Goal: Task Accomplishment & Management: Complete application form

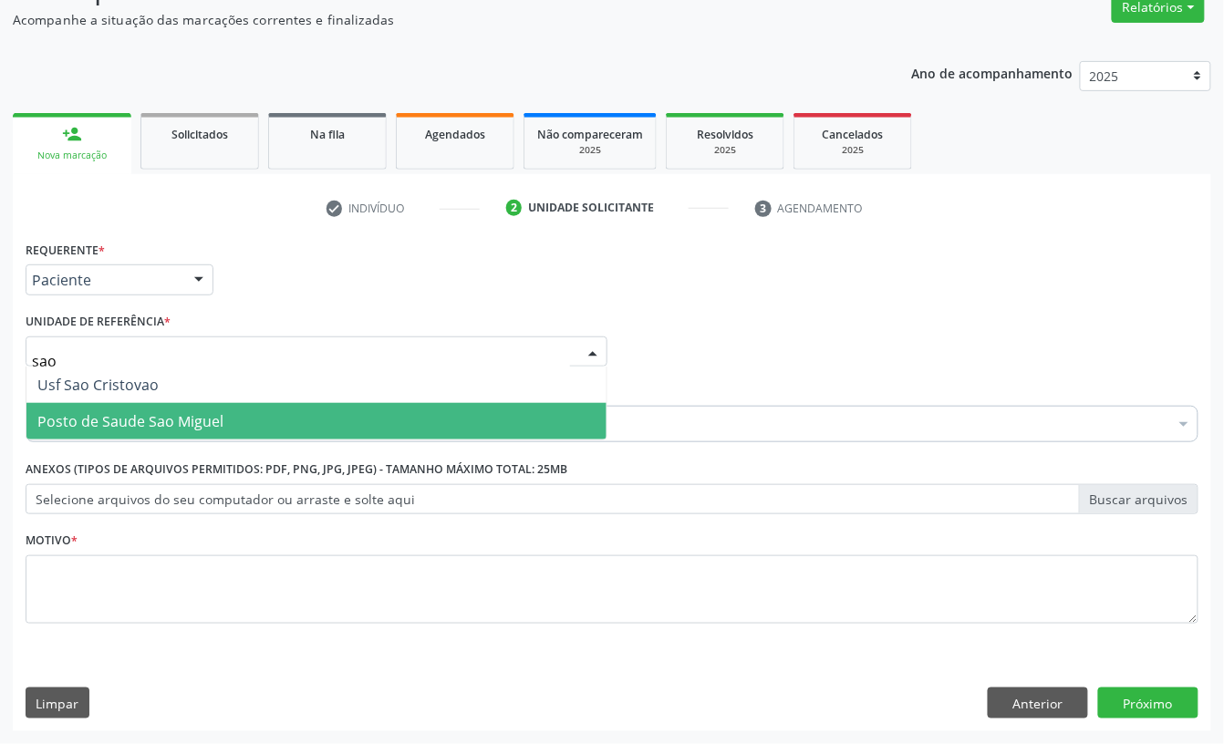
type input "sao"
click at [197, 403] on span "Posto de Saude Sao Miguel" at bounding box center [316, 421] width 580 height 36
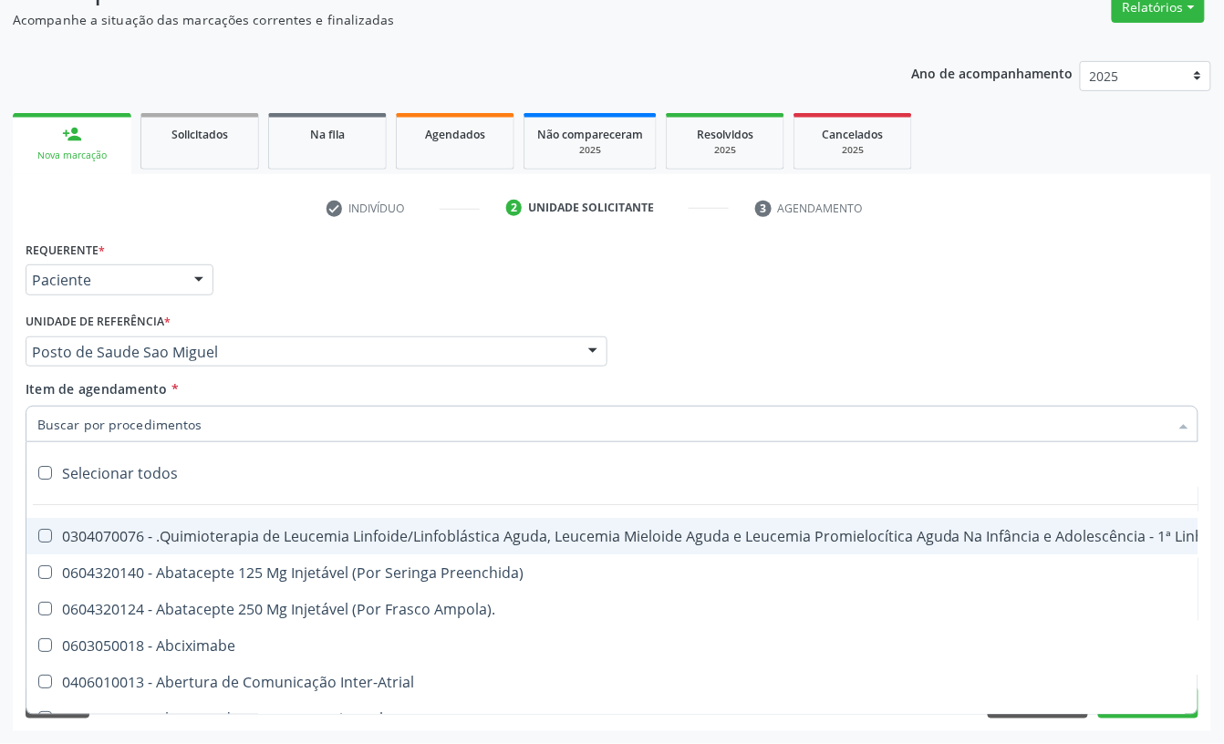
click at [80, 439] on input "Item de agendamento *" at bounding box center [602, 424] width 1131 height 36
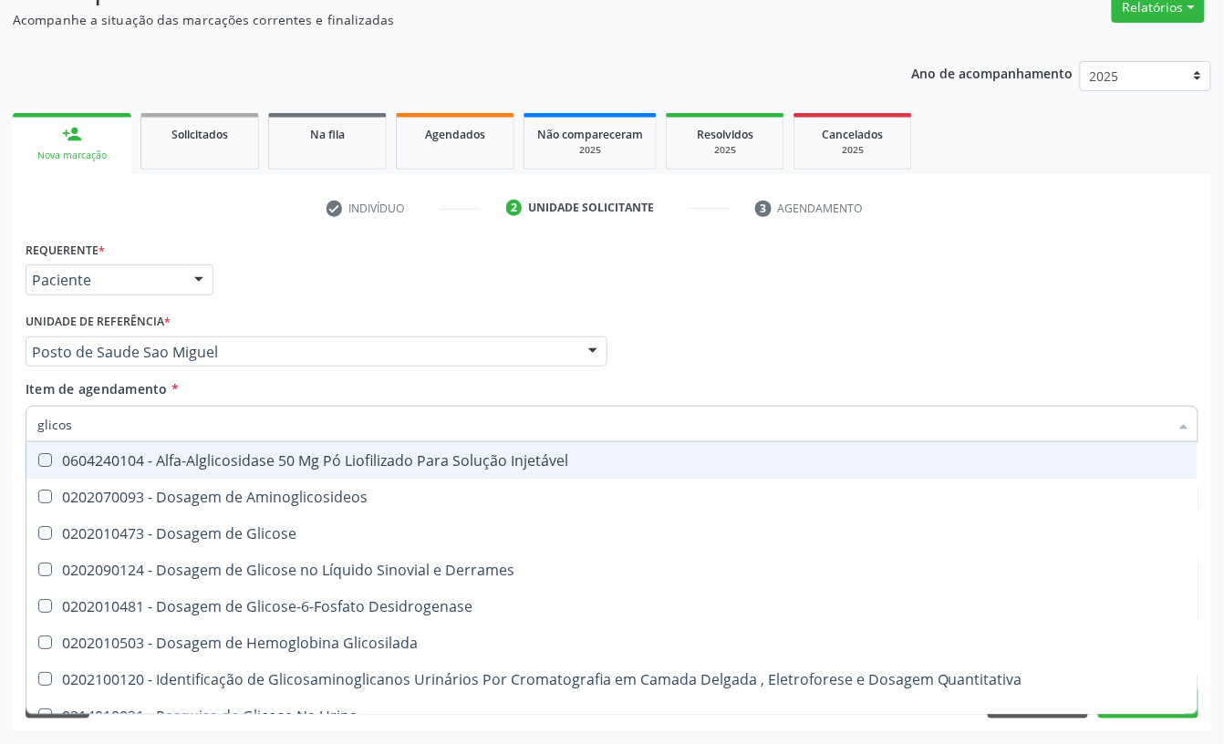
type input "glicose"
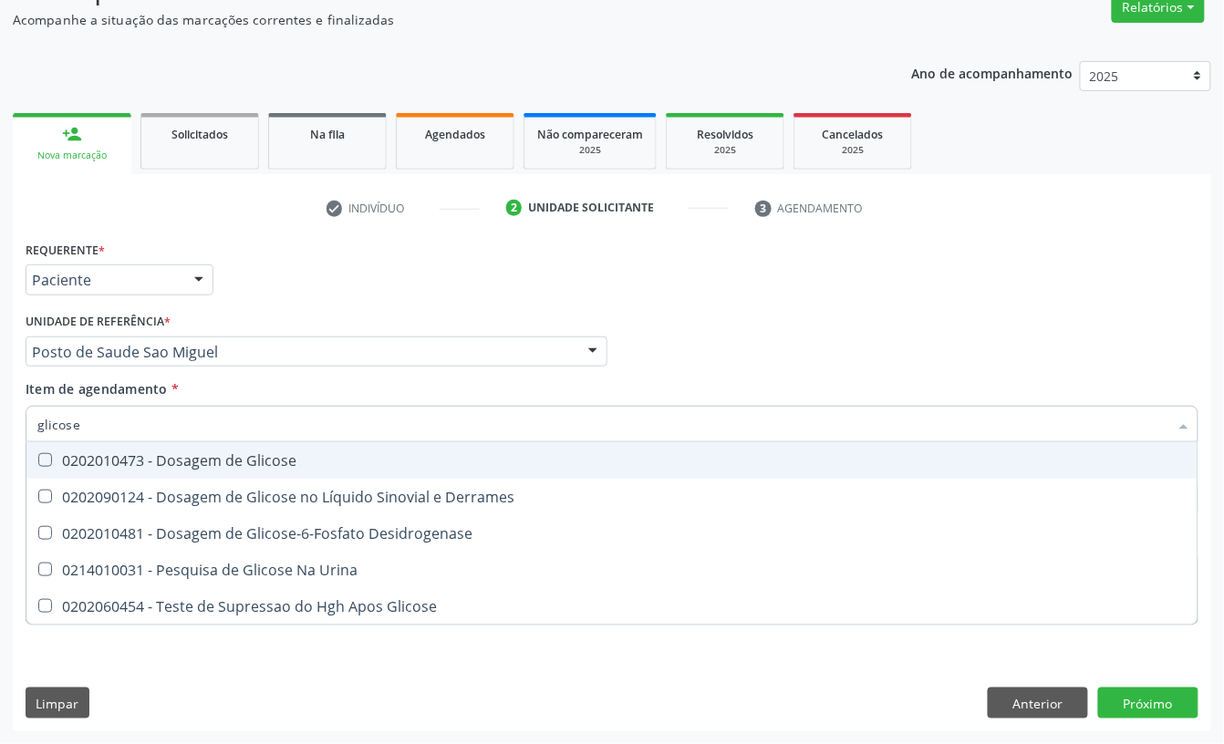
click at [44, 461] on Glicose at bounding box center [45, 460] width 14 height 14
click at [38, 461] on Glicose "checkbox" at bounding box center [32, 460] width 12 height 12
checkbox Glicose "true"
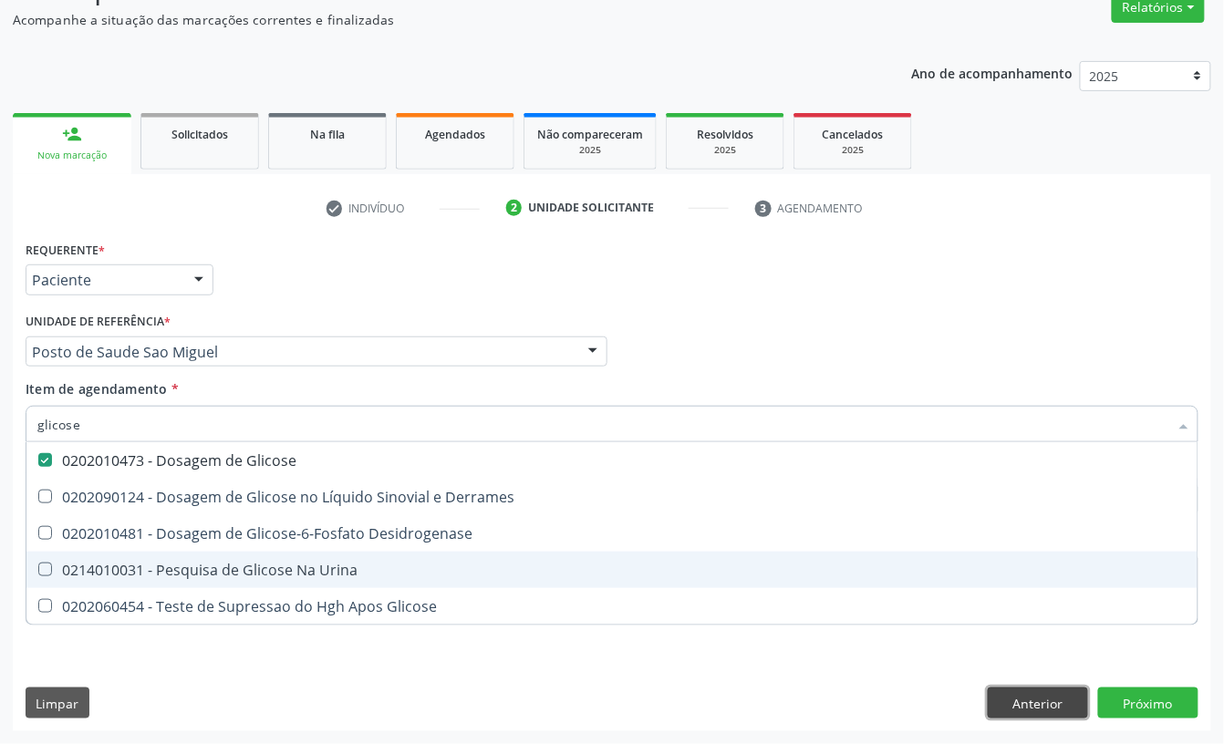
click at [1059, 690] on div "Requerente * Paciente Profissional de Saúde Paciente Nenhum resultado encontrad…" at bounding box center [612, 483] width 1198 height 495
checkbox Derrames "true"
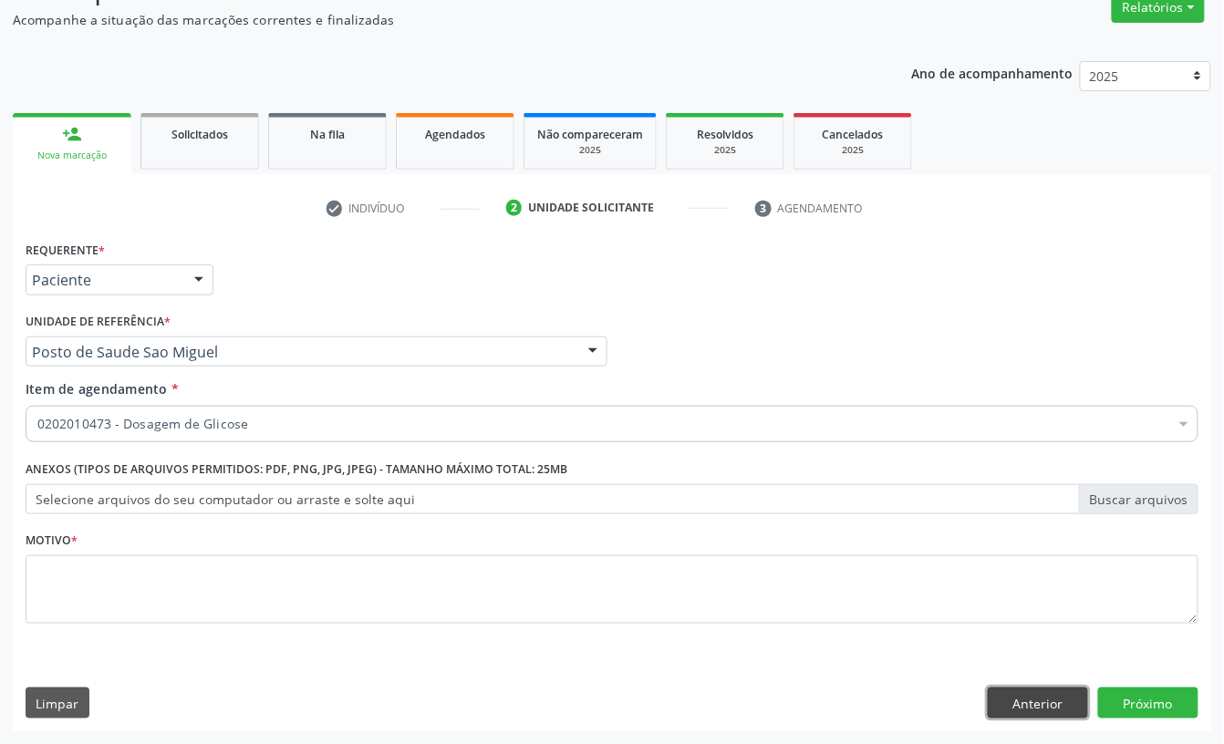
click at [1037, 706] on button "Anterior" at bounding box center [1038, 703] width 100 height 31
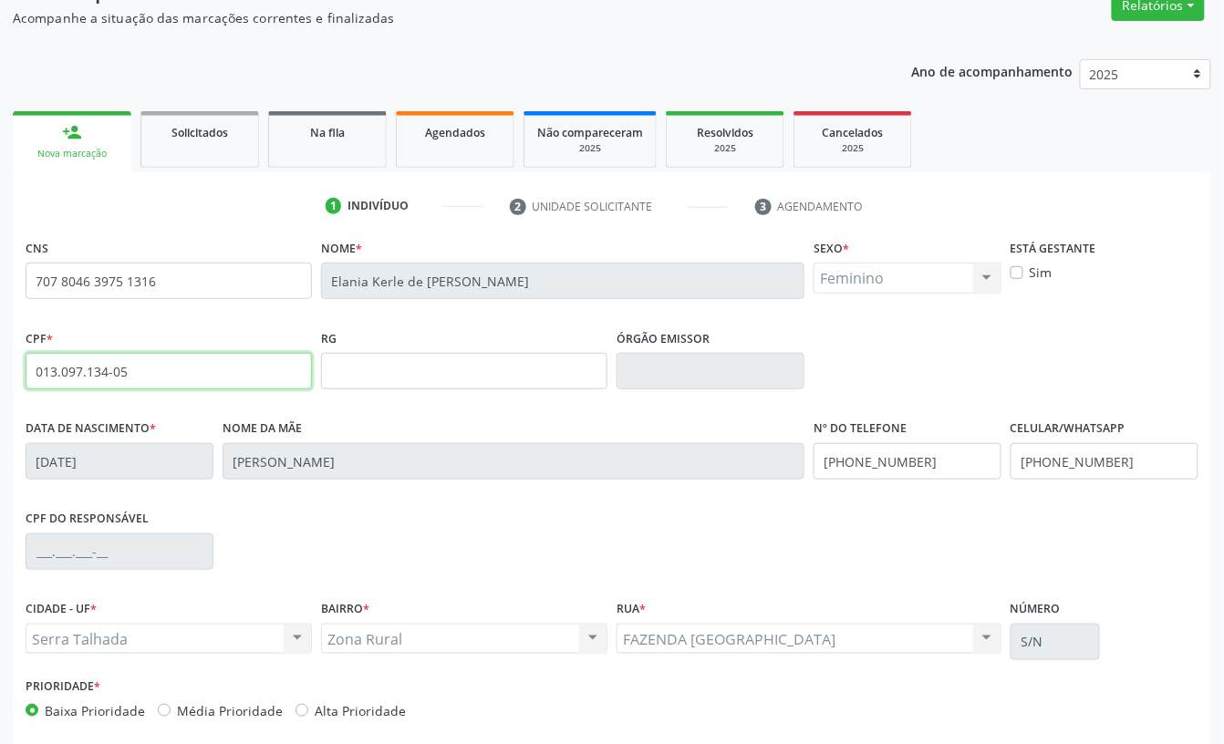
drag, startPoint x: 195, startPoint y: 368, endPoint x: 0, endPoint y: 368, distance: 195.2
click at [0, 368] on div "Acompanhamento Acompanhe a situação das marcações correntes e finalizadas Relat…" at bounding box center [612, 383] width 1224 height 888
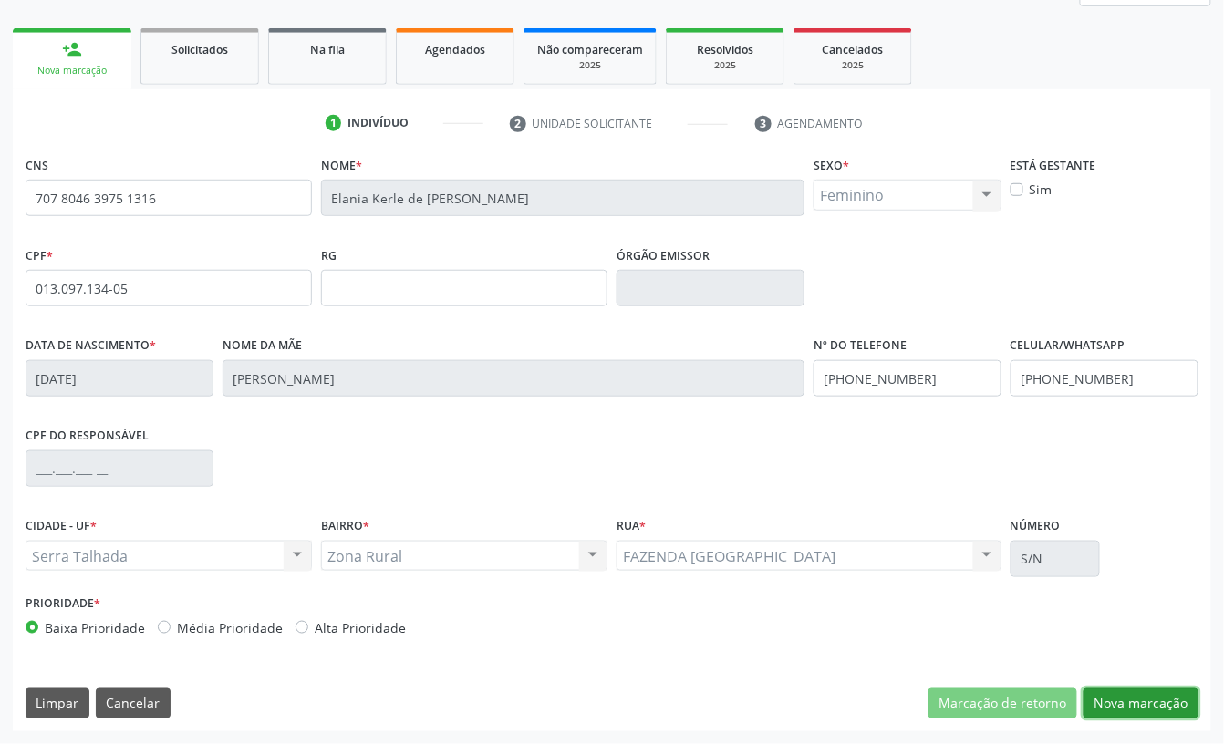
drag, startPoint x: 1131, startPoint y: 698, endPoint x: 1038, endPoint y: 632, distance: 113.9
click at [1131, 697] on button "Nova marcação" at bounding box center [1141, 704] width 115 height 31
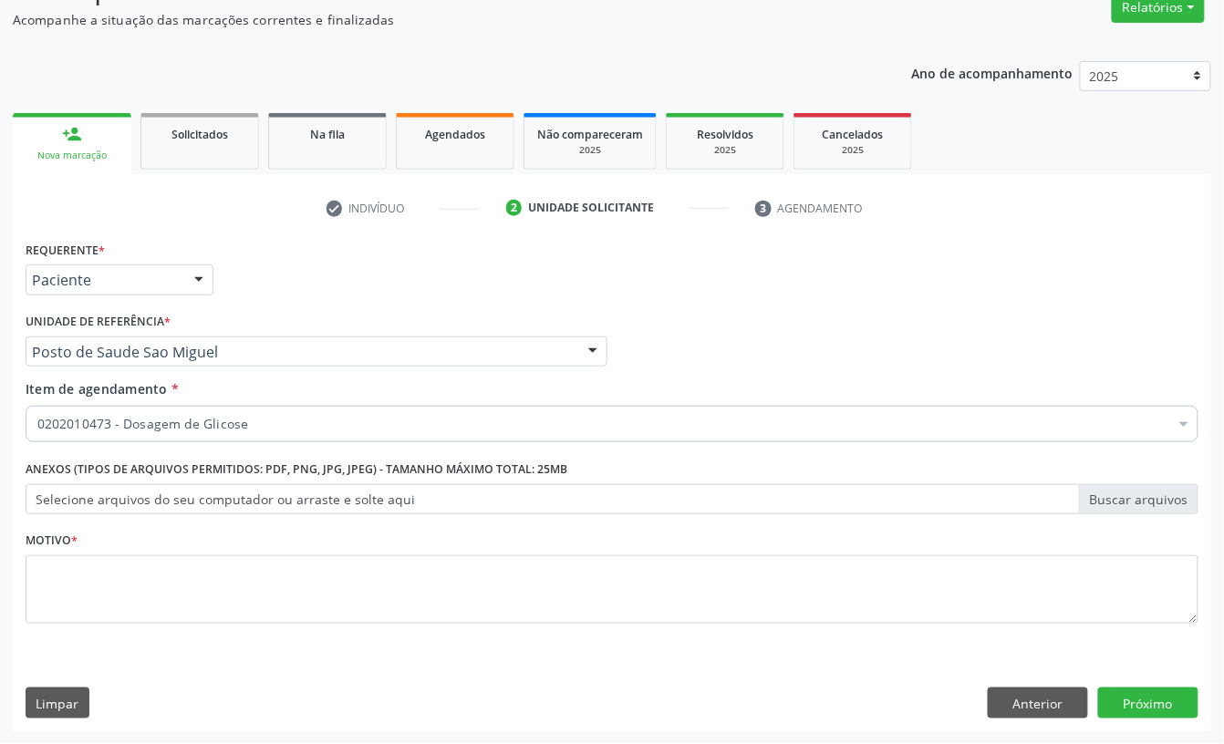
scroll to position [161, 0]
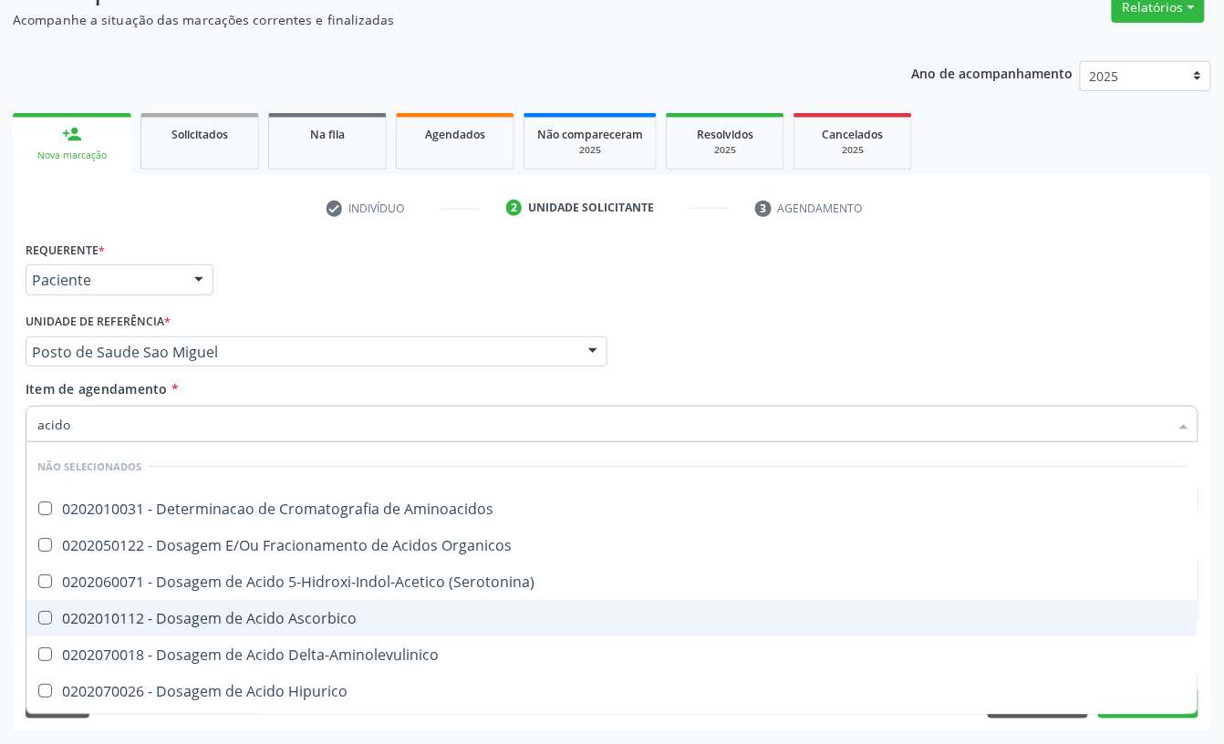
type input "acido"
checkbox Aminoacidos "false"
type input "acido u"
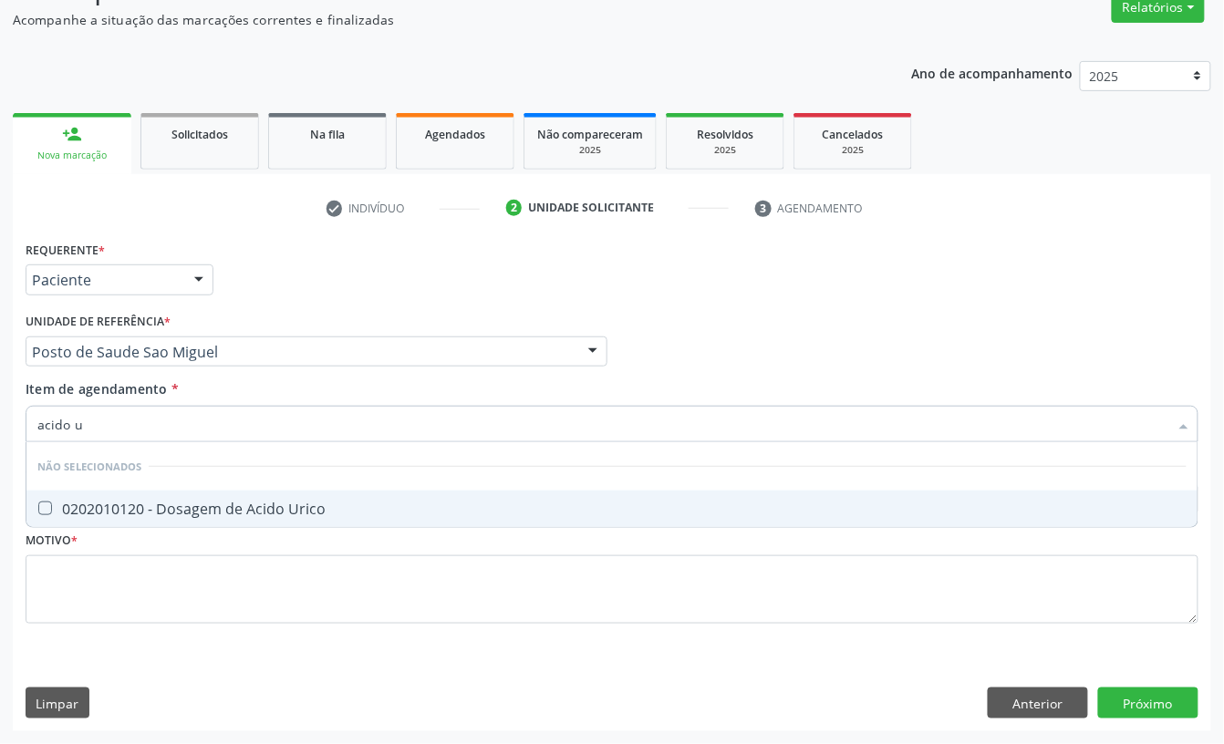
click at [237, 502] on div "0202010120 - Dosagem de Acido Urico" at bounding box center [611, 509] width 1149 height 15
checkbox Urico "true"
drag, startPoint x: 151, startPoint y: 410, endPoint x: 0, endPoint y: 430, distance: 152.8
click at [0, 430] on div "Acompanhamento Acompanhe a situação das marcações correntes e finalizadas Relat…" at bounding box center [612, 343] width 1224 height 804
type input "cr"
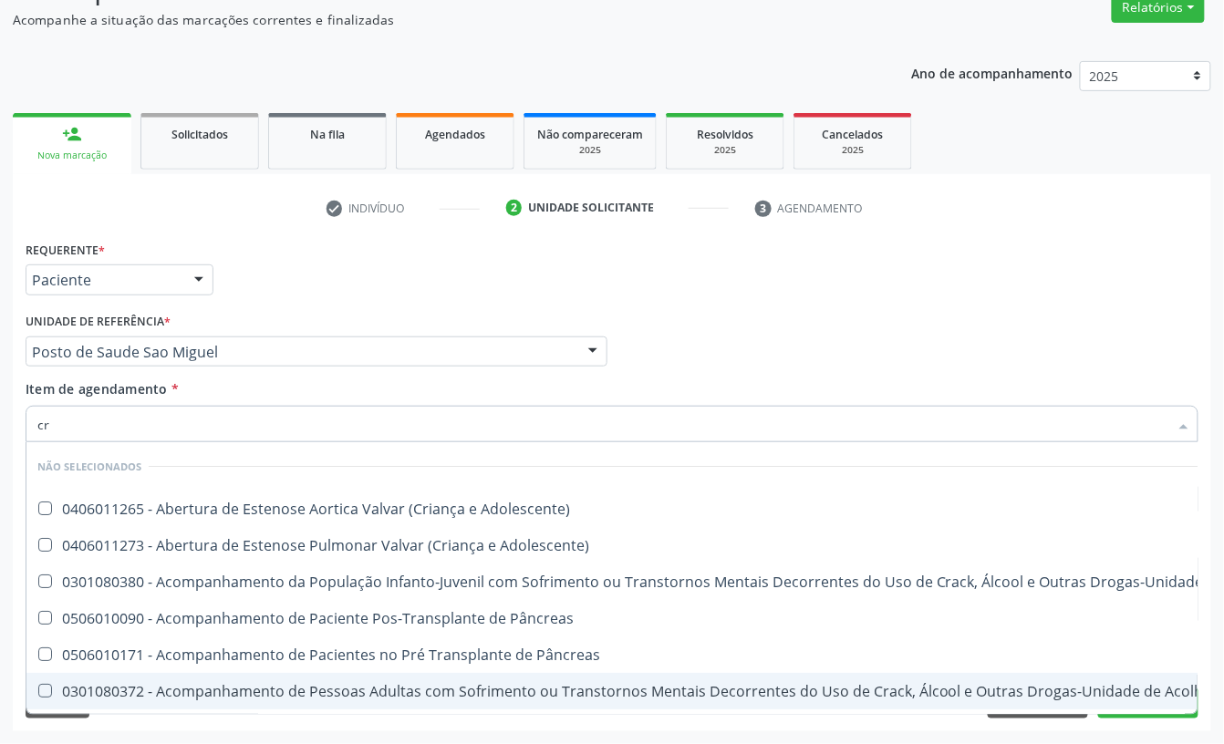
checkbox Adolescente\) "false"
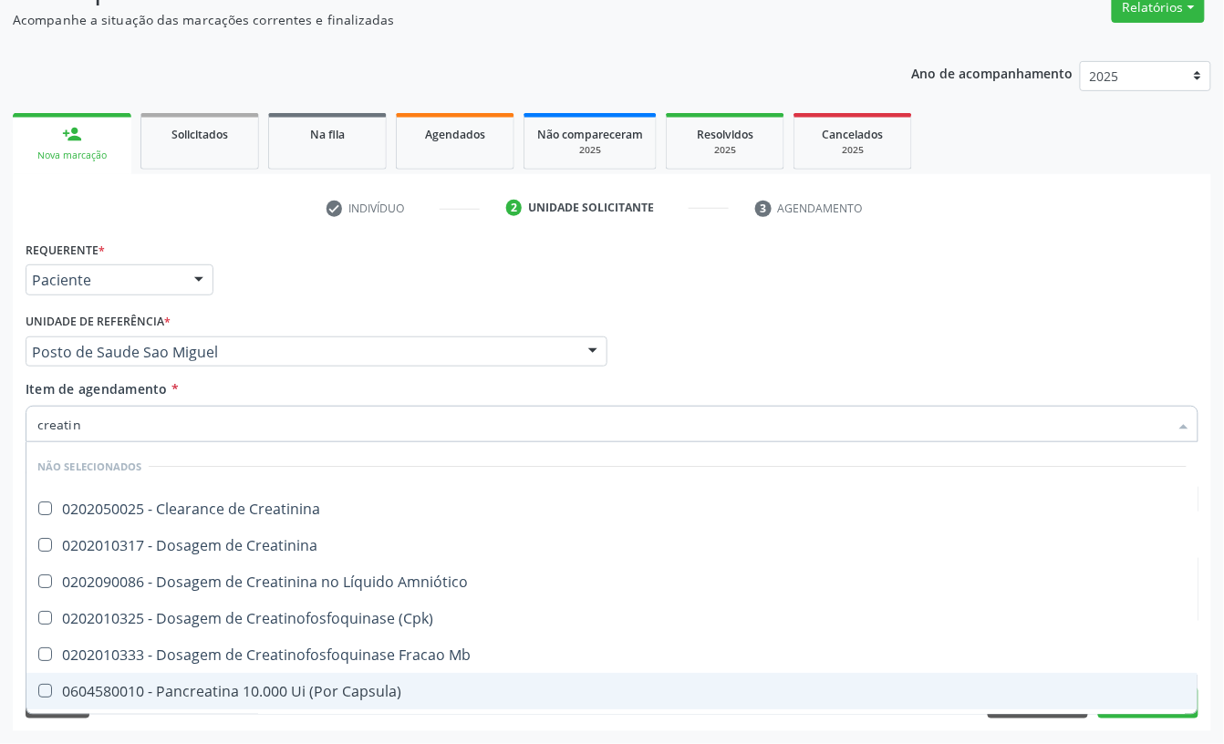
type input "creatini"
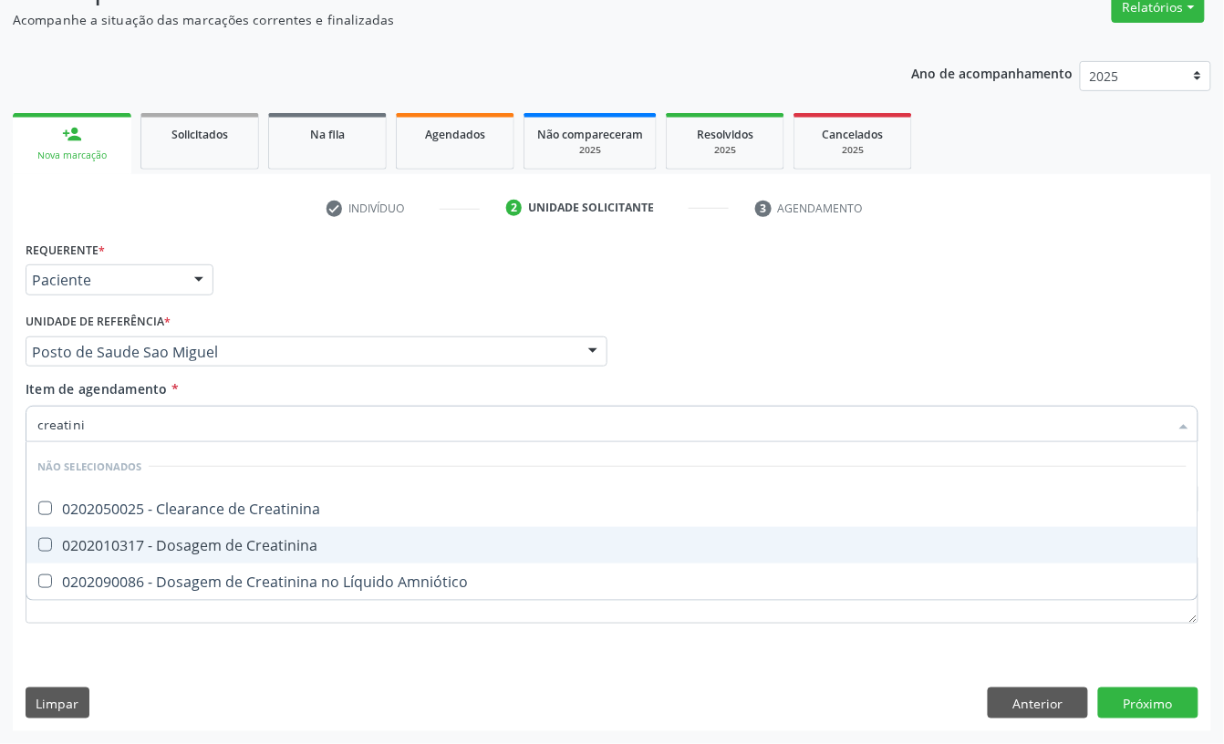
click at [249, 555] on span "0202010317 - Dosagem de Creatinina" at bounding box center [611, 545] width 1171 height 36
checkbox Creatinina "true"
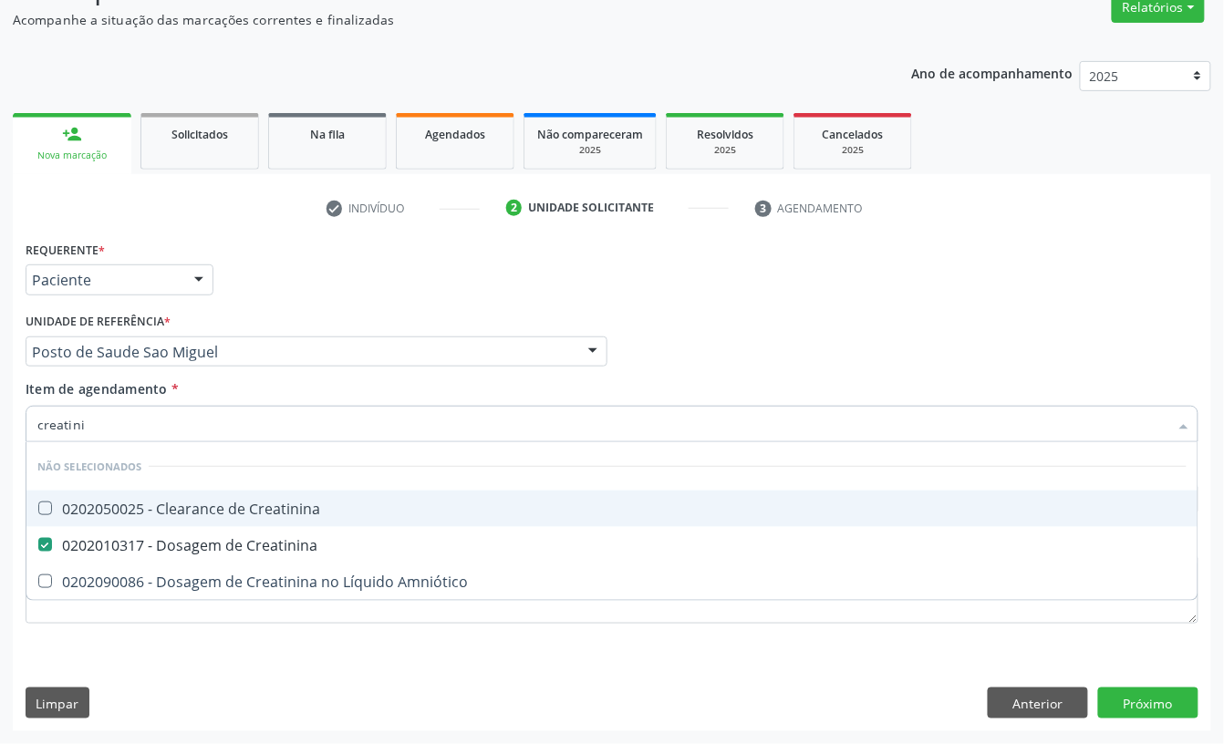
drag, startPoint x: 0, startPoint y: 423, endPoint x: 0, endPoint y: 410, distance: 12.8
click at [0, 417] on div "Acompanhamento Acompanhe a situação das marcações correntes e finalizadas Relat…" at bounding box center [612, 343] width 1224 height 804
type input "urei"
checkbox Creatinina "false"
type input "ureia"
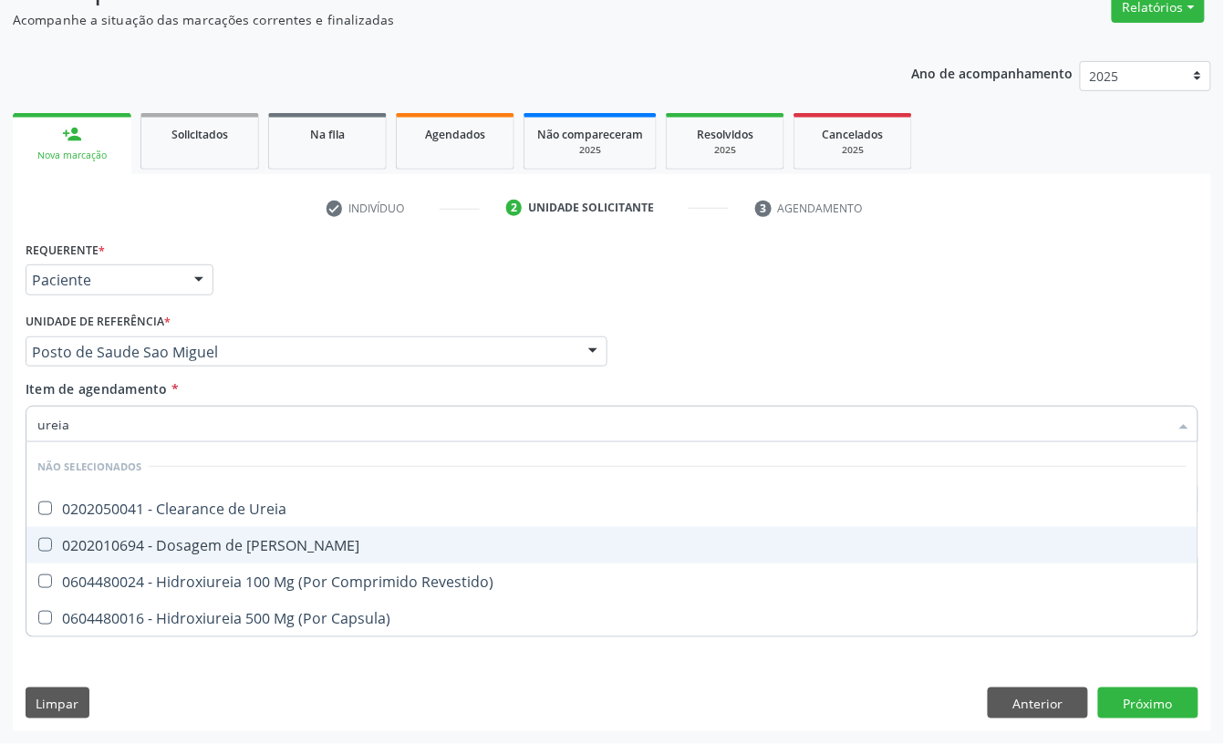
click at [109, 538] on div "0202010694 - Dosagem de [PERSON_NAME]" at bounding box center [611, 545] width 1149 height 15
checkbox Ureia "true"
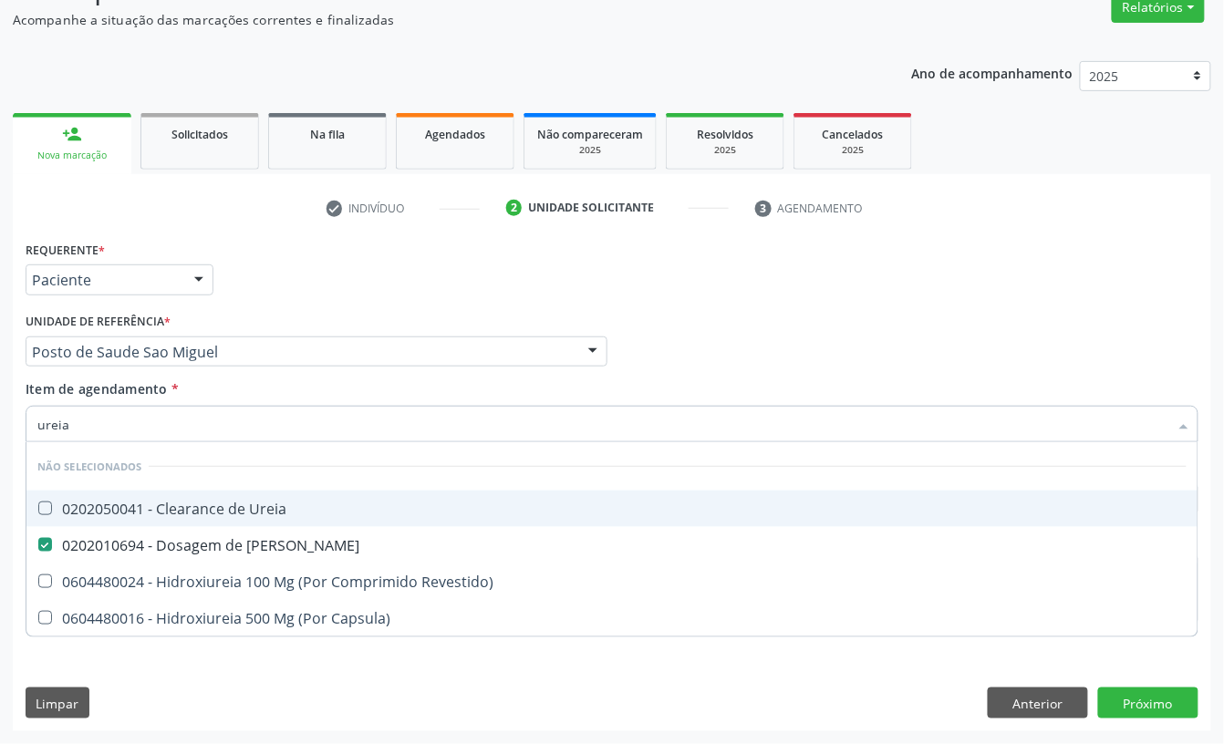
click at [0, 420] on div "Acompanhamento Acompanhe a situação das marcações correntes e finalizadas Relat…" at bounding box center [612, 343] width 1224 height 804
type input "coles"
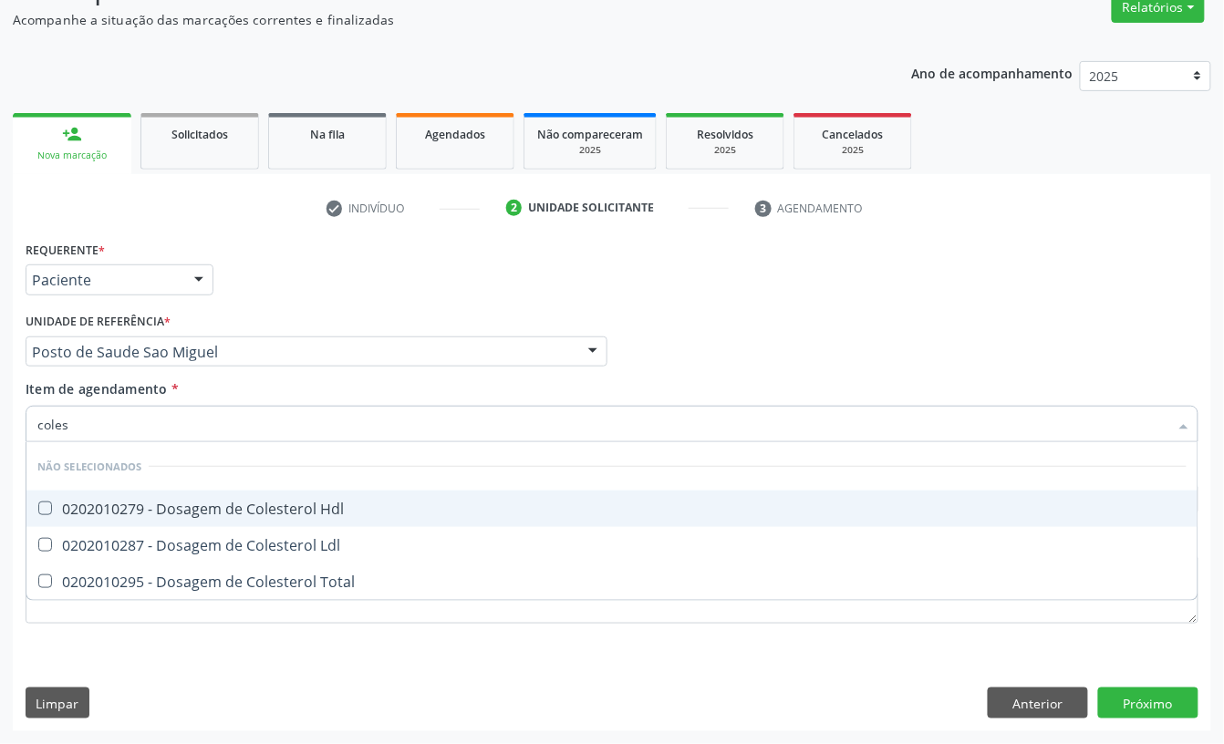
drag, startPoint x: 125, startPoint y: 507, endPoint x: 119, endPoint y: 544, distance: 37.9
click at [125, 511] on div "0202010279 - Dosagem de Colesterol Hdl" at bounding box center [611, 509] width 1149 height 15
checkbox Hdl "true"
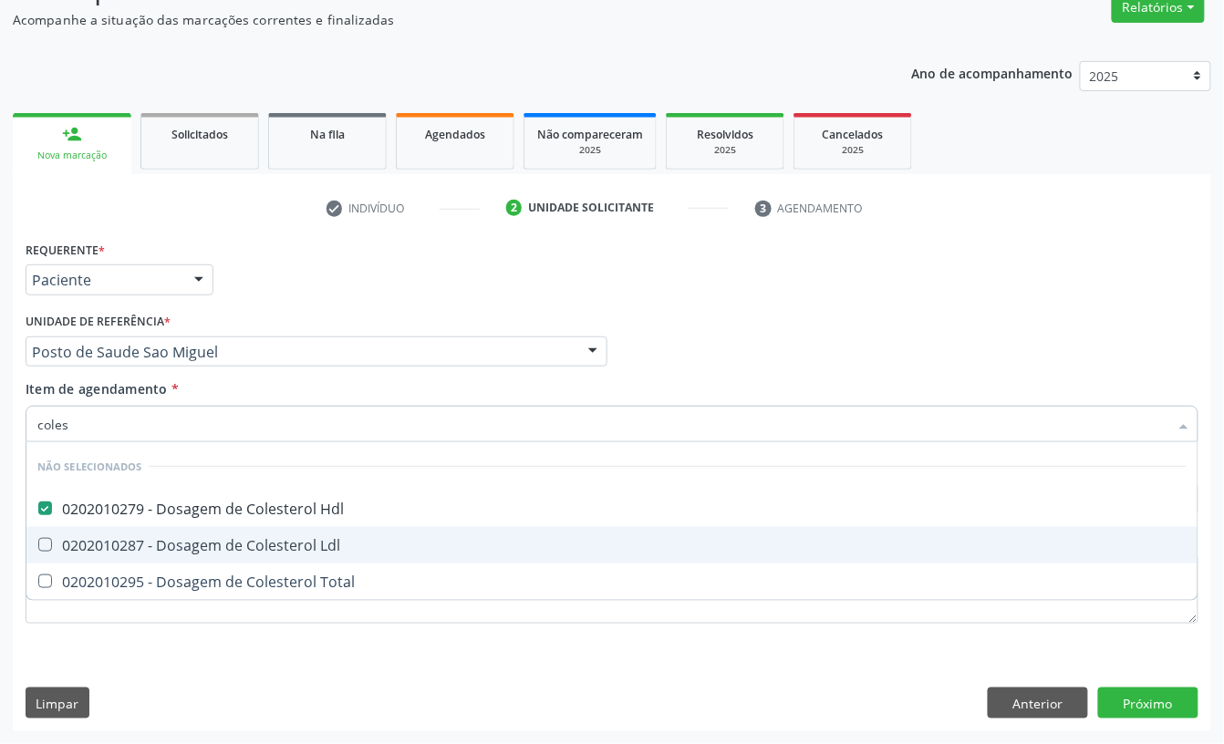
drag, startPoint x: 119, startPoint y: 544, endPoint x: 118, endPoint y: 559, distance: 14.6
click at [118, 545] on div "0202010287 - Dosagem de Colesterol Ldl" at bounding box center [611, 545] width 1149 height 15
checkbox Ldl "true"
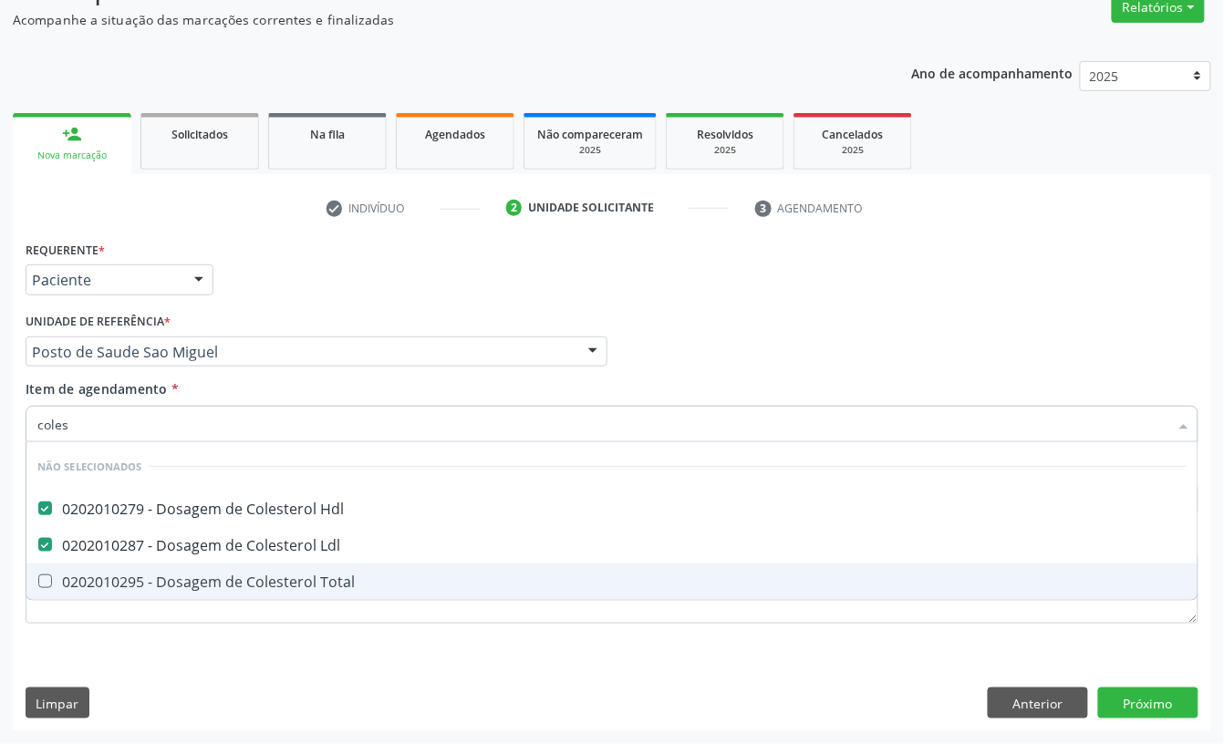
click at [117, 569] on span "0202010295 - Dosagem de Colesterol Total" at bounding box center [611, 582] width 1171 height 36
checkbox Total "true"
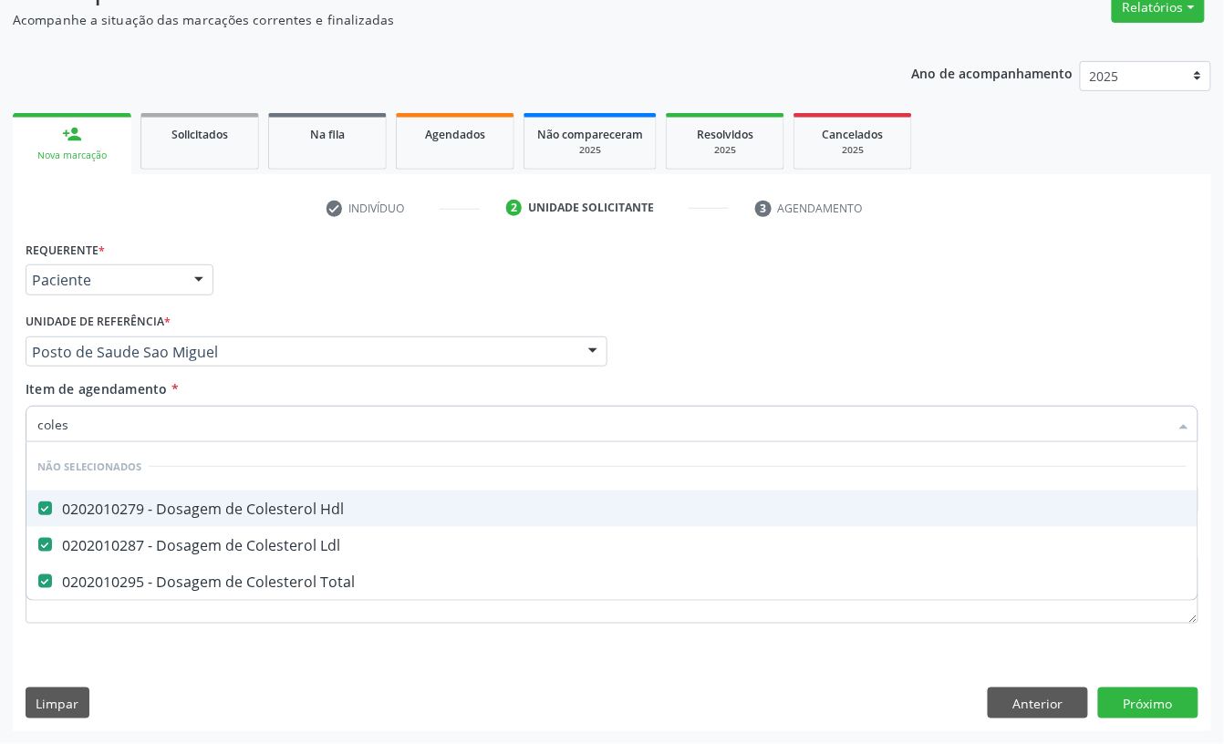
click at [2, 431] on div "Acompanhamento Acompanhe a situação das marcações correntes e finalizadas Relat…" at bounding box center [612, 343] width 1224 height 804
type input "b"
checkbox Hdl "false"
checkbox Total "false"
checkbox Ldl "false"
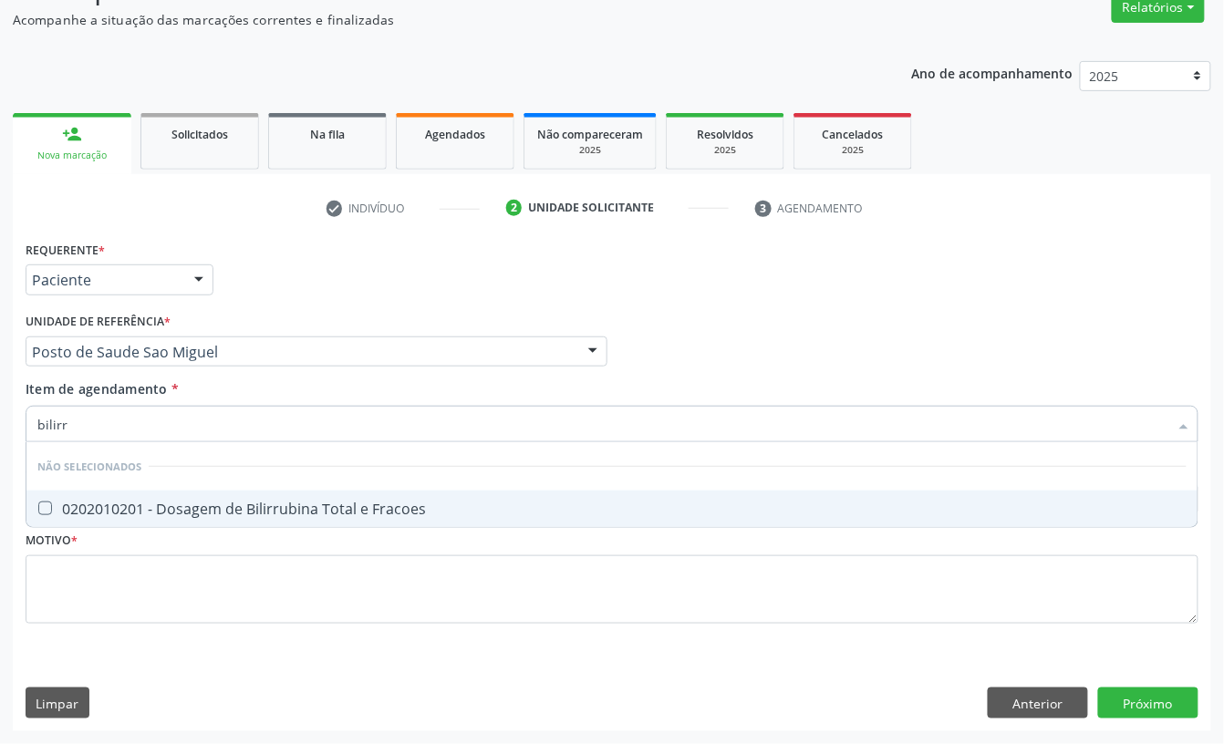
type input "bilirru"
click at [131, 509] on div "0202010201 - Dosagem de Bilirrubina Total e Fracoes" at bounding box center [611, 509] width 1149 height 15
checkbox Fracoes "true"
click at [0, 439] on div "Acompanhamento Acompanhe a situação das marcações correntes e finalizadas Relat…" at bounding box center [612, 343] width 1224 height 804
type input "tg"
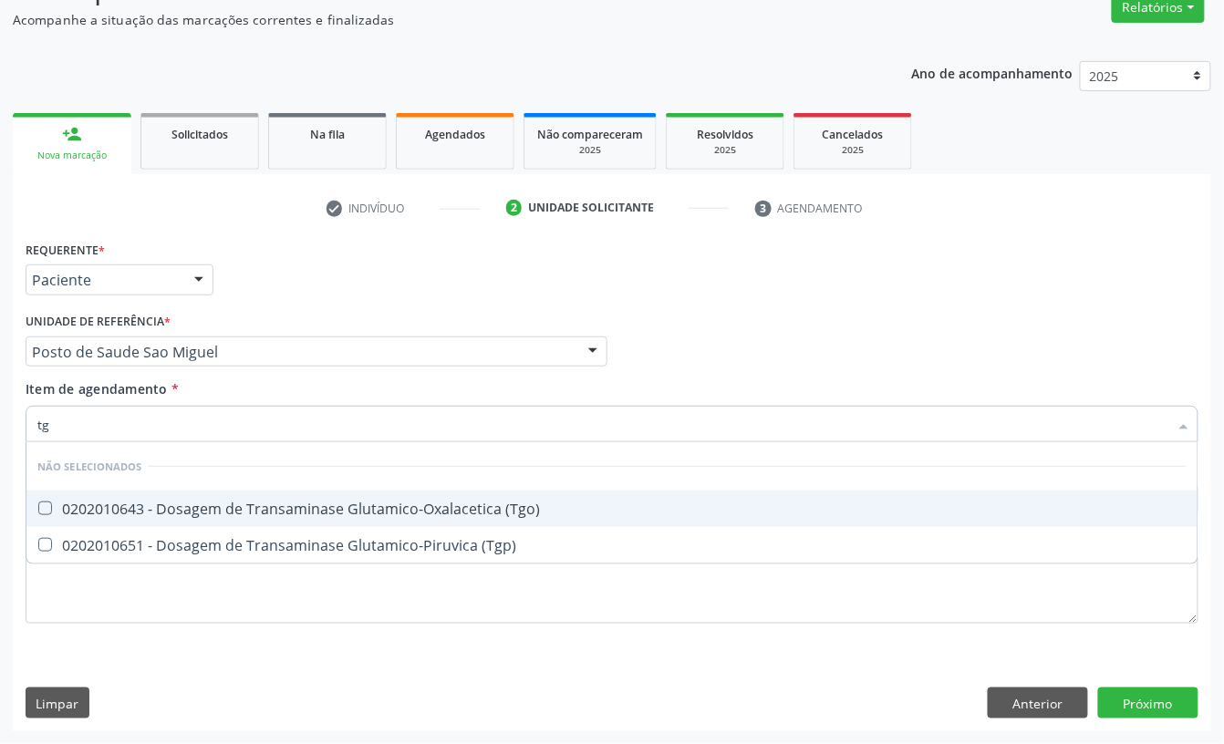
drag, startPoint x: 330, startPoint y: 504, endPoint x: 285, endPoint y: 461, distance: 63.2
click at [323, 502] on div "0202010643 - Dosagem de Transaminase Glutamico-Oxalacetica (Tgo)" at bounding box center [611, 509] width 1149 height 15
checkbox \(Tgo\) "true"
click at [0, 420] on div "Acompanhamento Acompanhe a situação das marcações correntes e finalizadas Relat…" at bounding box center [612, 343] width 1224 height 804
type input "trig"
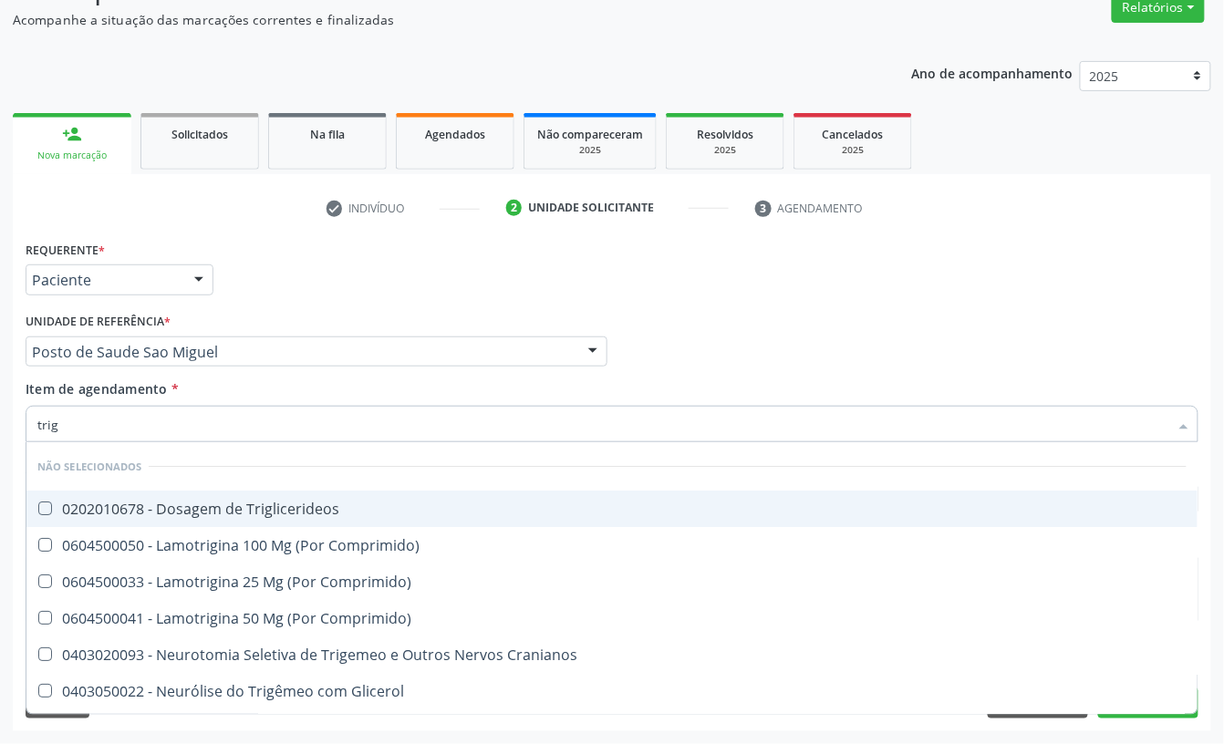
click at [117, 505] on div "0202010678 - Dosagem de Triglicerideos" at bounding box center [611, 509] width 1149 height 15
checkbox Triglicerideos "true"
drag, startPoint x: 93, startPoint y: 430, endPoint x: 0, endPoint y: 432, distance: 93.0
click at [0, 423] on div "Acompanhamento Acompanhe a situação das marcações correntes e finalizadas Relat…" at bounding box center [612, 343] width 1224 height 804
type input "hemog"
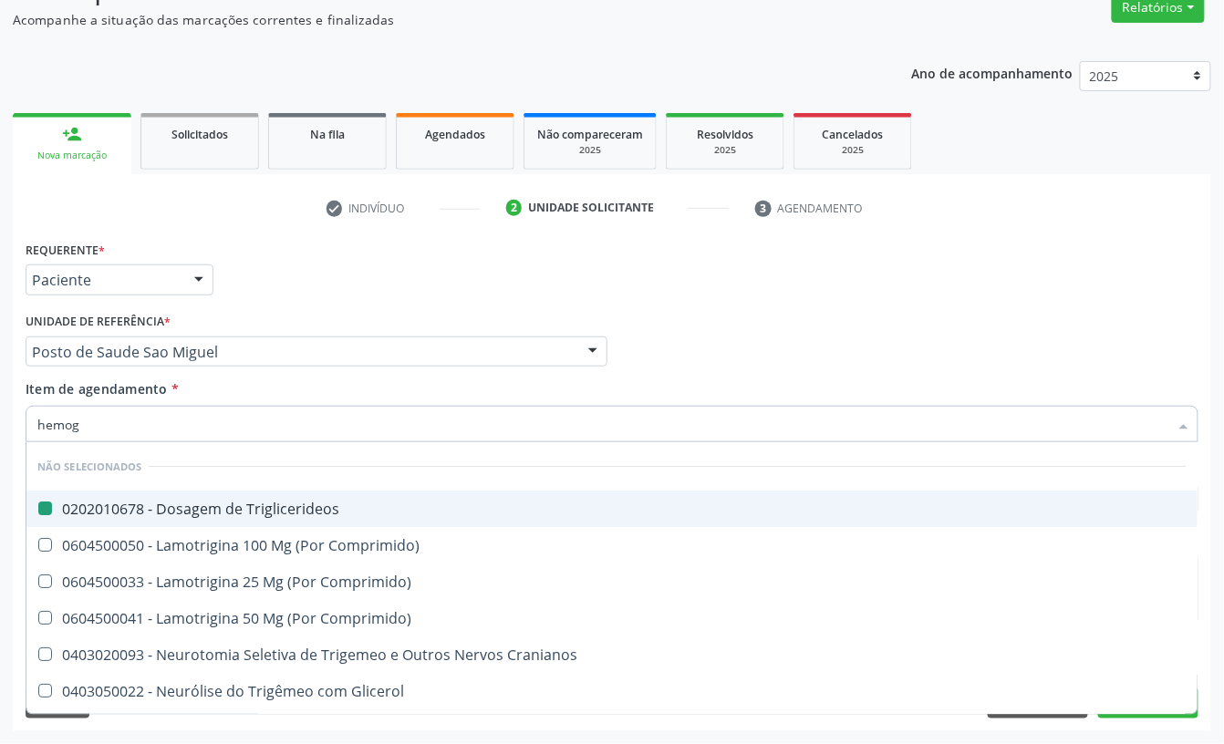
checkbox Triglicerideos "false"
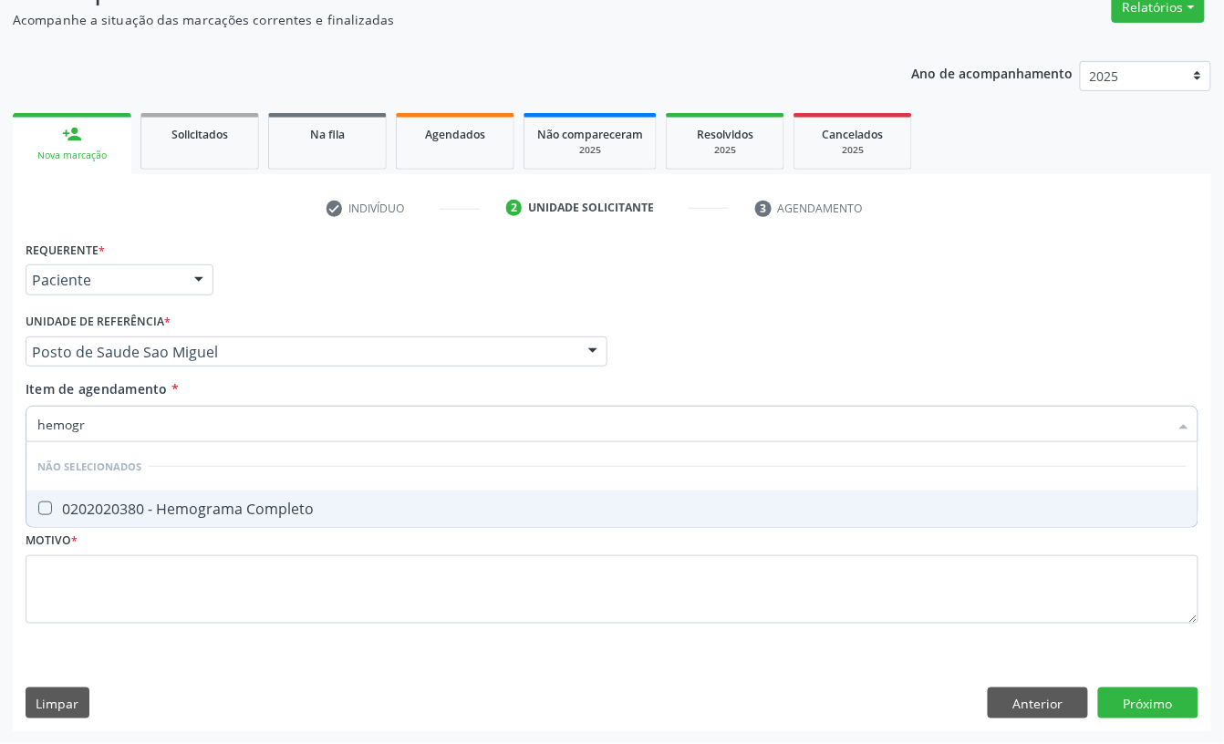
type input "hemogra"
drag, startPoint x: 195, startPoint y: 505, endPoint x: 183, endPoint y: 478, distance: 29.8
click at [194, 502] on div "0202020380 - Hemograma Completo" at bounding box center [611, 509] width 1149 height 15
checkbox Completo "true"
click at [0, 418] on div "Acompanhamento Acompanhe a situação das marcações correntes e finalizadas Relat…" at bounding box center [612, 343] width 1224 height 804
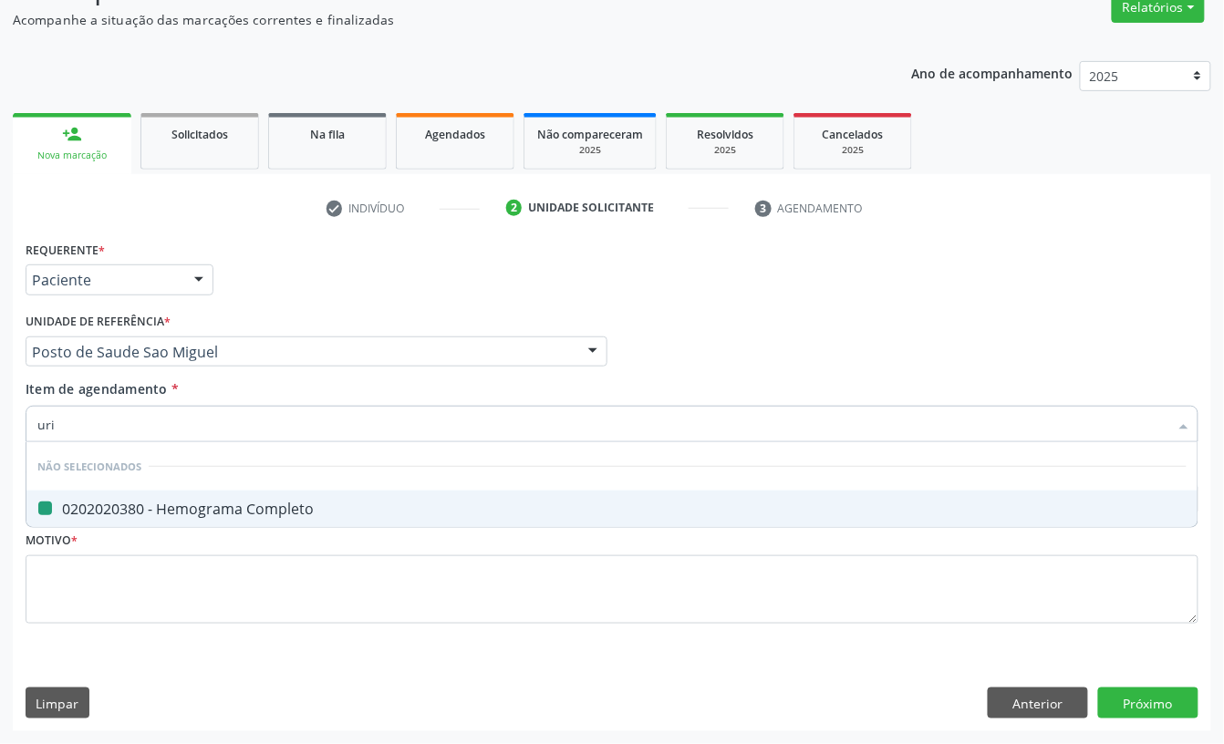
type input "urin"
checkbox Completo "false"
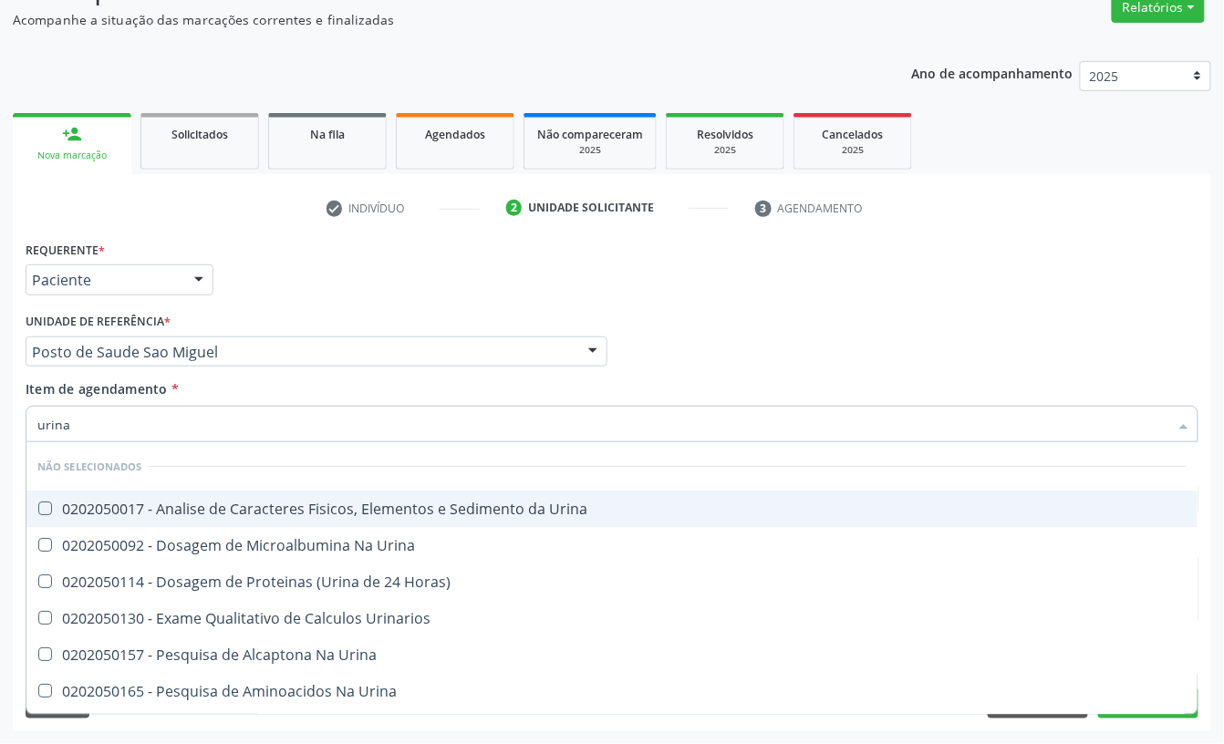
type input "urina"
click at [166, 505] on div "0202050017 - Analise de Caracteres Fisicos, Elementos e Sedimento da Urina" at bounding box center [611, 509] width 1149 height 15
checkbox Urina "true"
click at [0, 417] on div "Acompanhamento Acompanhe a situação das marcações correntes e finalizadas Relat…" at bounding box center [612, 343] width 1224 height 804
type input "pa"
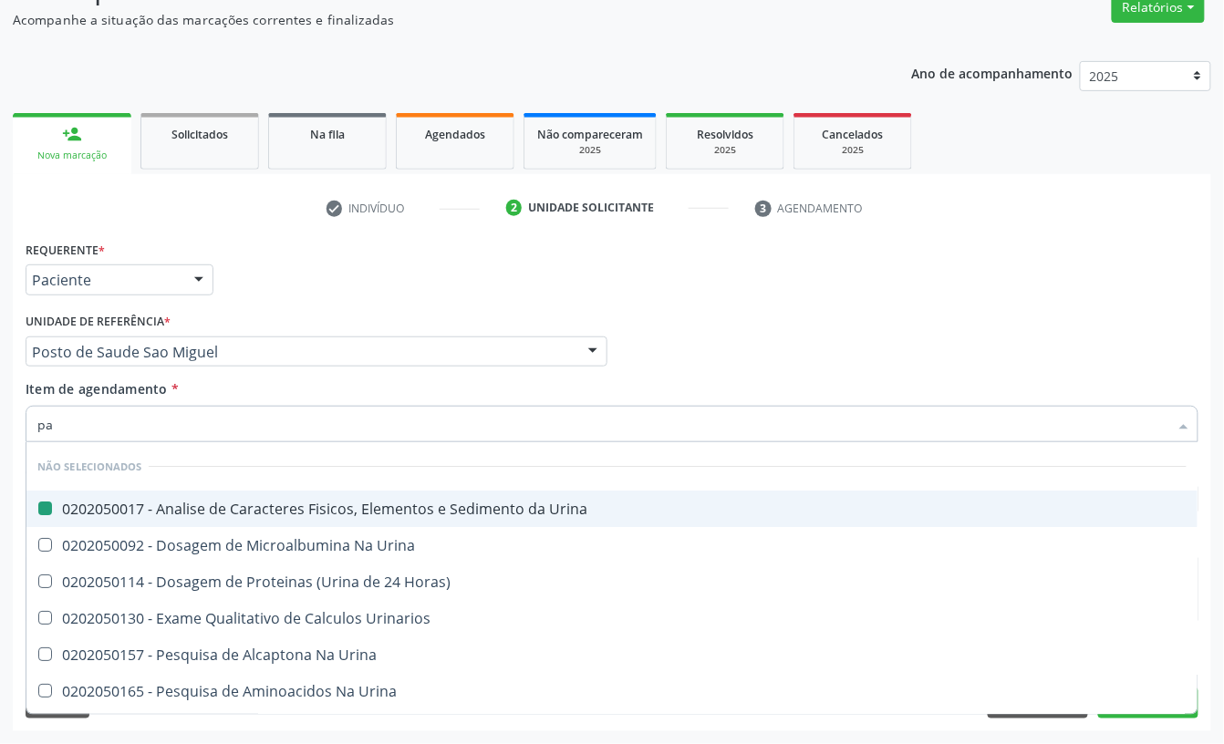
checkbox Urina "false"
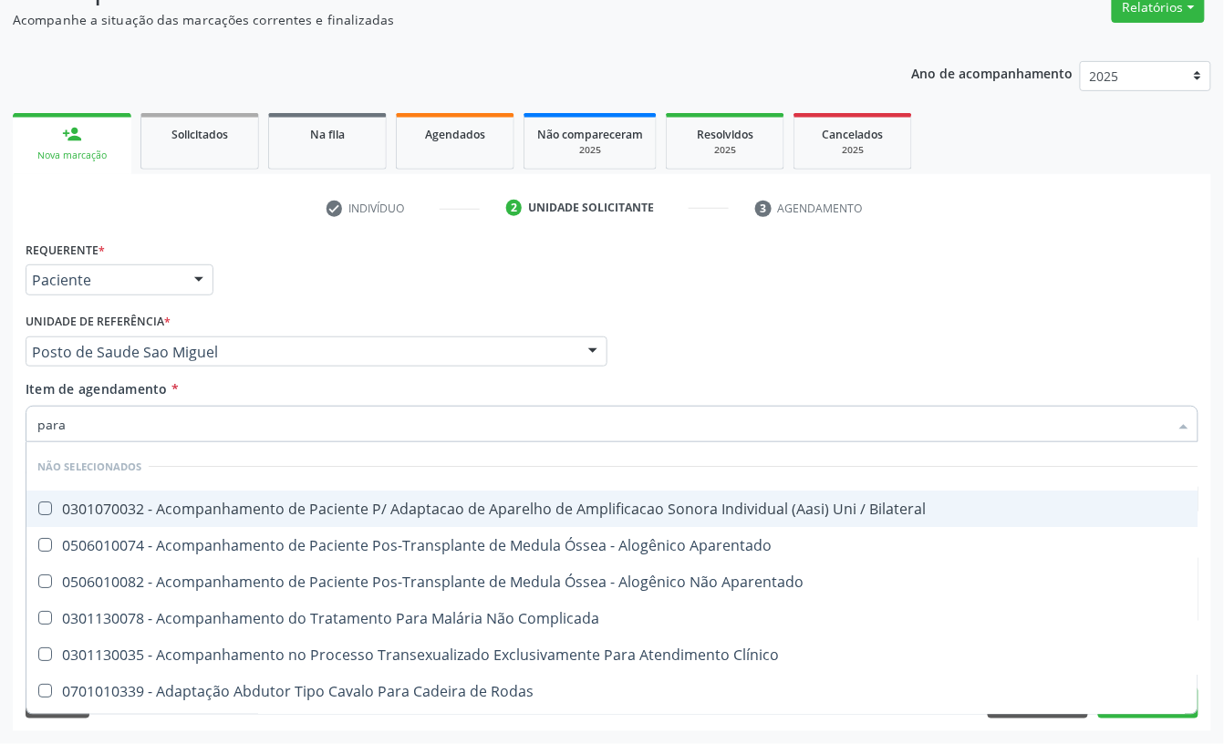
type input "paras"
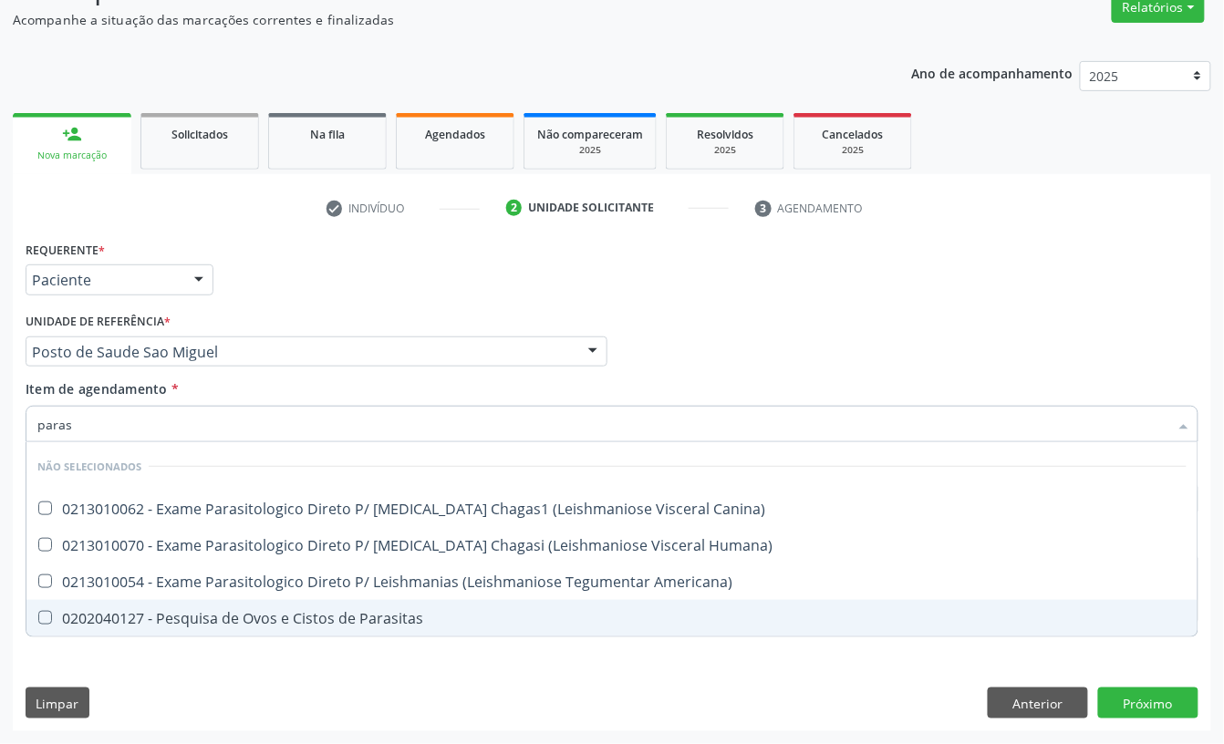
drag, startPoint x: 216, startPoint y: 607, endPoint x: 151, endPoint y: 514, distance: 113.3
click at [215, 611] on div "0202040127 - Pesquisa de Ovos e Cistos de Parasitas" at bounding box center [611, 618] width 1149 height 15
checkbox Parasitas "true"
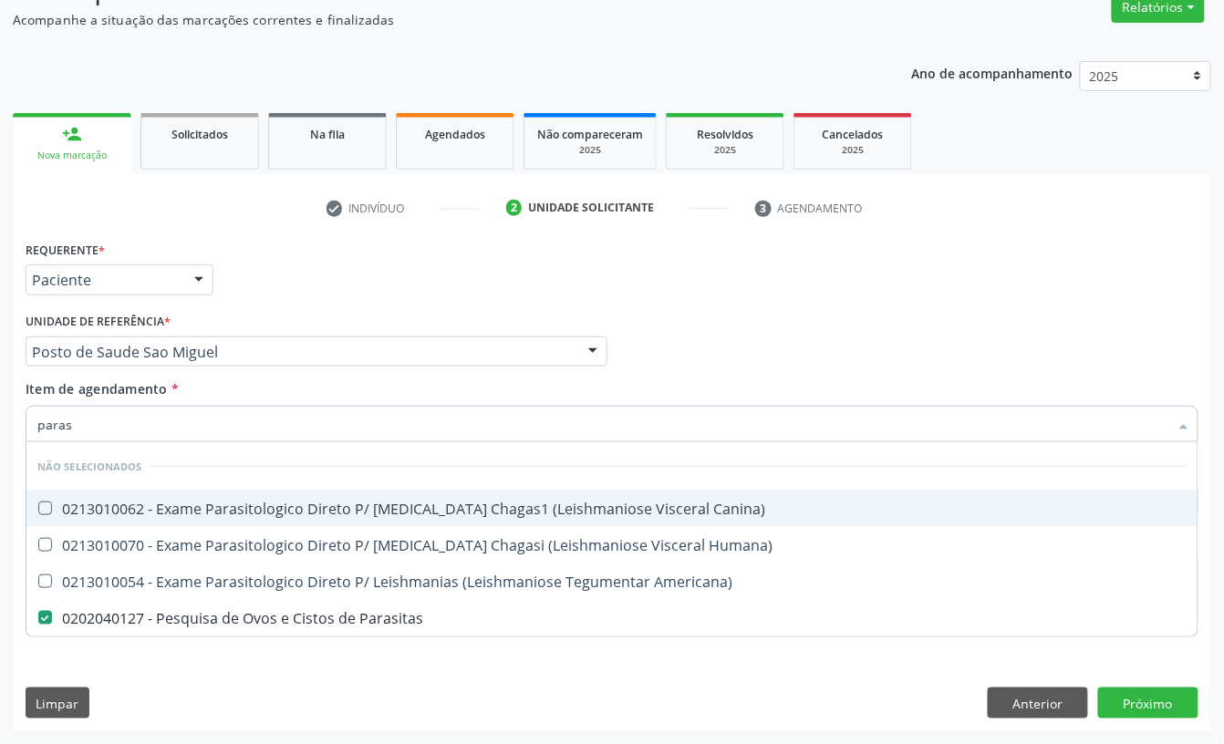
drag, startPoint x: 59, startPoint y: 423, endPoint x: 30, endPoint y: 414, distance: 30.6
click at [30, 414] on div "paras" at bounding box center [612, 424] width 1173 height 36
click at [1161, 362] on div "Profissional Solicitante Por favor, selecione a Unidade de Atendimento primeiro…" at bounding box center [612, 343] width 1182 height 71
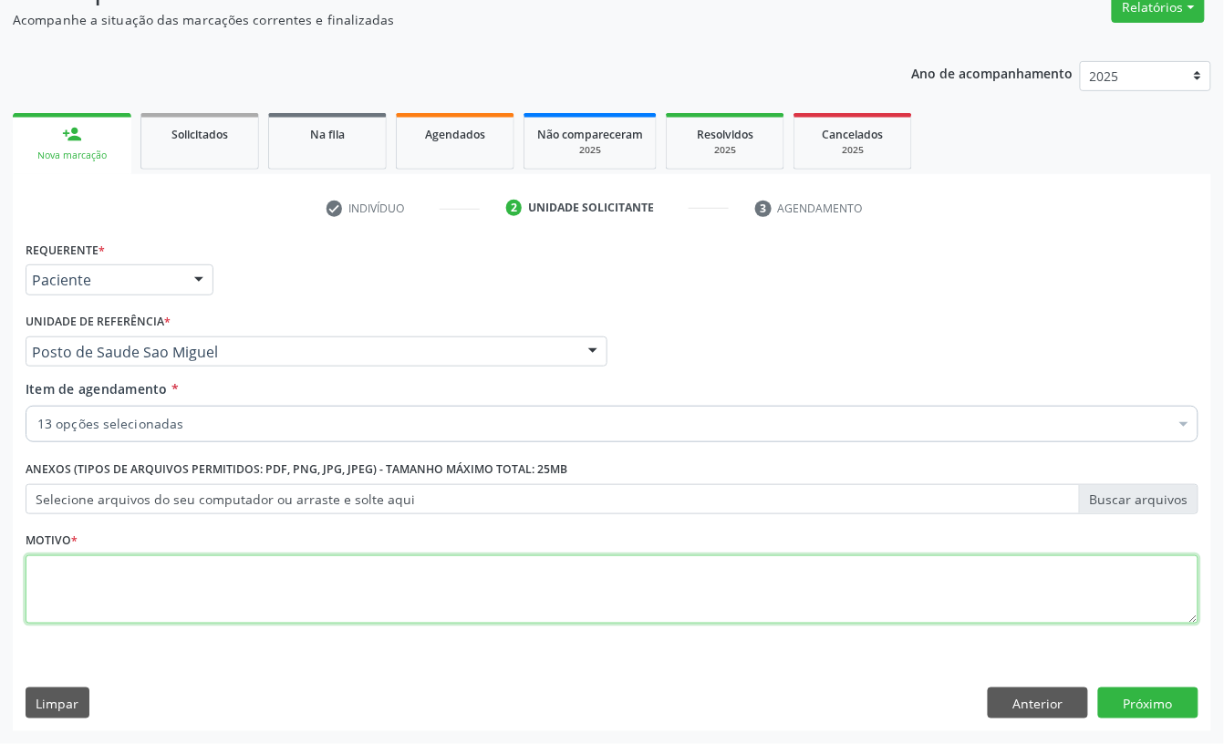
click at [171, 586] on textarea at bounding box center [612, 589] width 1173 height 69
type textarea "."
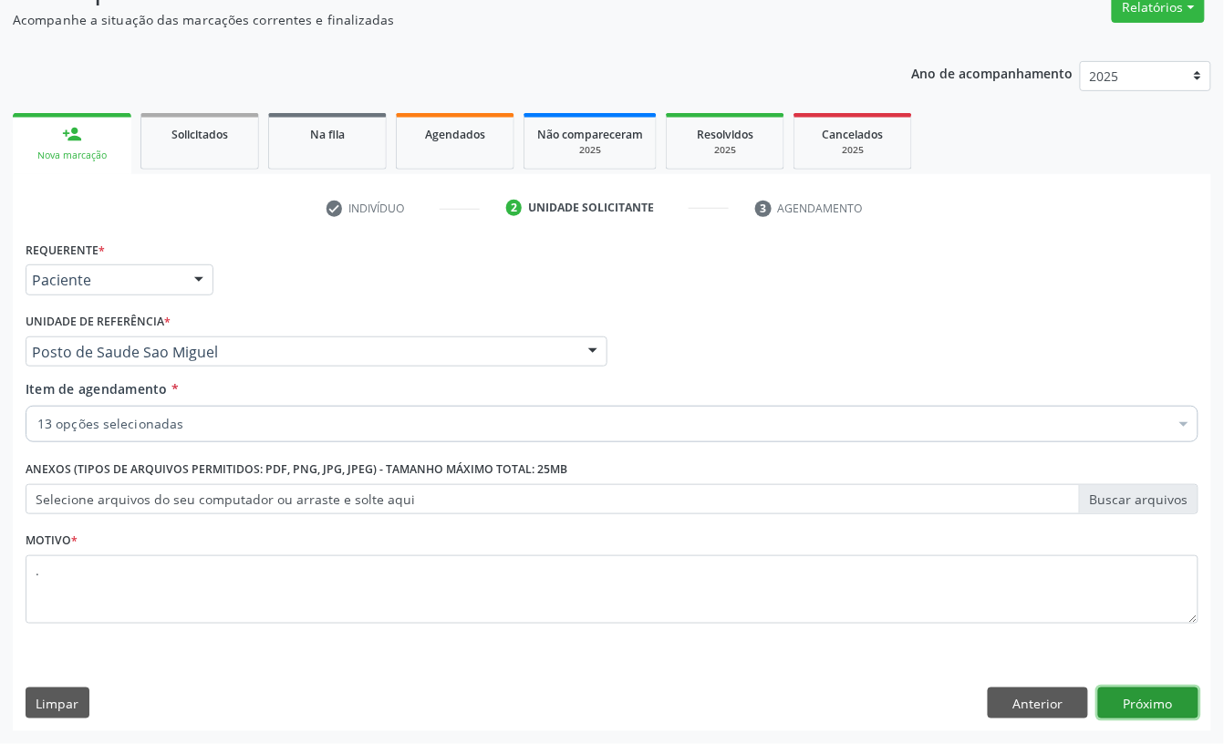
click at [1149, 690] on button "Próximo" at bounding box center [1148, 703] width 100 height 31
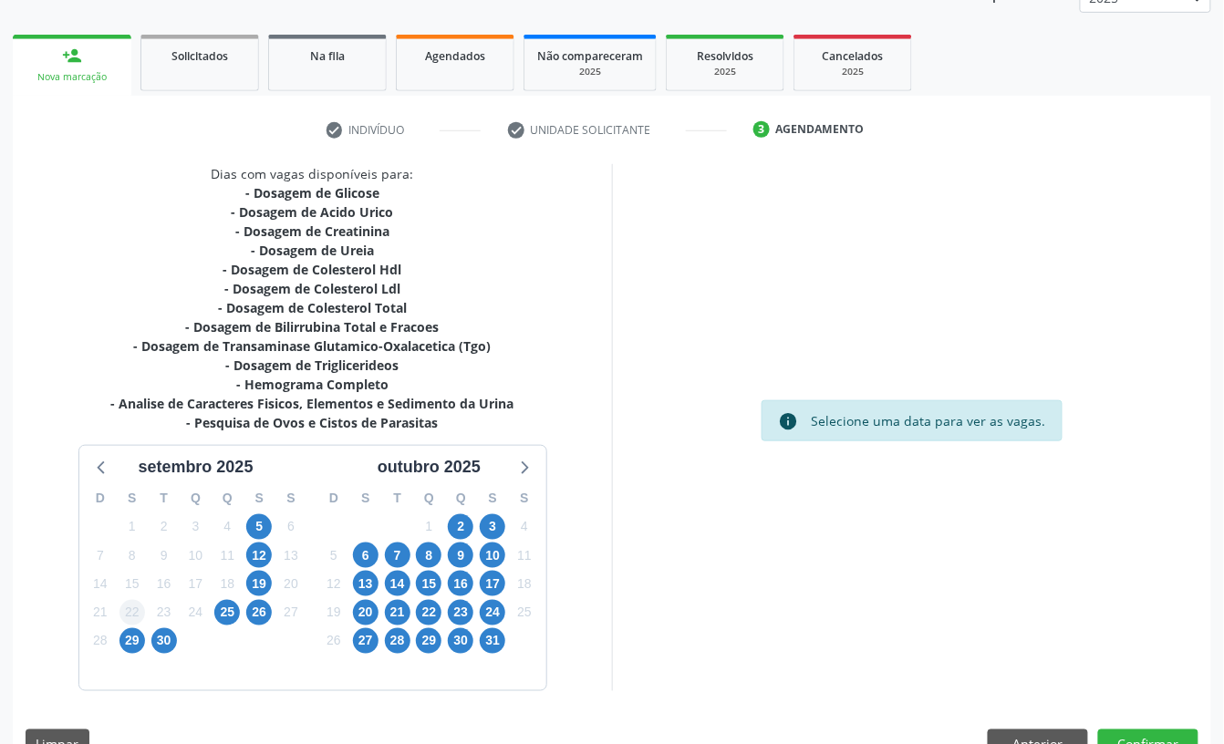
scroll to position [281, 0]
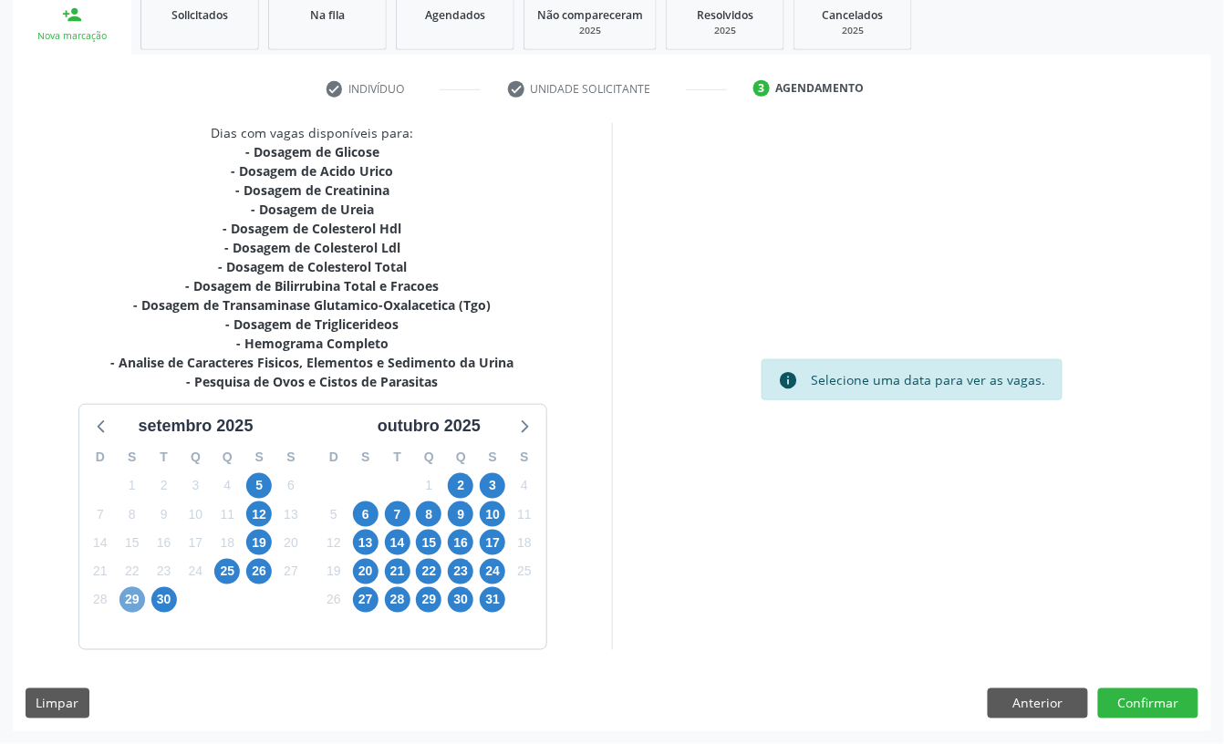
click at [129, 603] on span "29" at bounding box center [132, 600] width 26 height 26
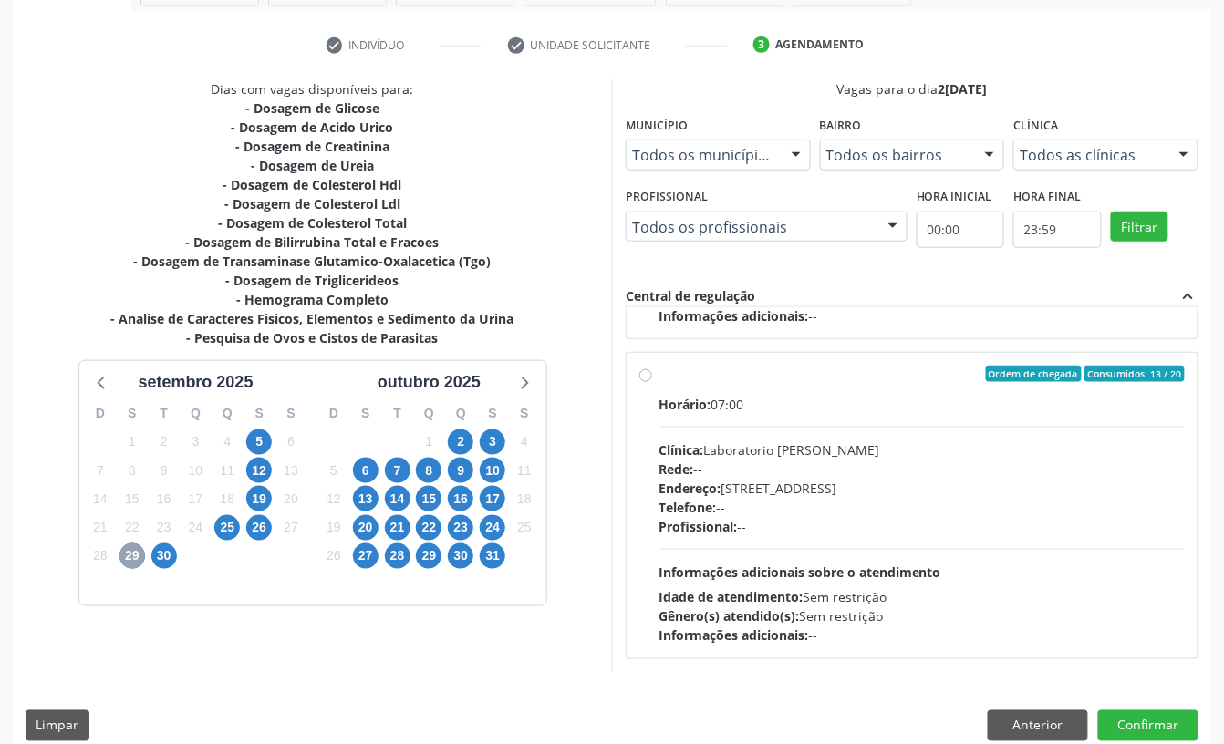
scroll to position [347, 0]
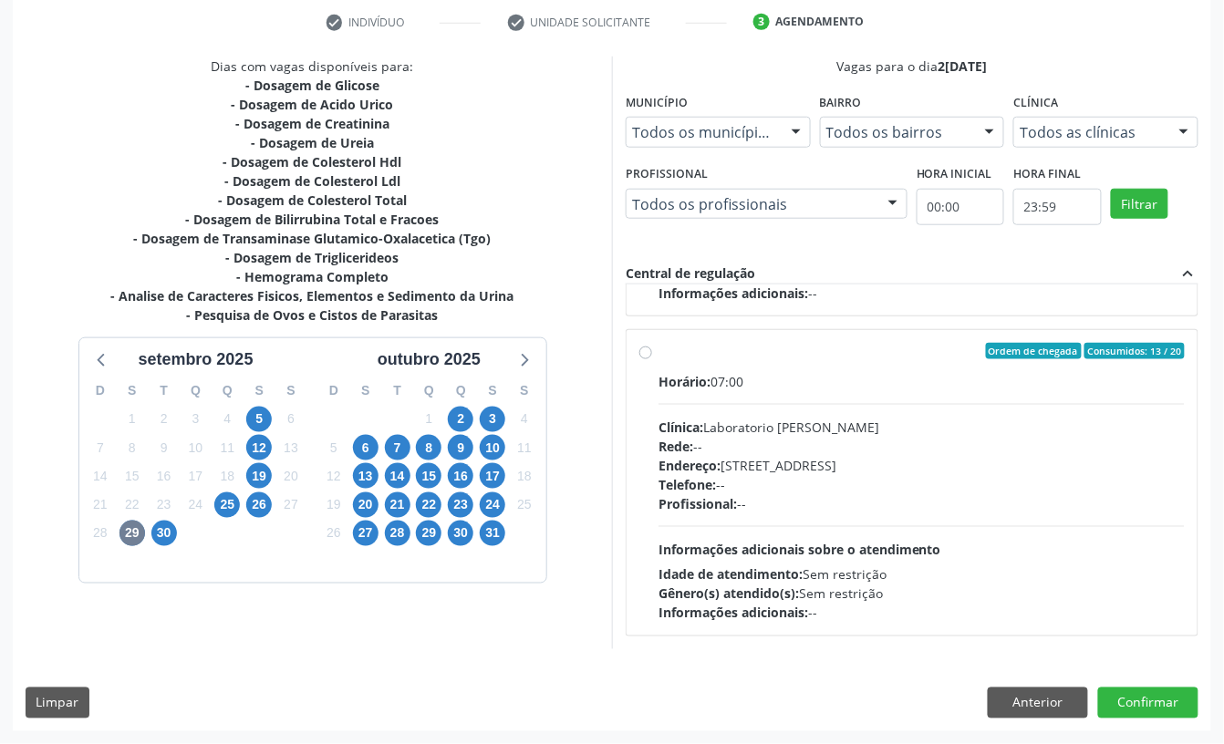
click at [872, 441] on div "Rede: --" at bounding box center [922, 446] width 526 height 19
click at [652, 359] on input "Ordem de chegada Consumidos: 13 / 20 Horário: 07:00 Clínica: Laboratorio Jose P…" at bounding box center [645, 351] width 13 height 16
radio input "true"
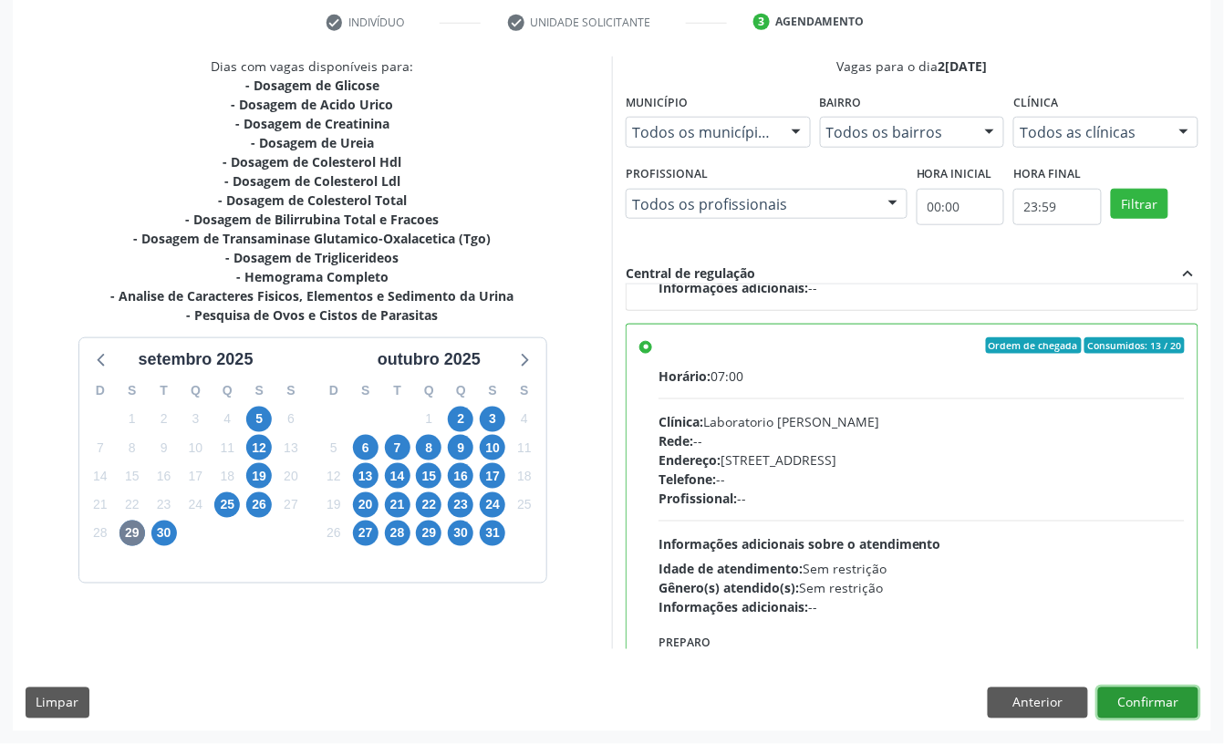
click at [1154, 701] on button "Confirmar" at bounding box center [1148, 703] width 100 height 31
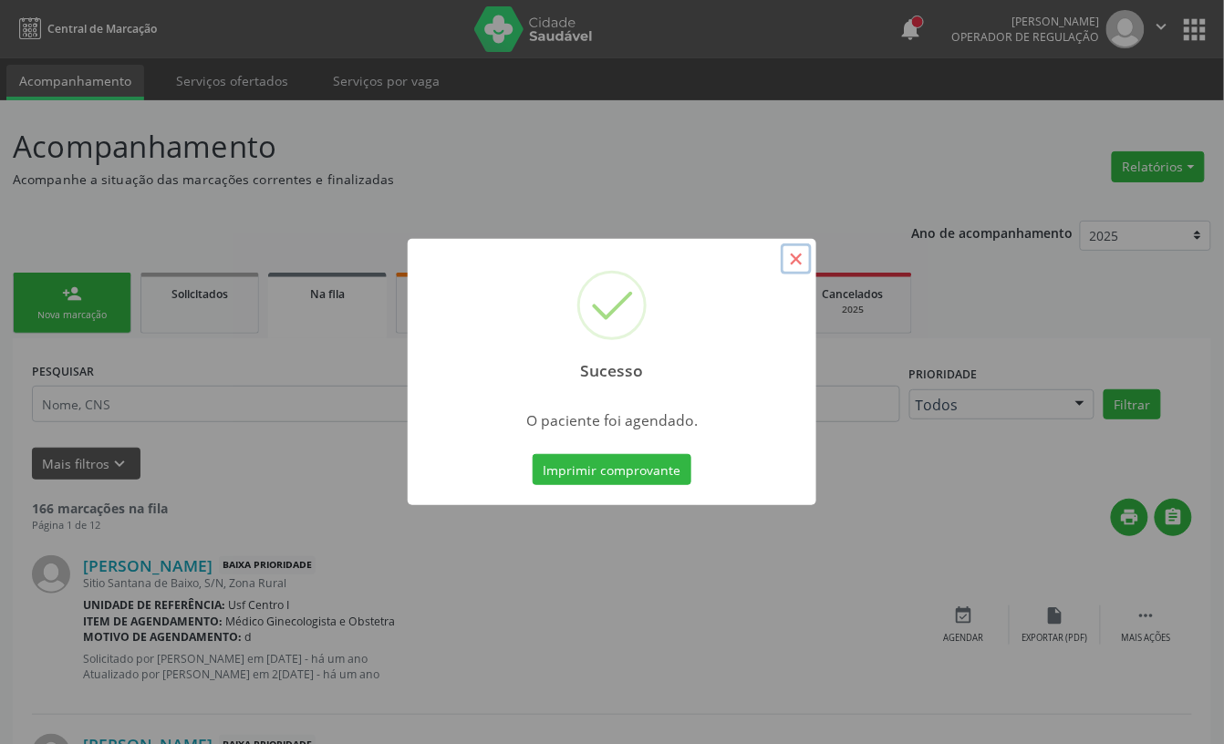
click at [792, 261] on button "×" at bounding box center [796, 259] width 31 height 31
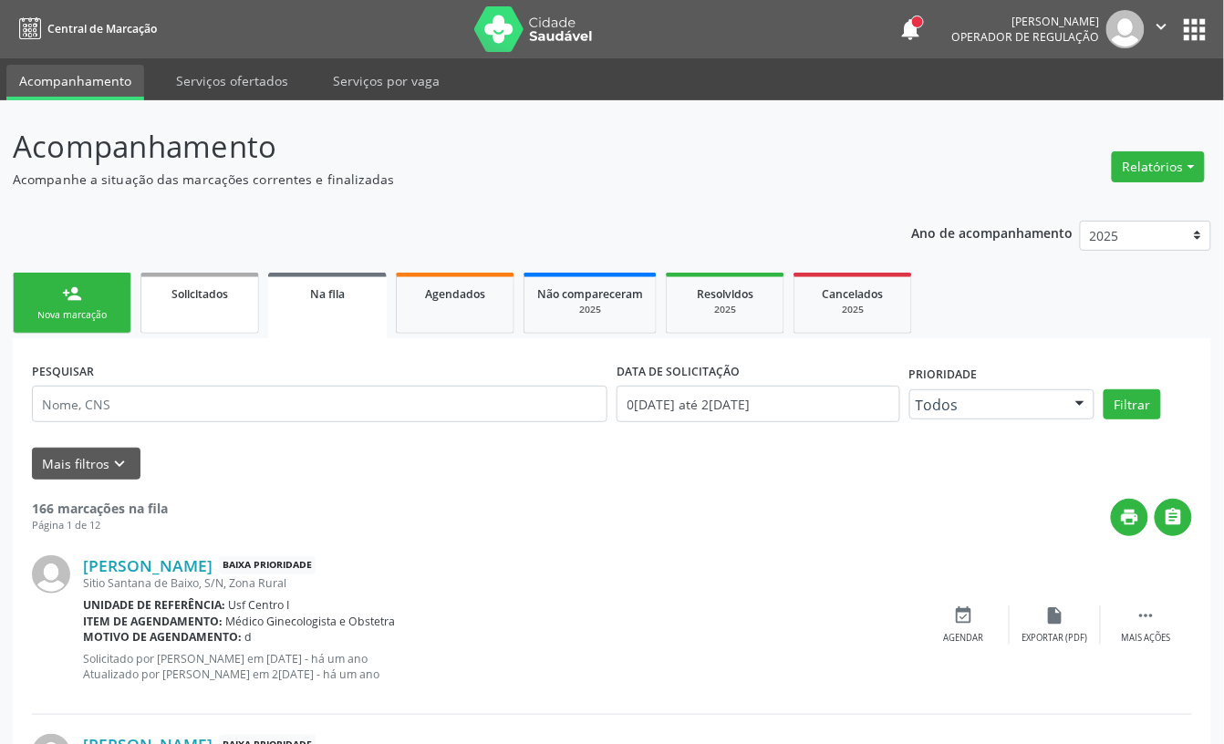
click at [85, 312] on div "Nova marcação" at bounding box center [71, 315] width 91 height 14
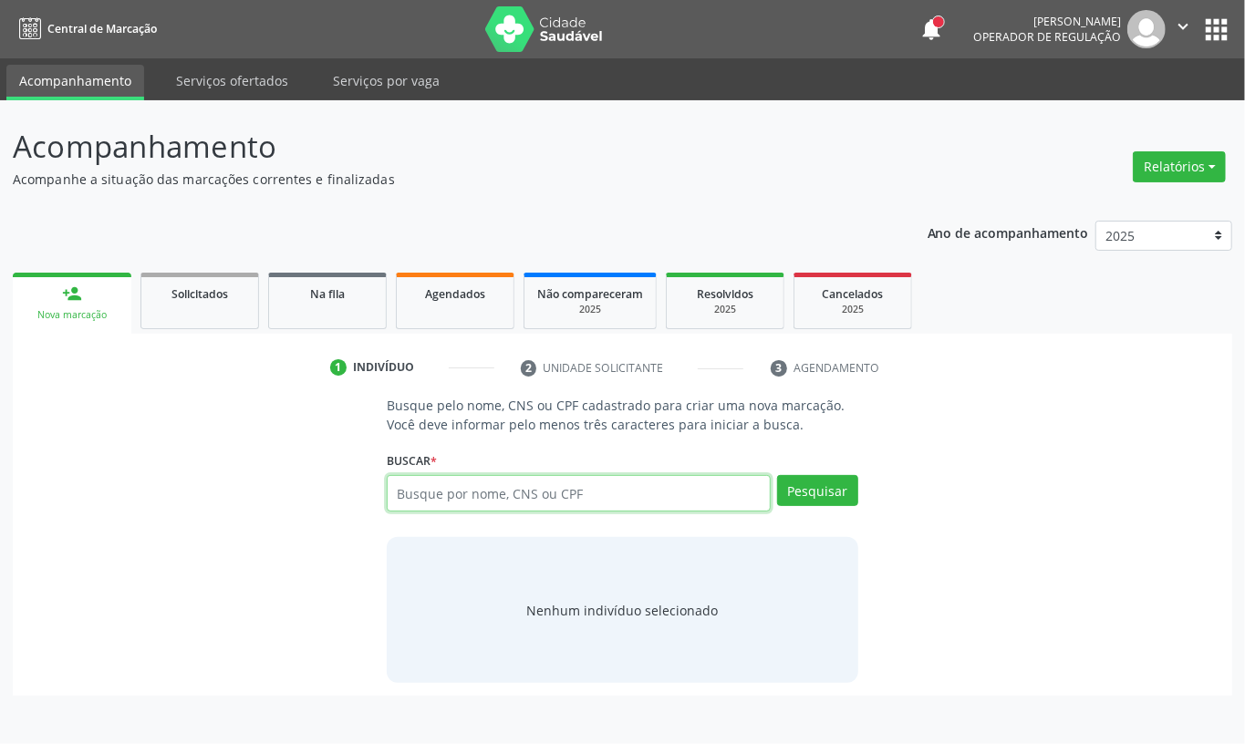
click at [562, 497] on input "text" at bounding box center [579, 493] width 384 height 36
paste input "013.097.134-05"
type input "013.097.134-05"
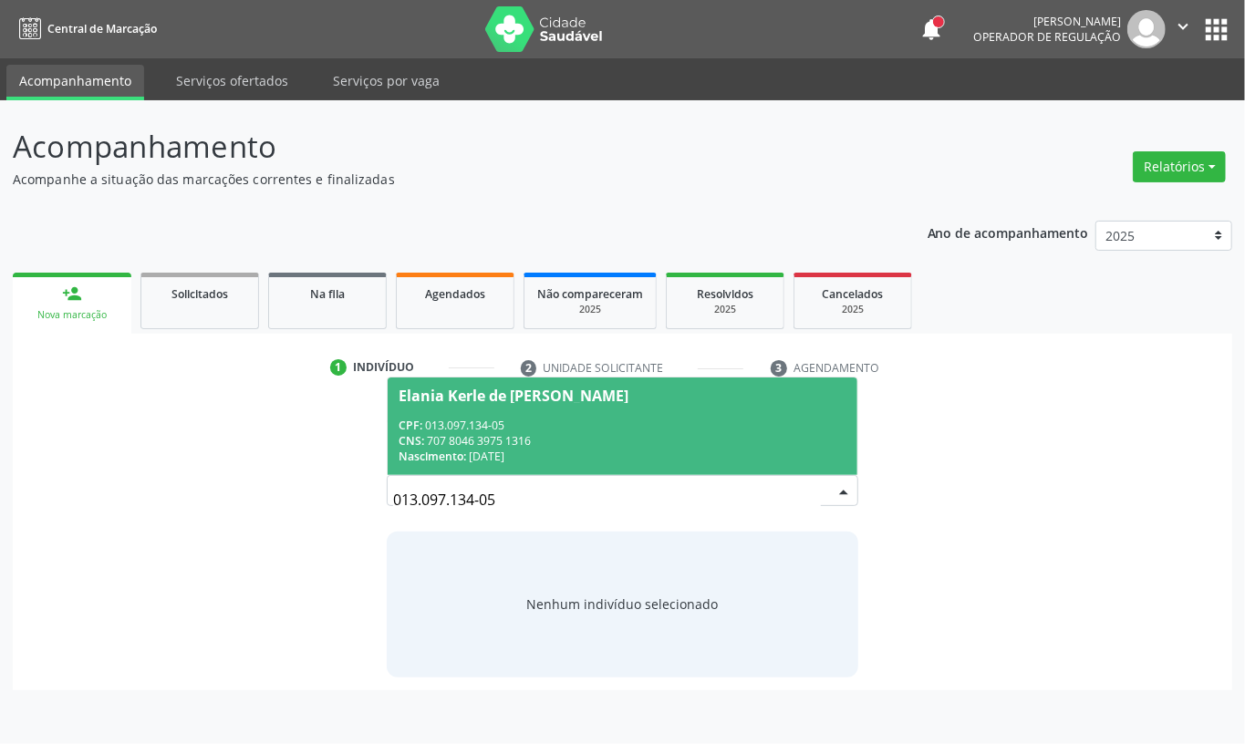
click at [560, 420] on div "CPF: 013.097.134-05" at bounding box center [623, 426] width 448 height 16
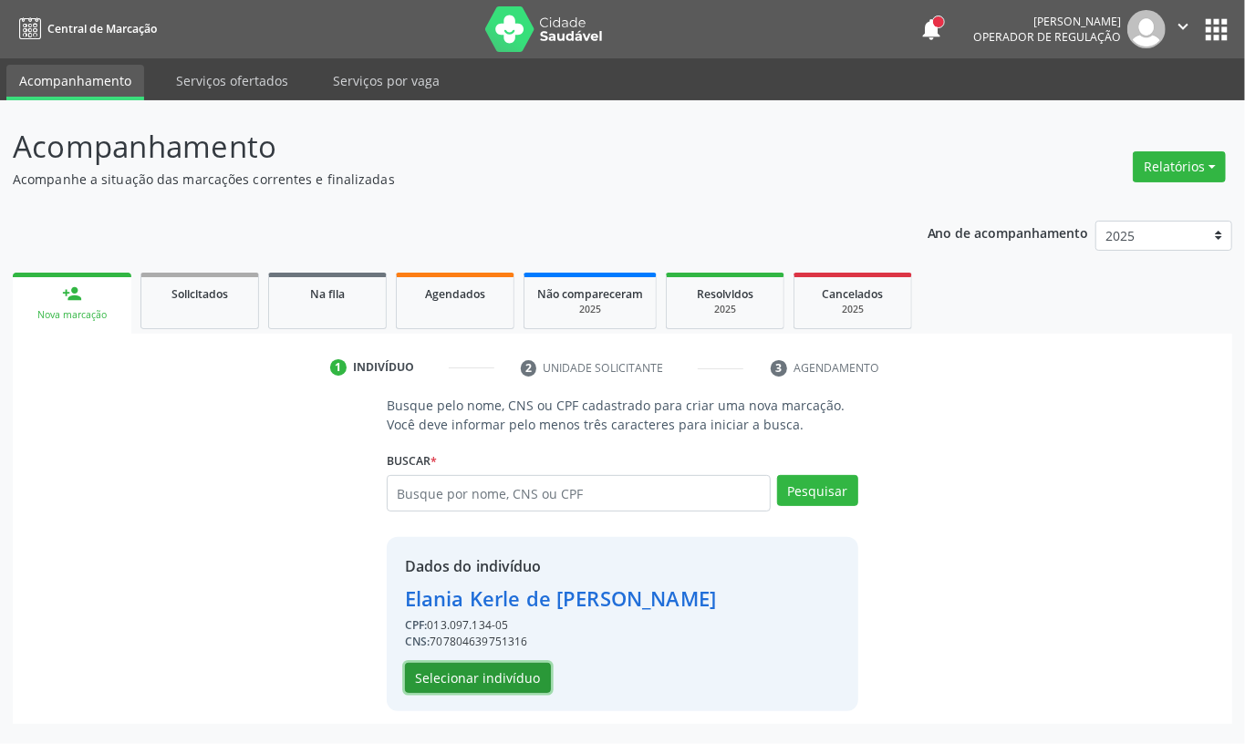
click at [458, 679] on button "Selecionar indivíduo" at bounding box center [478, 678] width 146 height 31
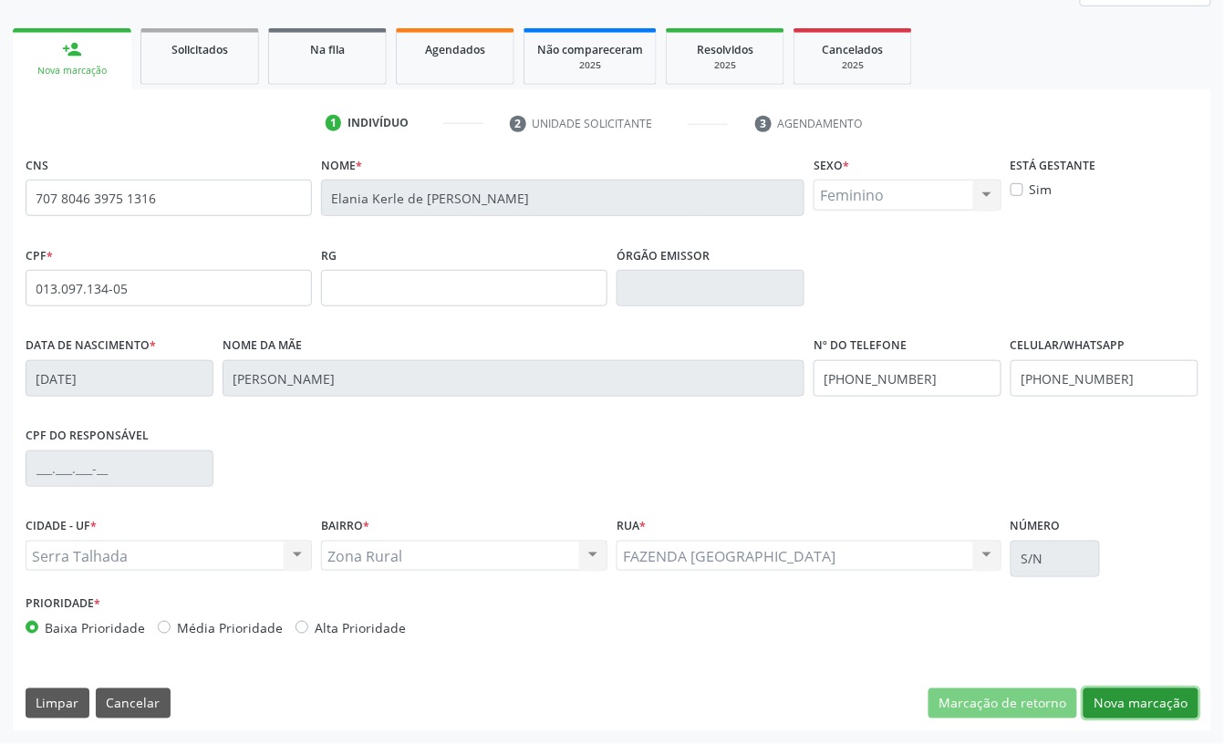
drag, startPoint x: 1116, startPoint y: 695, endPoint x: 870, endPoint y: 569, distance: 276.6
click at [1115, 694] on button "Nova marcação" at bounding box center [1141, 704] width 115 height 31
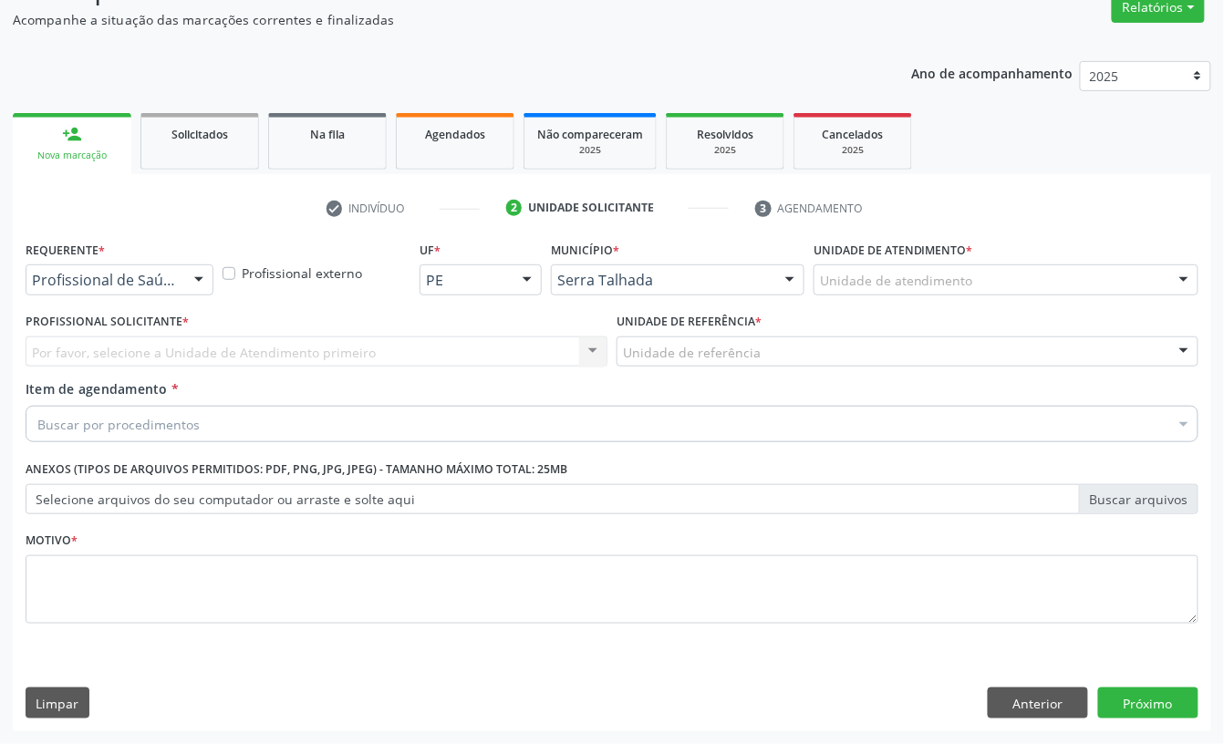
scroll to position [161, 0]
drag, startPoint x: 150, startPoint y: 285, endPoint x: 140, endPoint y: 341, distance: 57.4
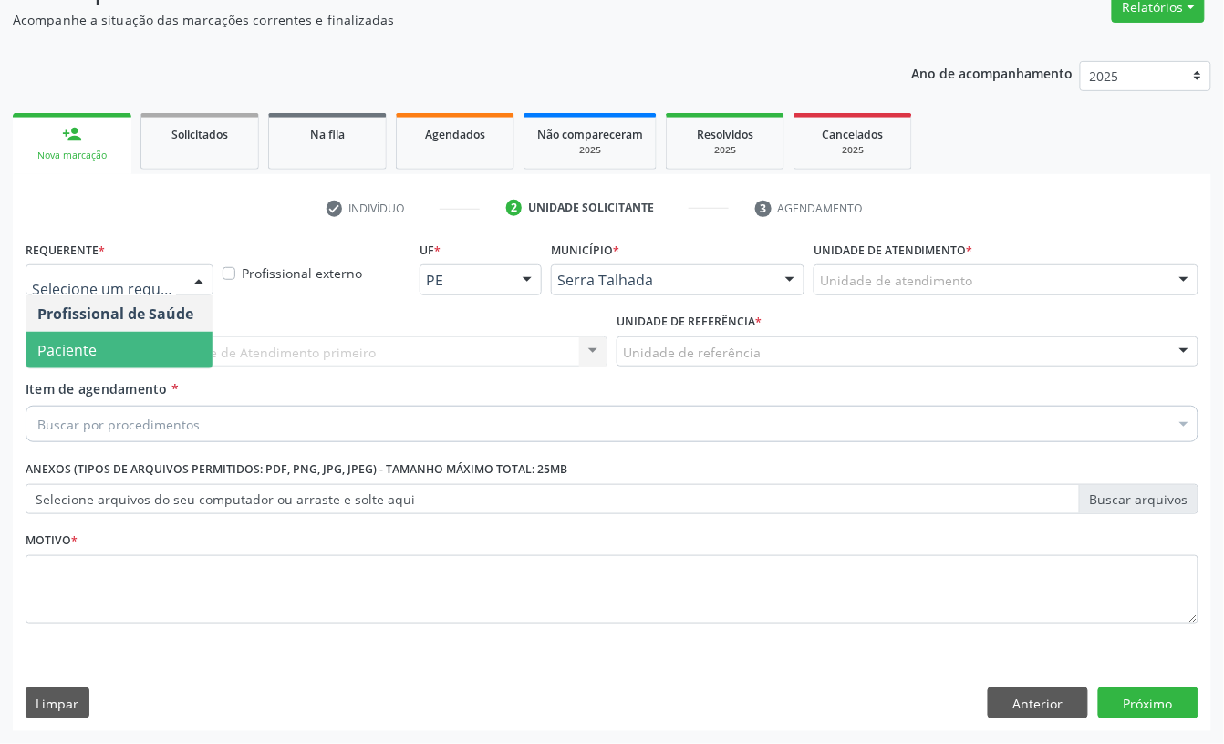
click at [137, 350] on span "Paciente" at bounding box center [119, 350] width 186 height 36
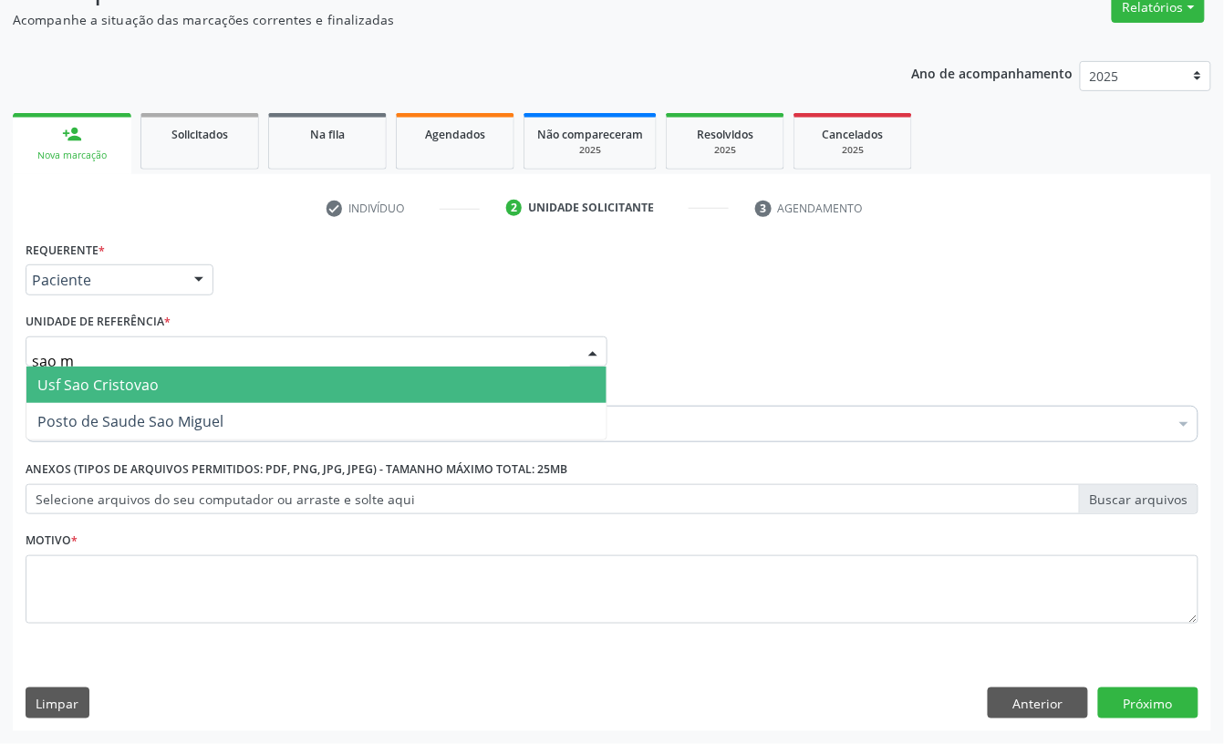
type input "sao mi"
click at [110, 388] on span "Posto de Saude Sao Miguel" at bounding box center [130, 385] width 186 height 20
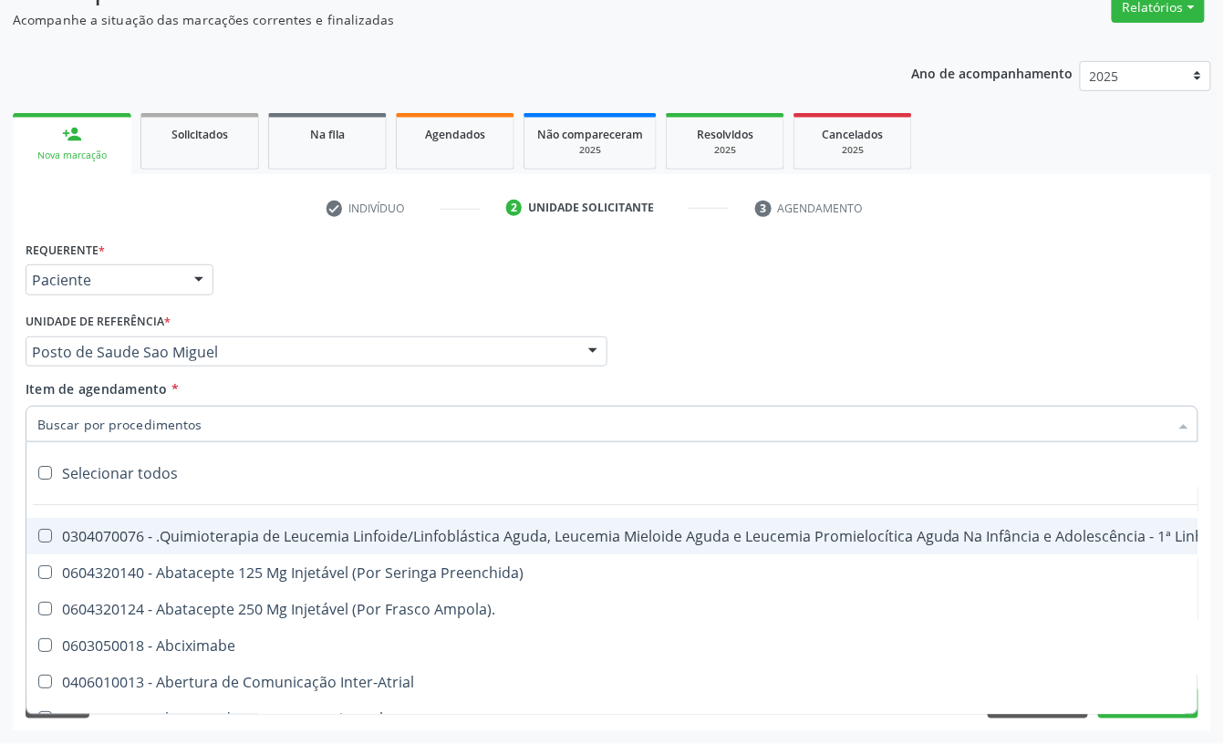
click at [159, 420] on input "Item de agendamento *" at bounding box center [602, 424] width 1131 height 36
type input "[MEDICAL_DATA]"
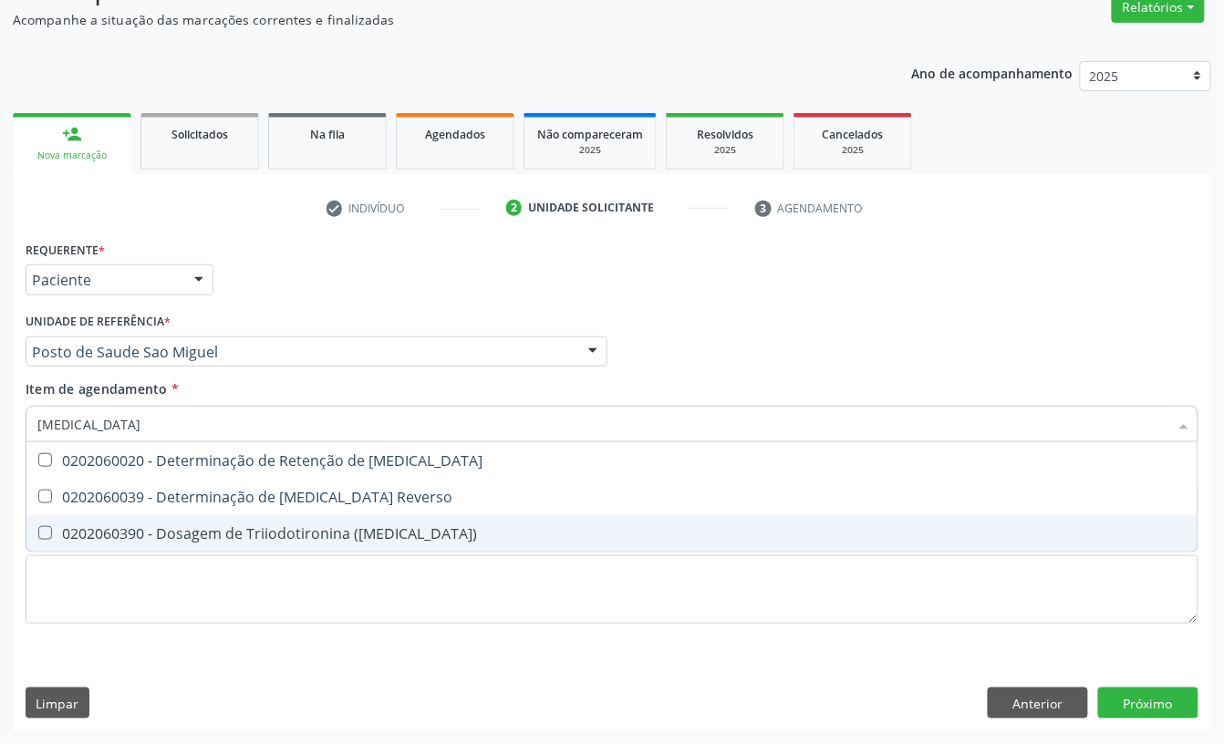
click at [208, 526] on div "0202060390 - Dosagem de Triiodotironina ([MEDICAL_DATA])" at bounding box center [611, 533] width 1149 height 15
checkbox \(T3\) "true"
type input "t4"
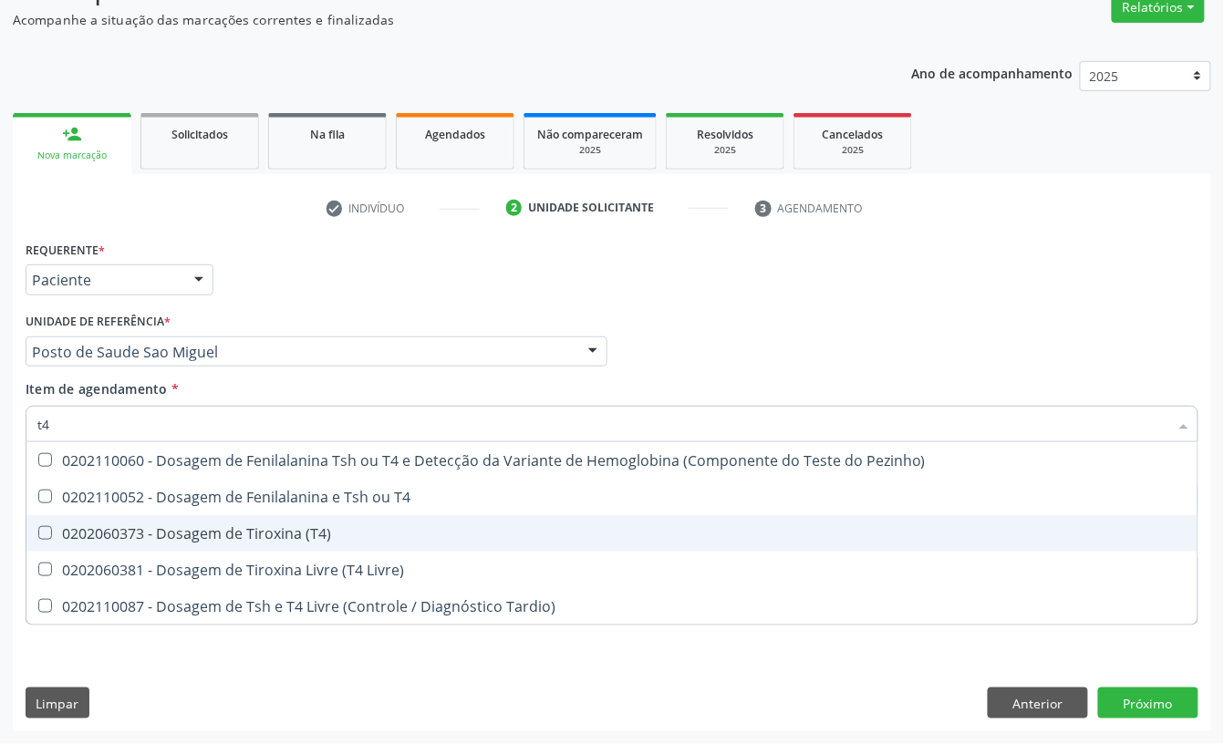
click at [199, 520] on span "0202060373 - Dosagem de Tiroxina (T4)" at bounding box center [611, 533] width 1171 height 36
checkbox \(T4\) "true"
type input "t"
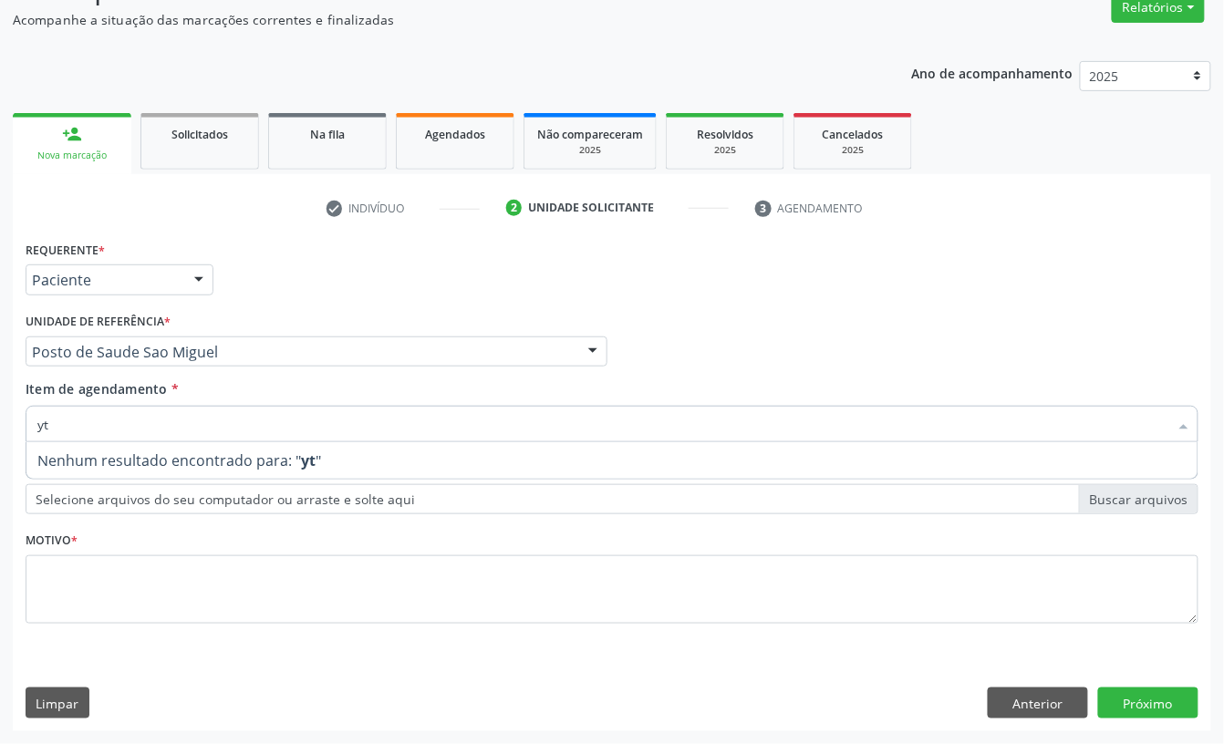
type input "y"
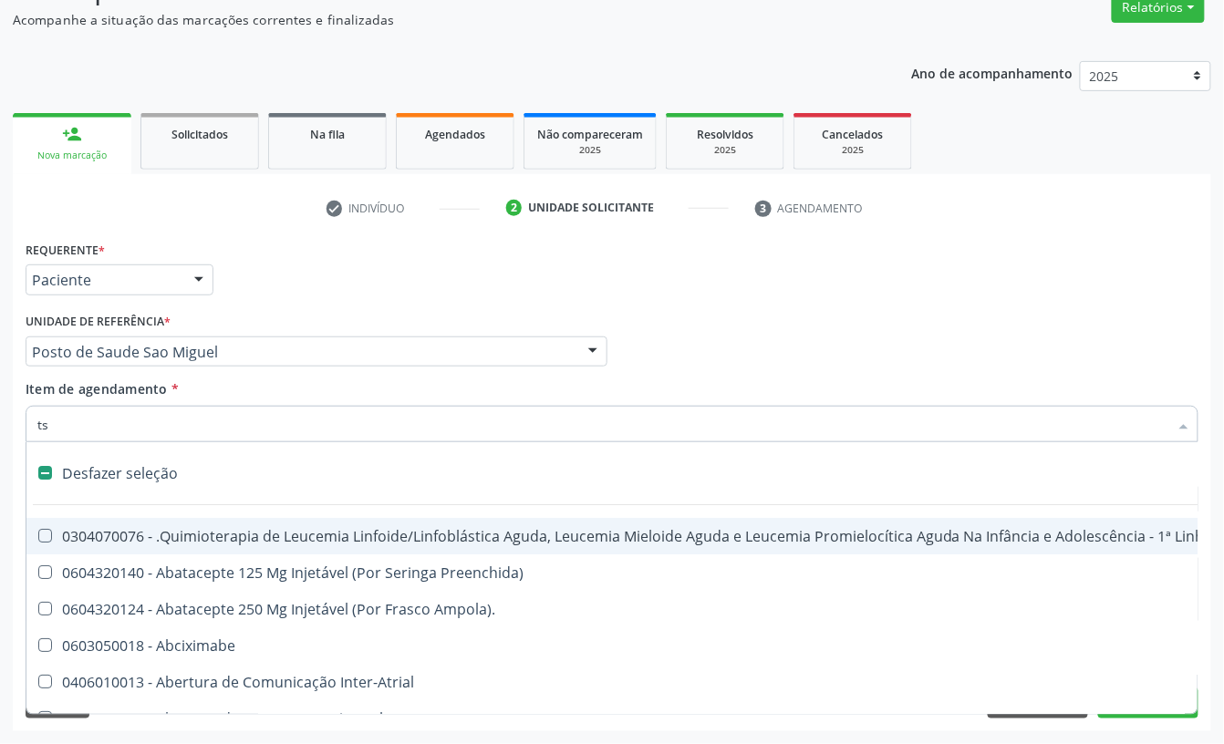
type input "tsh"
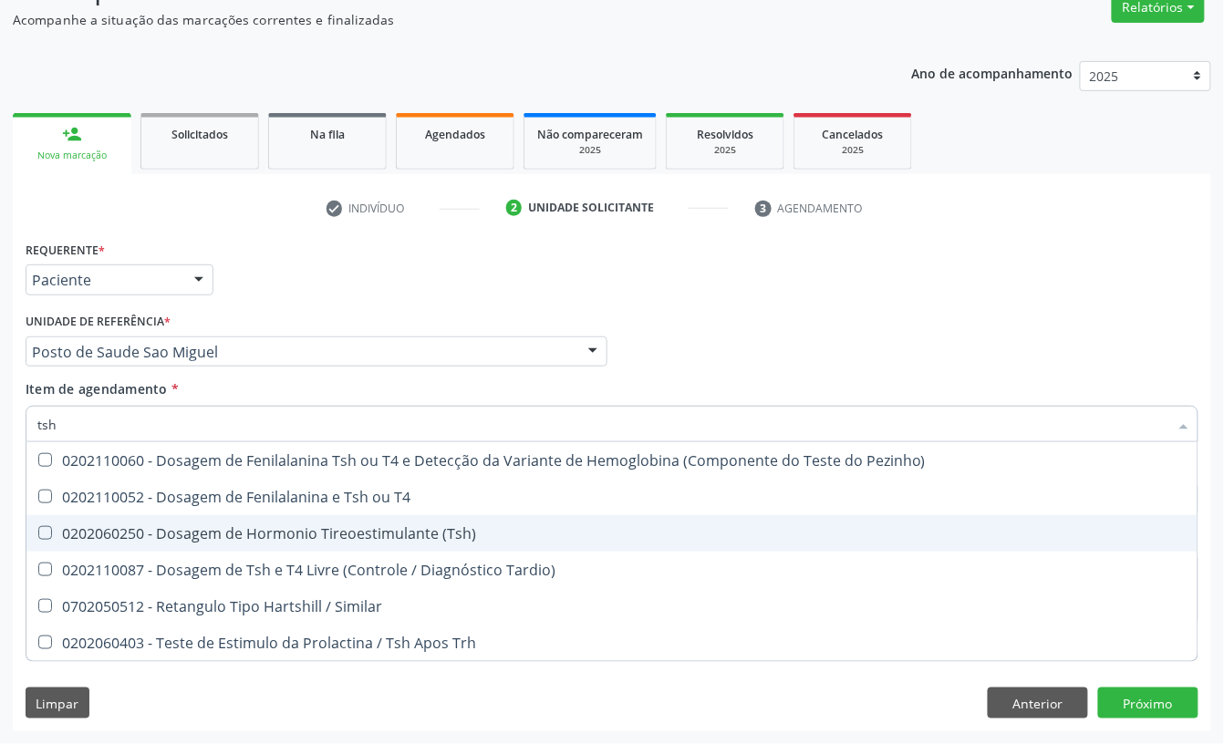
click at [358, 526] on div "0202060250 - Dosagem de Hormonio Tireoestimulante (Tsh)" at bounding box center [611, 533] width 1149 height 15
checkbox \(Tsh\) "true"
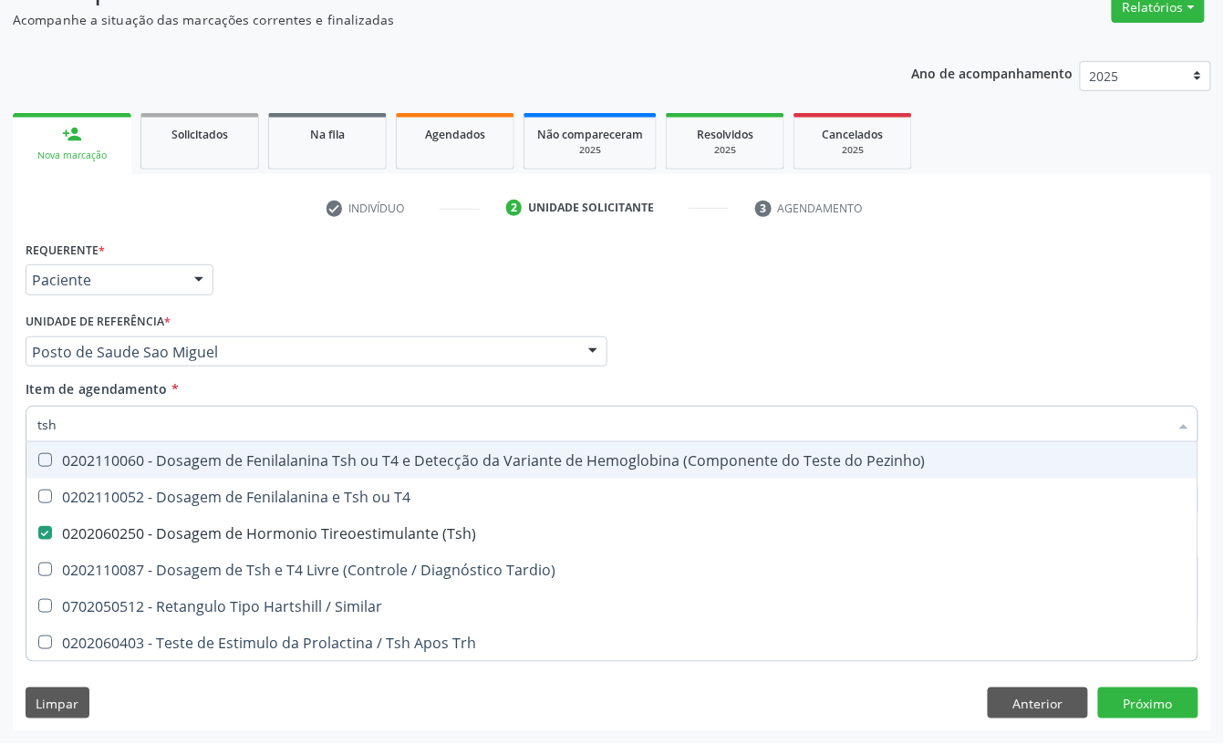
click at [0, 417] on div "Acompanhamento Acompanhe a situação das marcações correntes e finalizadas Relat…" at bounding box center [612, 343] width 1224 height 804
click at [96, 427] on input "tsh" at bounding box center [602, 424] width 1131 height 36
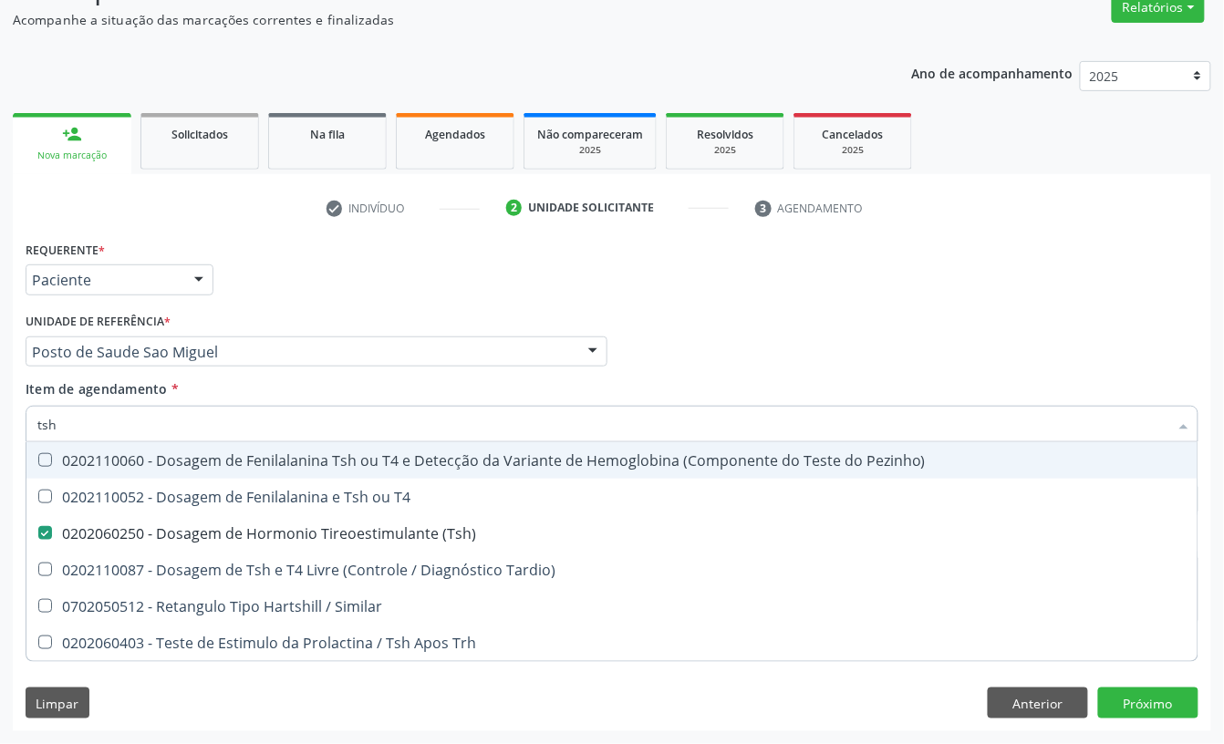
click at [111, 427] on input "tsh" at bounding box center [602, 424] width 1131 height 36
click at [102, 421] on input "tsh" at bounding box center [602, 424] width 1131 height 36
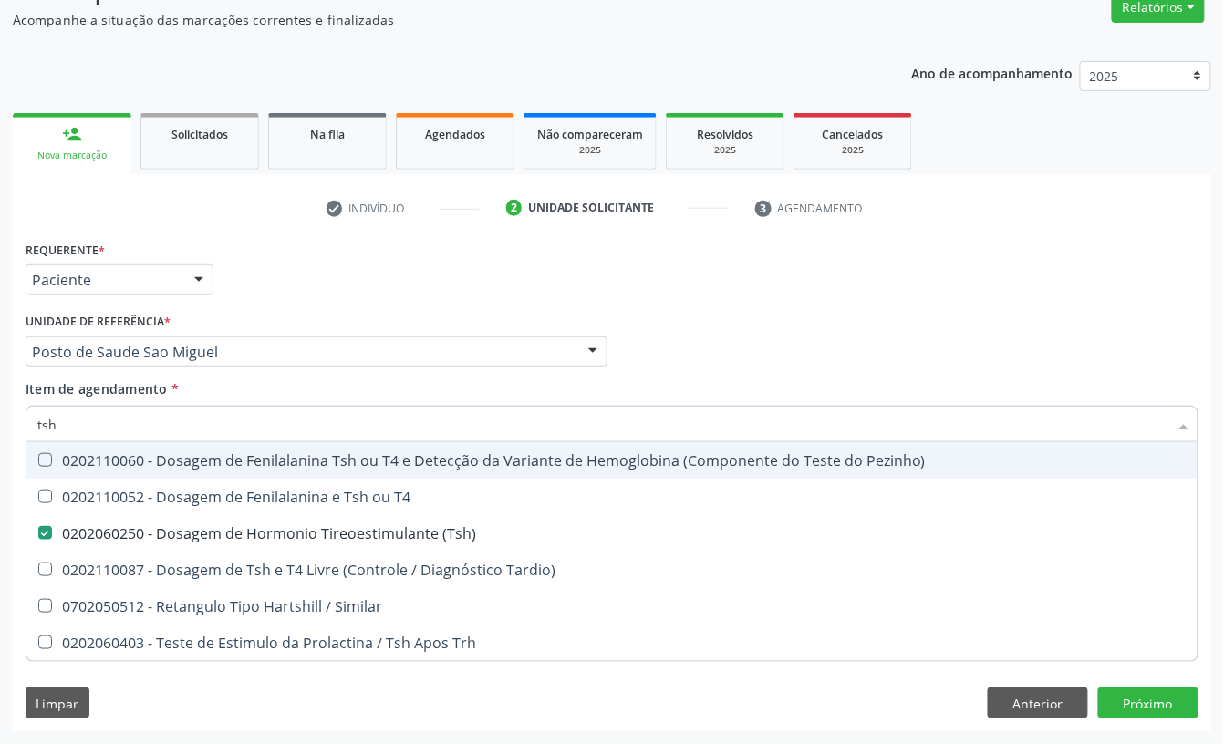
click at [102, 421] on input "tsh" at bounding box center [602, 424] width 1131 height 36
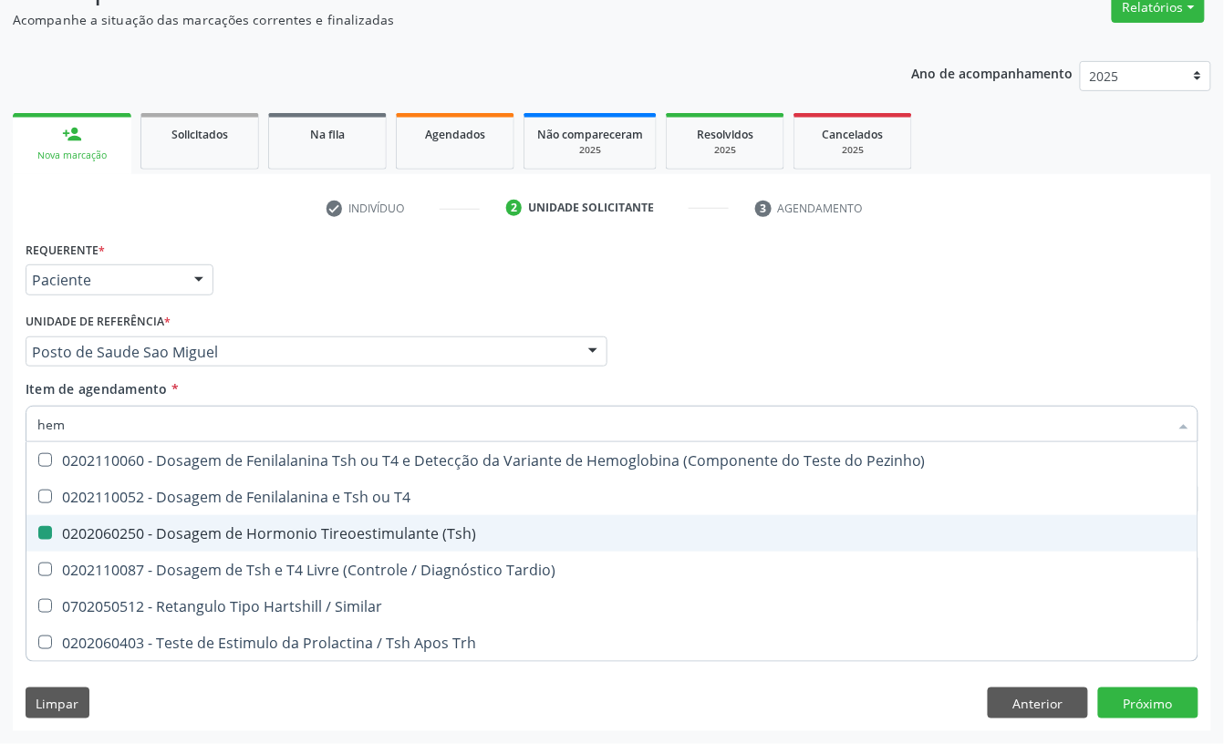
type input "hemo"
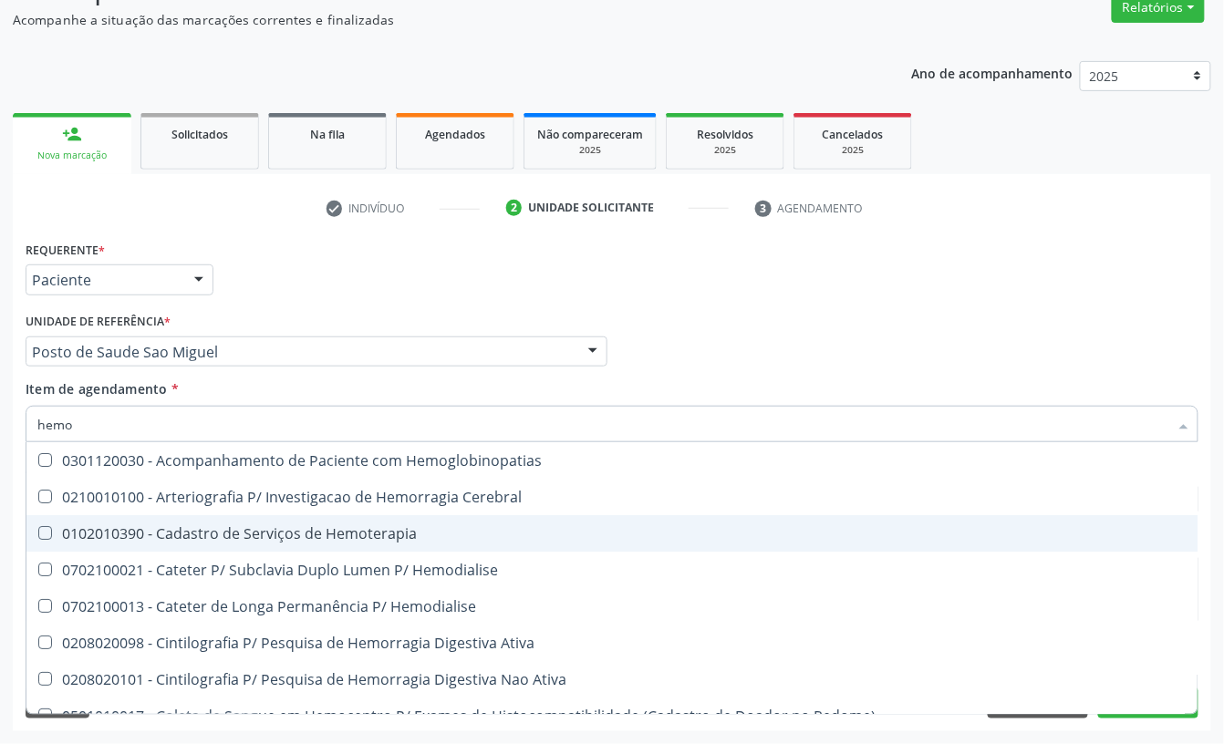
checkbox Hemoterapia "false"
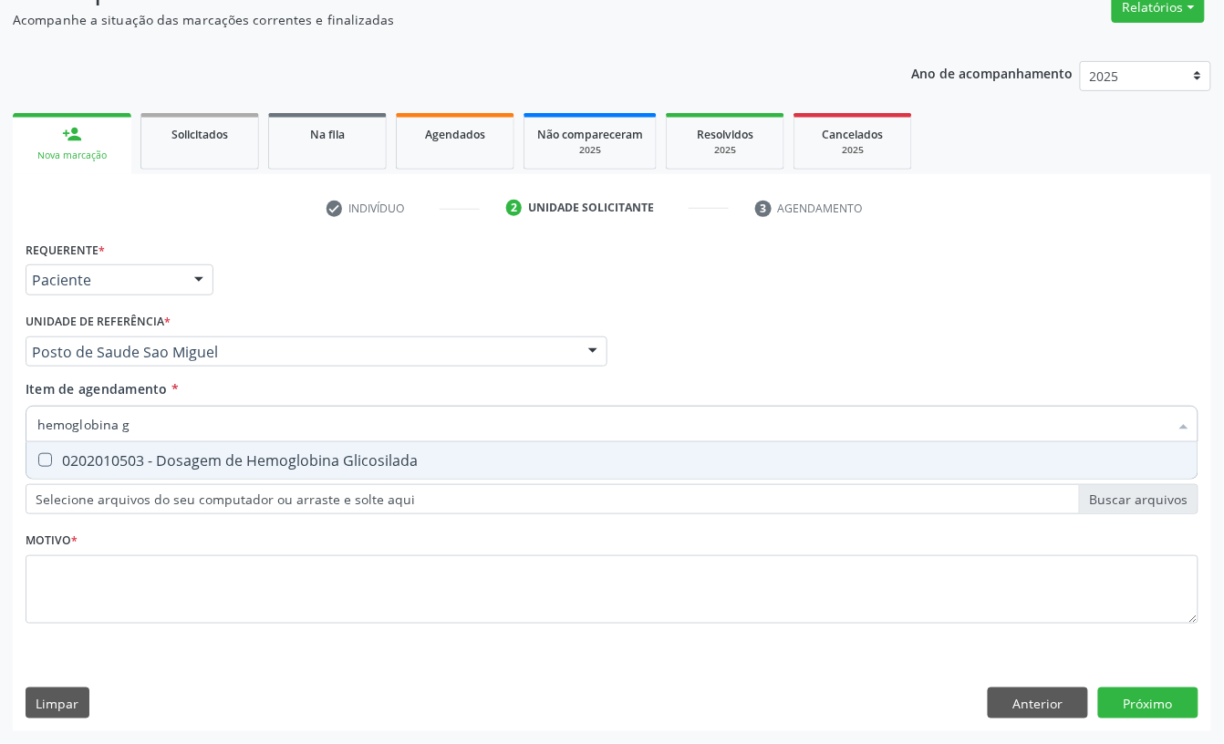
type input "hemoglobina g"
drag, startPoint x: 182, startPoint y: 461, endPoint x: 213, endPoint y: 580, distance: 123.4
click at [182, 463] on div "0202010503 - Dosagem de Hemoglobina Glicosilada" at bounding box center [611, 460] width 1149 height 15
checkbox Glicosilada "true"
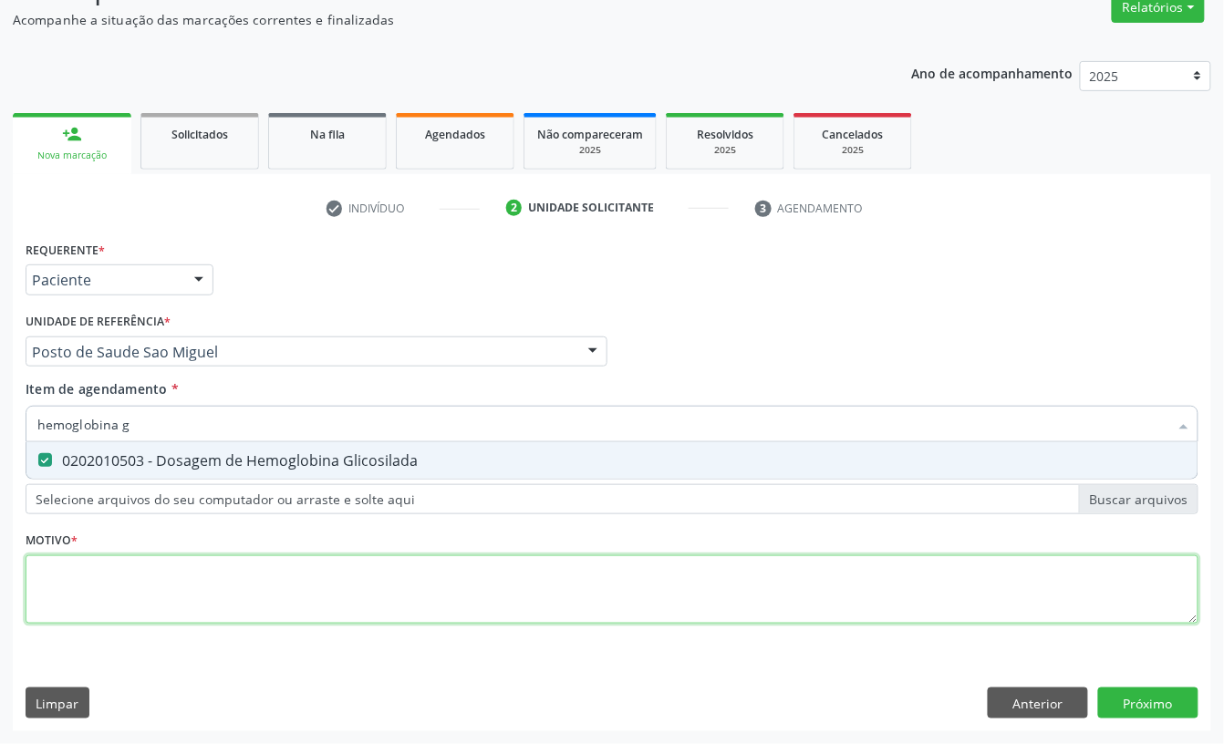
click at [216, 598] on div "Requerente * Paciente Profissional de Saúde Paciente Nenhum resultado encontrad…" at bounding box center [612, 442] width 1173 height 413
type textarea "."
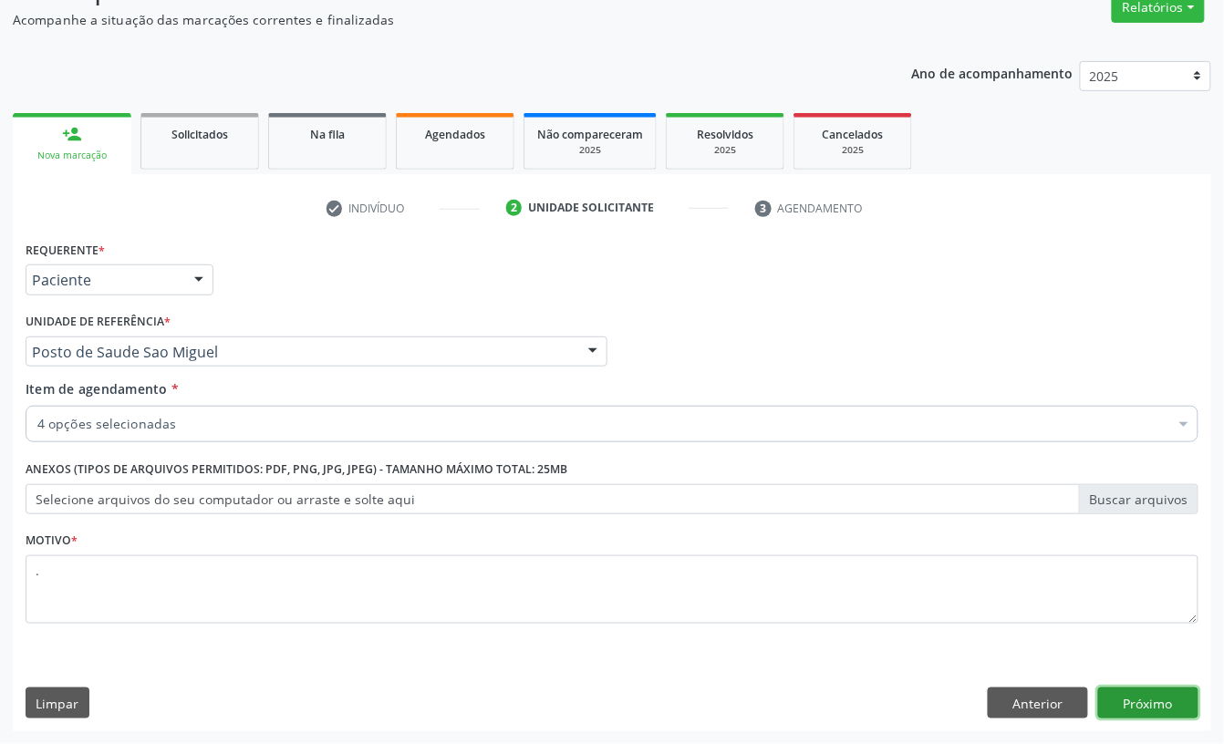
click at [1135, 700] on button "Próximo" at bounding box center [1148, 703] width 100 height 31
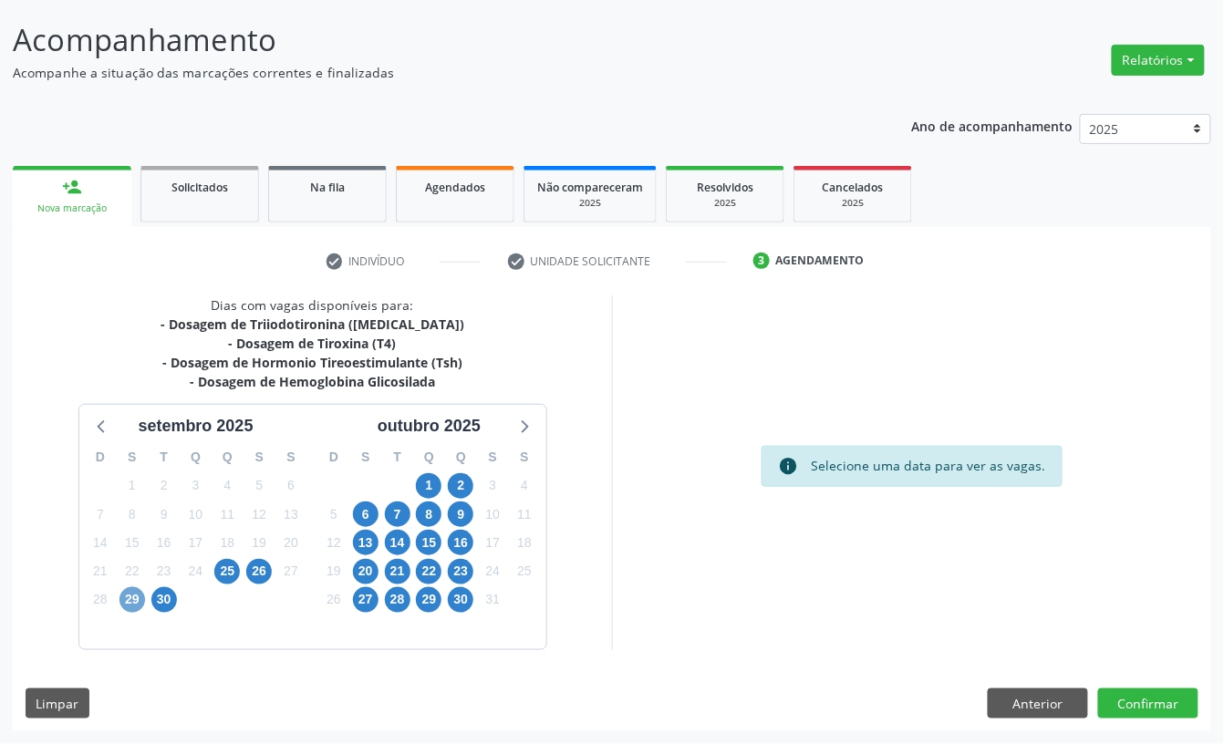
click at [133, 598] on span "29" at bounding box center [132, 600] width 26 height 26
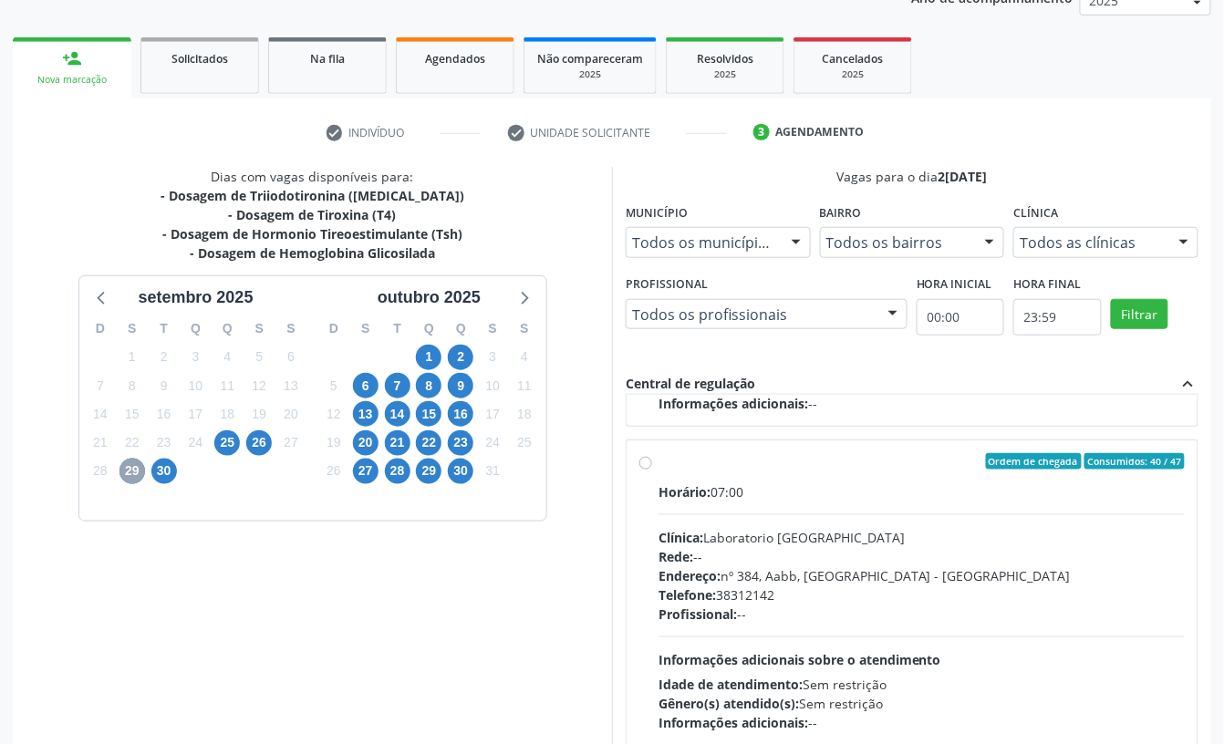
scroll to position [347, 0]
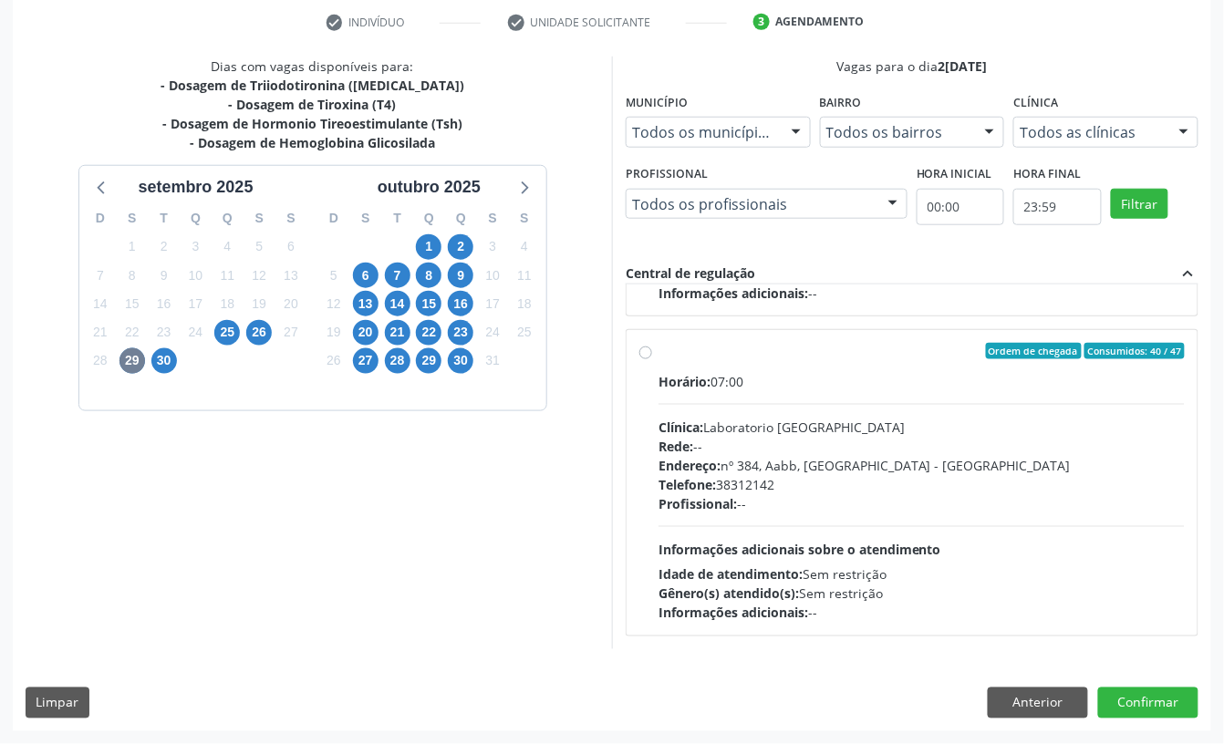
click at [811, 556] on div "Horário: 07:00 Clínica: Laboratorio Sao Francisco Rede: -- Endereço: nº 384, Aa…" at bounding box center [922, 497] width 526 height 251
click at [652, 359] on input "Ordem de chegada Consumidos: 40 / 47 Horário: 07:00 Clínica: Laboratorio Sao Fr…" at bounding box center [645, 351] width 13 height 16
radio input "true"
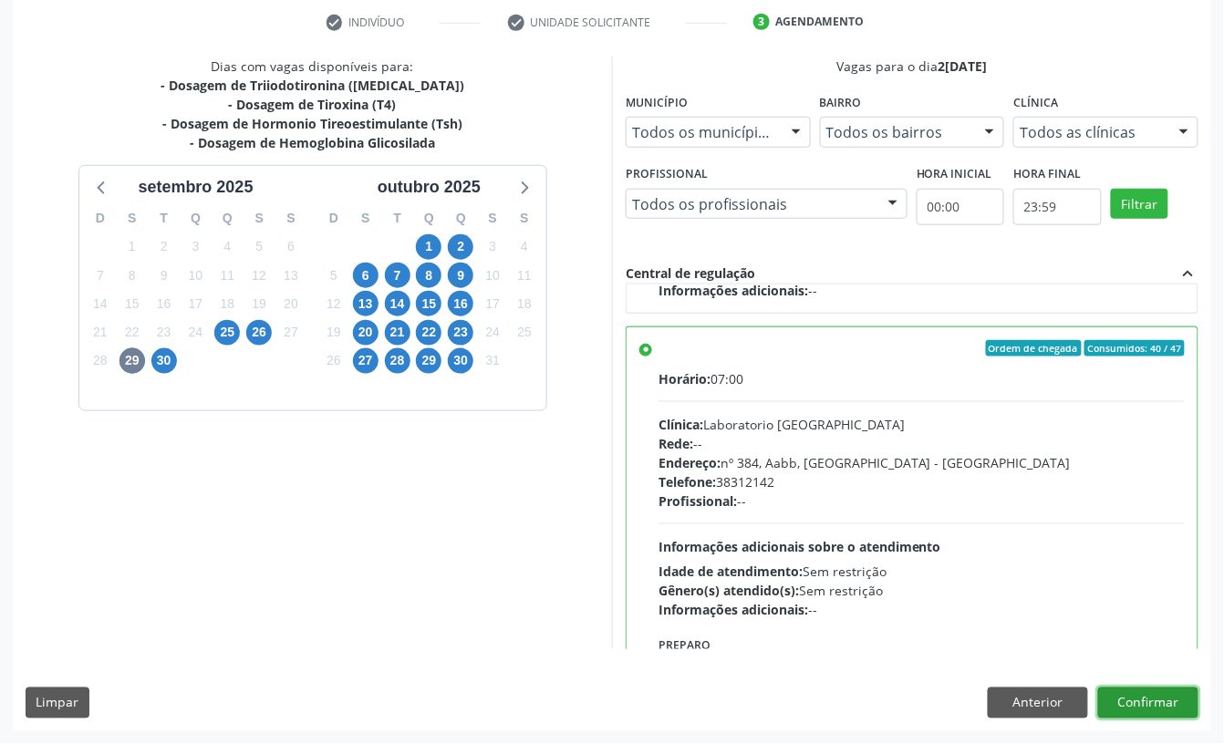
click at [1176, 694] on button "Confirmar" at bounding box center [1148, 703] width 100 height 31
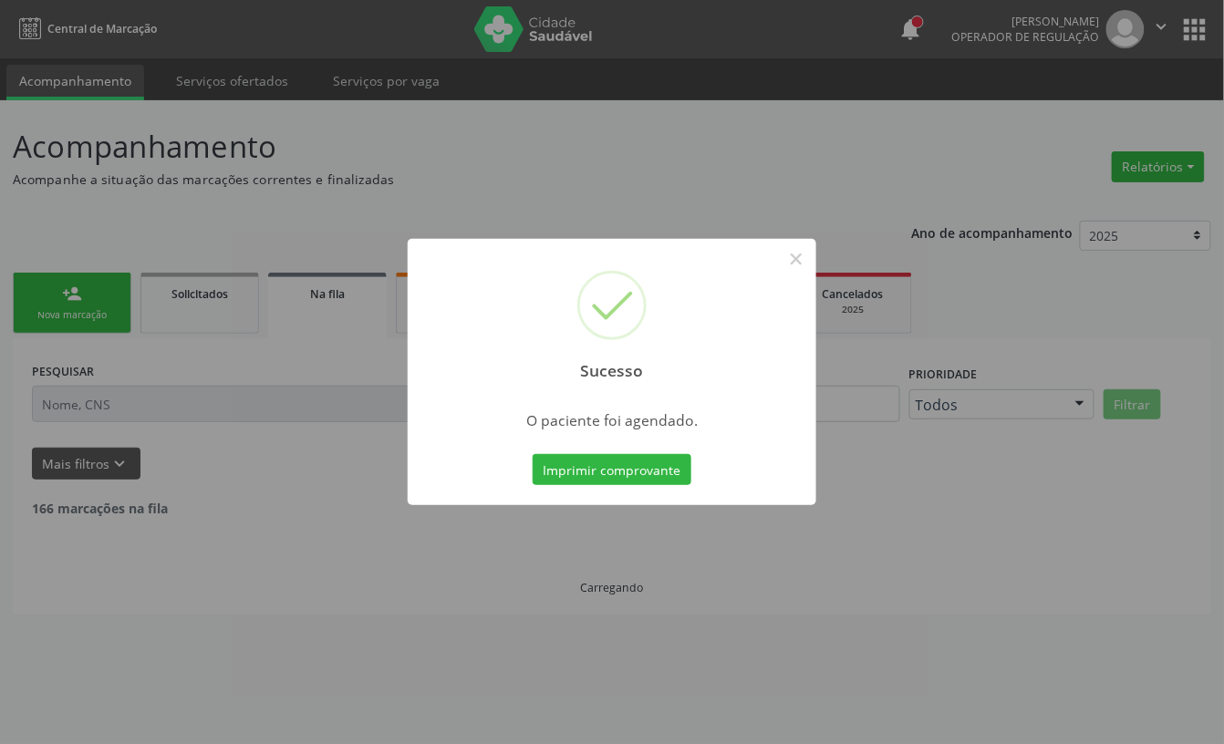
scroll to position [0, 0]
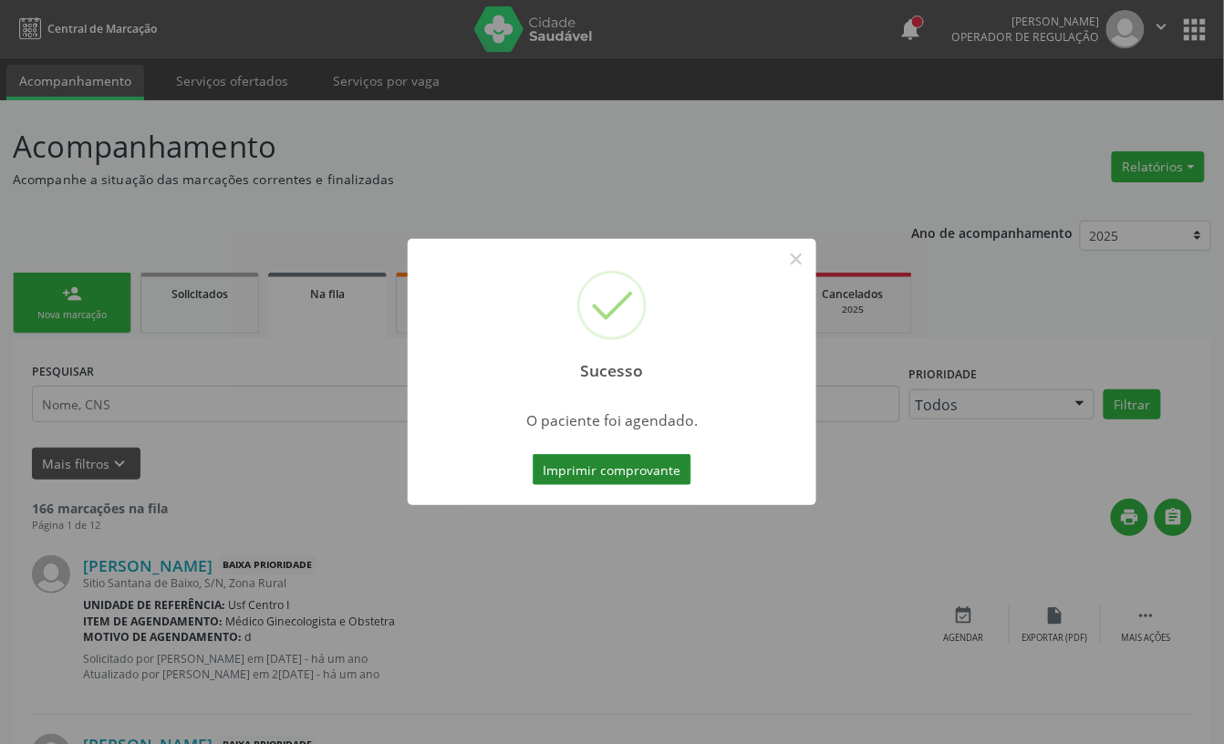
click at [596, 469] on button "Imprimir comprovante" at bounding box center [612, 469] width 159 height 31
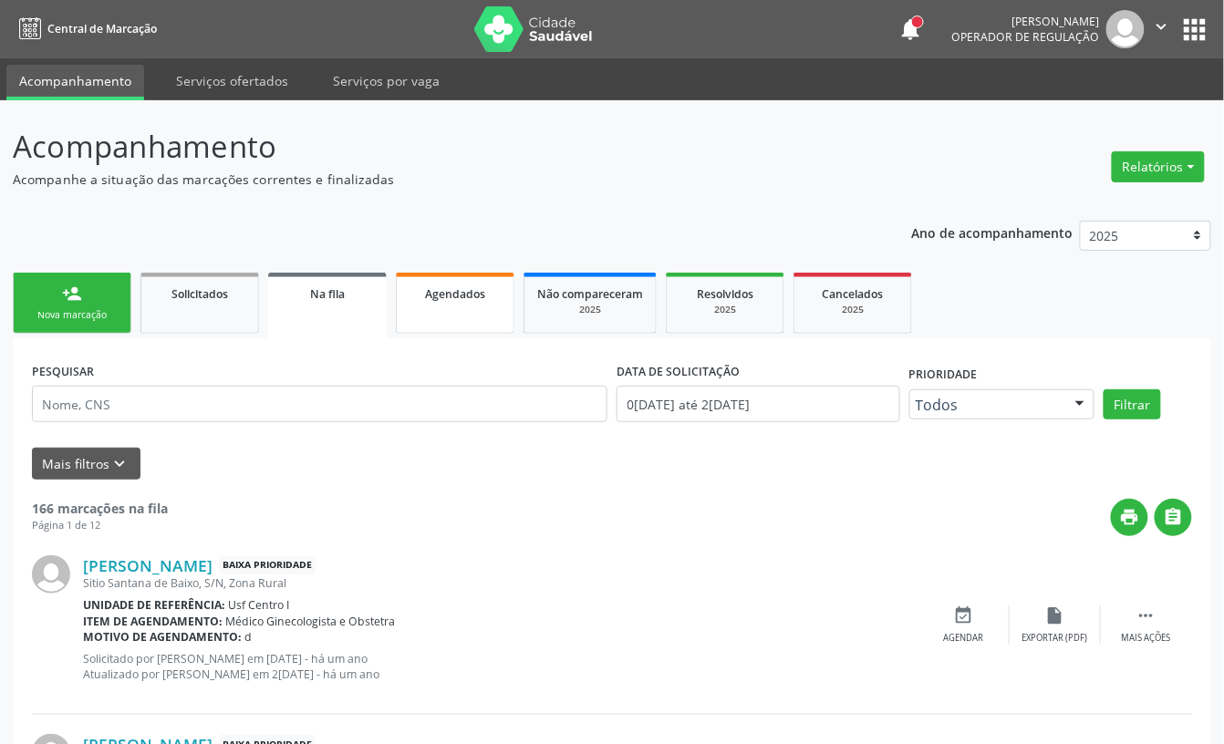
click at [454, 299] on span "Agendados" at bounding box center [455, 294] width 60 height 16
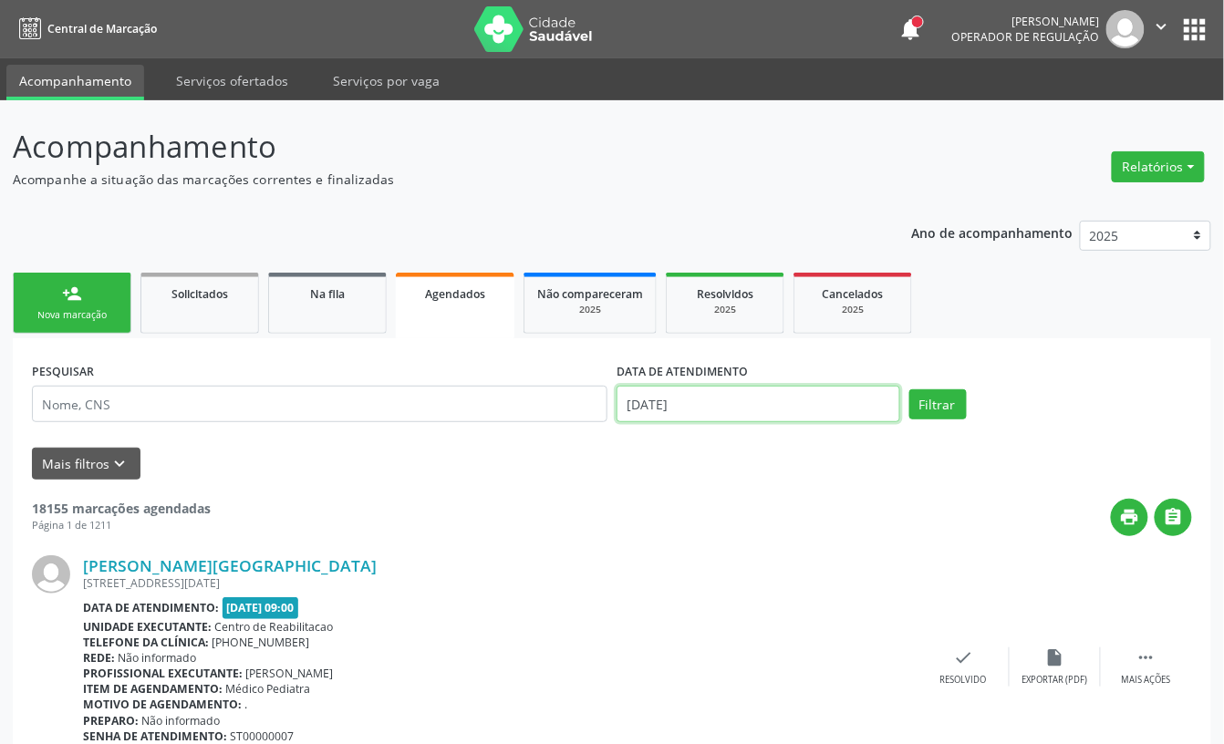
click at [721, 406] on input "25[DATE]" at bounding box center [759, 404] width 284 height 36
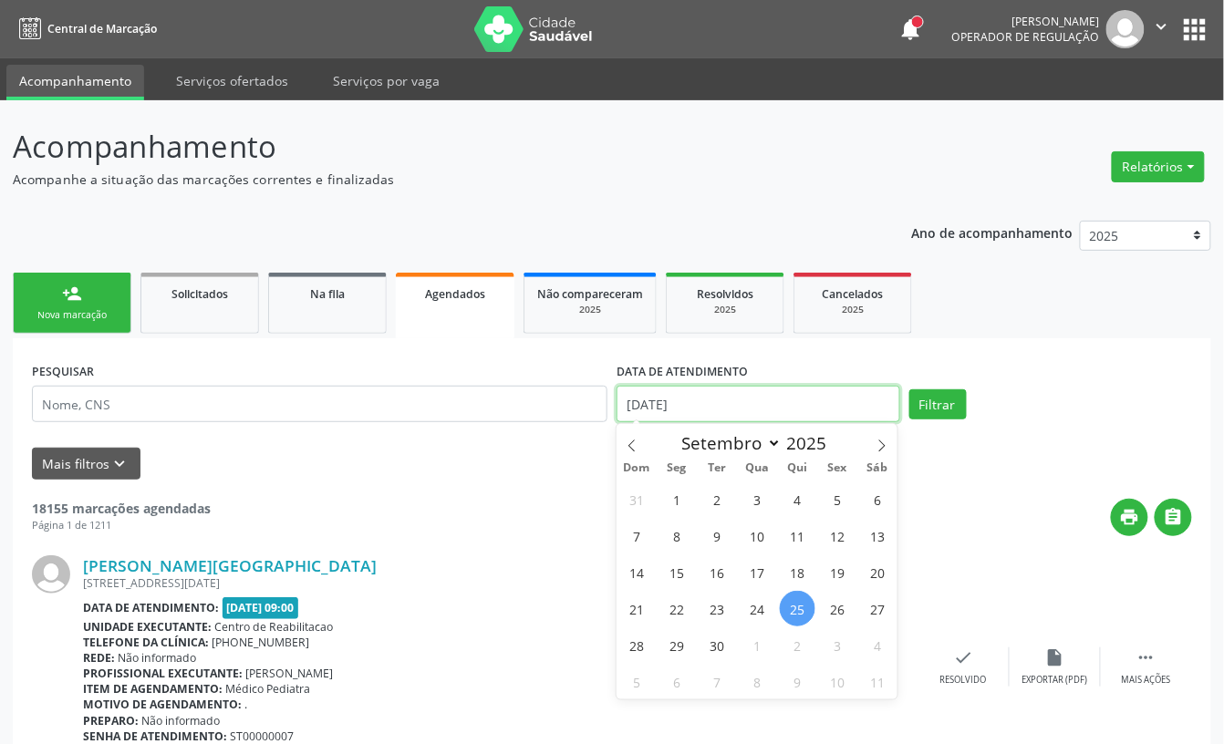
click at [721, 406] on input "25[DATE]" at bounding box center [759, 404] width 284 height 36
click at [755, 399] on input "text" at bounding box center [759, 404] width 284 height 36
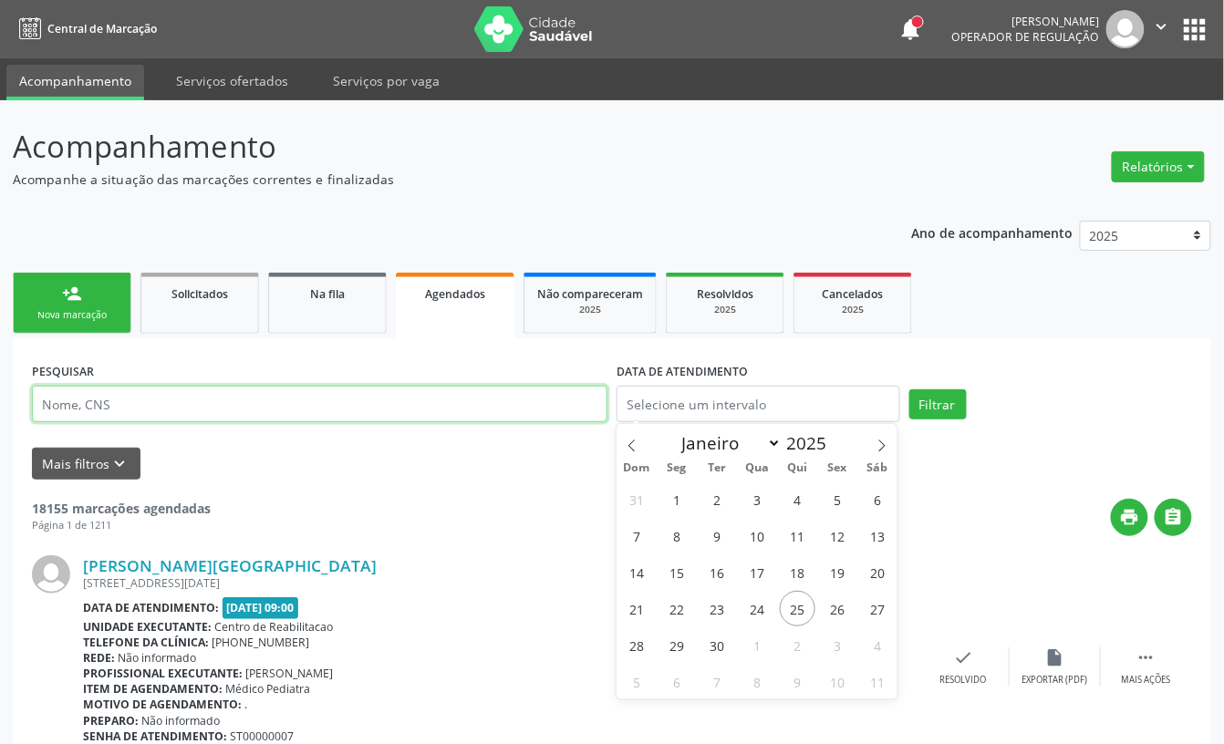
click at [206, 403] on input "text" at bounding box center [320, 404] width 576 height 36
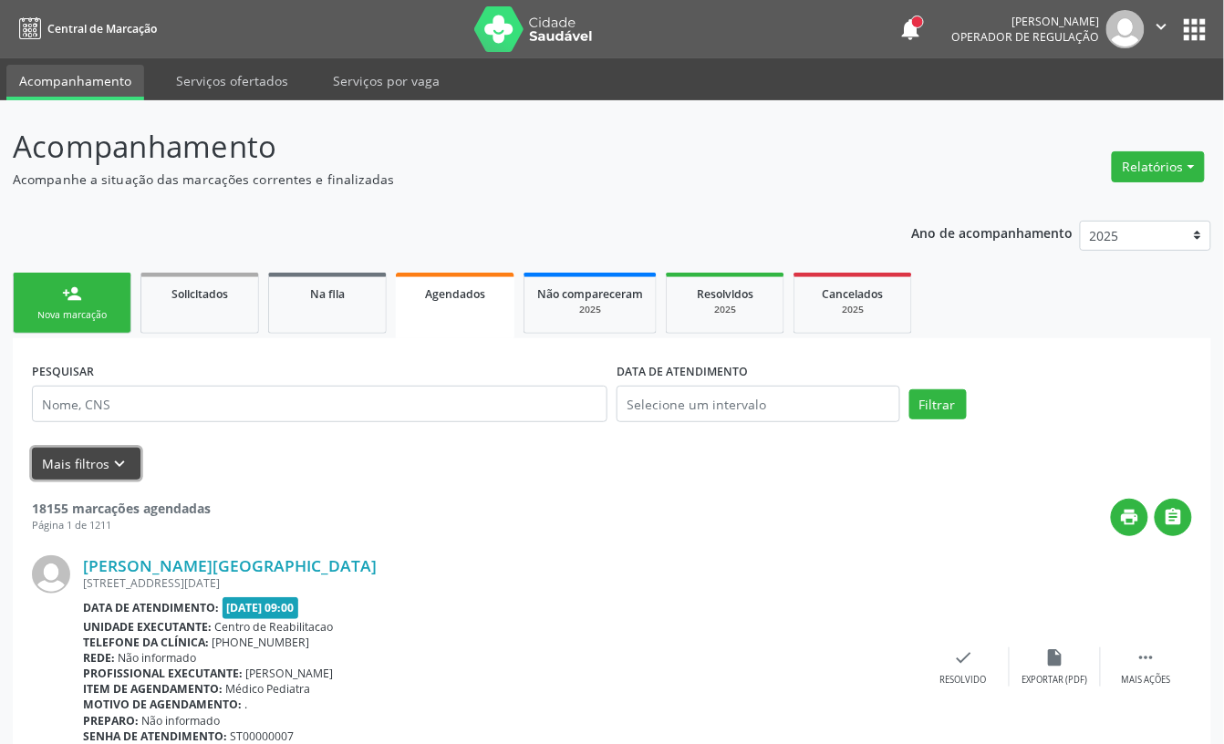
click at [120, 463] on icon "keyboard_arrow_down" at bounding box center [120, 464] width 20 height 20
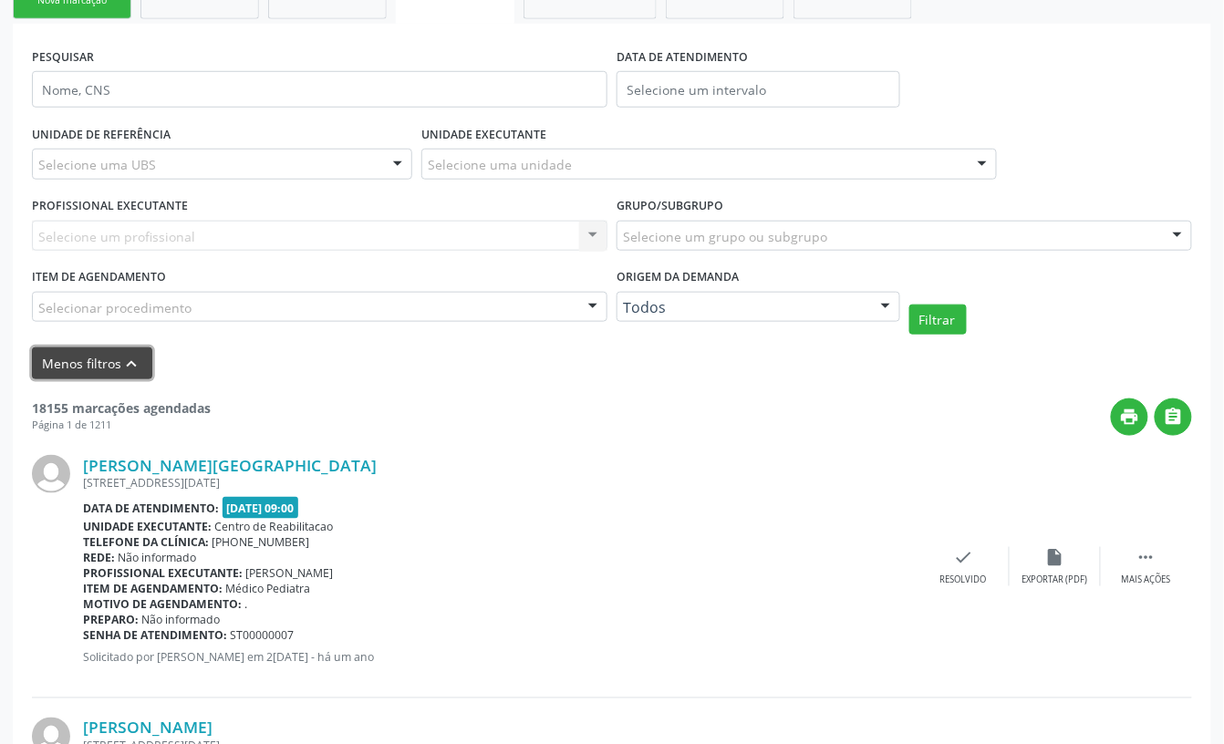
scroll to position [486, 0]
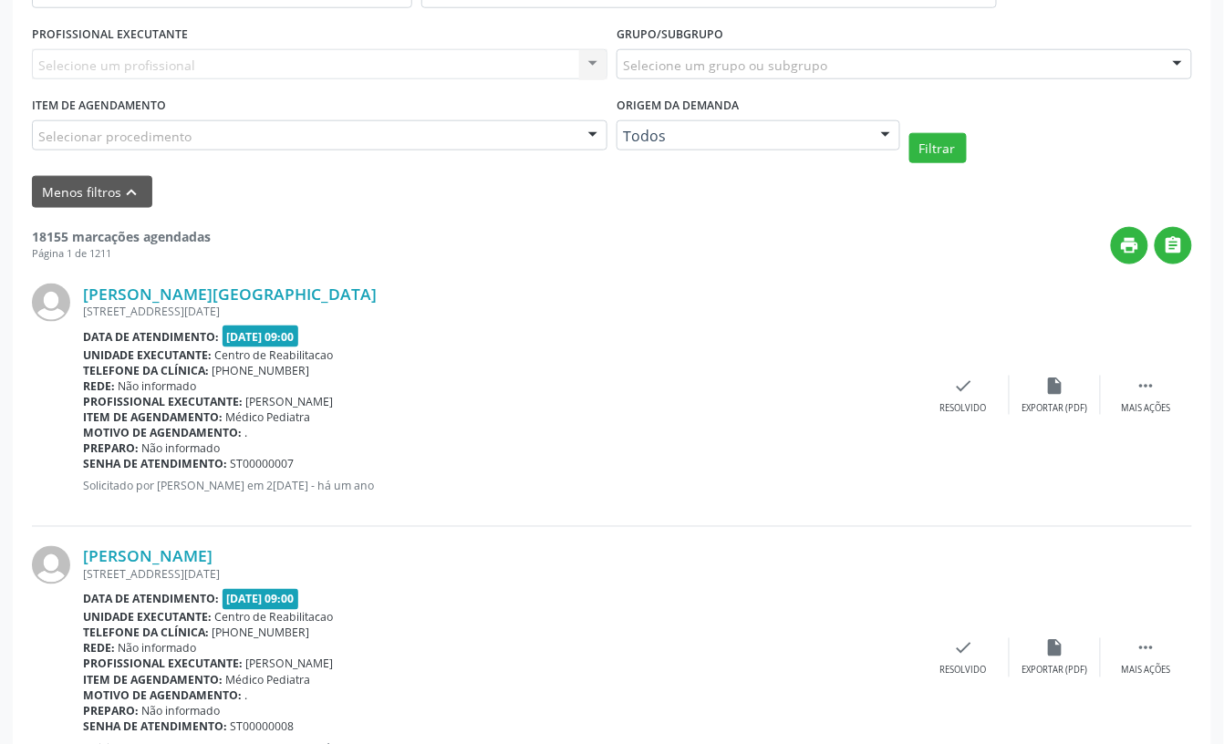
click at [275, 131] on div "Selecionar procedimento" at bounding box center [320, 135] width 576 height 31
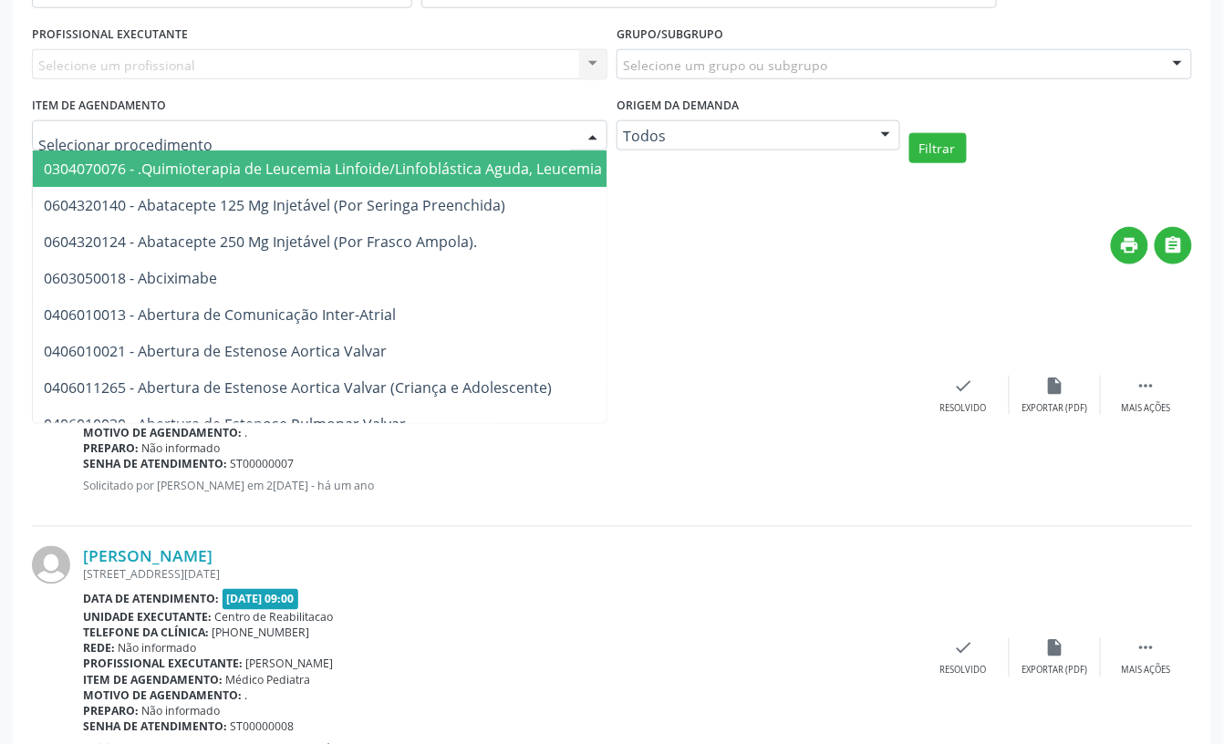
click at [246, 49] on div "Selecione um profissional Nenhum resultado encontrado para: " " Não há nenhuma …" at bounding box center [320, 64] width 576 height 31
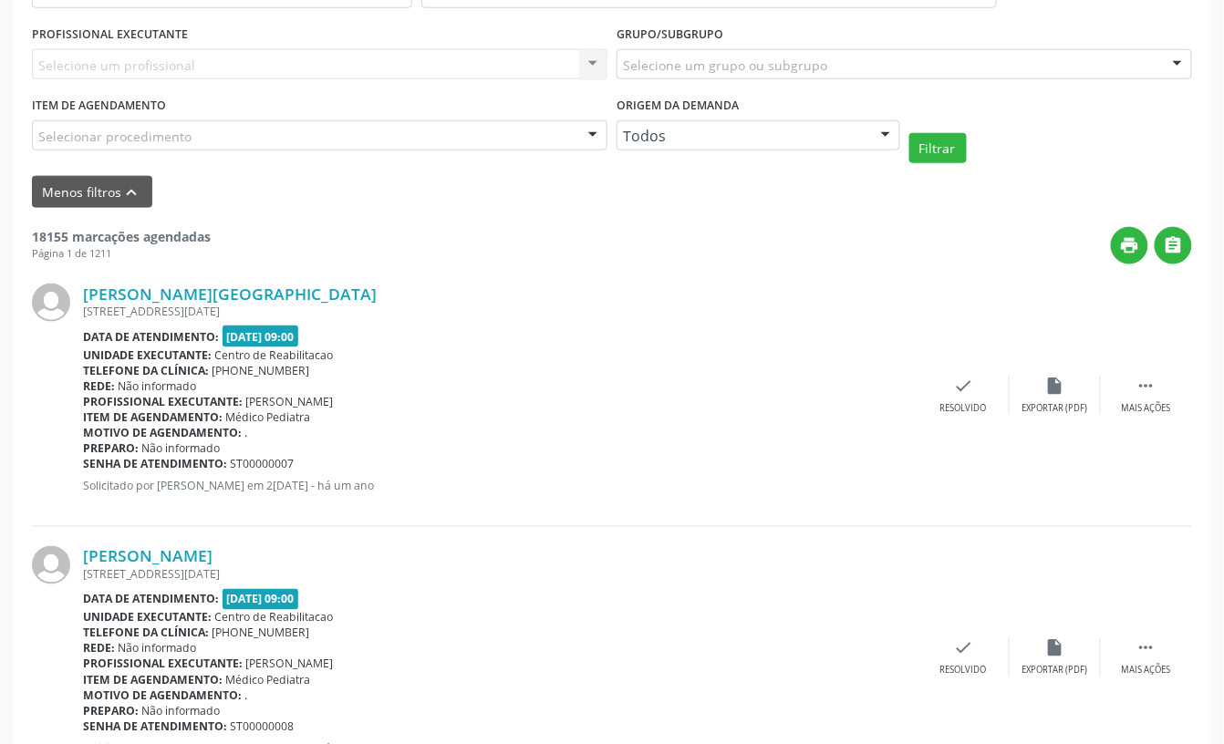
click at [243, 57] on div "Selecione um profissional Nenhum resultado encontrado para: " " Não há nenhuma …" at bounding box center [320, 64] width 576 height 31
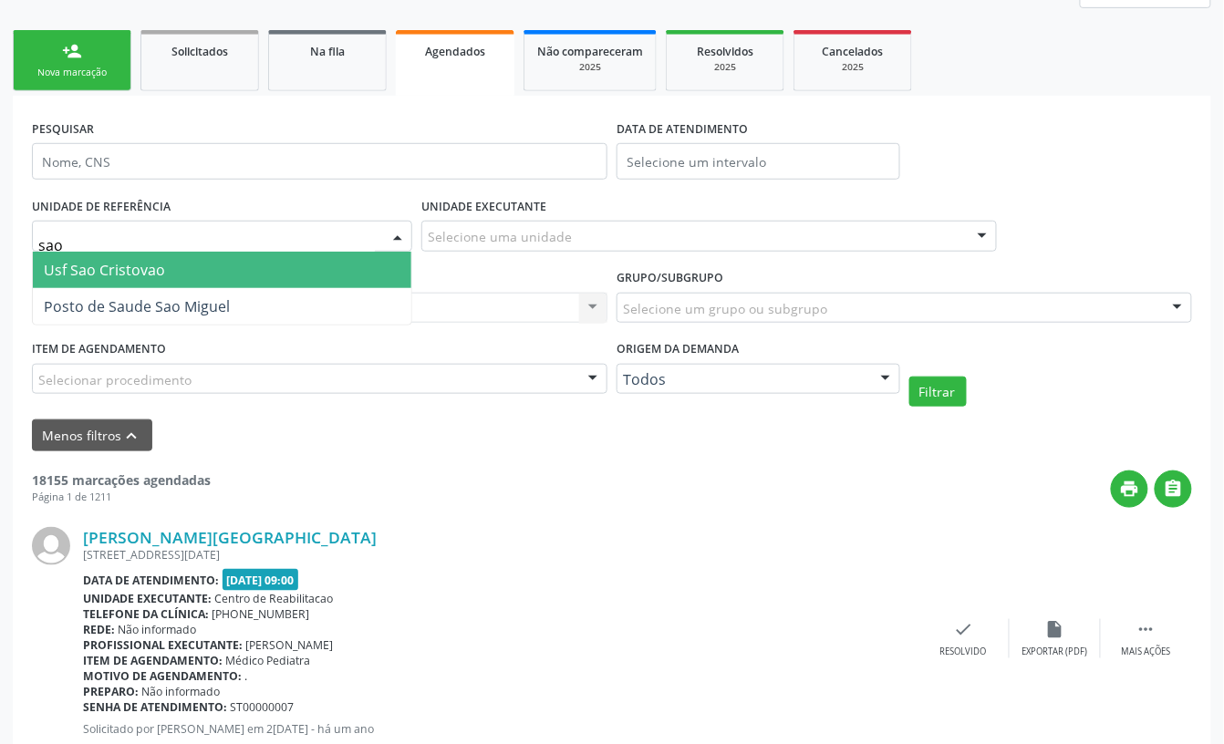
type input "sao"
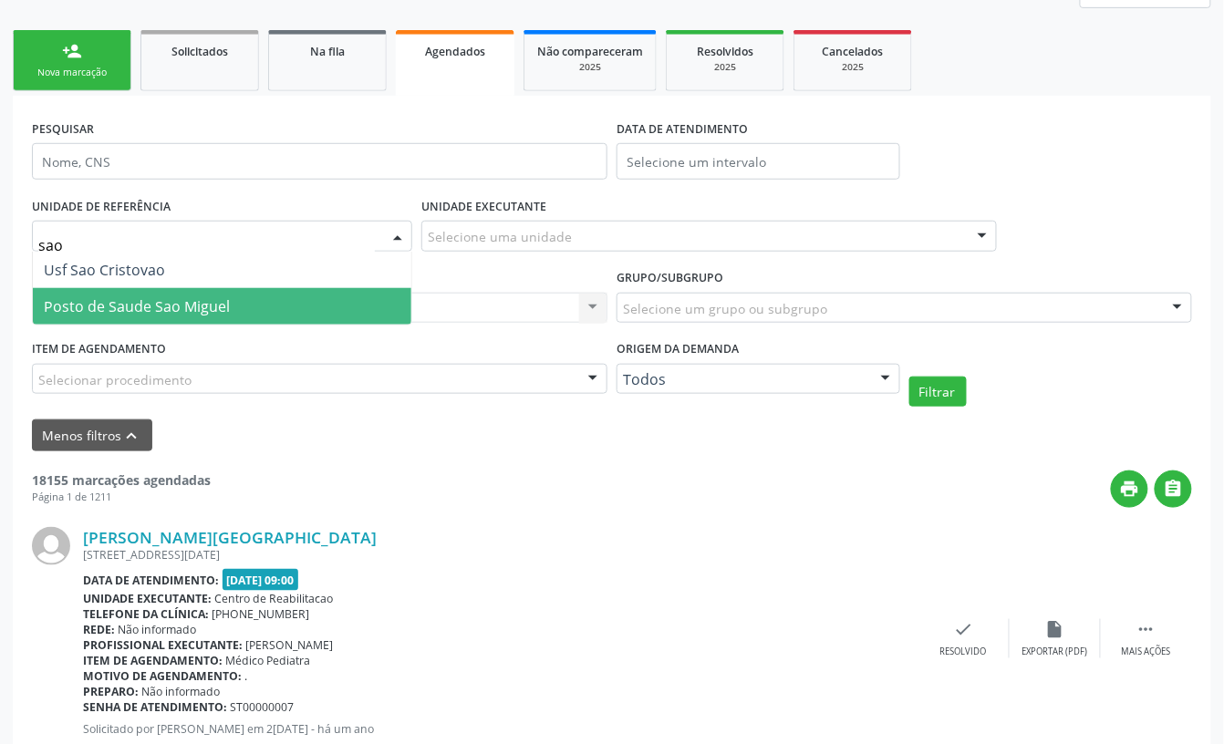
click at [121, 314] on span "Posto de Saude Sao Miguel" at bounding box center [137, 306] width 186 height 20
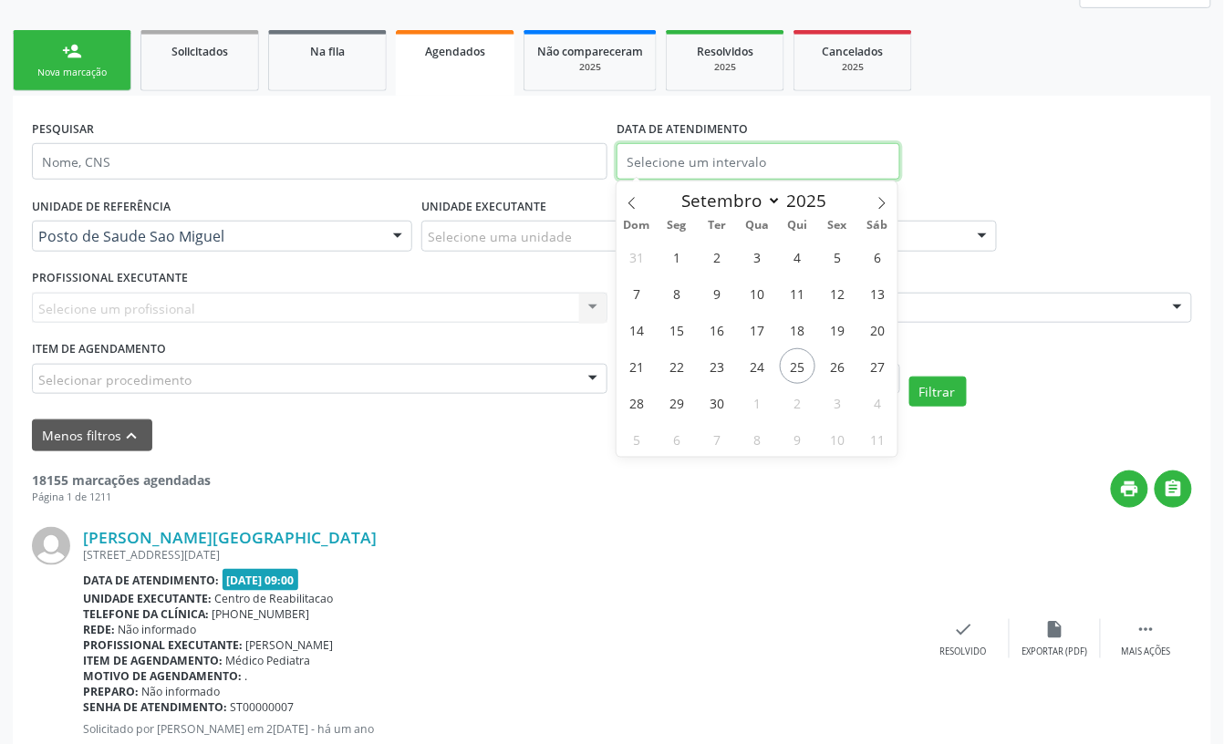
click at [716, 153] on input "text" at bounding box center [759, 161] width 284 height 36
click at [677, 396] on span "29" at bounding box center [677, 403] width 36 height 36
type input "2[DATE]"
click at [677, 396] on span "29" at bounding box center [677, 403] width 36 height 36
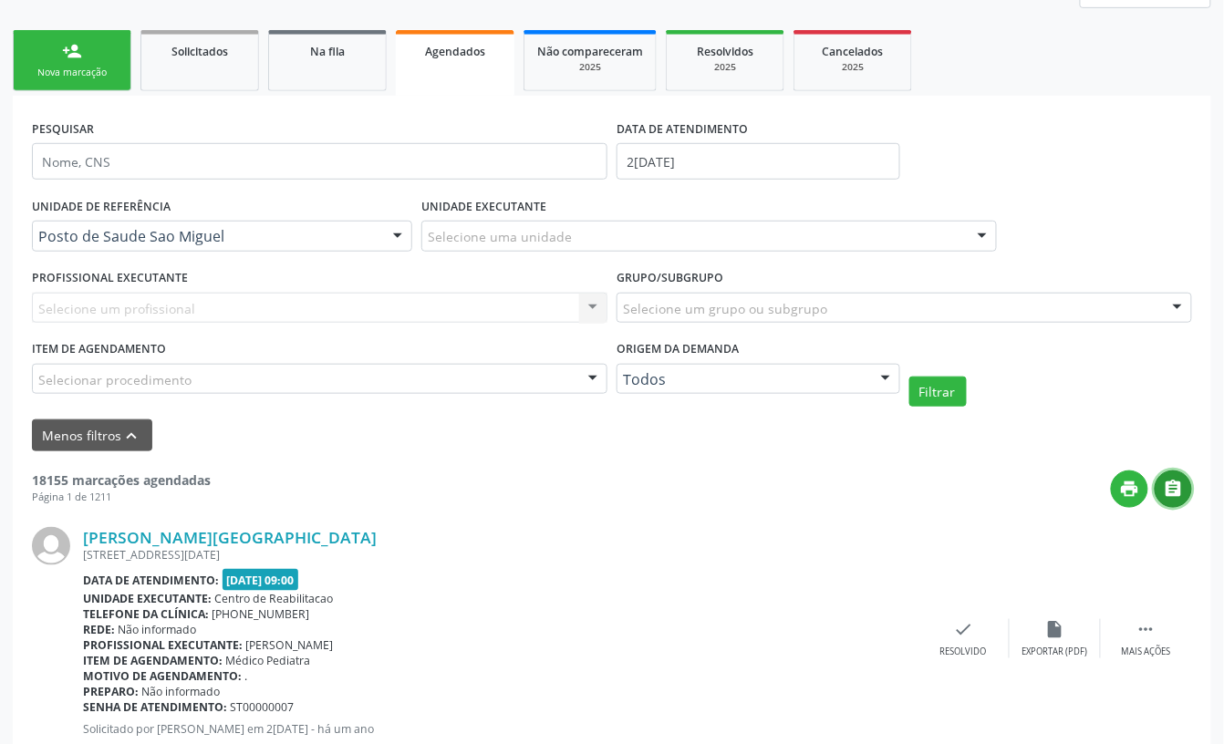
click at [1162, 486] on button "" at bounding box center [1173, 489] width 37 height 37
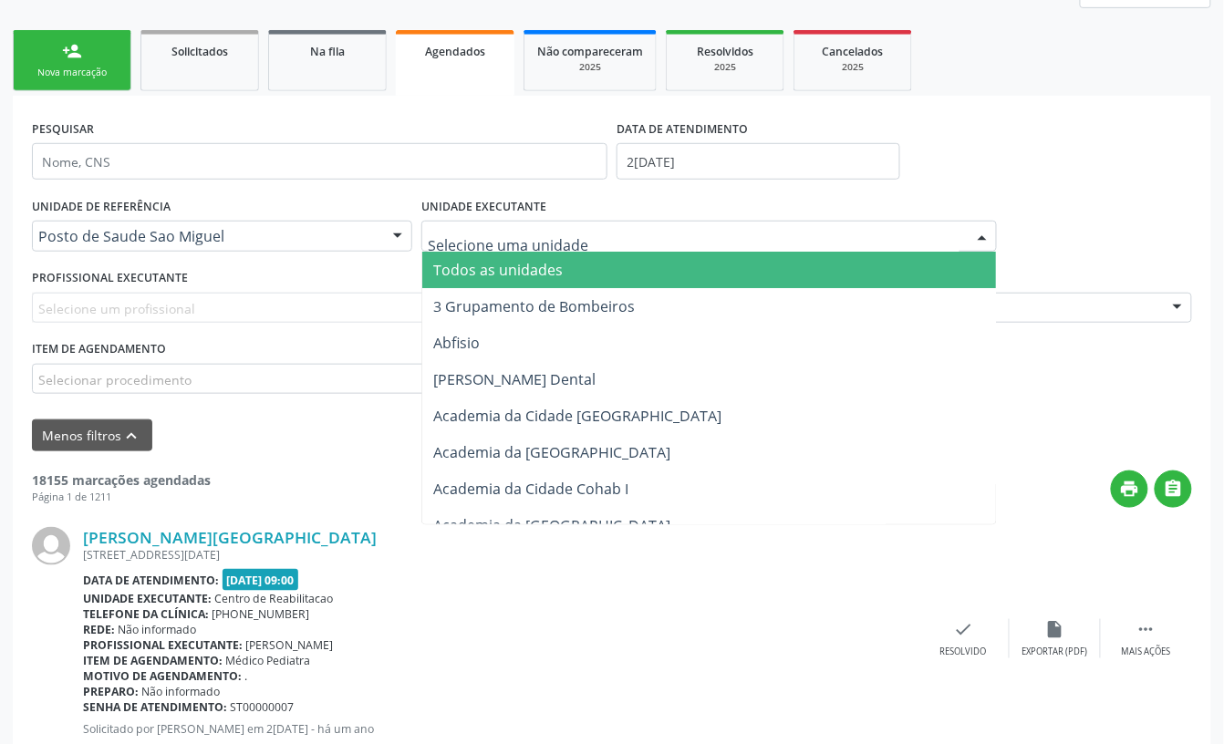
click at [100, 307] on div "Selecione um profissional Nenhum resultado encontrado para: " " Não há nenhuma …" at bounding box center [320, 308] width 576 height 31
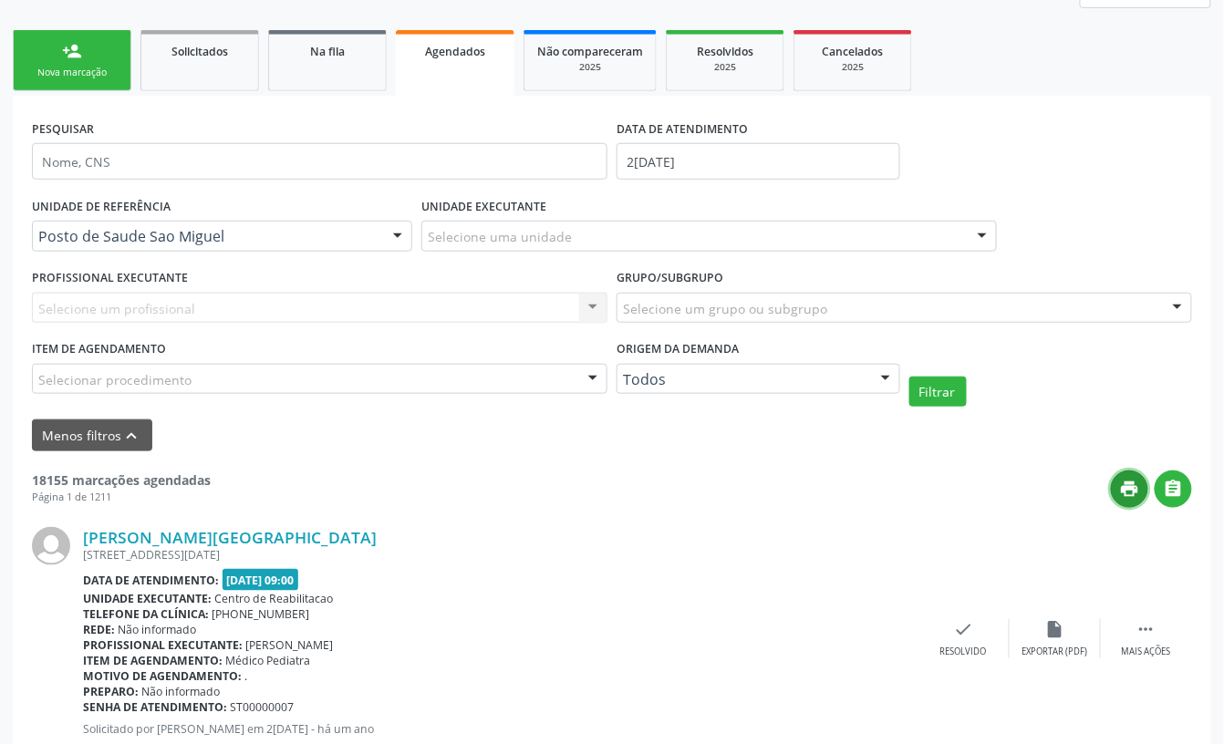
click at [1116, 486] on button "print" at bounding box center [1129, 489] width 37 height 37
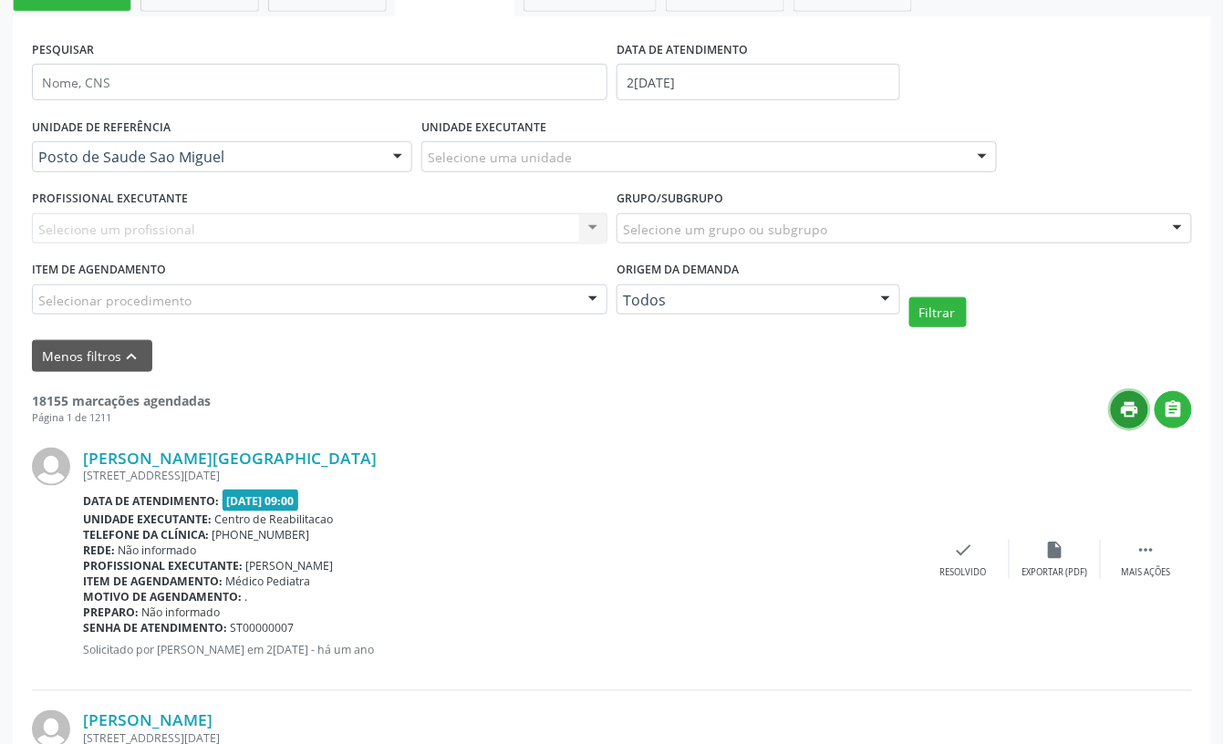
scroll to position [486, 0]
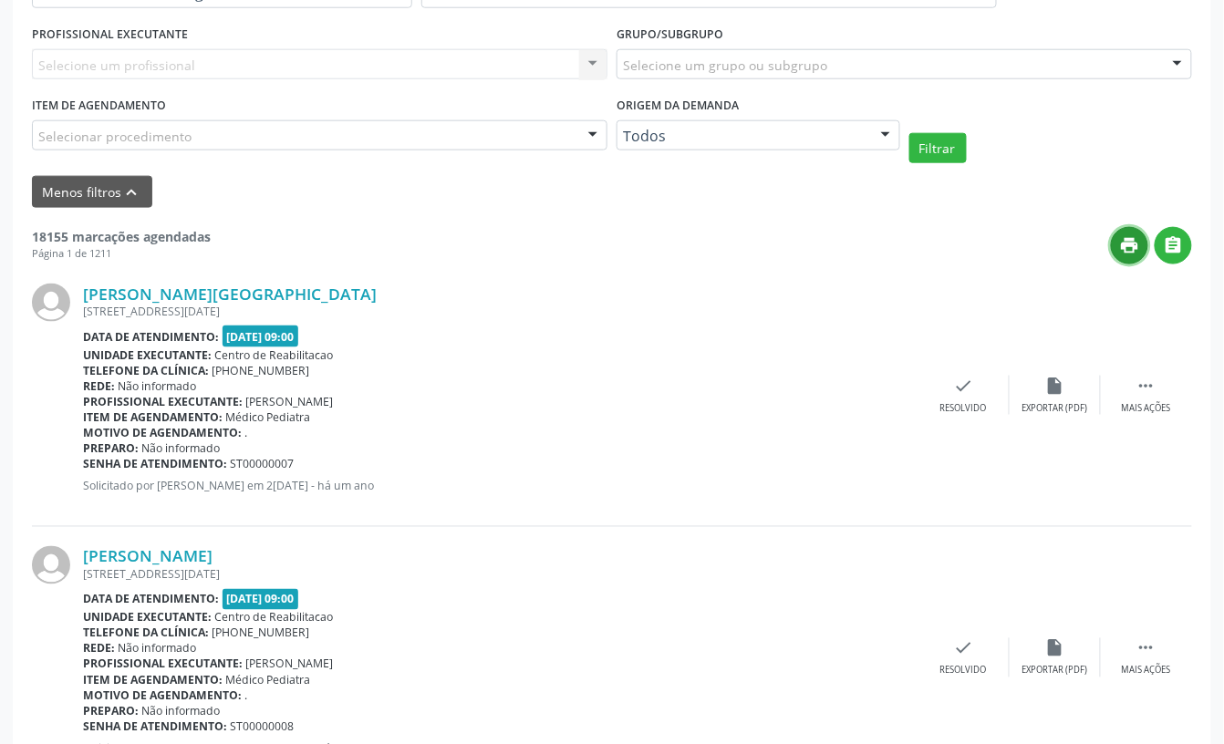
click at [1122, 245] on icon "print" at bounding box center [1130, 245] width 20 height 20
click at [1161, 237] on button "" at bounding box center [1173, 245] width 37 height 37
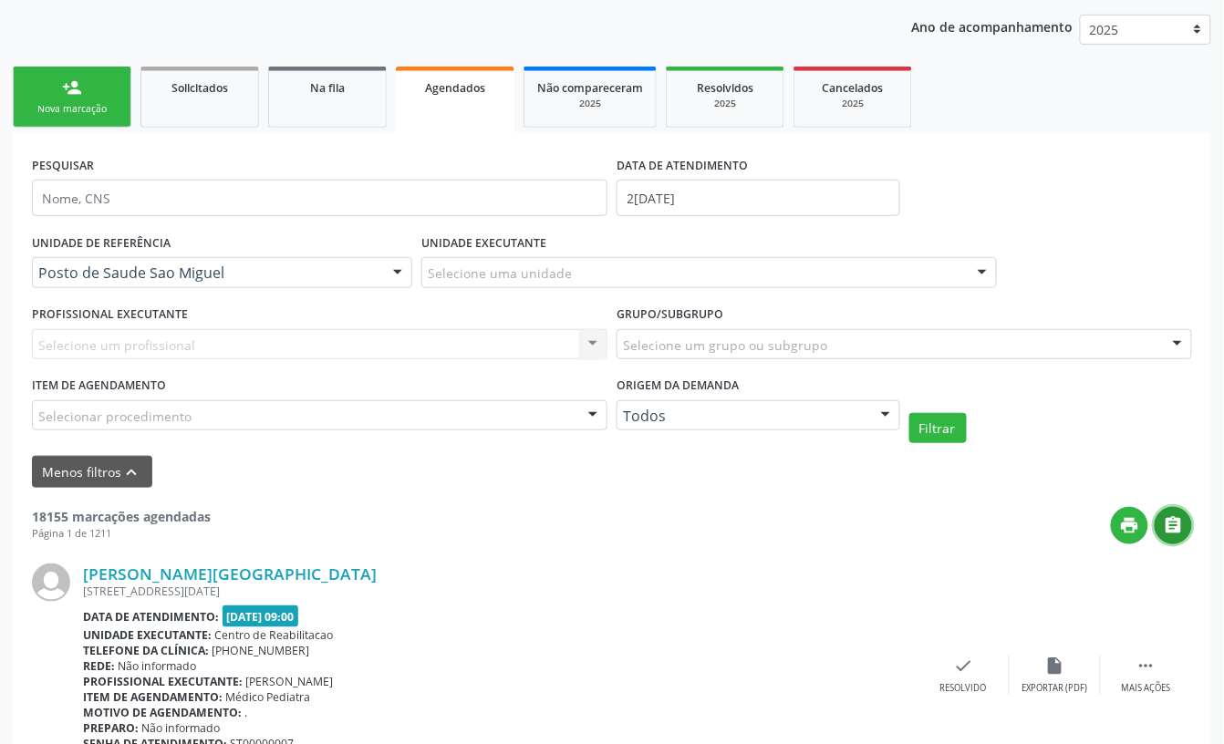
scroll to position [243, 0]
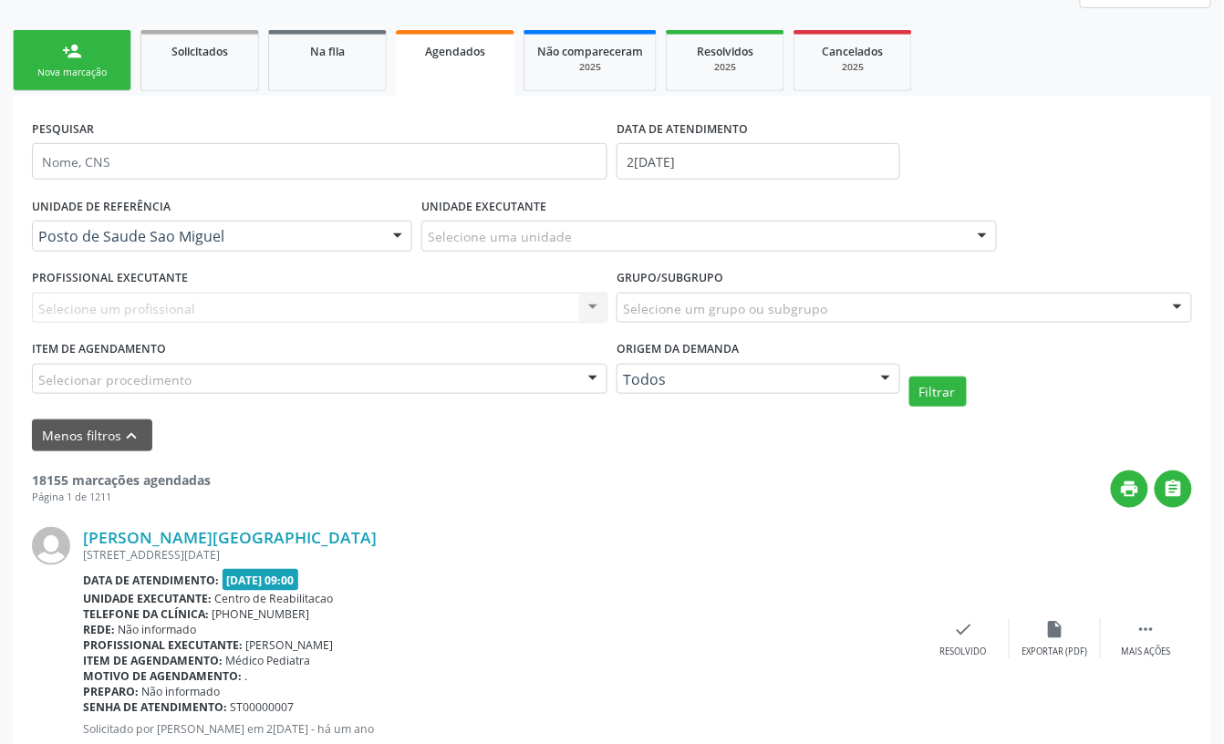
click at [529, 223] on div "Selecione uma unidade" at bounding box center [709, 236] width 576 height 31
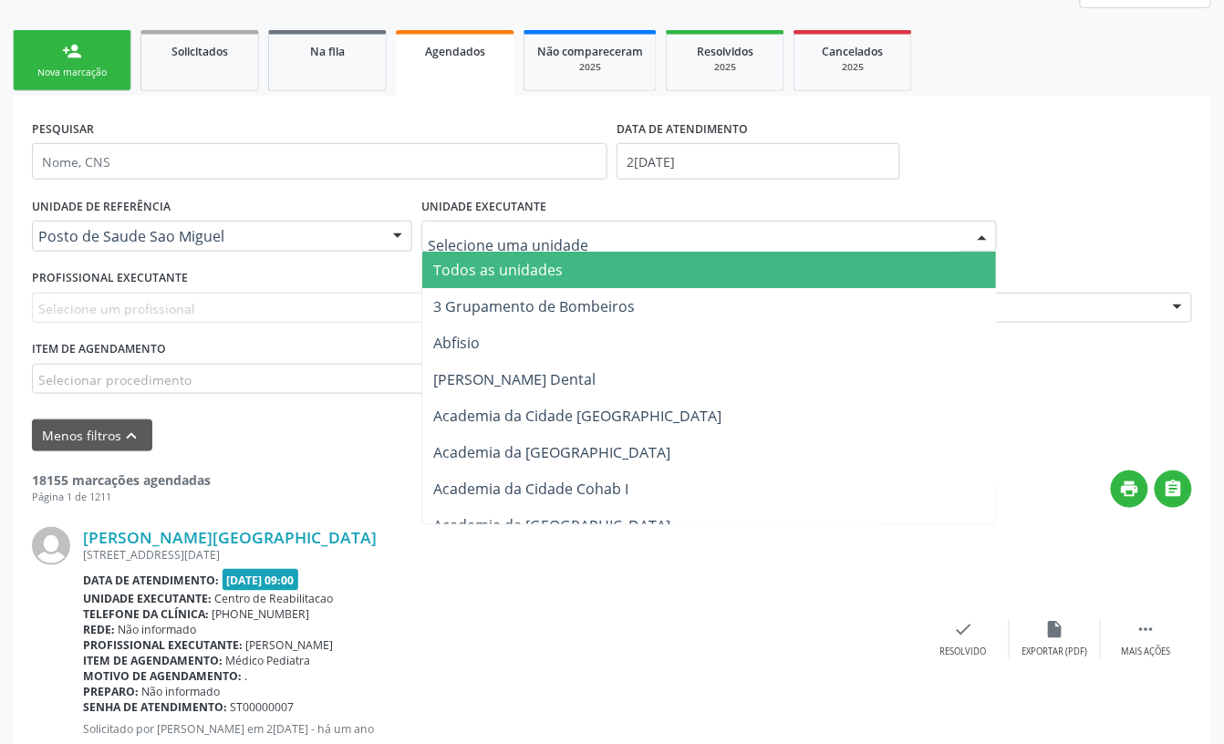
click at [524, 245] on input "text" at bounding box center [694, 245] width 532 height 36
type input "sao"
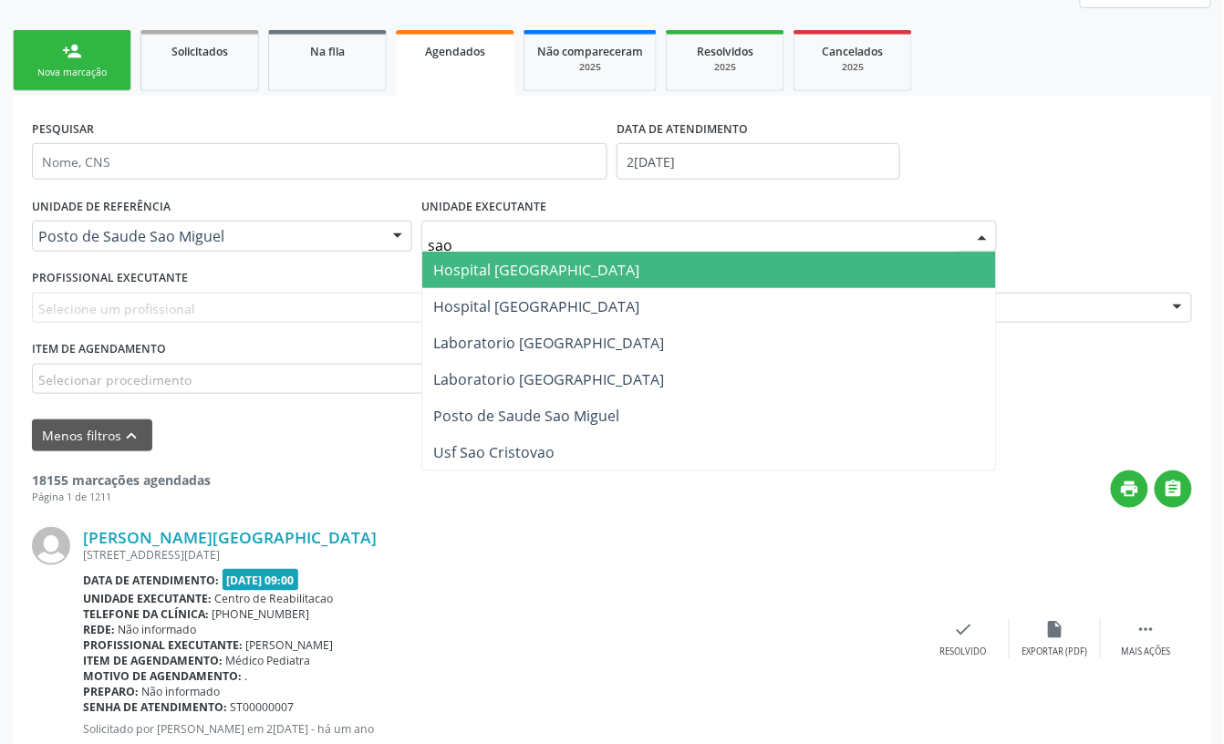
click at [525, 271] on span "Hospital [GEOGRAPHIC_DATA]" at bounding box center [536, 270] width 206 height 20
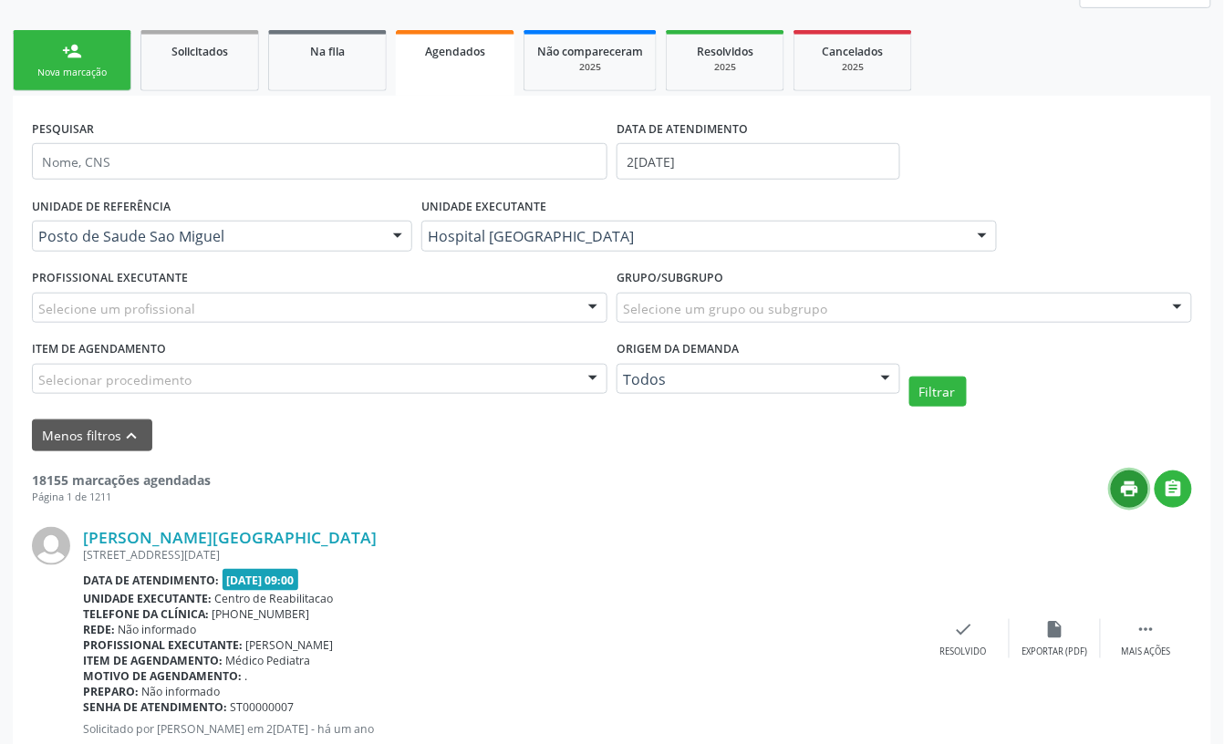
click at [1131, 485] on icon "print" at bounding box center [1130, 489] width 20 height 20
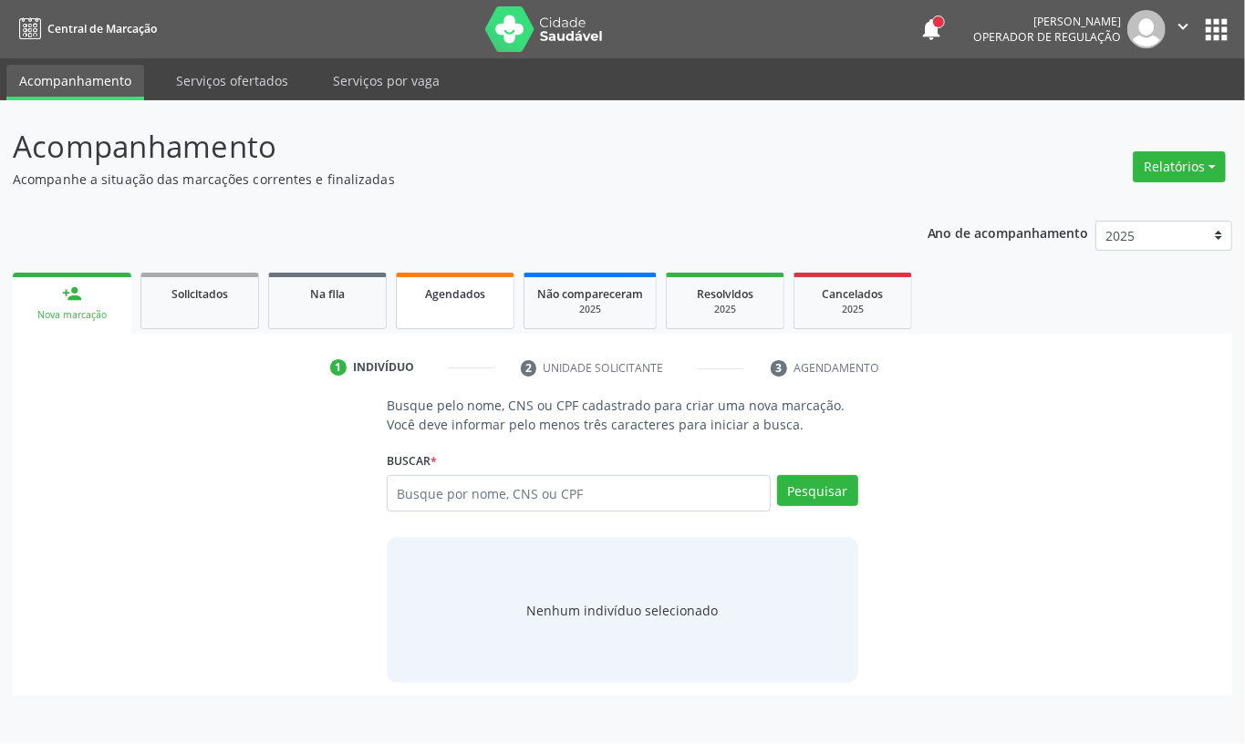
click at [463, 300] on div "Agendados" at bounding box center [455, 293] width 91 height 19
select select "8"
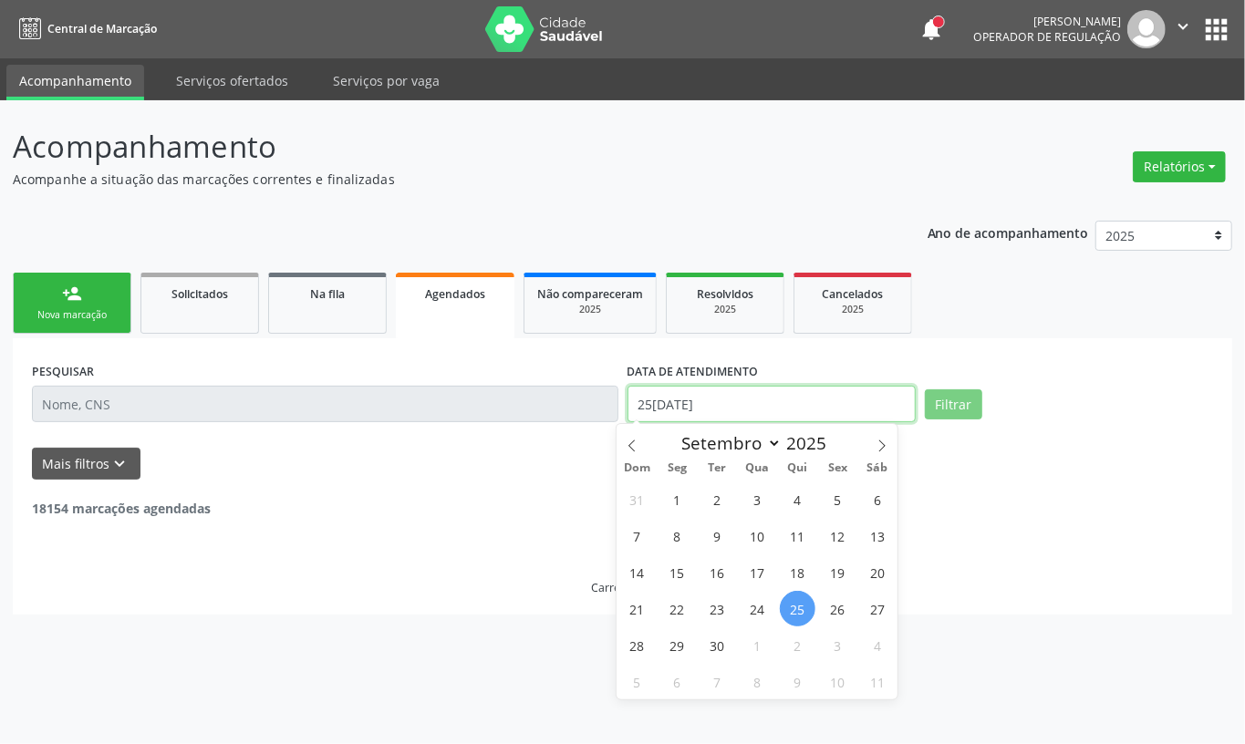
click at [783, 392] on input "25[DATE]" at bounding box center [771, 404] width 288 height 36
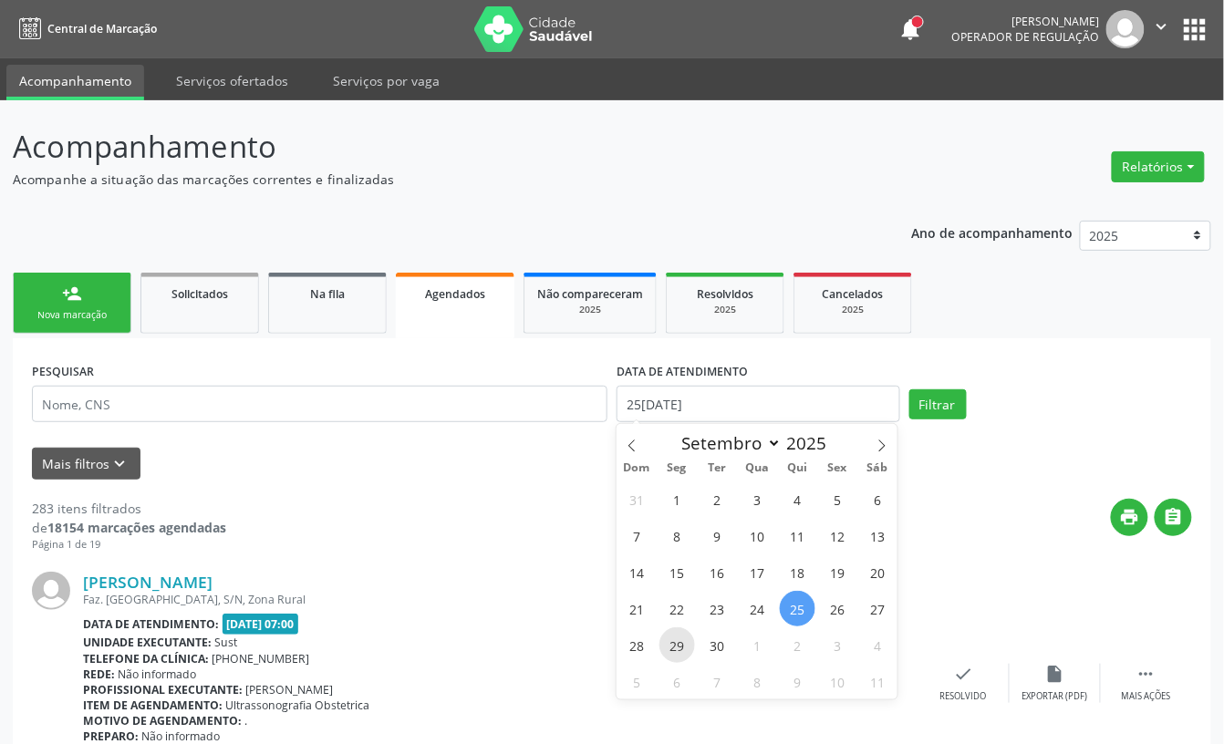
click at [679, 648] on span "29" at bounding box center [677, 645] width 36 height 36
type input "2[DATE]"
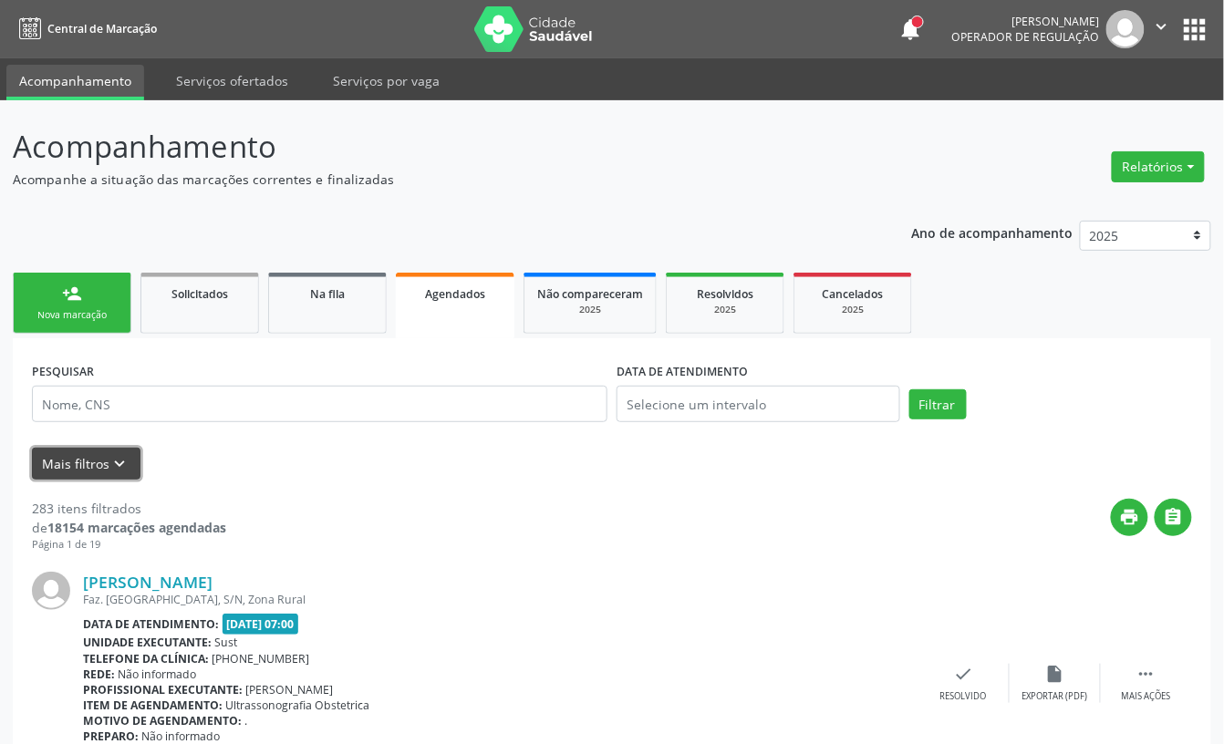
click at [122, 468] on icon "keyboard_arrow_down" at bounding box center [120, 464] width 20 height 20
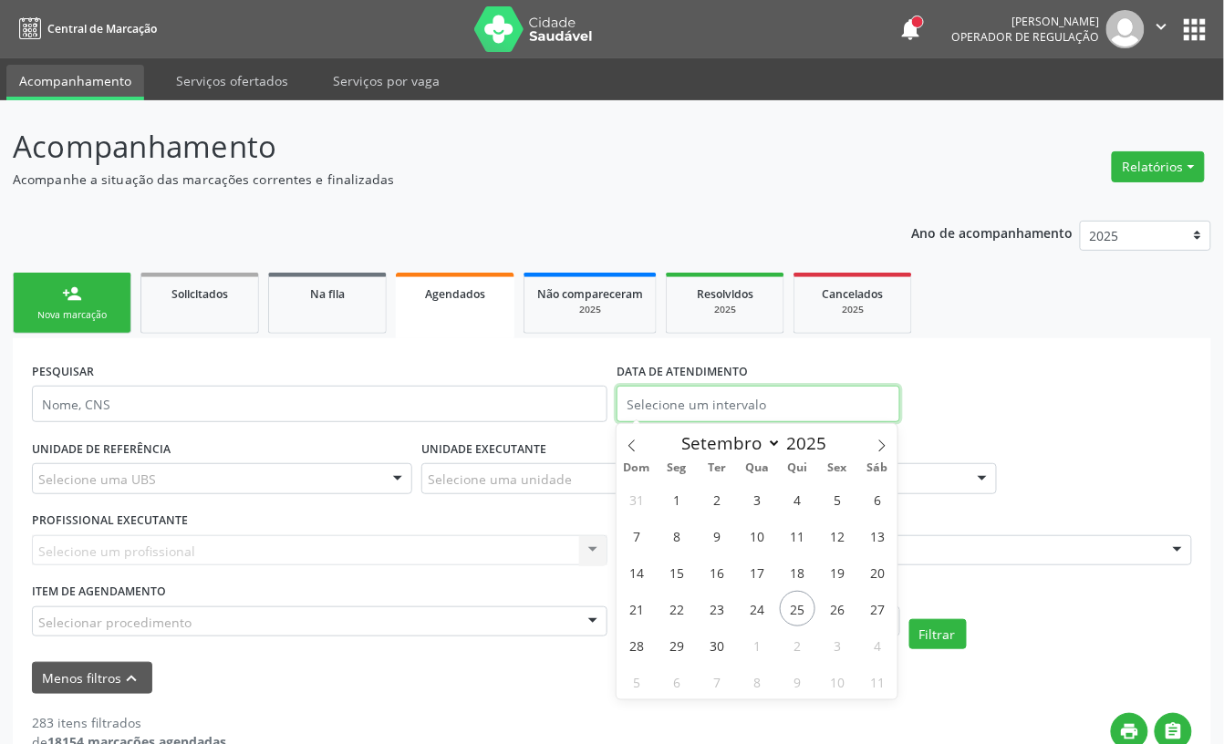
click at [702, 399] on input "text" at bounding box center [759, 404] width 284 height 36
click at [673, 646] on span "29" at bounding box center [677, 645] width 36 height 36
type input "2[DATE]"
click at [673, 646] on span "29" at bounding box center [677, 645] width 36 height 36
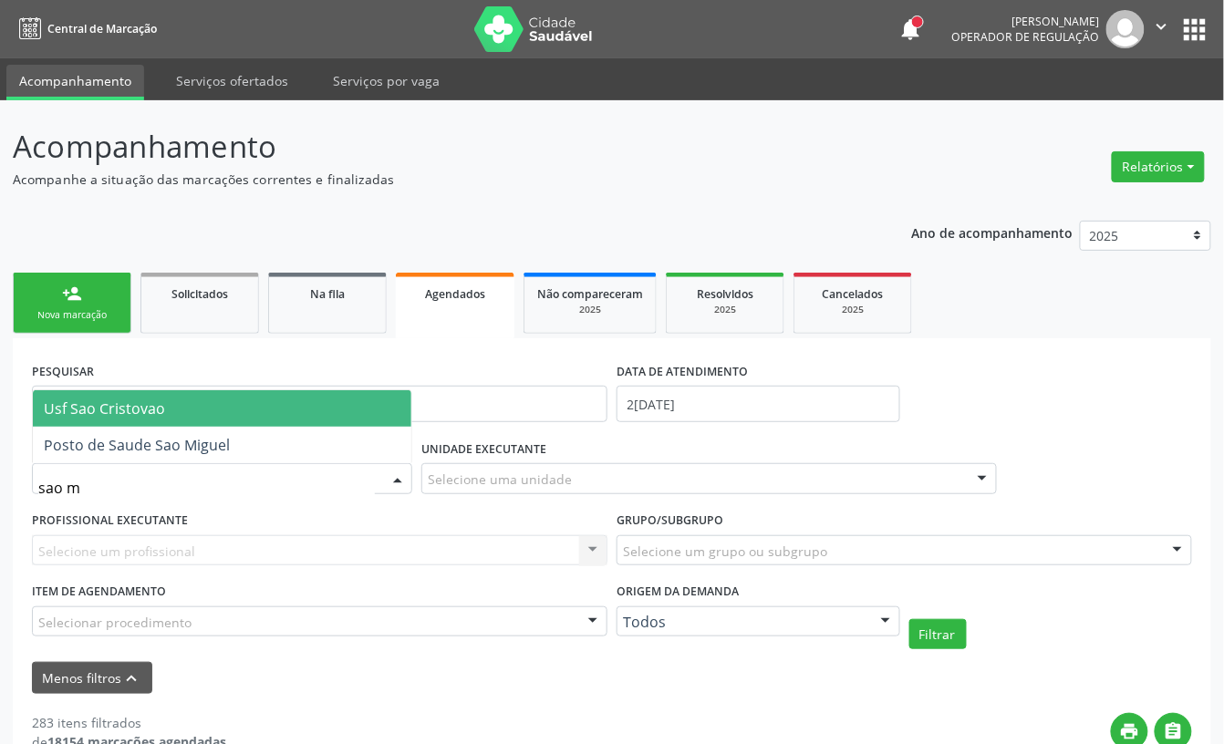
type input "sao mi"
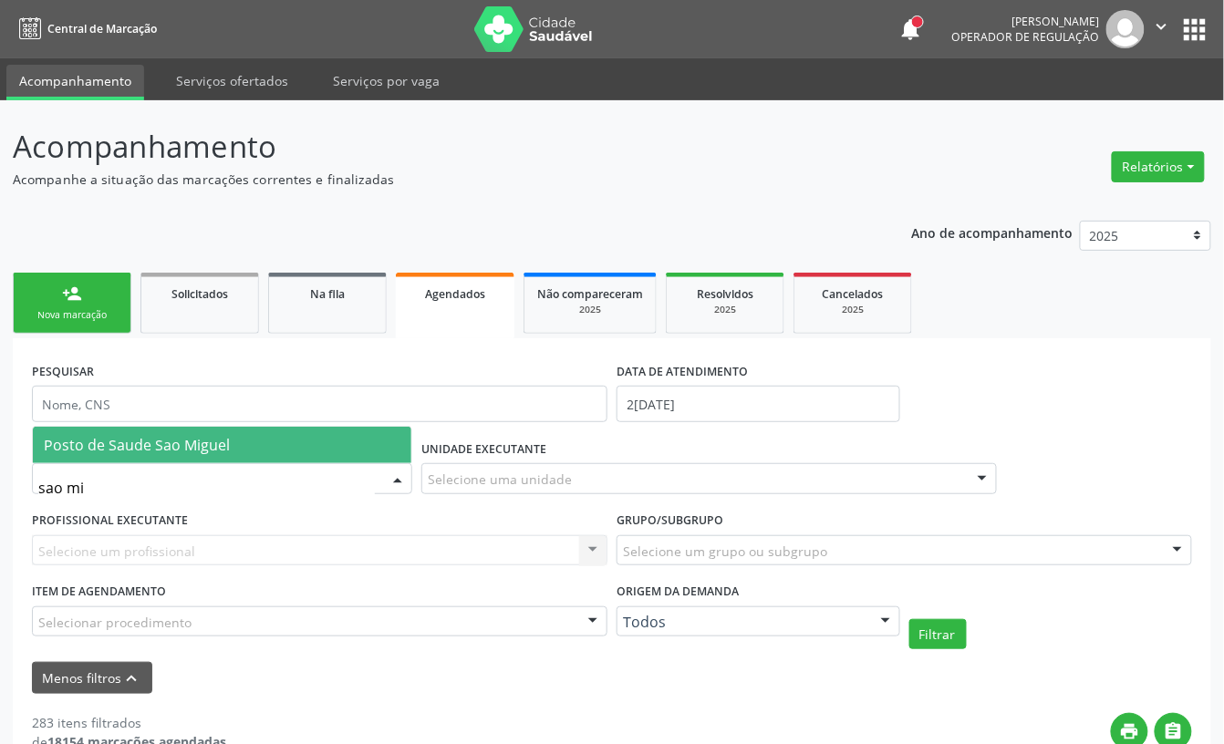
click at [92, 443] on span "Posto de Saude Sao Miguel" at bounding box center [137, 445] width 186 height 20
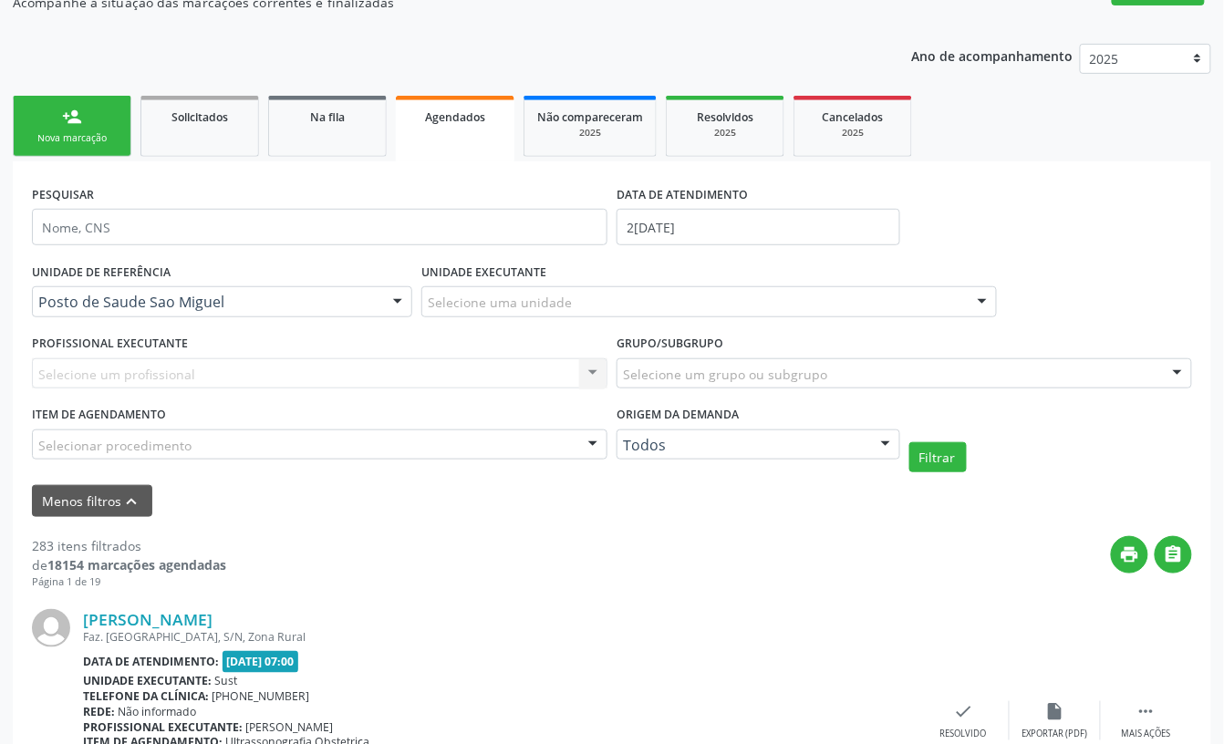
scroll to position [243, 0]
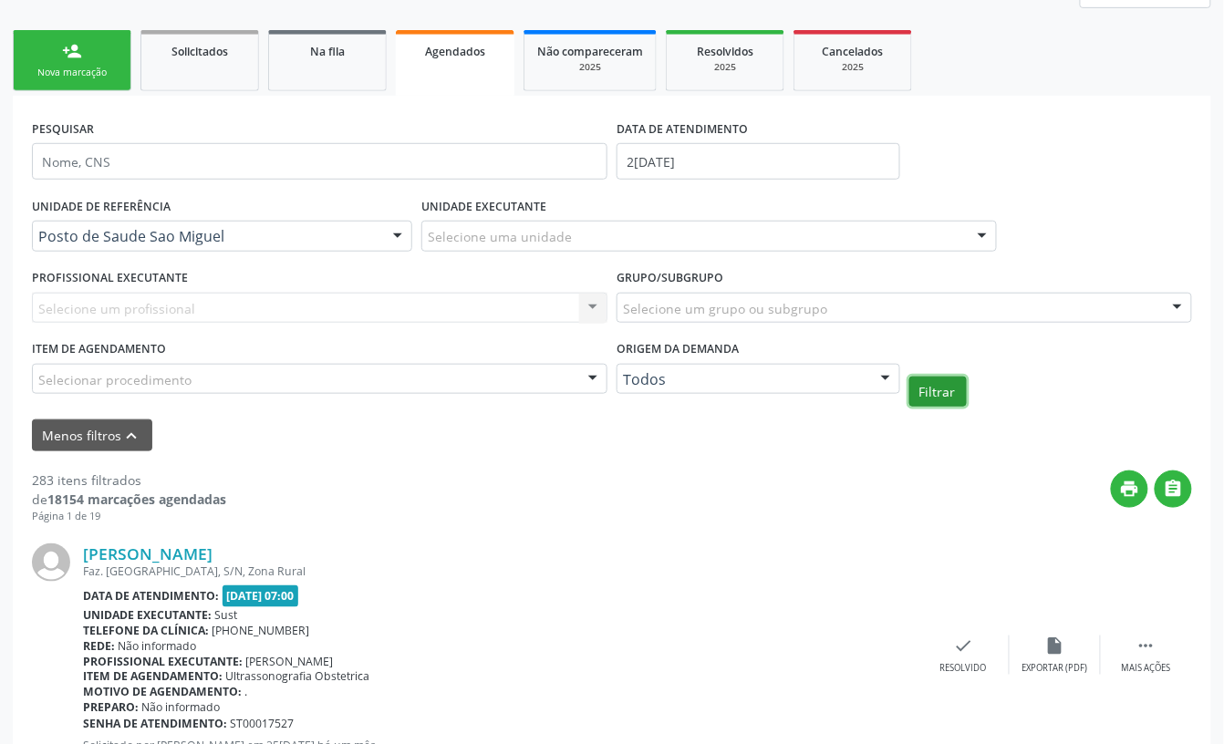
click at [928, 392] on button "Filtrar" at bounding box center [937, 392] width 57 height 31
click at [1117, 491] on button "print" at bounding box center [1129, 489] width 37 height 37
click at [1175, 479] on icon "" at bounding box center [1174, 489] width 20 height 20
click at [1124, 482] on icon "print" at bounding box center [1130, 489] width 20 height 20
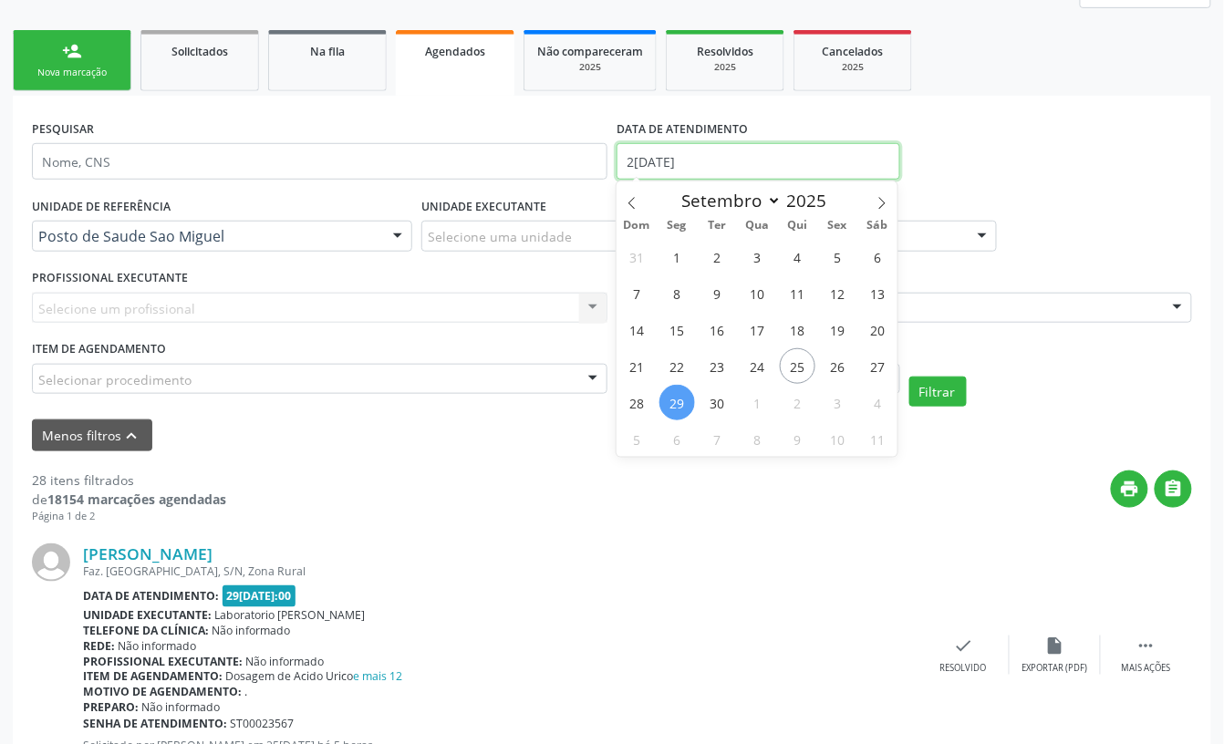
click at [658, 159] on input "2[DATE]" at bounding box center [759, 161] width 284 height 36
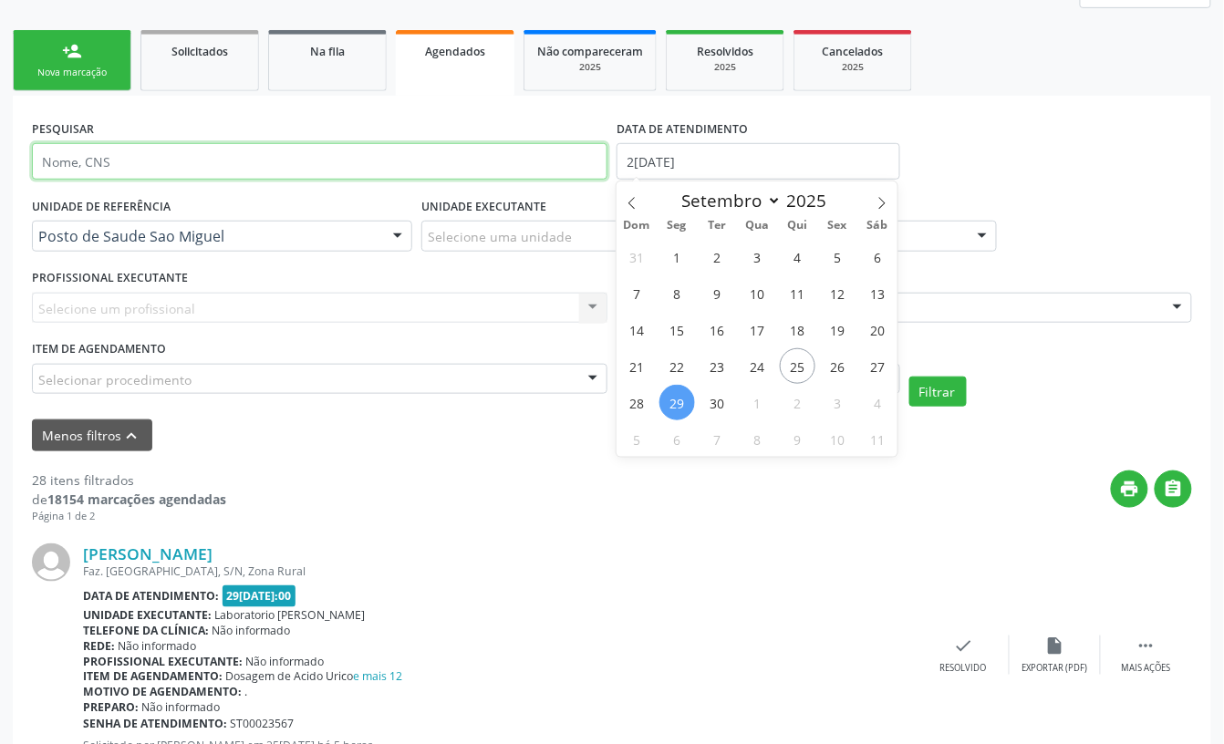
click at [168, 165] on input "text" at bounding box center [320, 161] width 576 height 36
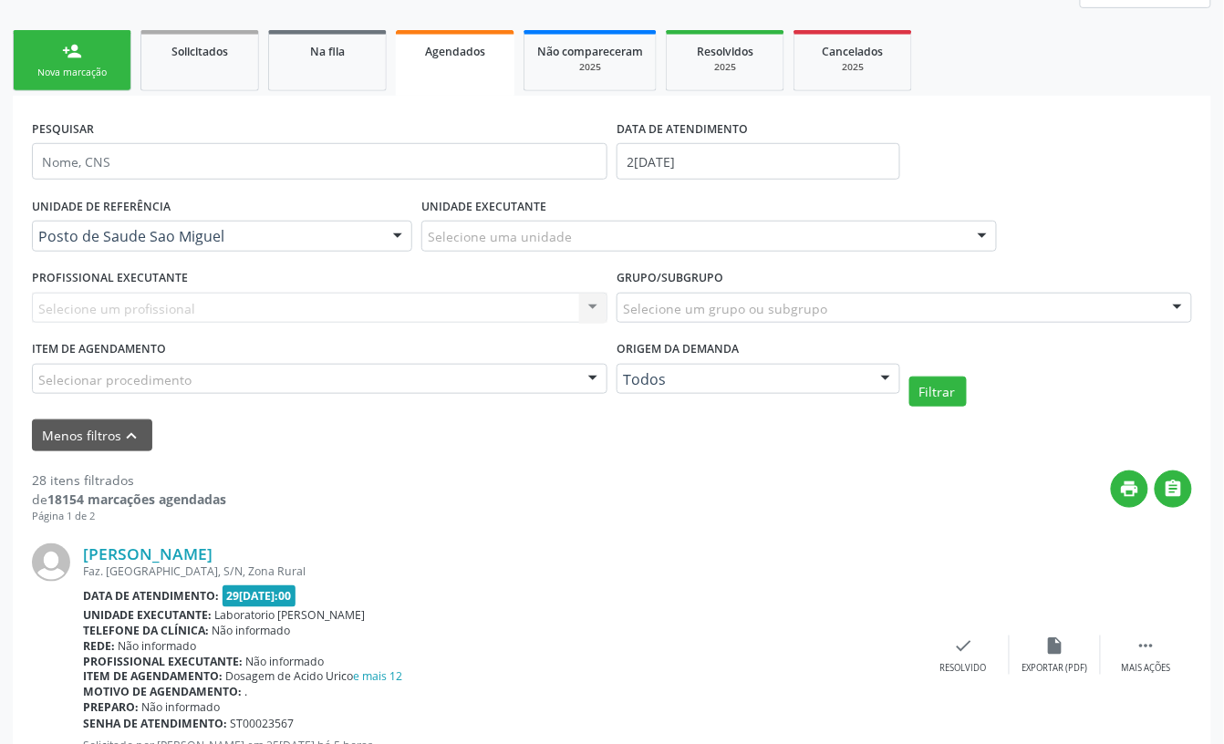
click at [474, 285] on div "PROFISSIONAL EXECUTANTE Selecione um profissional Nenhum resultado encontrado p…" at bounding box center [319, 299] width 585 height 71
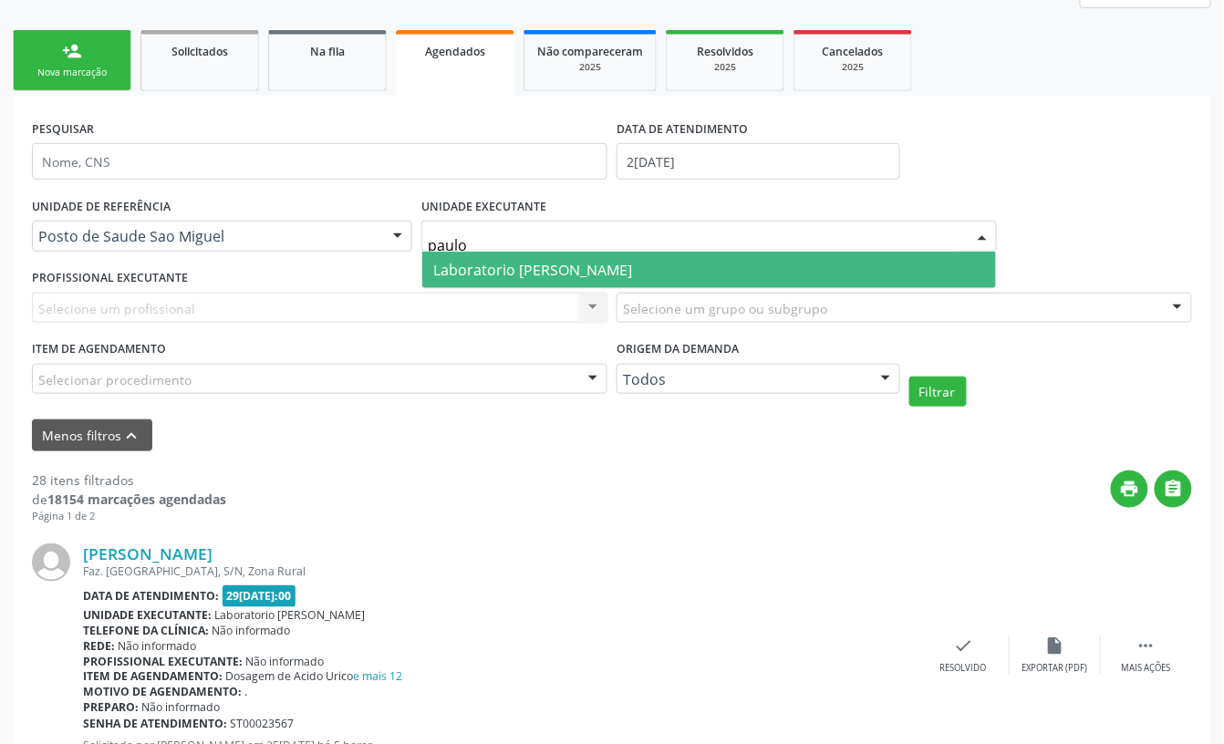
type input "paulo"
click at [530, 243] on input "paulo" at bounding box center [694, 245] width 532 height 36
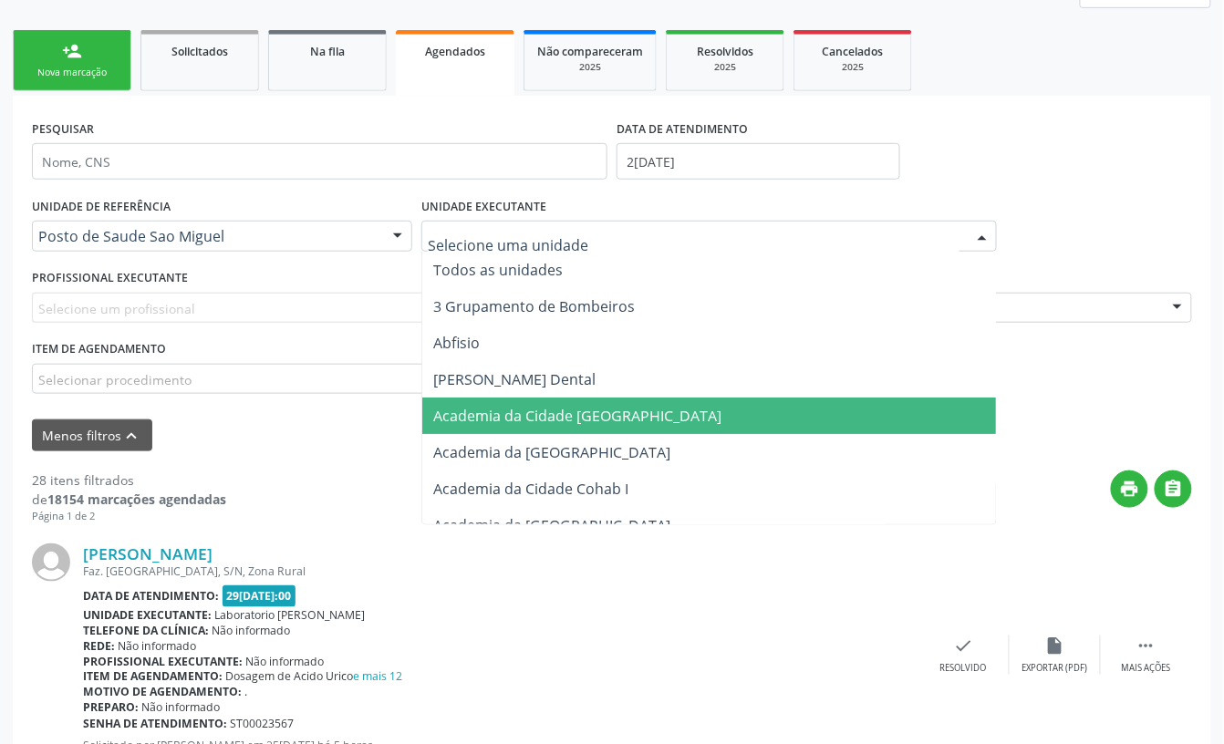
click at [1129, 243] on div "UNIDADE DE REFERÊNCIA Posto de Saude Sao Miguel Todas as UBS Usf do Mutirao Usf…" at bounding box center [611, 299] width 1169 height 214
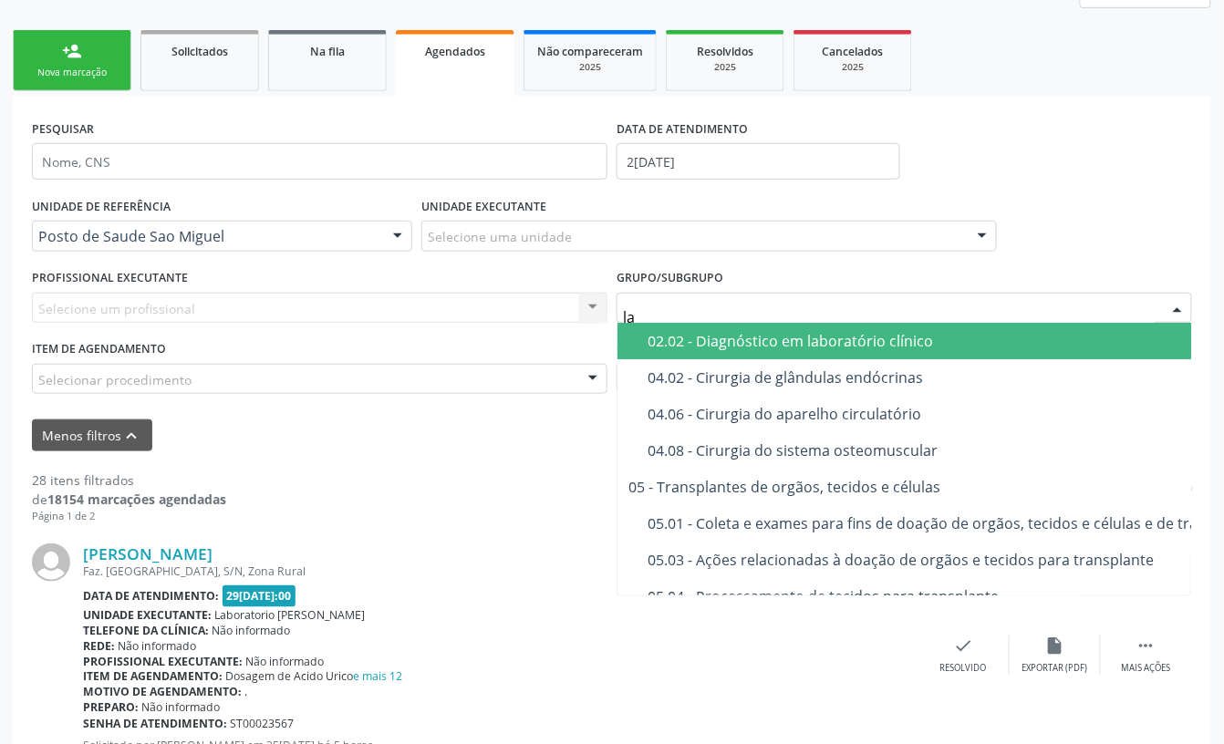
type input "lab"
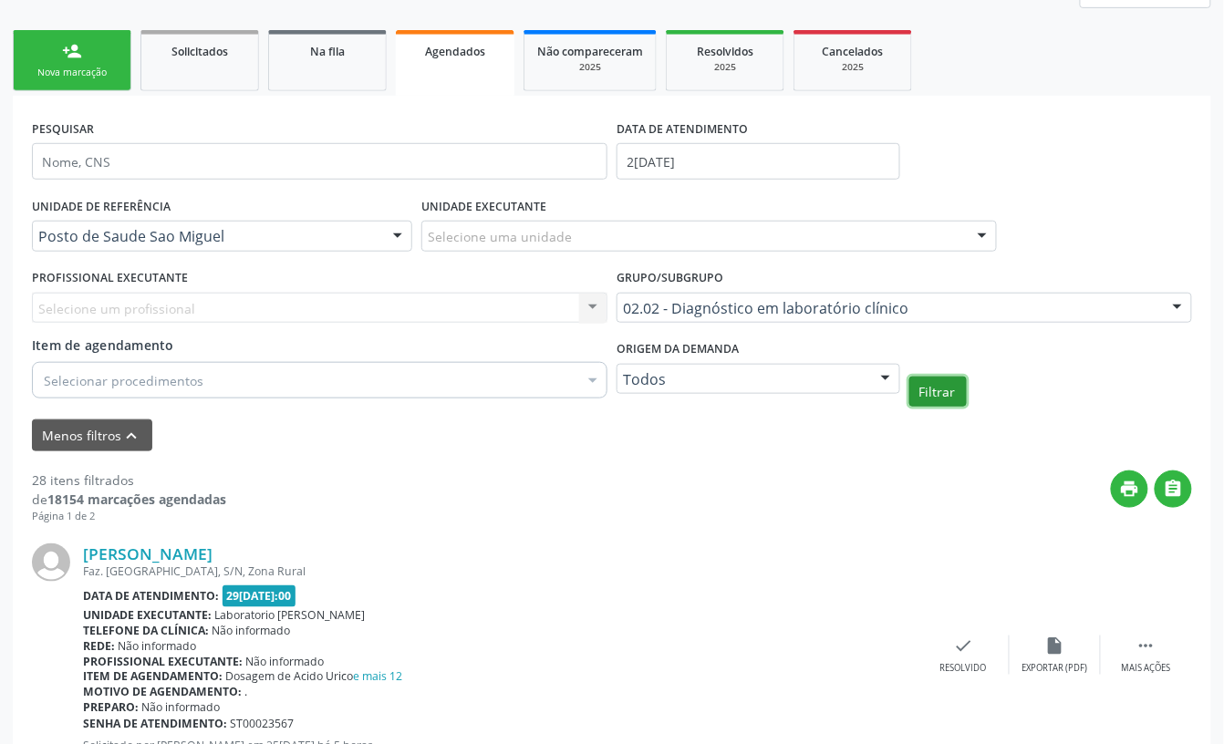
click at [941, 395] on button "Filtrar" at bounding box center [937, 392] width 57 height 31
click at [1184, 489] on button "" at bounding box center [1173, 489] width 37 height 37
click at [97, 69] on div "Nova marcação" at bounding box center [71, 73] width 91 height 14
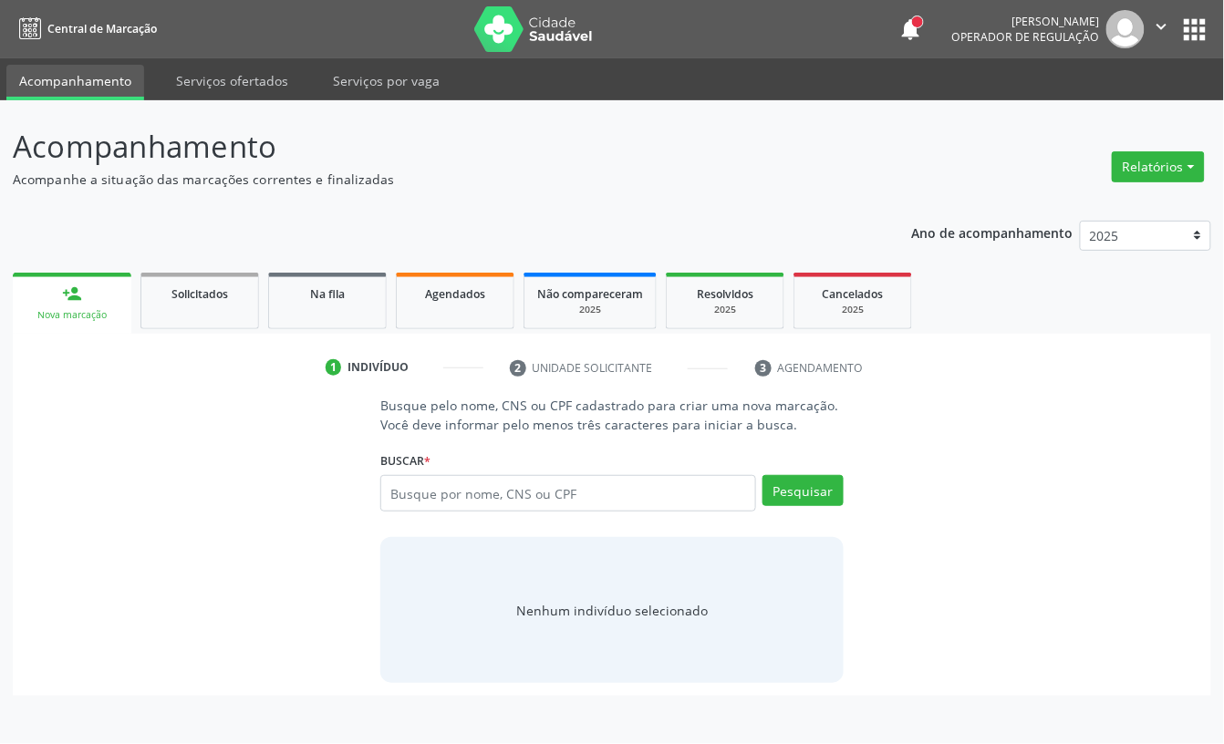
scroll to position [0, 0]
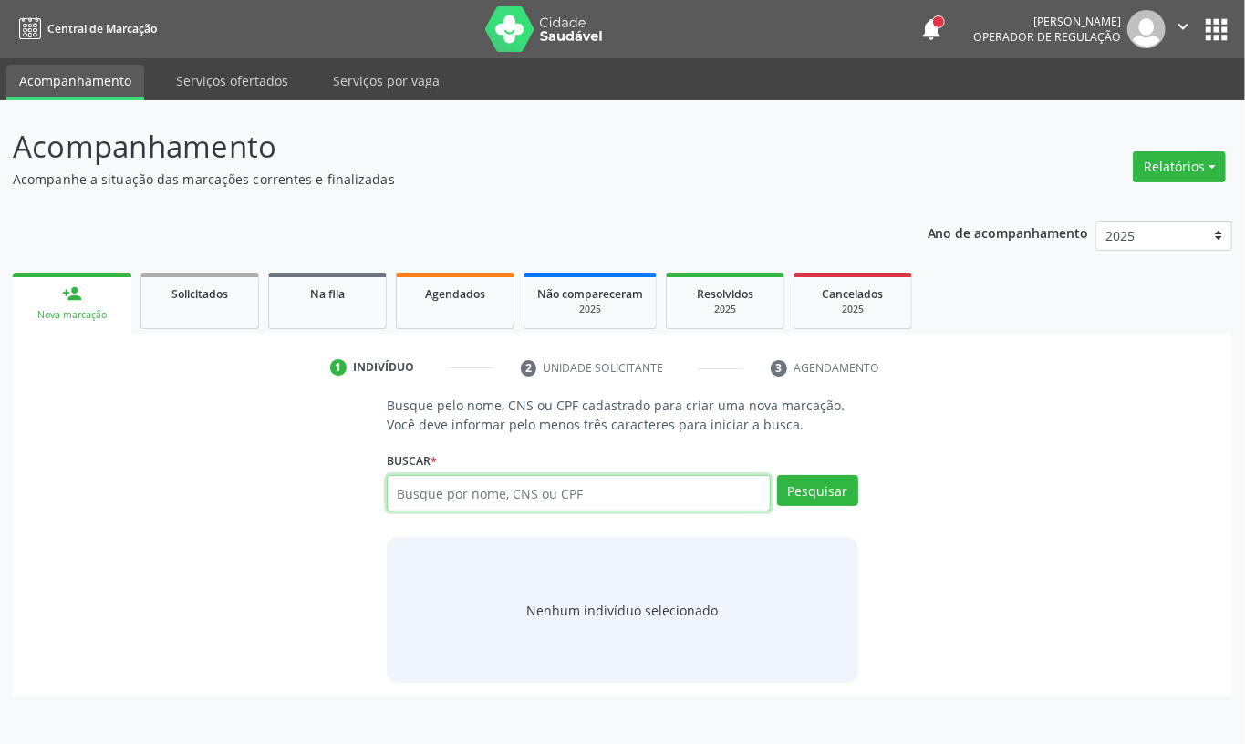
click at [425, 487] on input "text" at bounding box center [579, 493] width 384 height 36
click at [467, 496] on input "text" at bounding box center [579, 493] width 384 height 36
click at [486, 503] on input "text" at bounding box center [579, 493] width 384 height 36
type input "[PERSON_NAME] de"
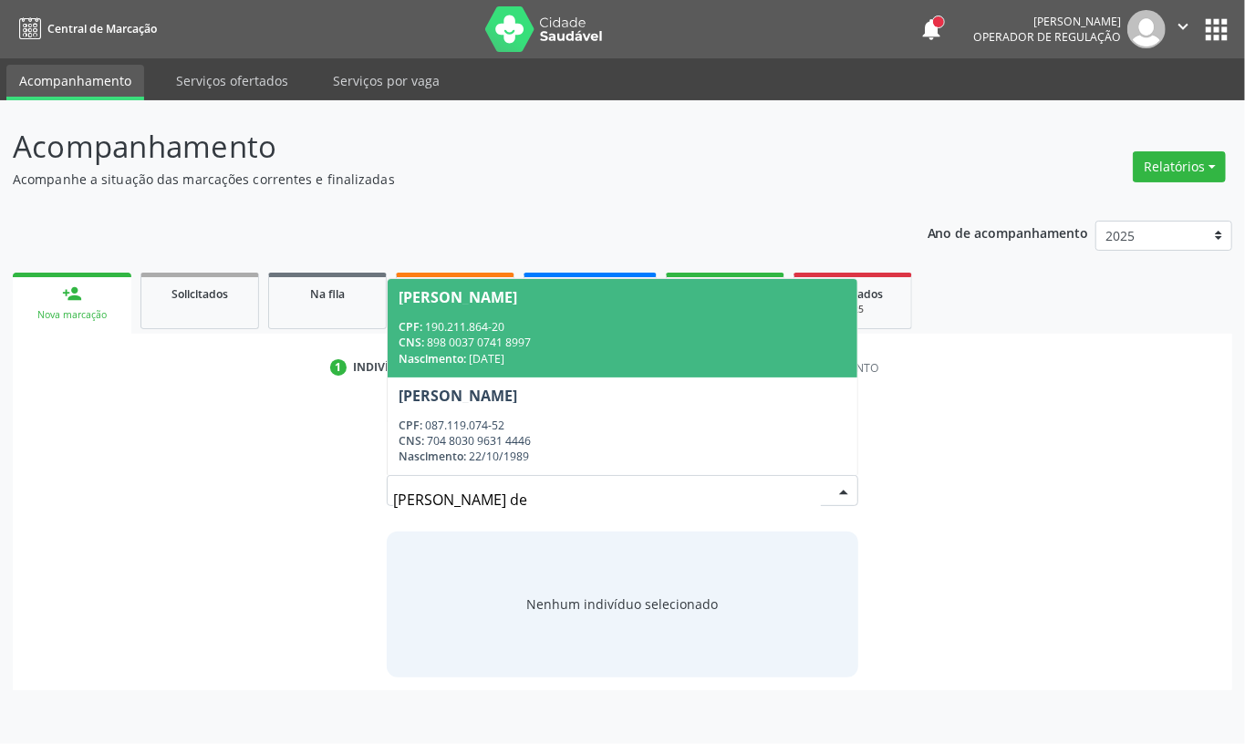
click at [555, 350] on div "CNS: 898 0037 0741 8997" at bounding box center [623, 343] width 448 height 16
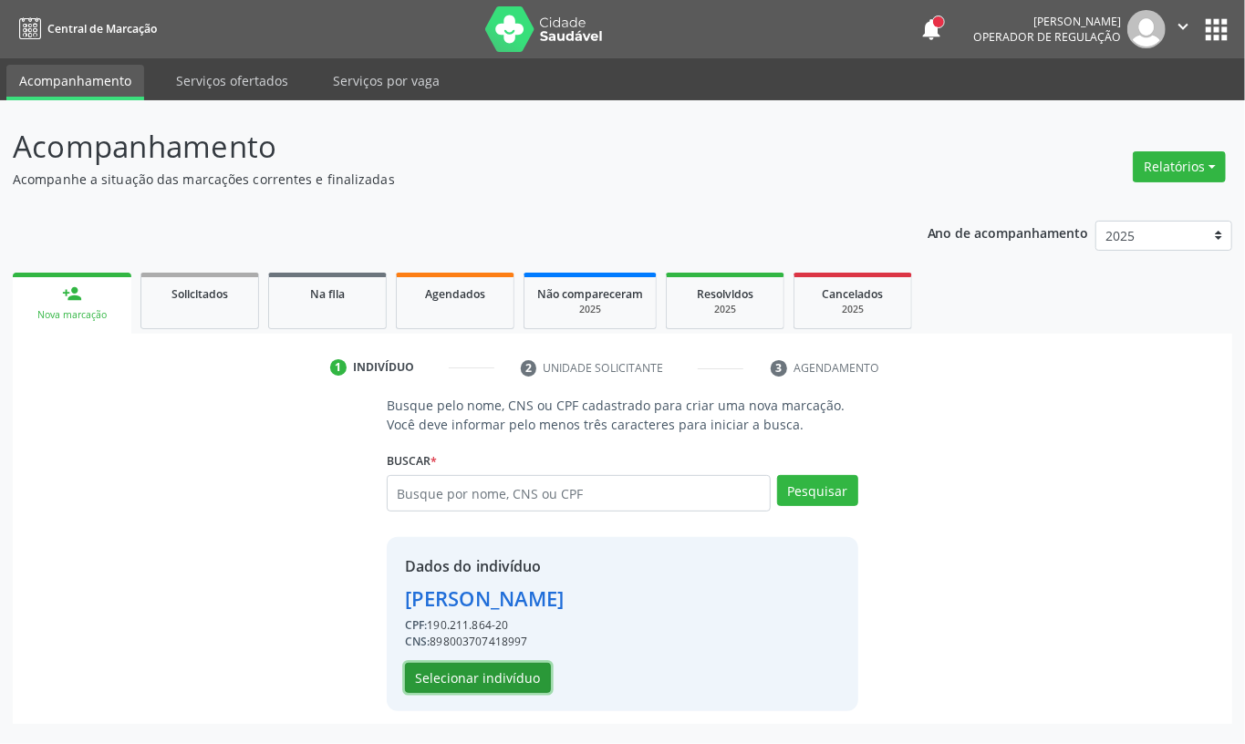
click at [493, 675] on button "Selecionar indivíduo" at bounding box center [478, 678] width 146 height 31
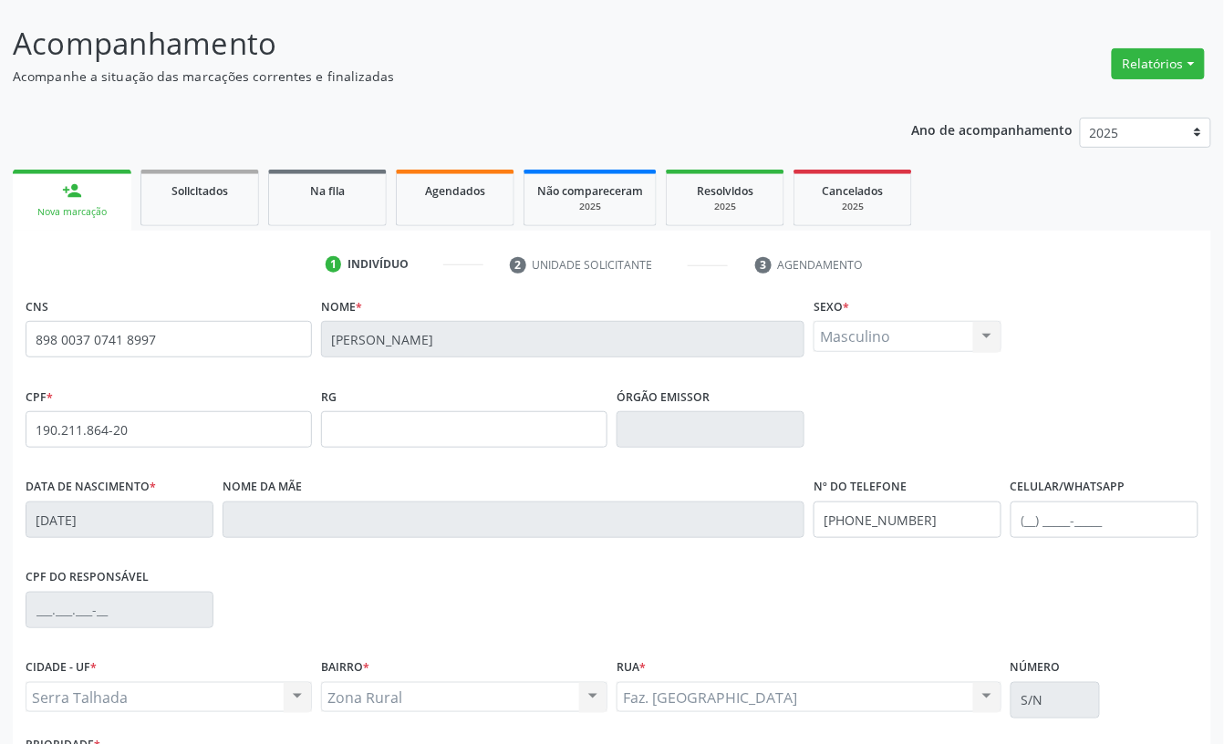
scroll to position [243, 0]
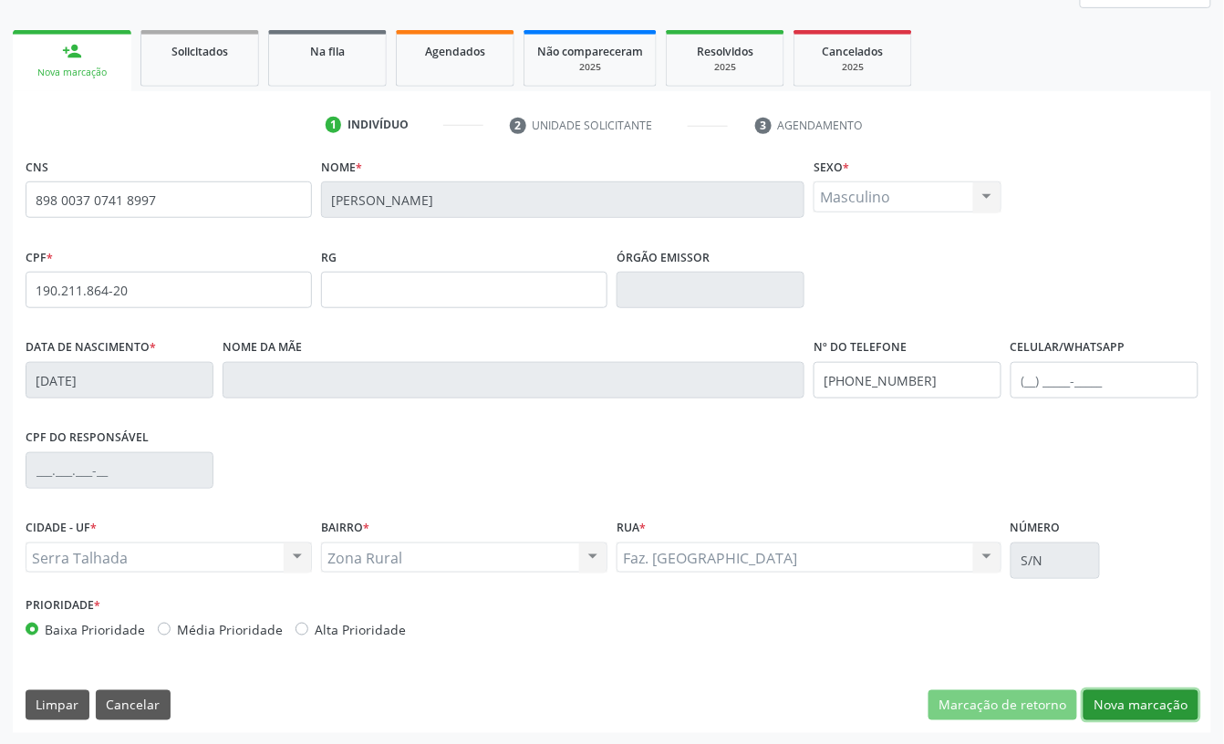
click at [1160, 700] on button "Nova marcação" at bounding box center [1141, 705] width 115 height 31
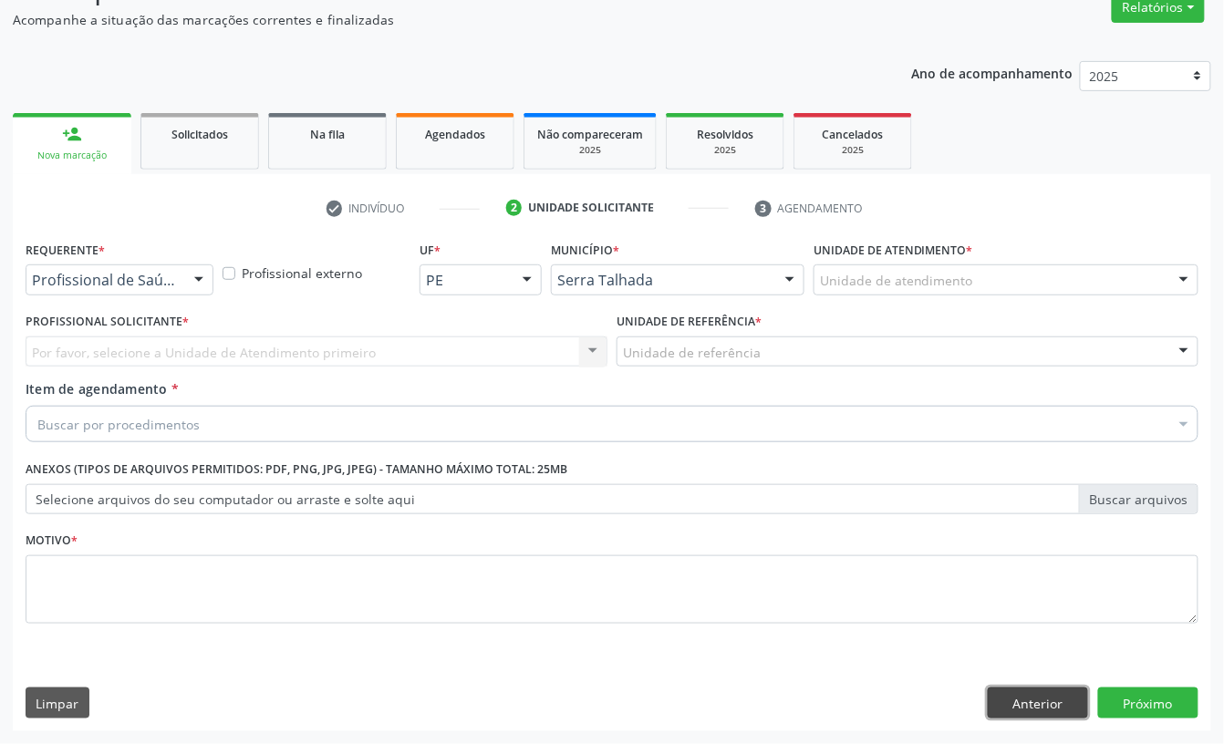
click at [1038, 702] on button "Anterior" at bounding box center [1038, 703] width 100 height 31
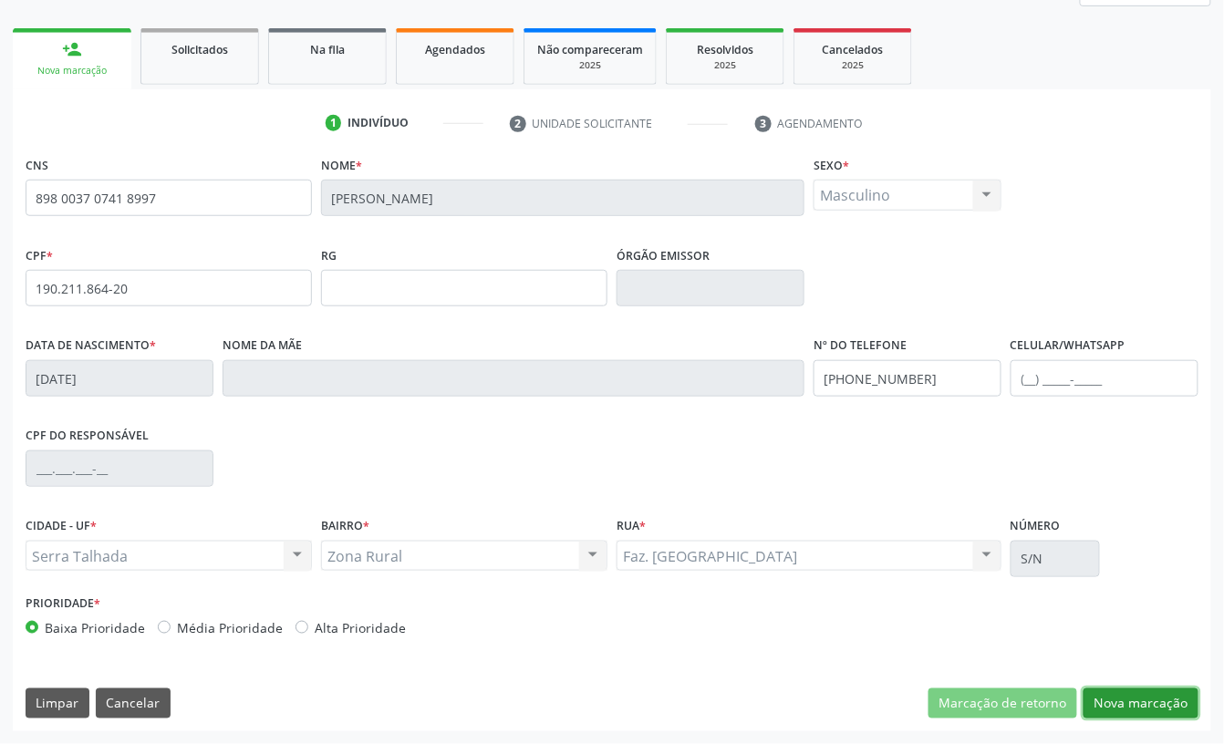
click at [1171, 702] on button "Nova marcação" at bounding box center [1141, 704] width 115 height 31
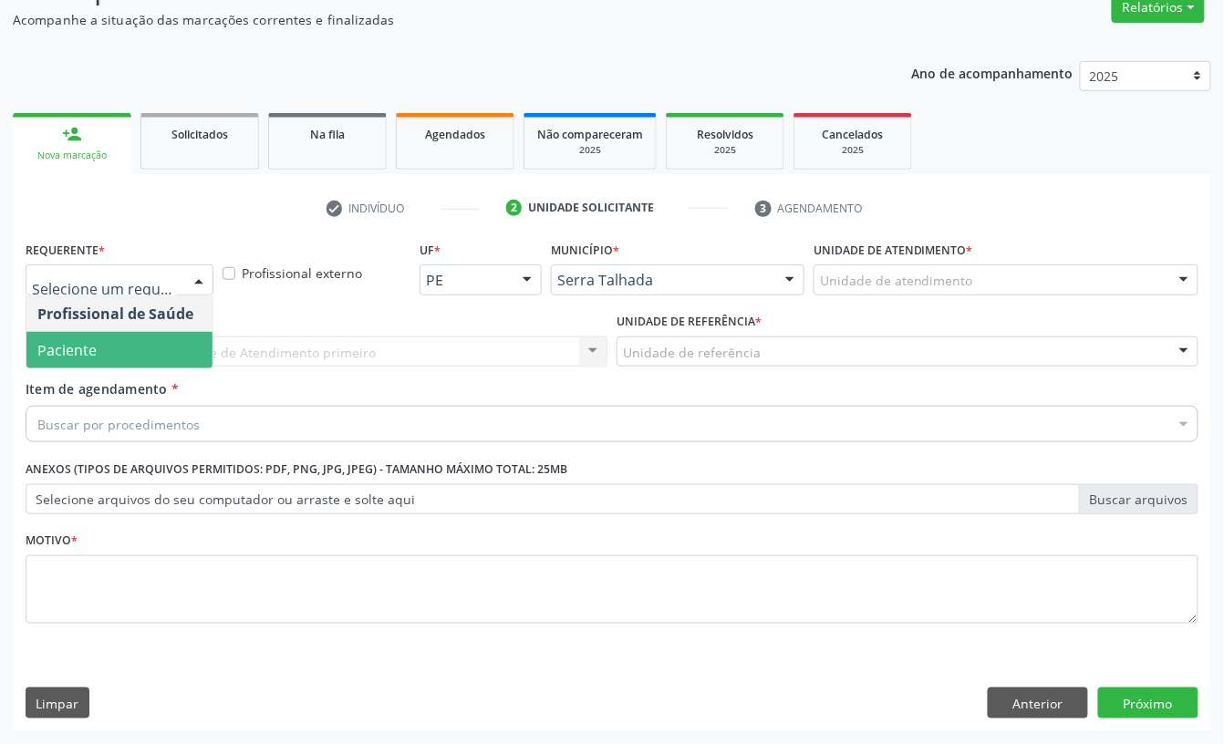
click at [96, 344] on span "Paciente" at bounding box center [119, 350] width 186 height 36
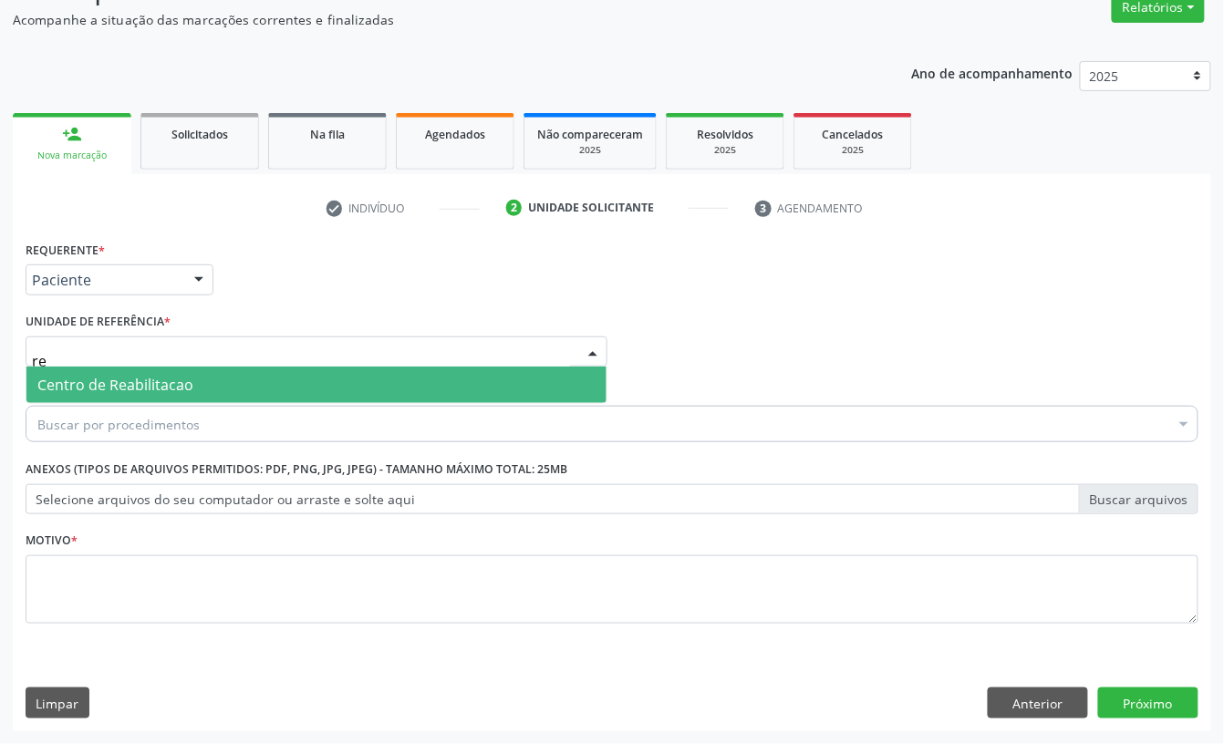
type input "r"
type input "sao mig"
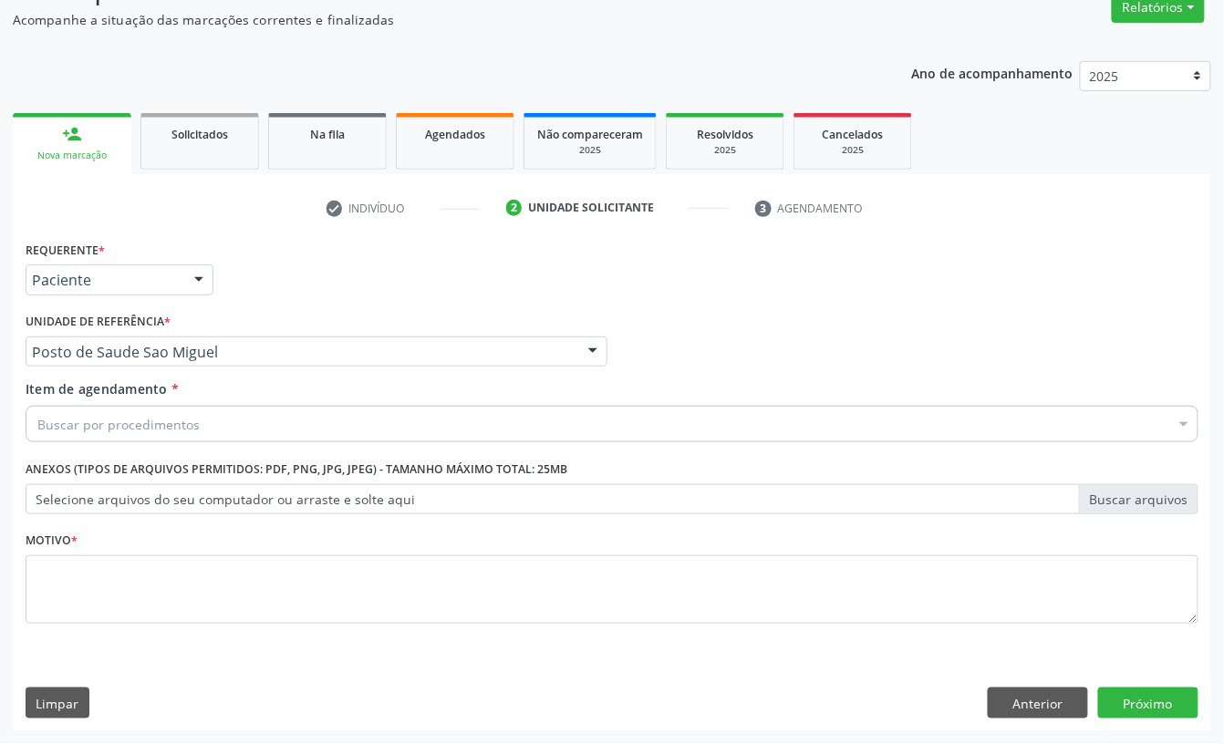
click at [99, 434] on div "Buscar por procedimentos" at bounding box center [612, 424] width 1173 height 36
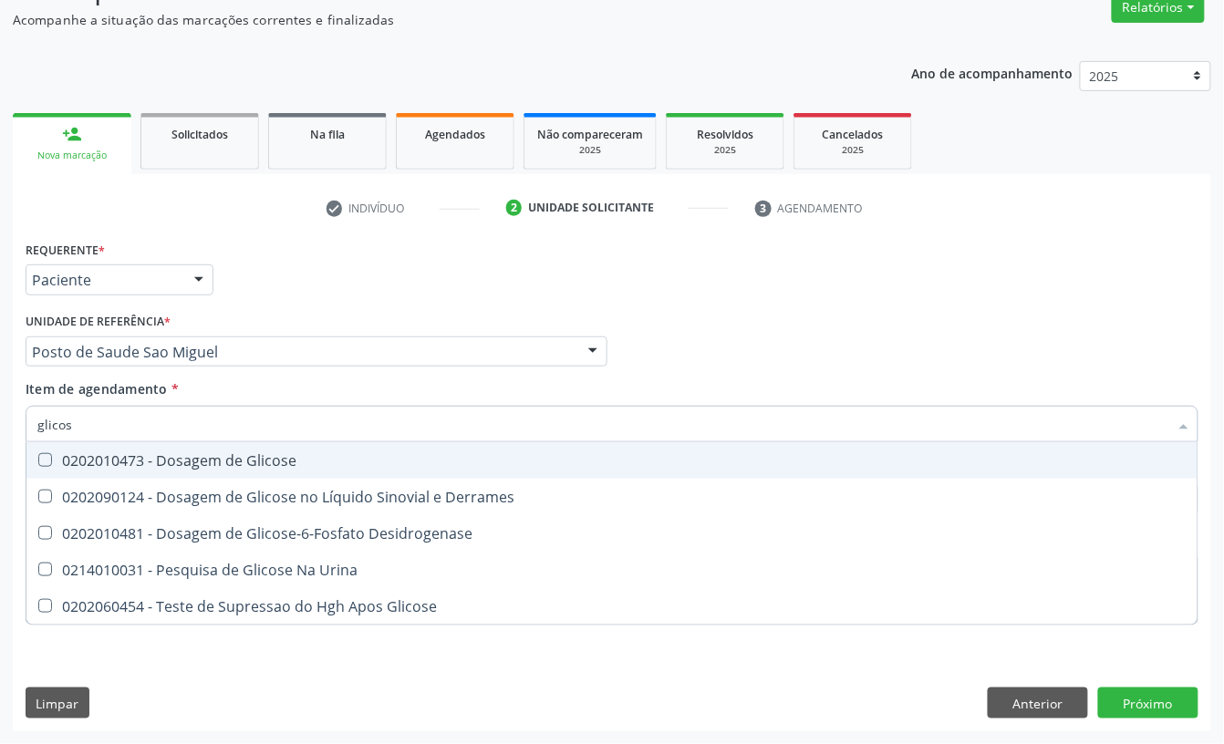
type input "glicose"
click at [104, 454] on div "0202010473 - Dosagem de Glicose" at bounding box center [611, 460] width 1149 height 15
checkbox Glicose "true"
click at [104, 420] on input "glicose" at bounding box center [602, 424] width 1131 height 36
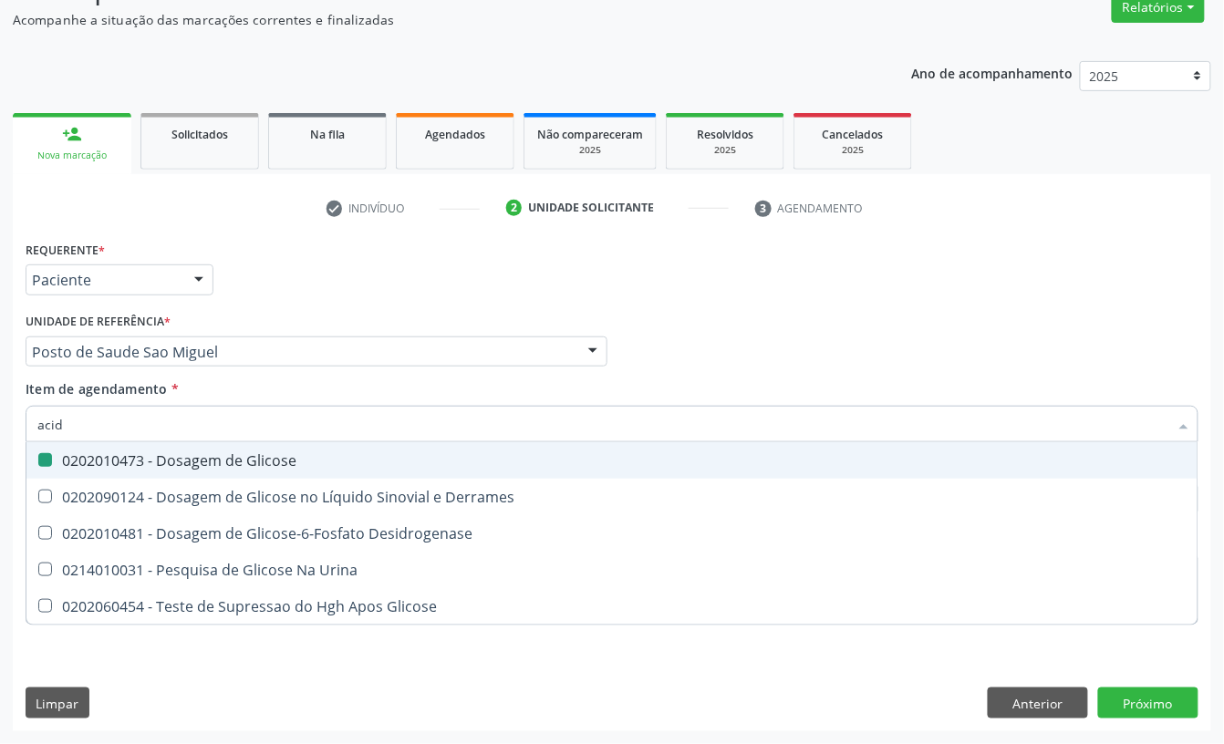
type input "acido"
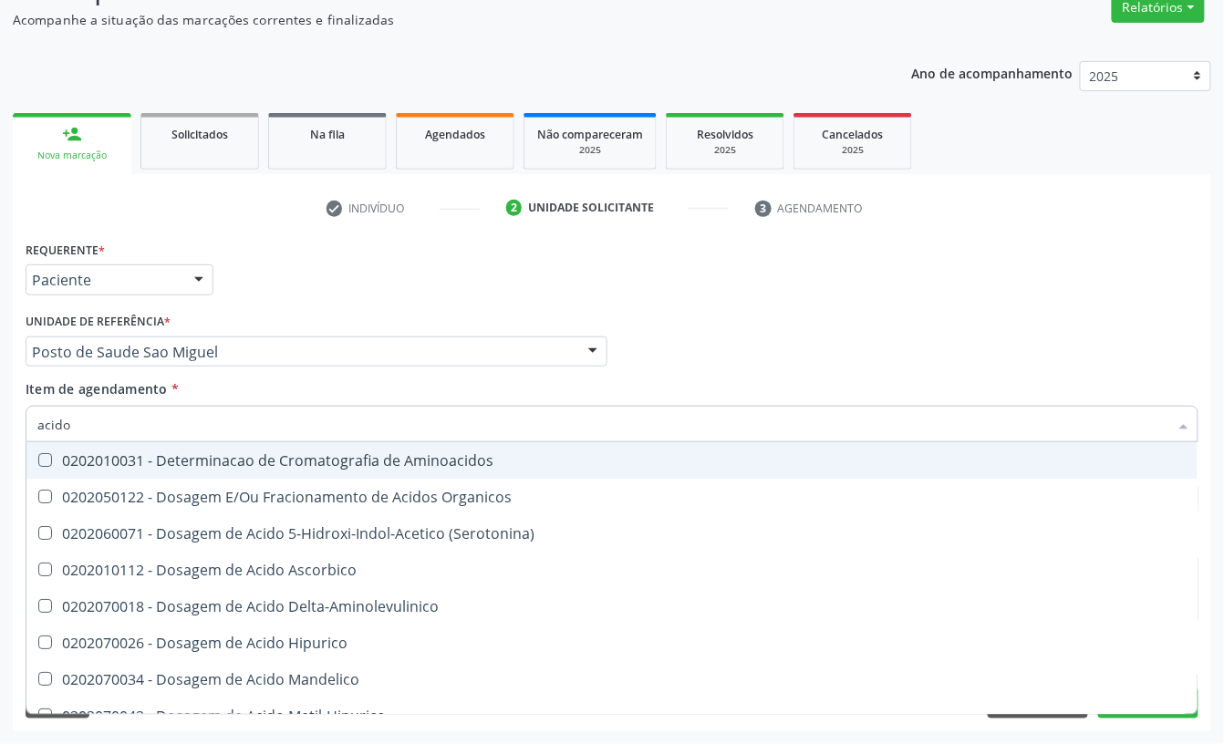
checkbox Aminoacidos "false"
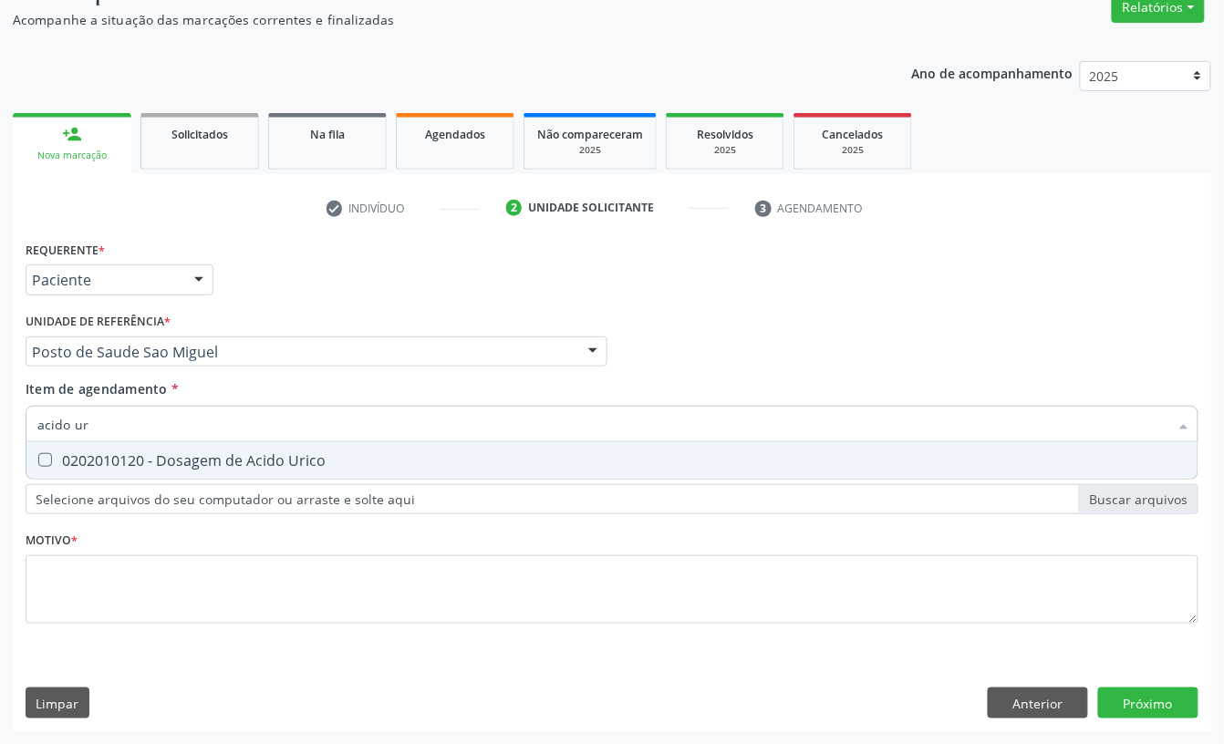
type input "acido uri"
click at [93, 463] on div "0202010120 - Dosagem de Acido Urico" at bounding box center [611, 460] width 1149 height 15
checkbox Urico "true"
click at [125, 424] on input "acido uri" at bounding box center [602, 424] width 1131 height 36
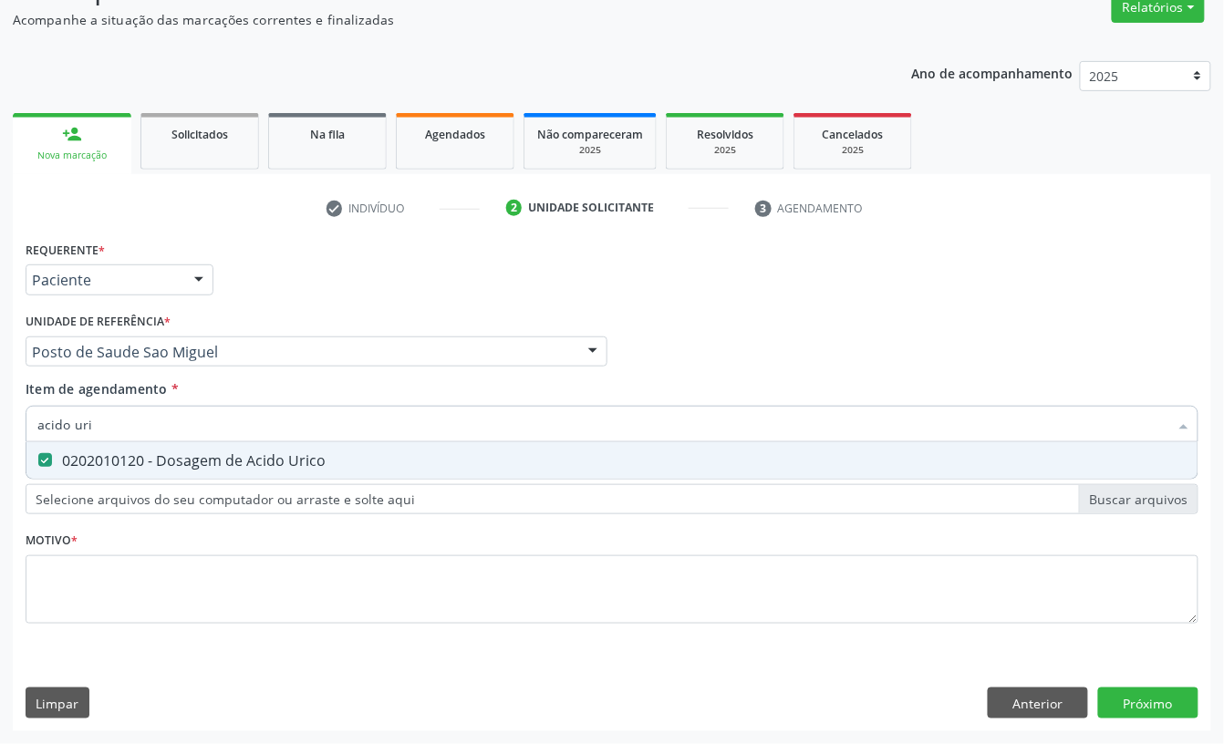
click at [128, 424] on input "acido uri" at bounding box center [602, 424] width 1131 height 36
checkbox Urico "false"
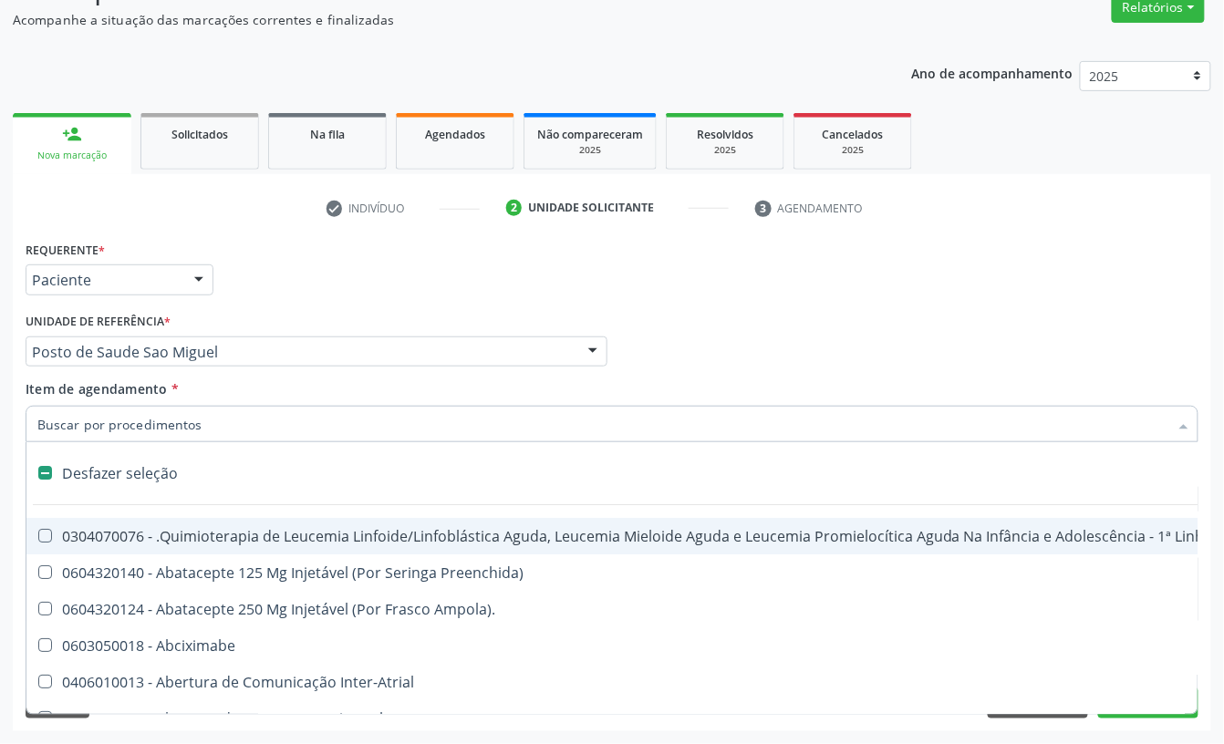
click at [323, 303] on div "Requerente * Paciente Profissional de Saúde Paciente Nenhum resultado encontrad…" at bounding box center [612, 271] width 1182 height 71
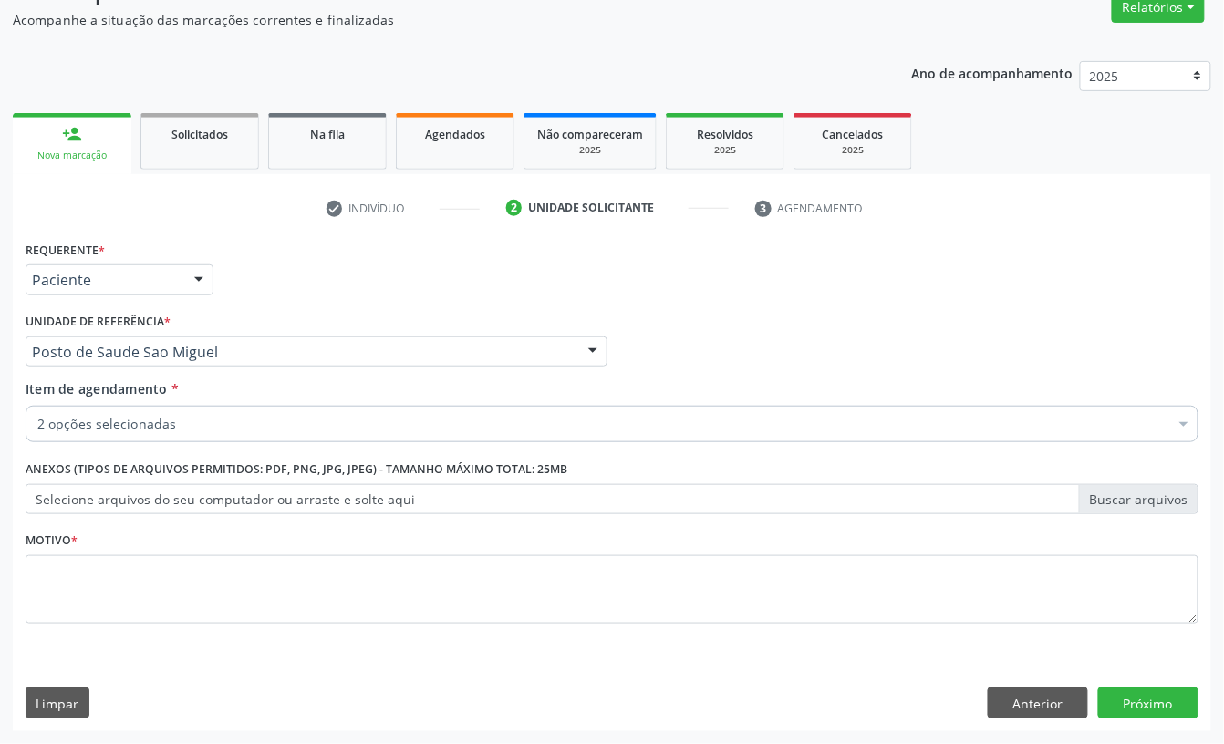
checkbox Glicose "true"
checkbox Urico "true"
click at [1021, 711] on button "Anterior" at bounding box center [1038, 703] width 100 height 31
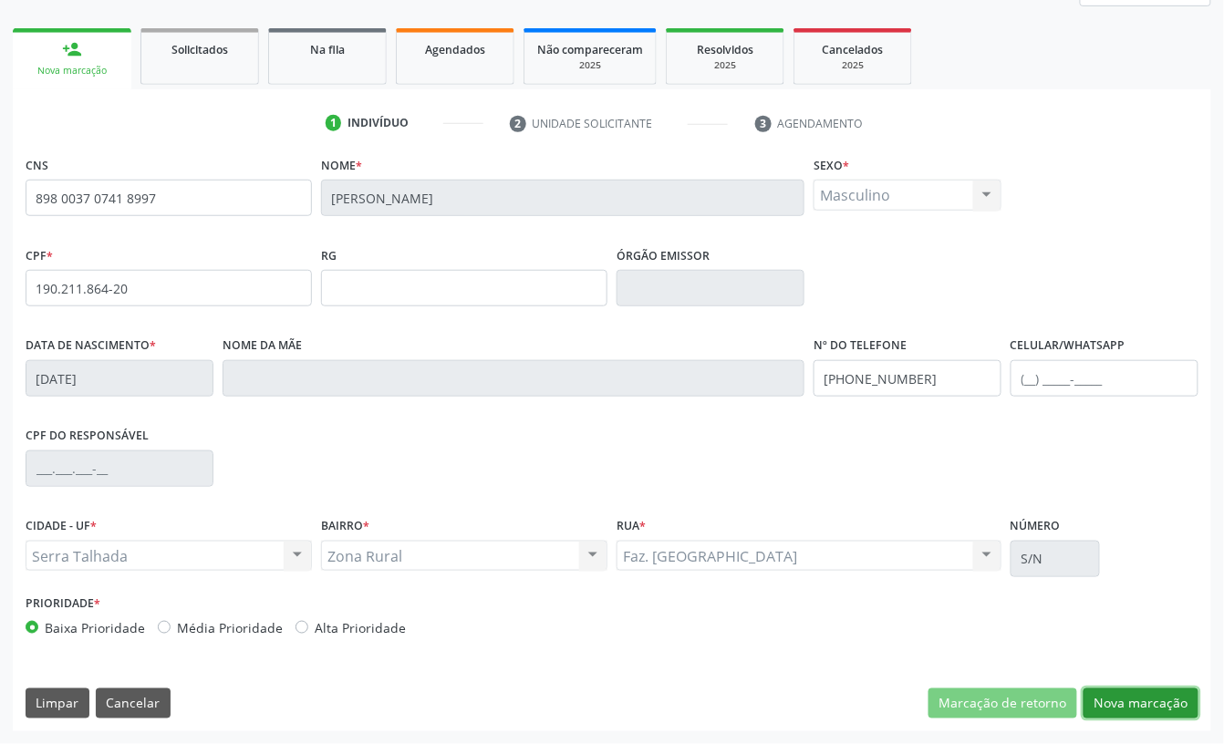
click at [1168, 699] on button "Nova marcação" at bounding box center [1141, 704] width 115 height 31
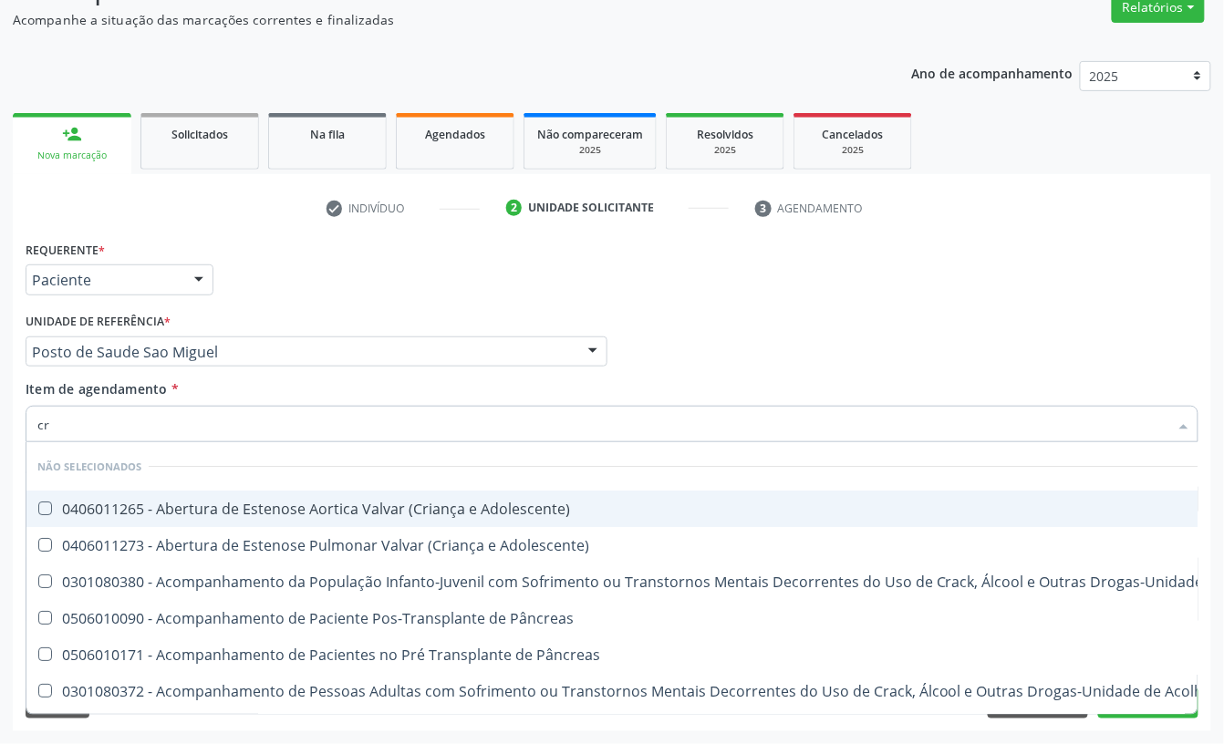
type input "cre"
checkbox Adolescente\) "false"
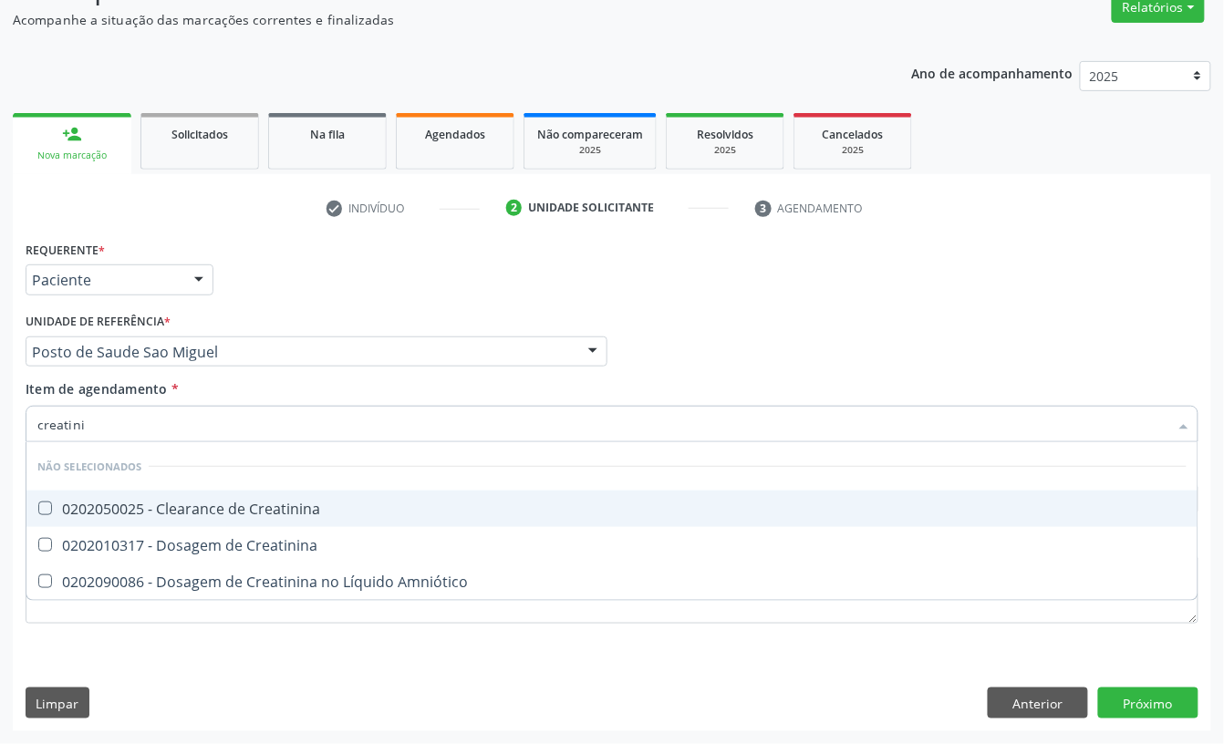
type input "creatinin"
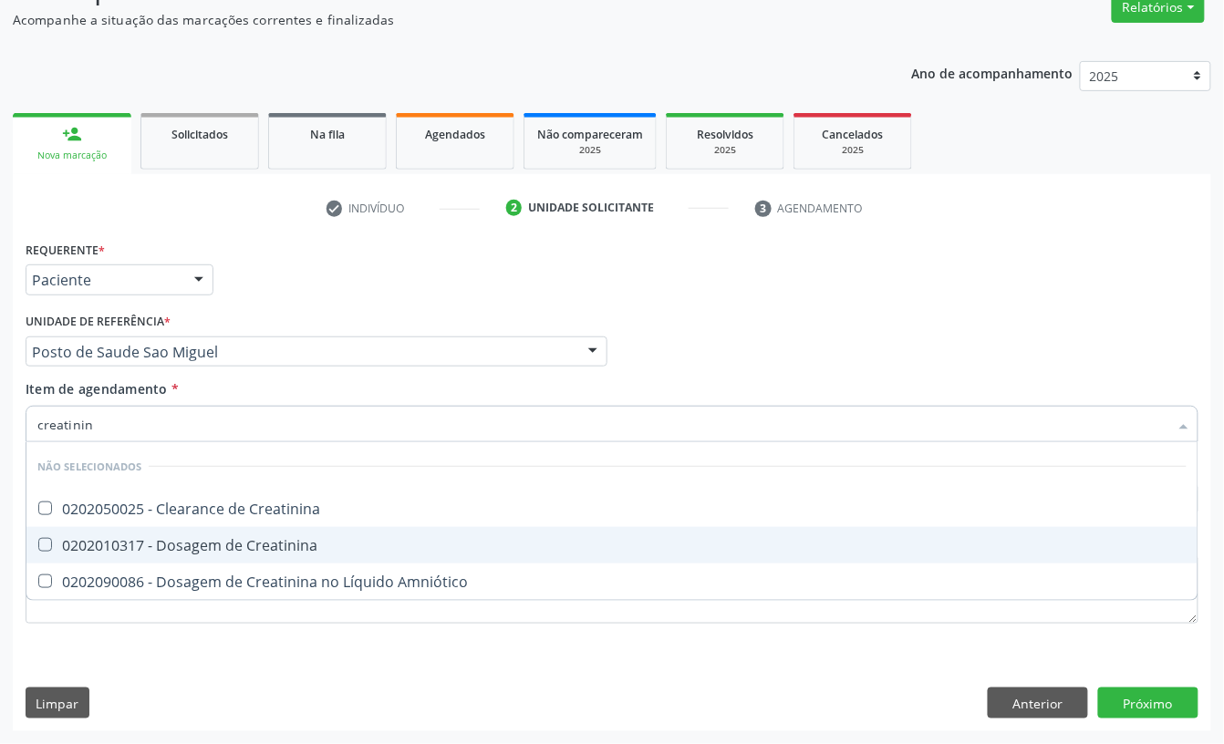
click at [248, 542] on div "0202010317 - Dosagem de Creatinina" at bounding box center [611, 545] width 1149 height 15
checkbox Creatinina "true"
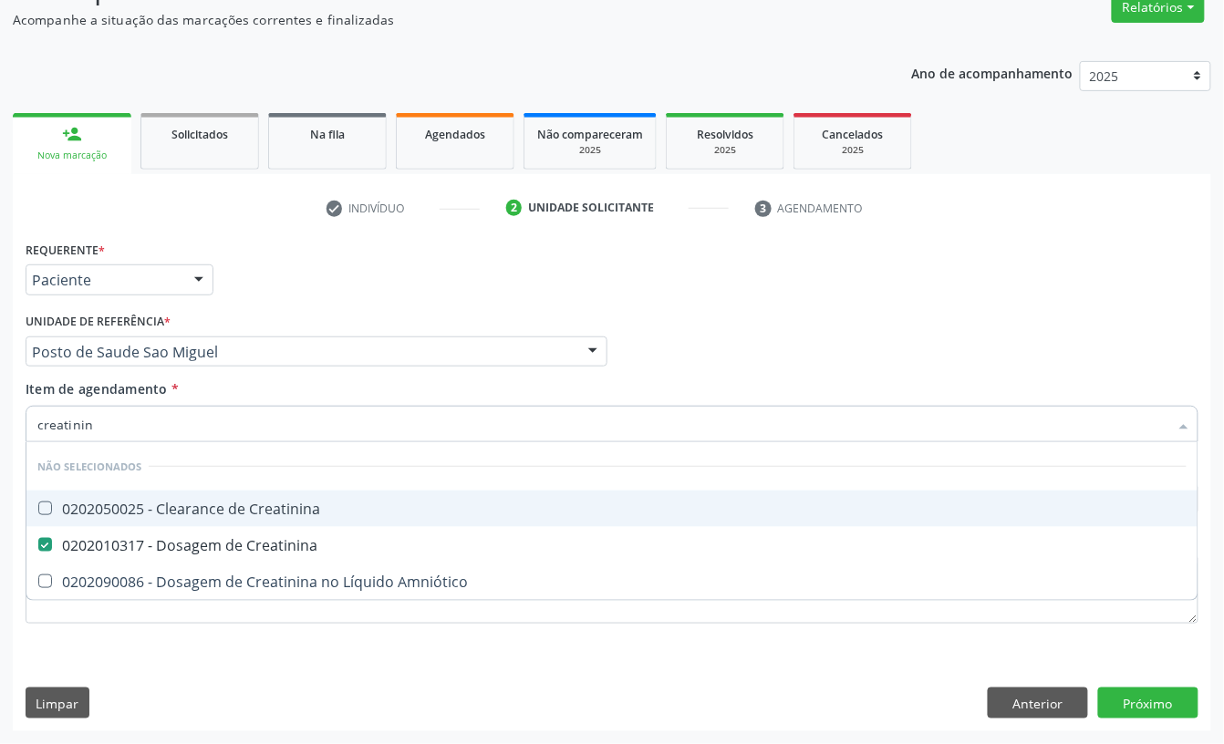
click at [175, 427] on input "creatinin" at bounding box center [602, 424] width 1131 height 36
type input "urei"
checkbox Creatinina "false"
type input "ureia"
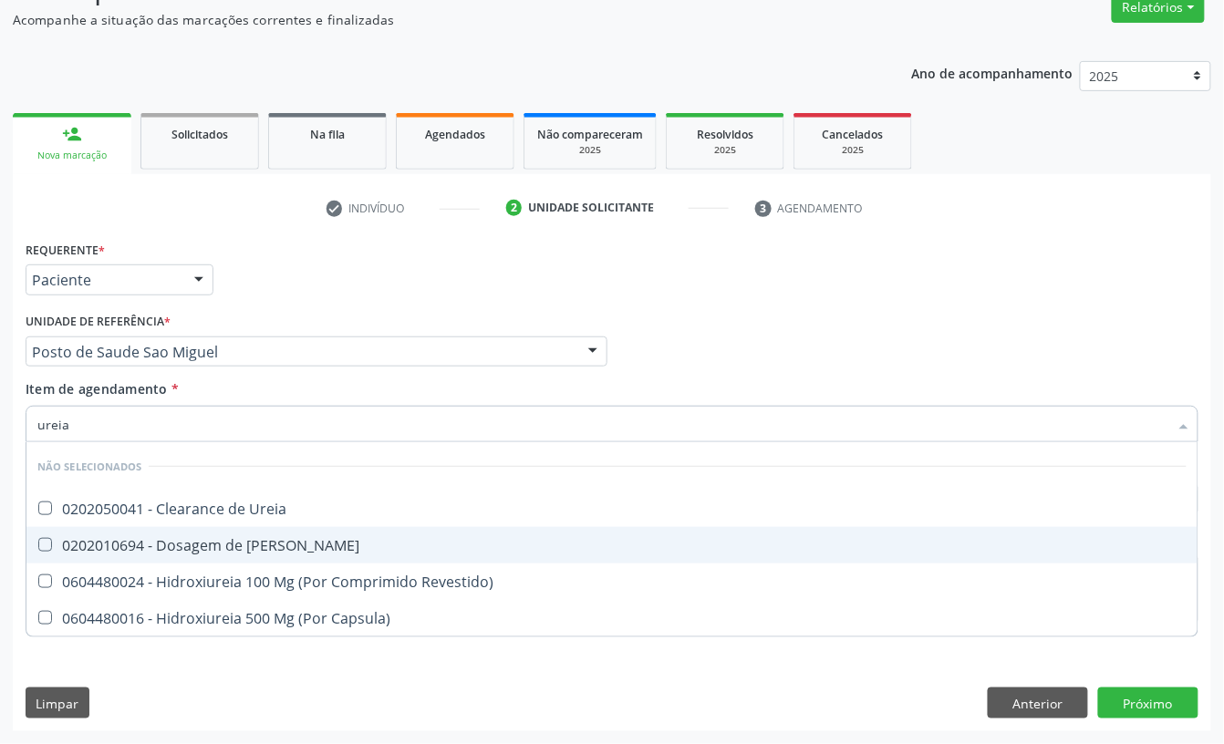
click at [154, 540] on div "0202010694 - Dosagem de [PERSON_NAME]" at bounding box center [611, 545] width 1149 height 15
checkbox Ureia "true"
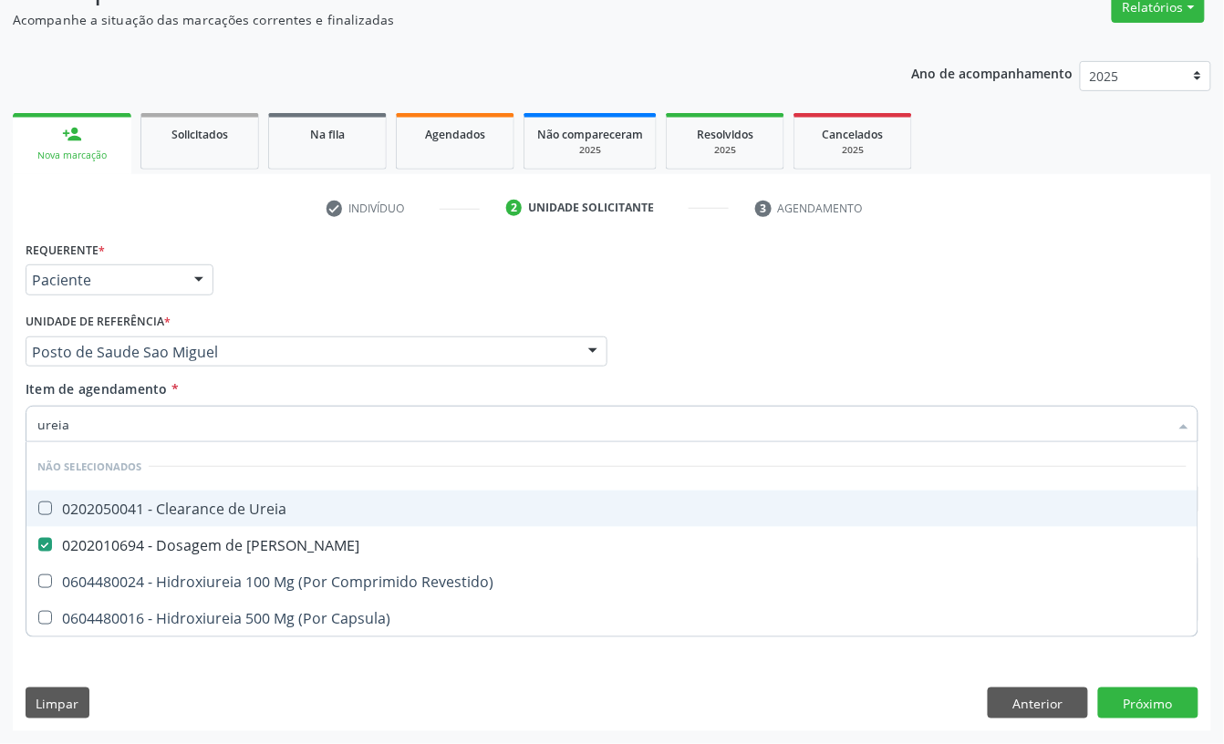
click at [133, 425] on input "ureia" at bounding box center [602, 424] width 1131 height 36
type input "colest"
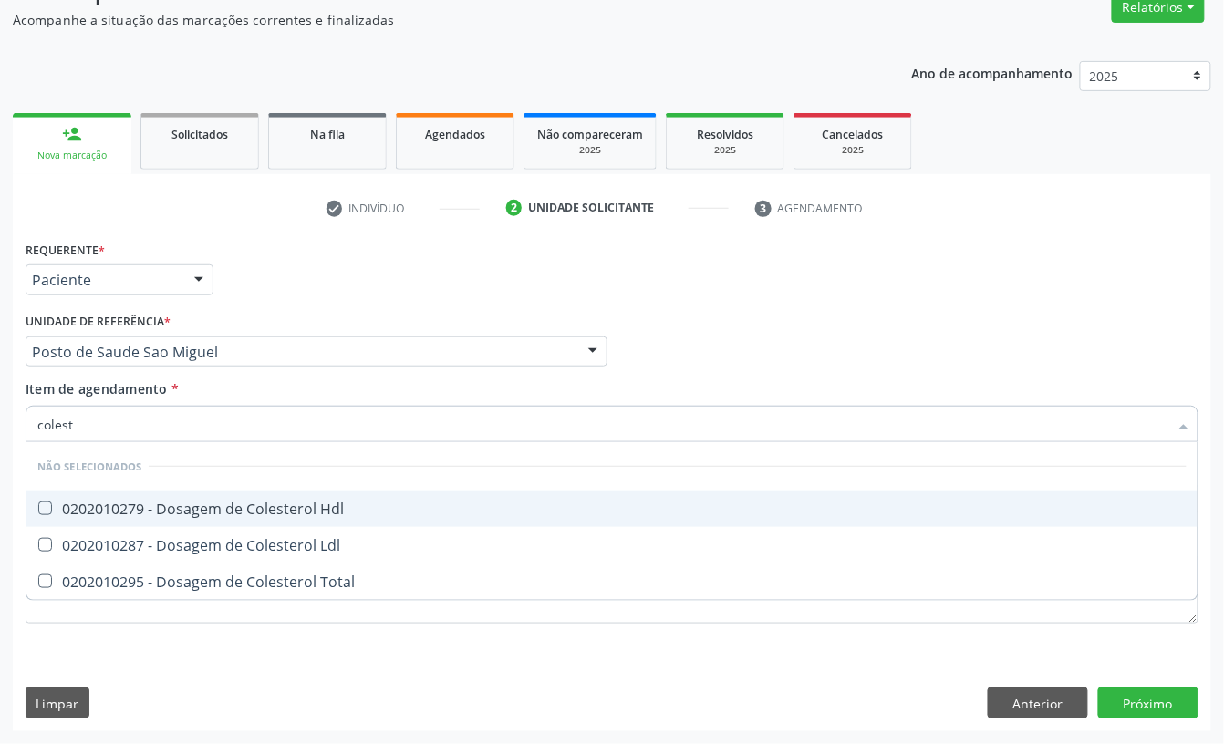
checkbox Hdl "false"
checkbox Ldl "false"
click at [66, 503] on div "0202010279 - Dosagem de Colesterol Hdl" at bounding box center [611, 509] width 1149 height 15
checkbox Hdl "true"
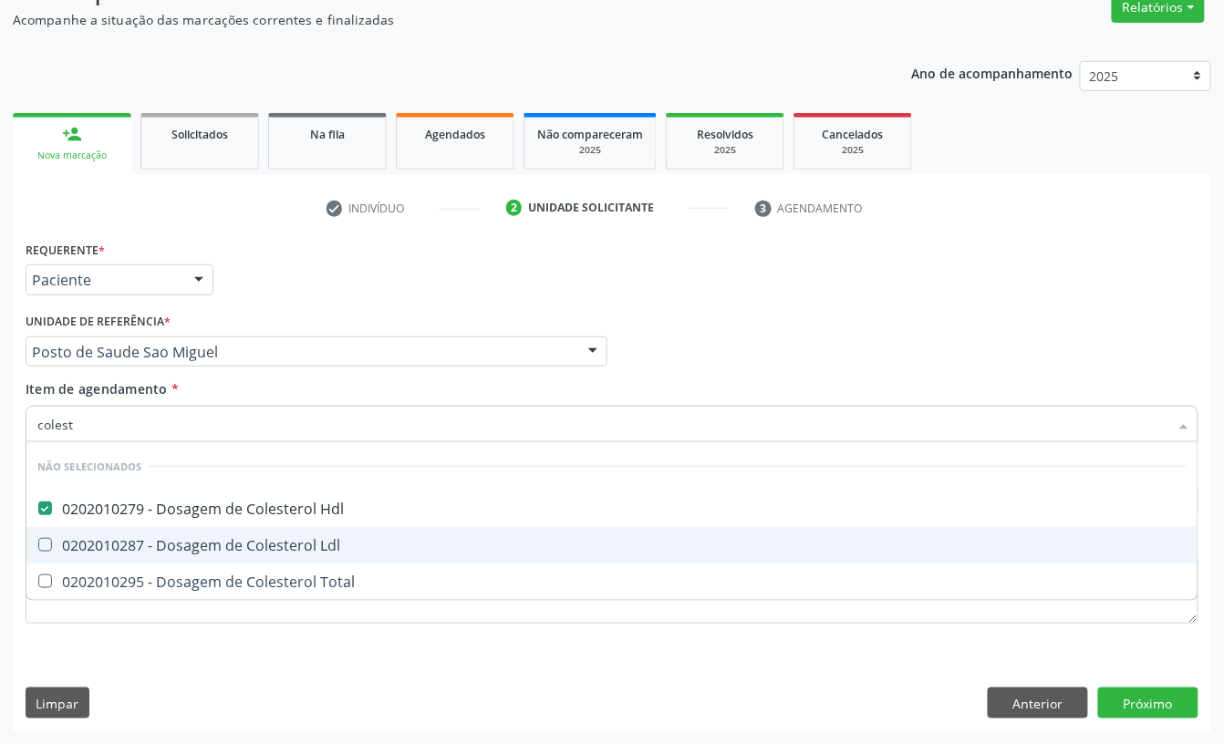
click at [67, 538] on div "0202010287 - Dosagem de Colesterol Ldl" at bounding box center [611, 545] width 1149 height 15
checkbox Ldl "true"
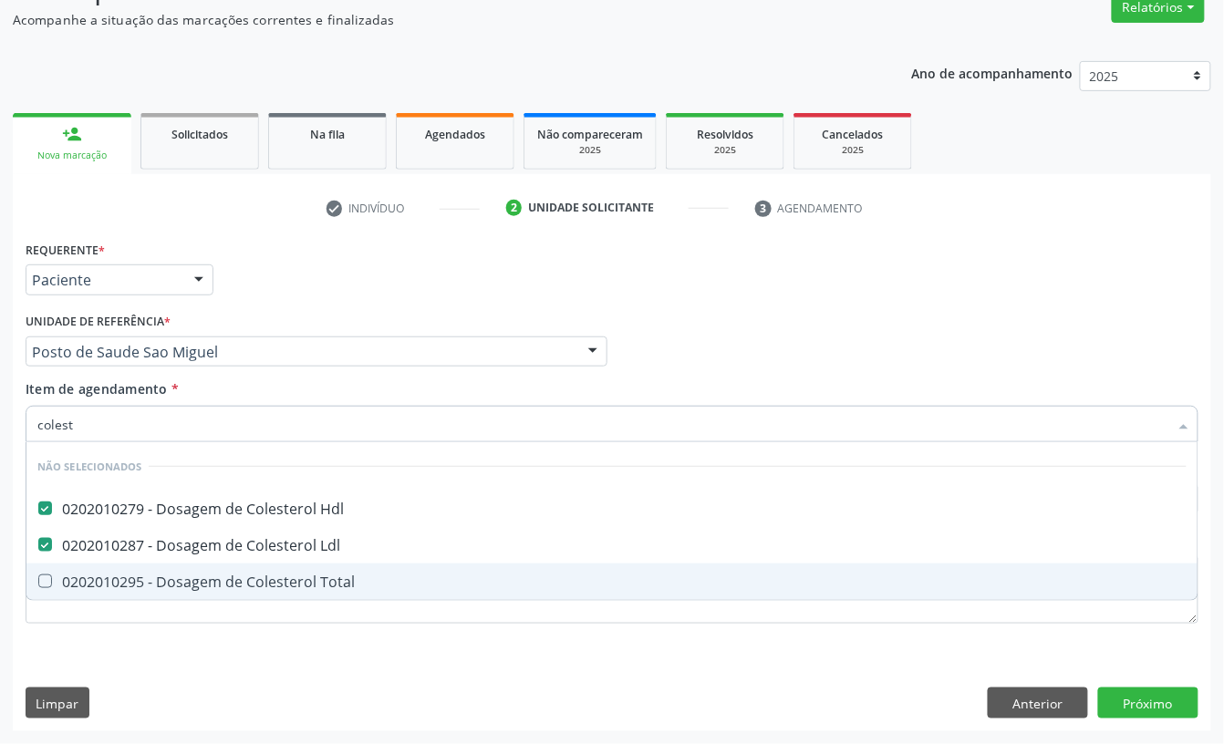
click at [70, 575] on div "0202010295 - Dosagem de Colesterol Total" at bounding box center [611, 582] width 1149 height 15
checkbox Total "true"
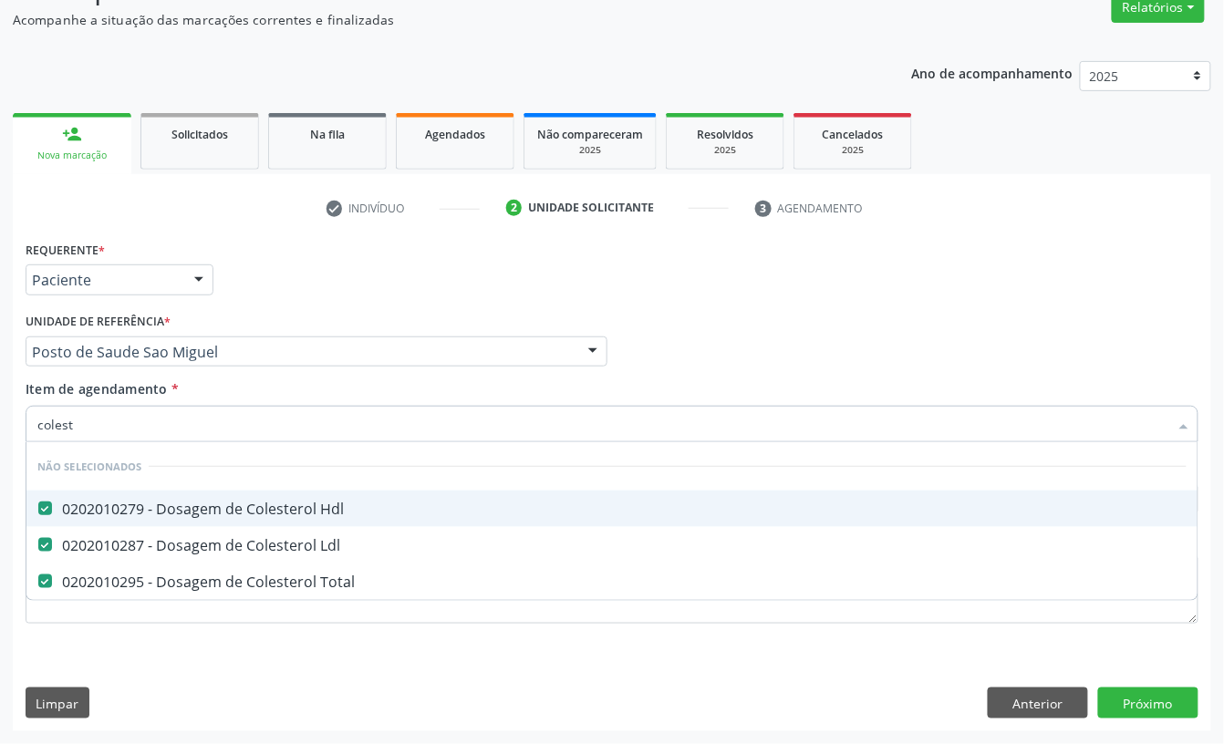
click at [97, 429] on input "colest" at bounding box center [602, 424] width 1131 height 36
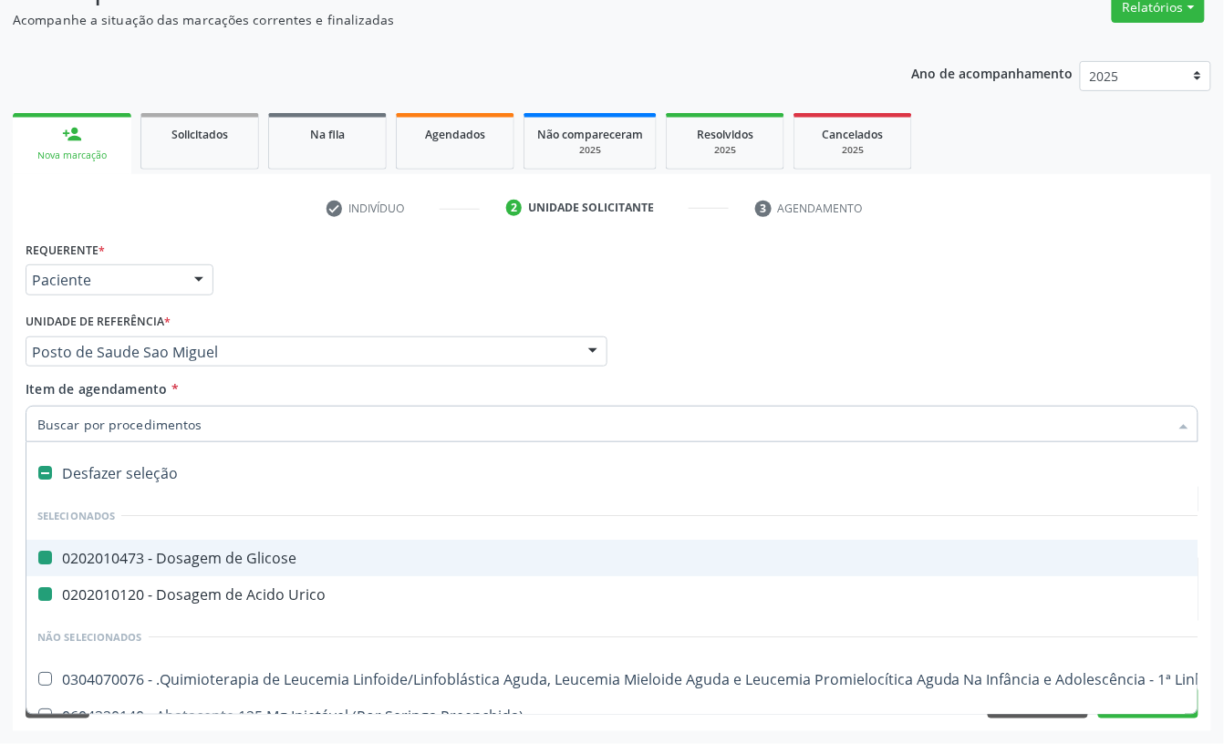
type input "b"
checkbox Glicose "false"
checkbox Urico "false"
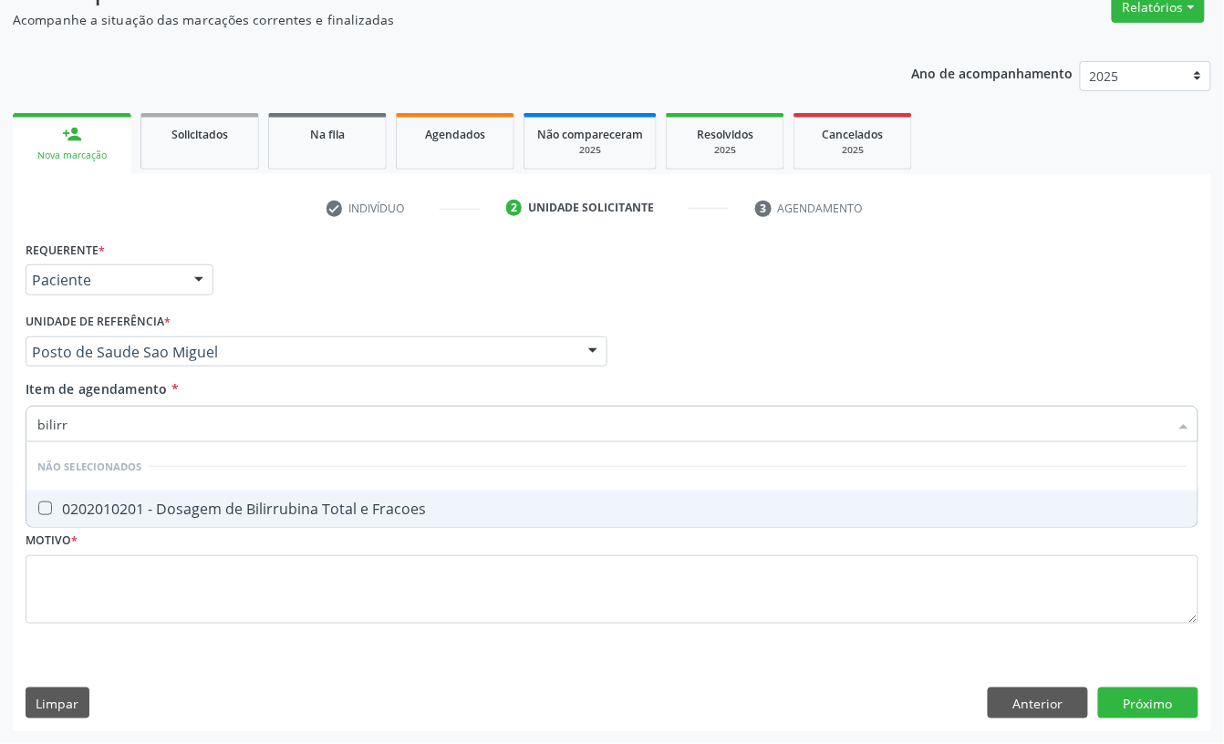
type input "bilirru"
click at [106, 502] on div "0202010201 - Dosagem de Bilirrubina Total e Fracoes" at bounding box center [611, 509] width 1149 height 15
checkbox Fracoes "true"
click at [110, 429] on input "bilirru" at bounding box center [602, 424] width 1131 height 36
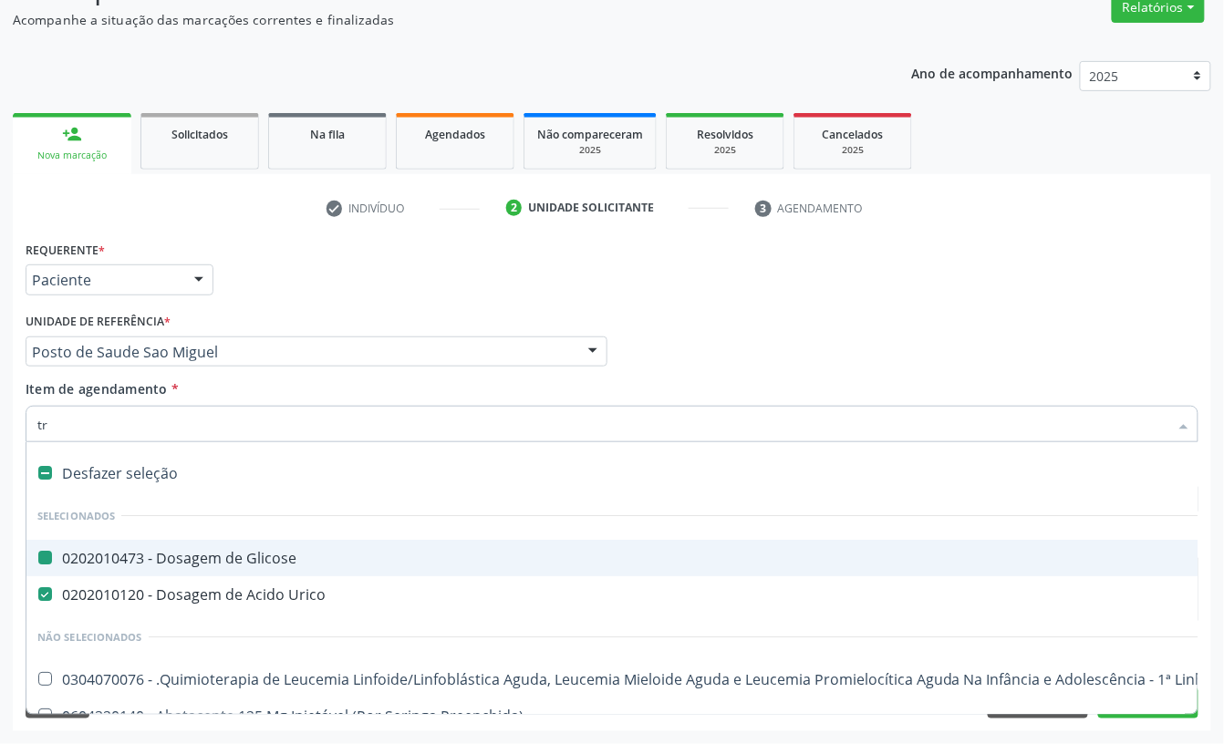
type input "tra"
checkbox Glicose "false"
checkbox Urico "false"
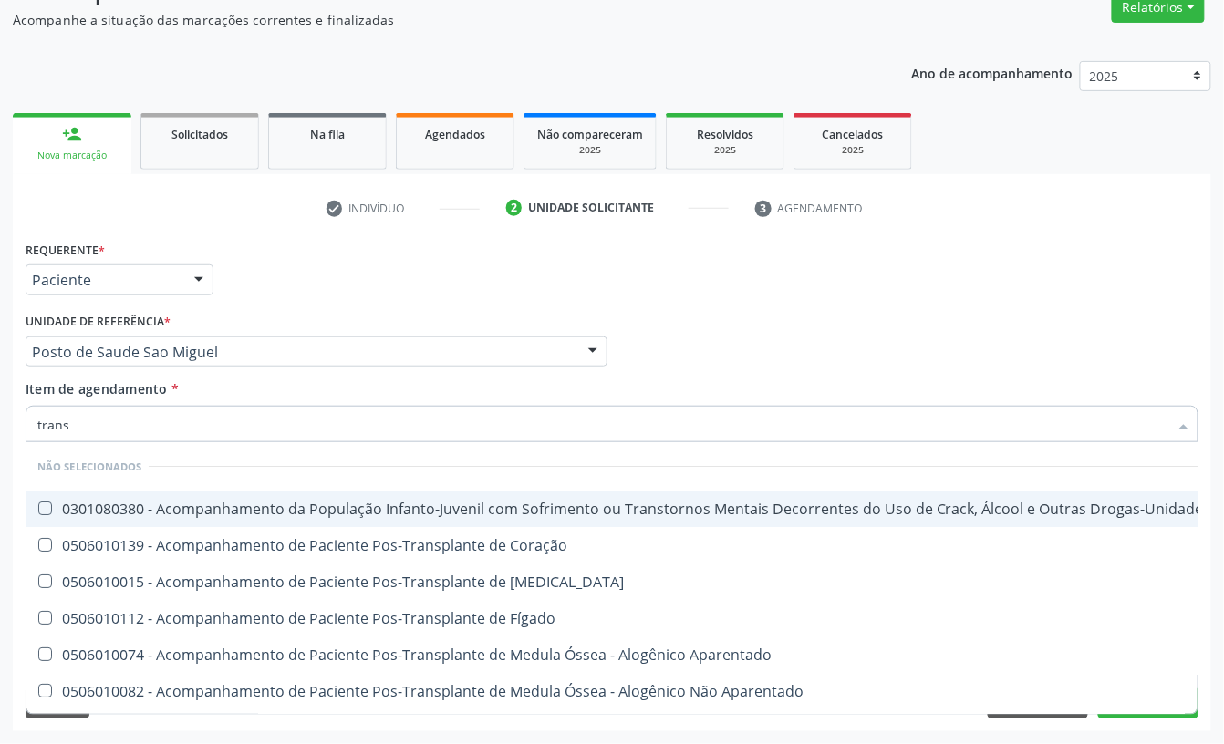
type input "transa"
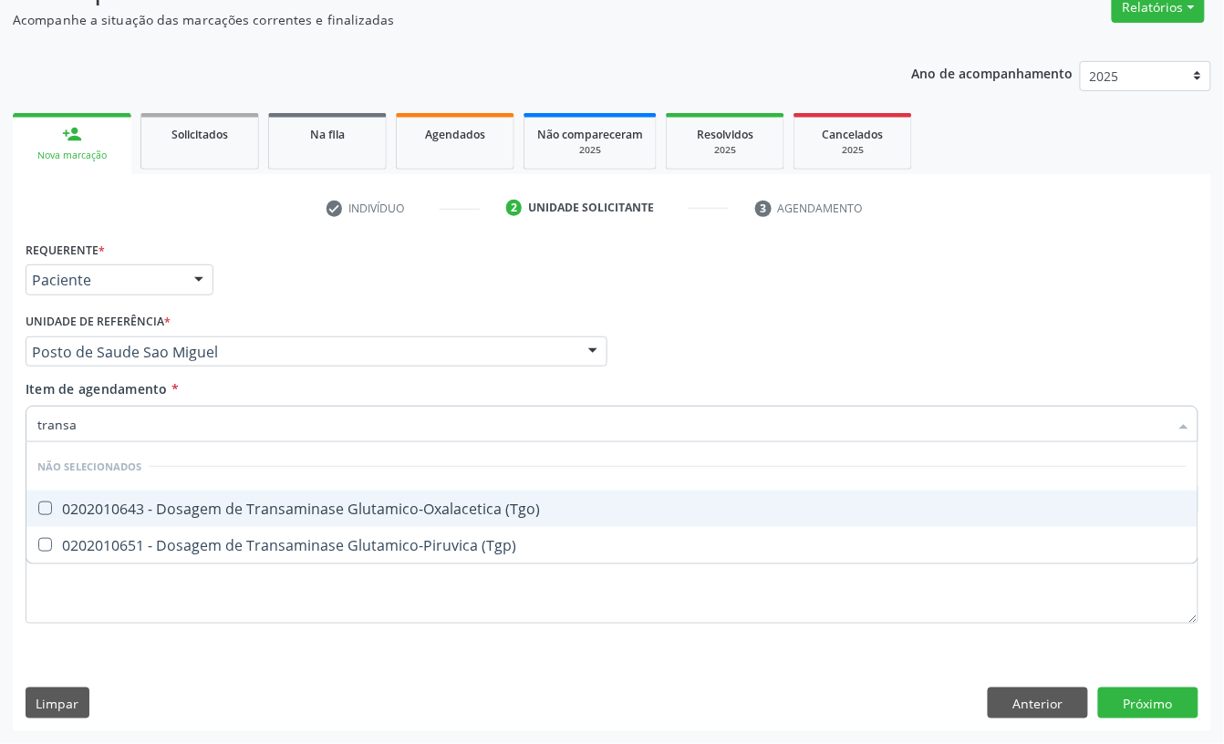
click at [97, 502] on div "0202010643 - Dosagem de Transaminase Glutamico-Oxalacetica (Tgo)" at bounding box center [611, 509] width 1149 height 15
checkbox \(Tgo\) "true"
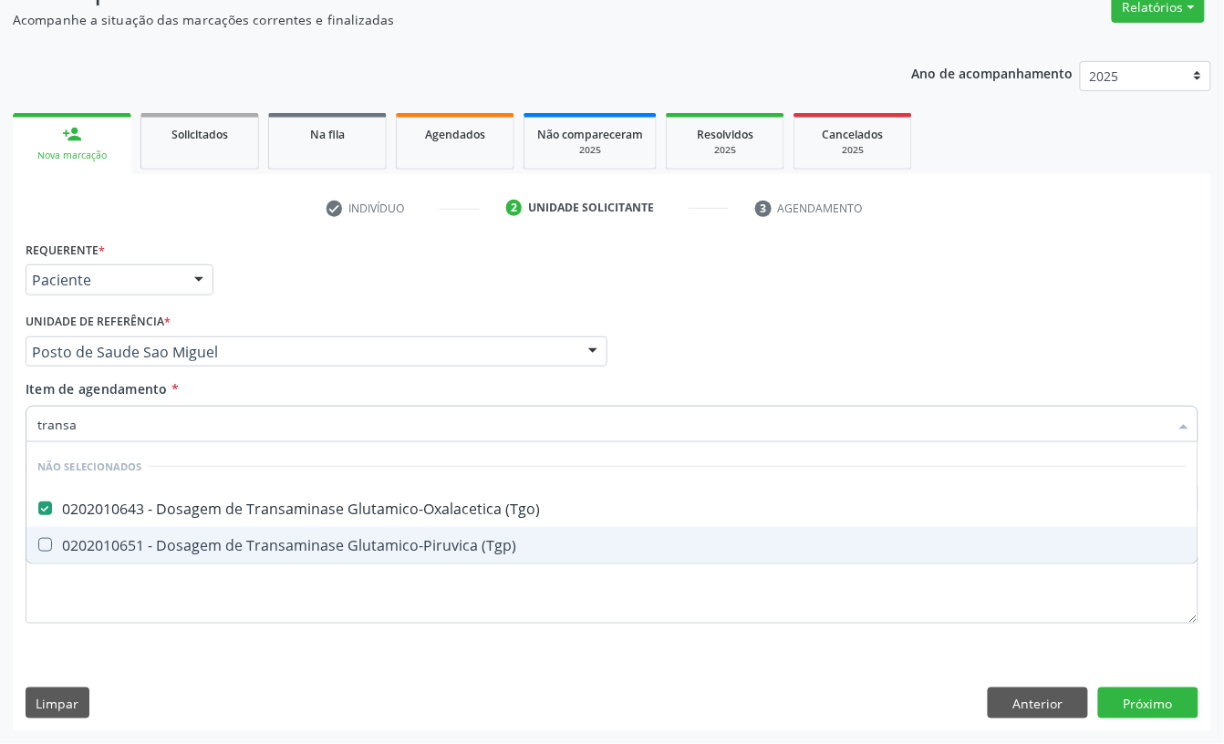
click at [86, 538] on div "0202010651 - Dosagem de Transaminase Glutamico-Piruvica (Tgp)" at bounding box center [611, 545] width 1149 height 15
checkbox \(Tgp\) "true"
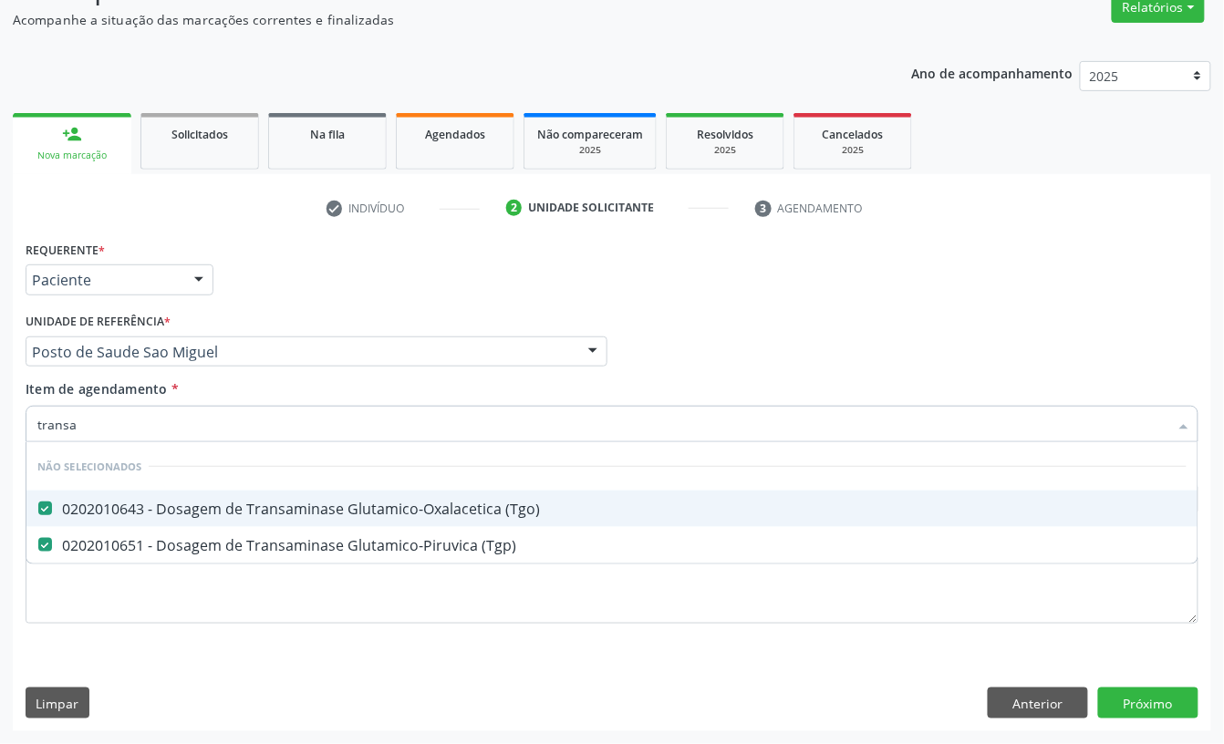
click at [107, 431] on input "transa" at bounding box center [602, 424] width 1131 height 36
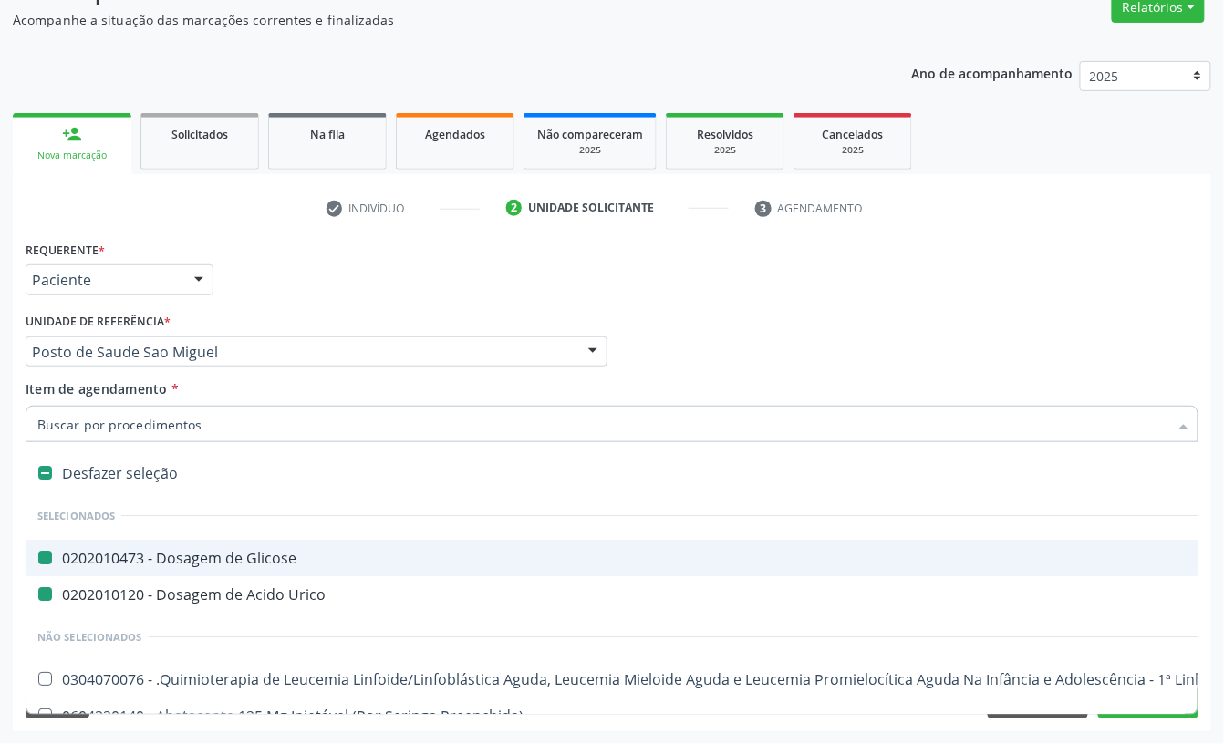
type input "t"
checkbox Glicose "false"
checkbox Urico "false"
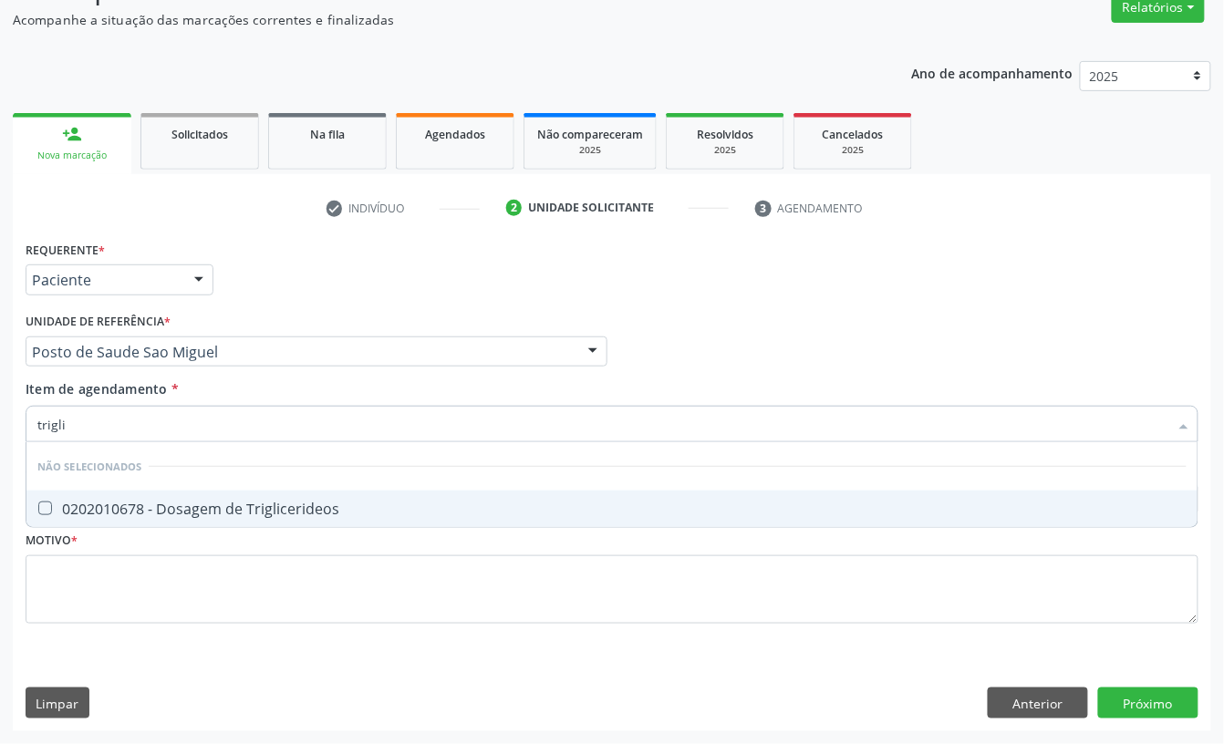
type input "triglic"
drag, startPoint x: 117, startPoint y: 522, endPoint x: 117, endPoint y: 457, distance: 64.8
click at [117, 519] on span "0202010678 - Dosagem de Triglicerideos" at bounding box center [611, 509] width 1171 height 36
checkbox Triglicerideos "true"
click at [113, 425] on input "triglic" at bounding box center [602, 424] width 1131 height 36
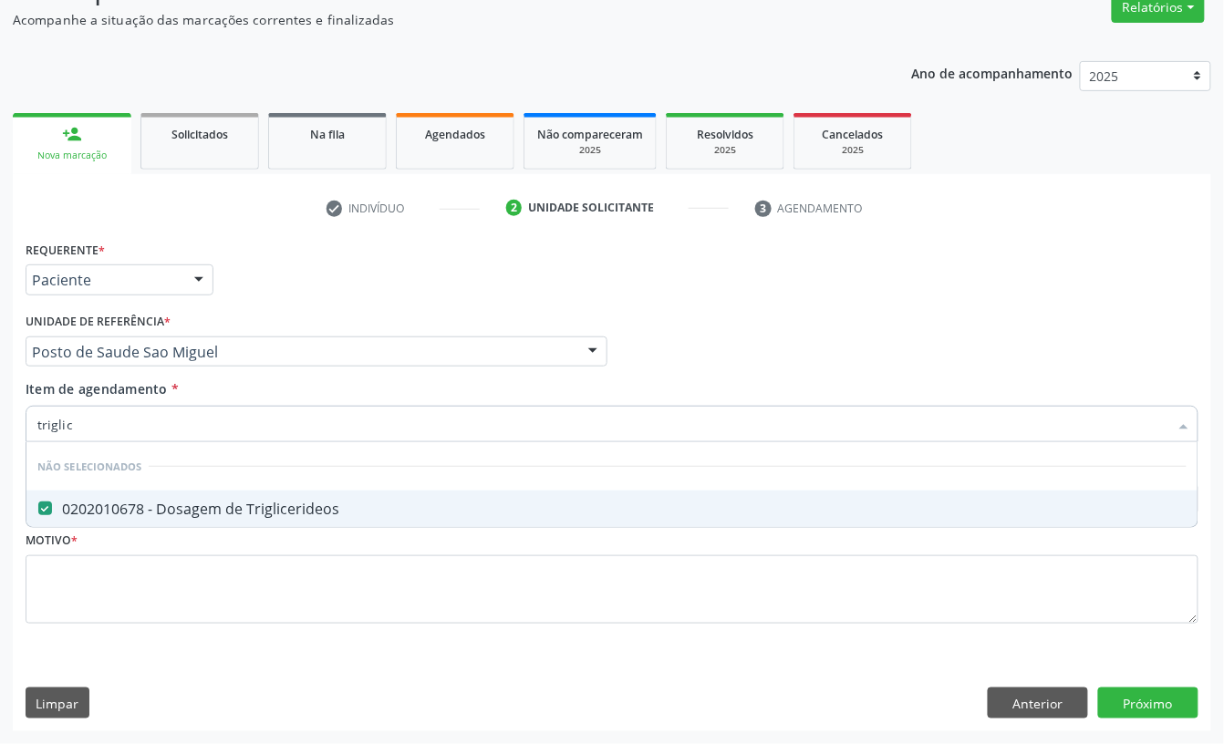
click at [113, 425] on input "triglic" at bounding box center [602, 424] width 1131 height 36
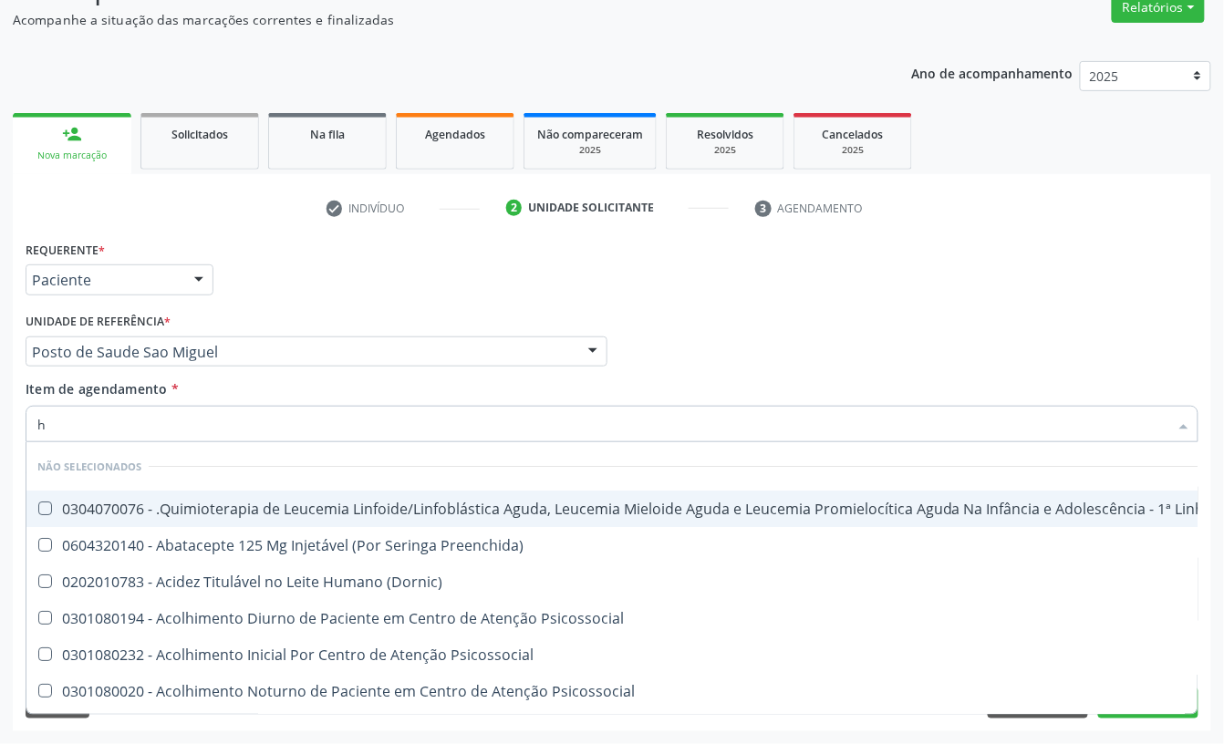
type input "he"
checkbox Manutenção "false"
checkbox Preenchida\) "false"
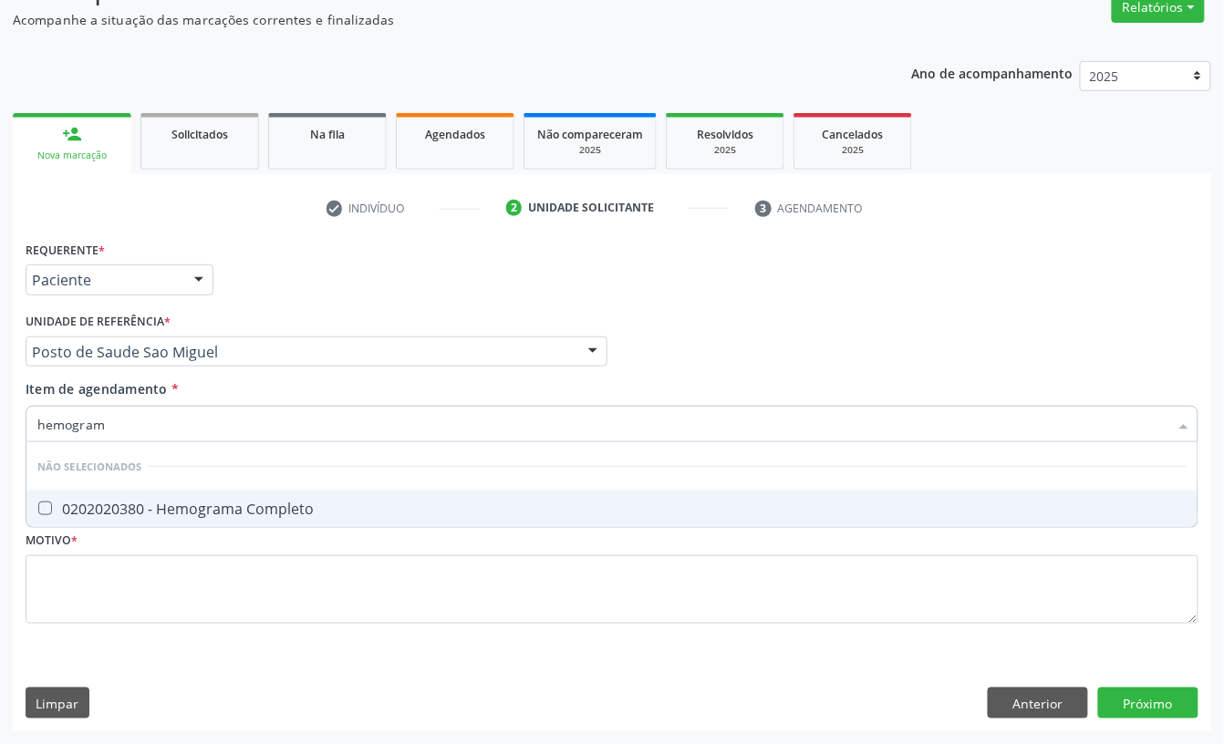
type input "hemograma"
click at [106, 494] on span "0202020380 - Hemograma Completo" at bounding box center [611, 509] width 1171 height 36
checkbox Completo "true"
click at [122, 428] on input "hemograma" at bounding box center [602, 424] width 1131 height 36
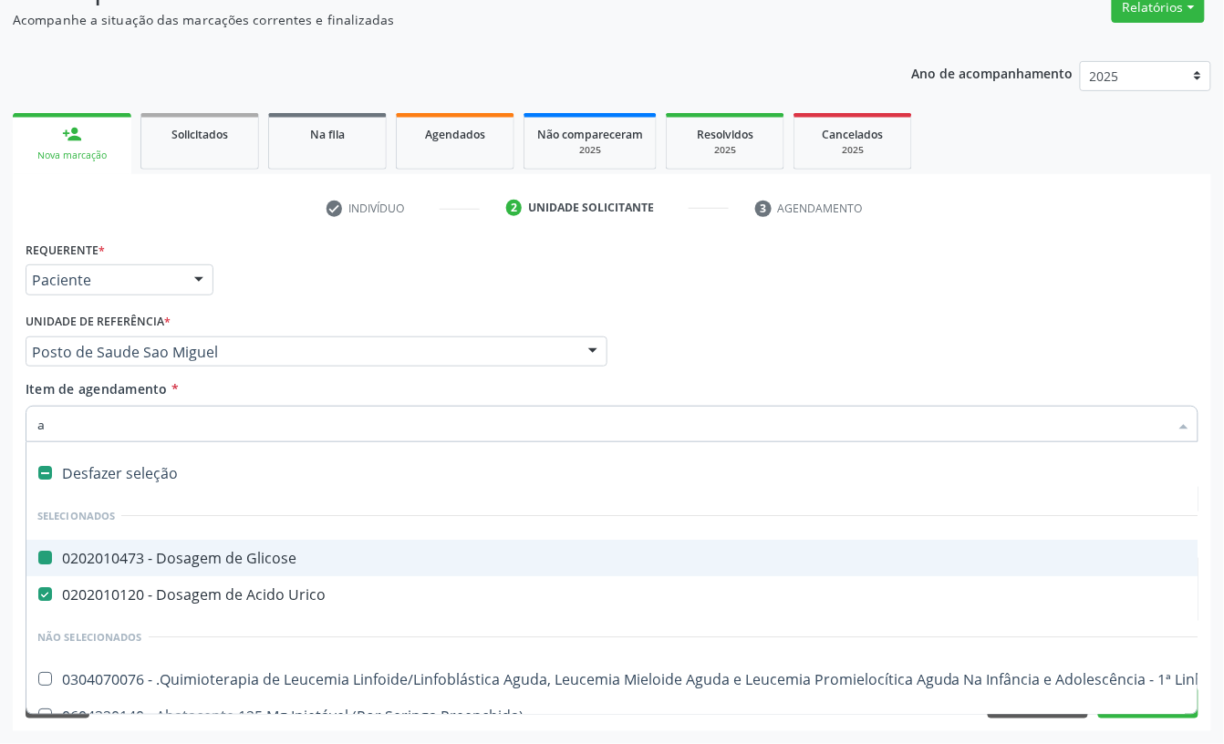
type input "an"
checkbox Glicose "false"
checkbox Urico "false"
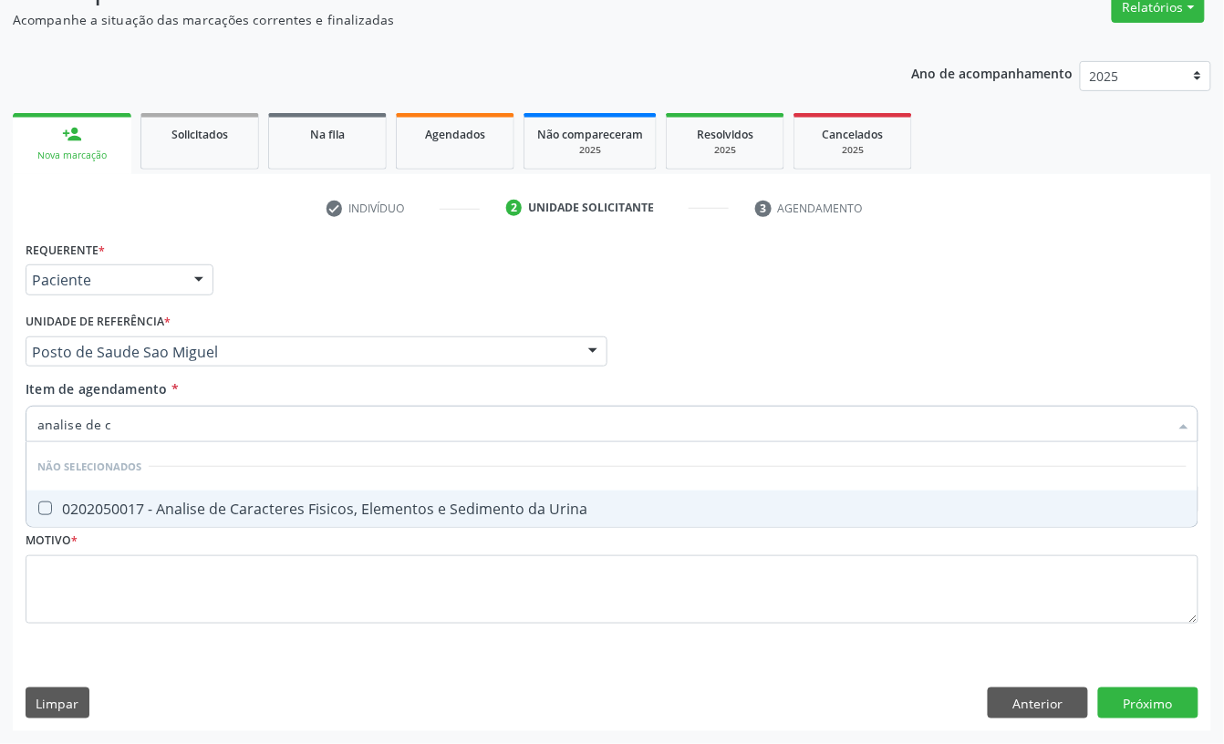
type input "analise de ca"
click at [128, 522] on span "0202050017 - Analise de Caracteres Fisicos, Elementos e Sedimento da Urina" at bounding box center [611, 509] width 1171 height 36
checkbox Urina "true"
click at [151, 421] on input "analise de ca" at bounding box center [602, 424] width 1131 height 36
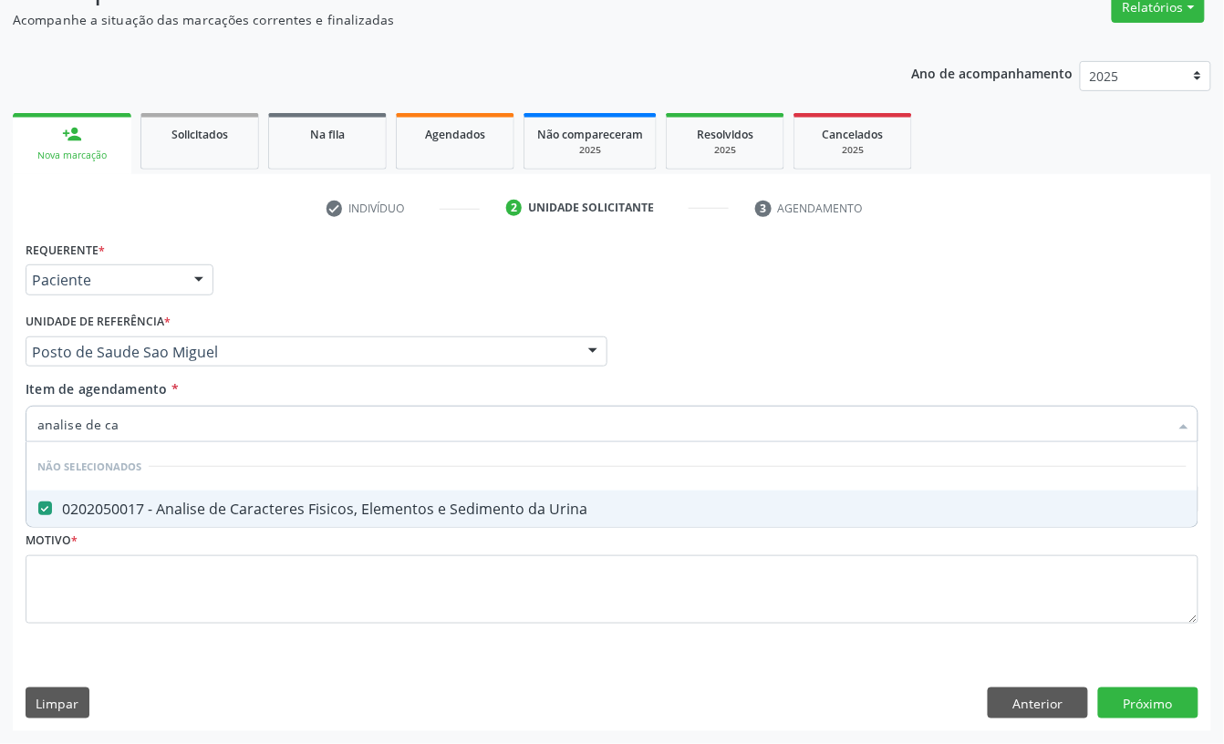
click at [151, 421] on input "analise de ca" at bounding box center [602, 424] width 1131 height 36
type input "pes"
checkbox Urina "false"
type input "pesquisa de ovos"
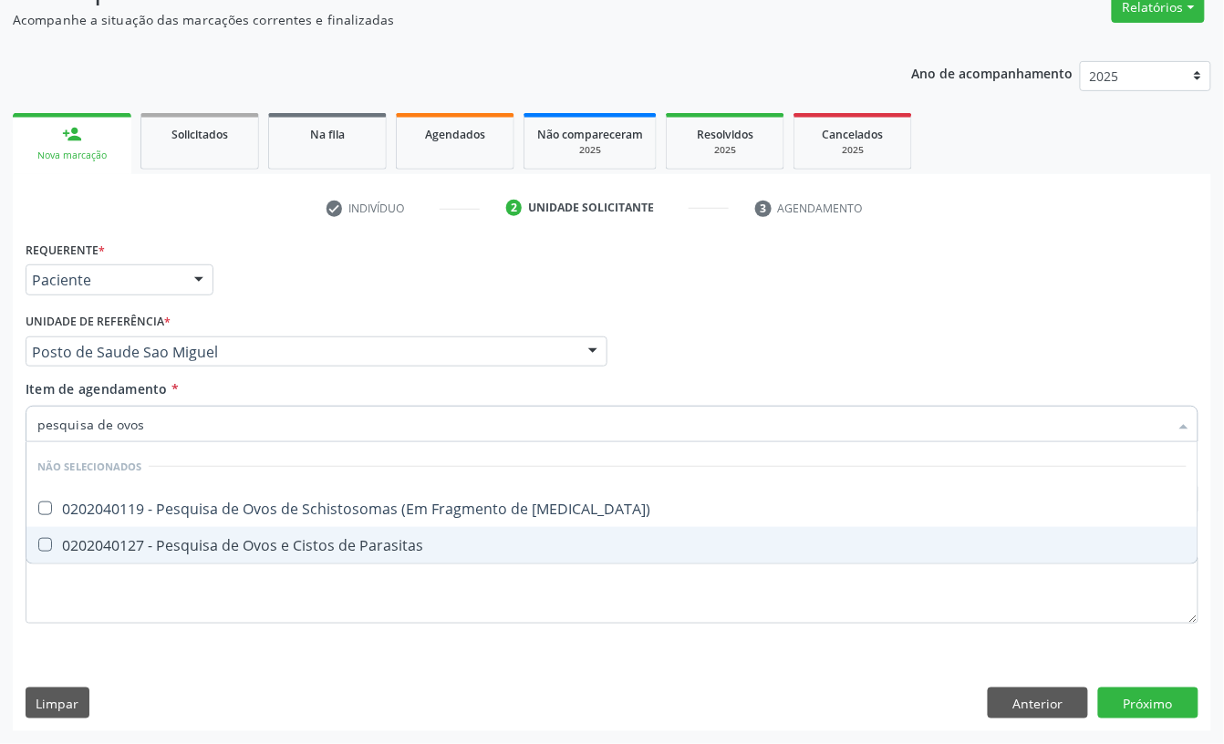
click at [109, 549] on div "0202040127 - Pesquisa de Ovos e Cistos de Parasitas" at bounding box center [611, 545] width 1149 height 15
checkbox Parasitas "true"
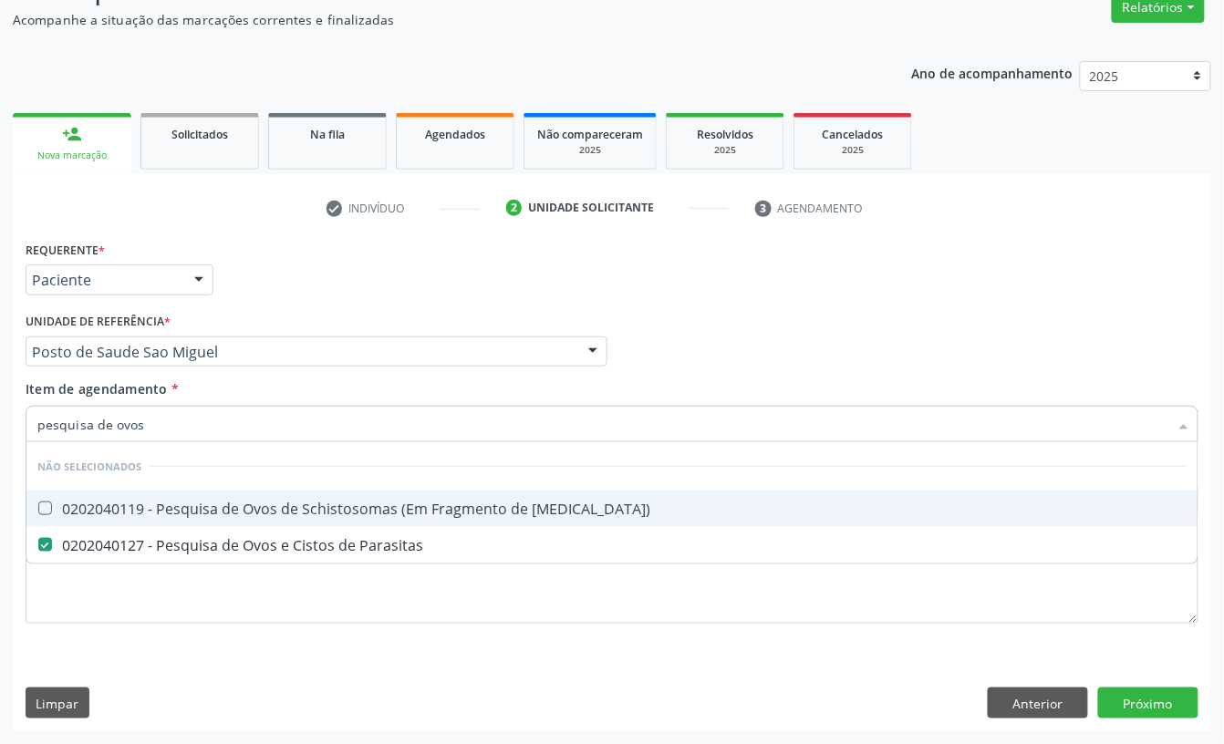
click at [150, 424] on input "pesquisa de ovos" at bounding box center [602, 424] width 1131 height 36
checkbox Mucosa\) "true"
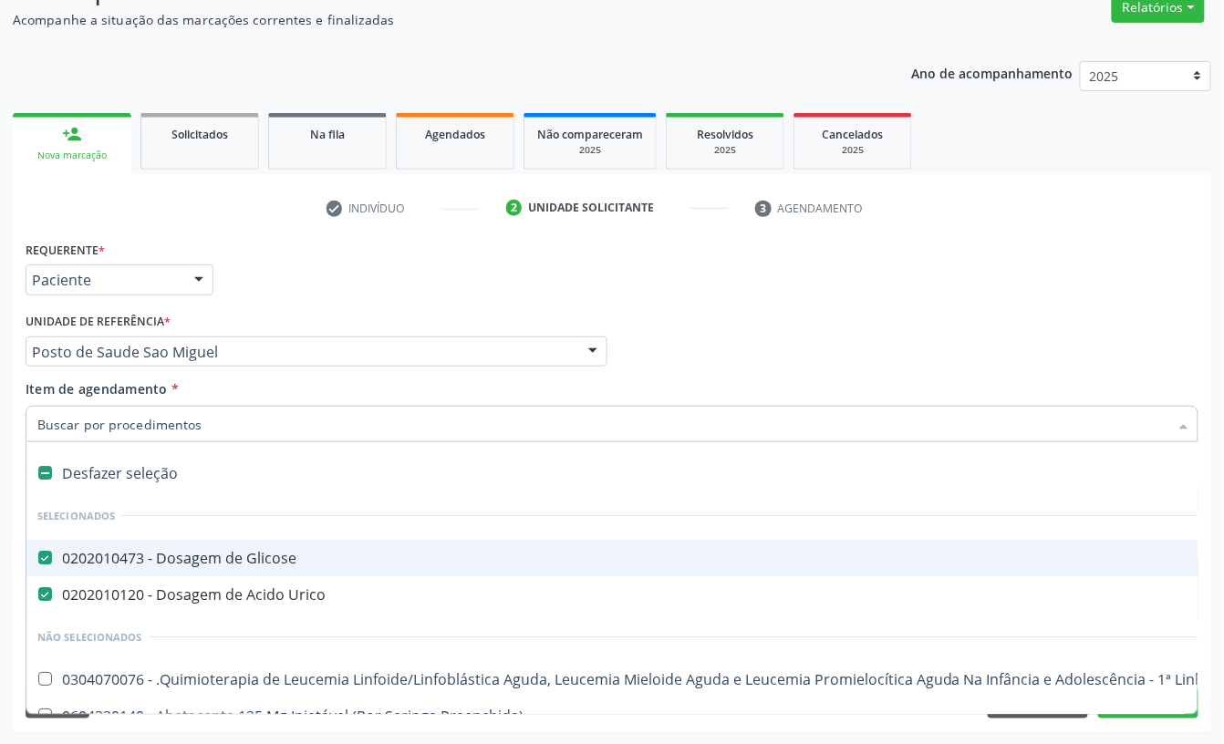
click at [261, 317] on div "Unidade de referência * Posto de Saude [GEOGRAPHIC_DATA] Usf do Mutirao Usf Coh…" at bounding box center [317, 337] width 582 height 58
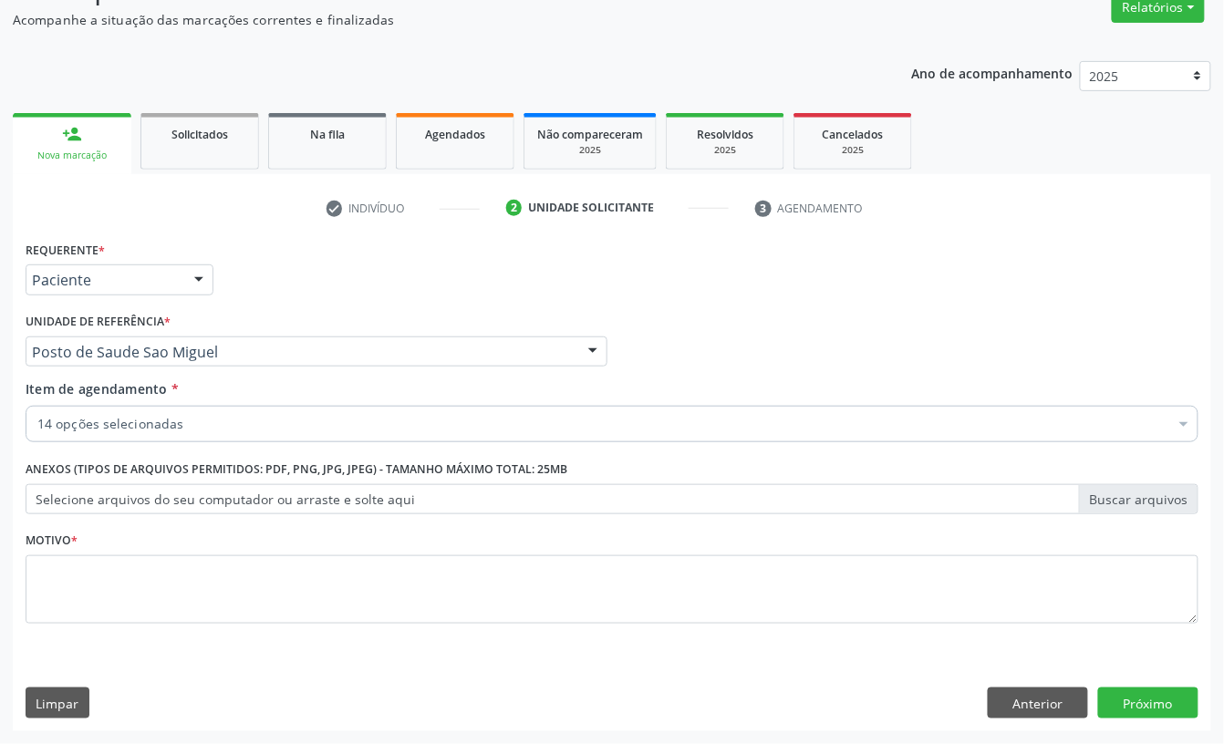
checkbox Ureia "true"
checkbox Hdl "true"
checkbox Ldl "true"
checkbox Total "true"
checkbox Fracoes "true"
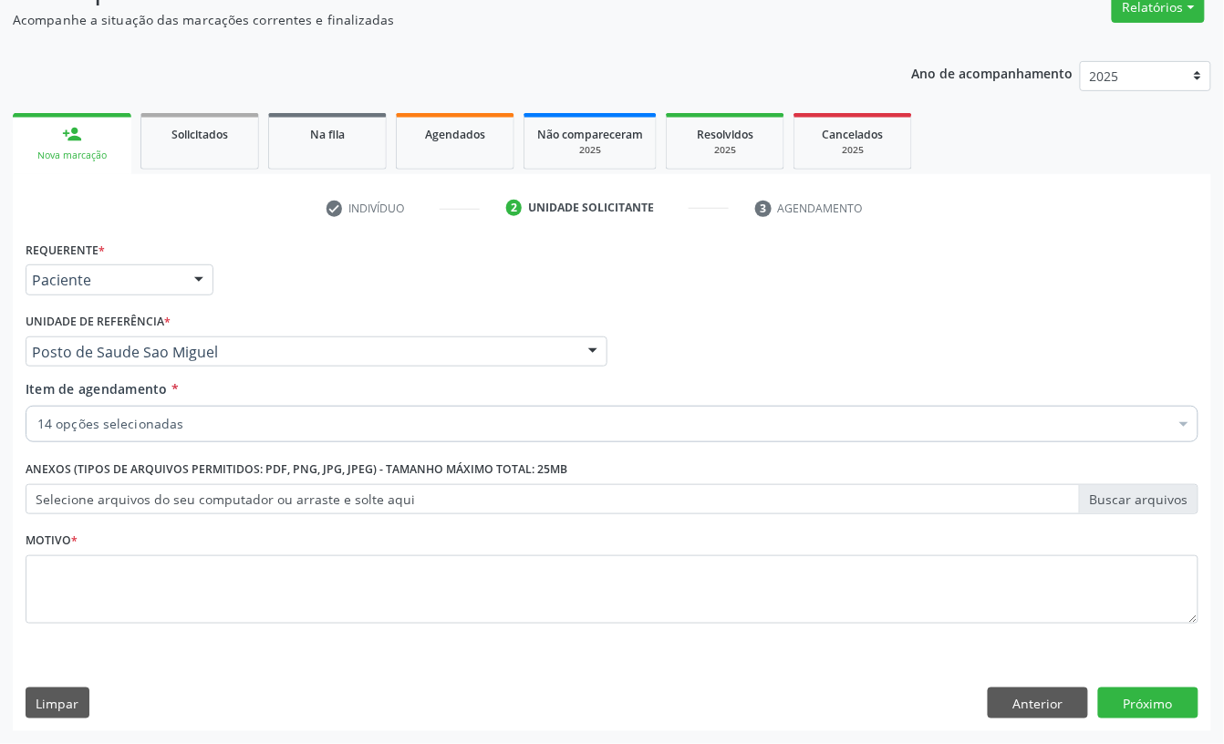
checkbox \(Tgo\) "true"
checkbox \(Tgp\) "true"
checkbox Triglicerideos "true"
checkbox Completo "true"
checkbox Urina "true"
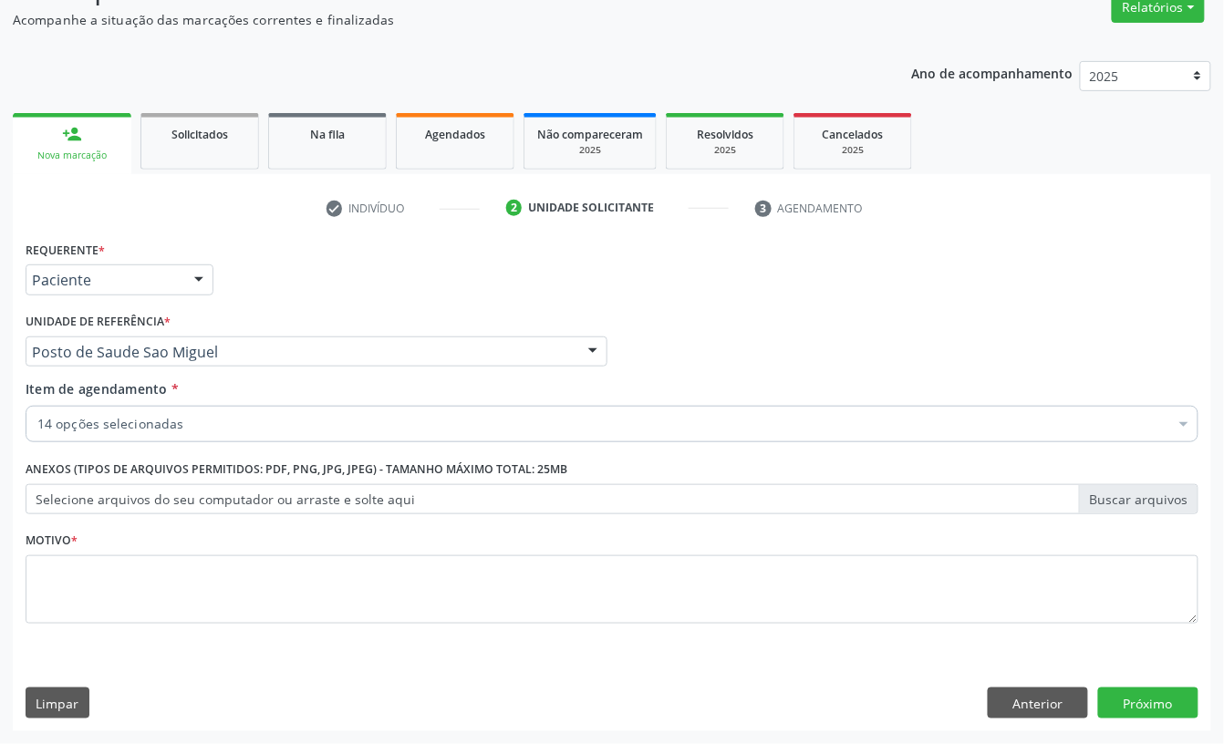
checkbox Parasitas "true"
checkbox Punho "false"
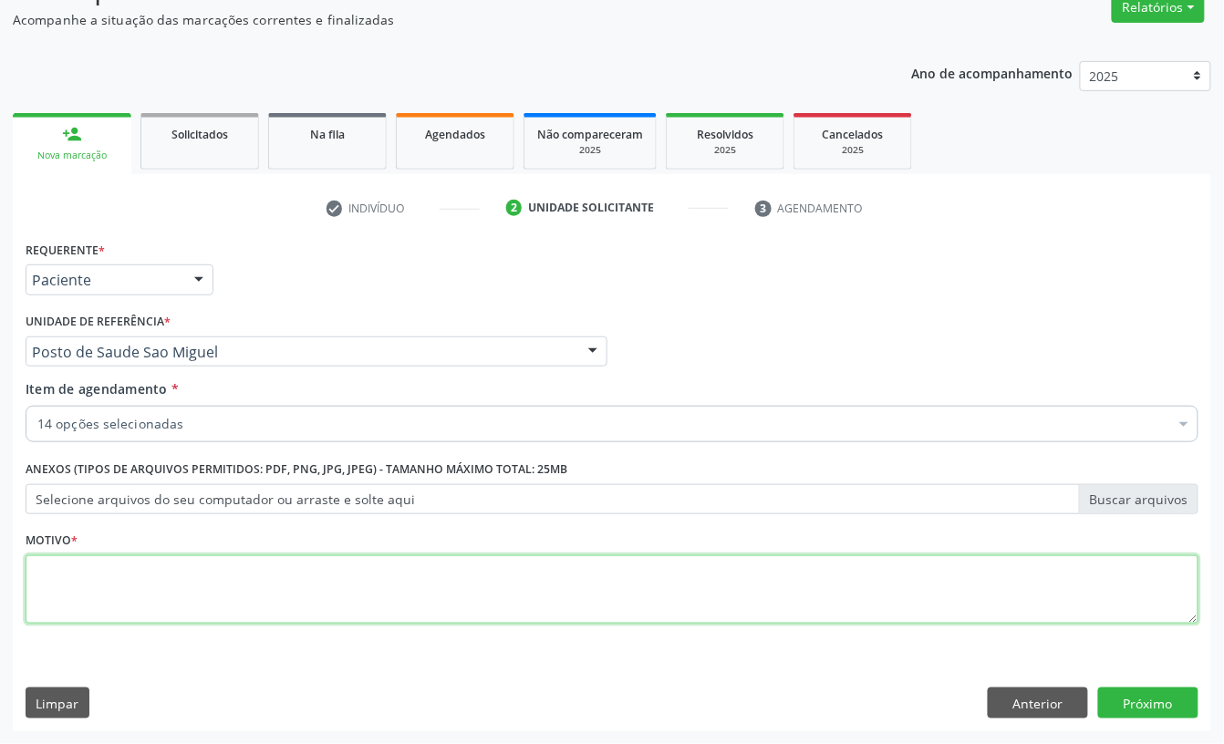
click at [89, 609] on textarea at bounding box center [612, 589] width 1173 height 69
type textarea "s"
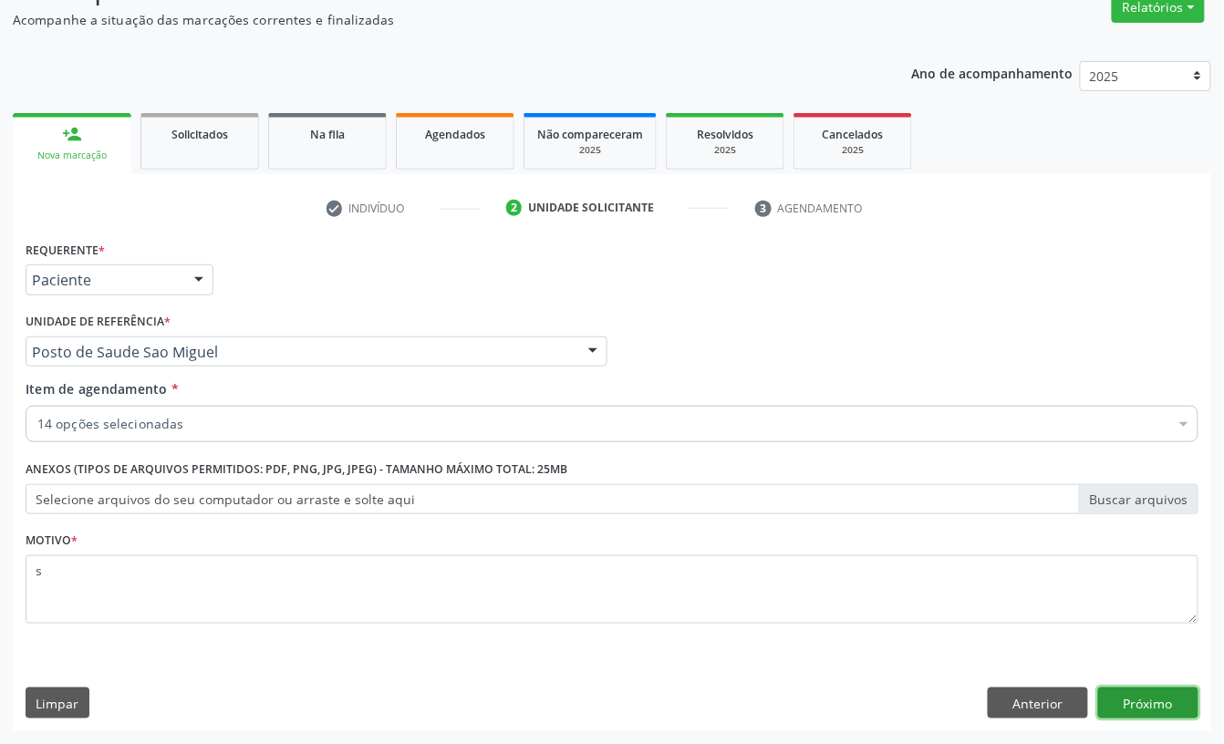
click at [1139, 701] on button "Próximo" at bounding box center [1148, 703] width 100 height 31
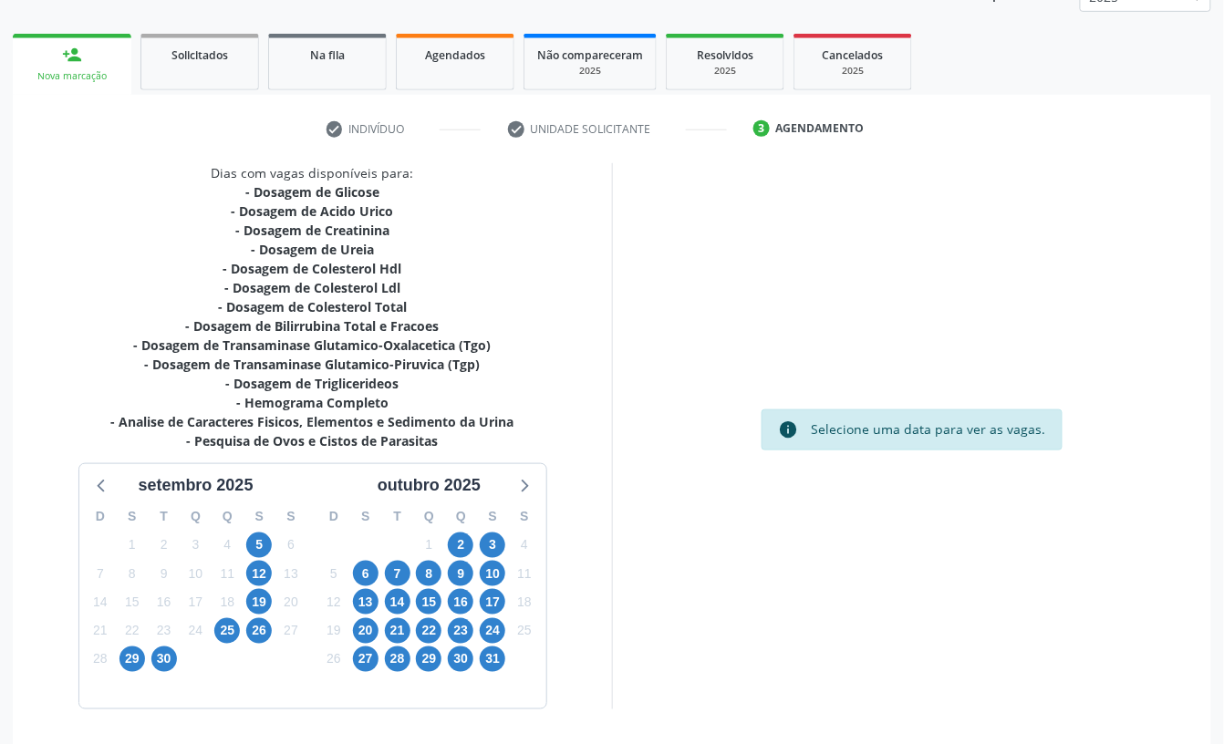
scroll to position [300, 0]
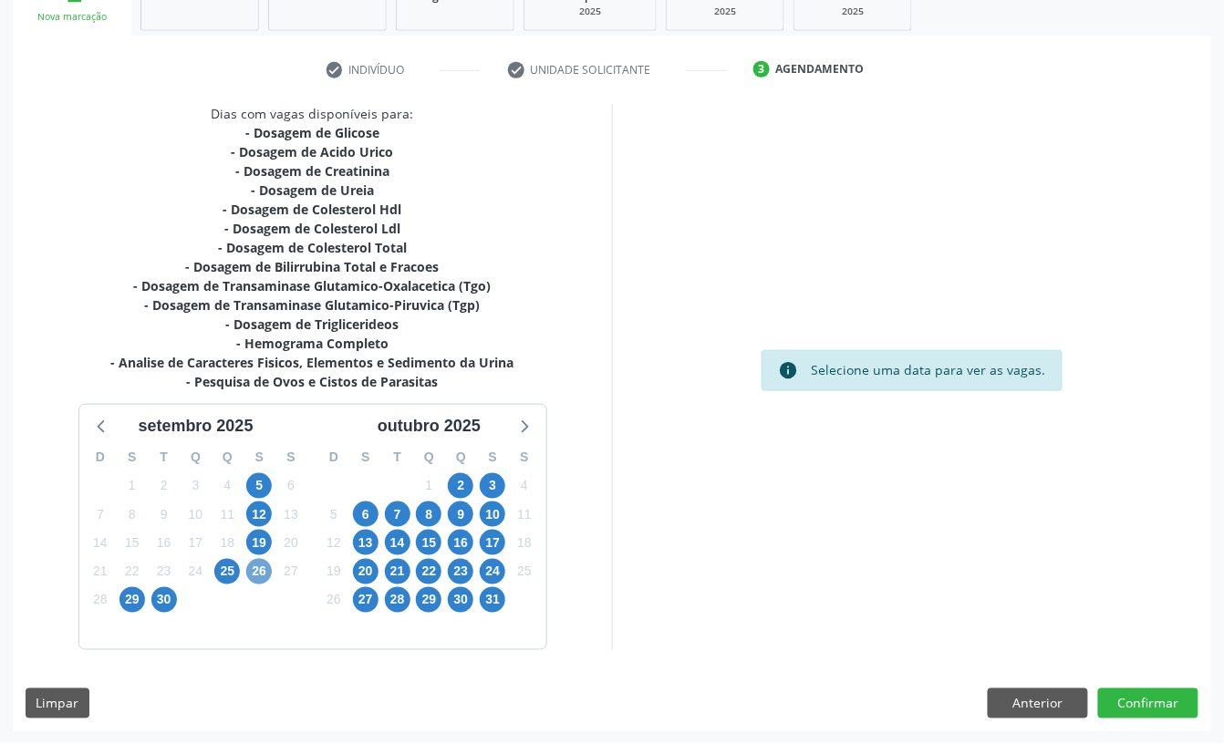
click at [259, 567] on span "26" at bounding box center [259, 572] width 26 height 26
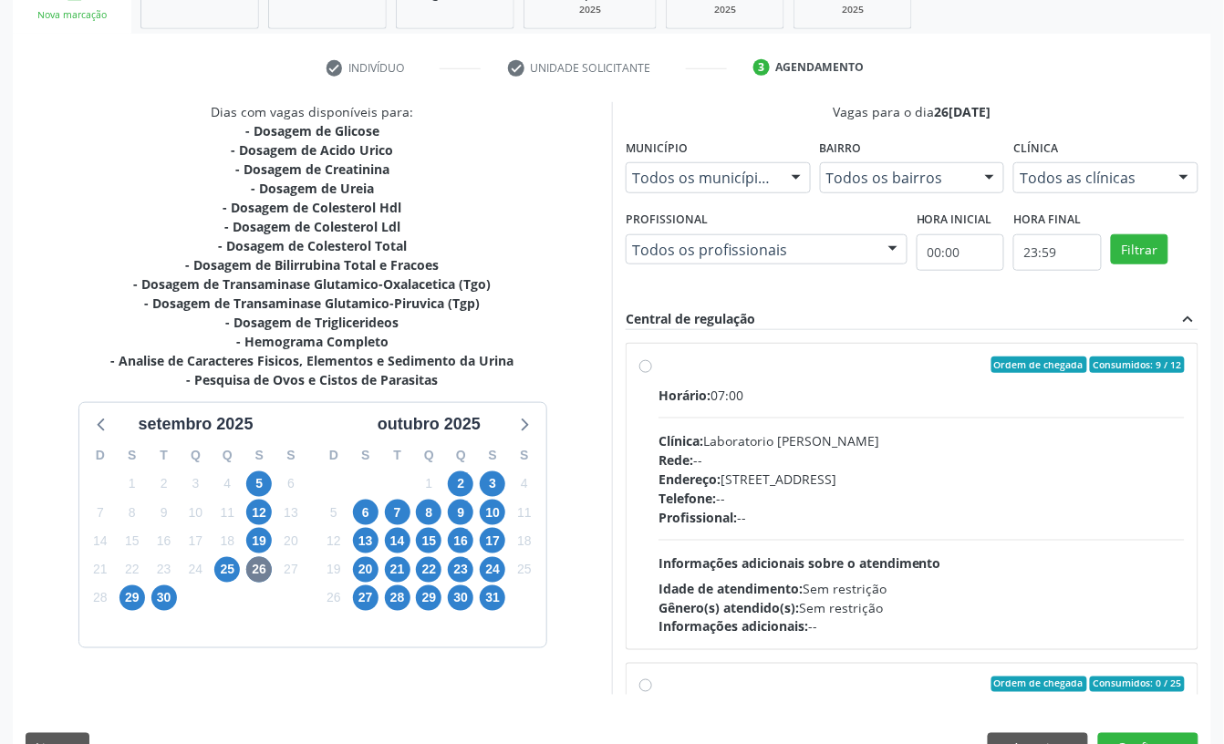
click at [778, 412] on div "Horário: 07:00 Clínica: Laboratorio [PERSON_NAME]: -- Endereço: [STREET_ADDRESS…" at bounding box center [922, 511] width 526 height 251
click at [652, 373] on input "Ordem de chegada Consumidos: 9 / 12 Horário: 07:00 Clínica: Laboratorio [PERSON…" at bounding box center [645, 365] width 13 height 16
radio input "true"
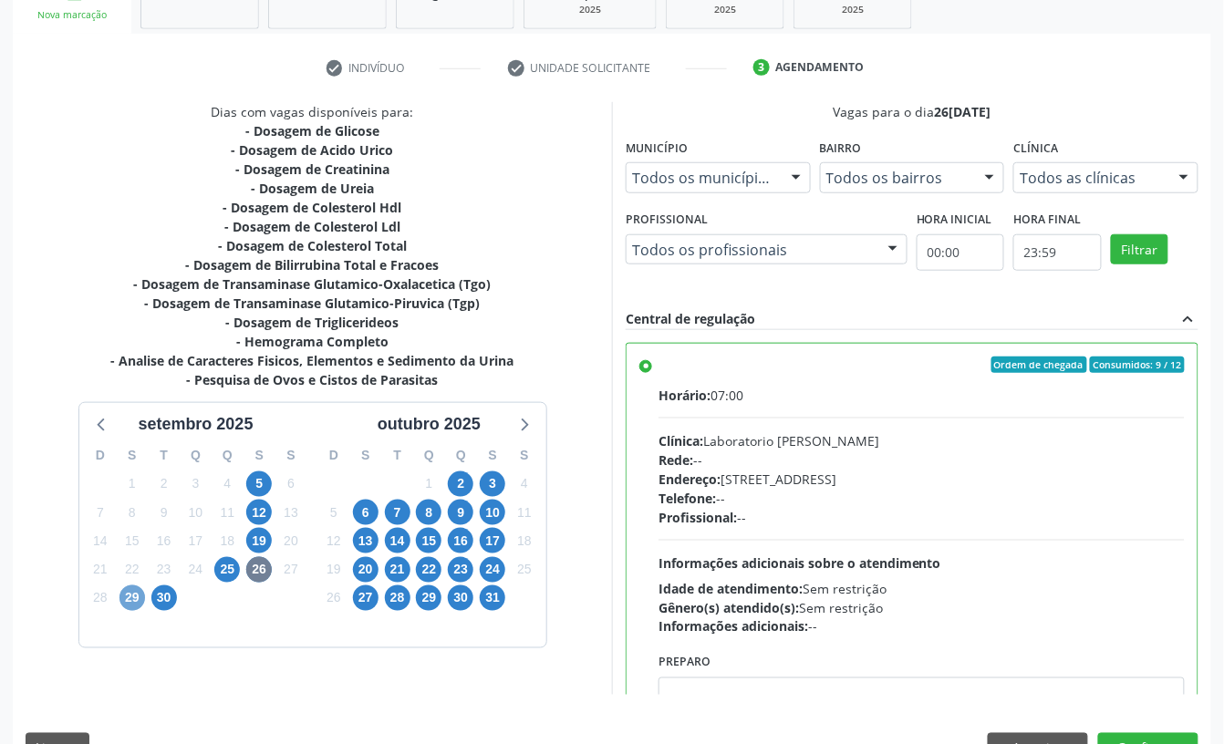
click at [126, 596] on span "29" at bounding box center [132, 599] width 26 height 26
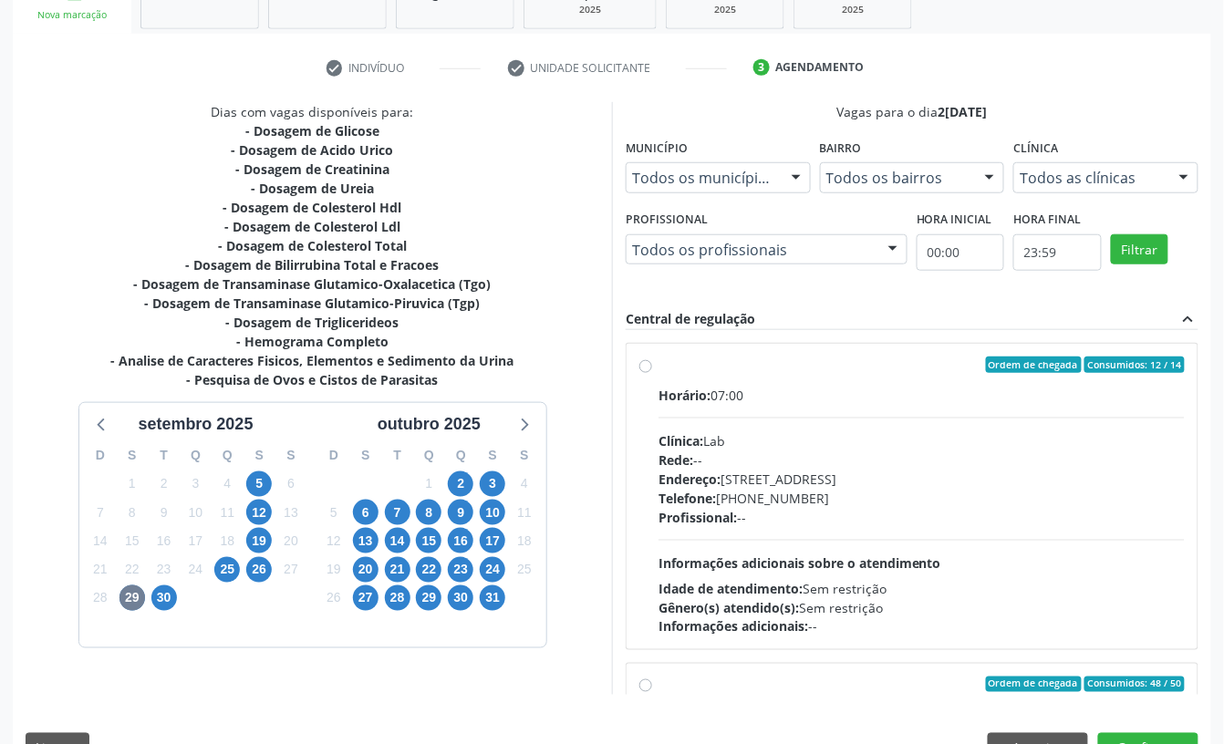
click at [801, 465] on div "Rede: --" at bounding box center [922, 460] width 526 height 19
click at [652, 373] on input "Ordem de chegada Consumidos: 12 / 14 Horário: 07:00 Clínica: Lab Rede: -- Ender…" at bounding box center [645, 365] width 13 height 16
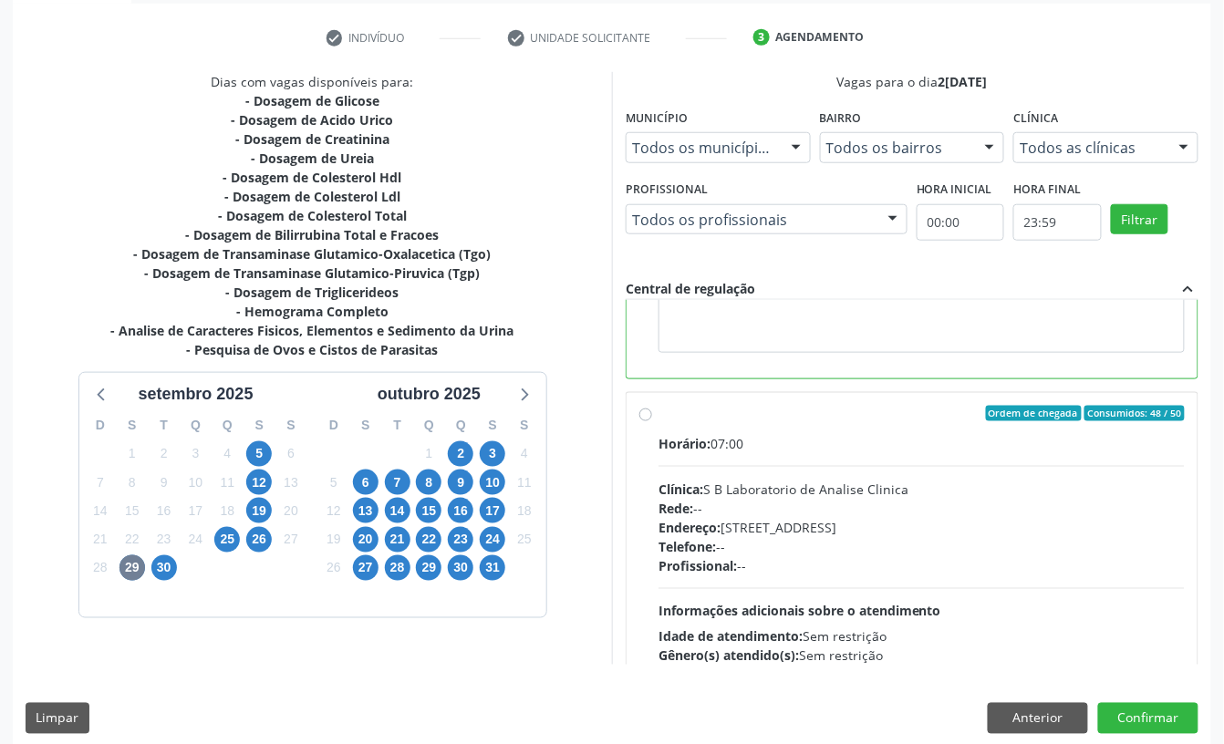
scroll to position [347, 0]
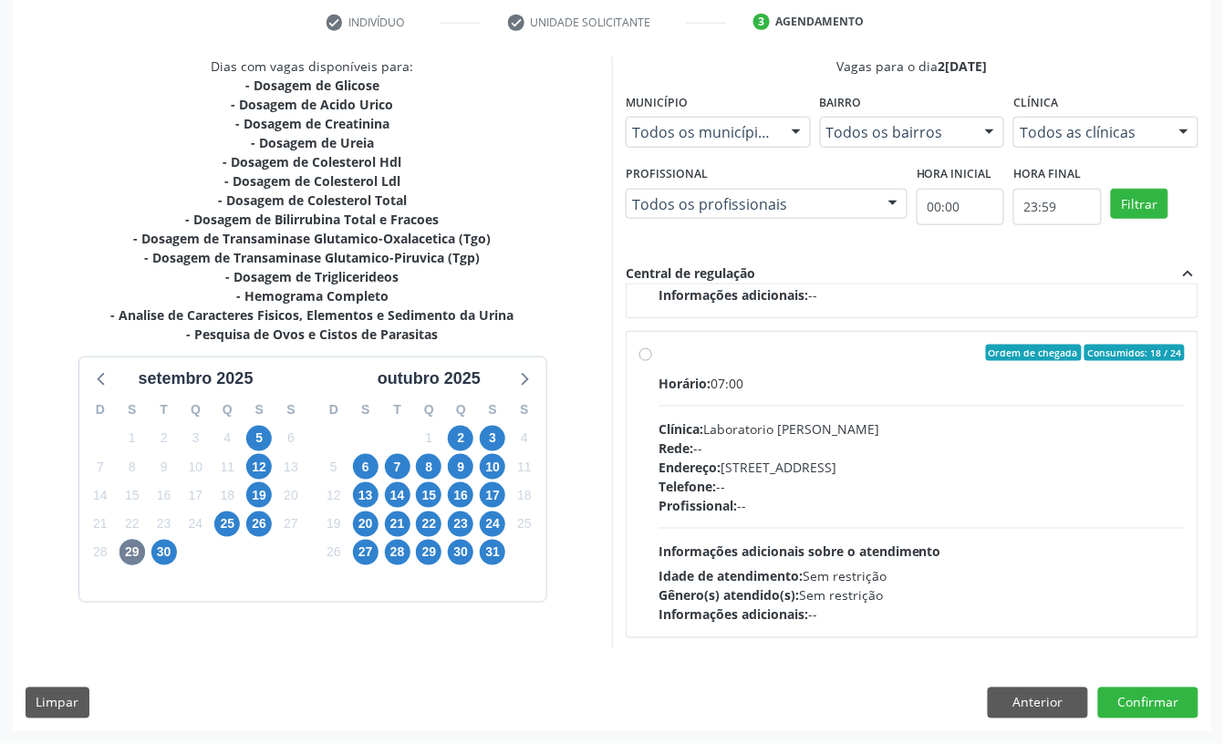
click at [857, 454] on div "Rede: --" at bounding box center [922, 448] width 526 height 19
click at [652, 361] on input "Ordem de chegada Consumidos: 18 / 24 Horário: 07:00 Clínica: Laboratorio [PERSO…" at bounding box center [645, 353] width 13 height 16
radio input "false"
radio input "true"
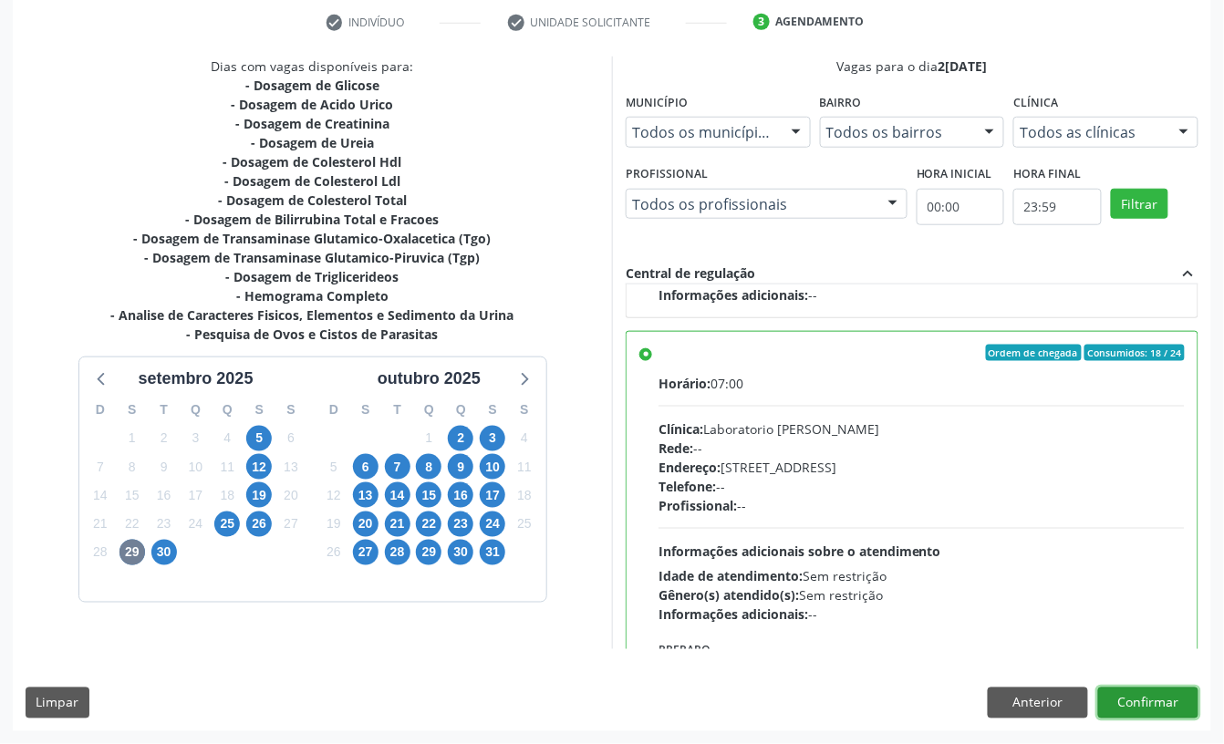
click at [1153, 699] on button "Confirmar" at bounding box center [1148, 703] width 100 height 31
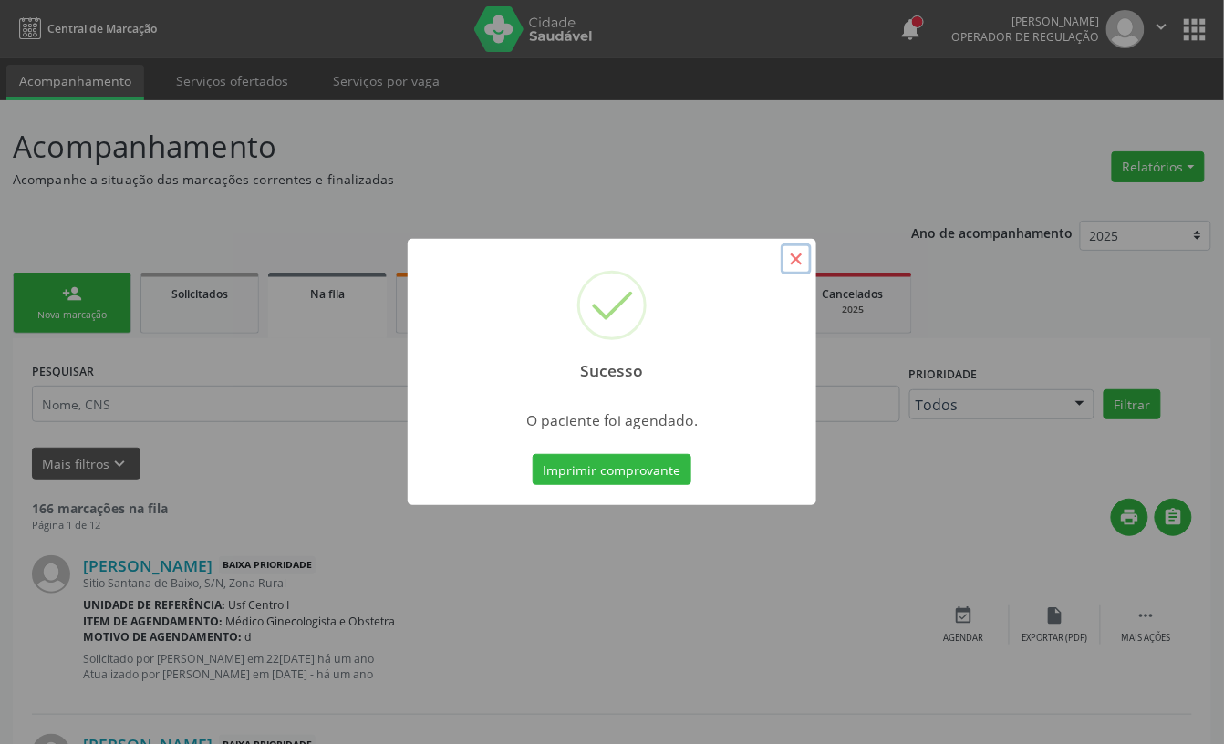
click at [797, 263] on button "×" at bounding box center [796, 259] width 31 height 31
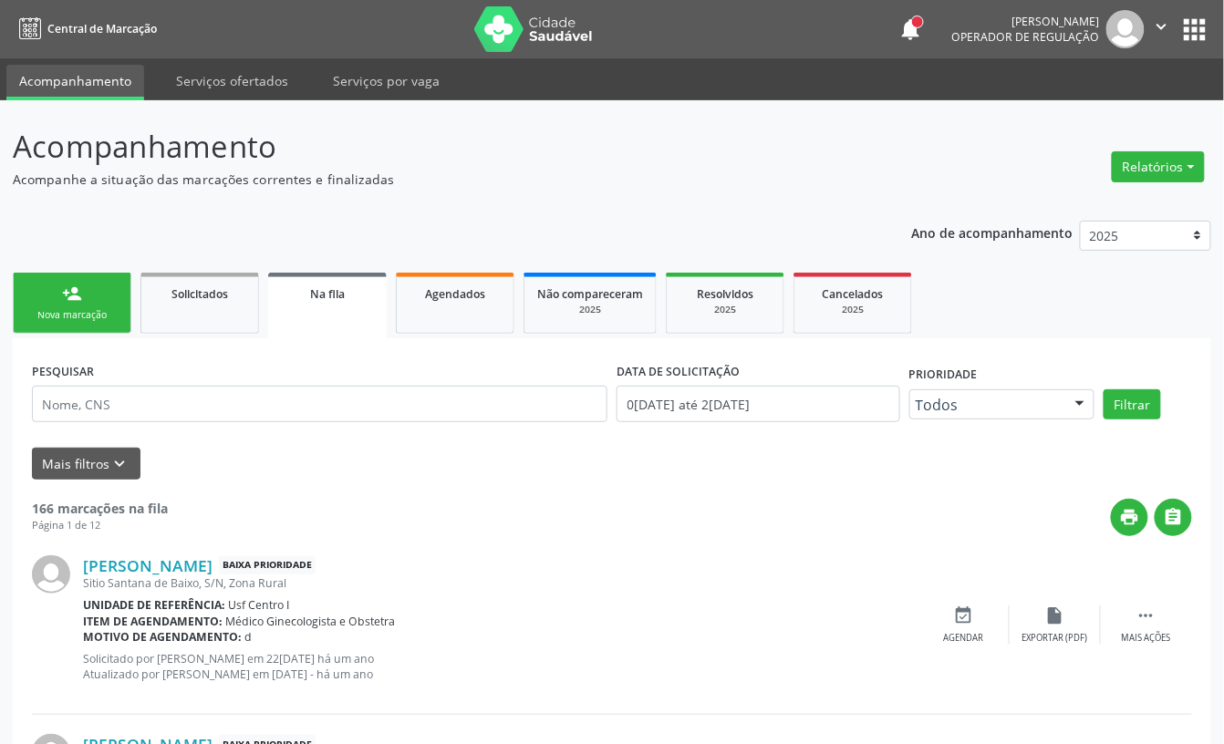
click at [82, 268] on ul "person_add Nova marcação Solicitados Na fila Agendados Não compareceram 2025 Re…" at bounding box center [612, 303] width 1198 height 70
click at [93, 315] on div "Nova marcação" at bounding box center [71, 315] width 91 height 14
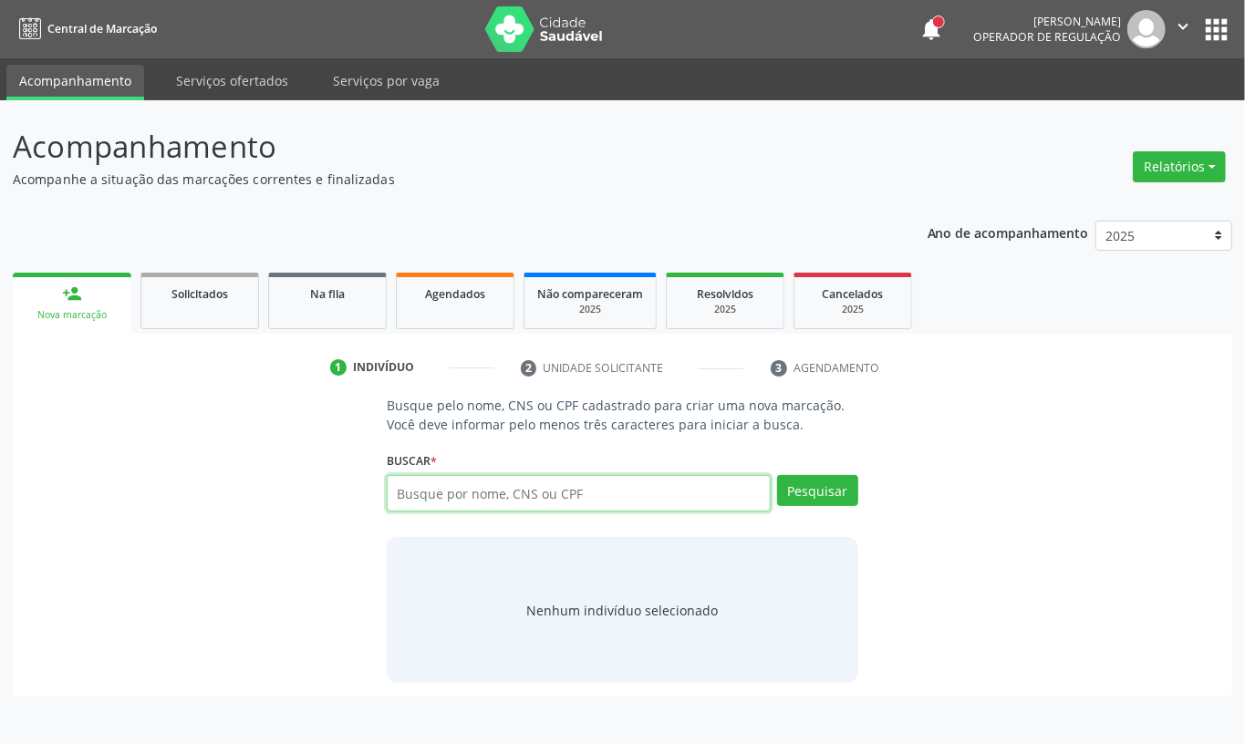
click at [461, 485] on input "text" at bounding box center [579, 493] width 384 height 36
type input "[PERSON_NAME] de mor"
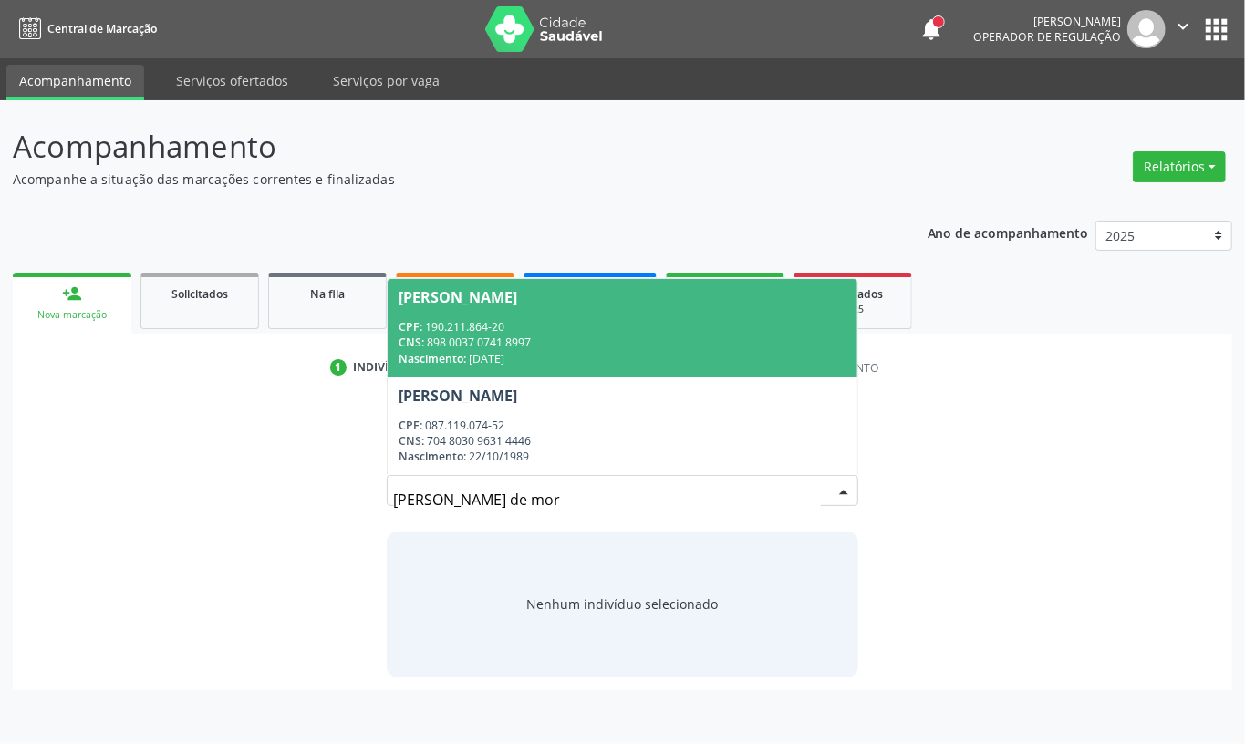
click at [501, 318] on span "[PERSON_NAME] CPF: 190.211.864-20 CNS: 898 0037 0741 8997 Nascimento: [DATE]" at bounding box center [623, 328] width 470 height 98
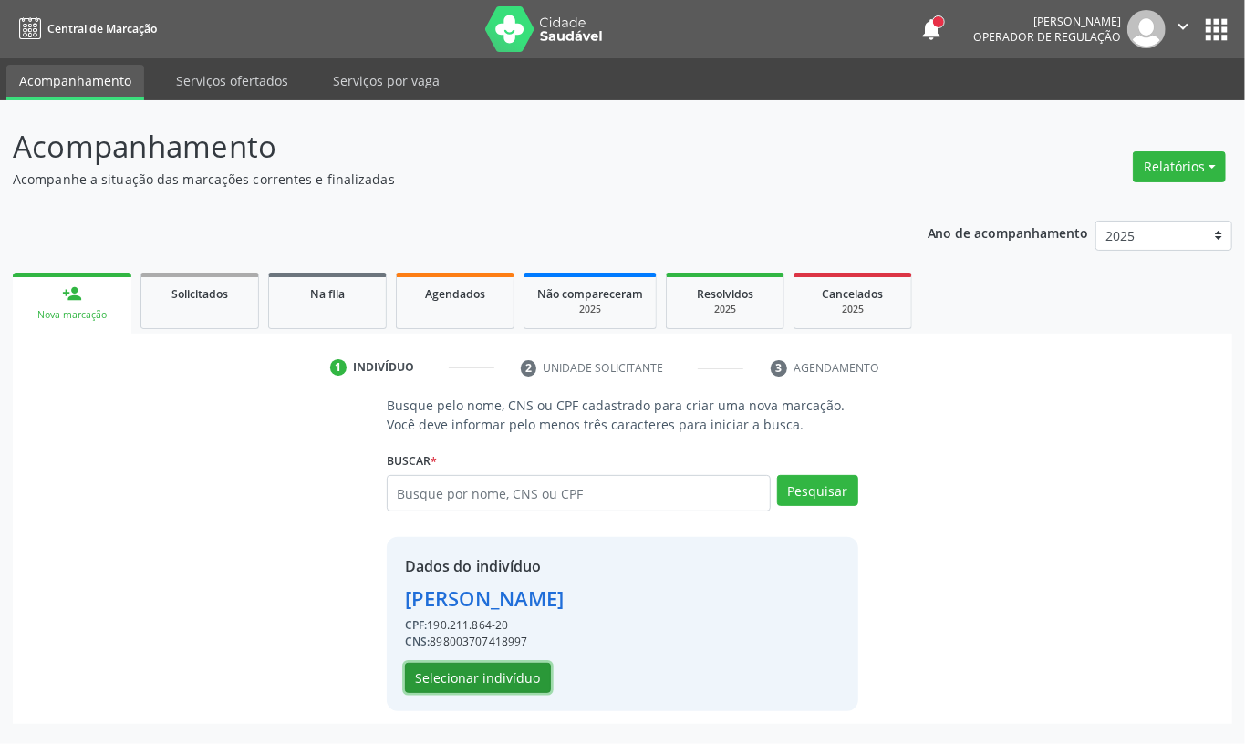
click at [504, 686] on button "Selecionar indivíduo" at bounding box center [478, 678] width 146 height 31
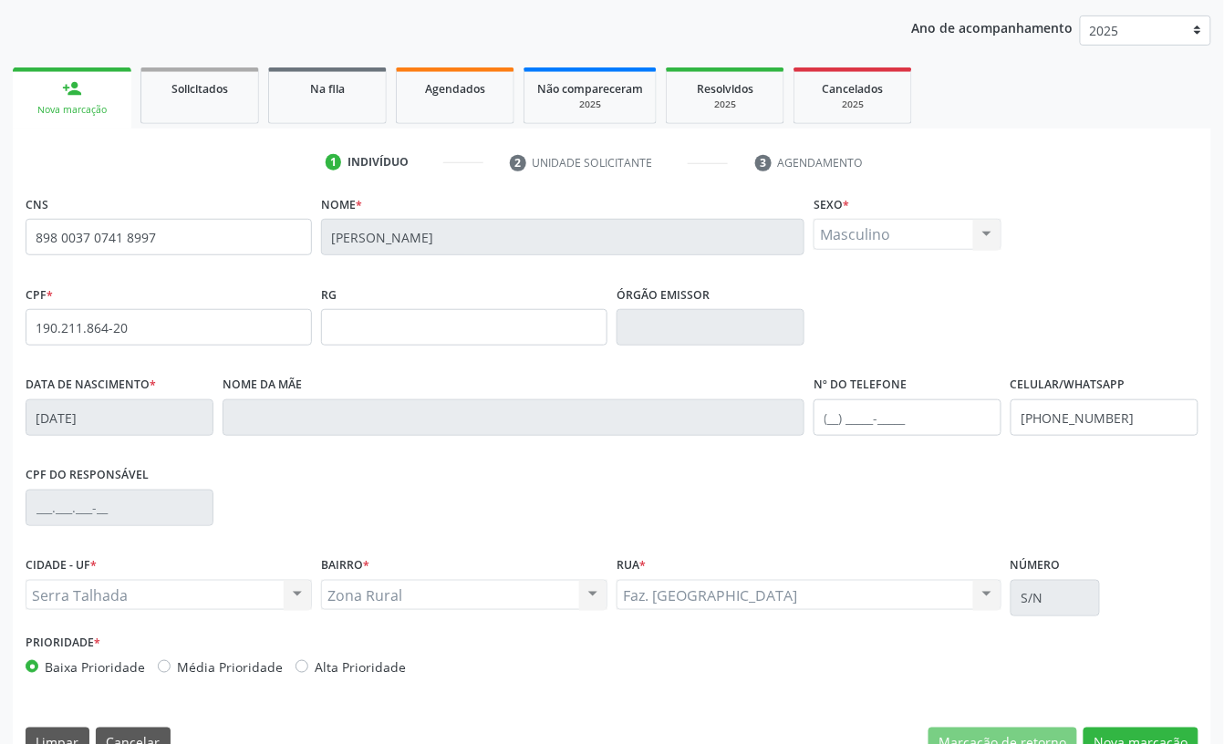
scroll to position [245, 0]
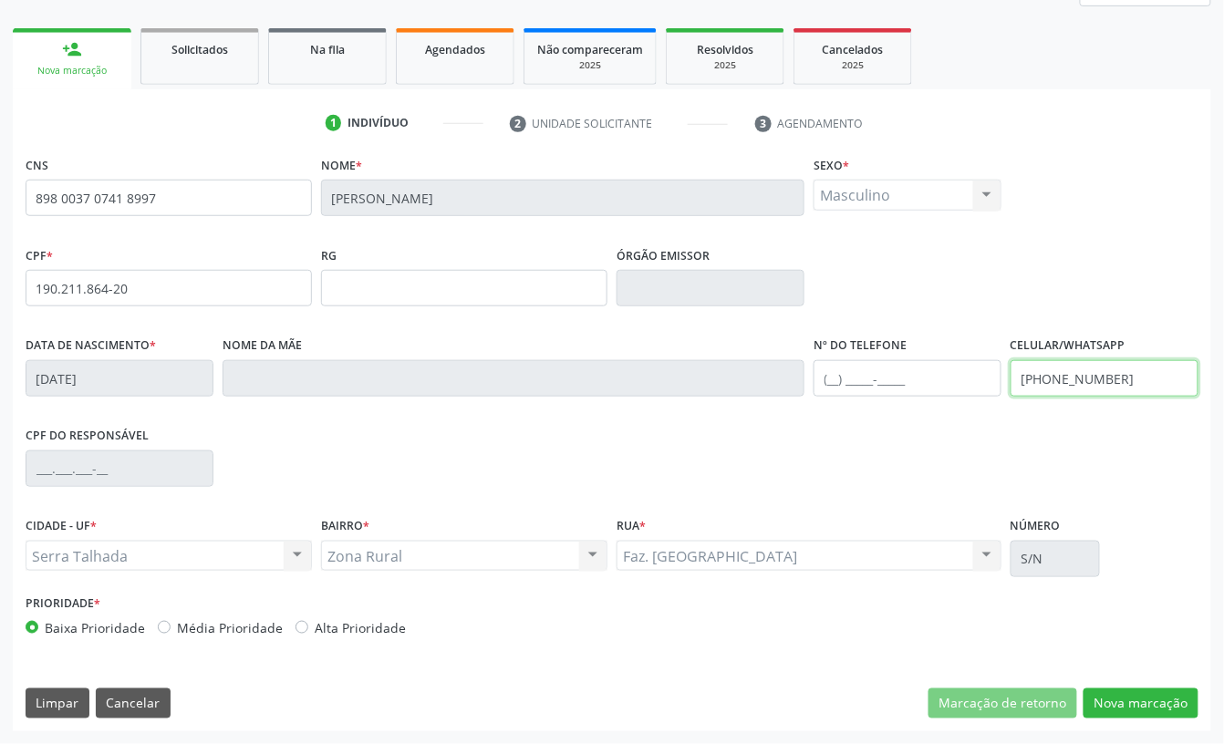
click at [1094, 391] on input "[PHONE_NUMBER]" at bounding box center [1105, 378] width 188 height 36
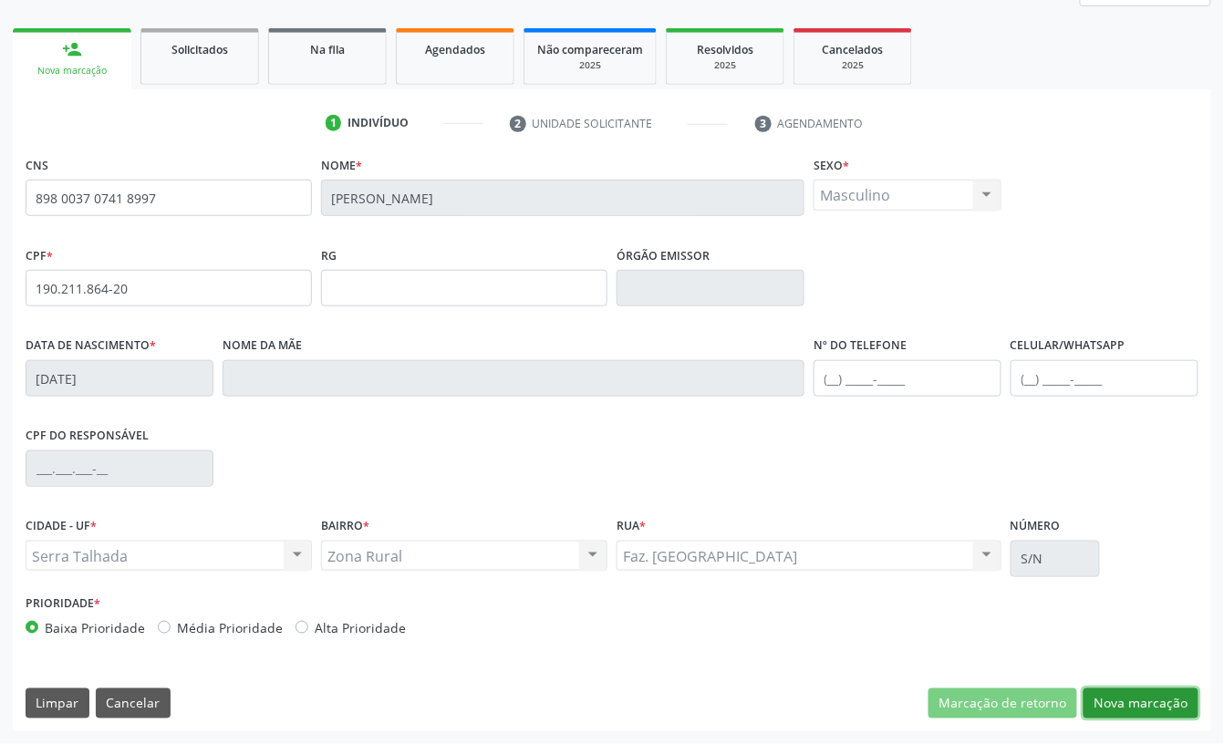
click at [1183, 710] on button "Nova marcação" at bounding box center [1141, 704] width 115 height 31
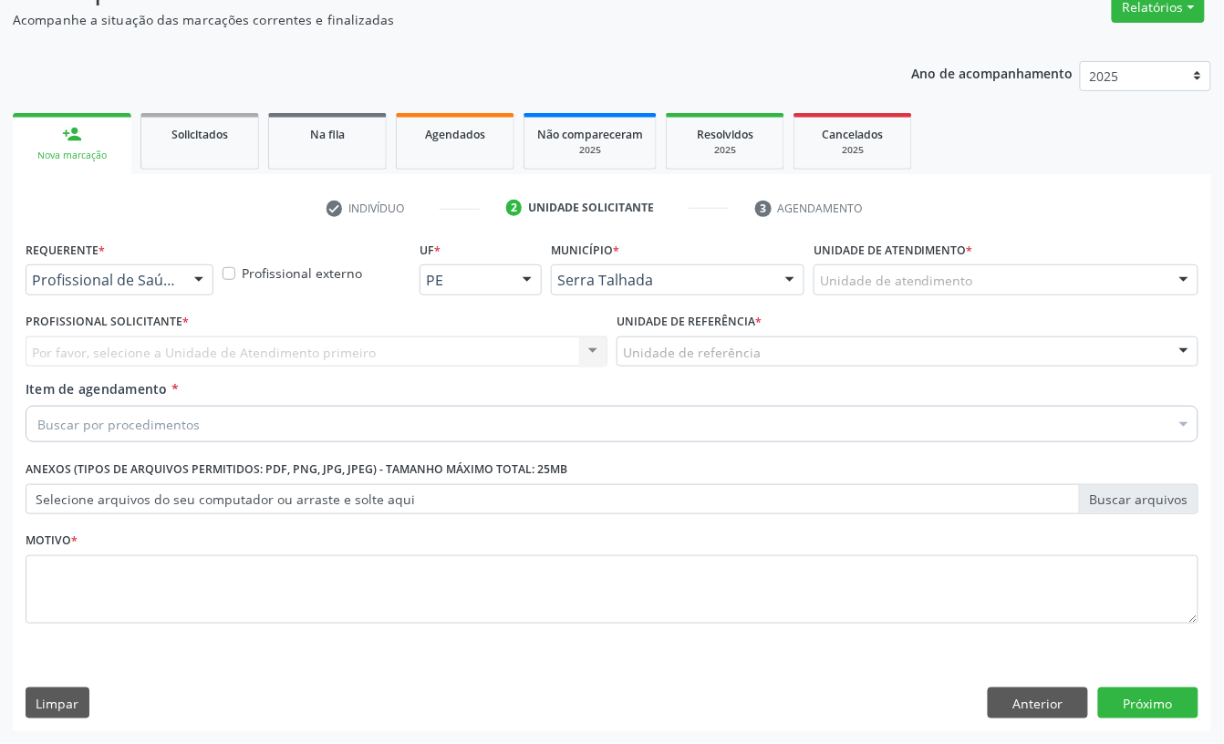
scroll to position [161, 0]
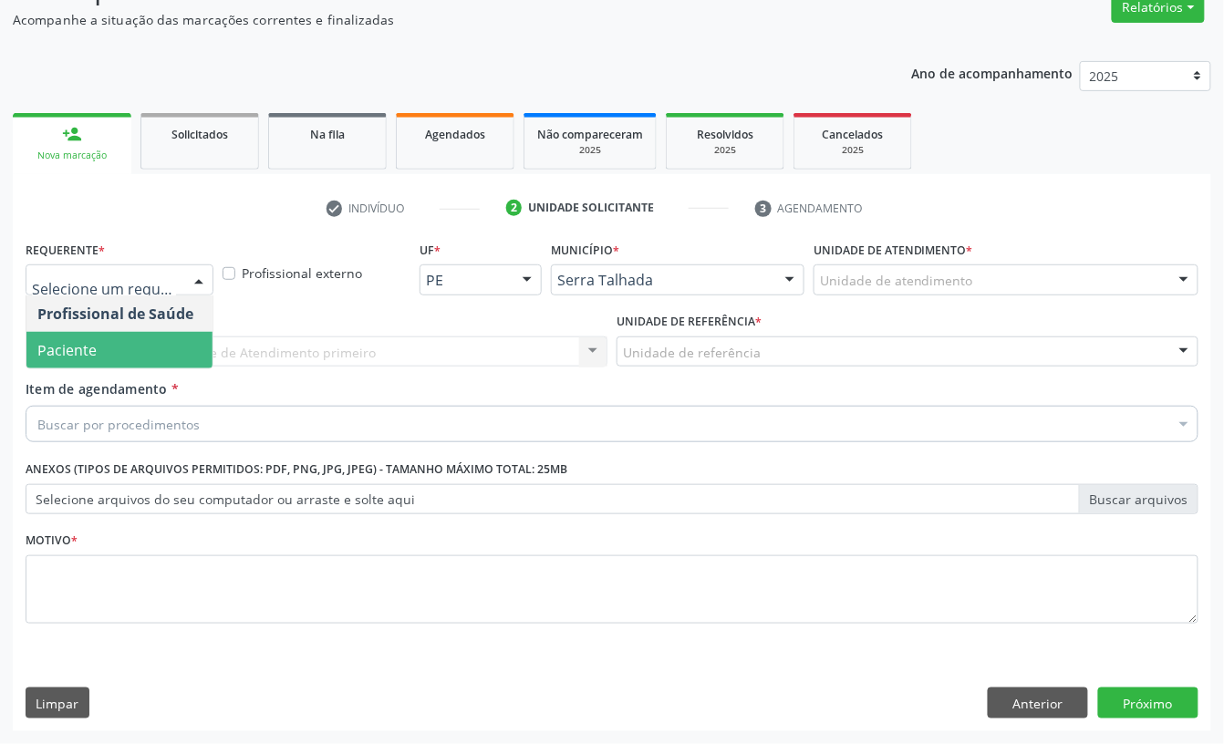
click at [74, 340] on span "Paciente" at bounding box center [66, 350] width 59 height 20
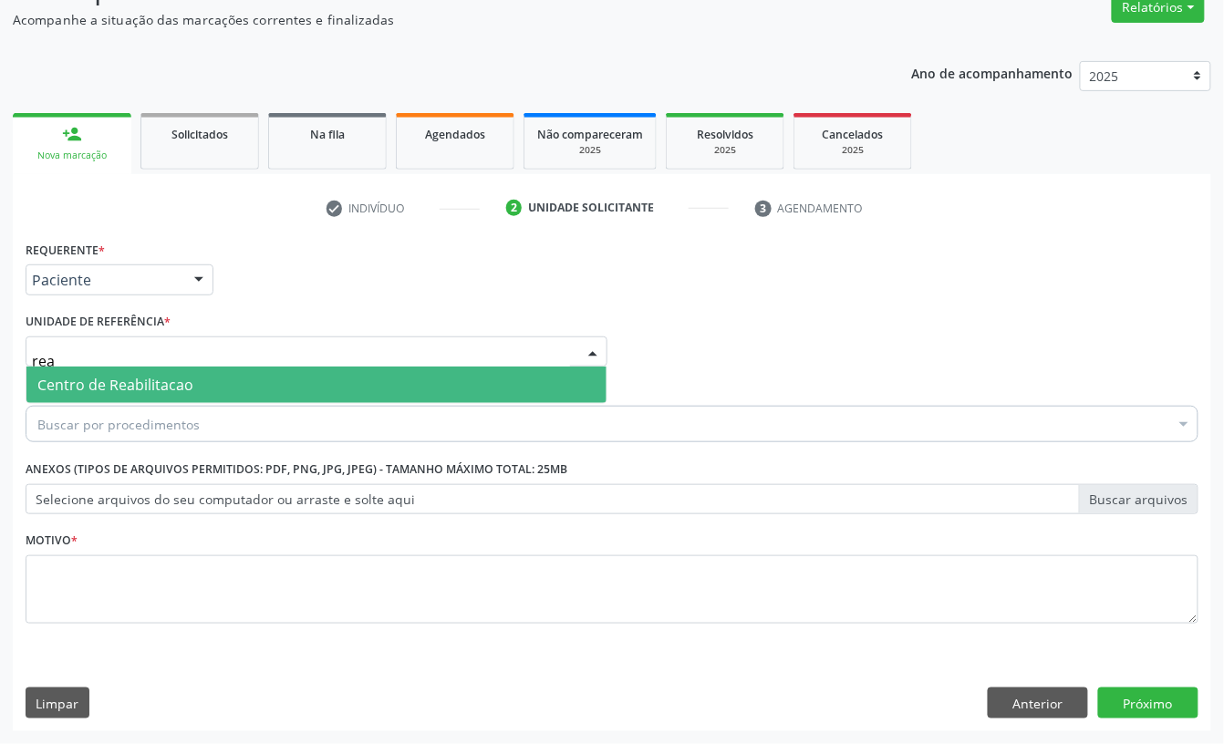
click at [75, 378] on span "Centro de Reabilitacao" at bounding box center [115, 385] width 156 height 20
type input "rea"
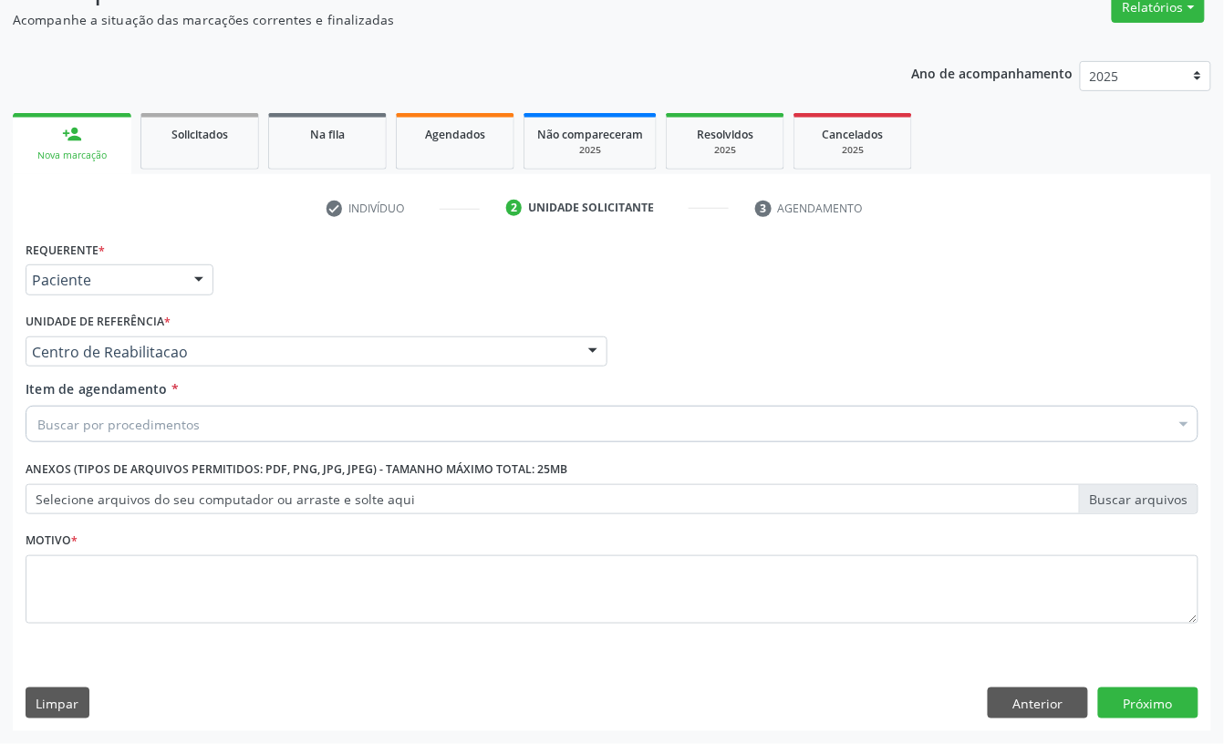
click at [84, 337] on div "Centro de Reabilitacao" at bounding box center [317, 352] width 582 height 31
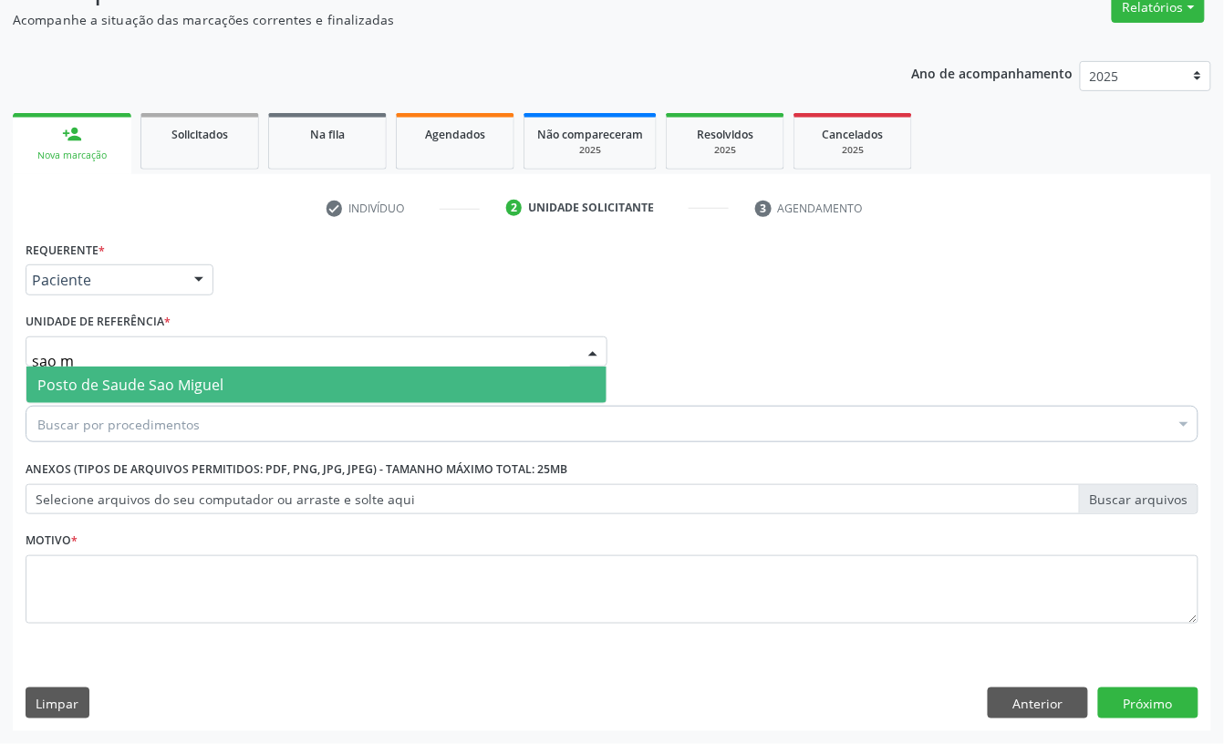
type input "sao mi"
click at [80, 367] on span "Posto de Saude Sao Miguel" at bounding box center [316, 385] width 580 height 36
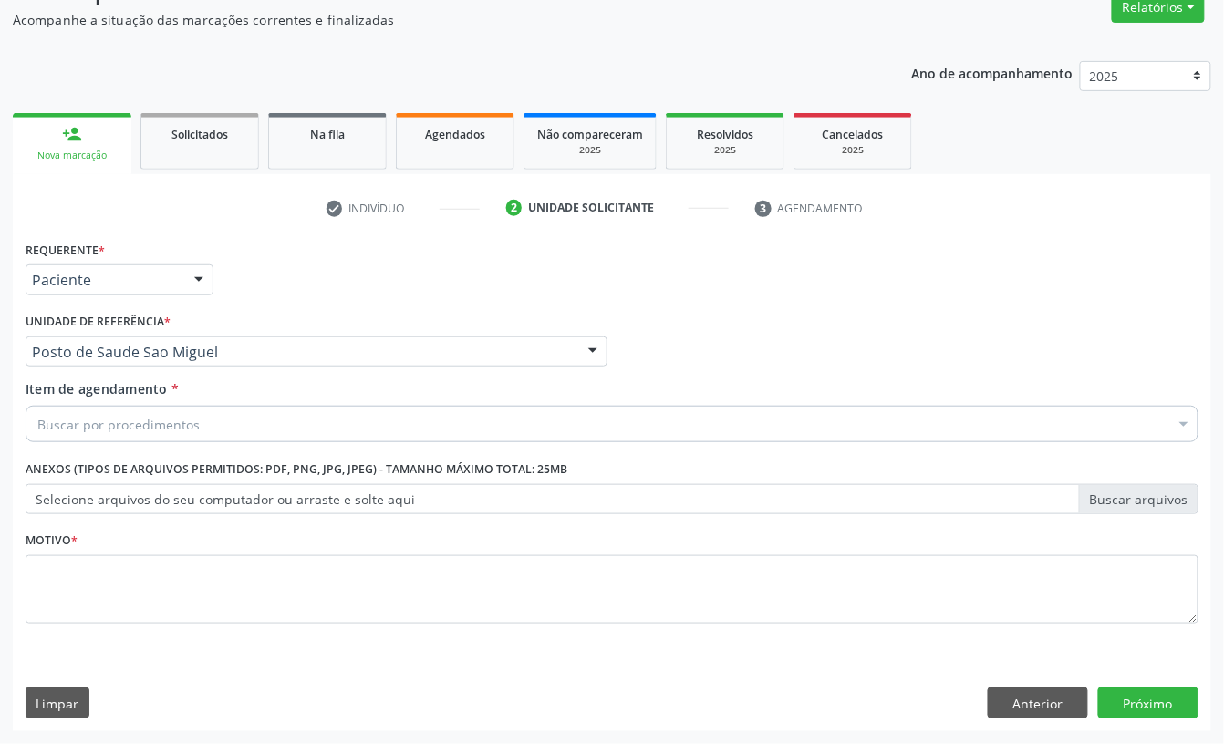
click at [239, 431] on div "Buscar por procedimentos" at bounding box center [612, 424] width 1173 height 36
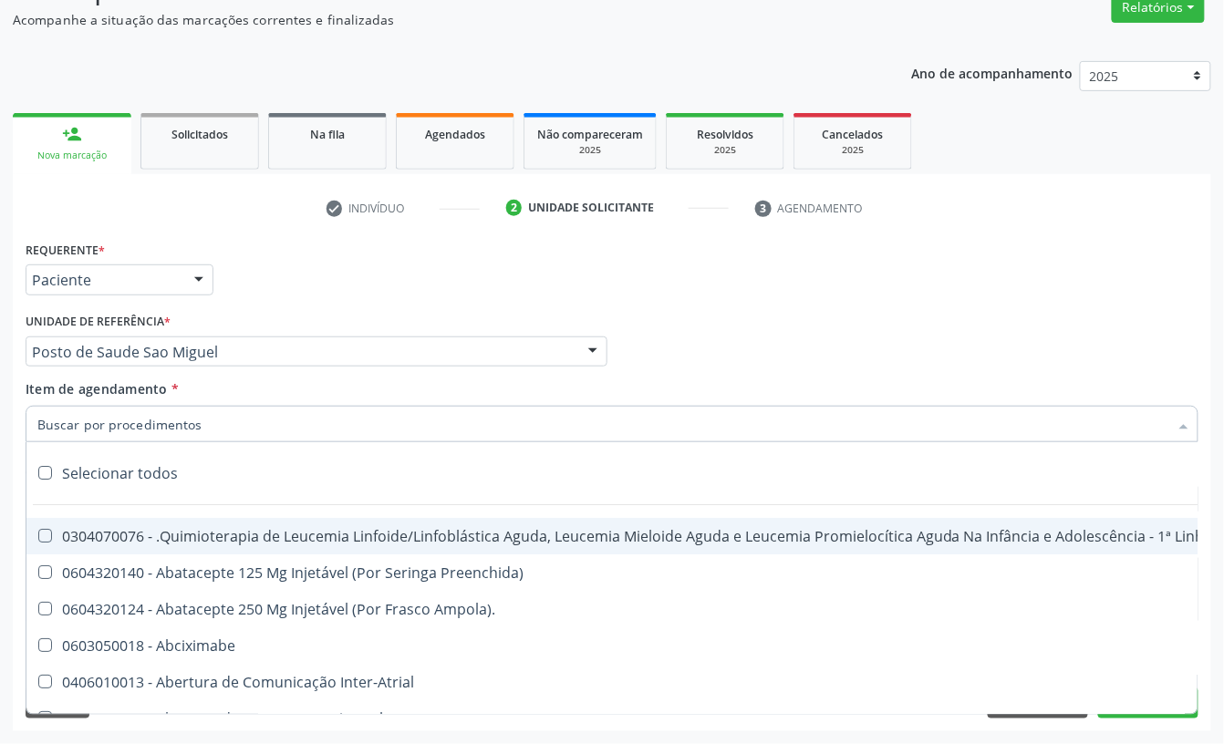
click at [241, 430] on input "Item de agendamento *" at bounding box center [602, 424] width 1131 height 36
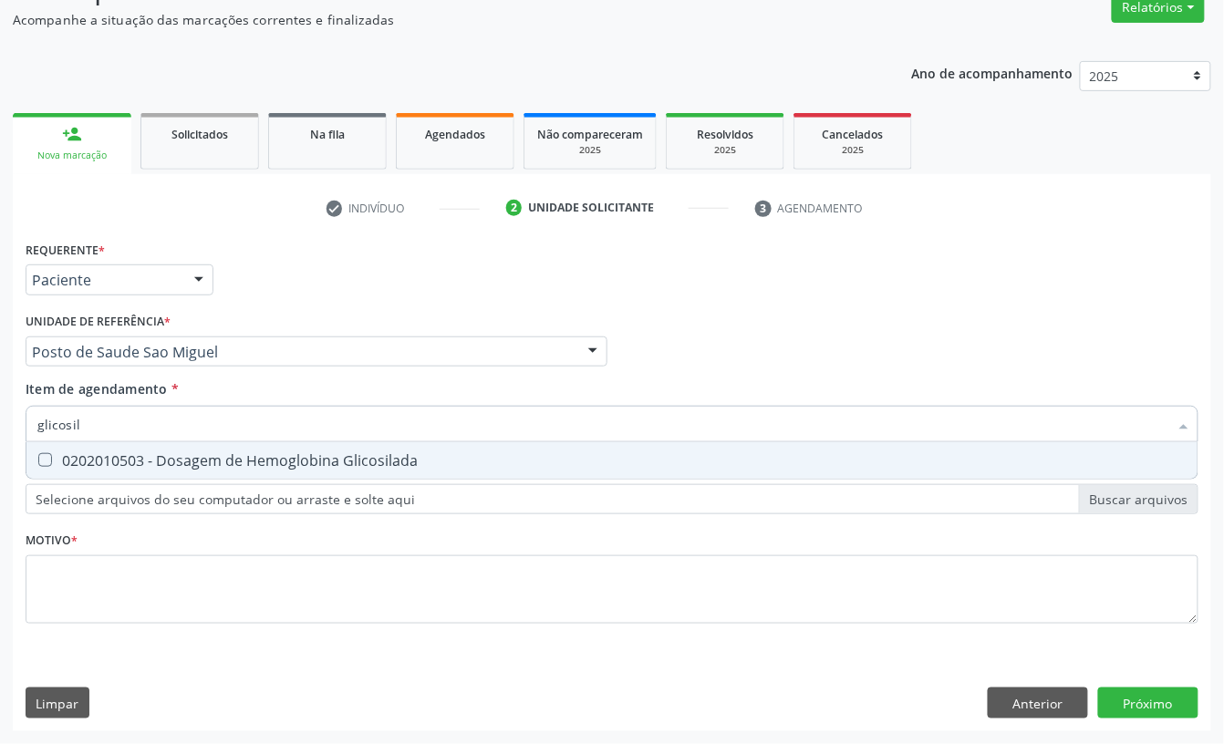
type input "glicosila"
click at [143, 468] on div "0202010503 - Dosagem de Hemoglobina Glicosilada" at bounding box center [611, 460] width 1149 height 15
checkbox Glicosilada "true"
click at [136, 429] on input "glicosila" at bounding box center [602, 424] width 1131 height 36
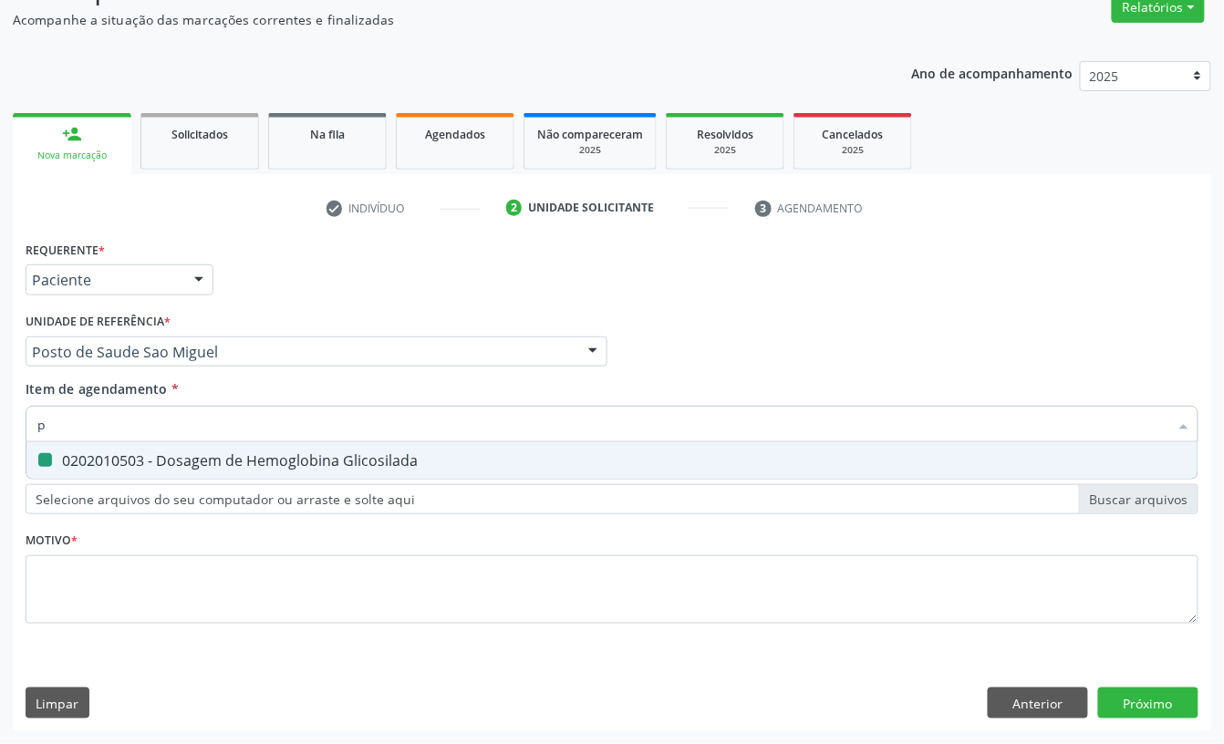
type input "ps"
checkbox Glicosilada "false"
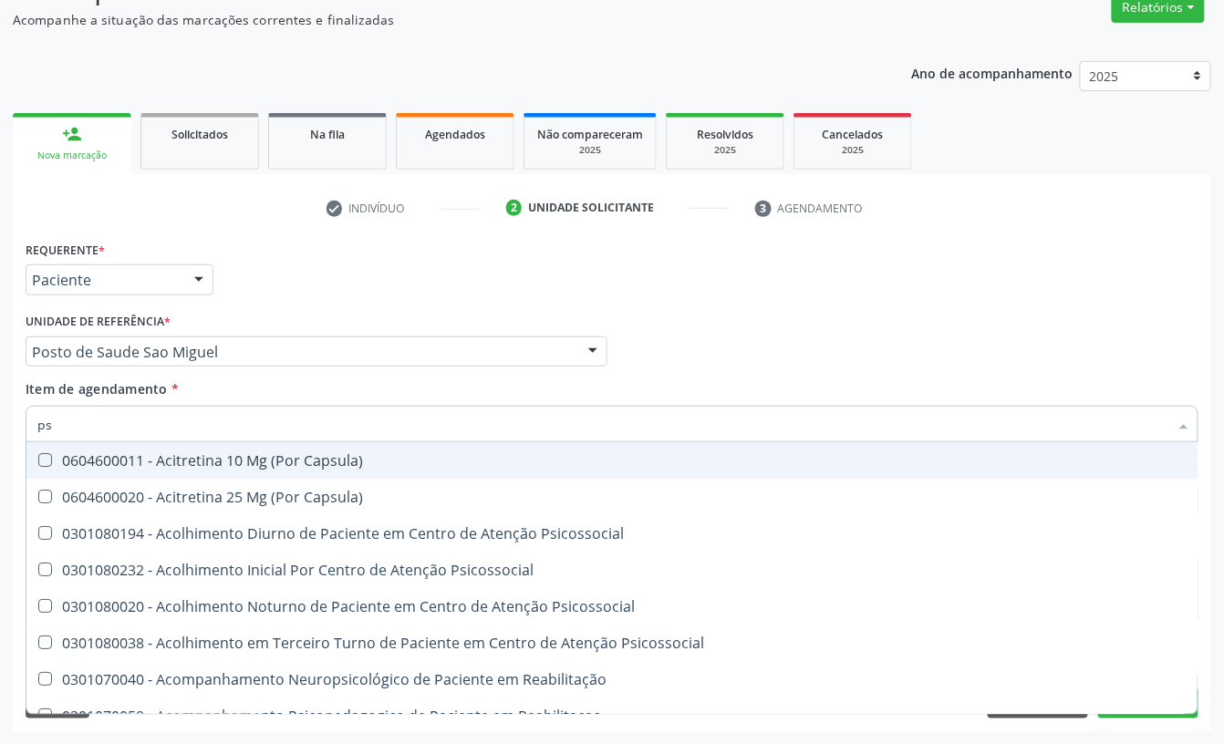
type input "psa"
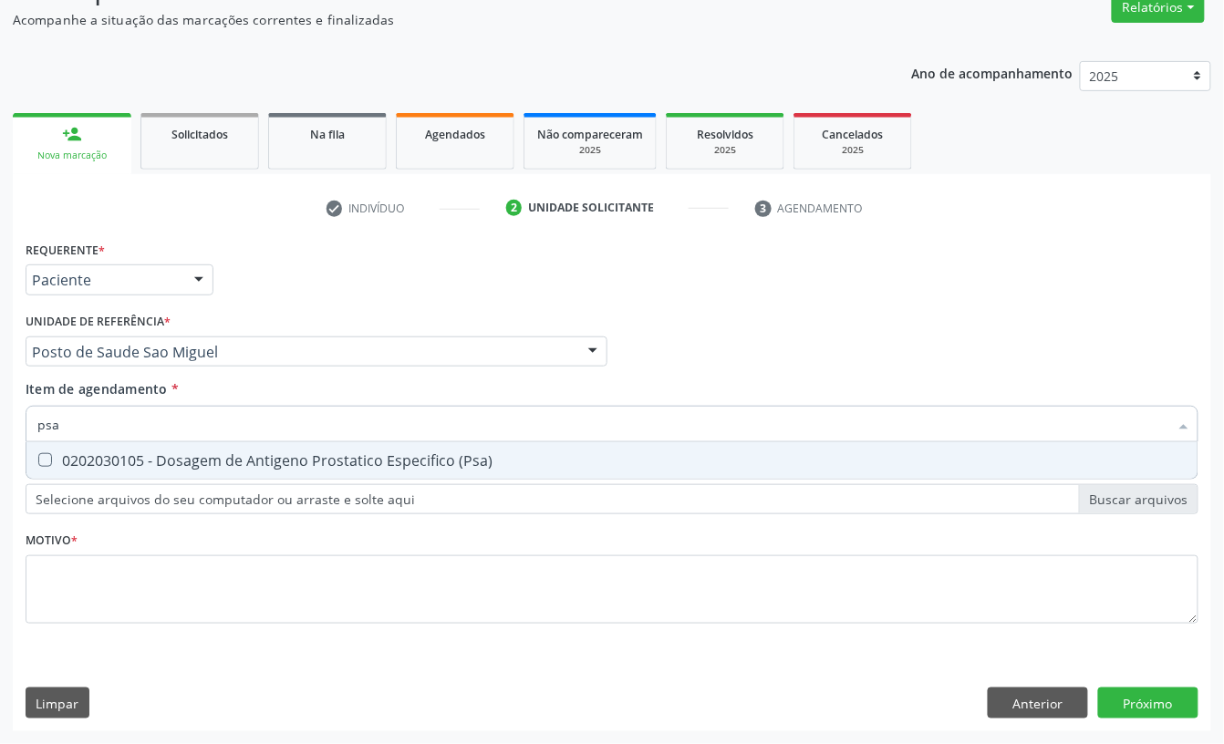
click at [118, 453] on div "0202030105 - Dosagem de Antigeno Prostatico Especifico (Psa)" at bounding box center [611, 460] width 1149 height 15
checkbox \(Psa\) "true"
click at [99, 421] on input "psa" at bounding box center [602, 424] width 1131 height 36
checkbox \(Psa\) "false"
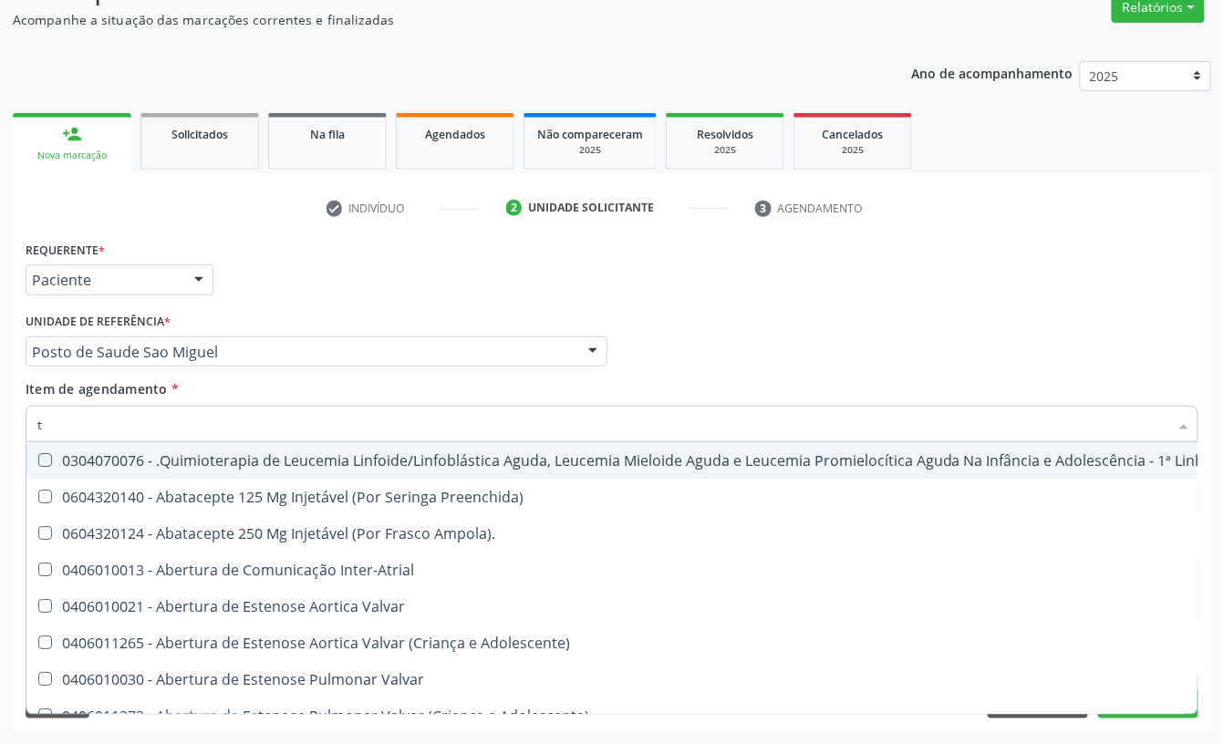
type input "[MEDICAL_DATA]"
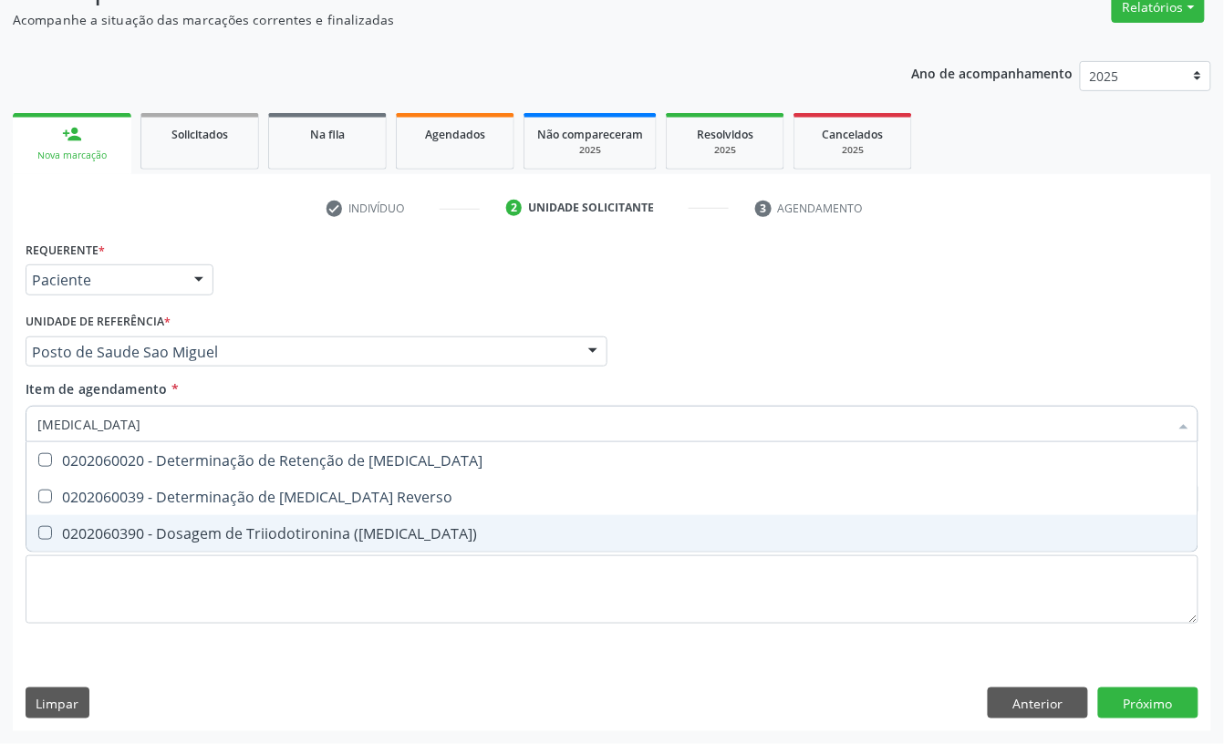
click at [172, 537] on div "0202060390 - Dosagem de Triiodotironina ([MEDICAL_DATA])" at bounding box center [611, 533] width 1149 height 15
checkbox \(T3\) "true"
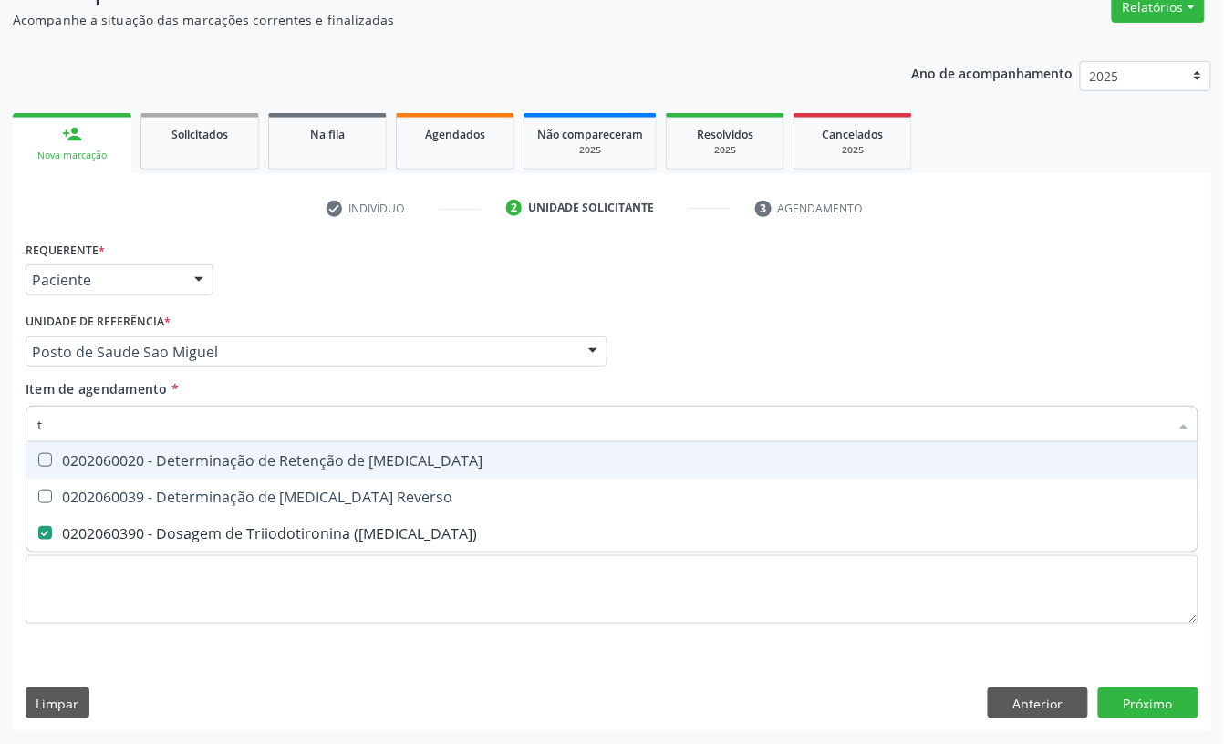
type input "t4"
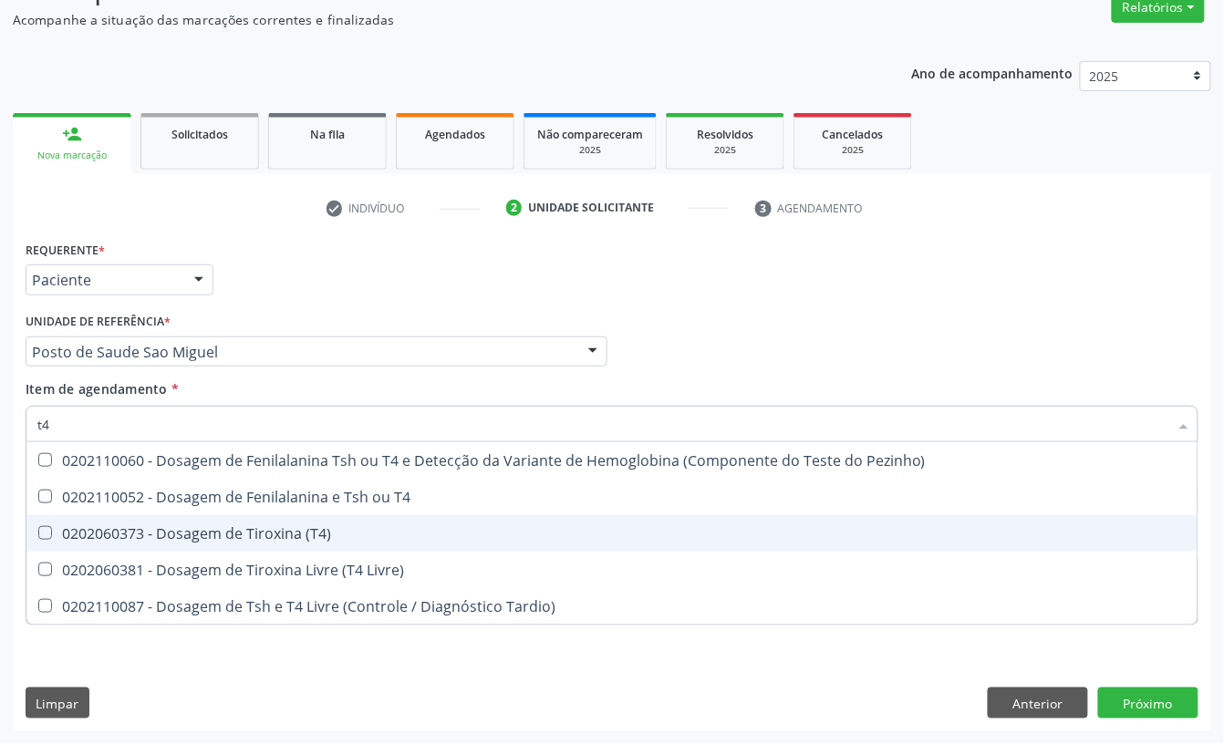
click at [186, 533] on div "0202060373 - Dosagem de Tiroxina (T4)" at bounding box center [611, 533] width 1149 height 15
checkbox \(T4\) "true"
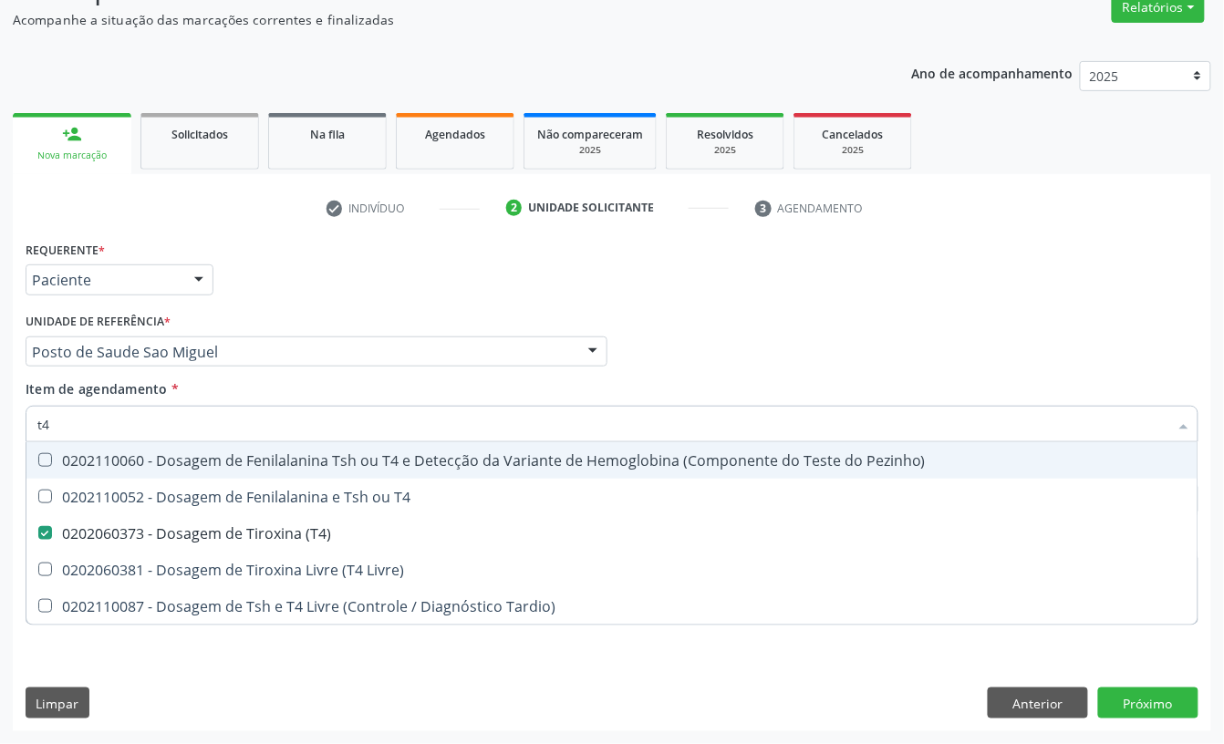
click at [102, 430] on input "t4" at bounding box center [602, 424] width 1131 height 36
type input "tsh"
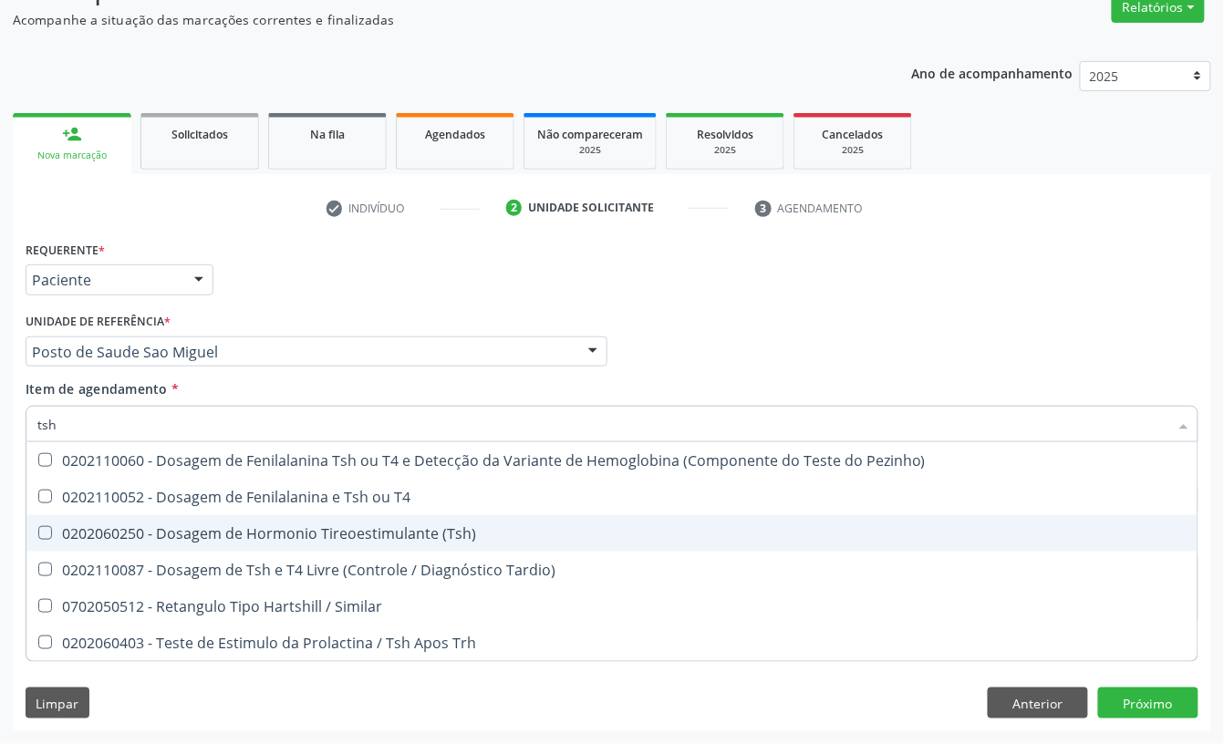
click at [210, 530] on div "0202060250 - Dosagem de Hormonio Tireoestimulante (Tsh)" at bounding box center [611, 533] width 1149 height 15
checkbox \(Tsh\) "true"
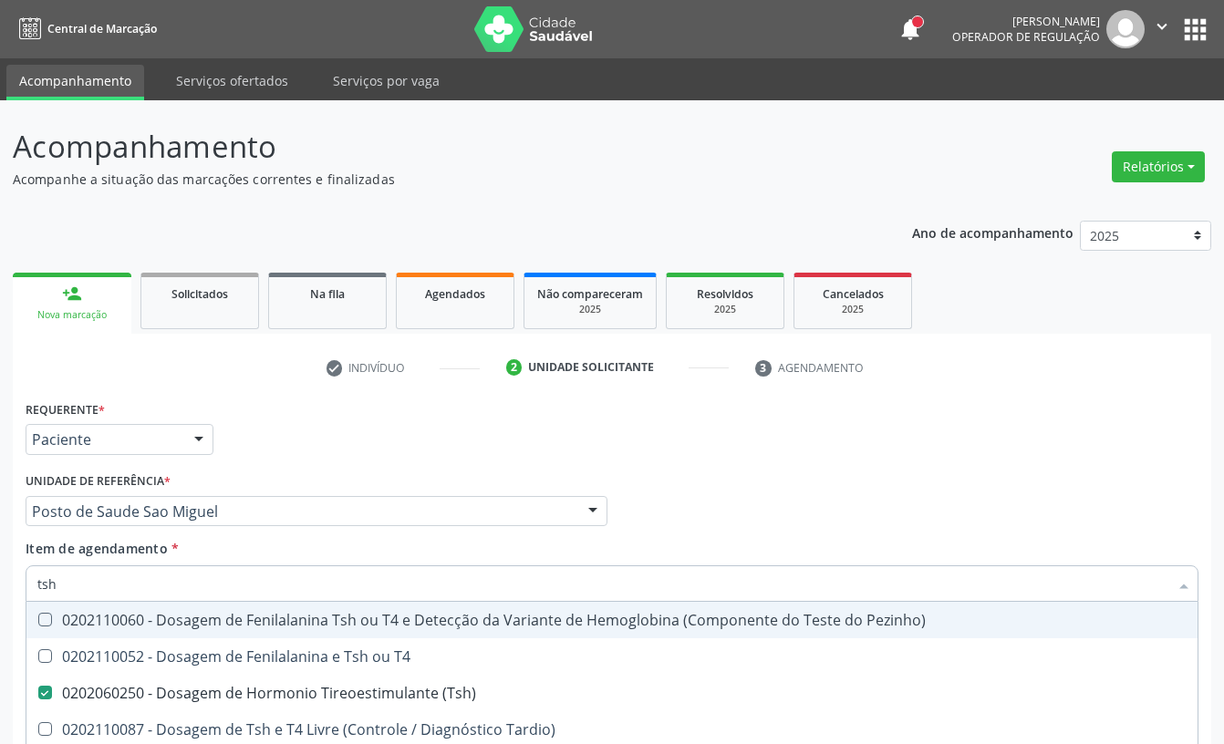
scroll to position [161, 0]
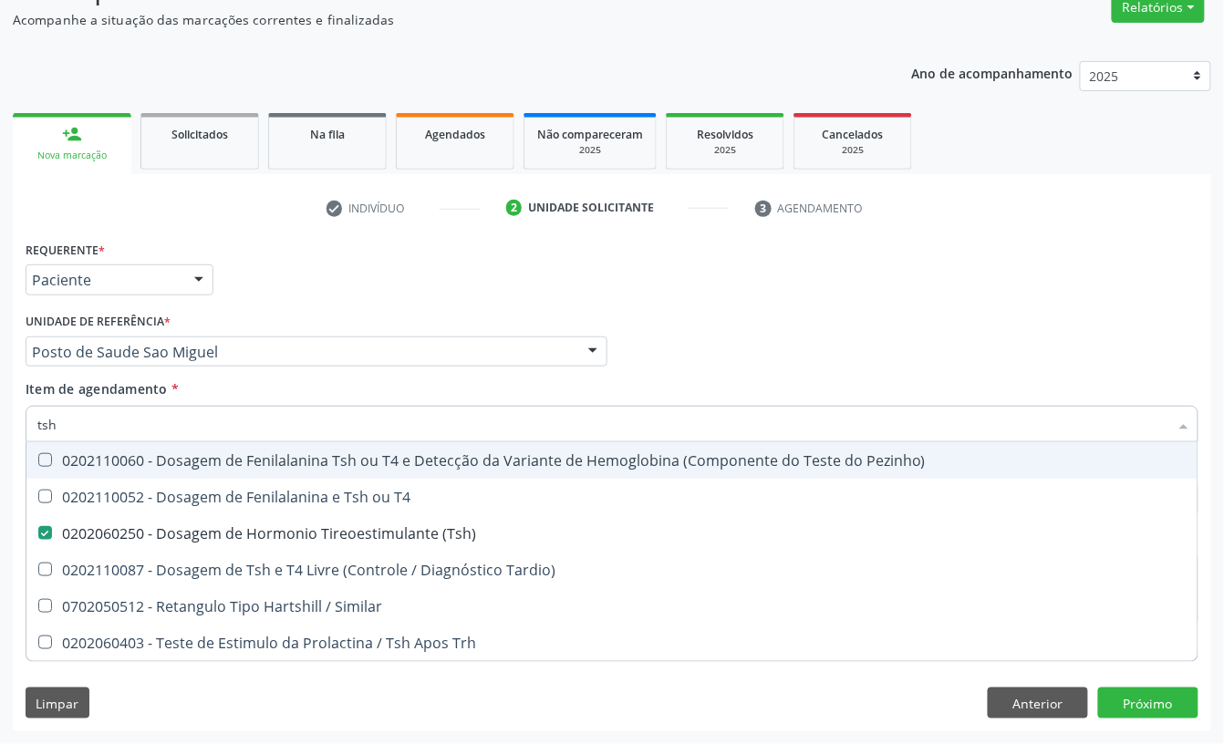
type input "tsh"
click at [310, 329] on div "Unidade de referência * Posto de Saude [GEOGRAPHIC_DATA] Usf do Mutirao Usf Coh…" at bounding box center [317, 337] width 582 height 58
checkbox T4 "true"
checkbox Tardio\) "true"
checkbox Similar "true"
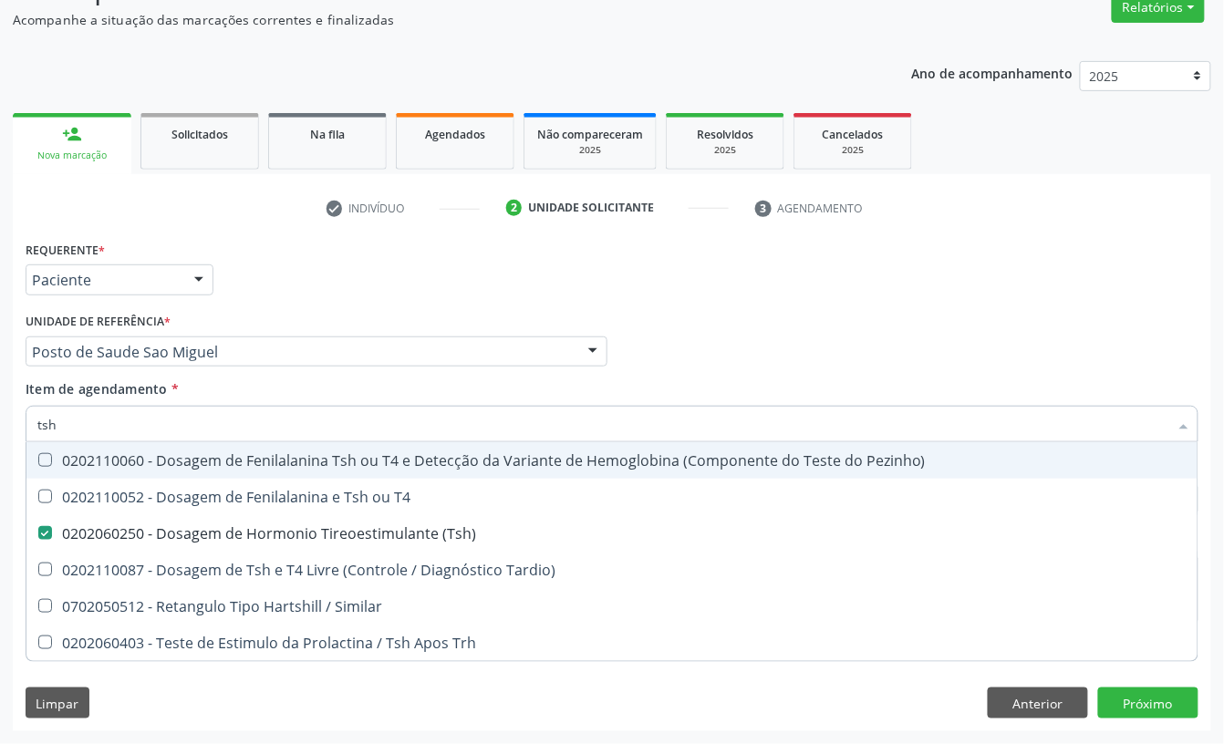
checkbox Trh "true"
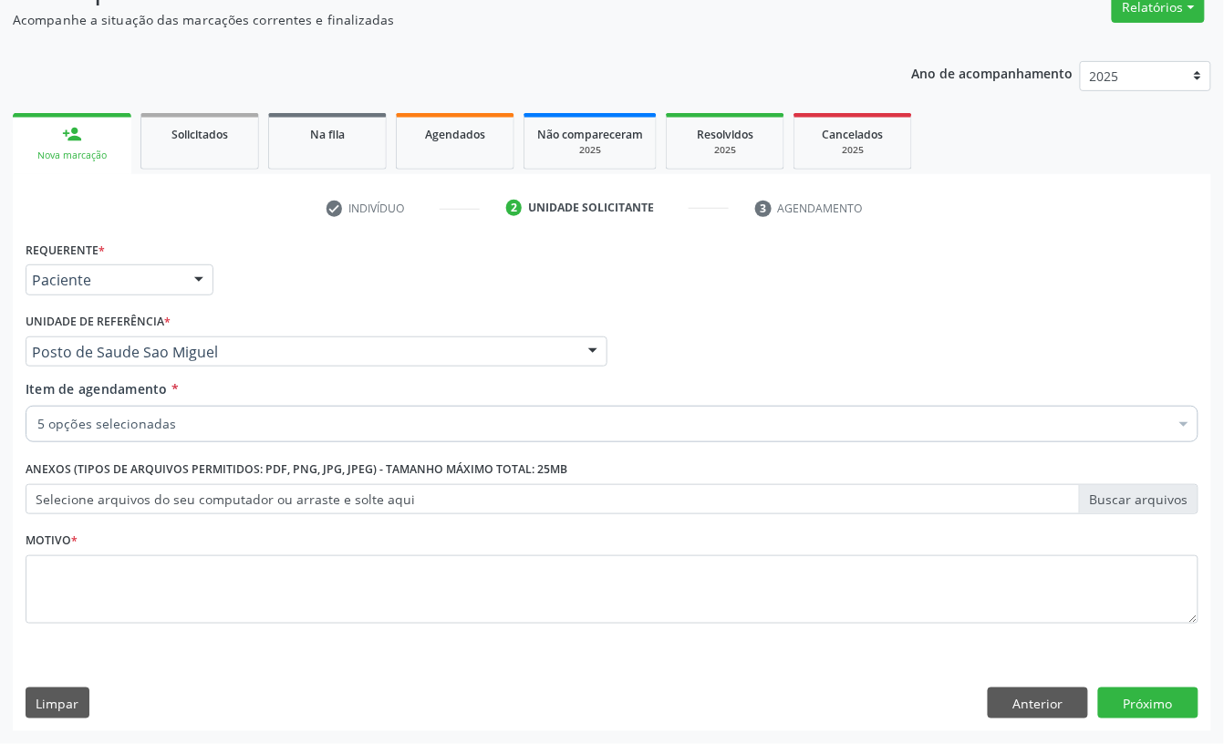
click at [202, 402] on div "Item de agendamento * 5 opções selecionadas Desfazer seleção Selecionados 02020…" at bounding box center [612, 407] width 1173 height 57
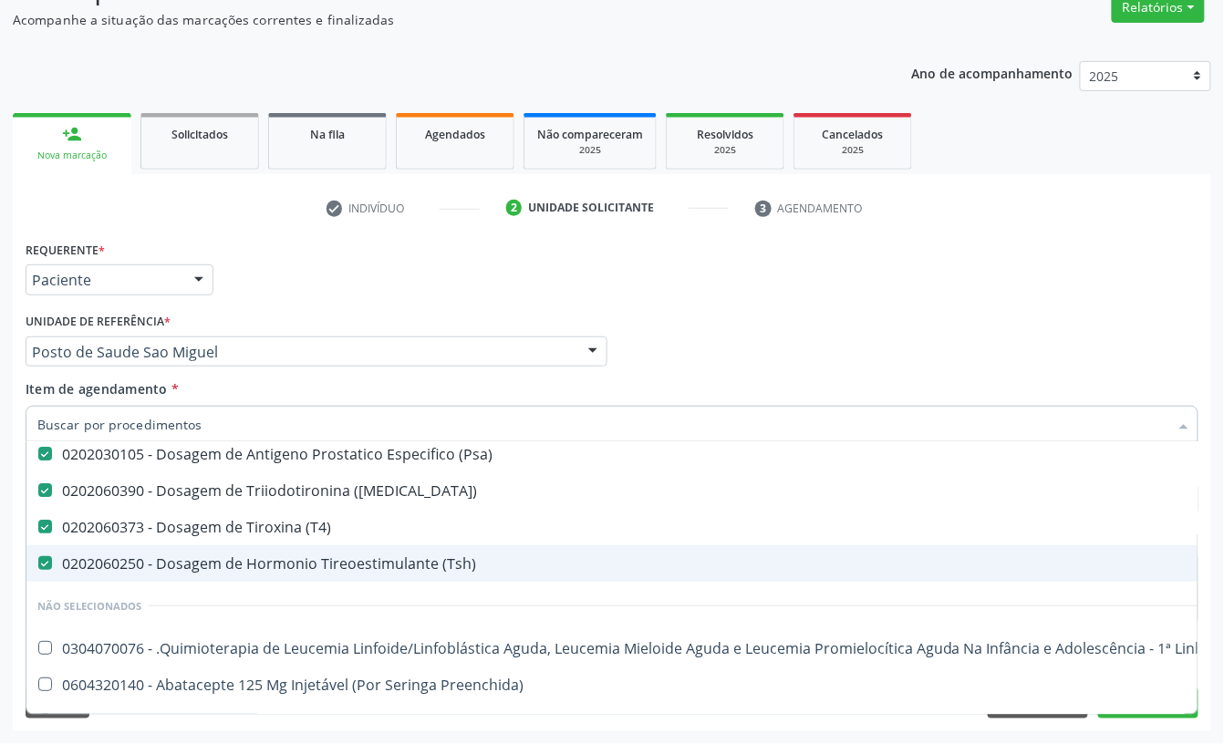
scroll to position [0, 0]
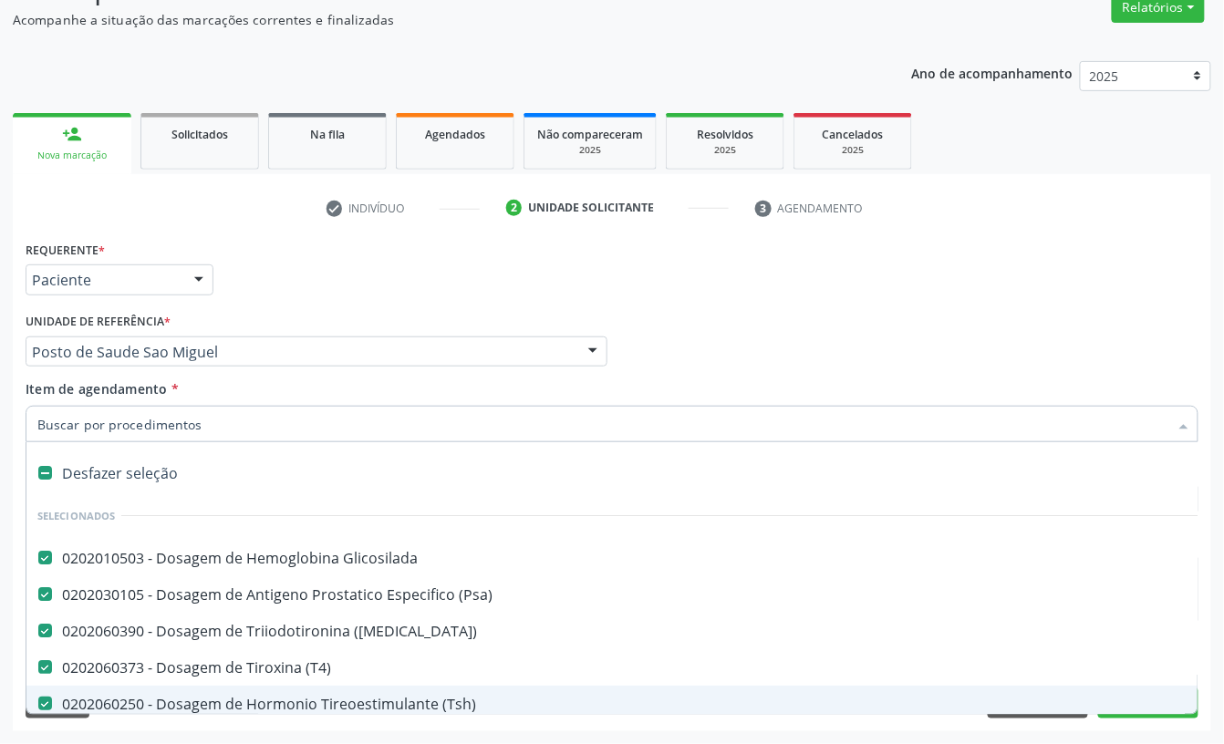
click at [293, 281] on div "Requerente * Paciente Profissional de Saúde Paciente Nenhum resultado encontrad…" at bounding box center [612, 271] width 1182 height 71
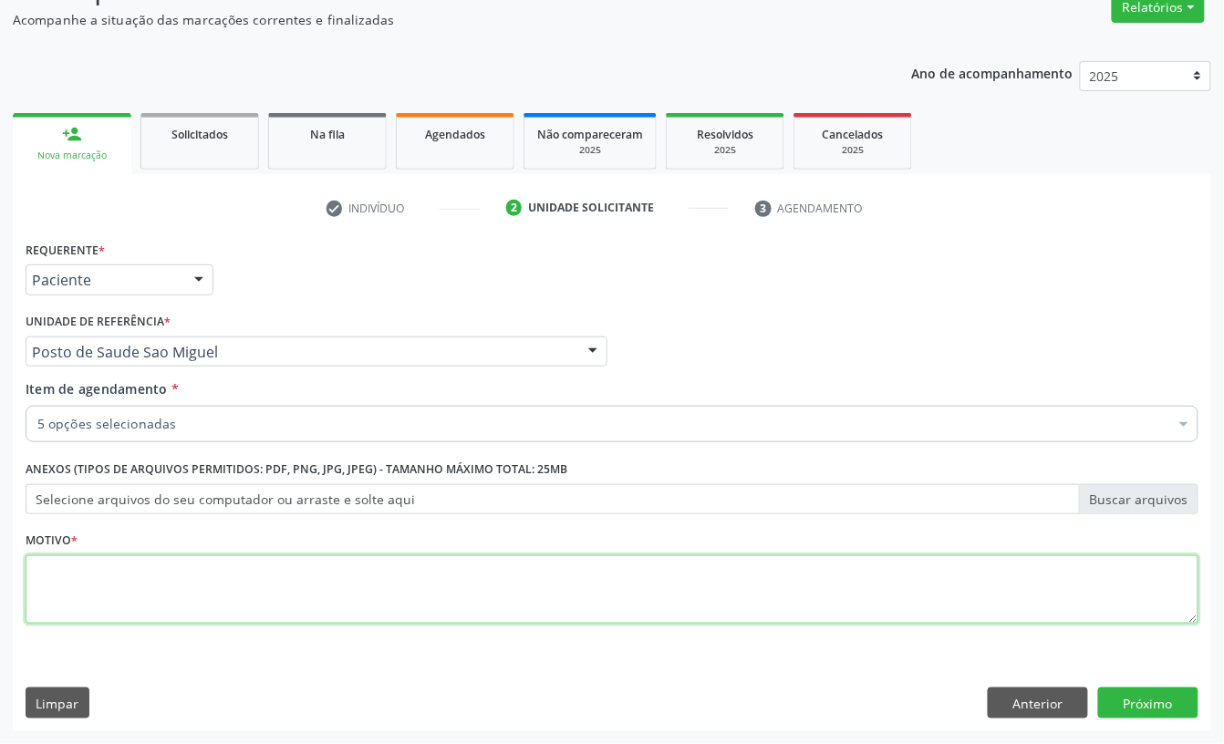
click at [150, 565] on textarea at bounding box center [612, 589] width 1173 height 69
type textarea "s"
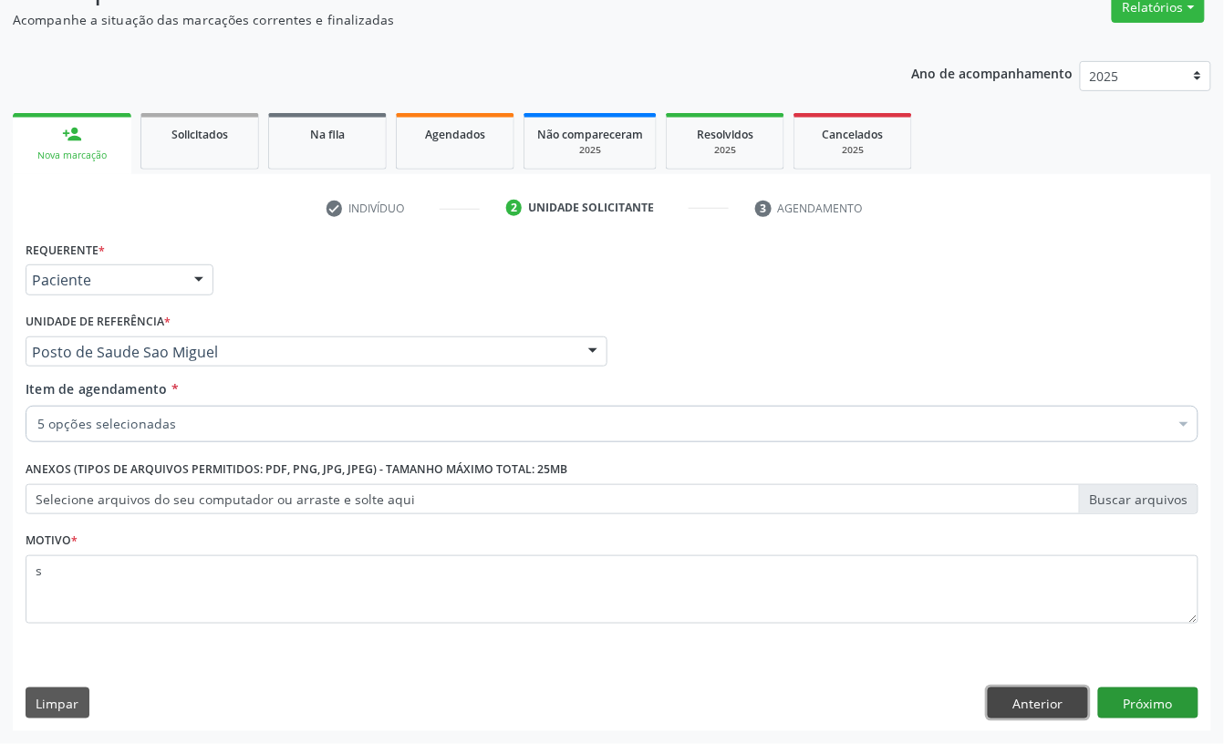
drag, startPoint x: 1088, startPoint y: 708, endPoint x: 1171, endPoint y: 712, distance: 83.1
click at [1105, 711] on div "Anterior Próximo" at bounding box center [1093, 703] width 211 height 31
click at [1171, 712] on button "Próximo" at bounding box center [1148, 703] width 100 height 31
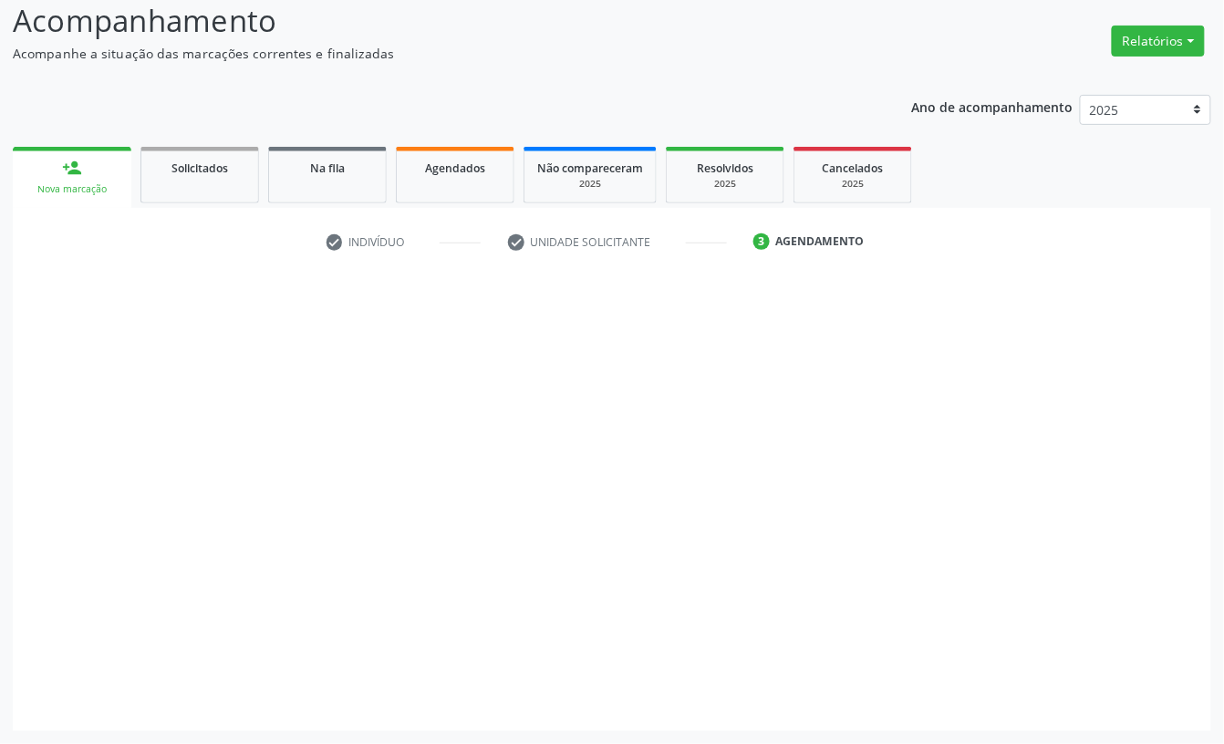
scroll to position [128, 0]
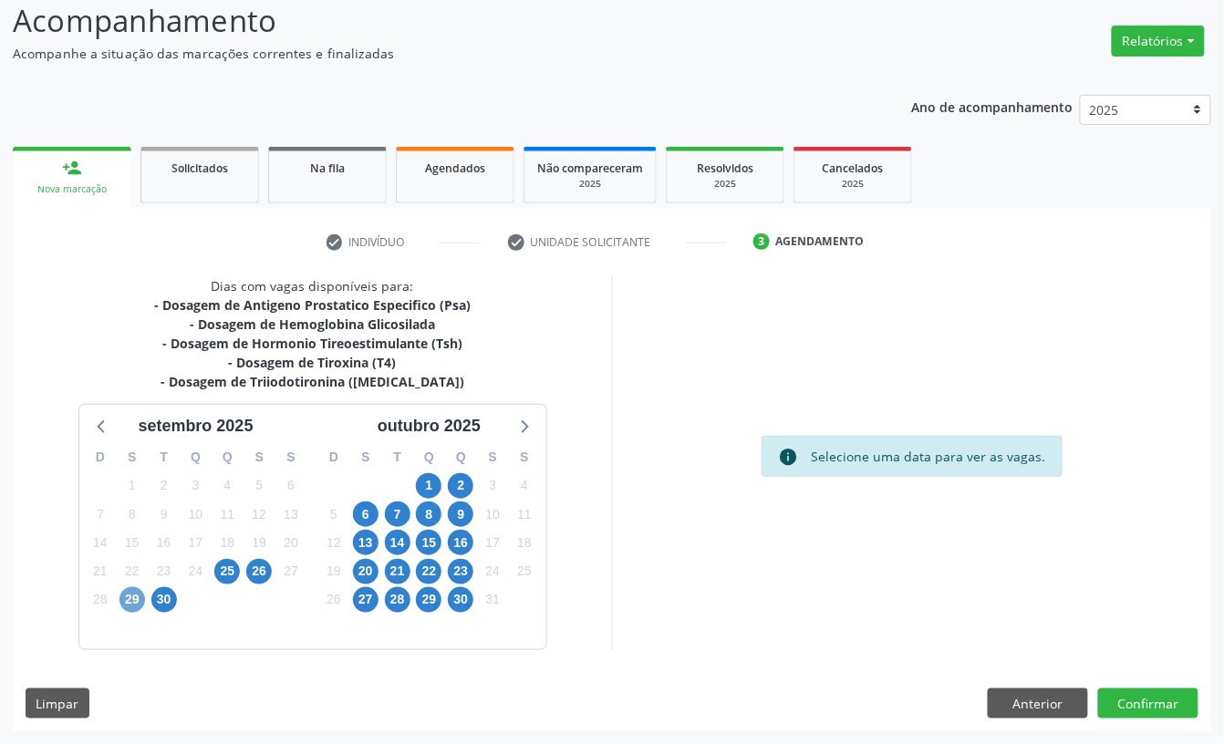
click at [119, 599] on span "29" at bounding box center [132, 600] width 26 height 26
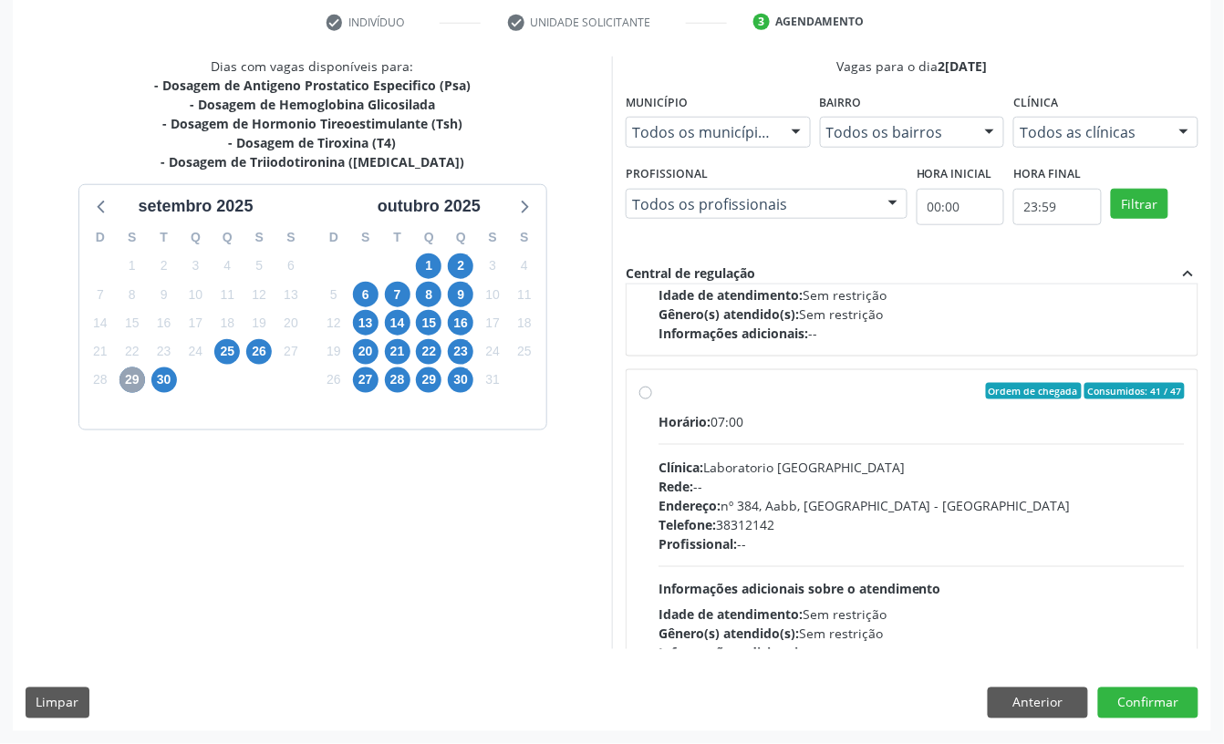
scroll to position [607, 0]
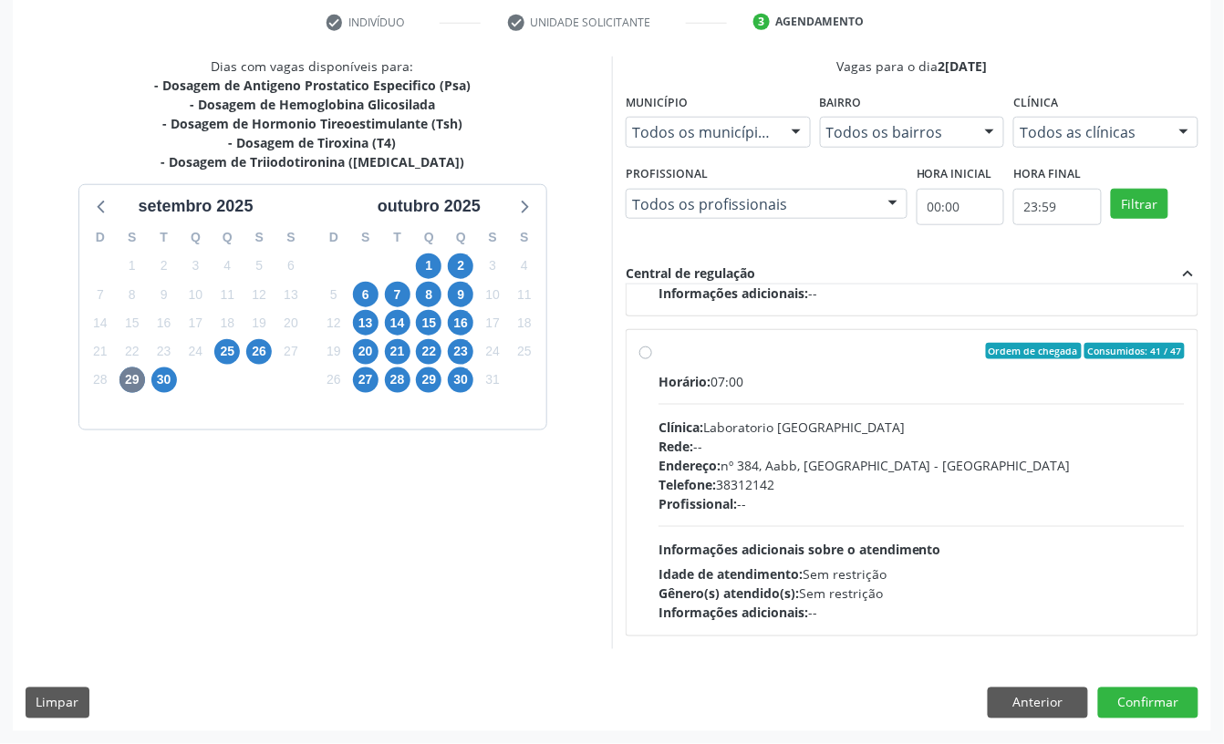
click at [828, 467] on div "Endereço: nº 384, Aabb, Serra Talhada - PE" at bounding box center [922, 465] width 526 height 19
click at [652, 359] on input "Ordem de chegada Consumidos: 41 / 47 Horário: 07:00 Clínica: Laboratorio Sao Fr…" at bounding box center [645, 351] width 13 height 16
radio input "true"
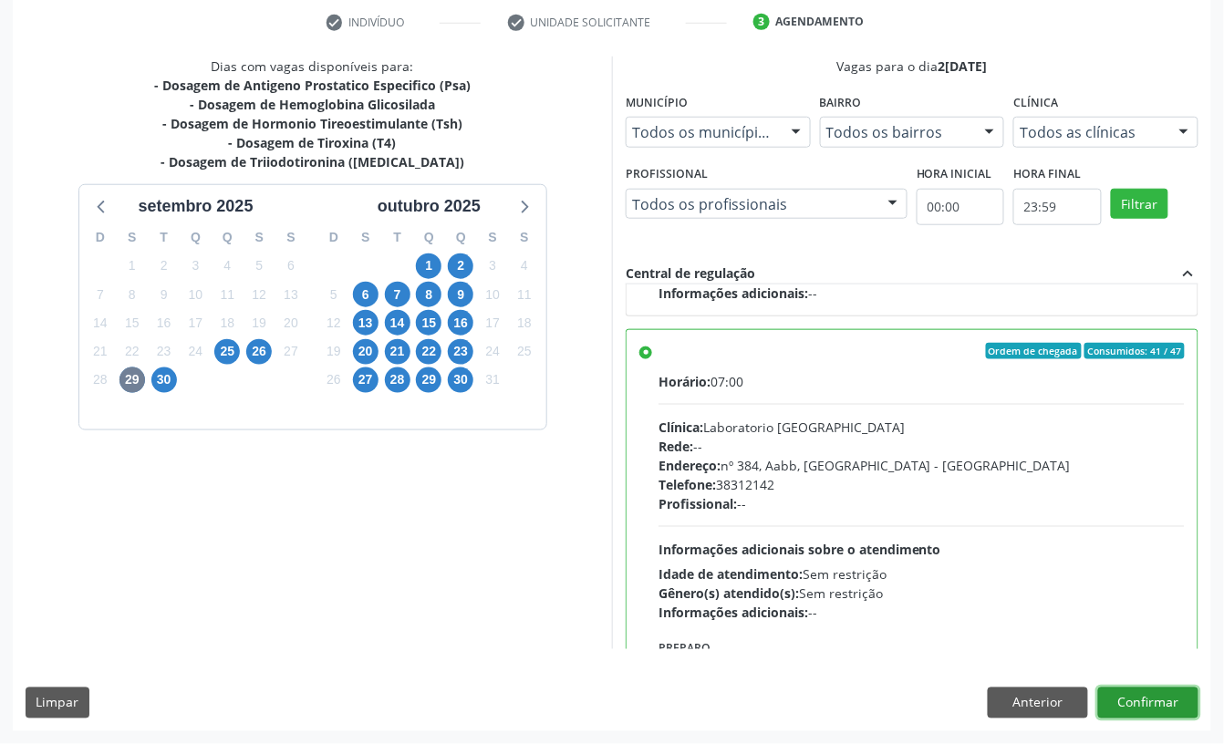
click at [1117, 697] on button "Confirmar" at bounding box center [1148, 703] width 100 height 31
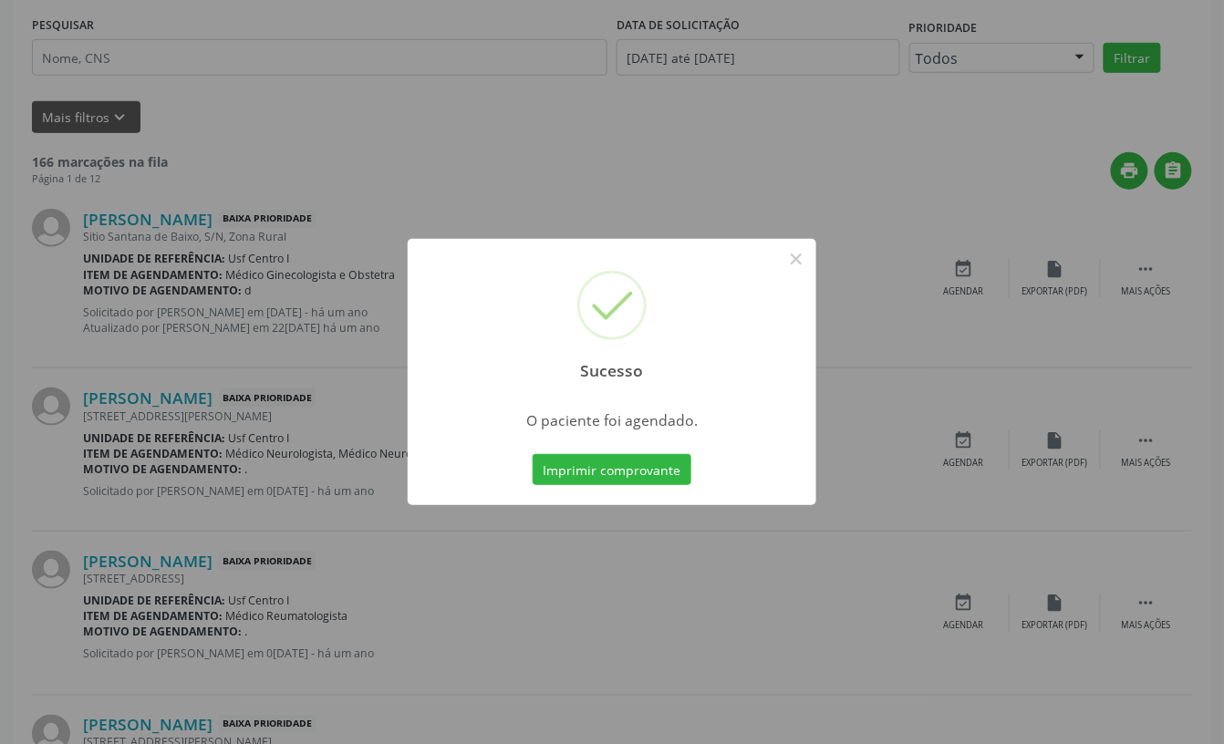
scroll to position [0, 0]
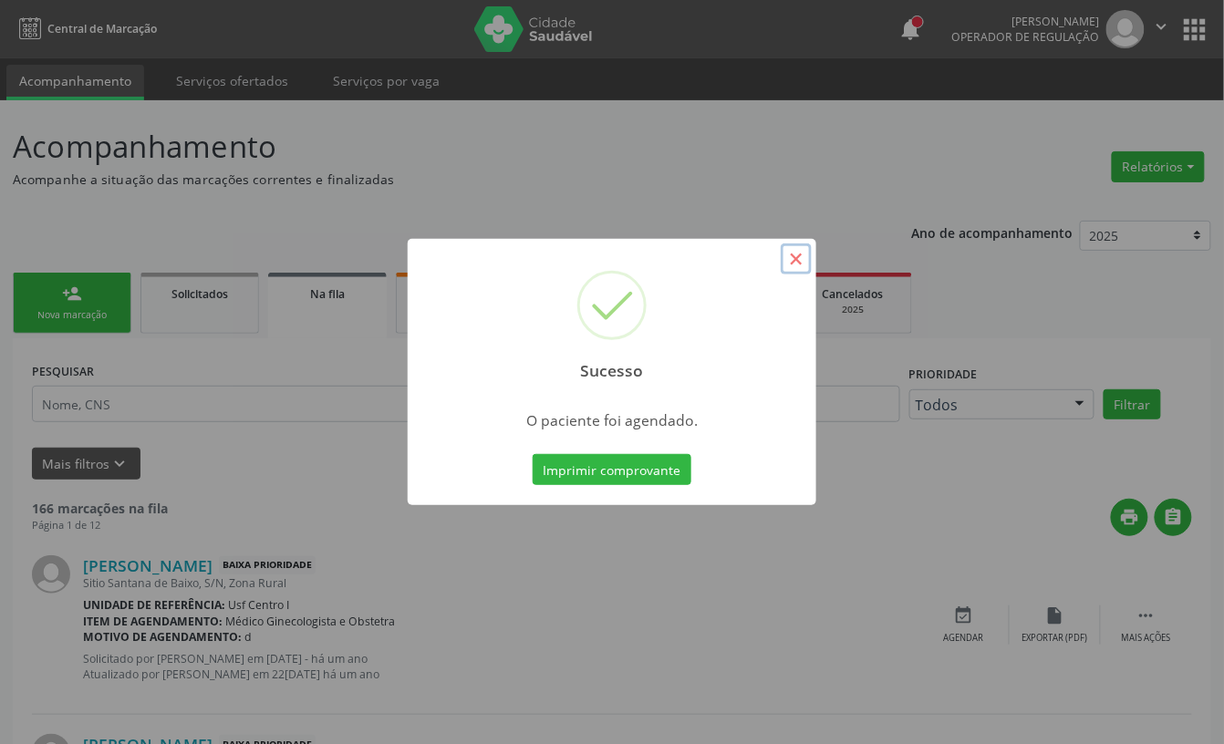
click at [796, 255] on button "×" at bounding box center [796, 259] width 31 height 31
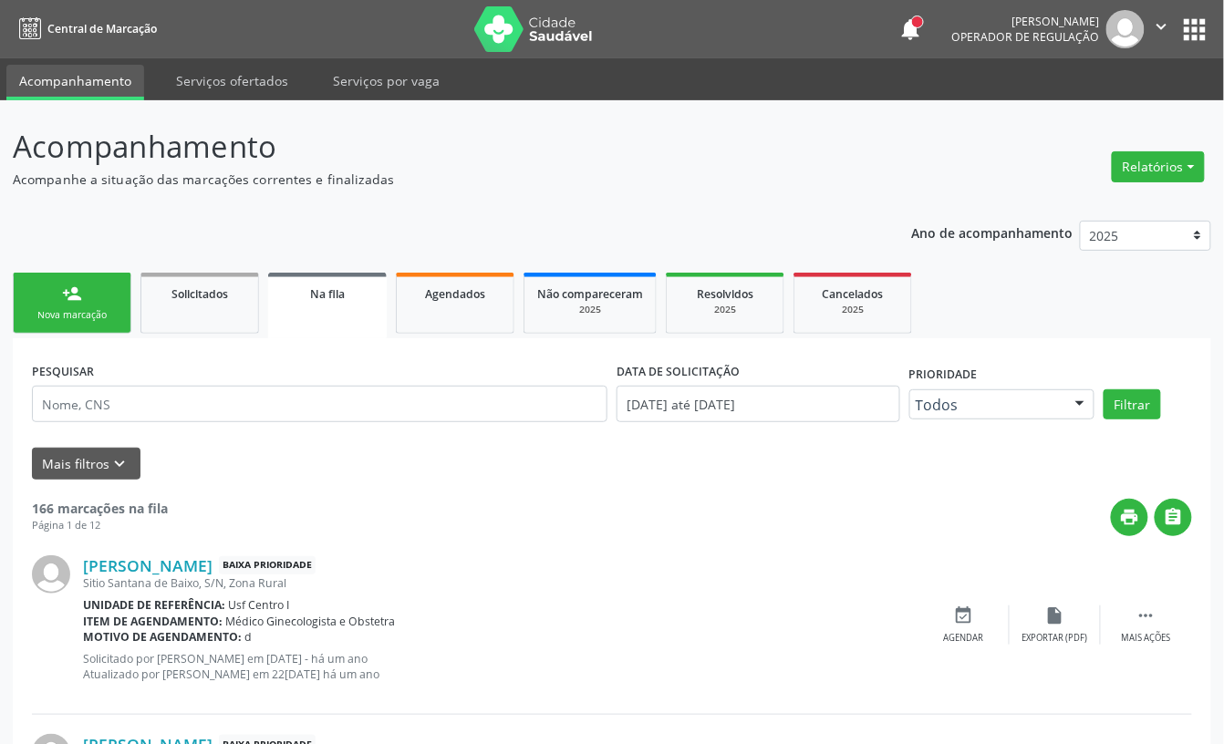
click at [97, 310] on div "Nova marcação" at bounding box center [71, 315] width 91 height 14
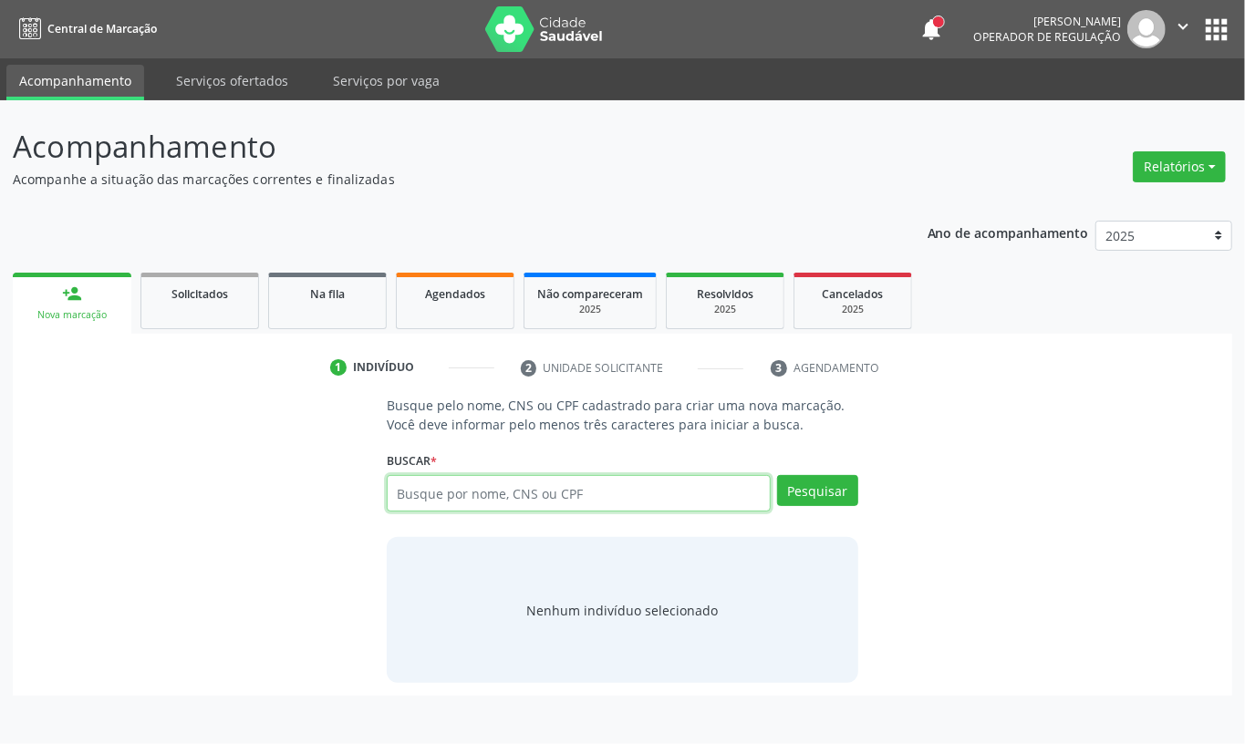
click at [464, 496] on input "text" at bounding box center [579, 493] width 384 height 36
type input "balduino venan"
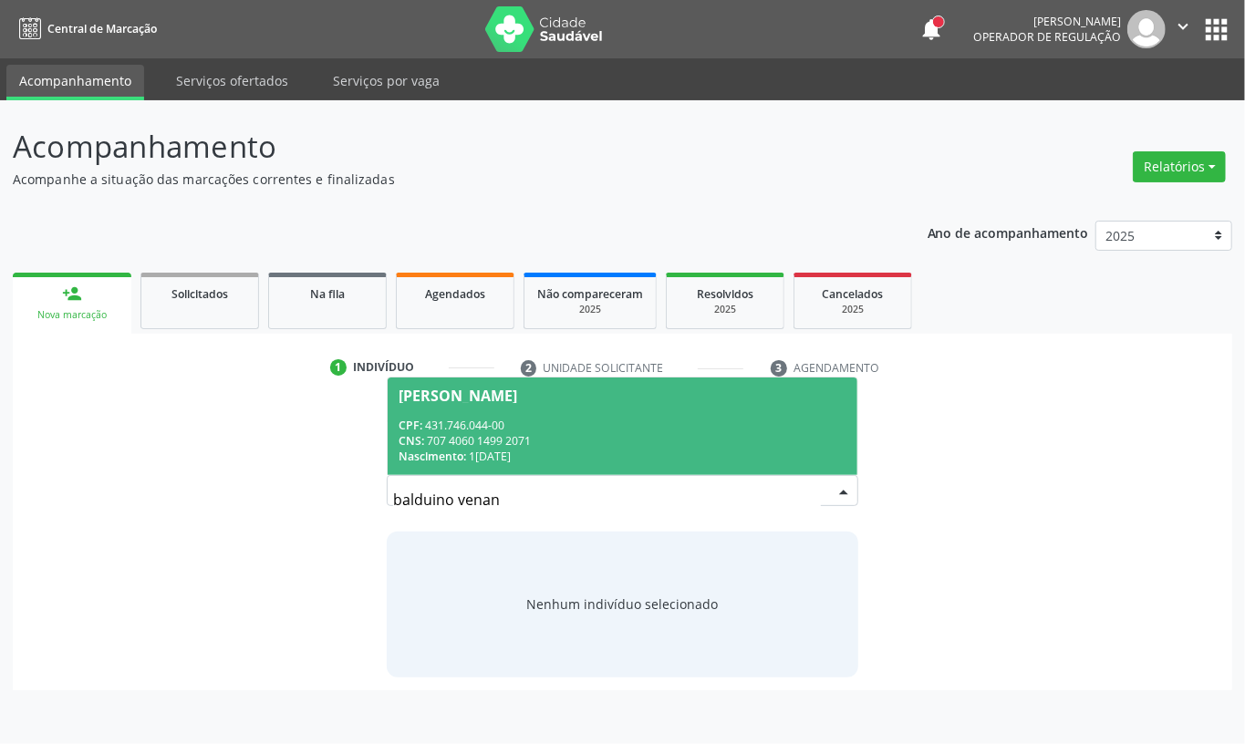
click at [581, 449] on div "Nascimento: 17/01/1965" at bounding box center [623, 457] width 448 height 16
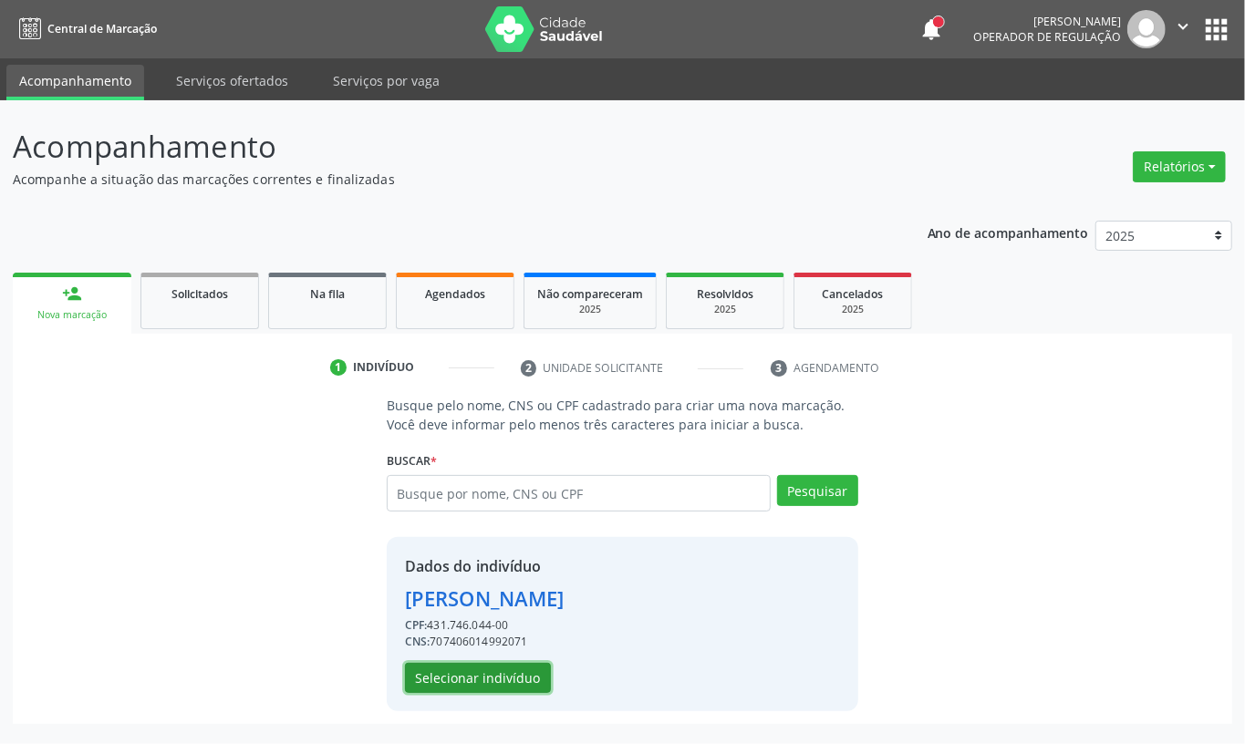
click at [474, 686] on button "Selecionar indivíduo" at bounding box center [478, 678] width 146 height 31
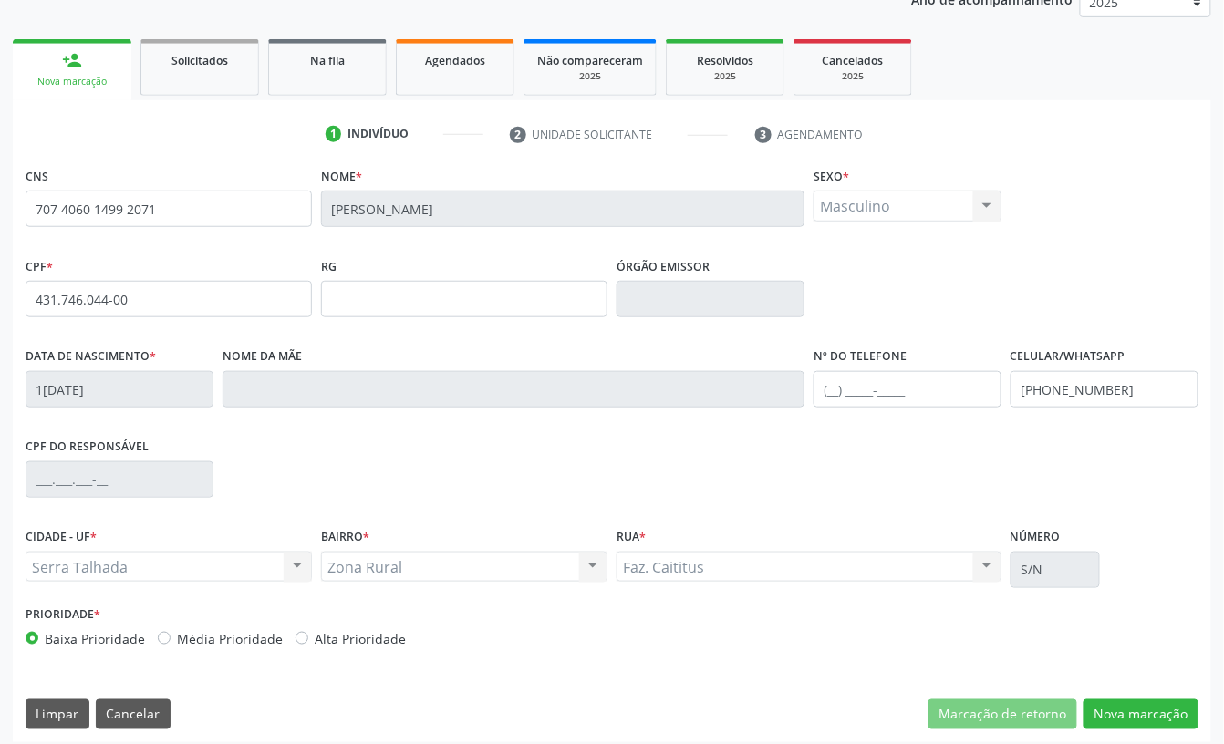
scroll to position [245, 0]
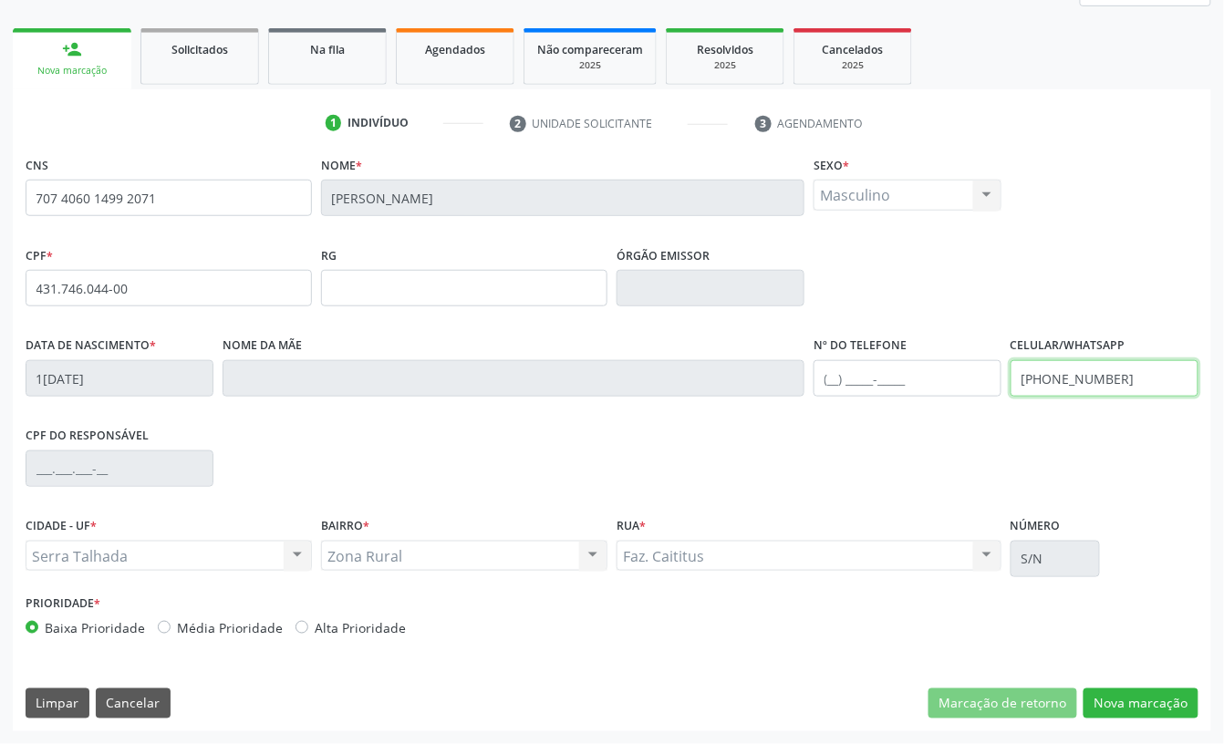
click at [1110, 384] on input "(87) 99957-5211" at bounding box center [1105, 378] width 188 height 36
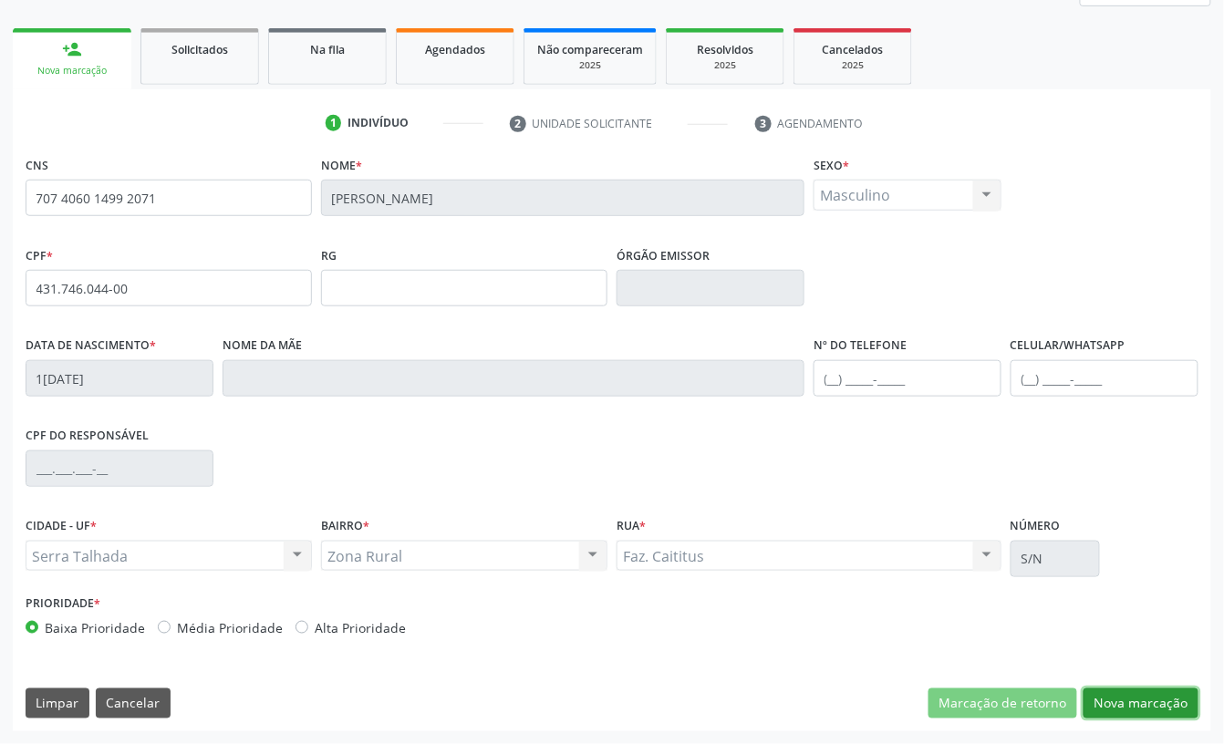
click at [1138, 711] on button "Nova marcação" at bounding box center [1141, 704] width 115 height 31
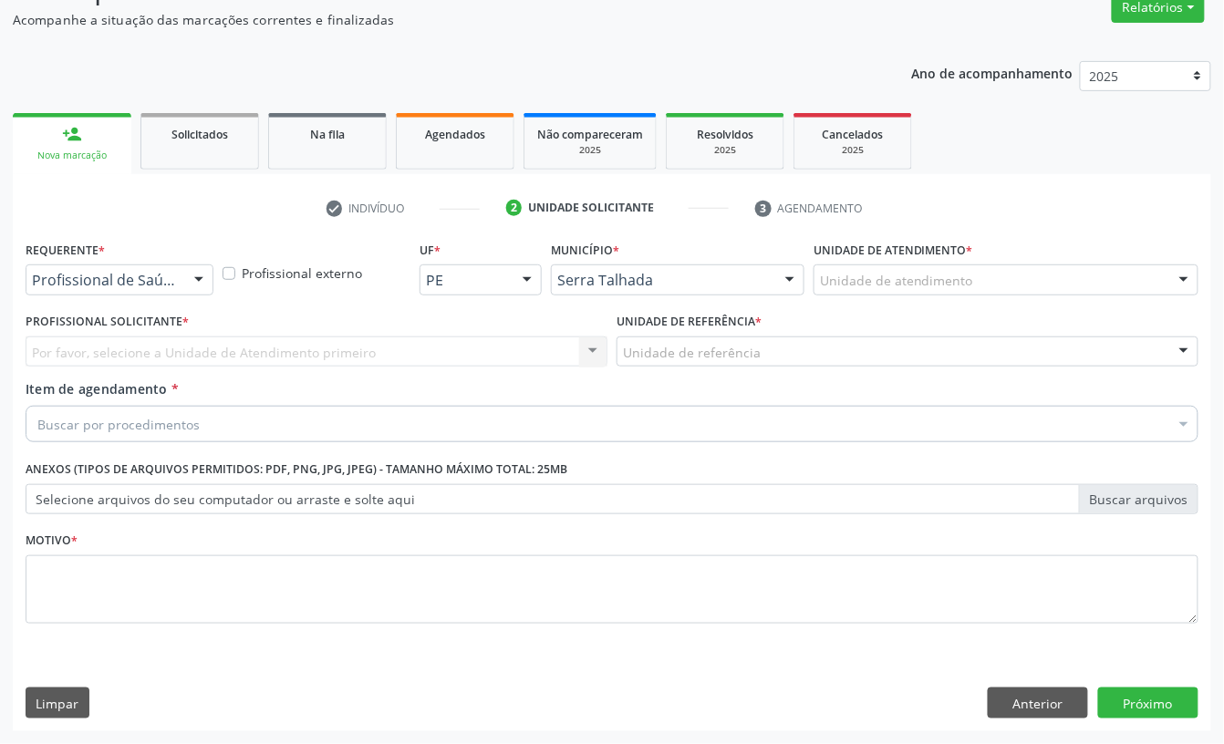
click at [89, 292] on div "Profissional de Saúde" at bounding box center [120, 279] width 188 height 31
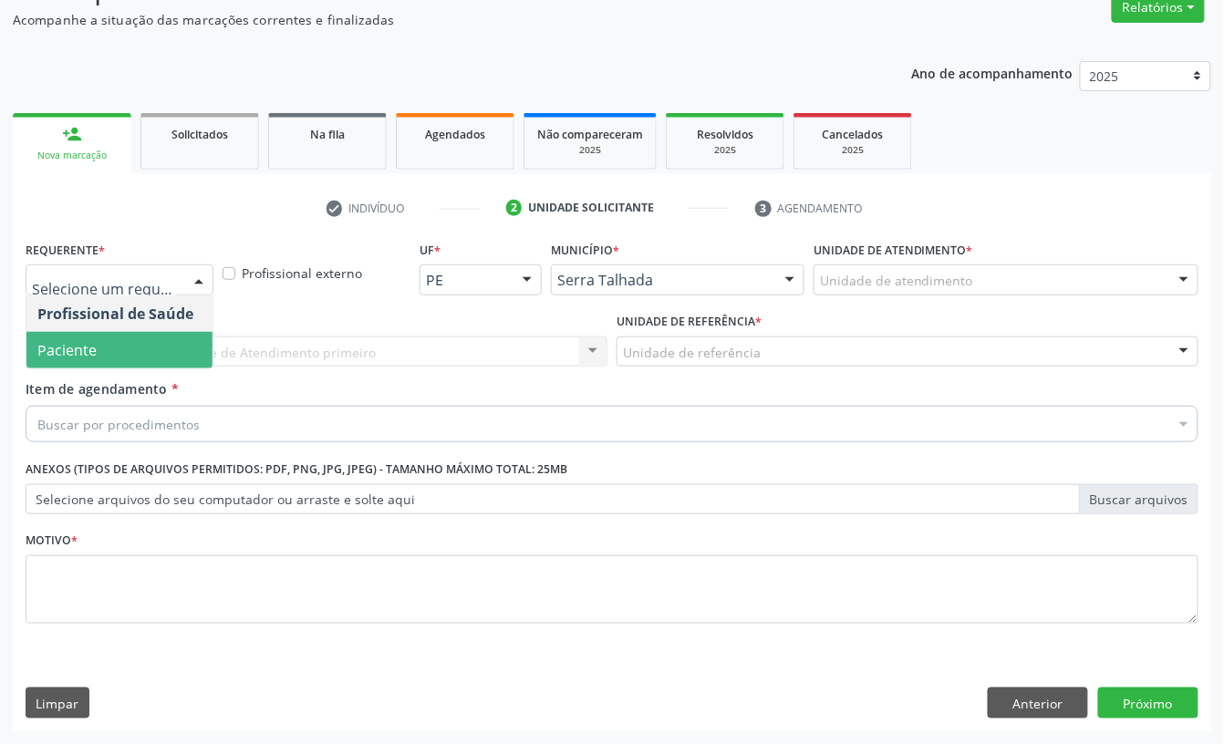
click at [103, 365] on span "Paciente" at bounding box center [119, 350] width 186 height 36
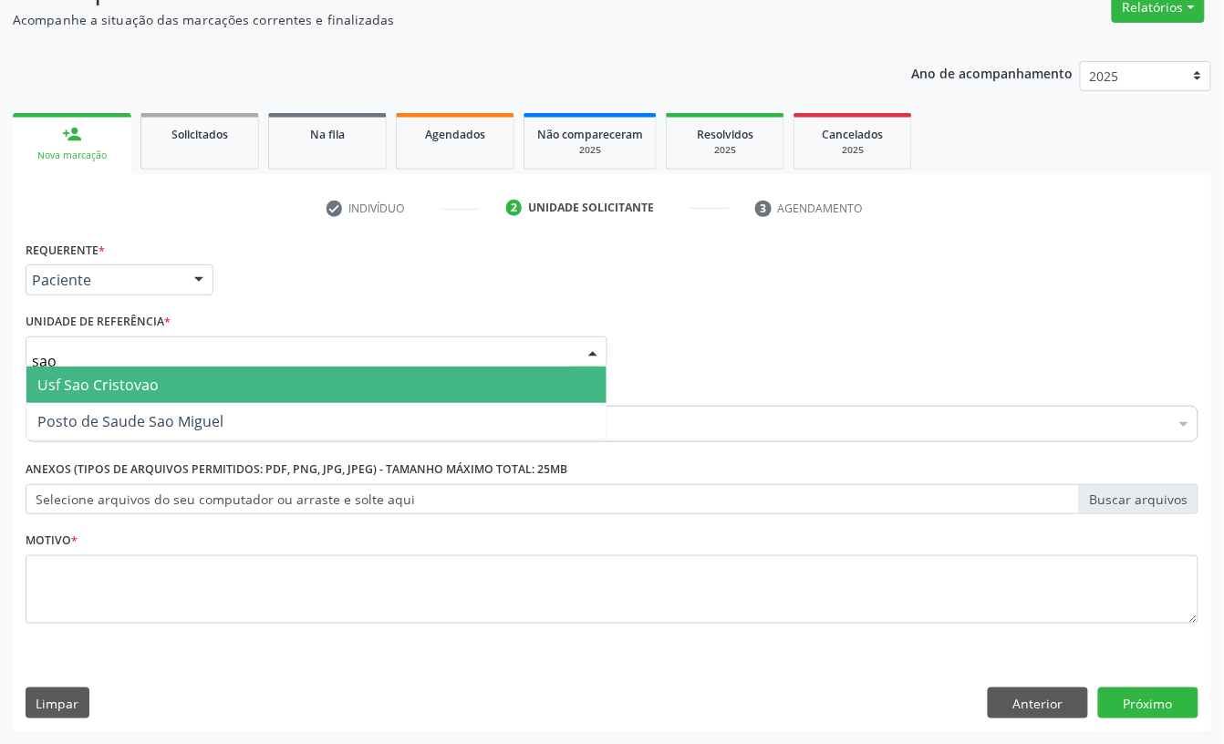
type input "sao m"
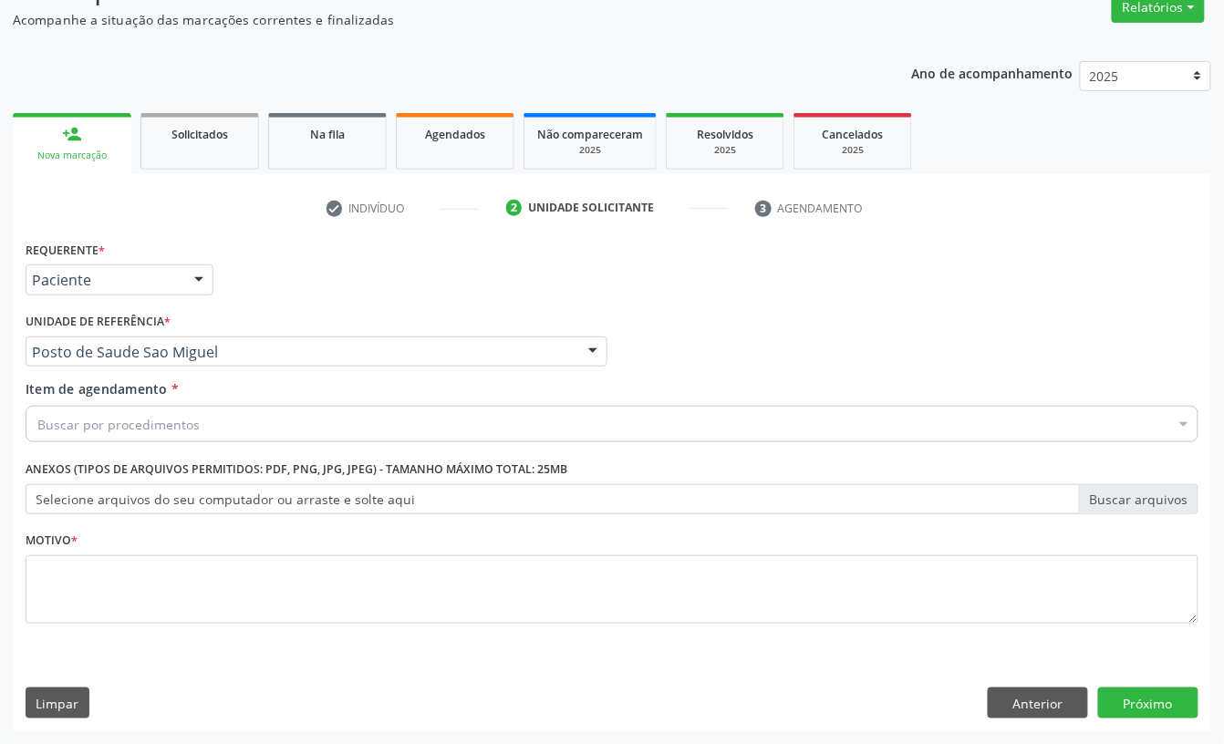
click at [69, 439] on div "Buscar por procedimentos" at bounding box center [612, 424] width 1173 height 36
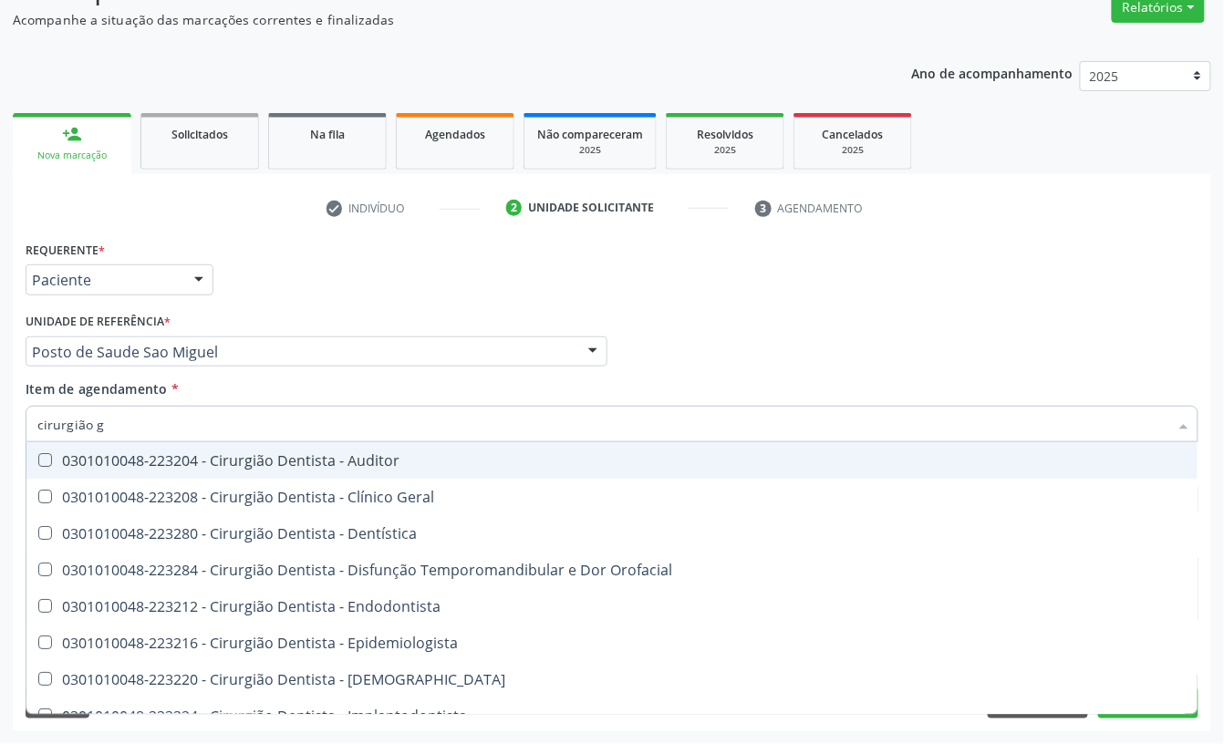
type input "cirurgião ge"
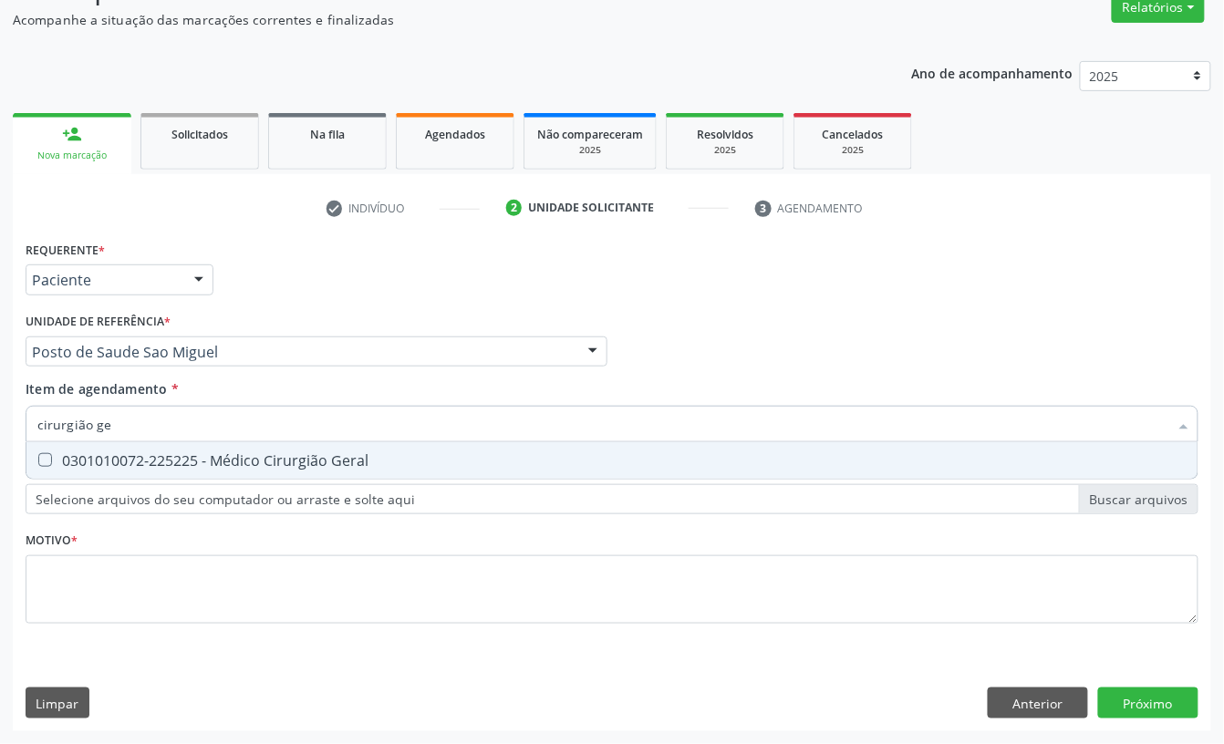
click at [337, 453] on div "0301010072-225225 - Médico Cirurgião Geral" at bounding box center [611, 460] width 1149 height 15
checkbox Geral "true"
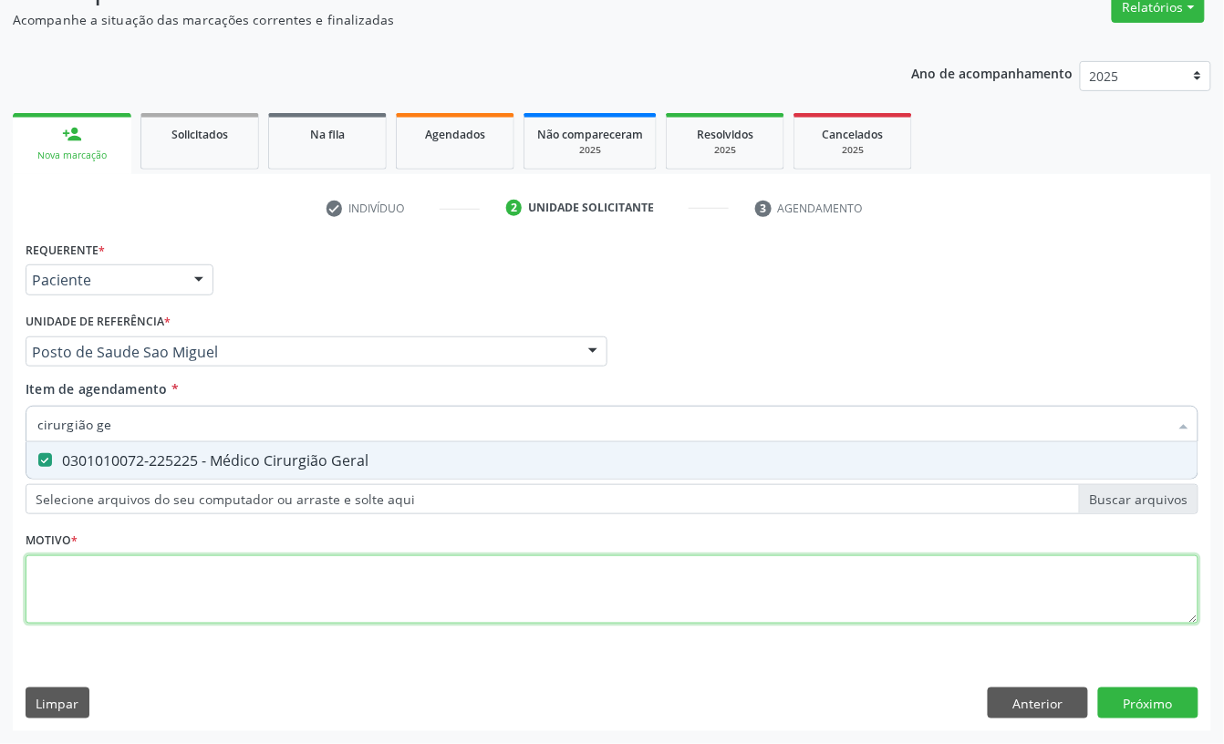
click at [113, 567] on div "Requerente * Paciente Profissional de Saúde Paciente Nenhum resultado encontrad…" at bounding box center [612, 442] width 1173 height 413
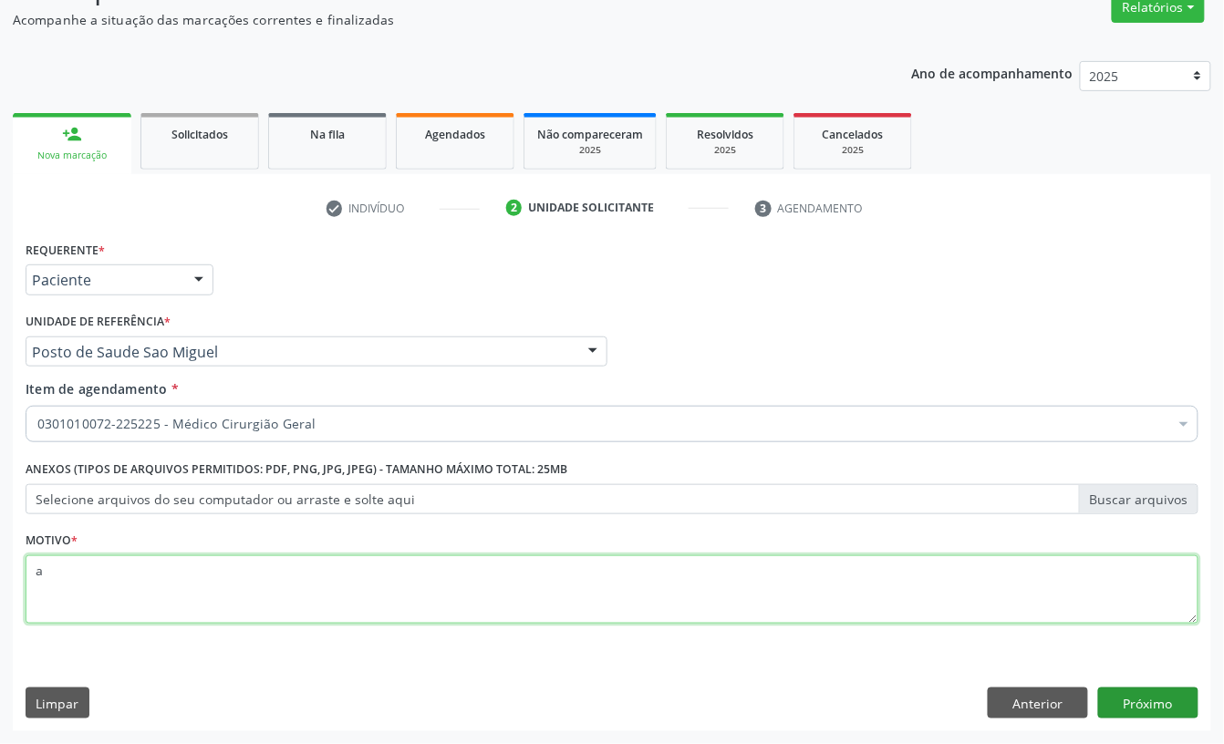
type textarea "a"
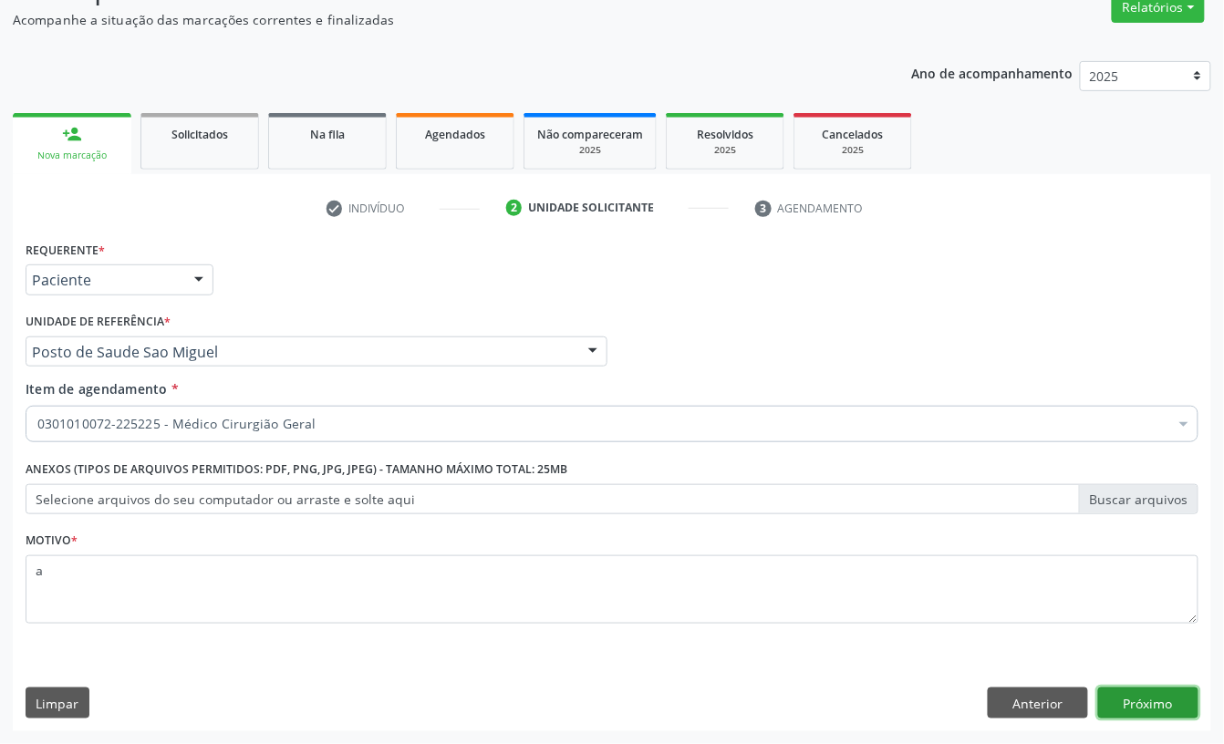
drag, startPoint x: 1136, startPoint y: 704, endPoint x: 1244, endPoint y: 731, distance: 111.7
click at [1140, 705] on button "Próximo" at bounding box center [1148, 703] width 100 height 31
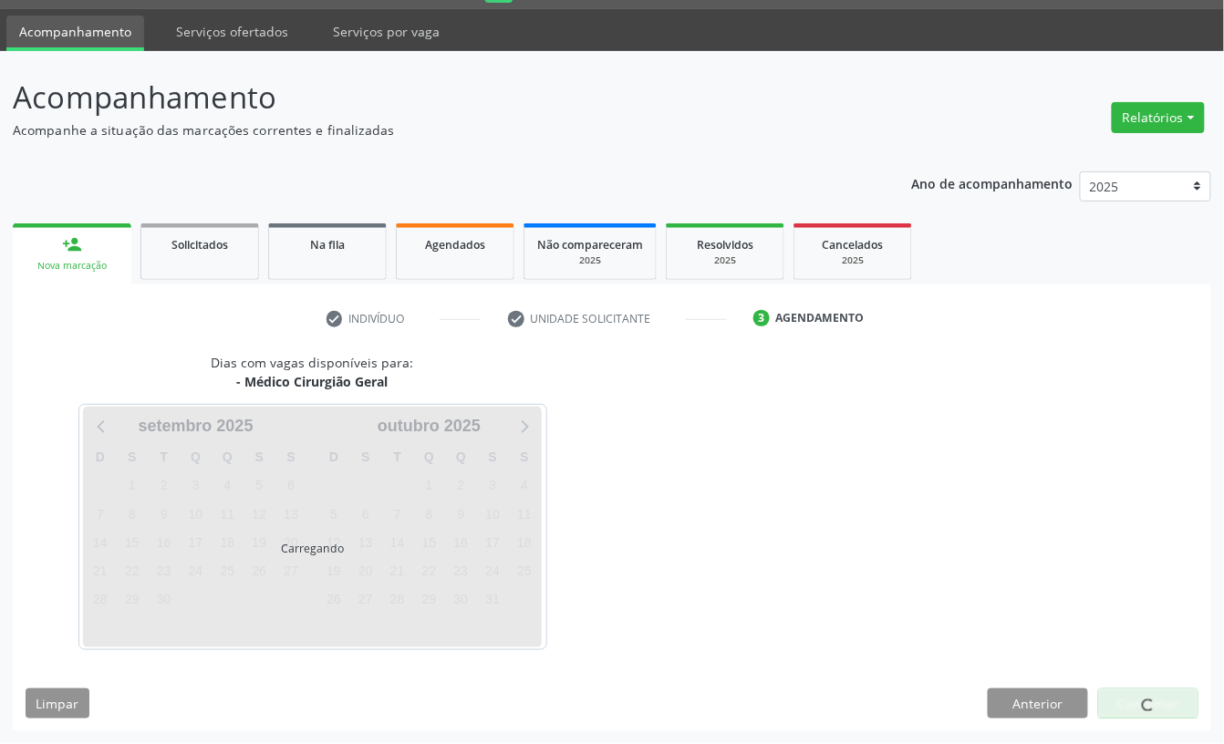
scroll to position [51, 0]
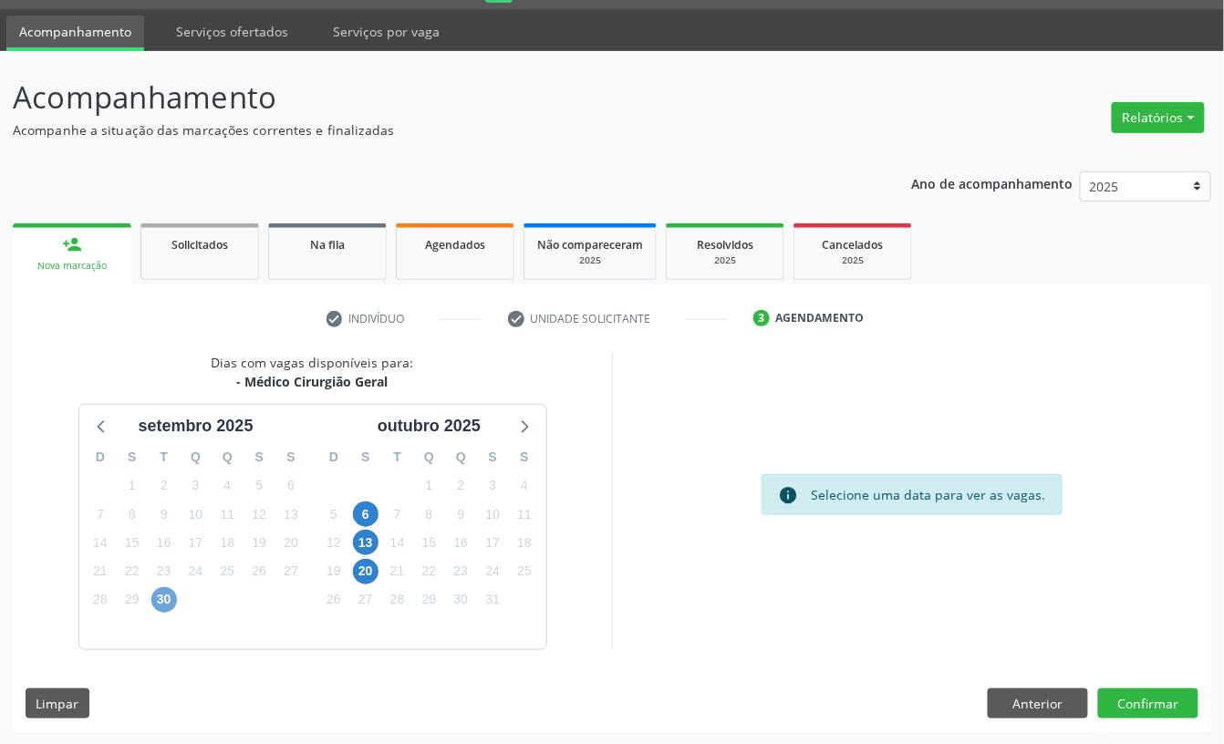
click at [155, 598] on span "30" at bounding box center [164, 600] width 26 height 26
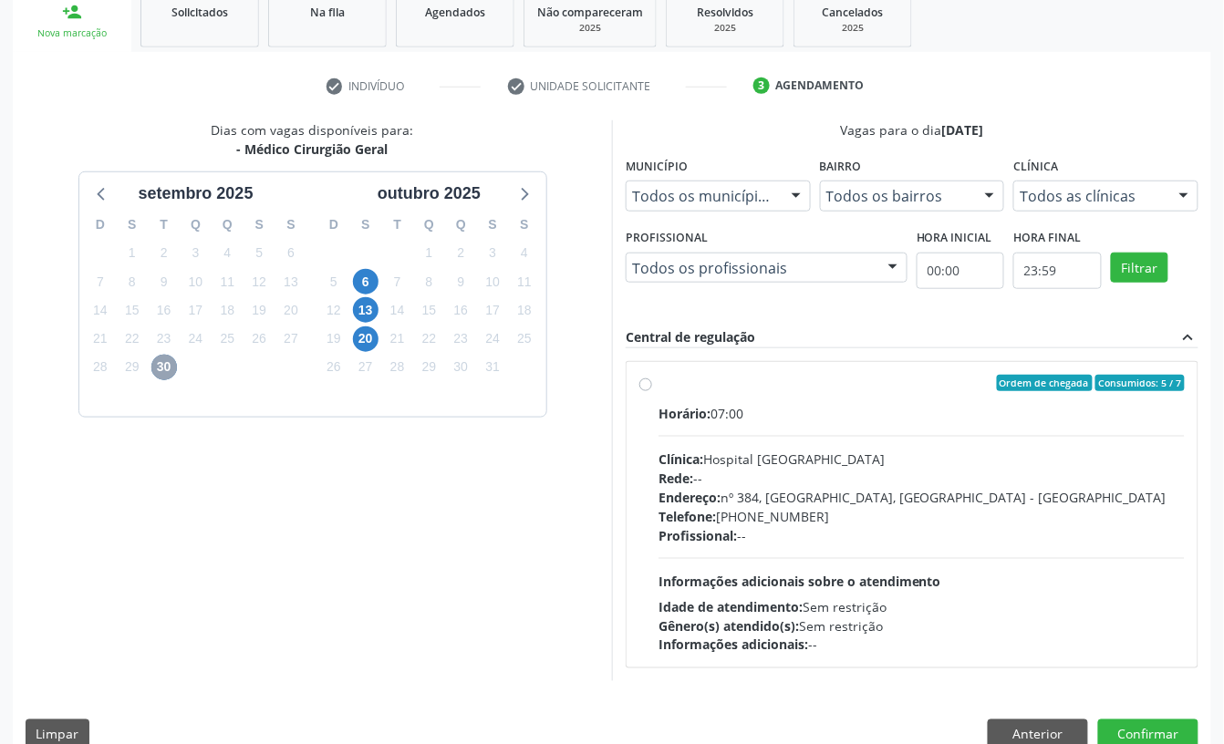
scroll to position [294, 0]
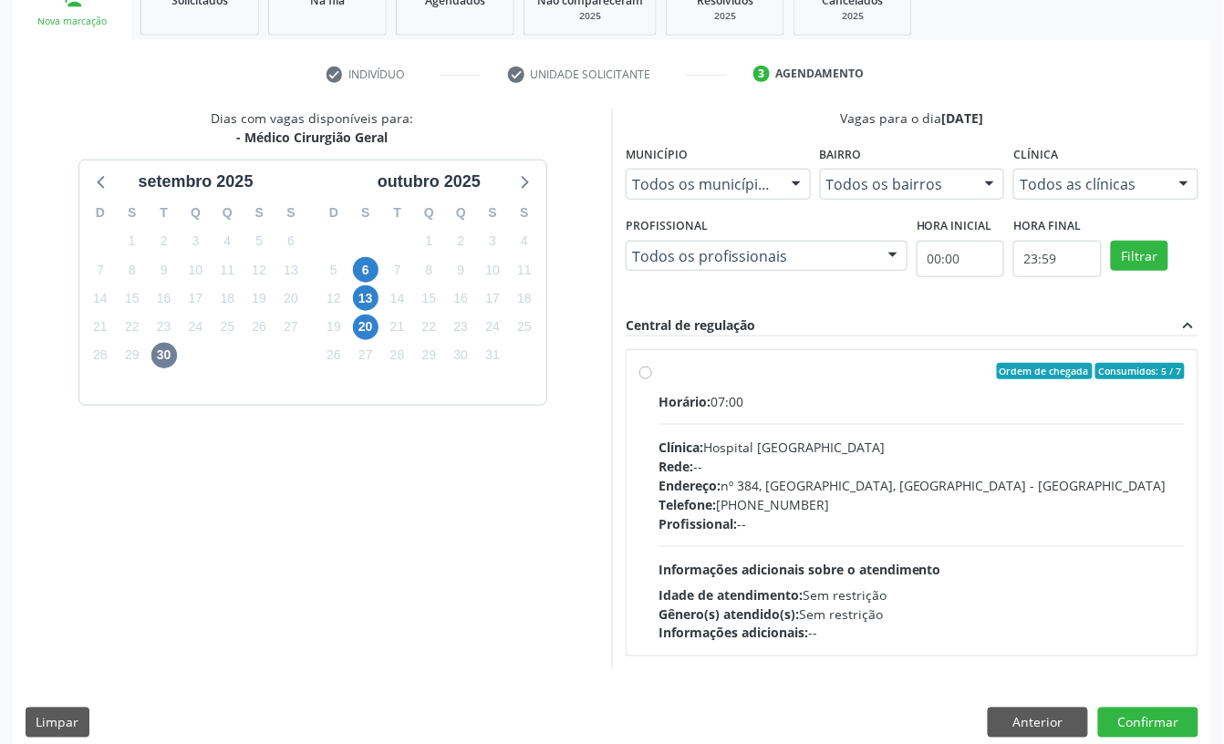
click at [796, 399] on div "Horário: 07:00" at bounding box center [922, 401] width 526 height 19
click at [652, 379] on input "Ordem de chegada Consumidos: 5 / 7 Horário: 07:00 Clínica: Hospital Sao Francis…" at bounding box center [645, 371] width 13 height 16
radio input "true"
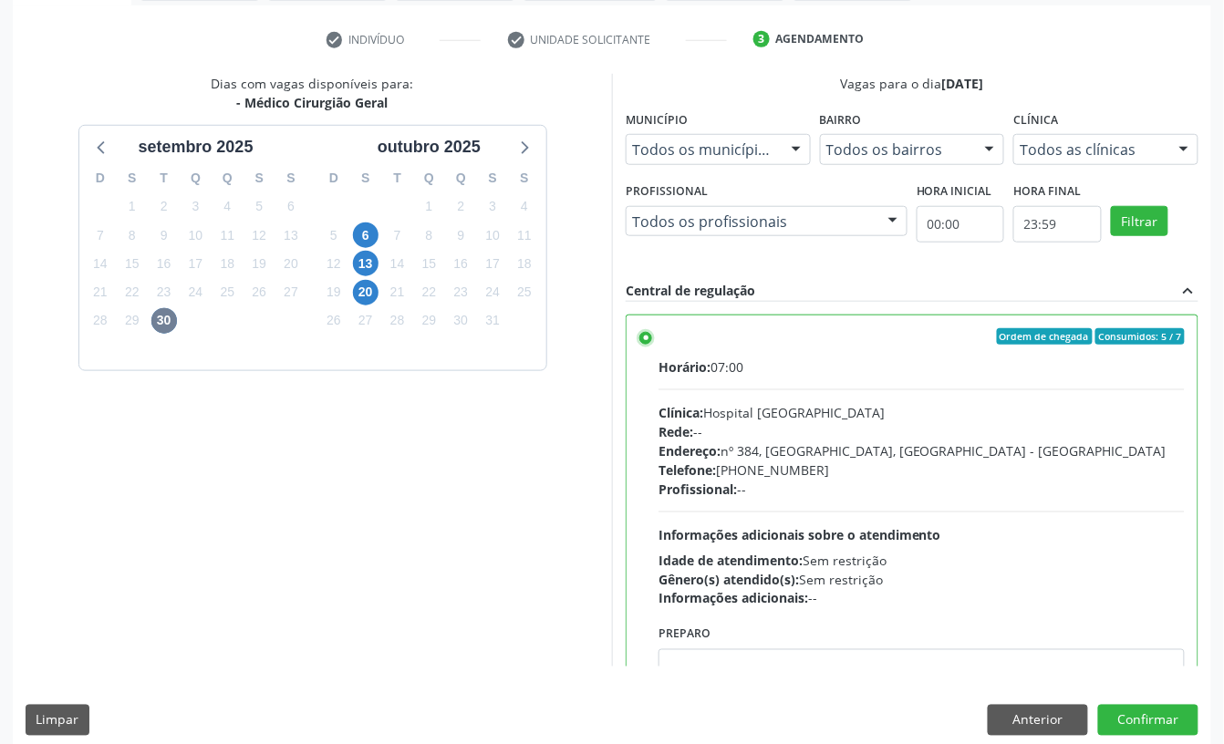
scroll to position [347, 0]
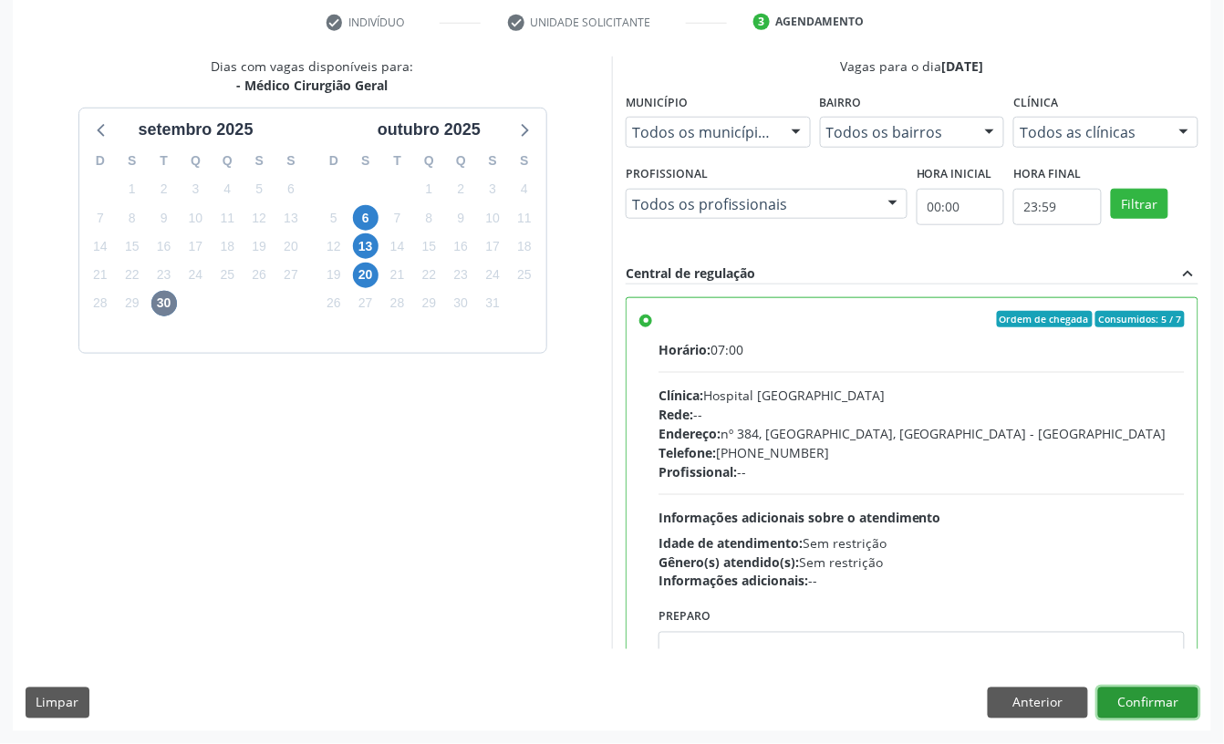
click at [1193, 700] on button "Confirmar" at bounding box center [1148, 703] width 100 height 31
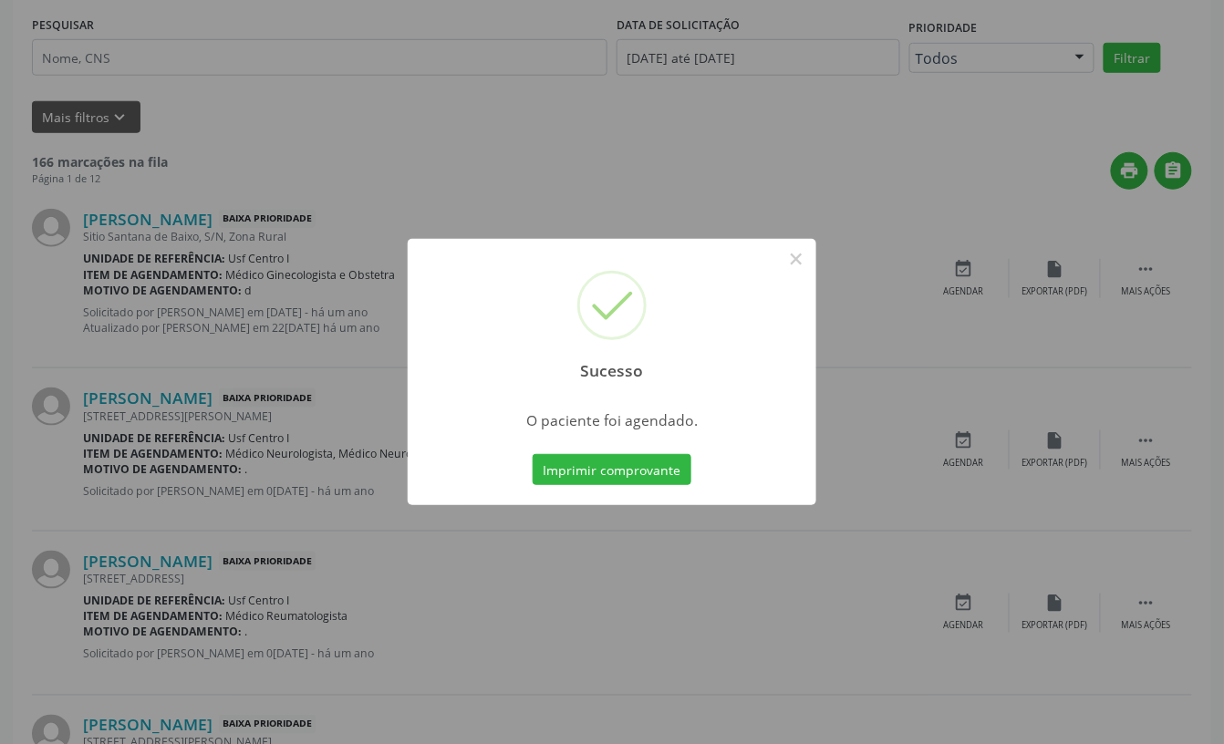
scroll to position [0, 0]
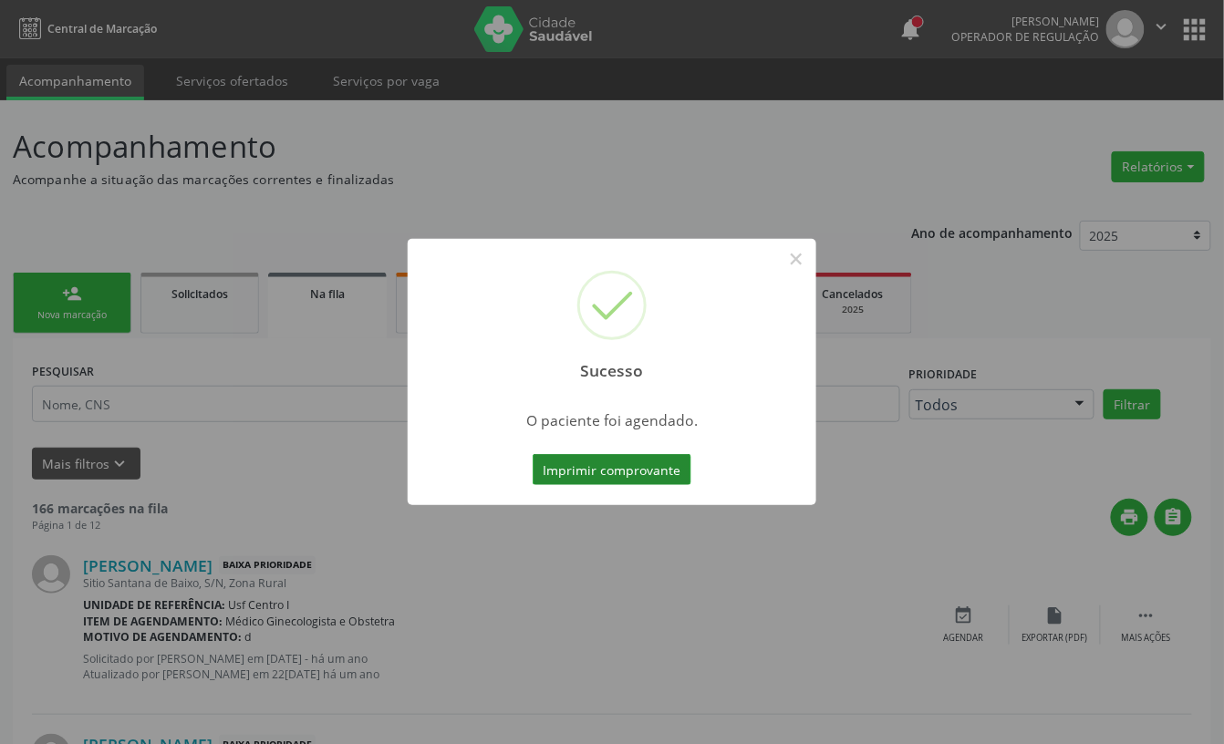
click at [649, 472] on button "Imprimir comprovante" at bounding box center [612, 469] width 159 height 31
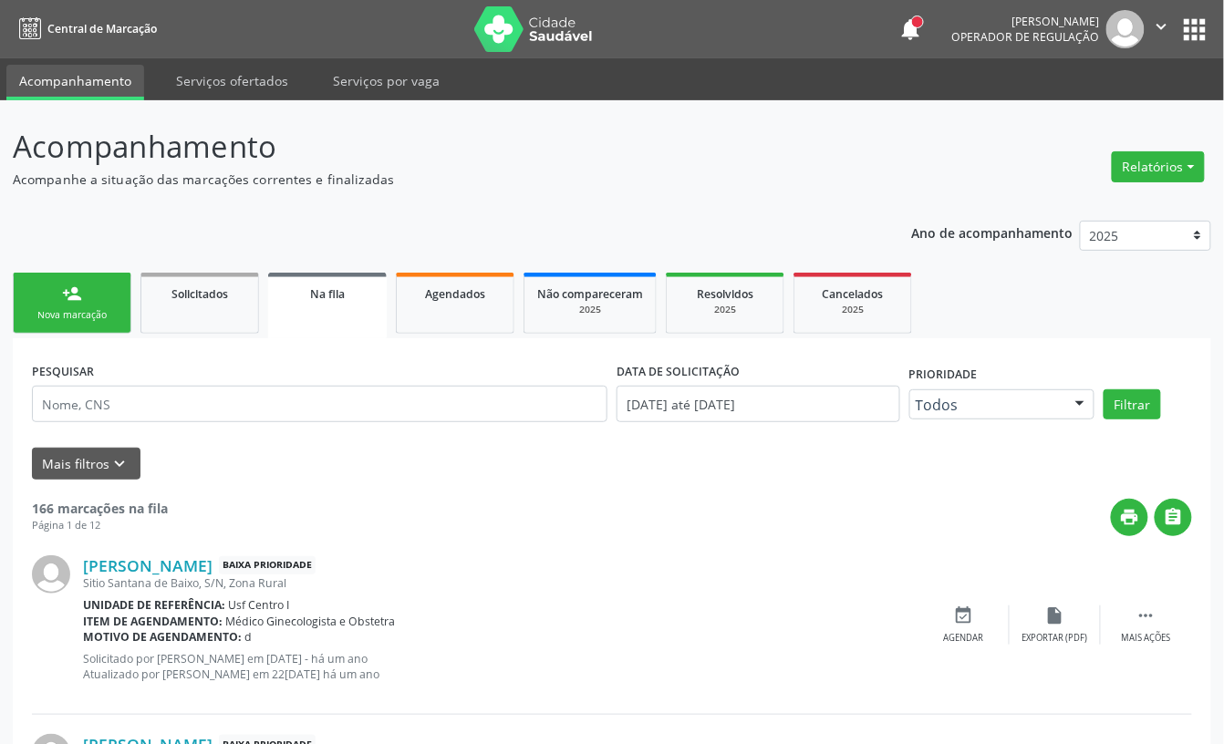
click at [52, 310] on div "Nova marcação" at bounding box center [71, 315] width 91 height 14
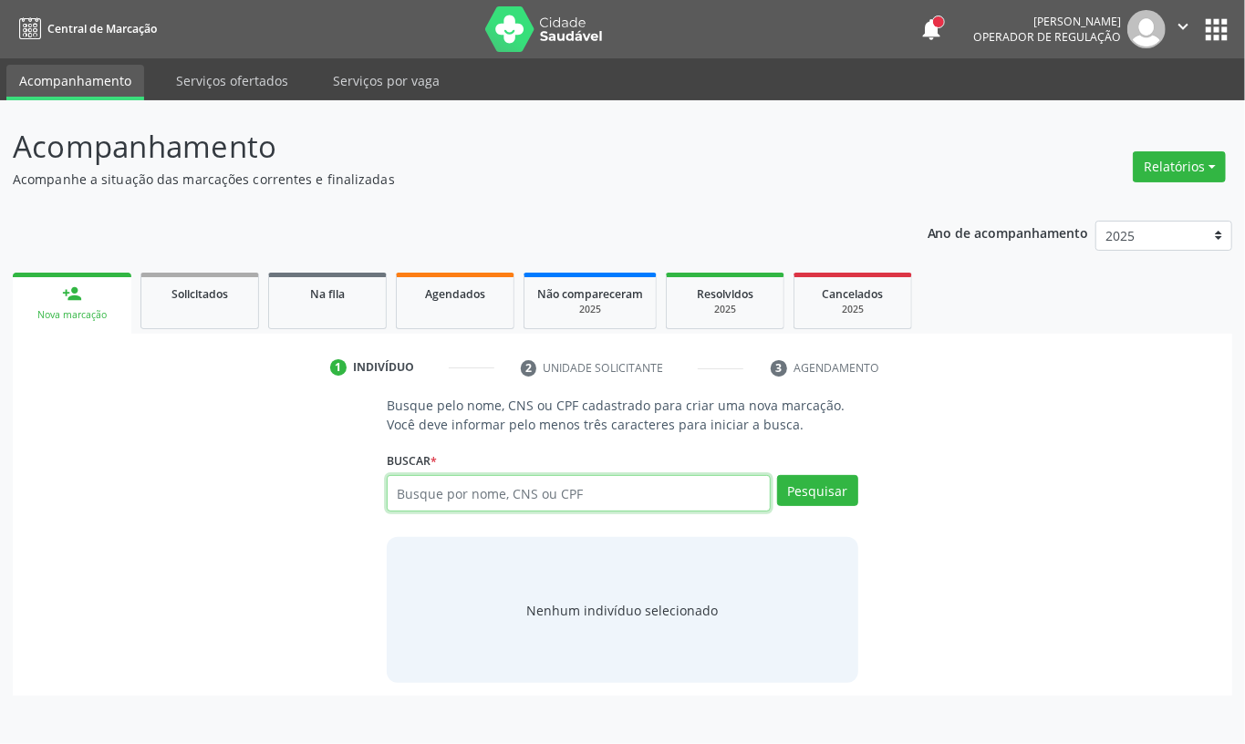
click at [501, 486] on input "text" at bounding box center [579, 493] width 384 height 36
type input "13860331469"
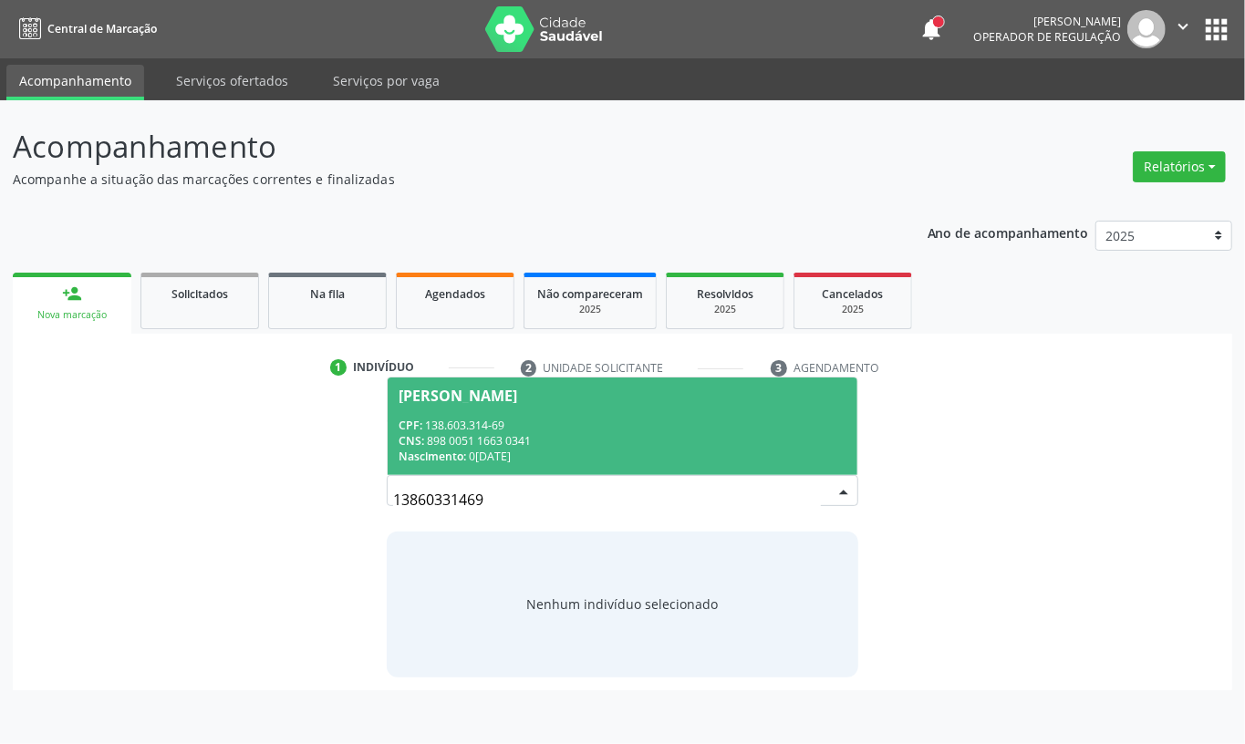
drag, startPoint x: 472, startPoint y: 436, endPoint x: 529, endPoint y: 368, distance: 88.6
click at [472, 433] on div "CNS: 898 0051 1663 0341" at bounding box center [623, 441] width 448 height 16
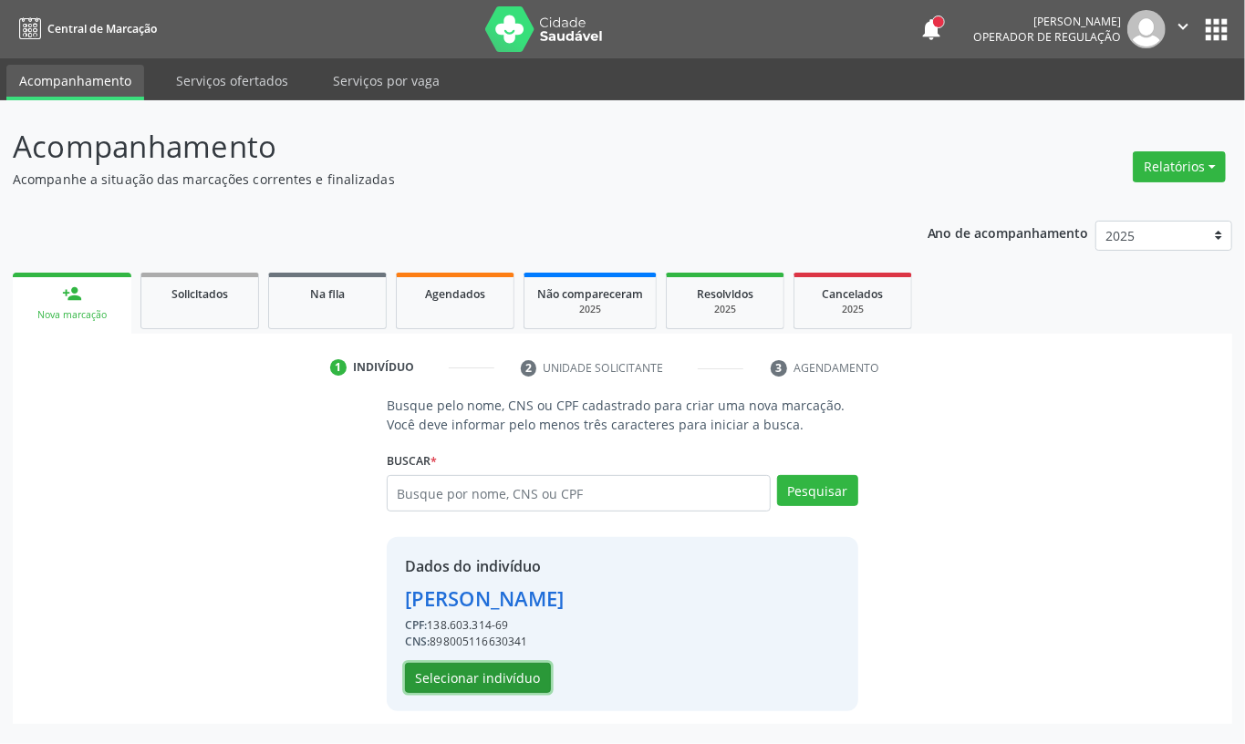
drag, startPoint x: 522, startPoint y: 688, endPoint x: 1030, endPoint y: 380, distance: 593.8
click at [522, 687] on button "Selecionar indivíduo" at bounding box center [478, 678] width 146 height 31
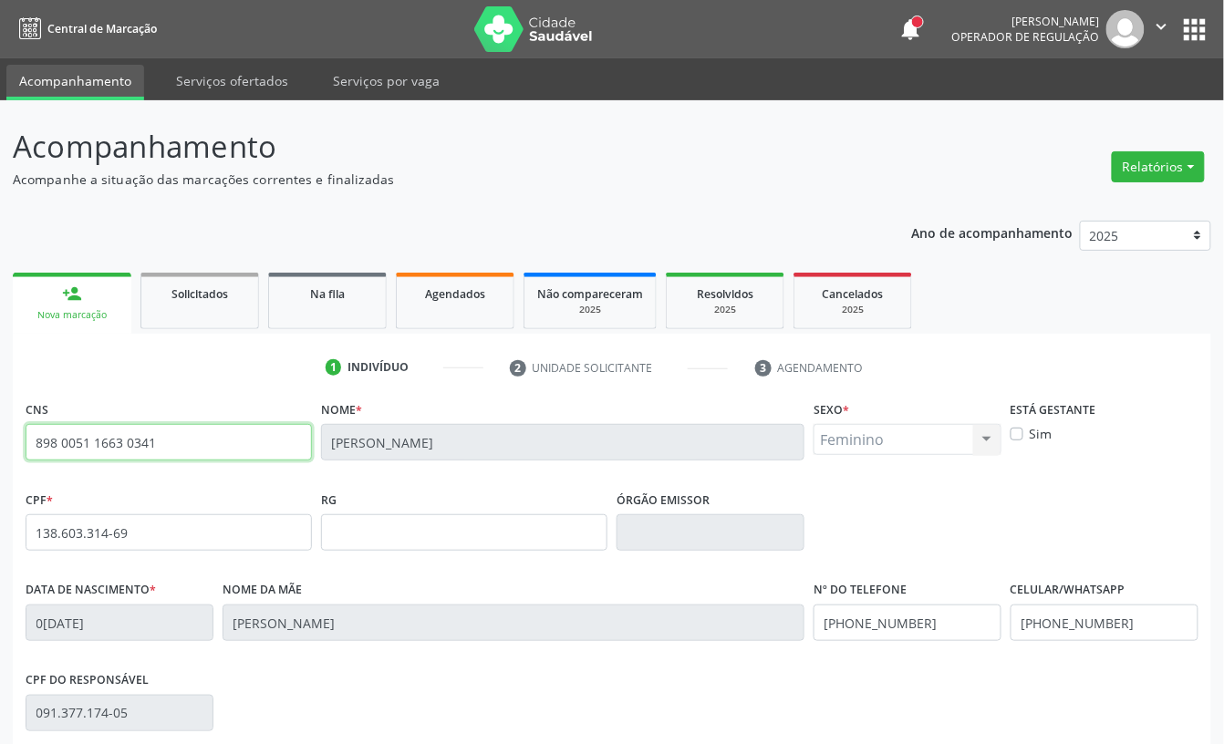
click at [121, 450] on input "898 0051 1663 0341" at bounding box center [169, 442] width 286 height 36
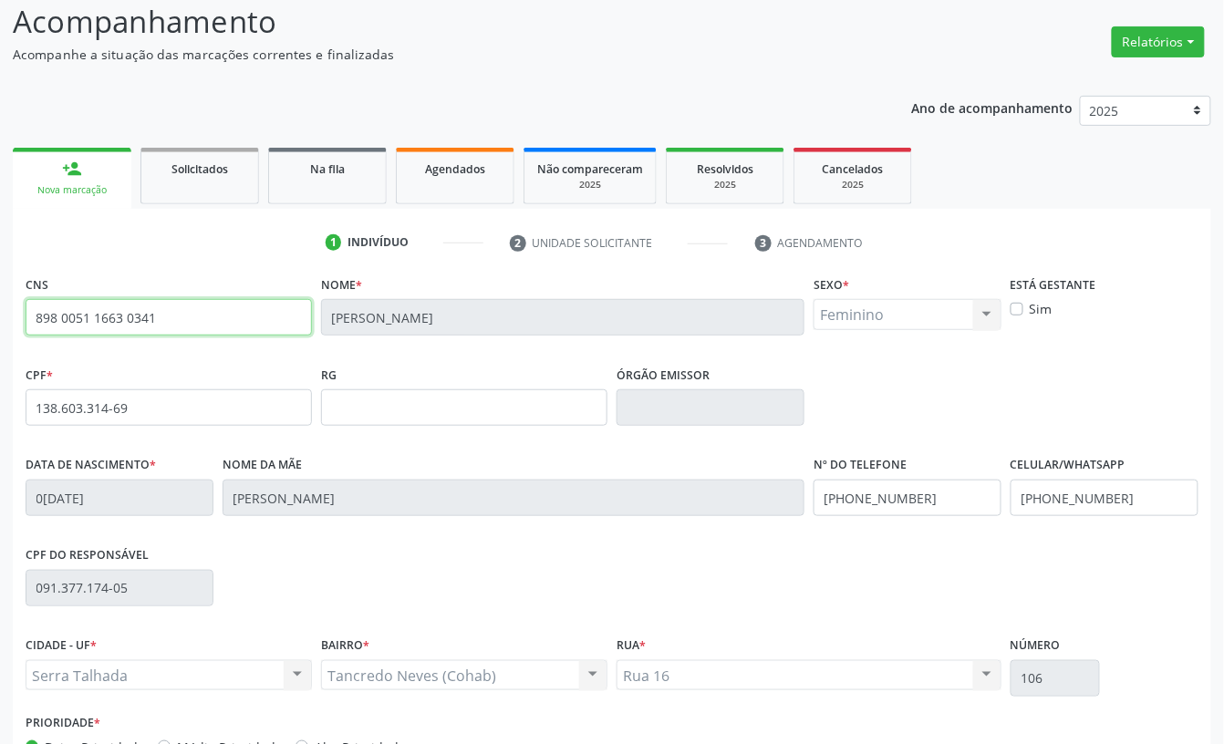
scroll to position [245, 0]
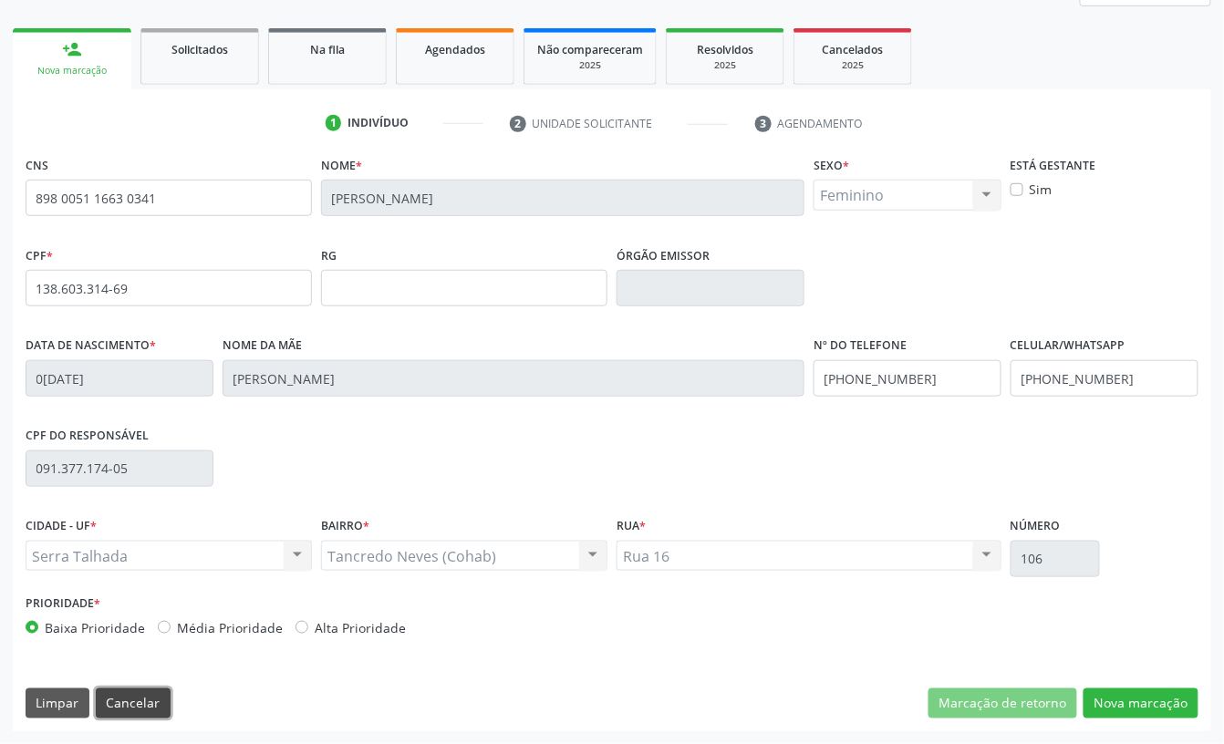
click at [140, 700] on button "Cancelar" at bounding box center [133, 704] width 75 height 31
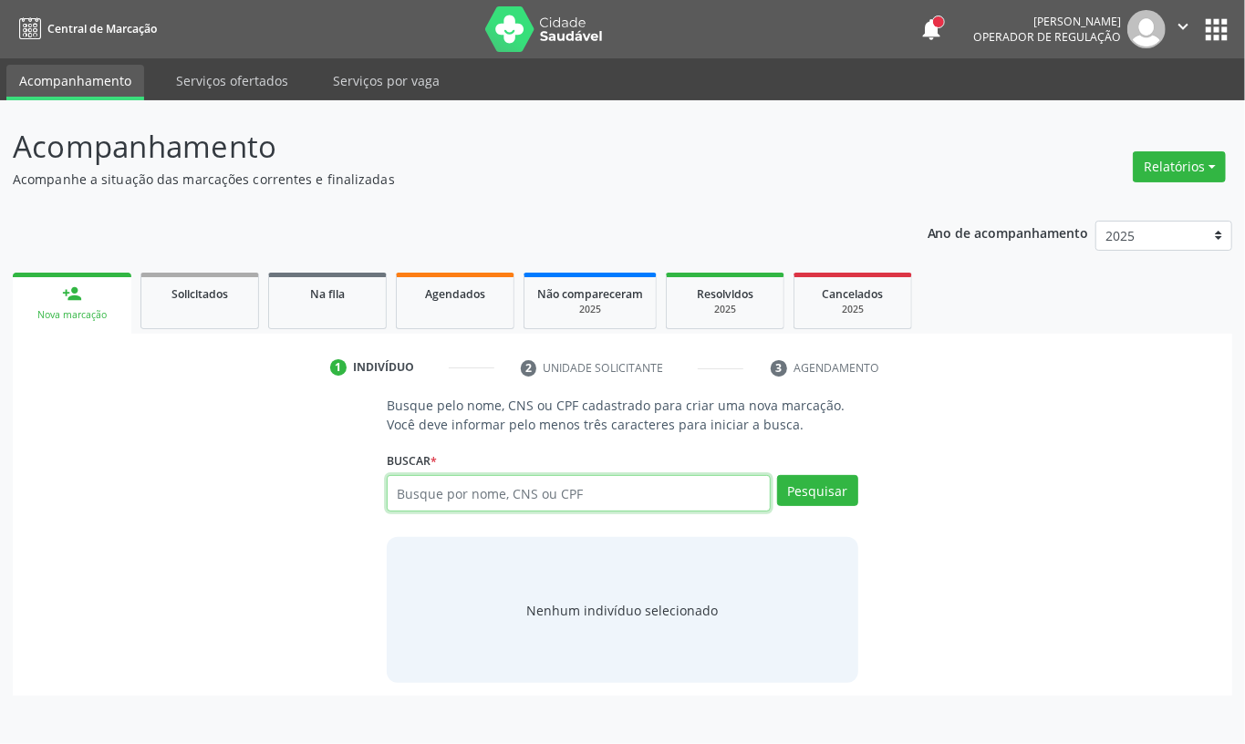
click at [434, 501] on input "text" at bounding box center [579, 493] width 384 height 36
type input "08955240406"
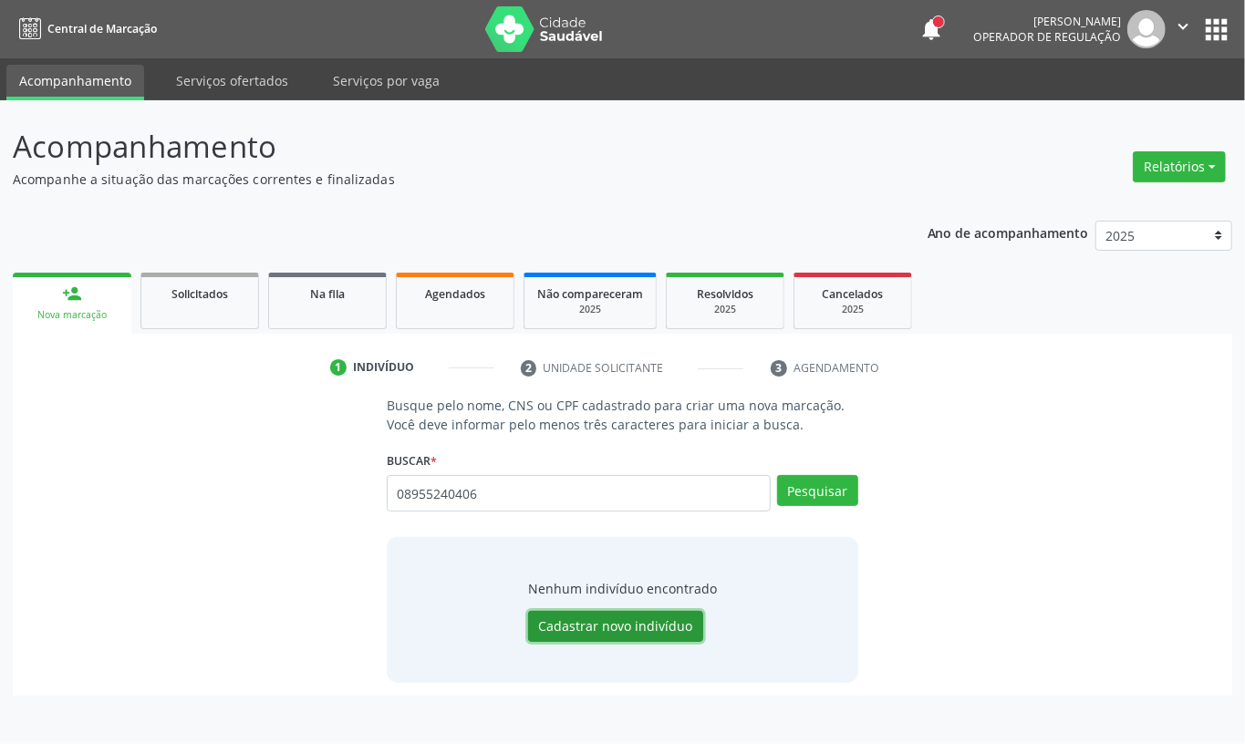
click at [581, 617] on button "Cadastrar novo indivíduo" at bounding box center [615, 626] width 175 height 31
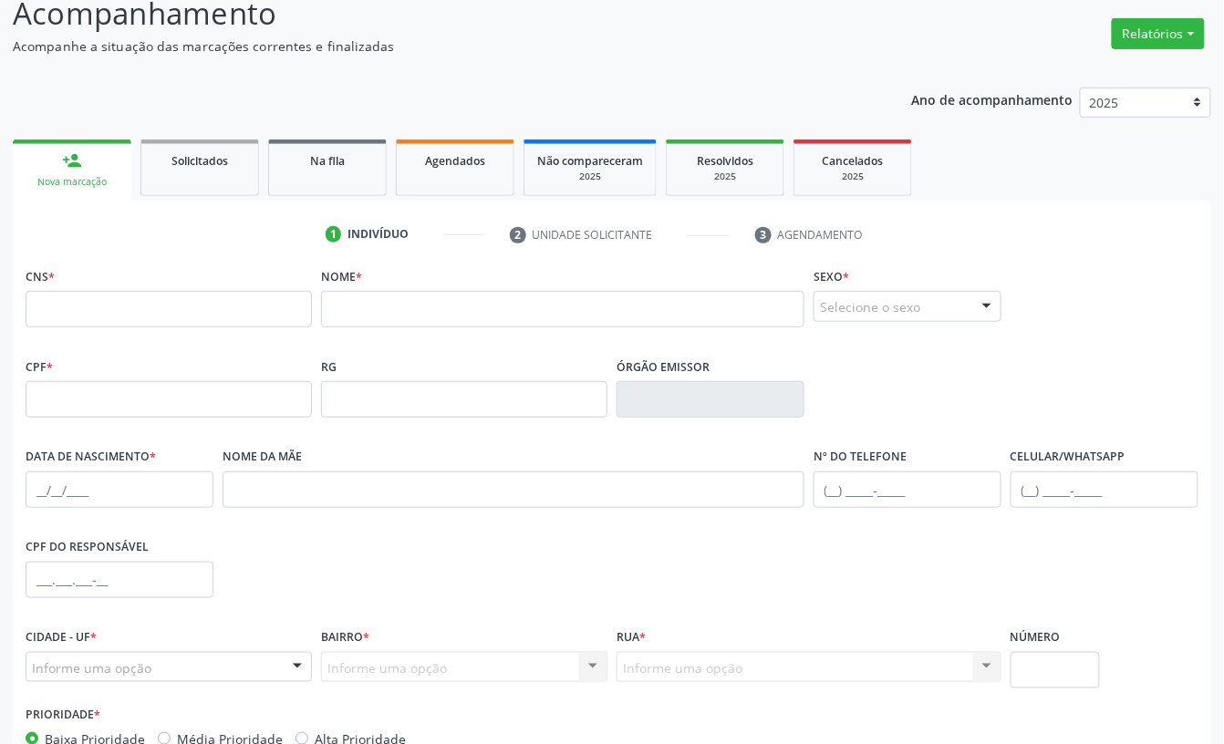
scroll to position [245, 0]
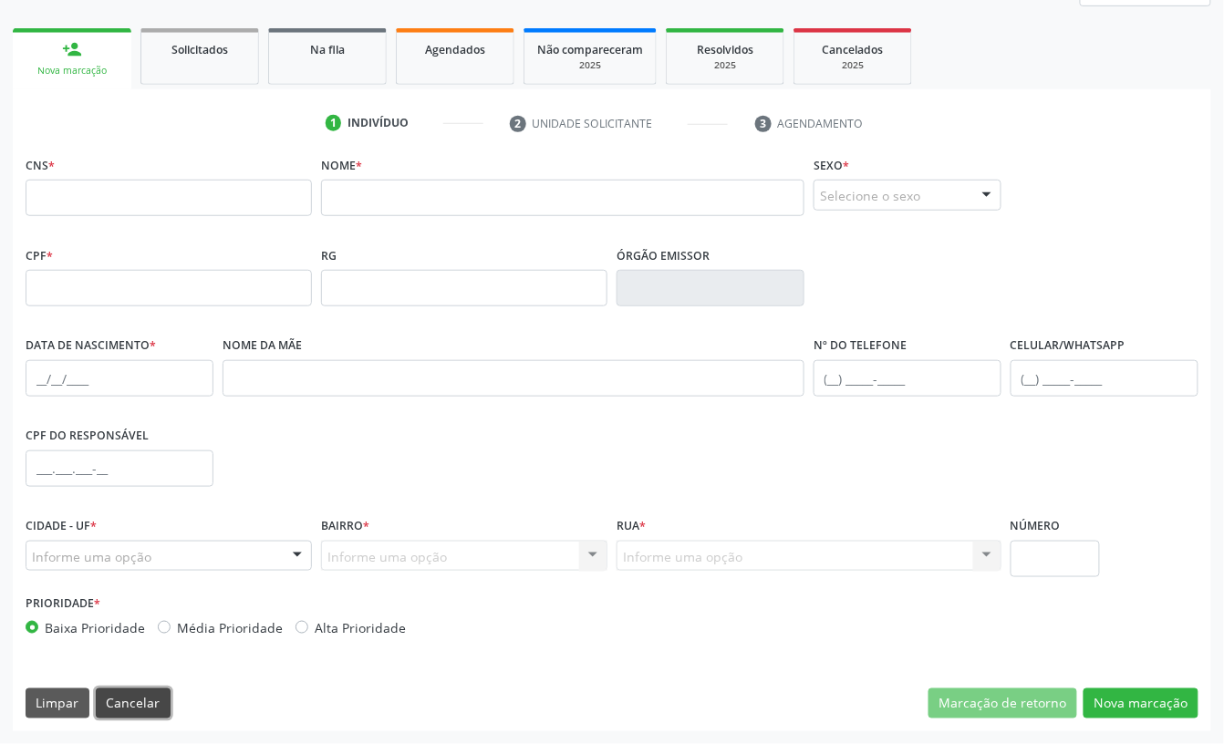
click at [139, 716] on button "Cancelar" at bounding box center [133, 704] width 75 height 31
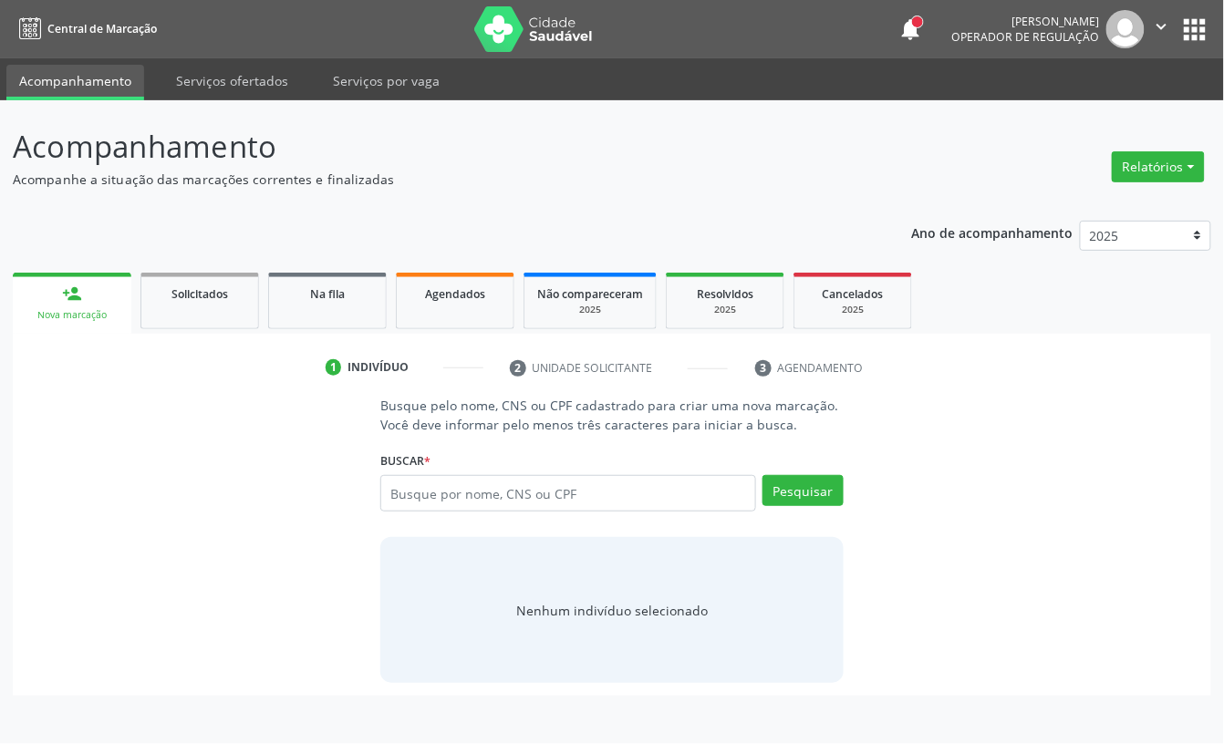
scroll to position [0, 0]
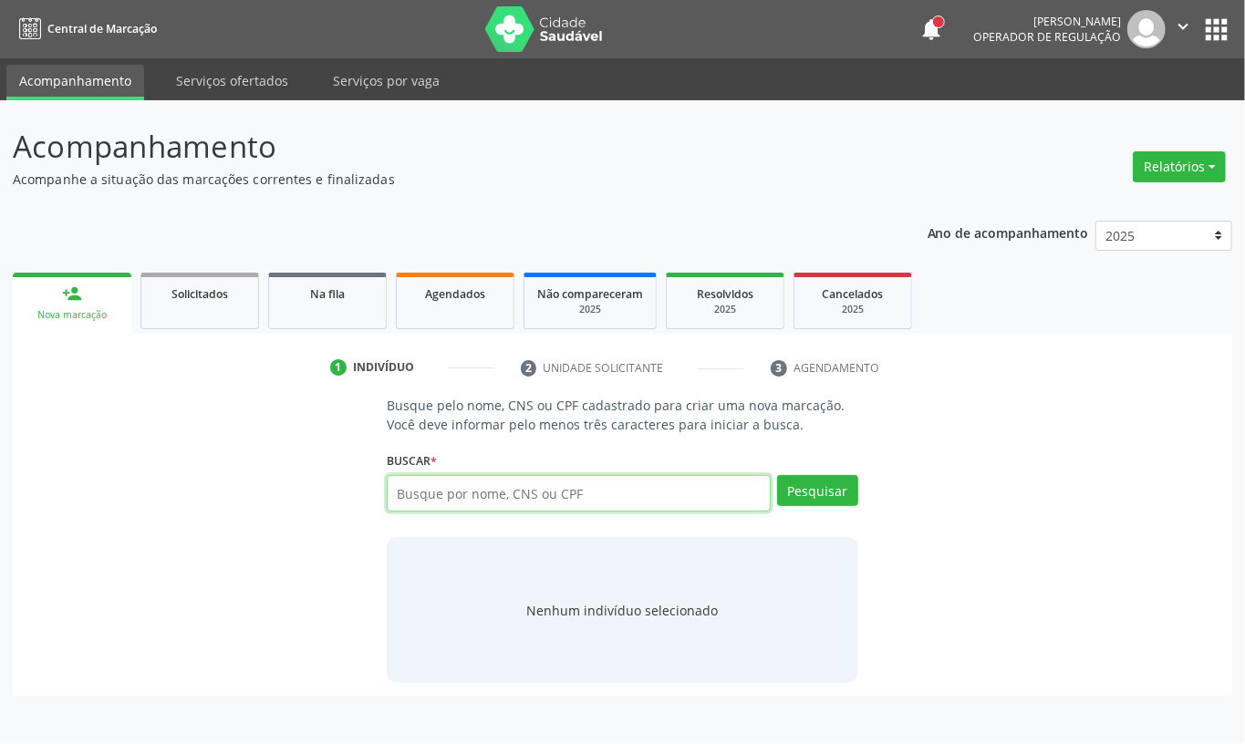
click at [451, 500] on input "text" at bounding box center [579, 493] width 384 height 36
type input "maria da penha de lima melo"
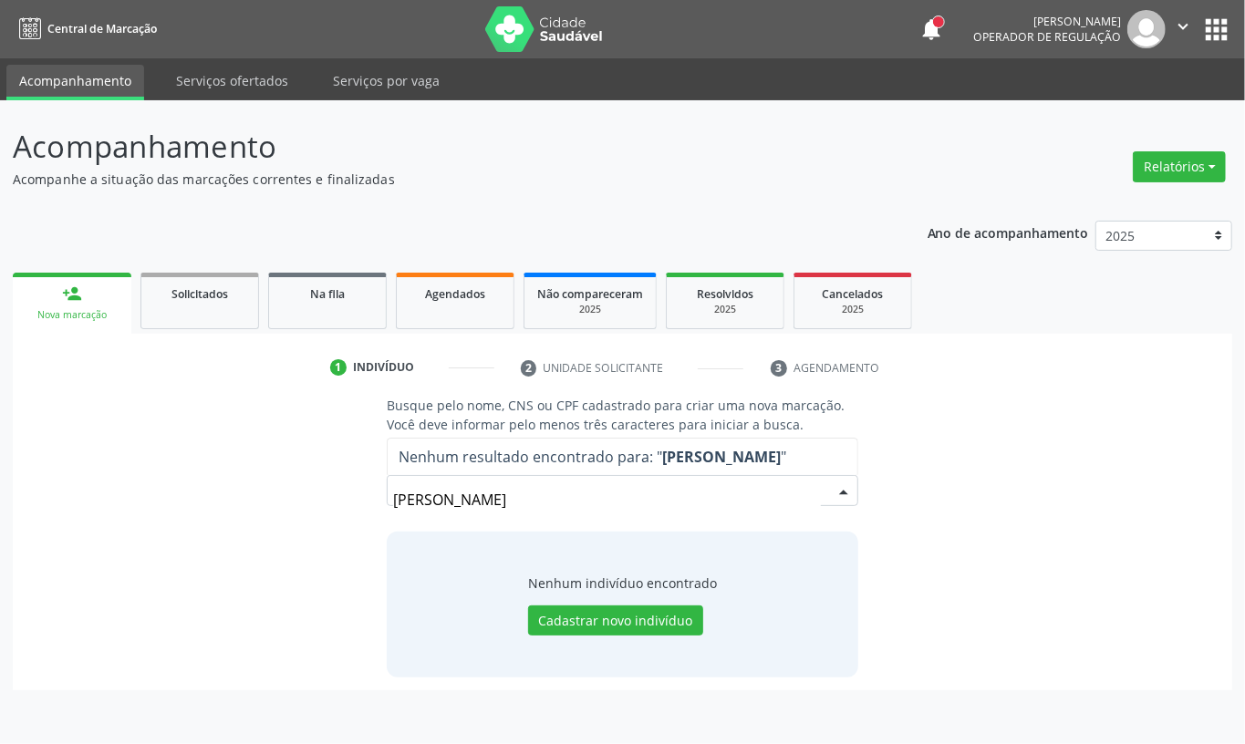
drag, startPoint x: 615, startPoint y: 508, endPoint x: 569, endPoint y: 503, distance: 45.8
click at [569, 503] on input "maria da penha de lima melo" at bounding box center [607, 500] width 428 height 36
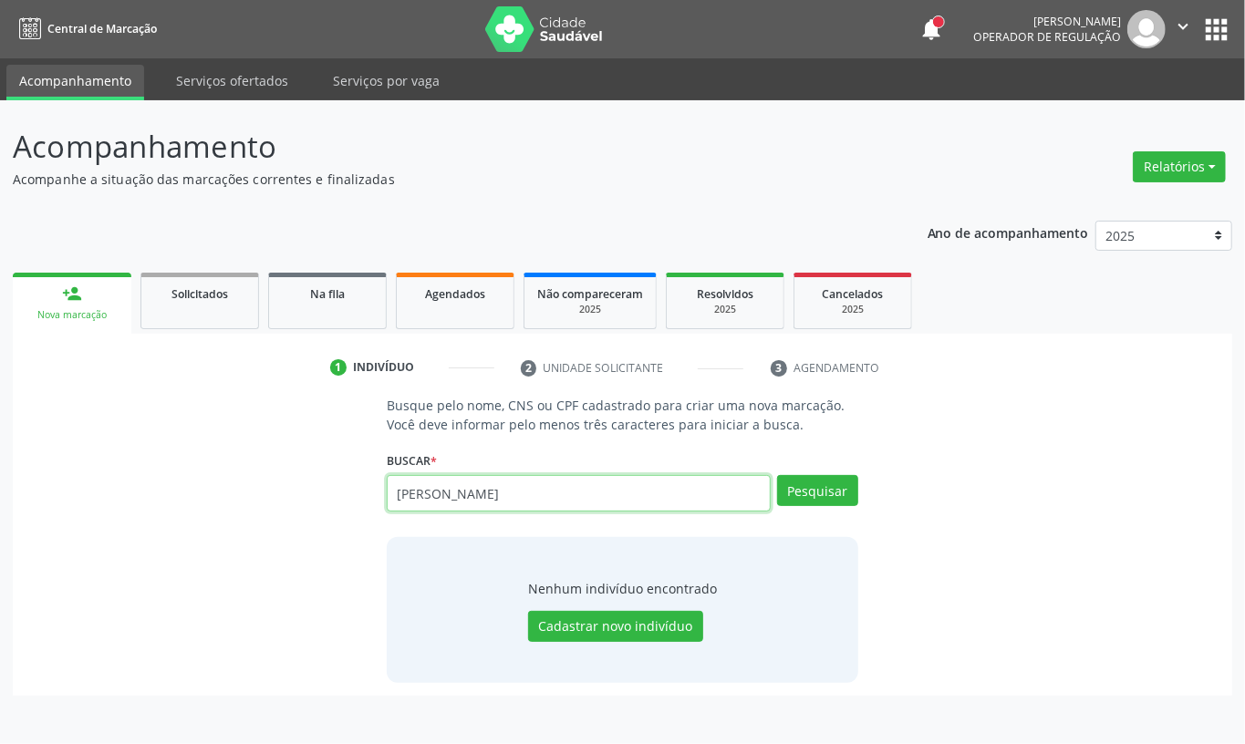
click at [443, 498] on input "maria da penha de lima melo" at bounding box center [579, 493] width 384 height 36
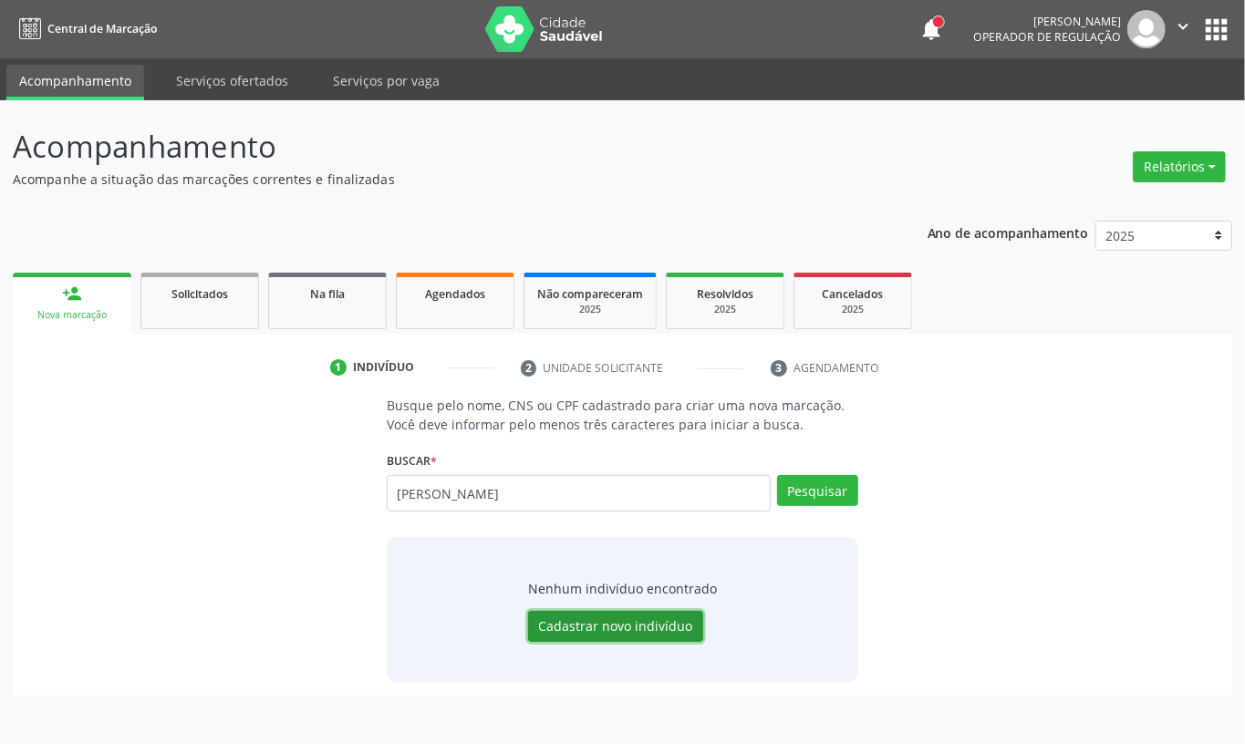
click at [653, 637] on button "Cadastrar novo indivíduo" at bounding box center [615, 626] width 175 height 31
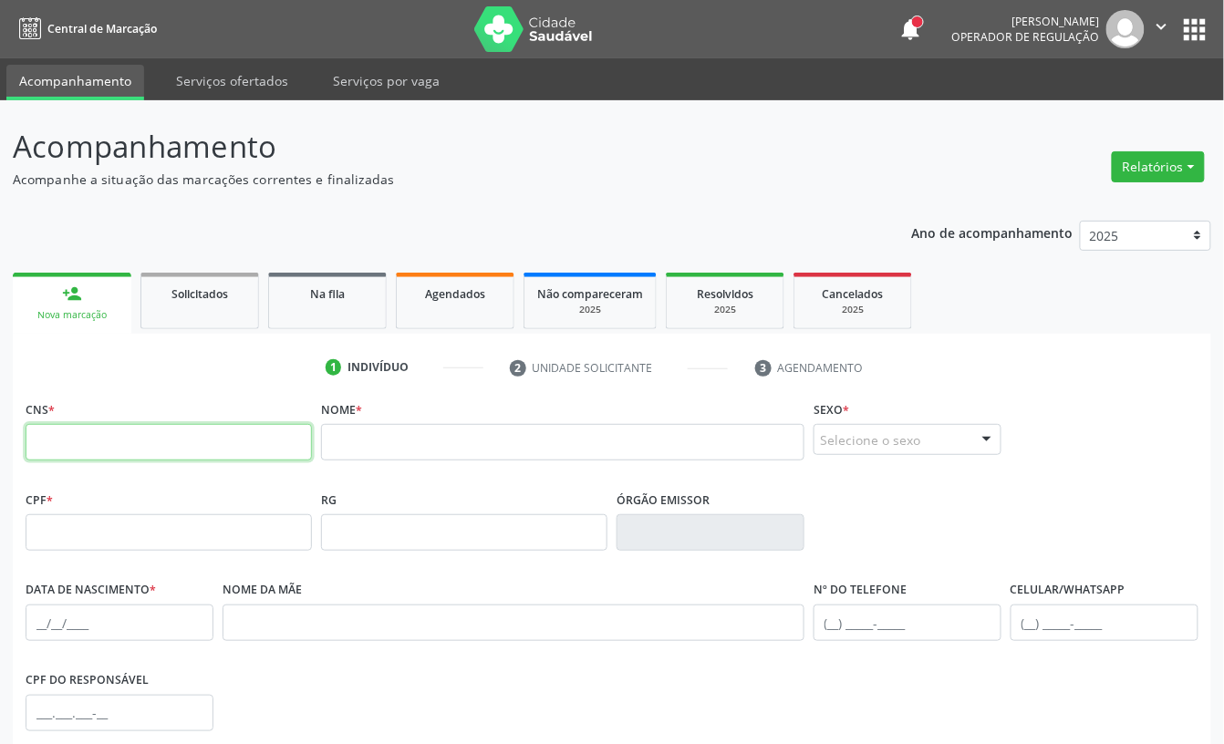
click at [228, 445] on input "text" at bounding box center [169, 442] width 286 height 36
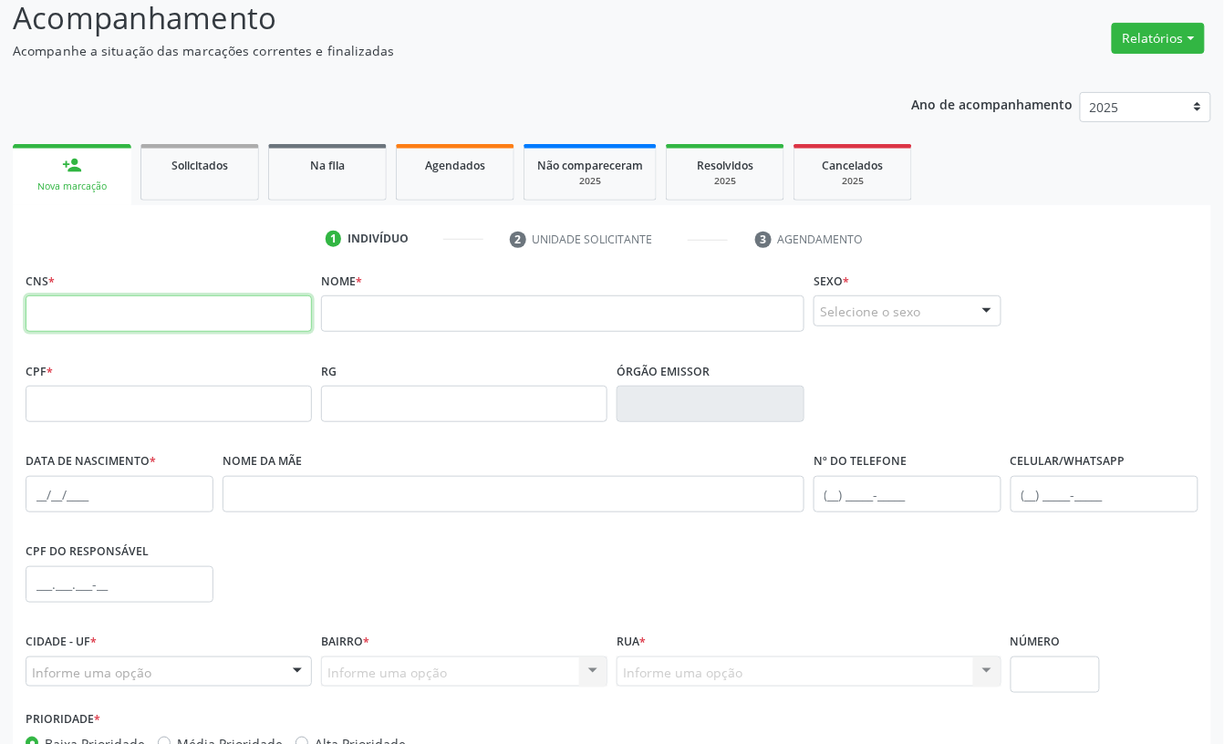
scroll to position [245, 0]
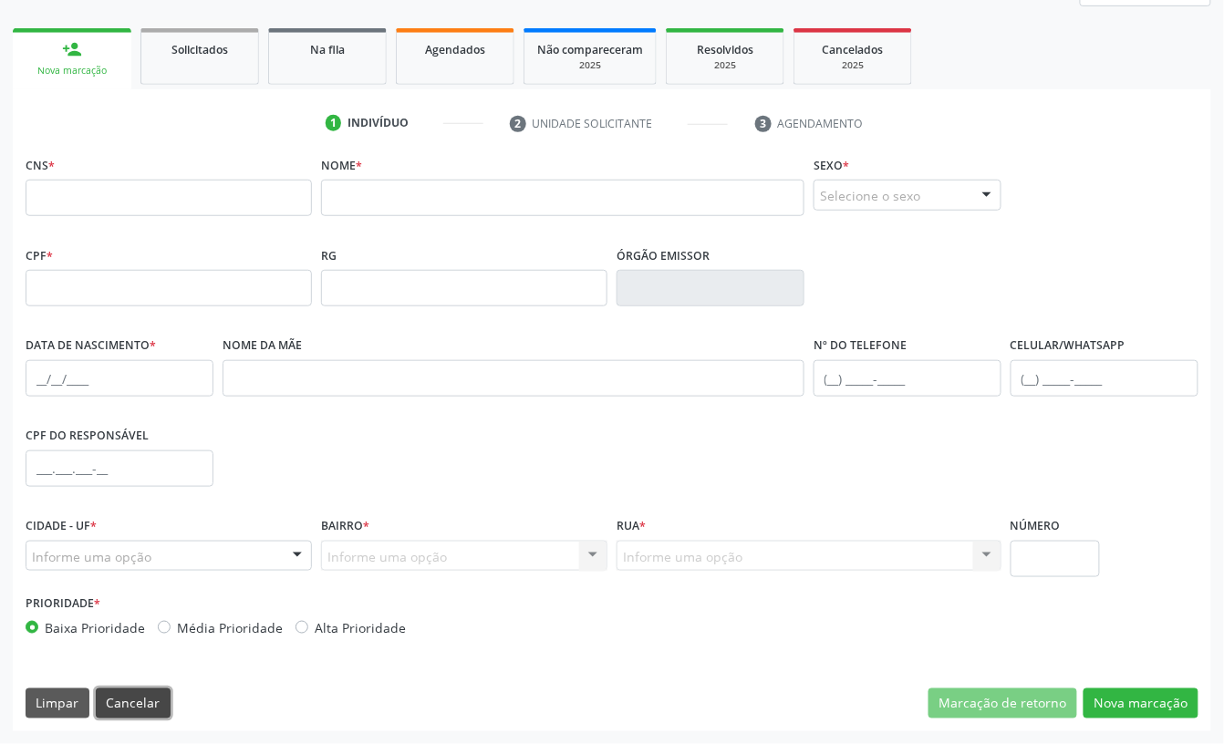
click at [117, 709] on button "Cancelar" at bounding box center [133, 704] width 75 height 31
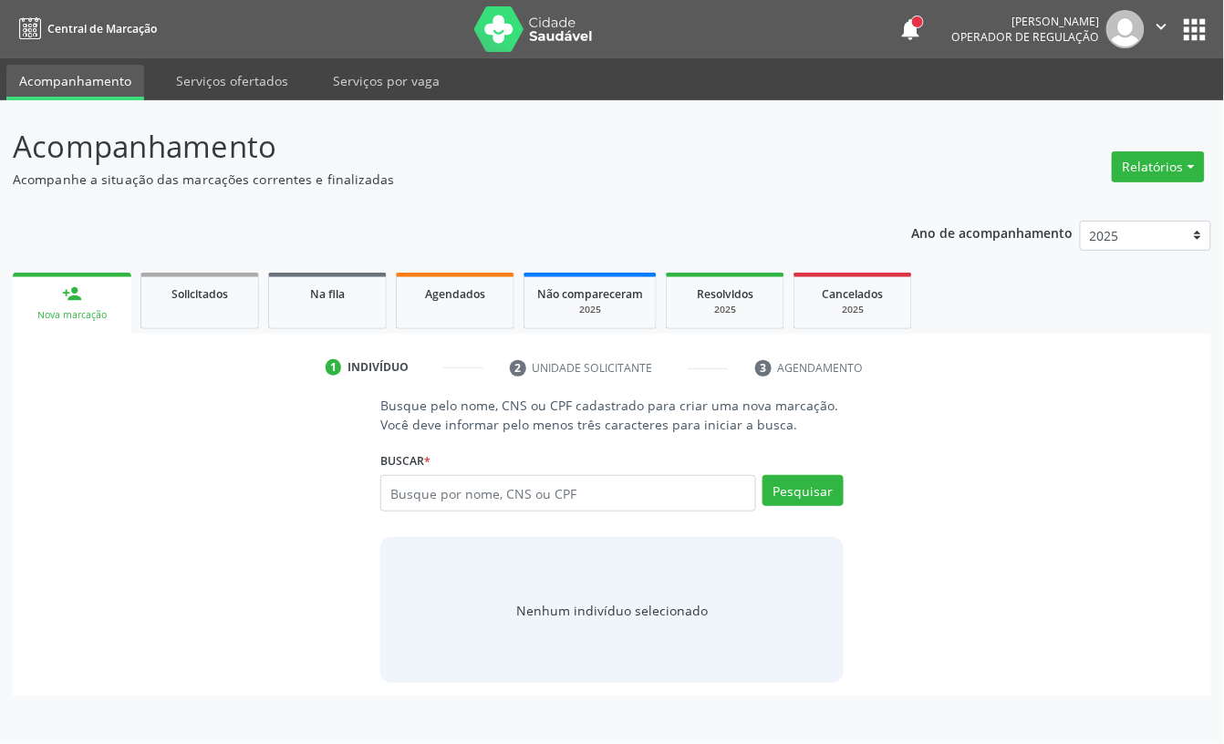
scroll to position [0, 0]
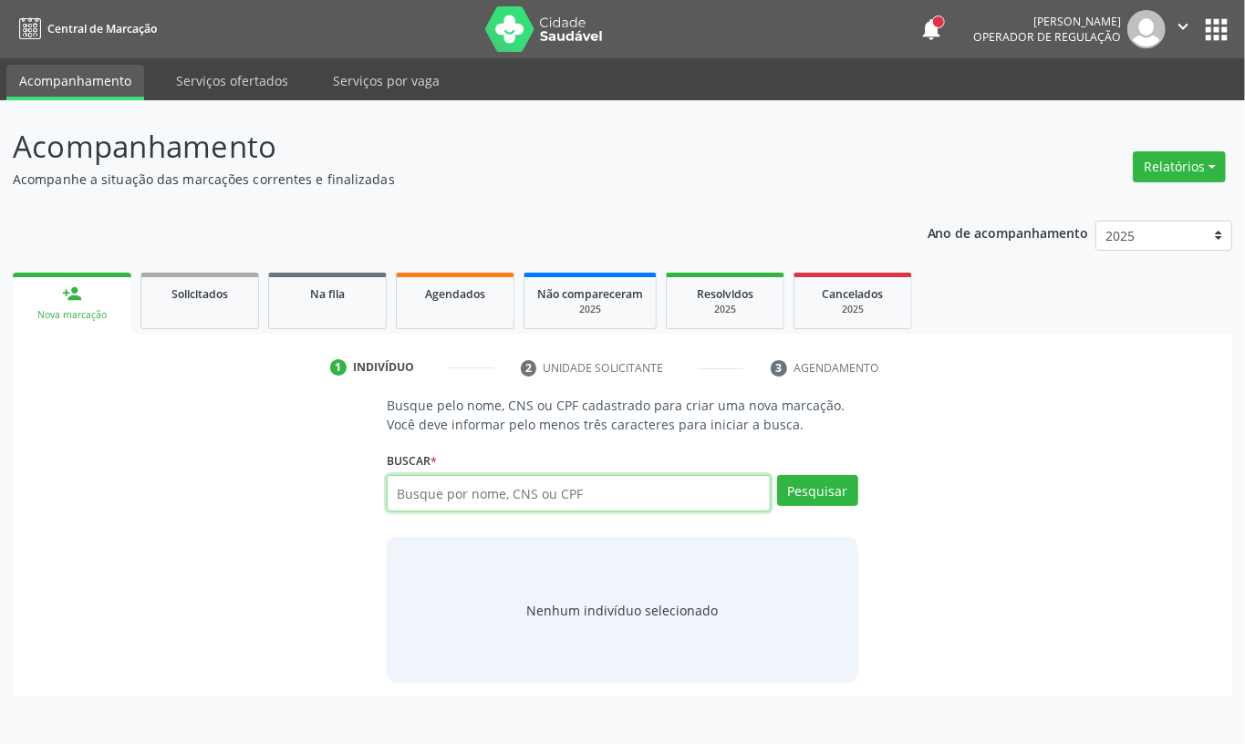
click at [519, 487] on input "text" at bounding box center [579, 493] width 384 height 36
type input "703207614556892"
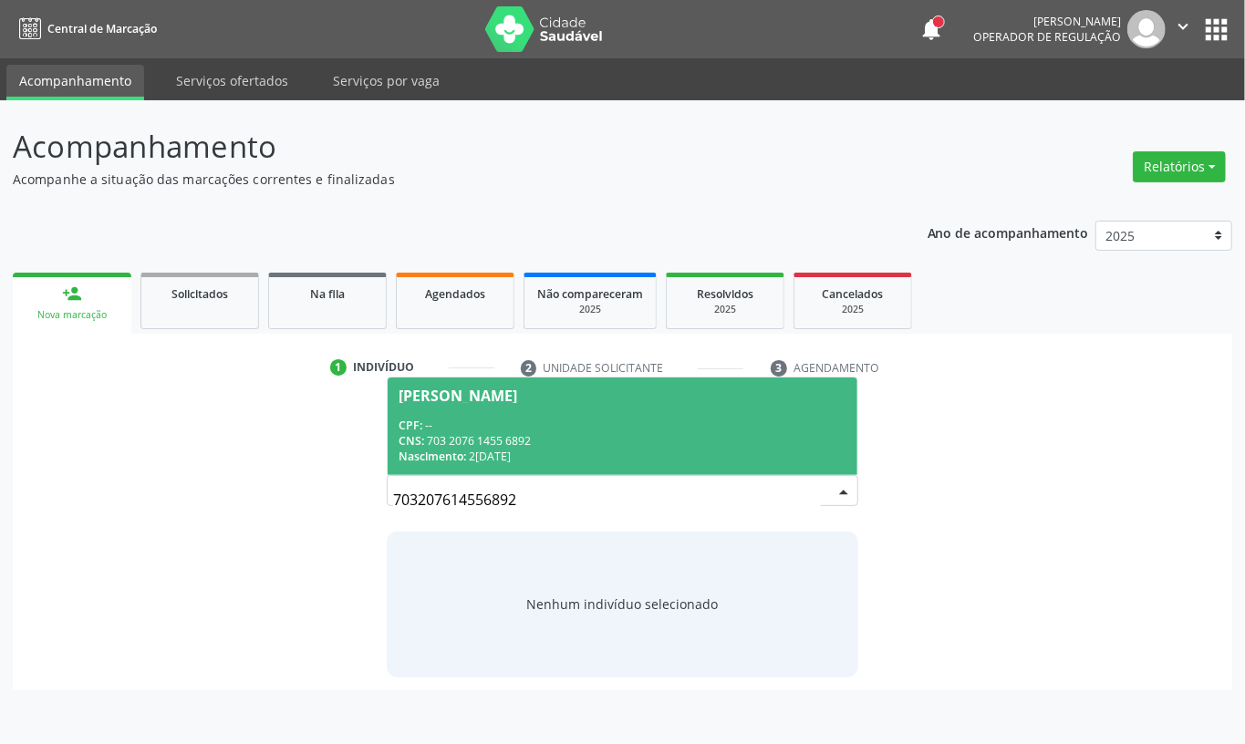
click at [584, 436] on div "CNS: 703 2076 1455 6892" at bounding box center [623, 441] width 448 height 16
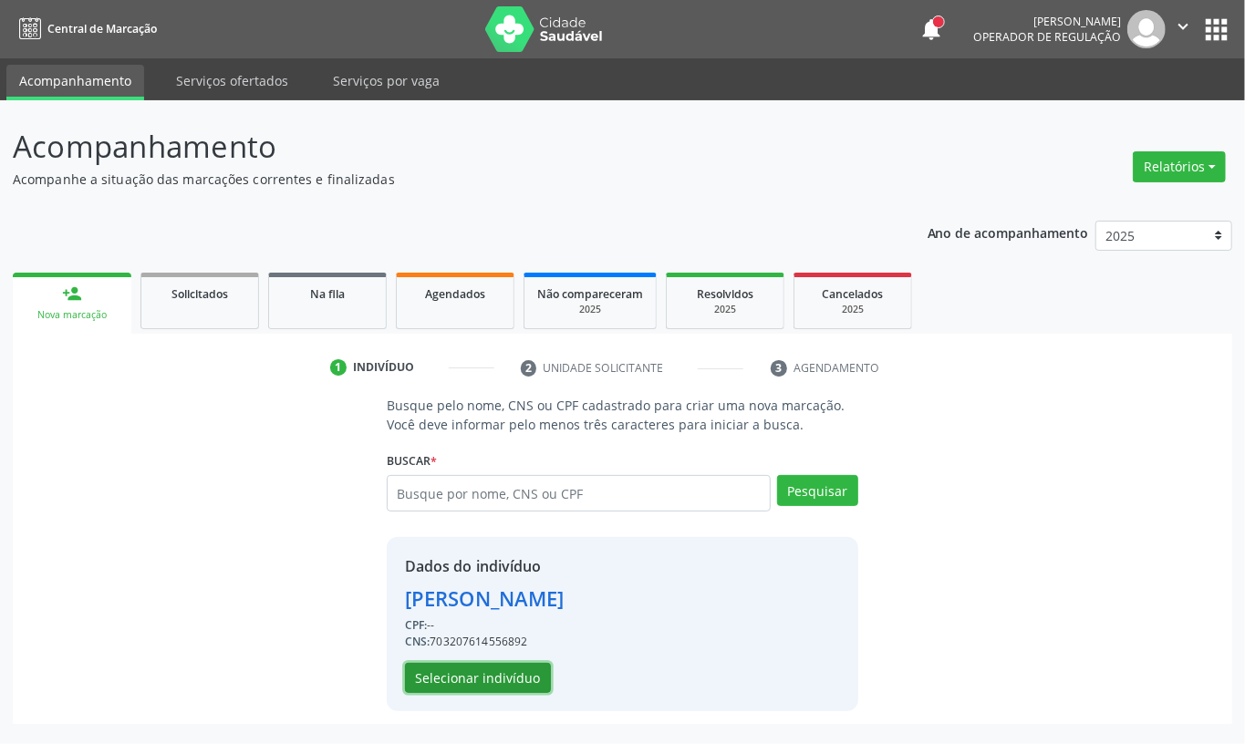
click at [461, 693] on button "Selecionar indivíduo" at bounding box center [478, 678] width 146 height 31
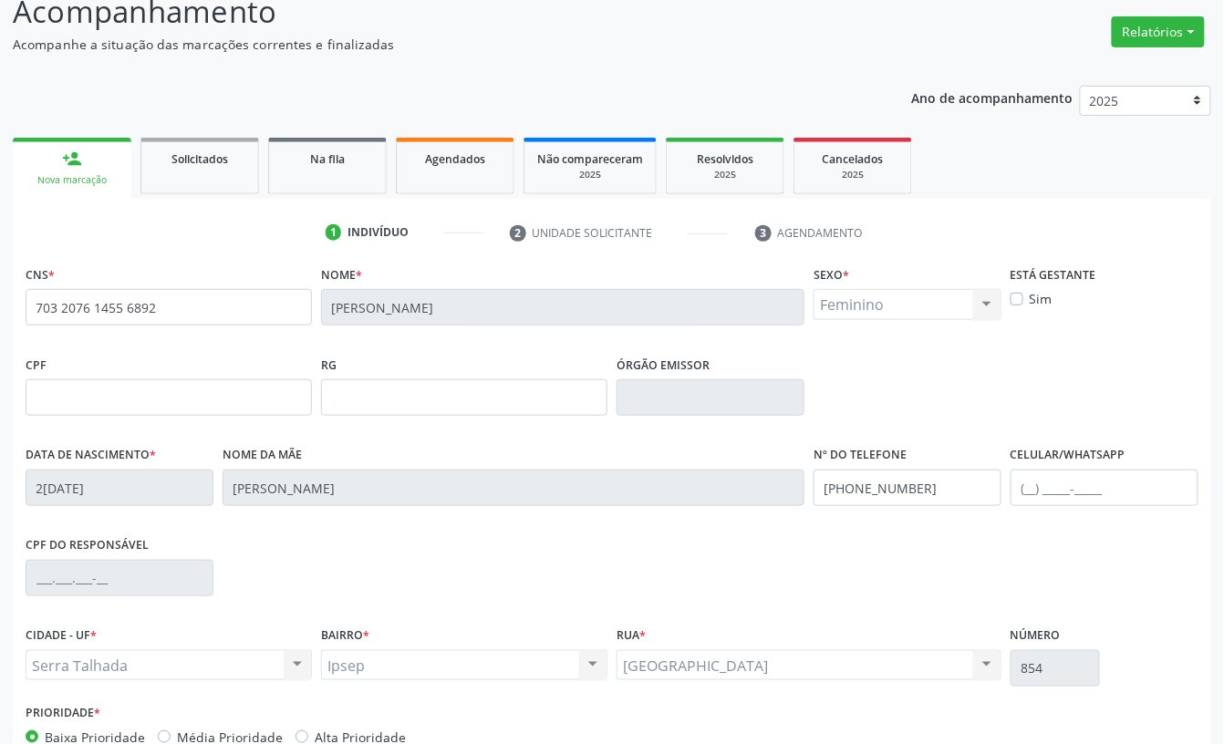
scroll to position [245, 0]
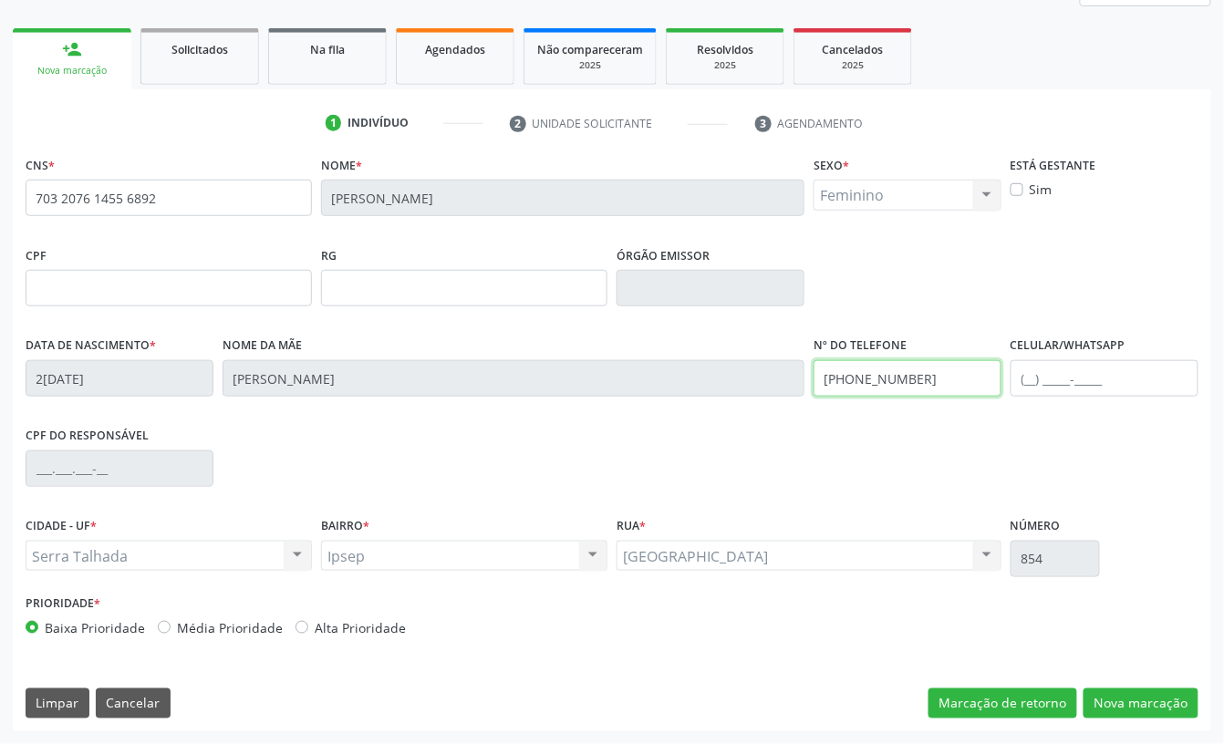
click at [910, 377] on input "(87) 99624-1489" at bounding box center [908, 378] width 188 height 36
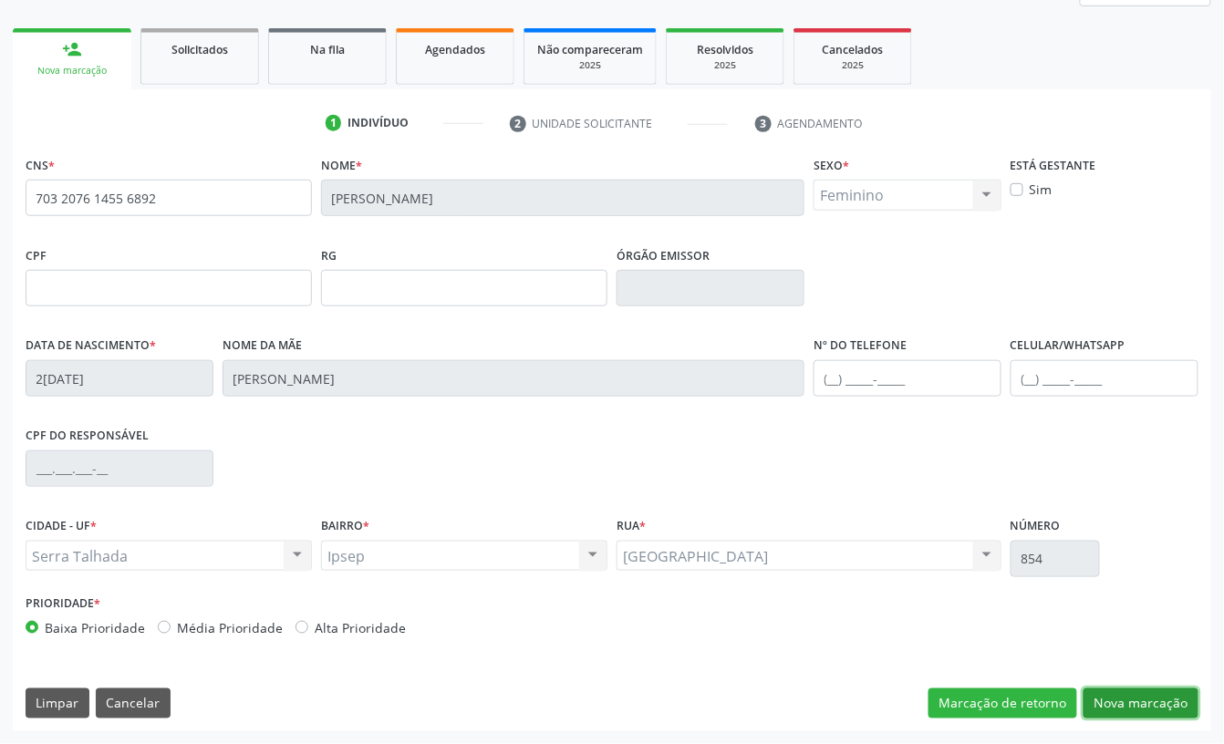
click at [1146, 700] on button "Nova marcação" at bounding box center [1141, 704] width 115 height 31
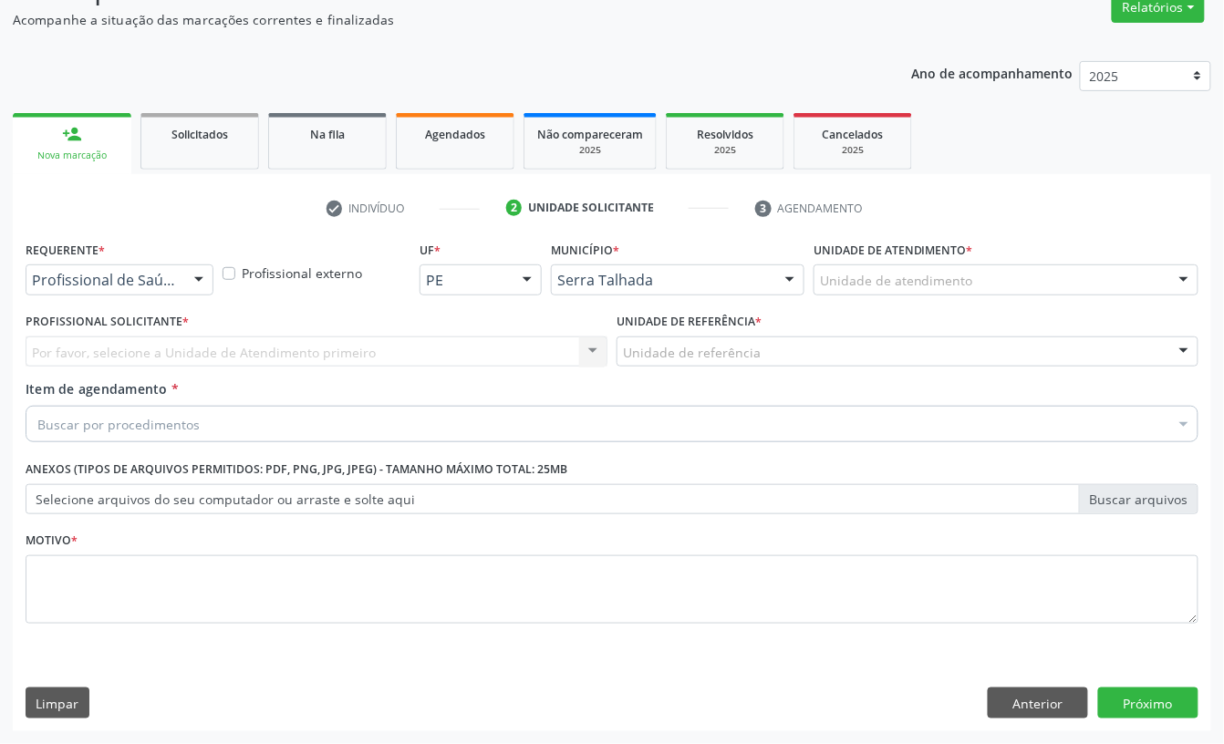
scroll to position [161, 0]
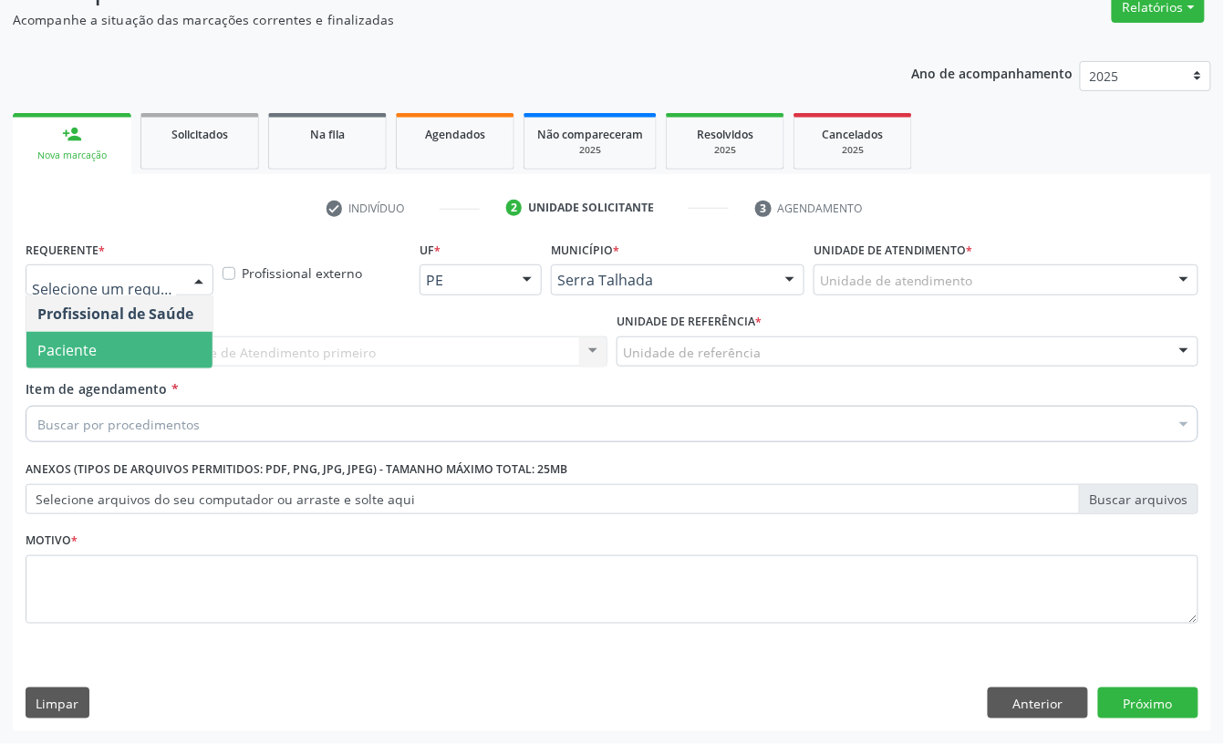
click at [147, 345] on span "Paciente" at bounding box center [119, 350] width 186 height 36
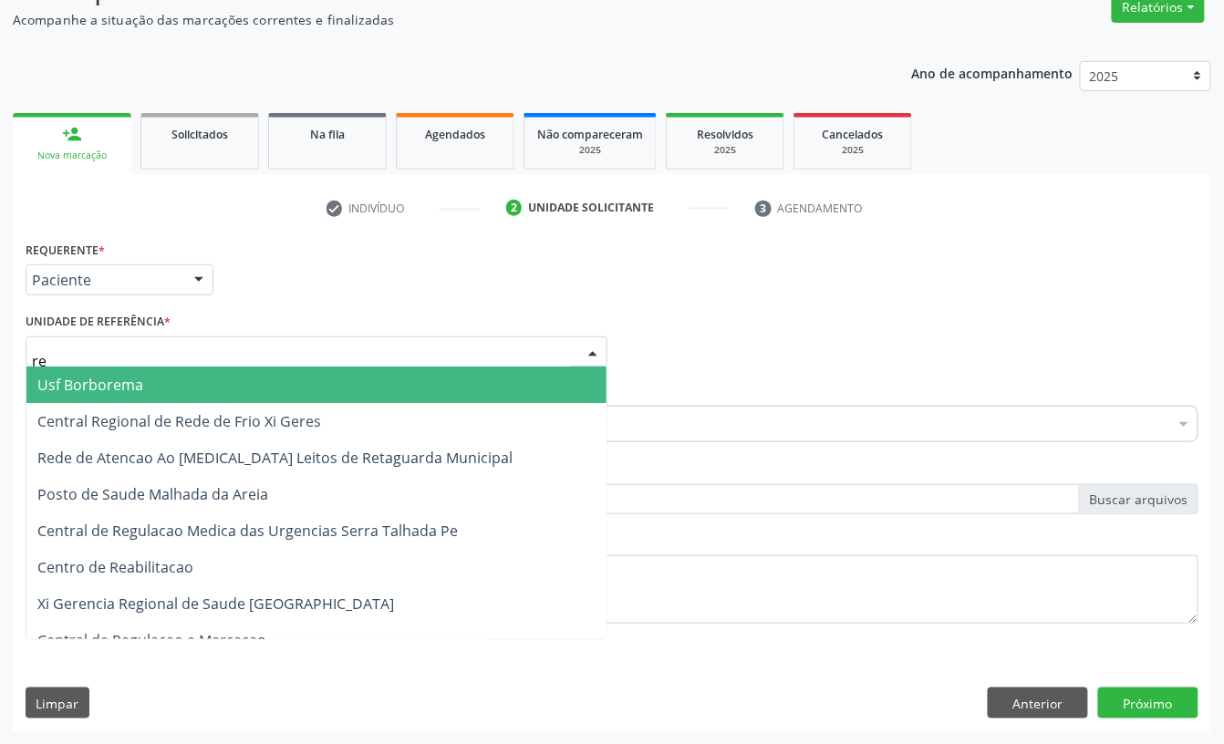
type input "rea"
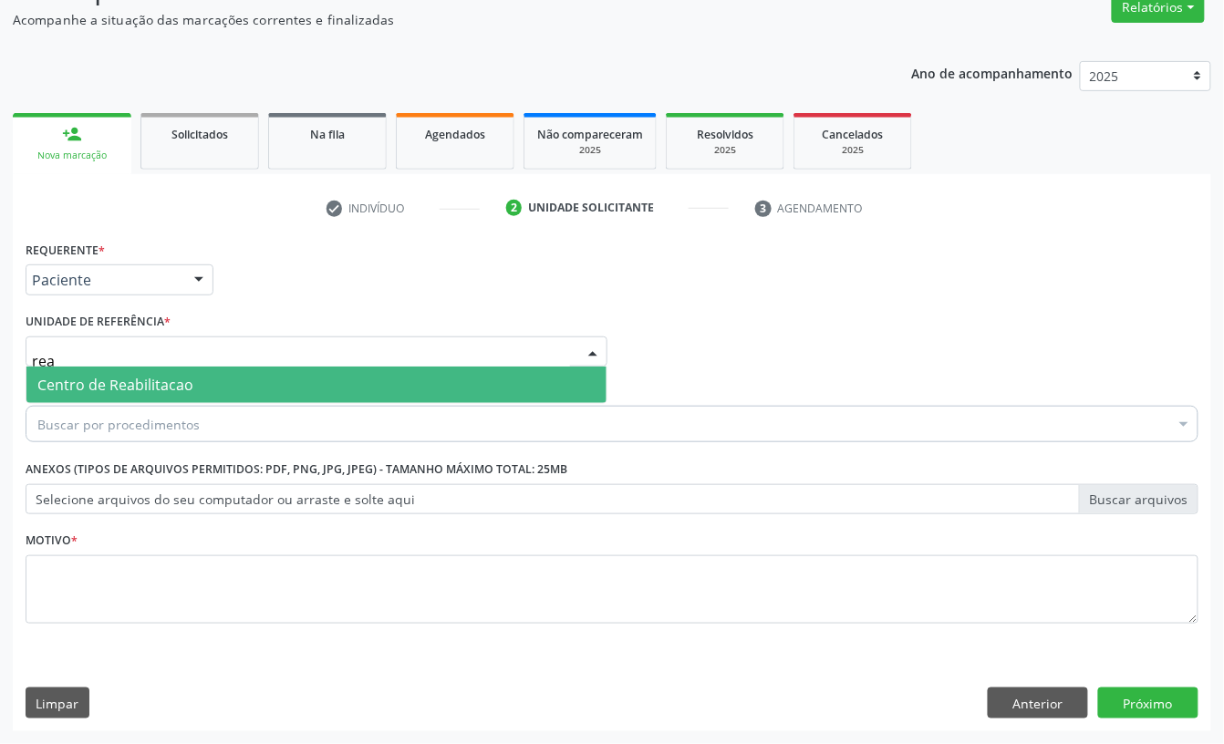
click at [150, 385] on span "Centro de Reabilitacao" at bounding box center [115, 385] width 156 height 20
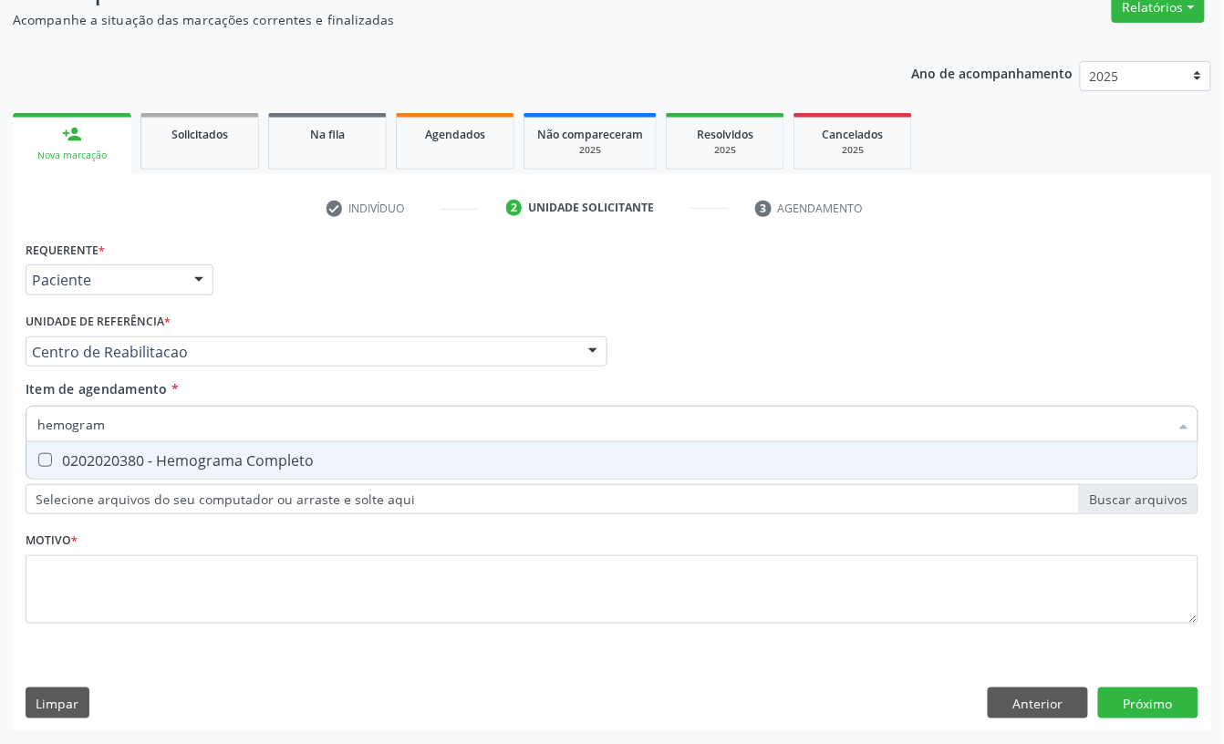
type input "hemograma"
click at [93, 474] on span "0202020380 - Hemograma Completo" at bounding box center [611, 460] width 1171 height 36
checkbox Completo "true"
click at [146, 418] on input "hemograma" at bounding box center [602, 424] width 1131 height 36
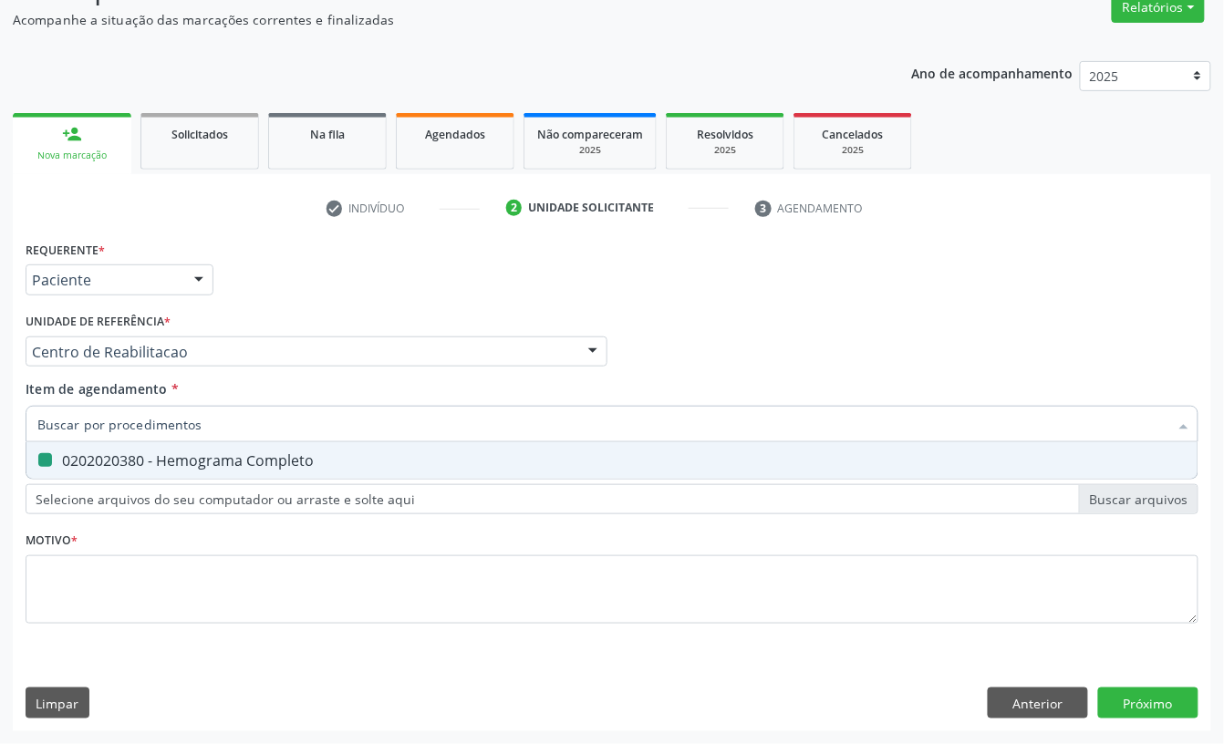
checkbox Completo "false"
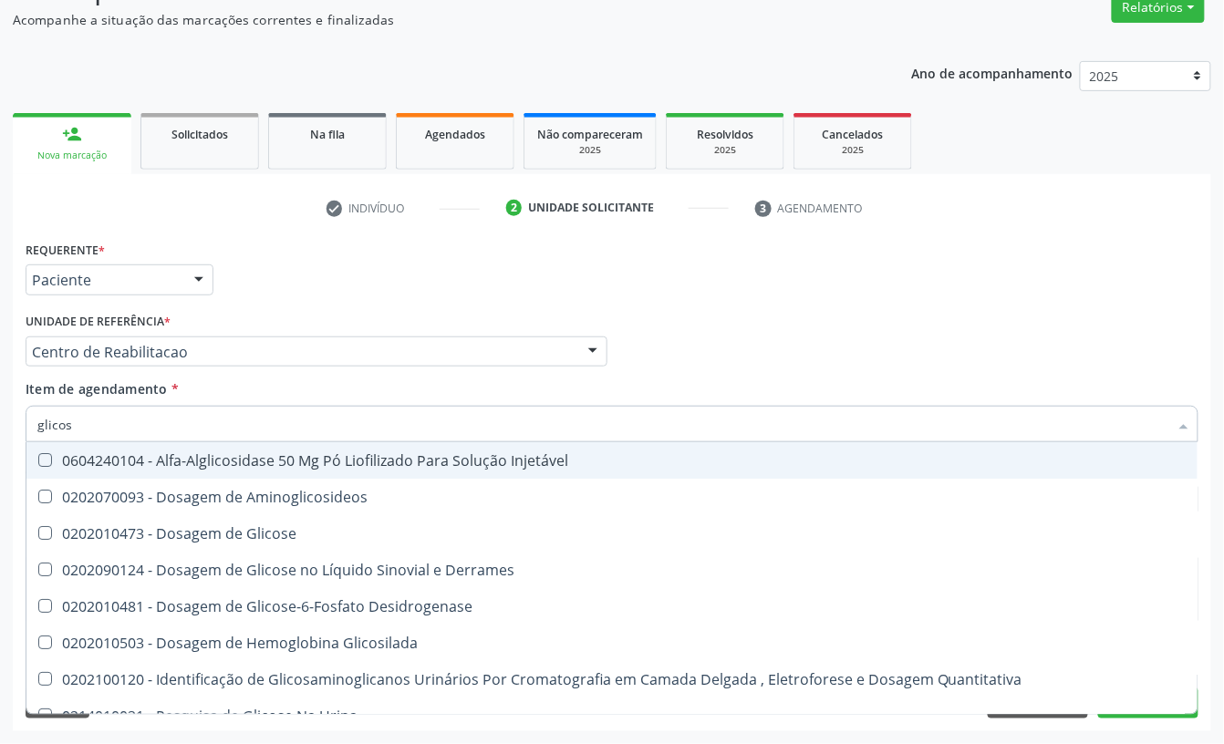
type input "glicose"
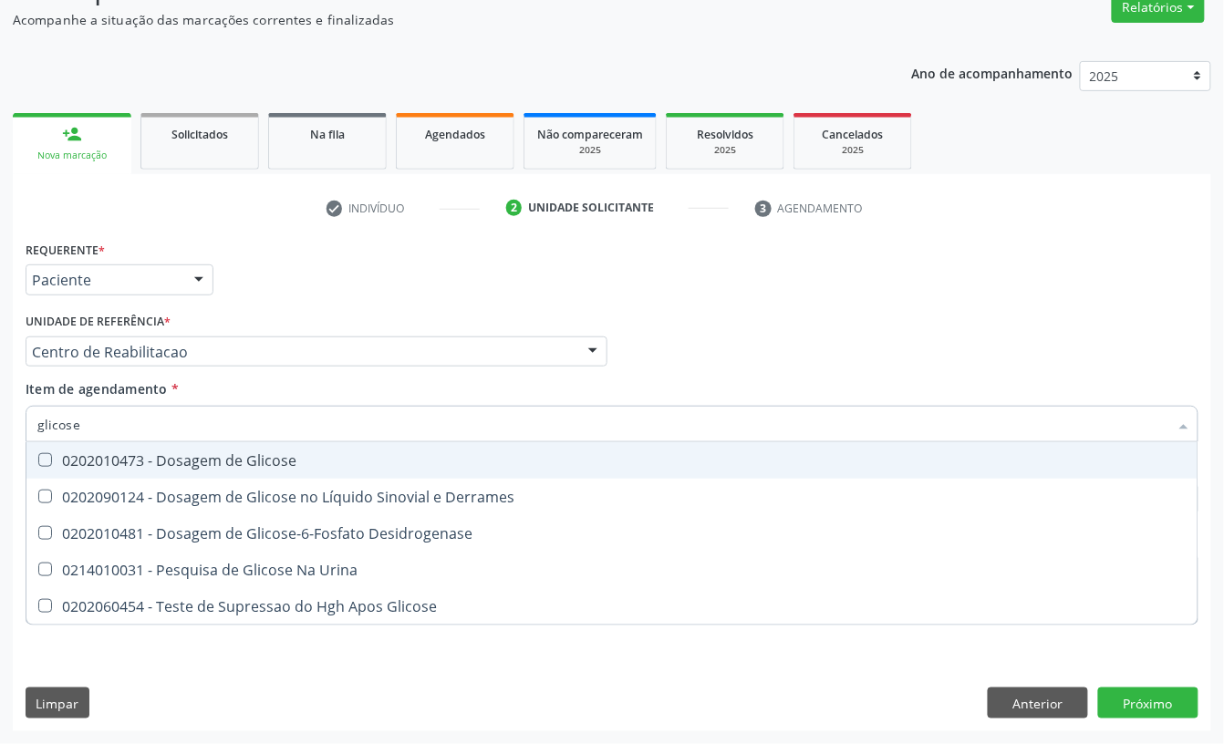
click at [148, 456] on div "0202010473 - Dosagem de Glicose" at bounding box center [611, 460] width 1149 height 15
checkbox Glicose "true"
click at [139, 421] on input "glicose" at bounding box center [602, 424] width 1131 height 36
click at [137, 420] on input "glicose" at bounding box center [602, 424] width 1131 height 36
type input "t"
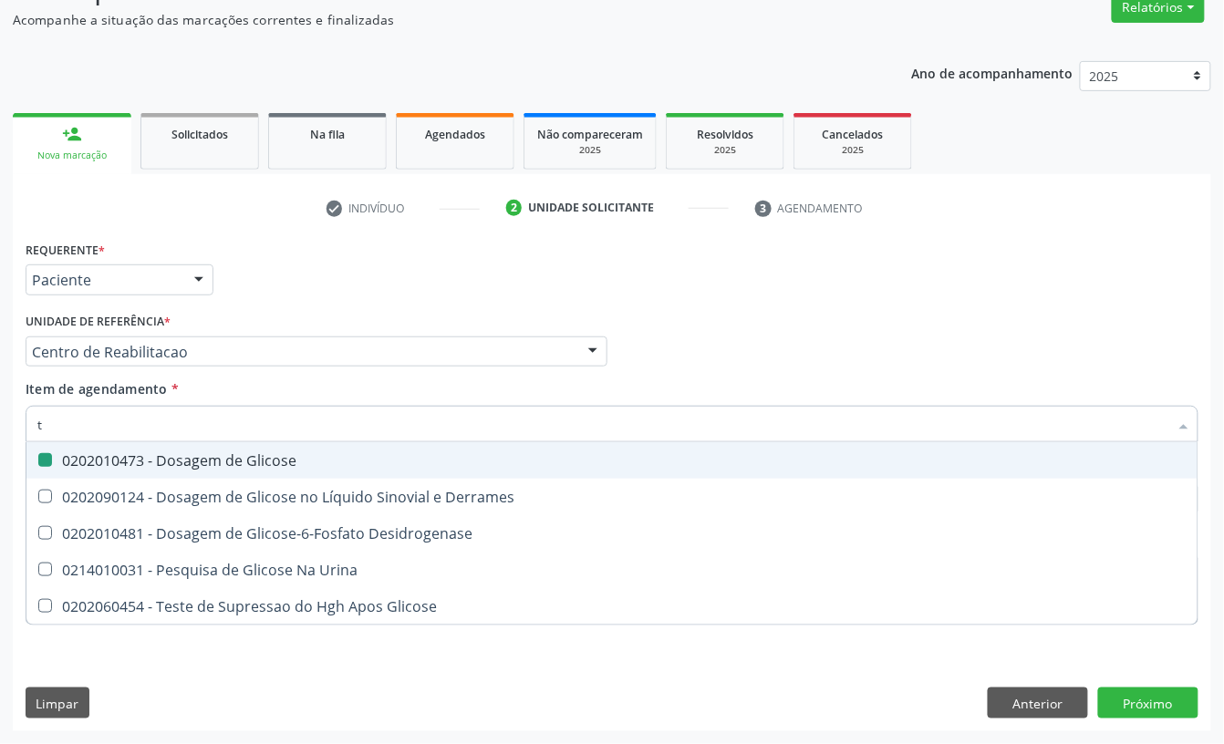
checkbox Glicose "false"
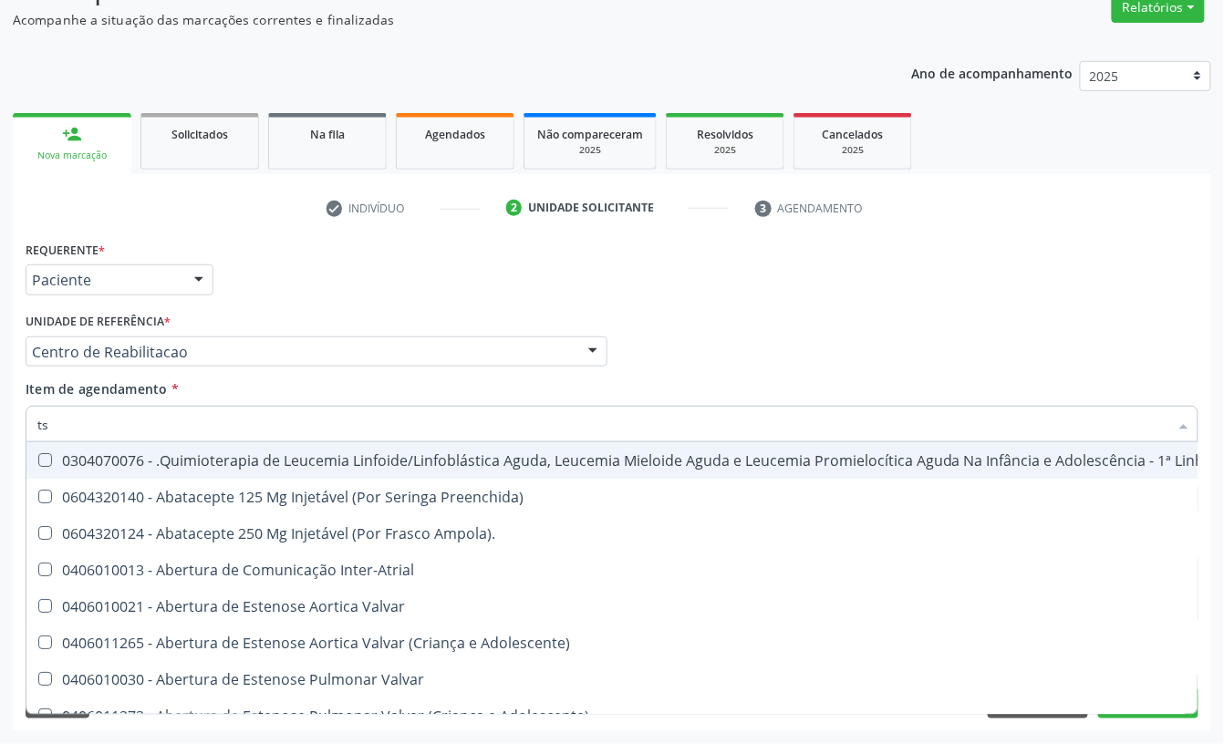
type input "tsh"
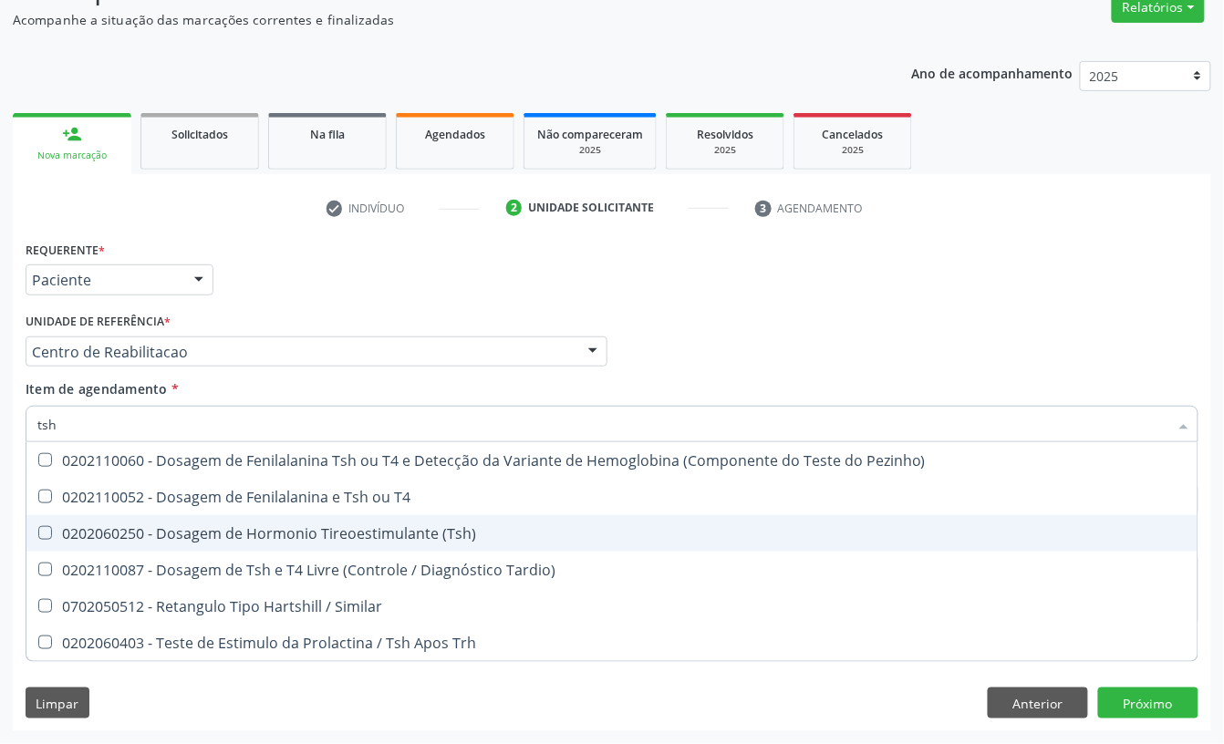
click at [301, 544] on span "0202060250 - Dosagem de Hormonio Tireoestimulante (Tsh)" at bounding box center [611, 533] width 1171 height 36
checkbox \(Tsh\) "true"
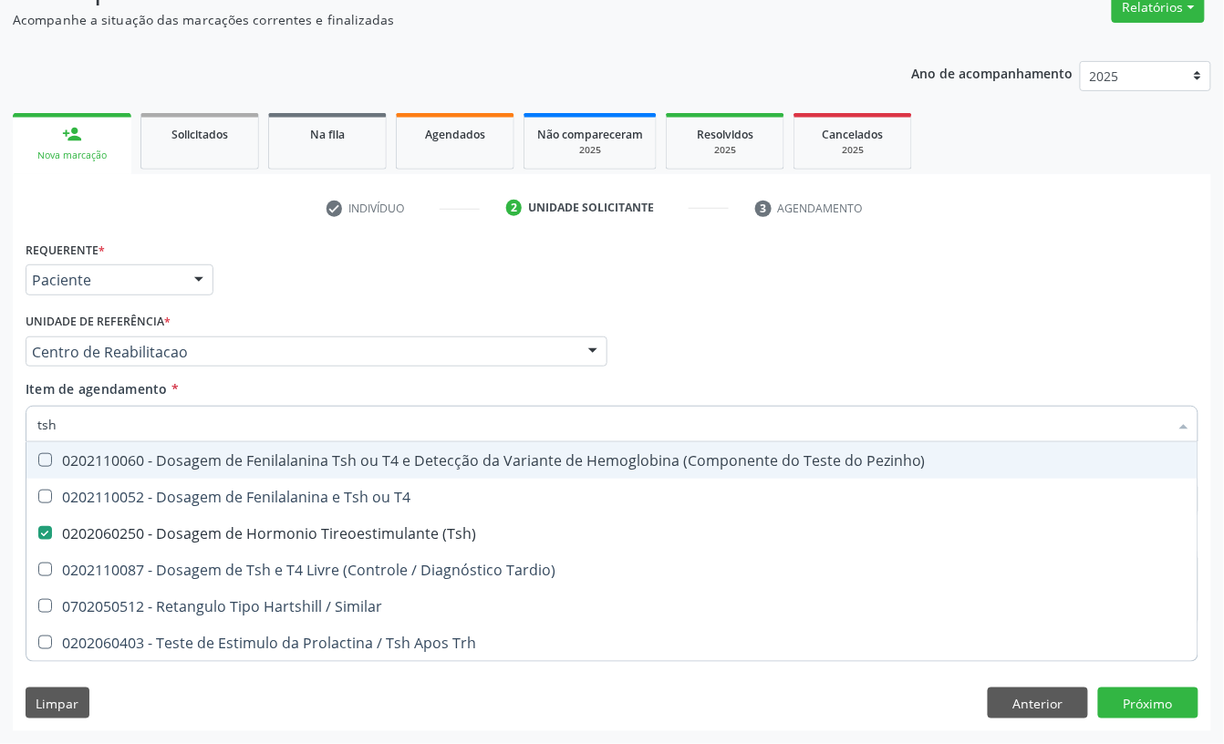
click at [144, 424] on input "tsh" at bounding box center [602, 424] width 1131 height 36
type input "f"
checkbox \(Tsh\) "false"
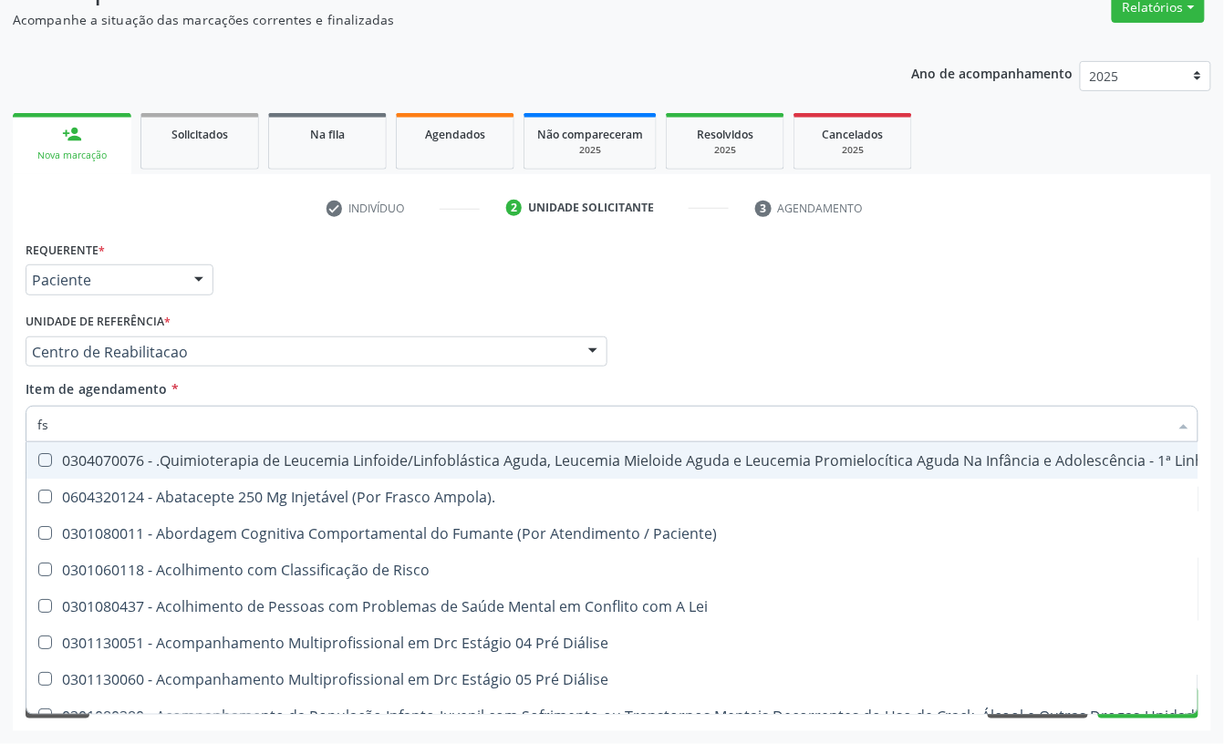
type input "fsh"
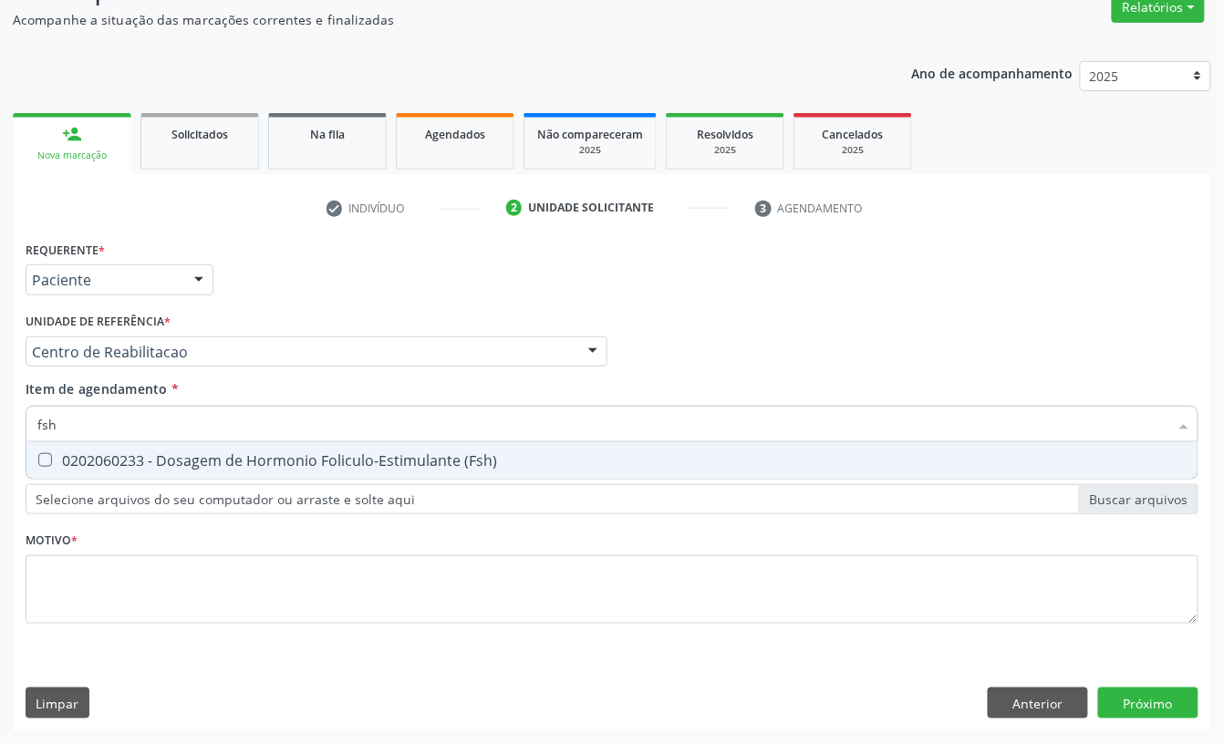
click at [169, 453] on div "0202060233 - Dosagem de Hormonio Foliculo-Estimulante (Fsh)" at bounding box center [611, 460] width 1149 height 15
checkbox \(Fsh\) "true"
click at [267, 271] on div "Requerente * Paciente Profissional de Saúde Paciente Nenhum resultado encontrad…" at bounding box center [612, 271] width 1182 height 71
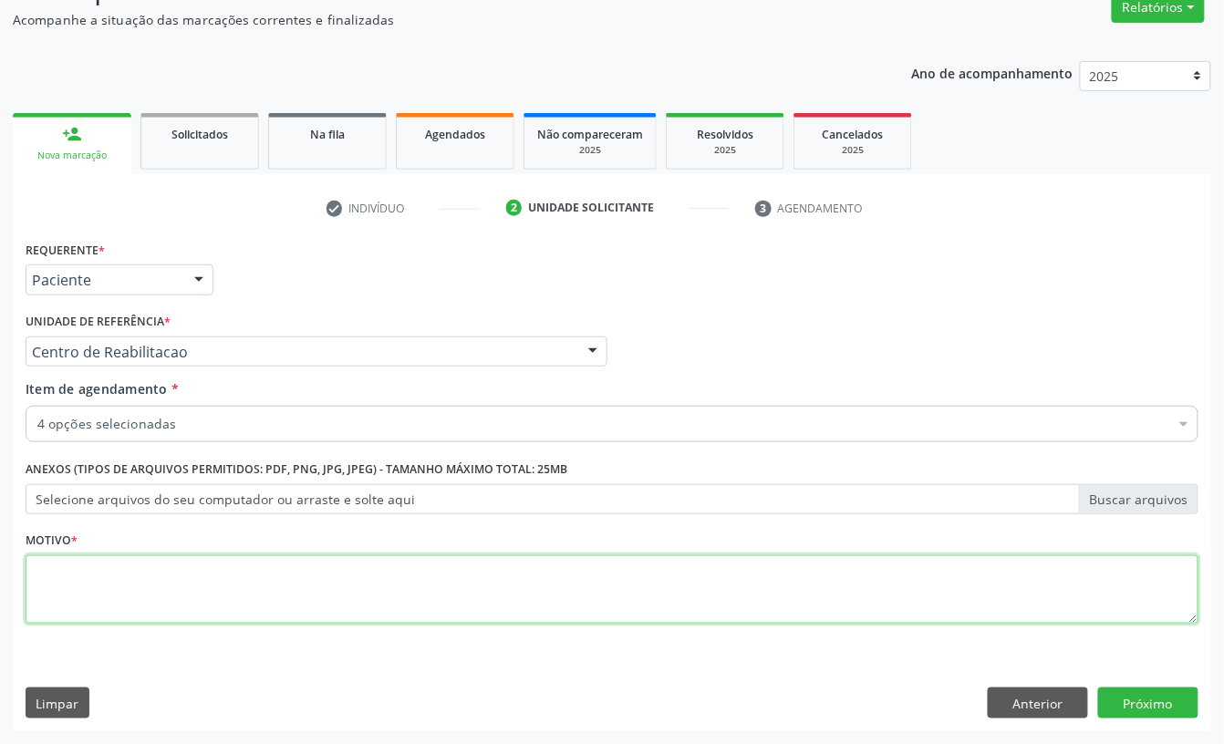
click at [159, 588] on textarea at bounding box center [612, 589] width 1173 height 69
type textarea "a"
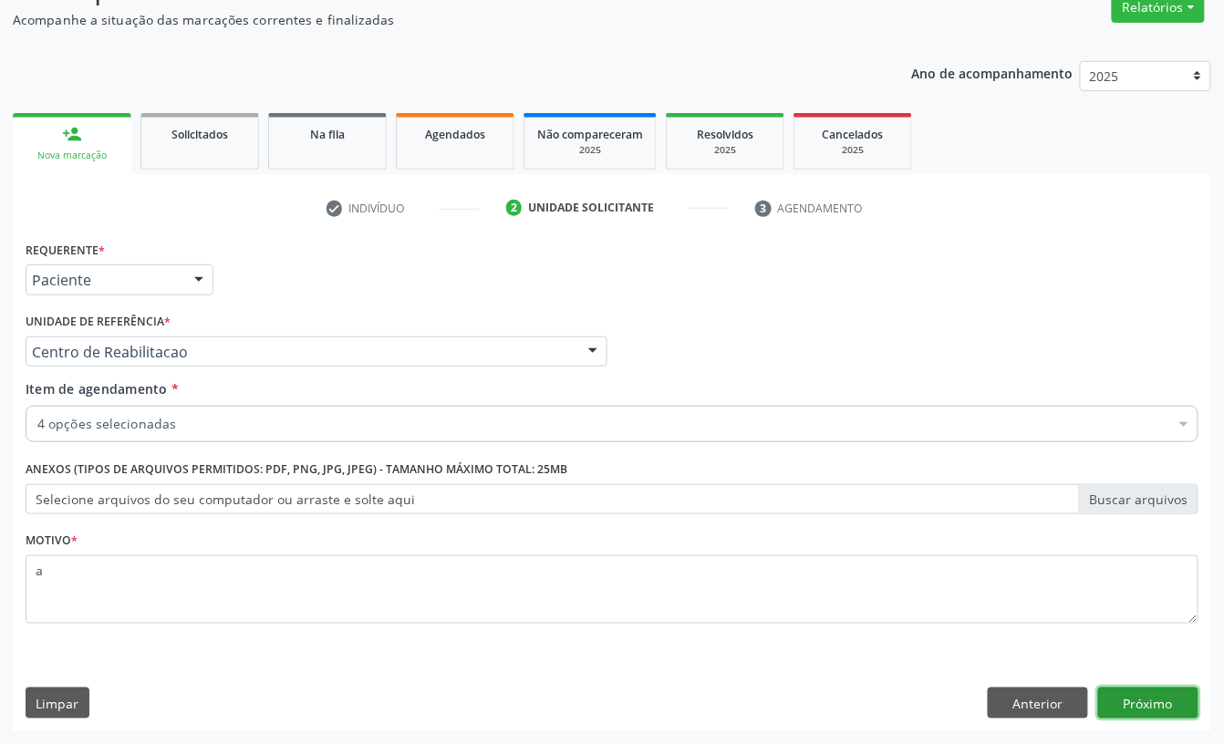
click at [1140, 715] on button "Próximo" at bounding box center [1148, 703] width 100 height 31
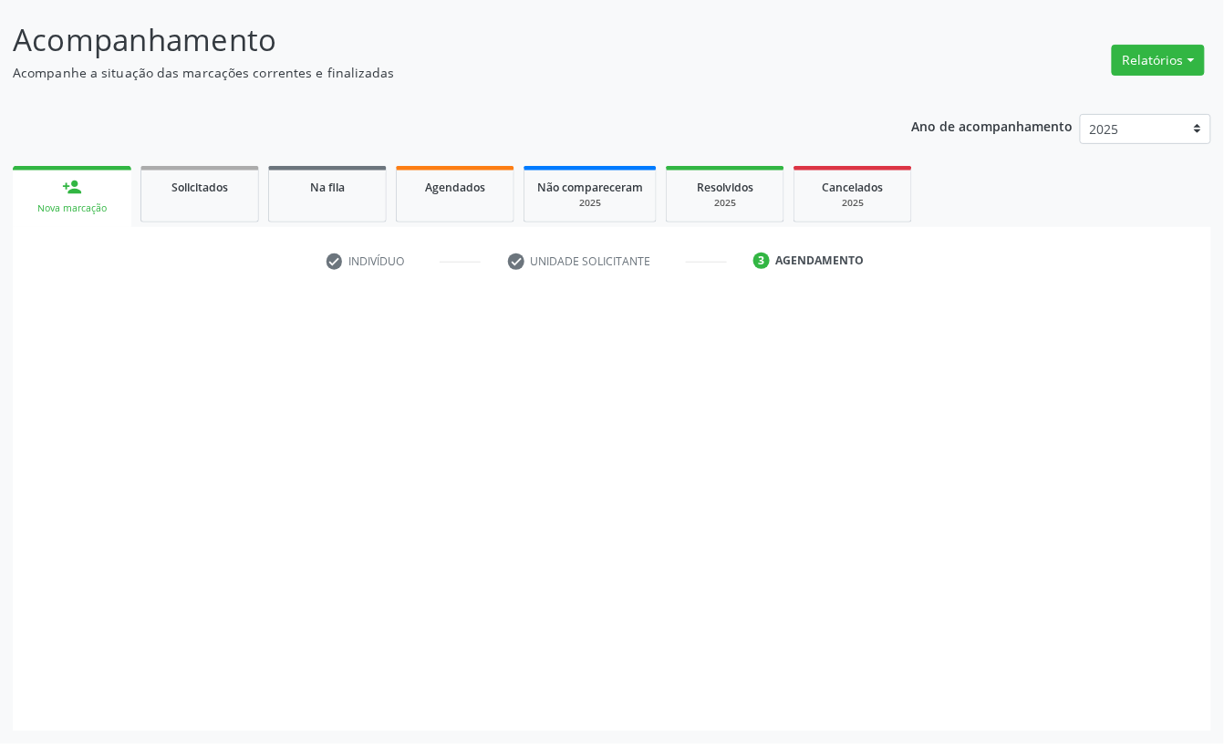
scroll to position [108, 0]
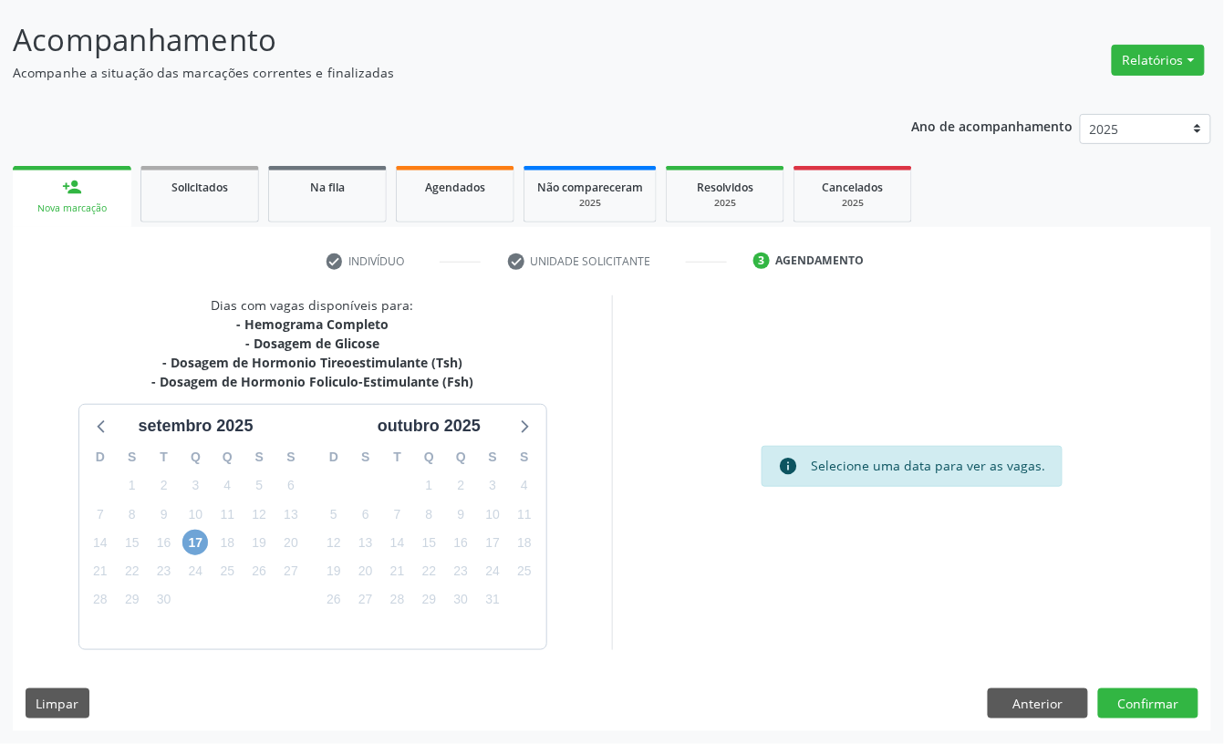
click at [202, 536] on span "17" at bounding box center [195, 543] width 26 height 26
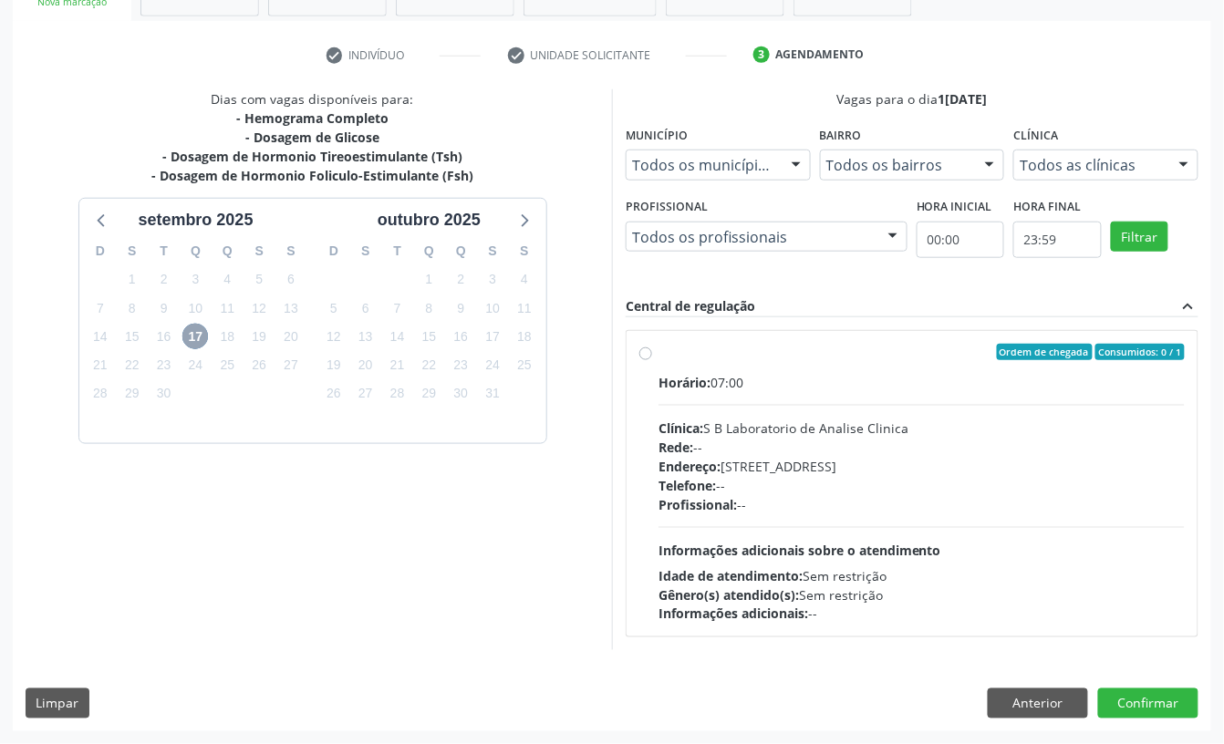
scroll to position [316, 0]
click at [821, 476] on div "Telefone: --" at bounding box center [922, 485] width 526 height 19
click at [652, 360] on input "Ordem de chegada Consumidos: 0 / 1 Horário: 07:00 Clínica: S B Laboratorio de A…" at bounding box center [645, 352] width 13 height 16
radio input "true"
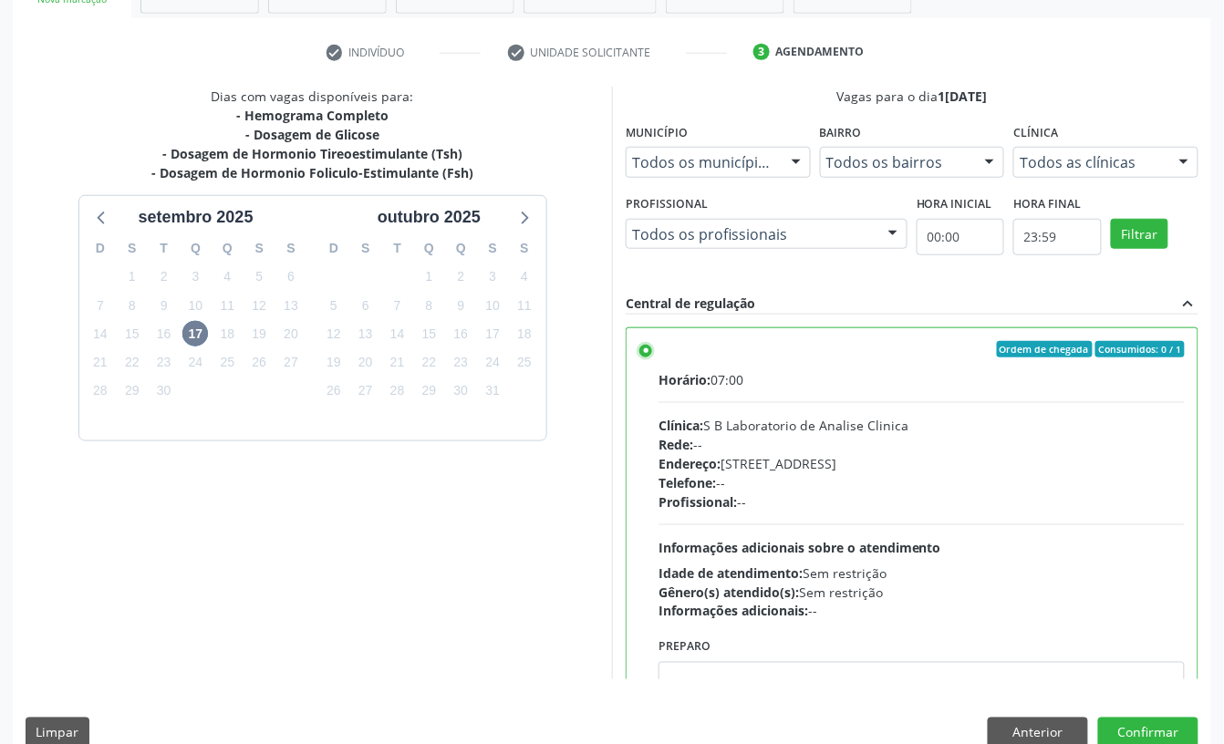
scroll to position [347, 0]
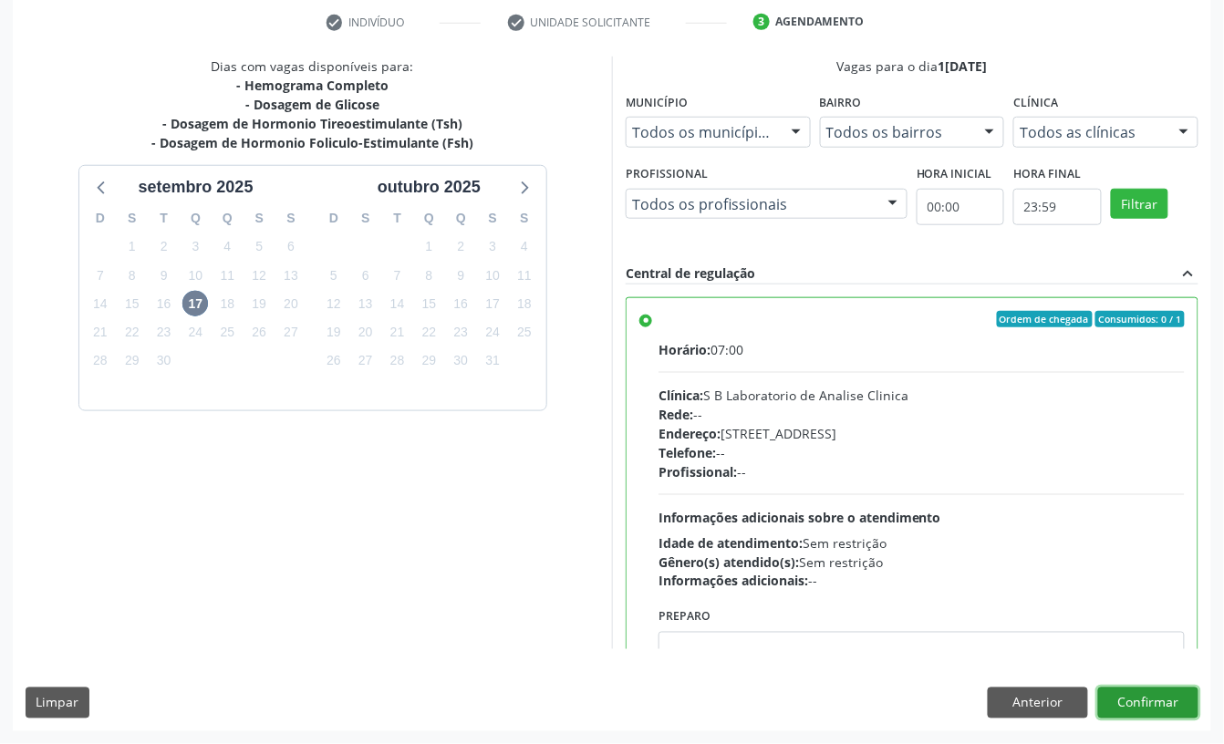
click at [1177, 702] on button "Confirmar" at bounding box center [1148, 703] width 100 height 31
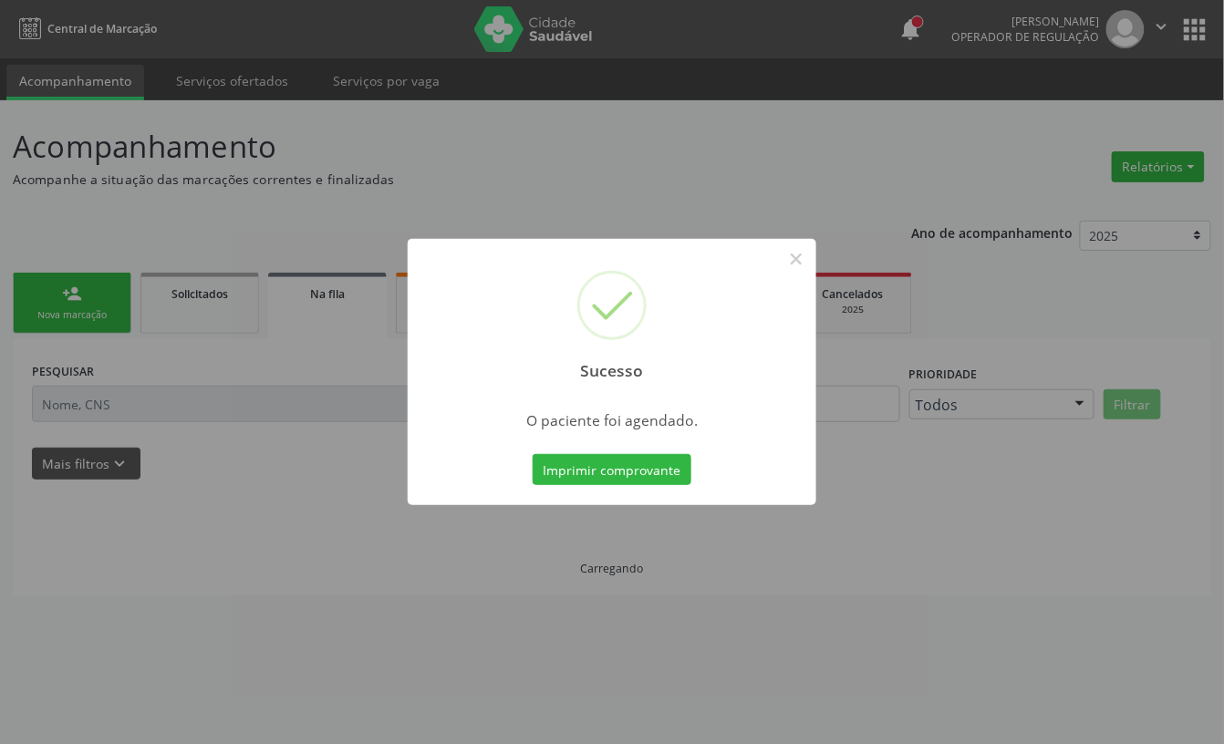
scroll to position [0, 0]
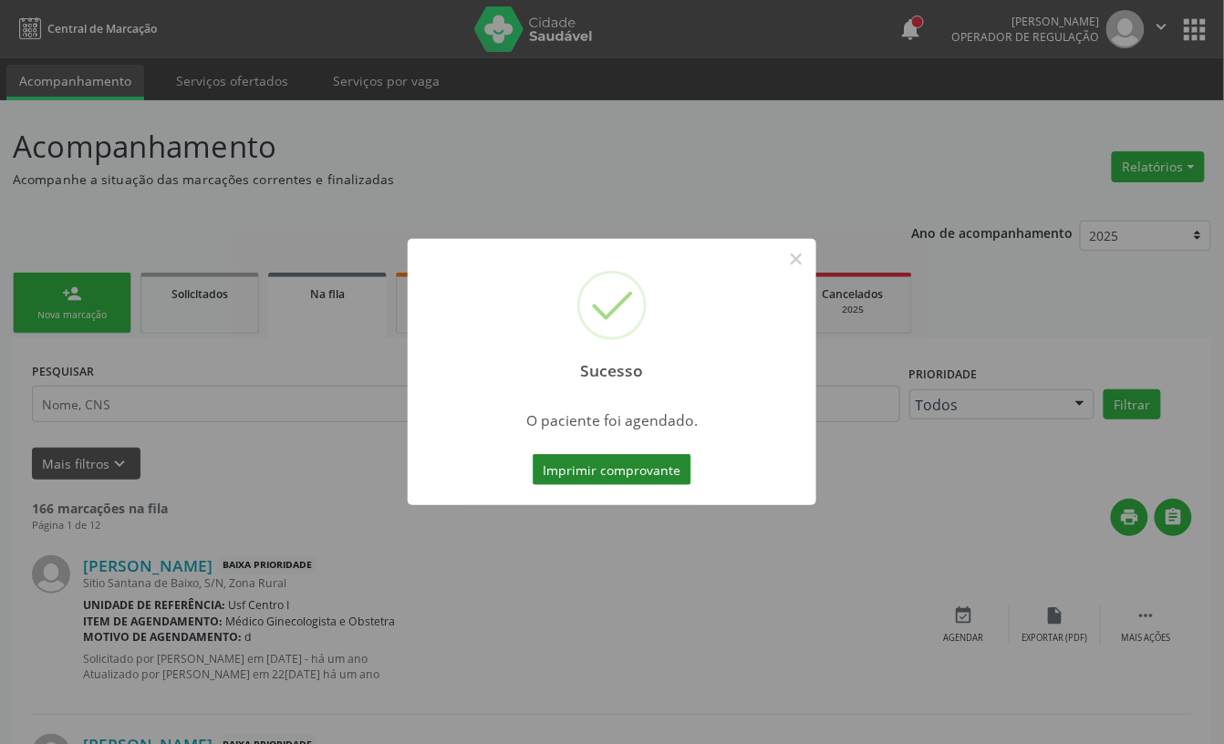
click at [639, 458] on button "Imprimir comprovante" at bounding box center [612, 469] width 159 height 31
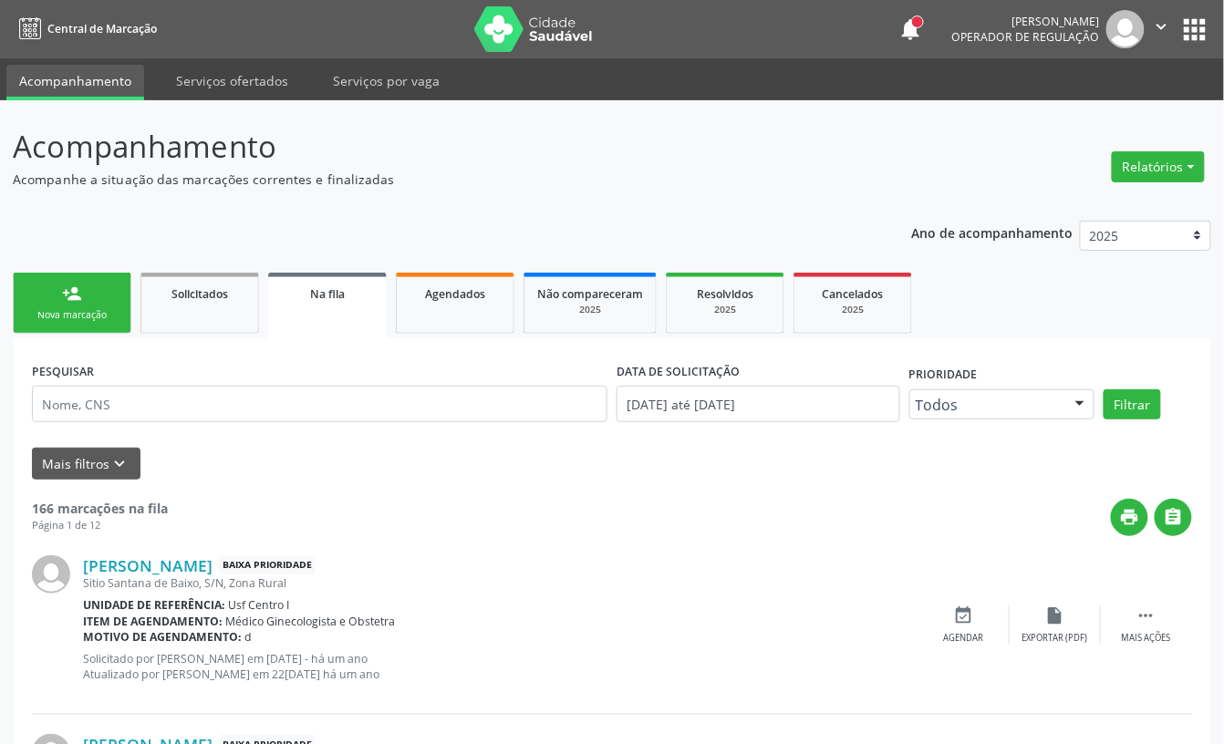
click at [85, 316] on div "Nova marcação" at bounding box center [71, 315] width 91 height 14
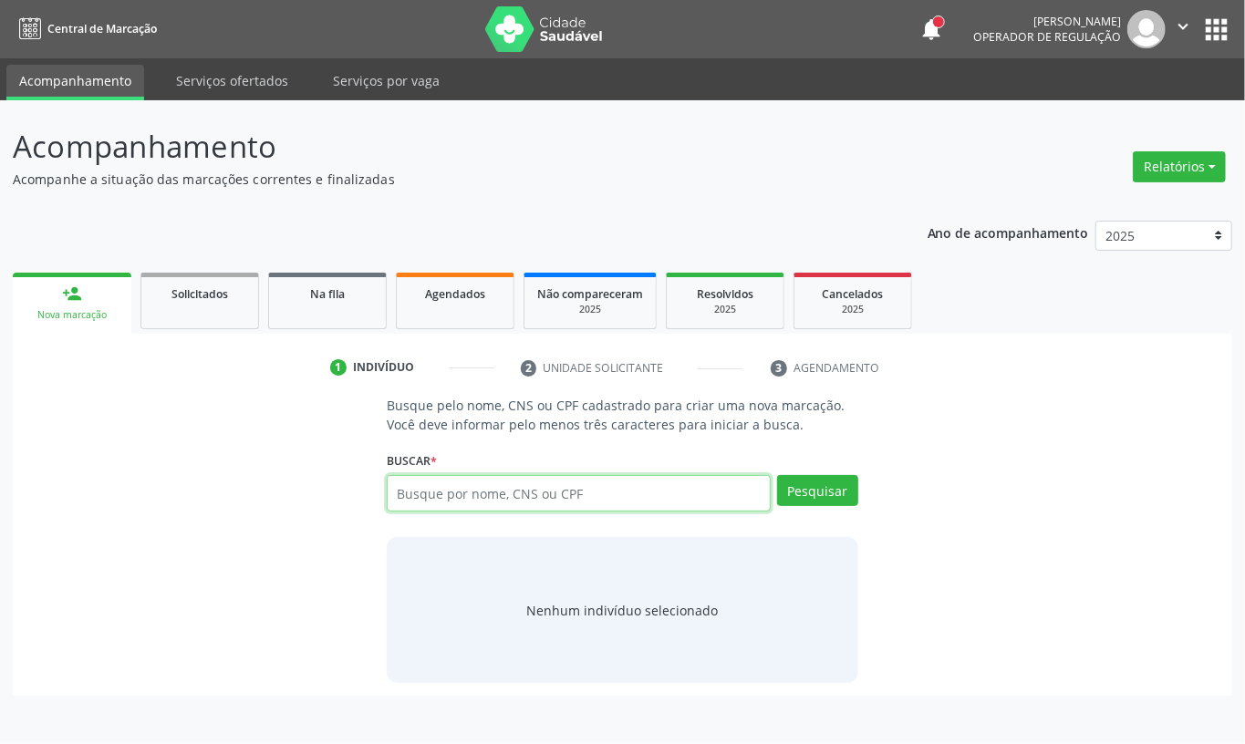
click at [438, 487] on input "text" at bounding box center [579, 493] width 384 height 36
type input "maria do socorro gomes de lima"
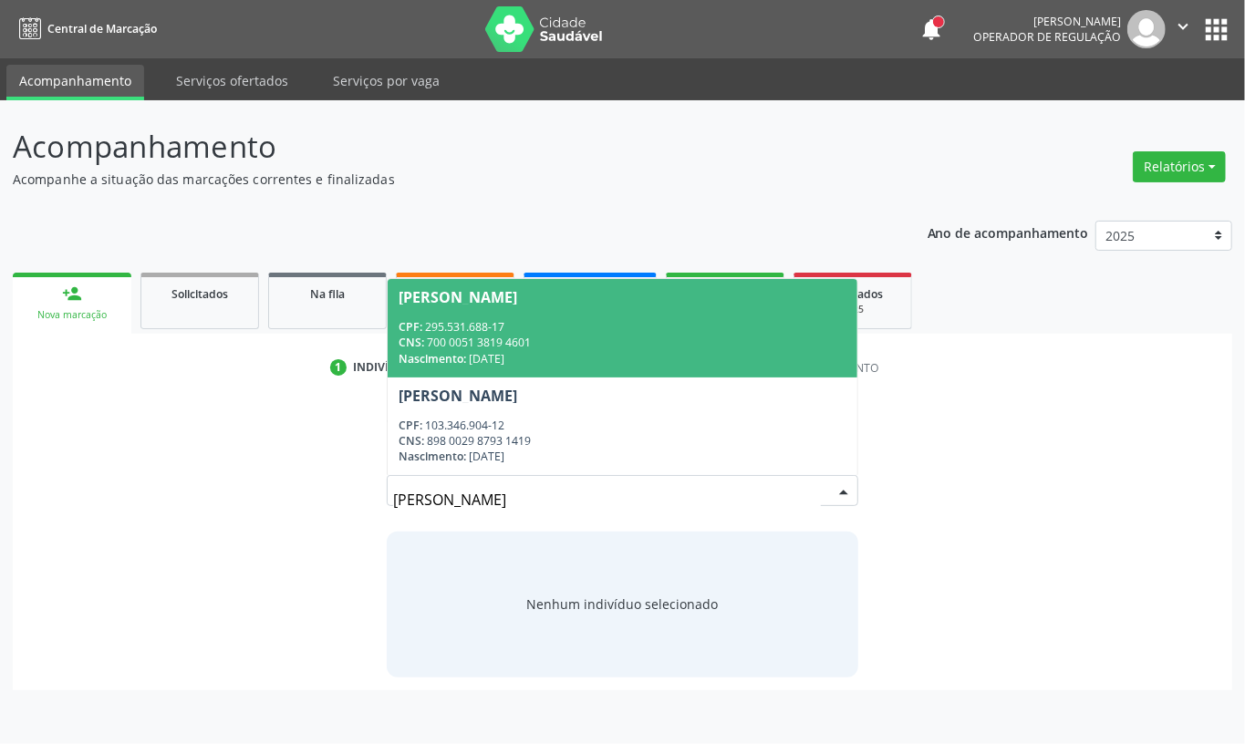
click at [549, 351] on div "Nascimento: 17/04/1976" at bounding box center [623, 359] width 448 height 16
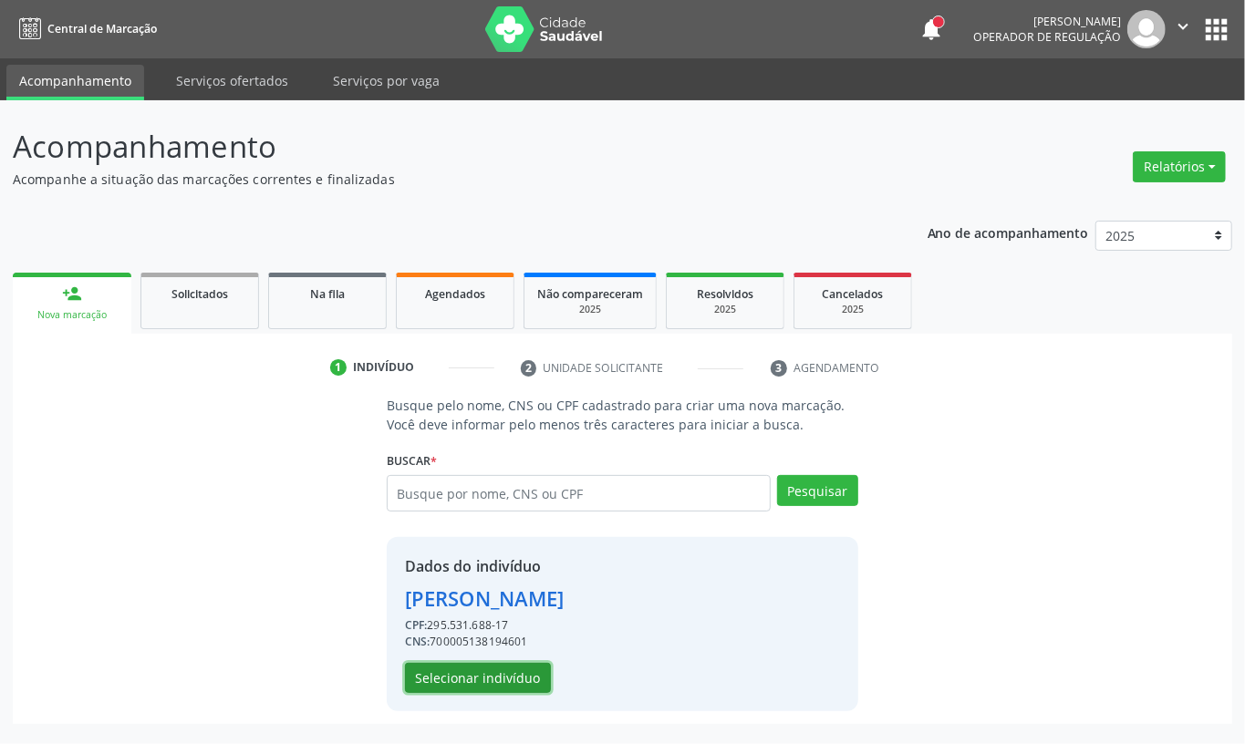
click at [496, 669] on button "Selecionar indivíduo" at bounding box center [478, 678] width 146 height 31
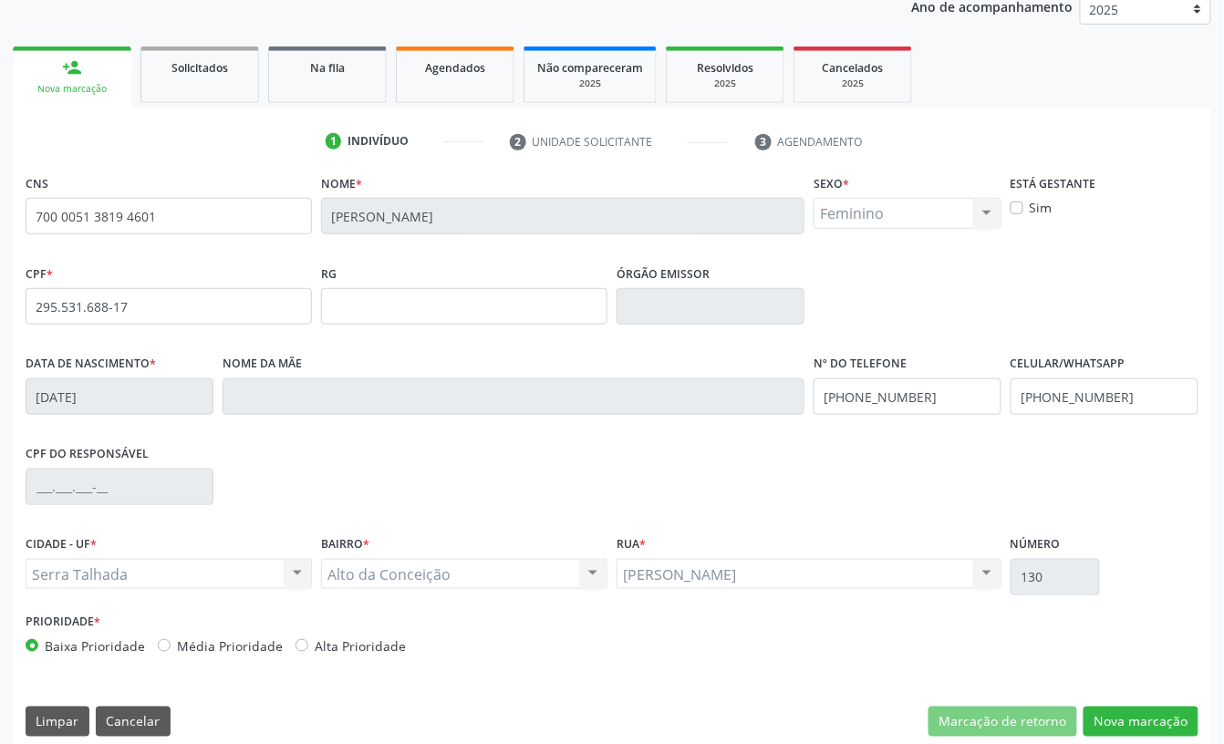
scroll to position [245, 0]
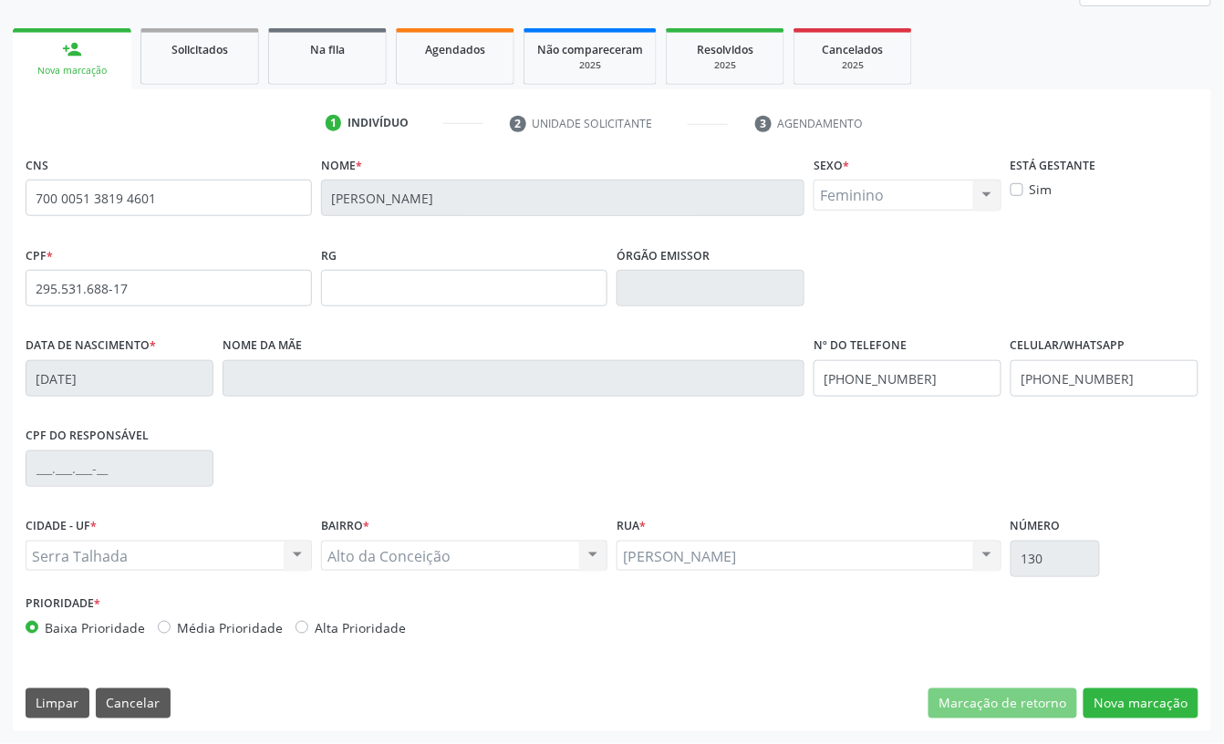
click at [449, 198] on input "Maria do Socorro Gomes de Lima" at bounding box center [562, 198] width 483 height 36
click at [150, 710] on button "Cancelar" at bounding box center [133, 704] width 75 height 31
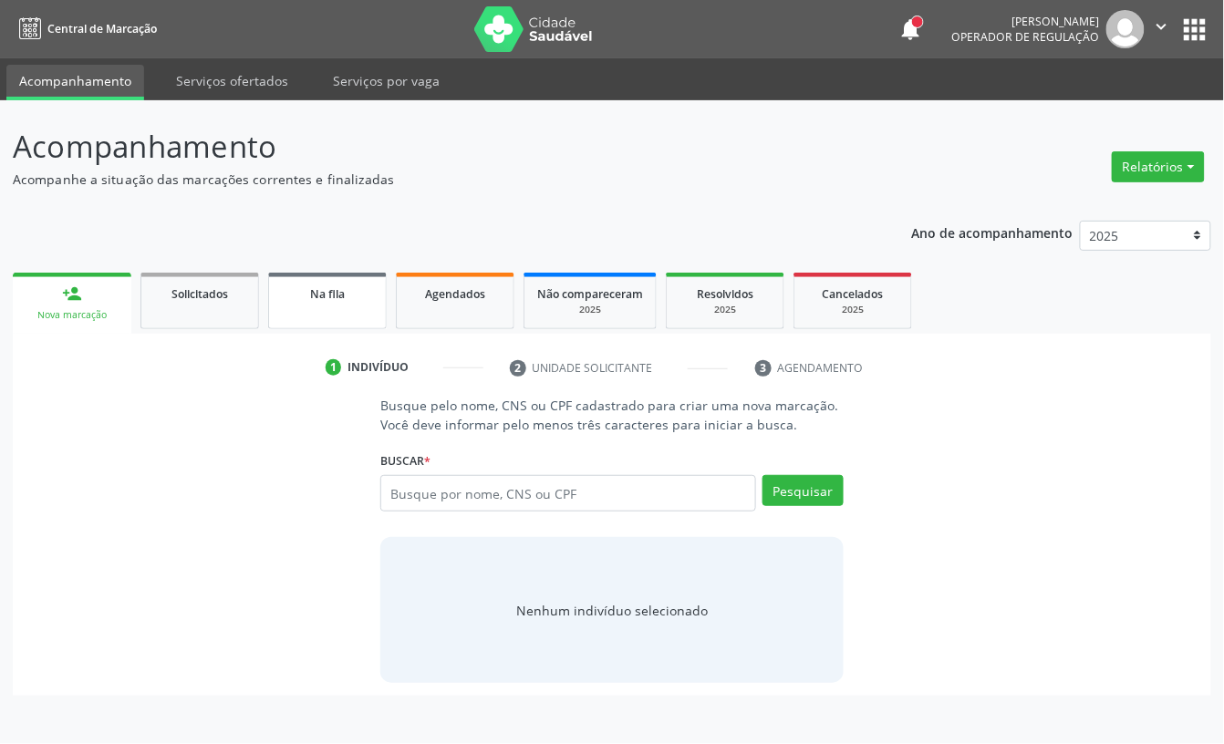
scroll to position [0, 0]
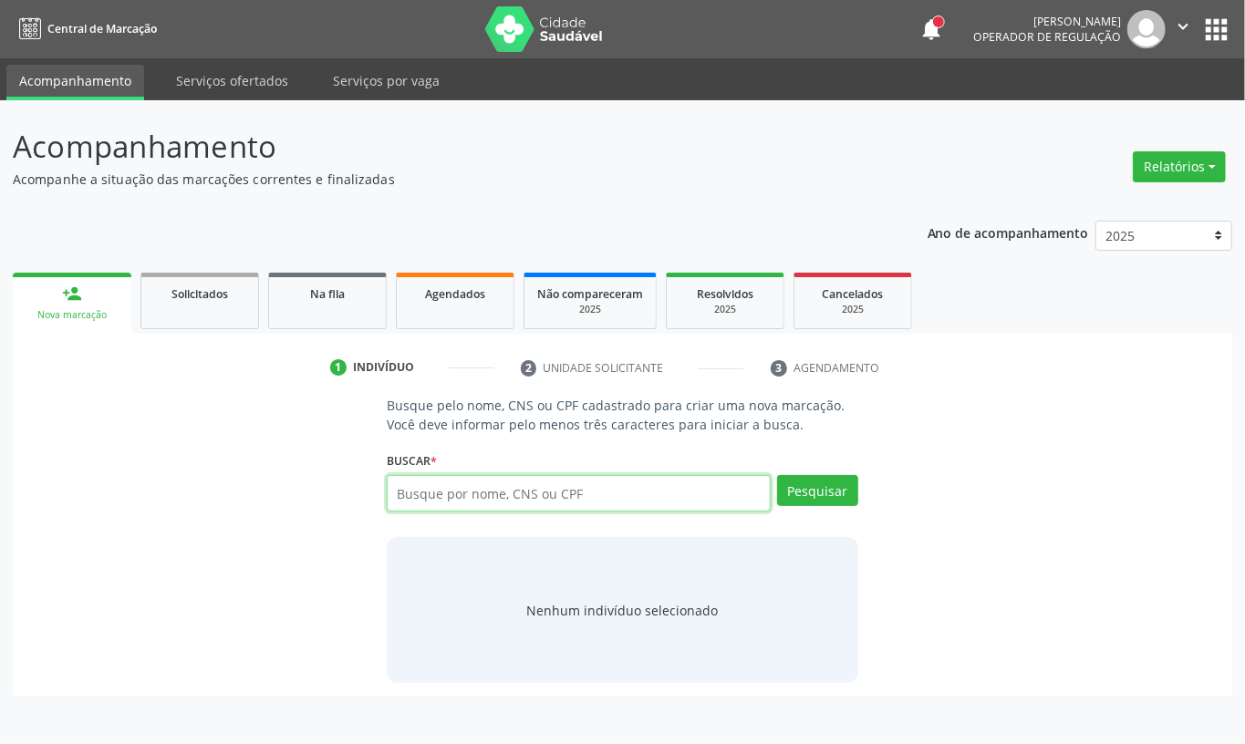
click at [420, 501] on input "text" at bounding box center [579, 493] width 384 height 36
paste input "Maria do Socorro Gomes de Lima"
type input "Maria do Socorro Gomes de Lima"
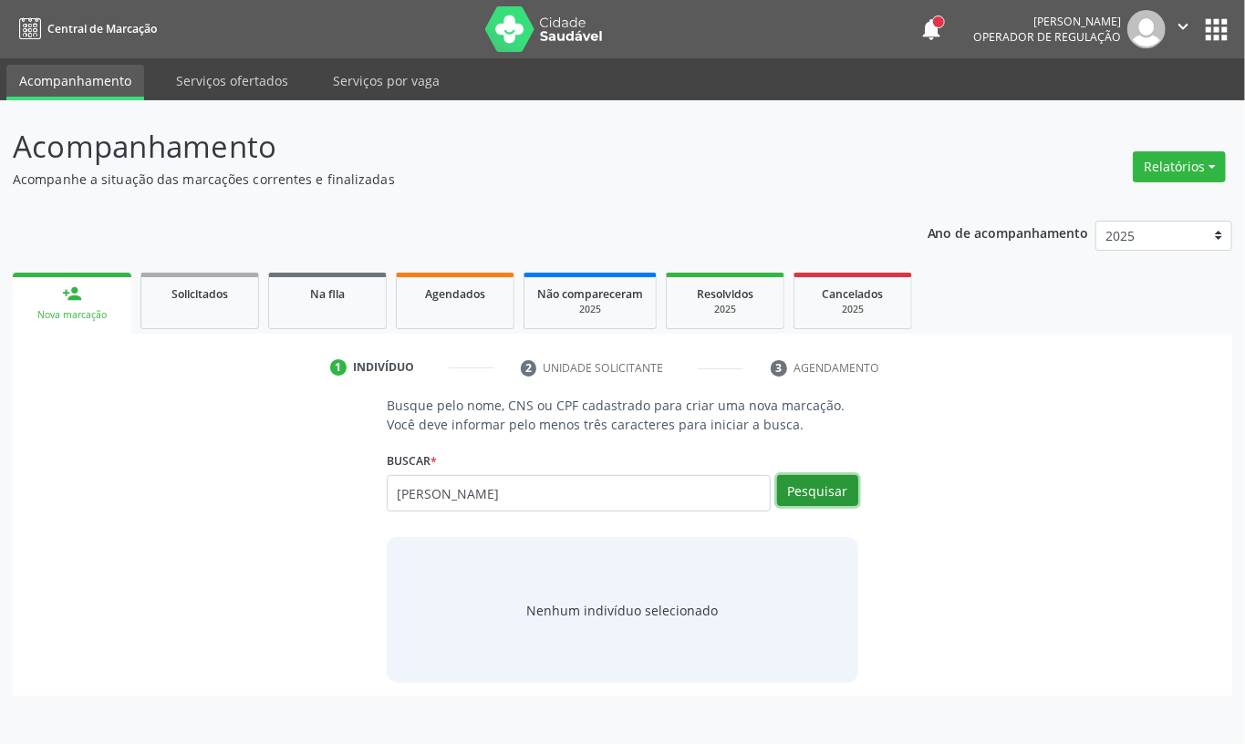
click at [817, 502] on button "Pesquisar" at bounding box center [817, 490] width 81 height 31
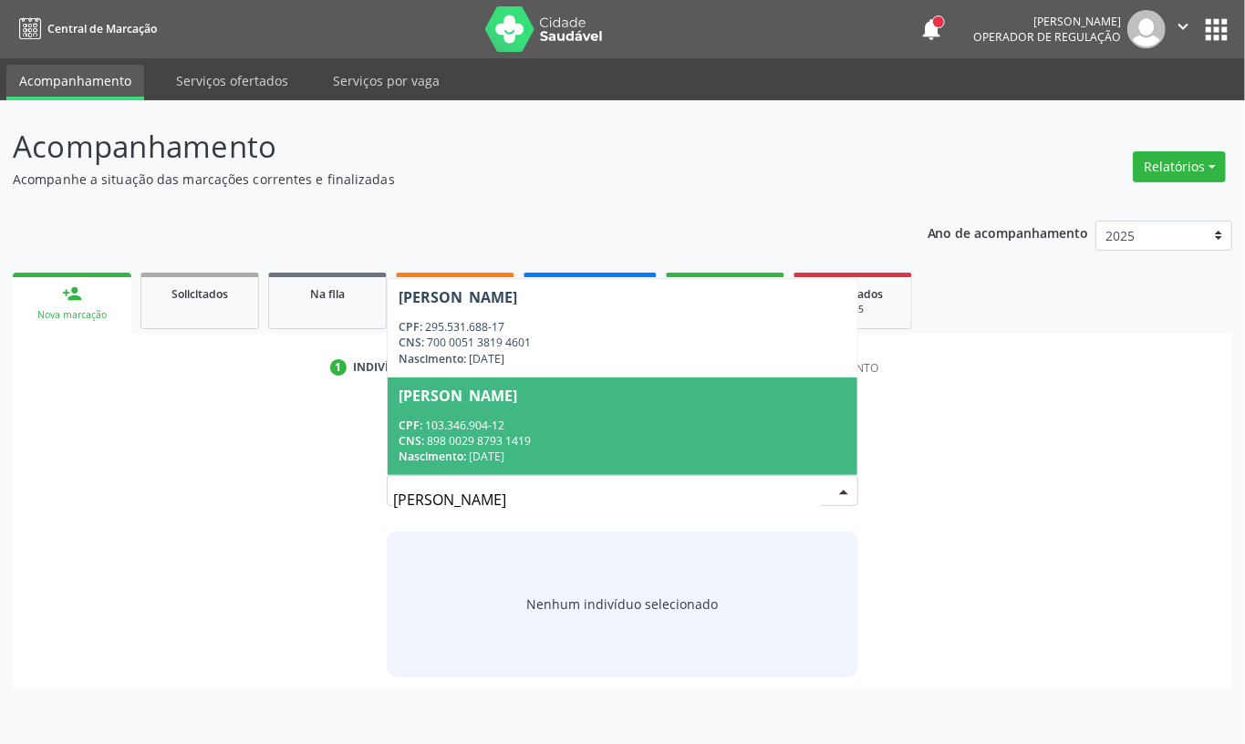
click at [677, 436] on div "CNS: 898 0029 8793 1419" at bounding box center [623, 441] width 448 height 16
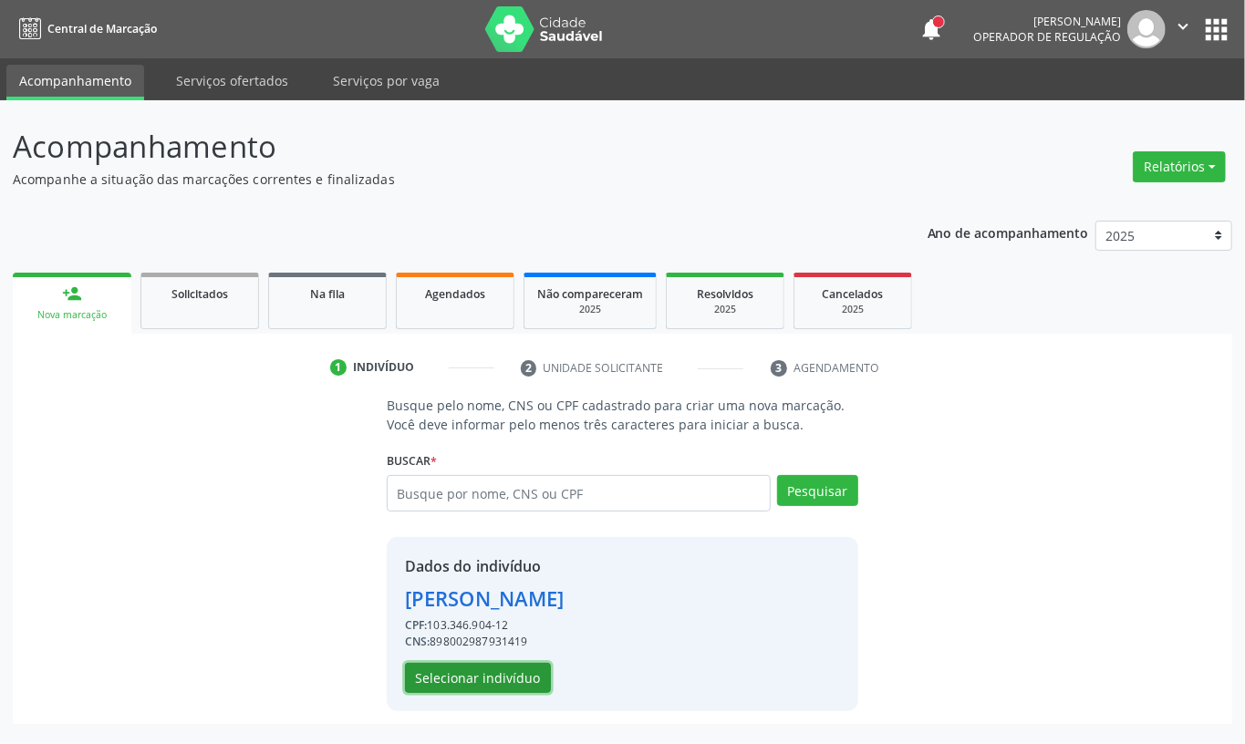
click at [514, 677] on button "Selecionar indivíduo" at bounding box center [478, 678] width 146 height 31
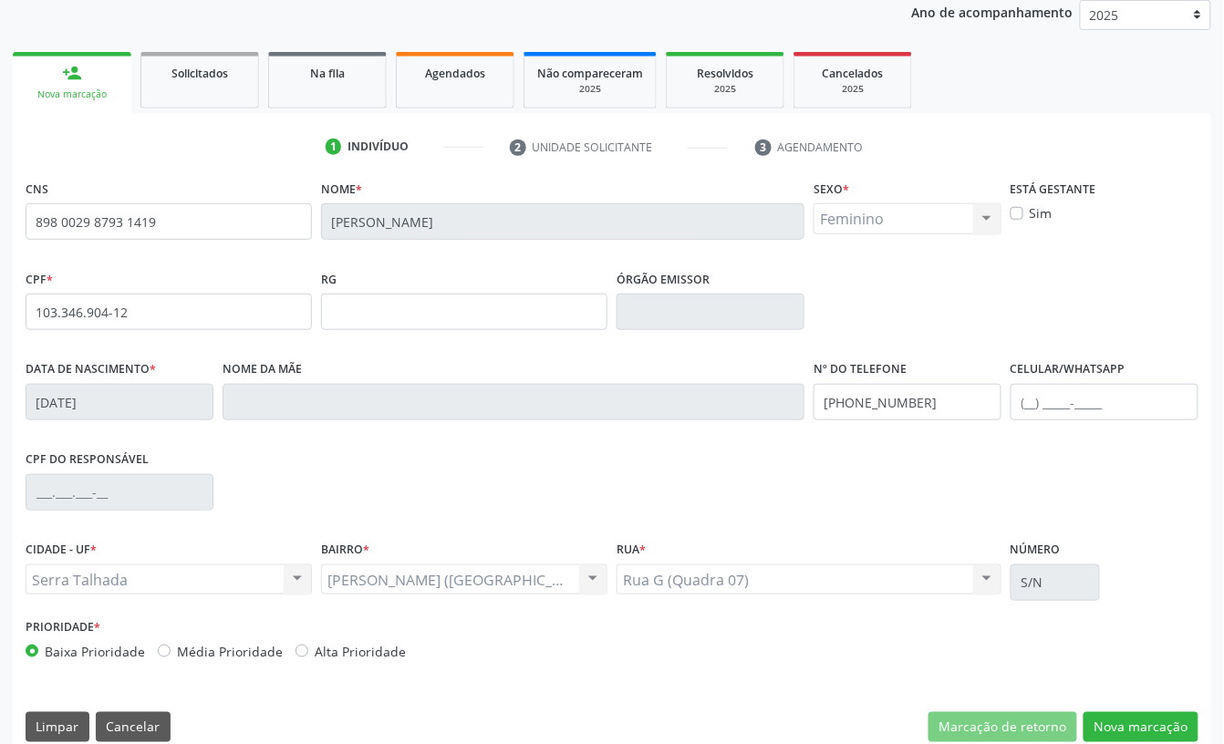
scroll to position [245, 0]
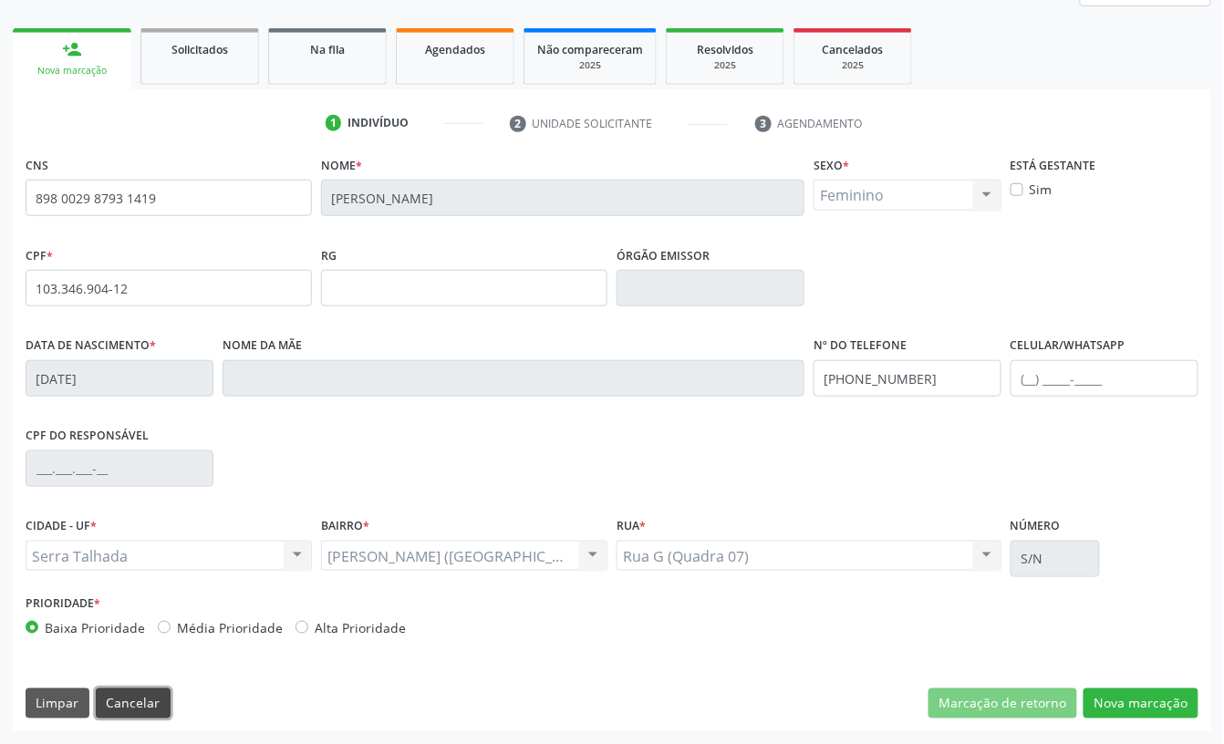
click at [100, 710] on button "Cancelar" at bounding box center [133, 704] width 75 height 31
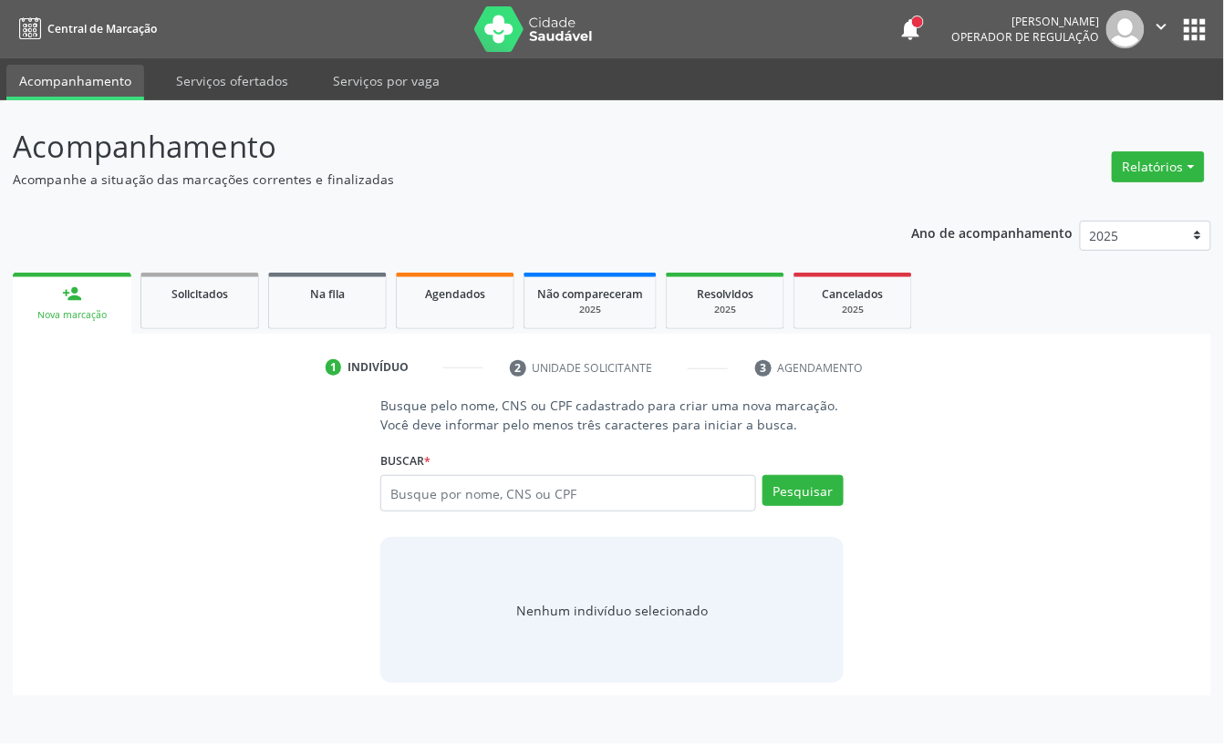
scroll to position [0, 0]
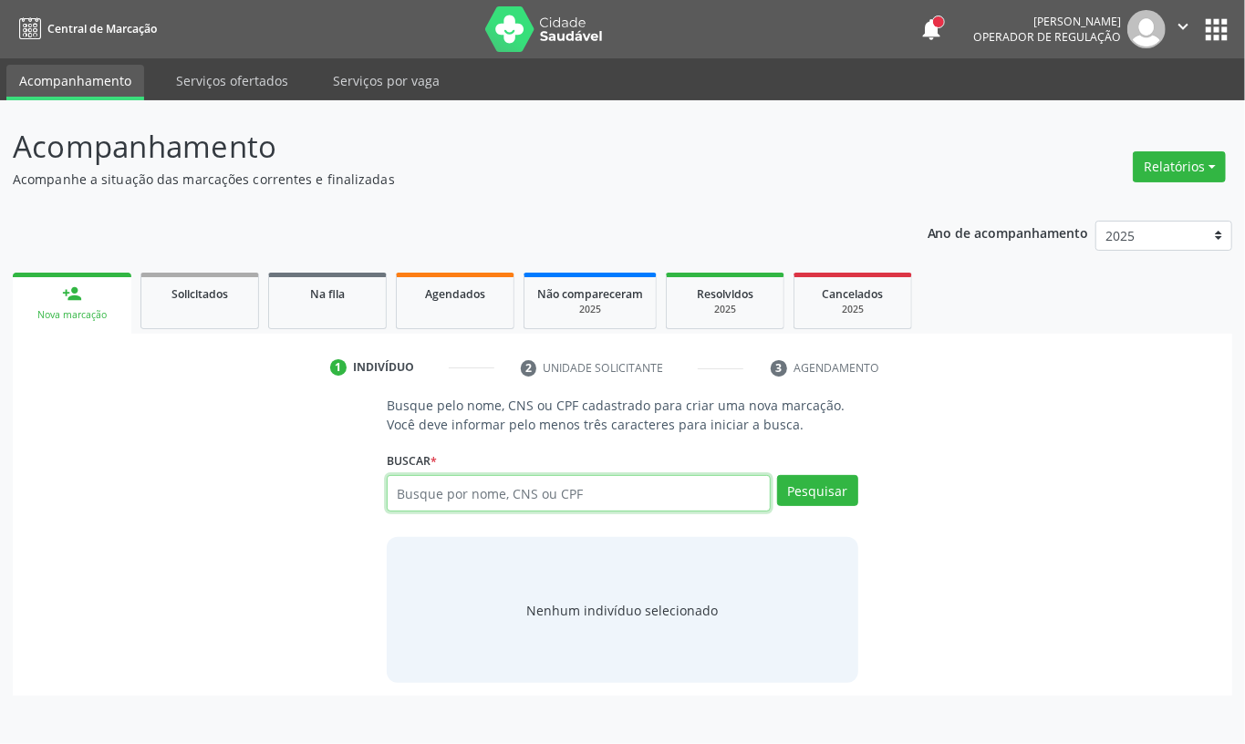
click at [505, 507] on input "text" at bounding box center [579, 493] width 384 height 36
paste input "Maria do Socorro Gomes de Lima"
type input "Maria do Socorro Gomes de Lima"
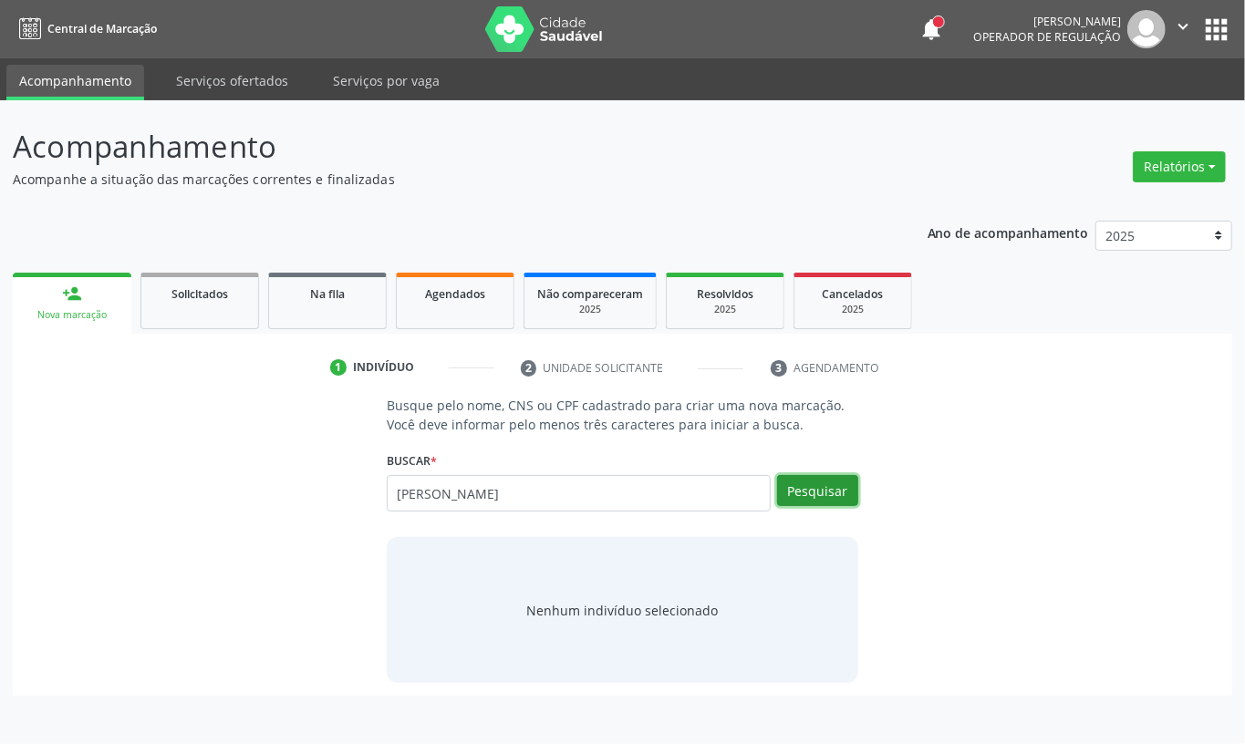
click at [801, 498] on button "Pesquisar" at bounding box center [817, 490] width 81 height 31
type input "Maria do Socorro Gomes de Lima"
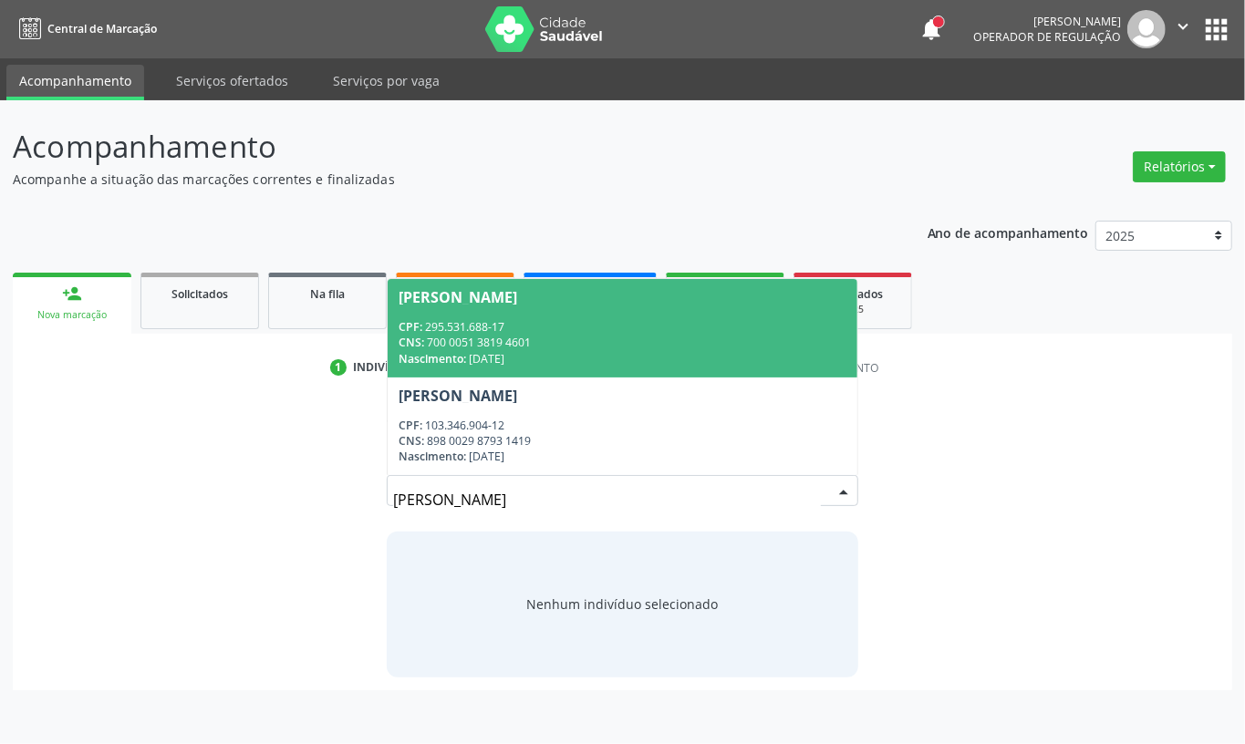
click at [589, 352] on div "Nascimento: 17/04/1976" at bounding box center [623, 359] width 448 height 16
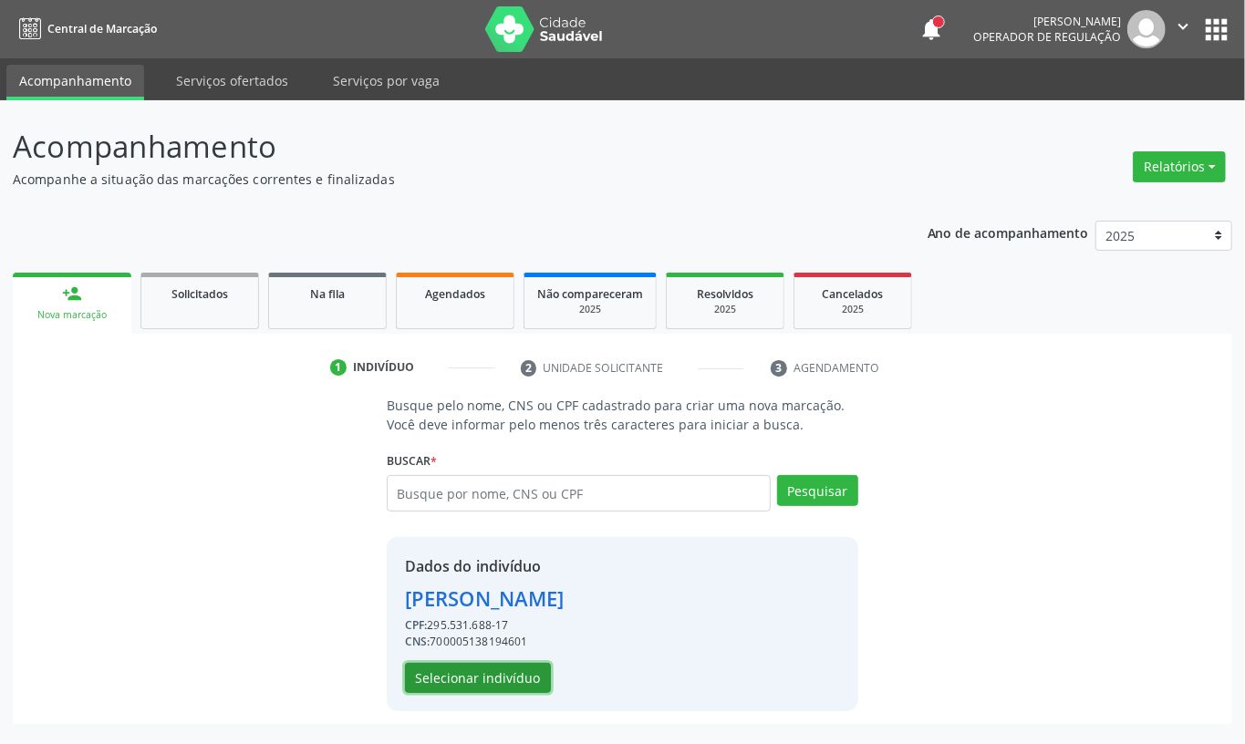
click at [516, 682] on button "Selecionar indivíduo" at bounding box center [478, 678] width 146 height 31
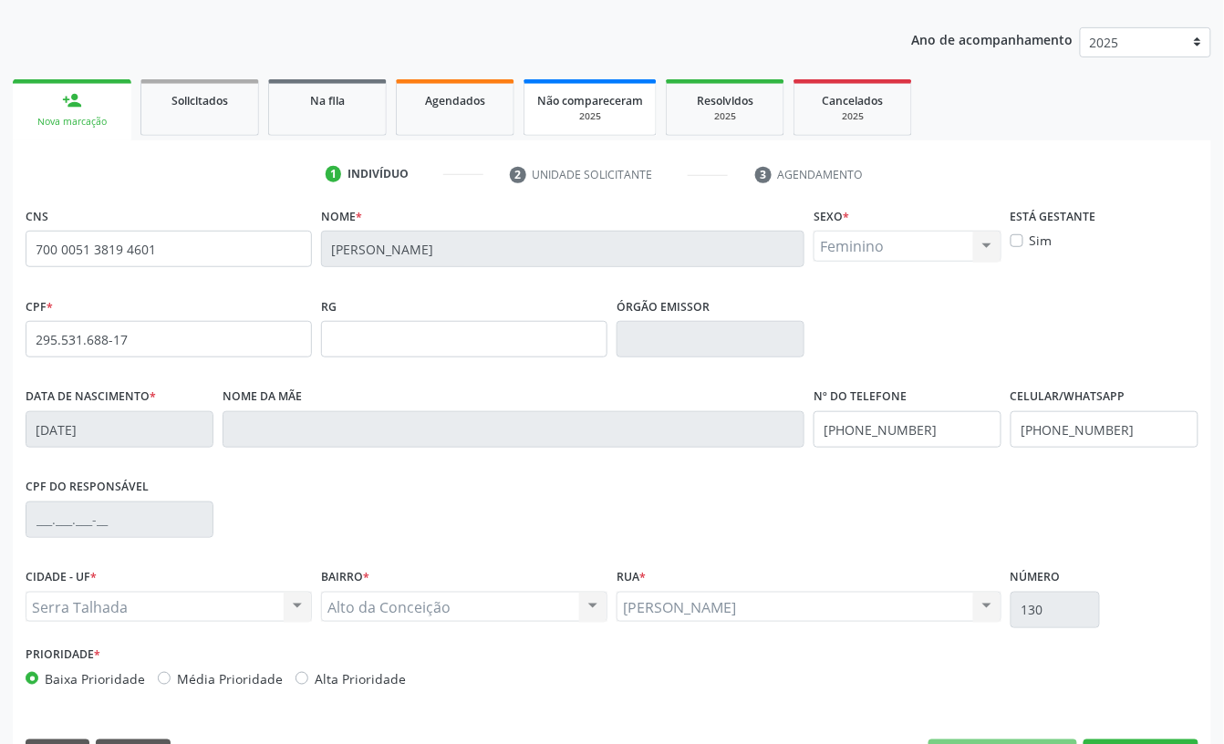
scroll to position [243, 0]
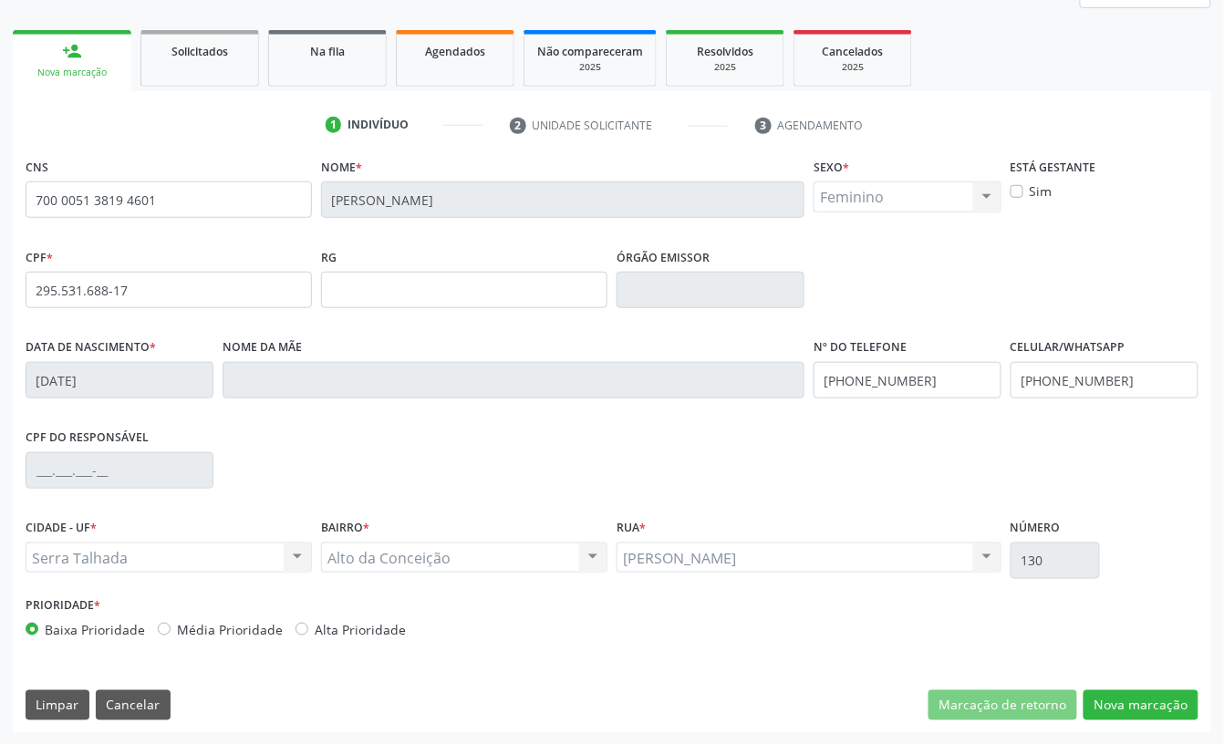
click at [461, 202] on input "Maria do Socorro Gomes de Lima" at bounding box center [562, 199] width 483 height 36
click at [97, 194] on input "700 0051 3819 4601" at bounding box center [169, 199] width 286 height 36
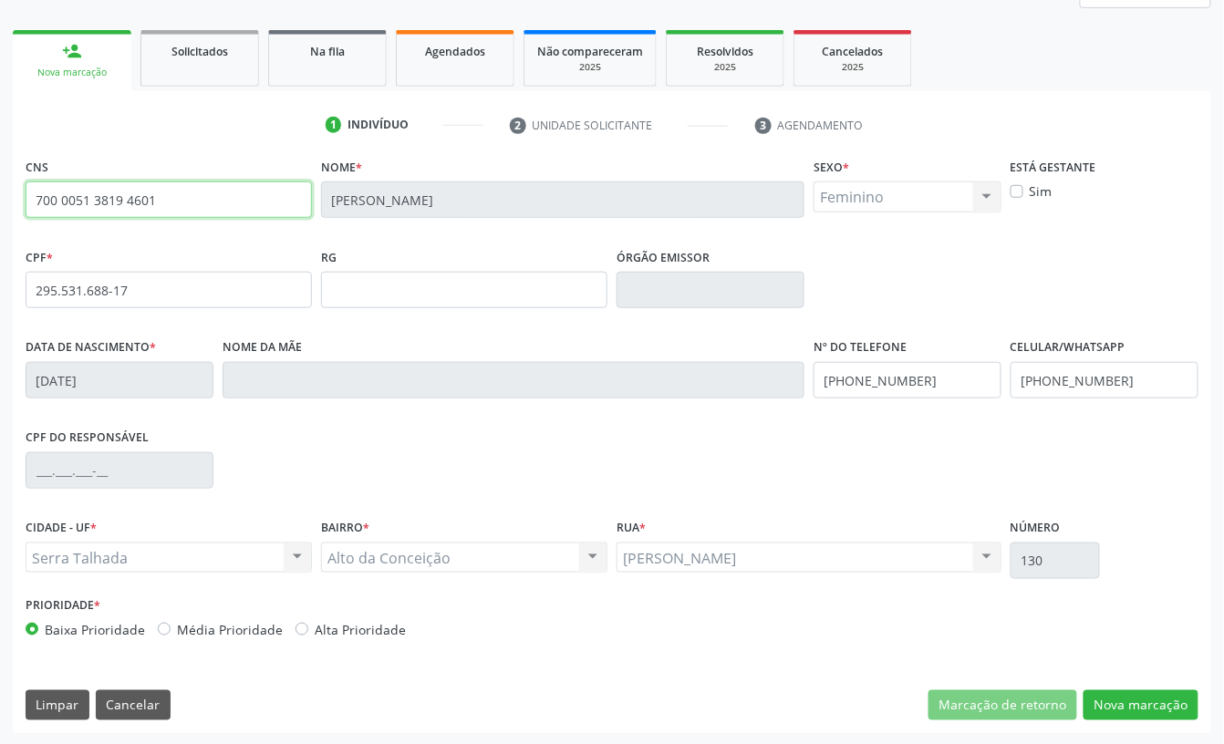
click at [97, 194] on input "700 0051 3819 4601" at bounding box center [169, 199] width 286 height 36
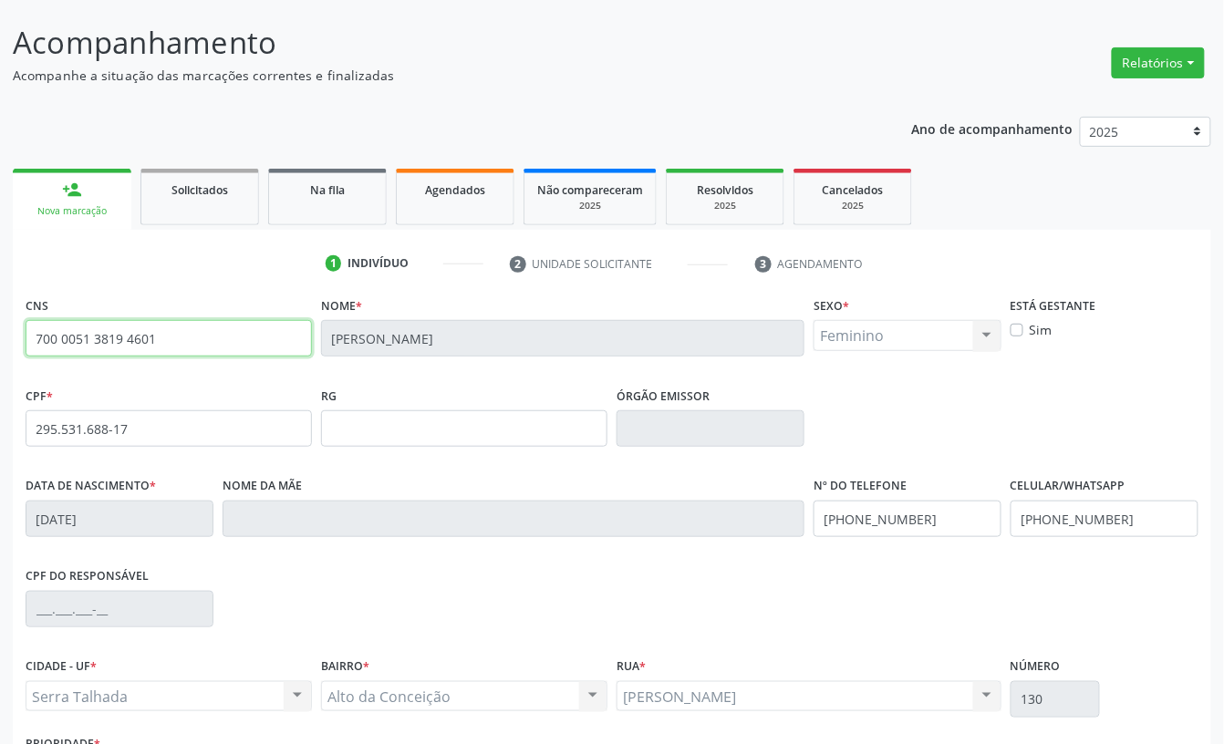
scroll to position [245, 0]
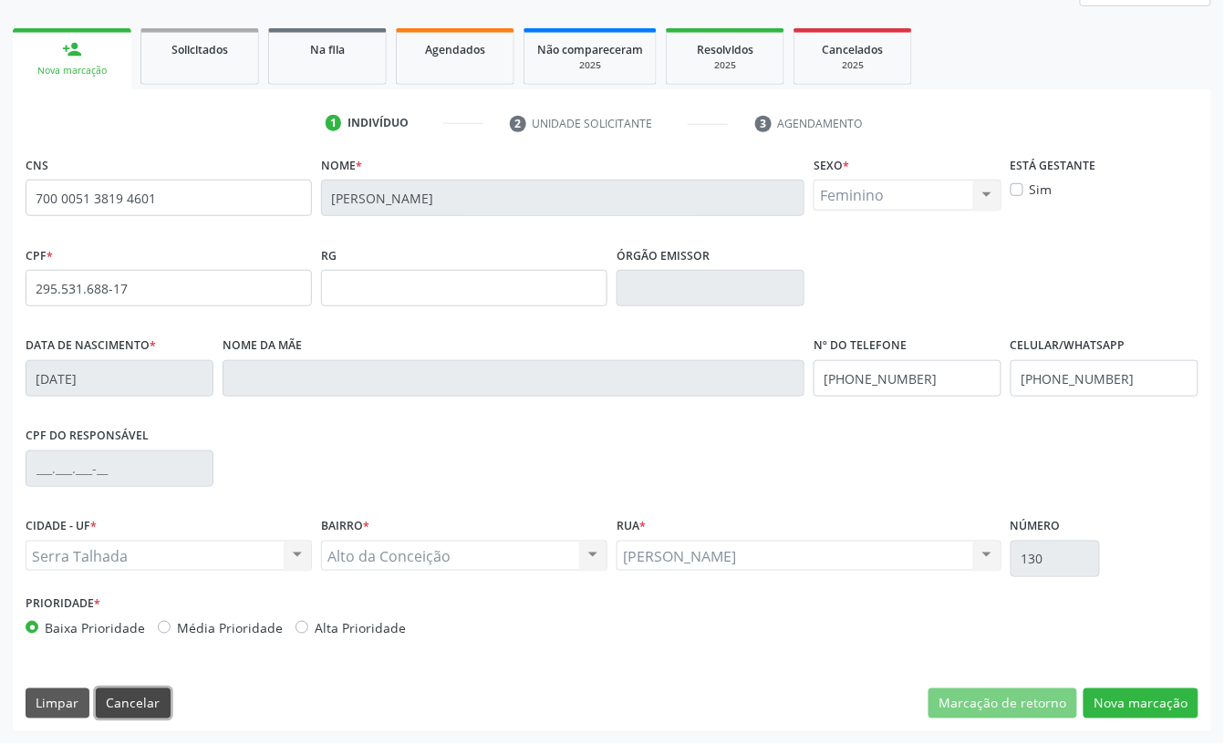
click at [140, 710] on button "Cancelar" at bounding box center [133, 704] width 75 height 31
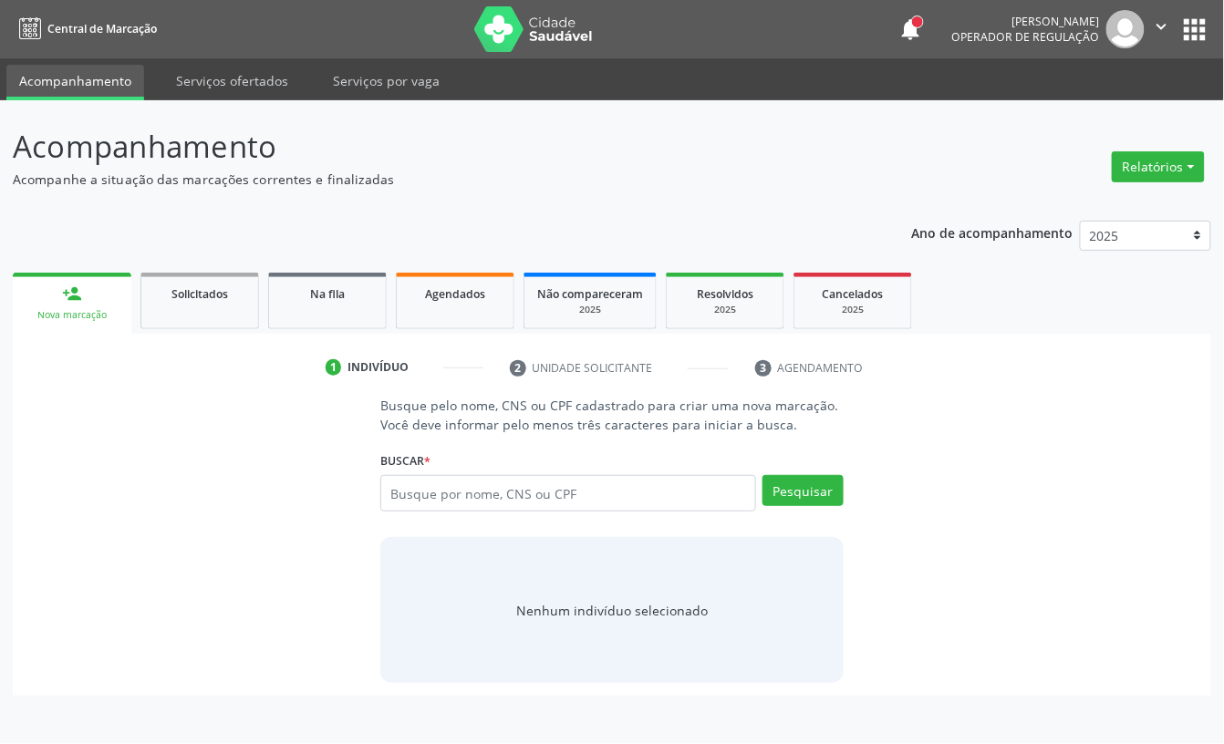
scroll to position [0, 0]
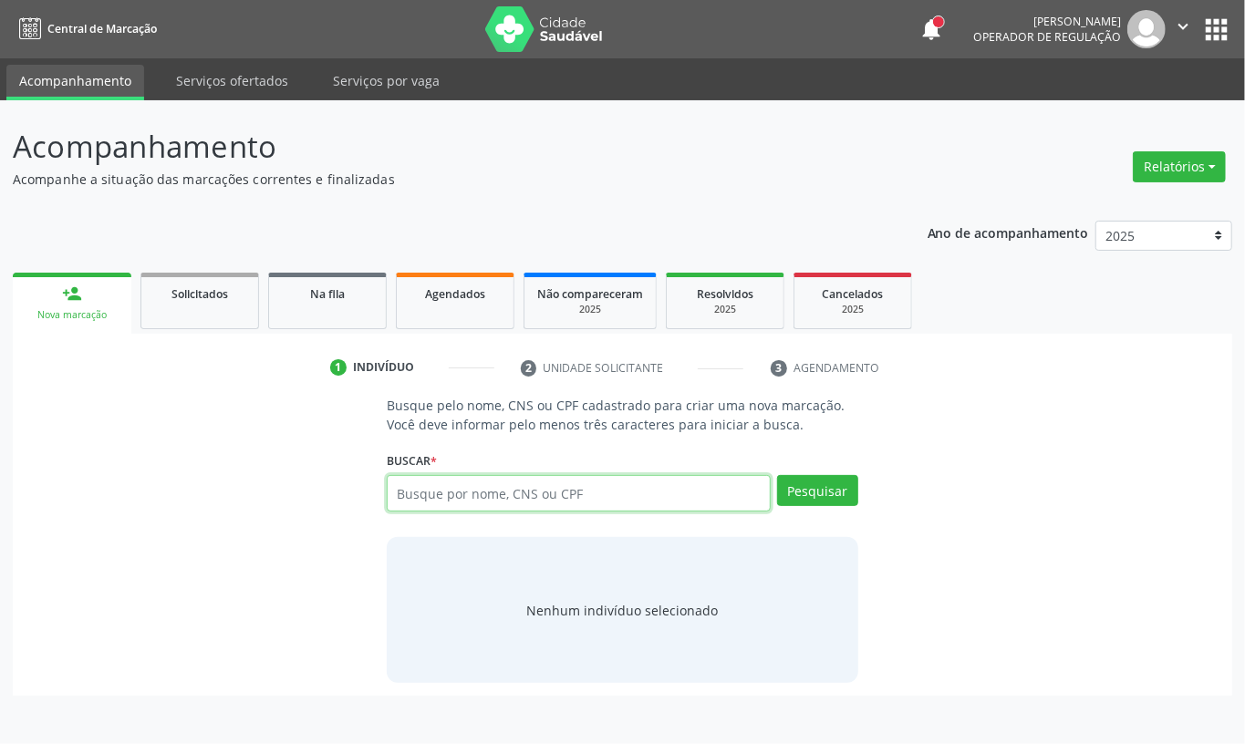
click at [435, 496] on input "text" at bounding box center [579, 493] width 384 height 36
type input "700809404770587"
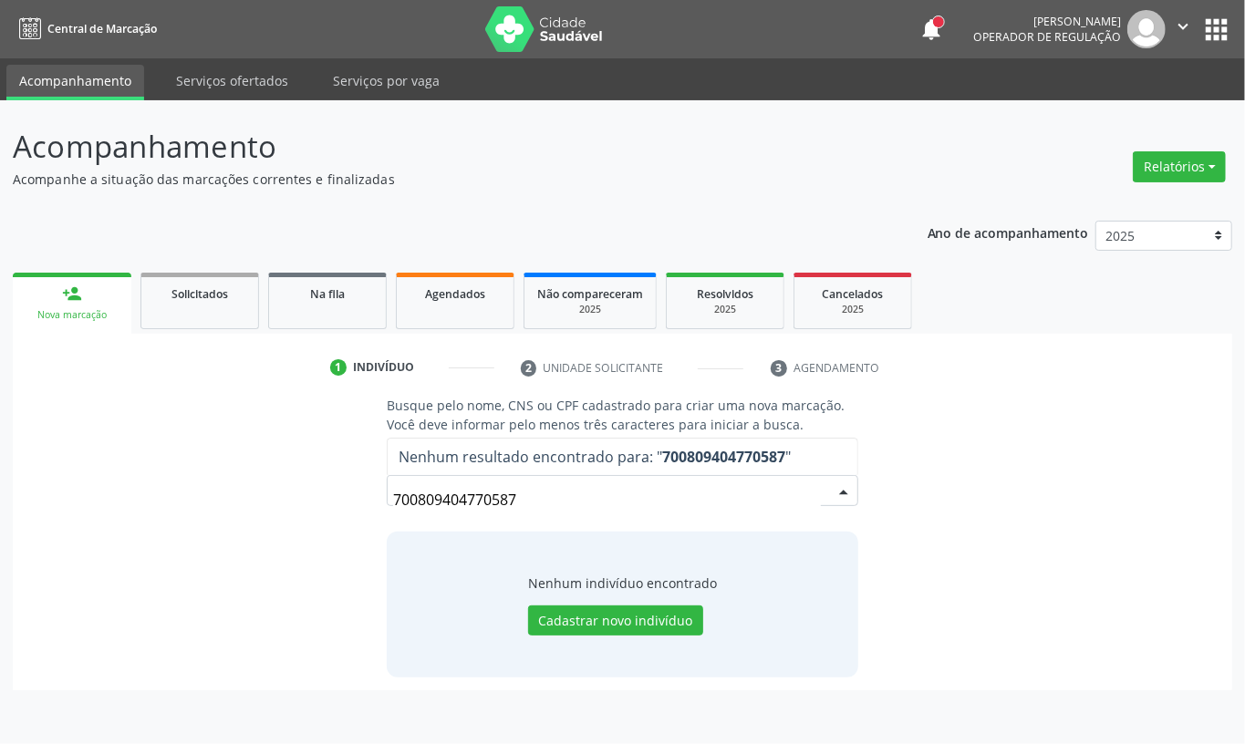
click at [507, 507] on input "700809404770587" at bounding box center [607, 500] width 428 height 36
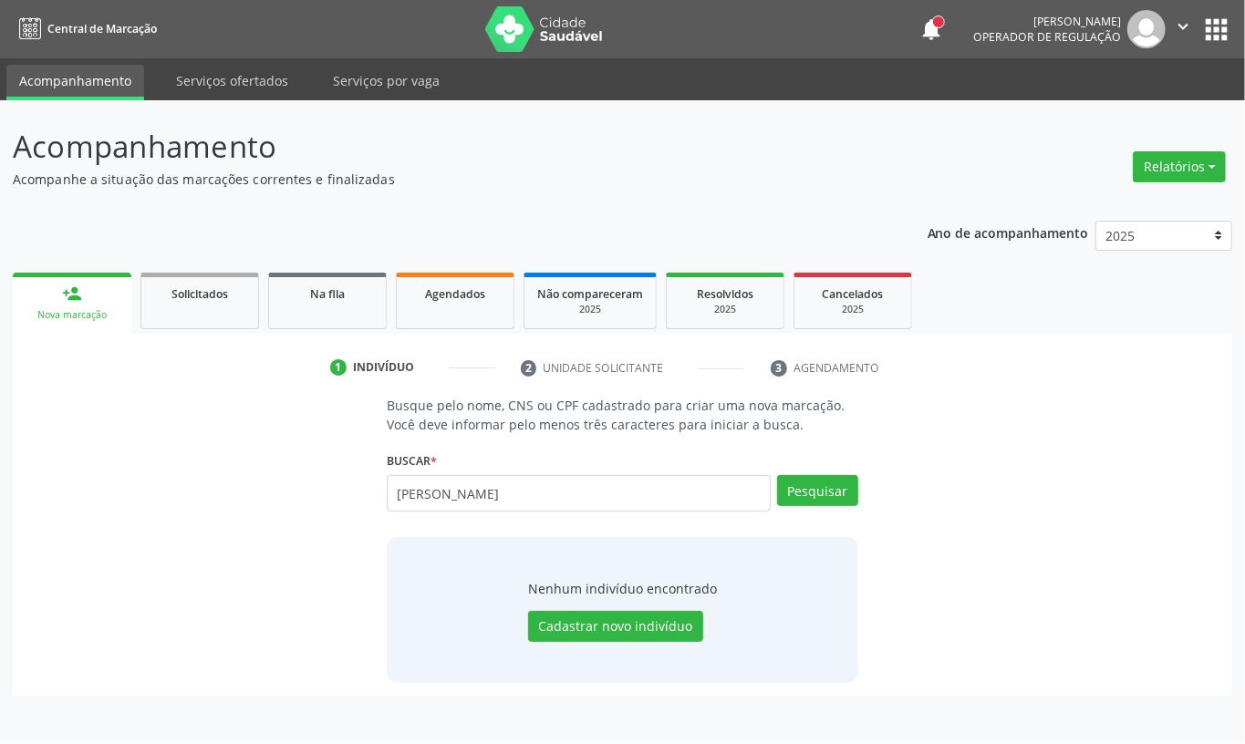
type input "diana de sousa mariano"
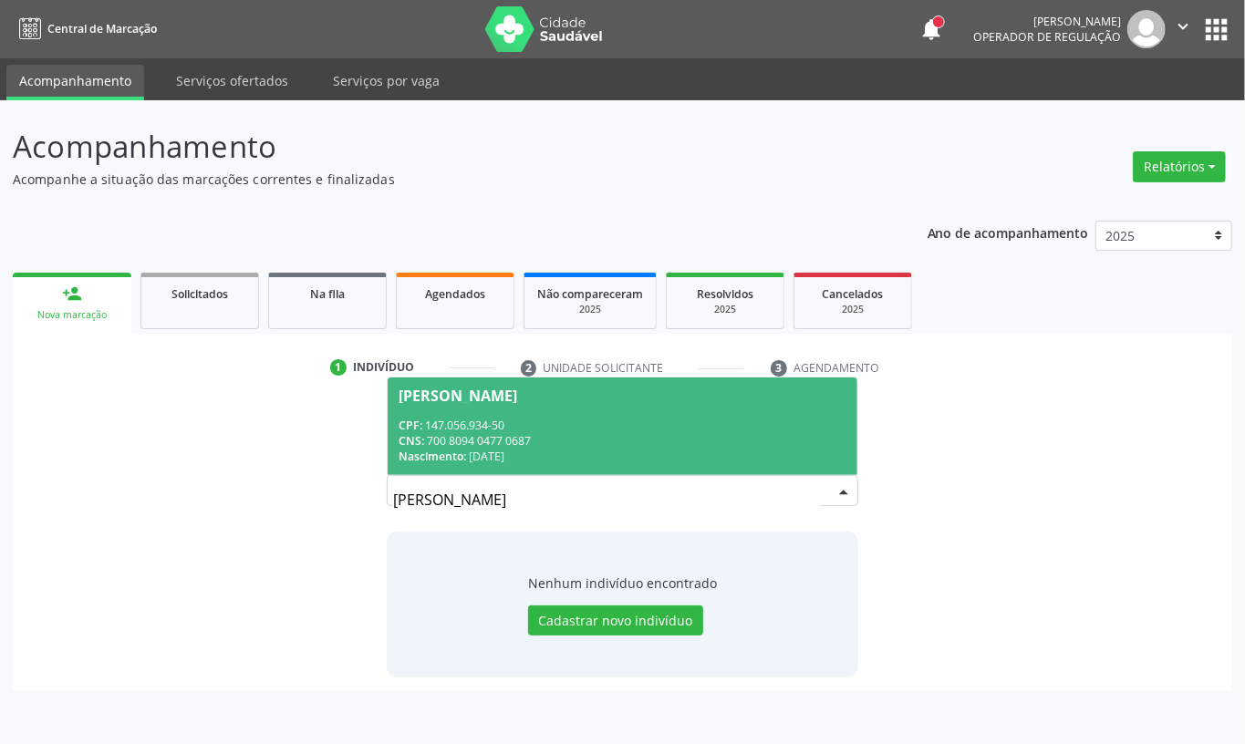
click at [513, 407] on span "Diana de Sousa Mariano CPF: 147.056.934-50 CNS: 700 8094 0477 0687 Nascimento: …" at bounding box center [623, 427] width 470 height 98
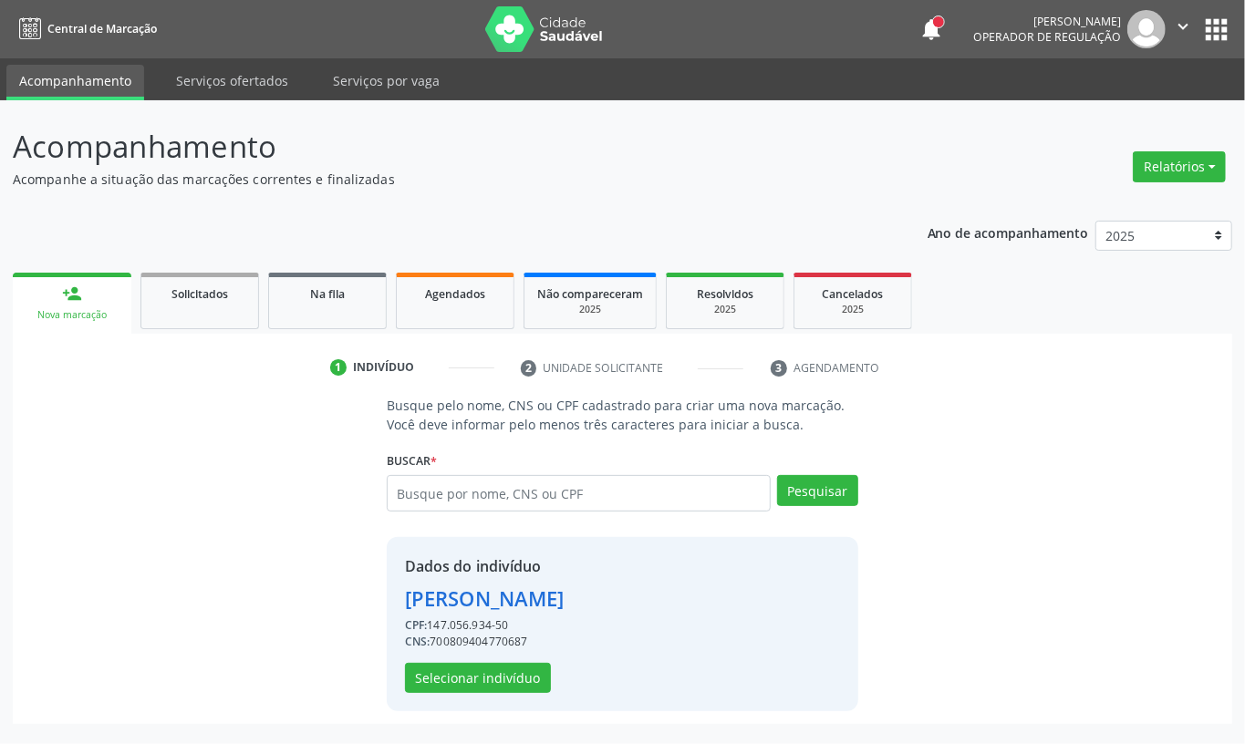
click at [489, 638] on div "CNS: 700809404770687" at bounding box center [485, 642] width 160 height 16
copy div "700809404770687"
click at [502, 672] on button "Selecionar indivíduo" at bounding box center [478, 678] width 146 height 31
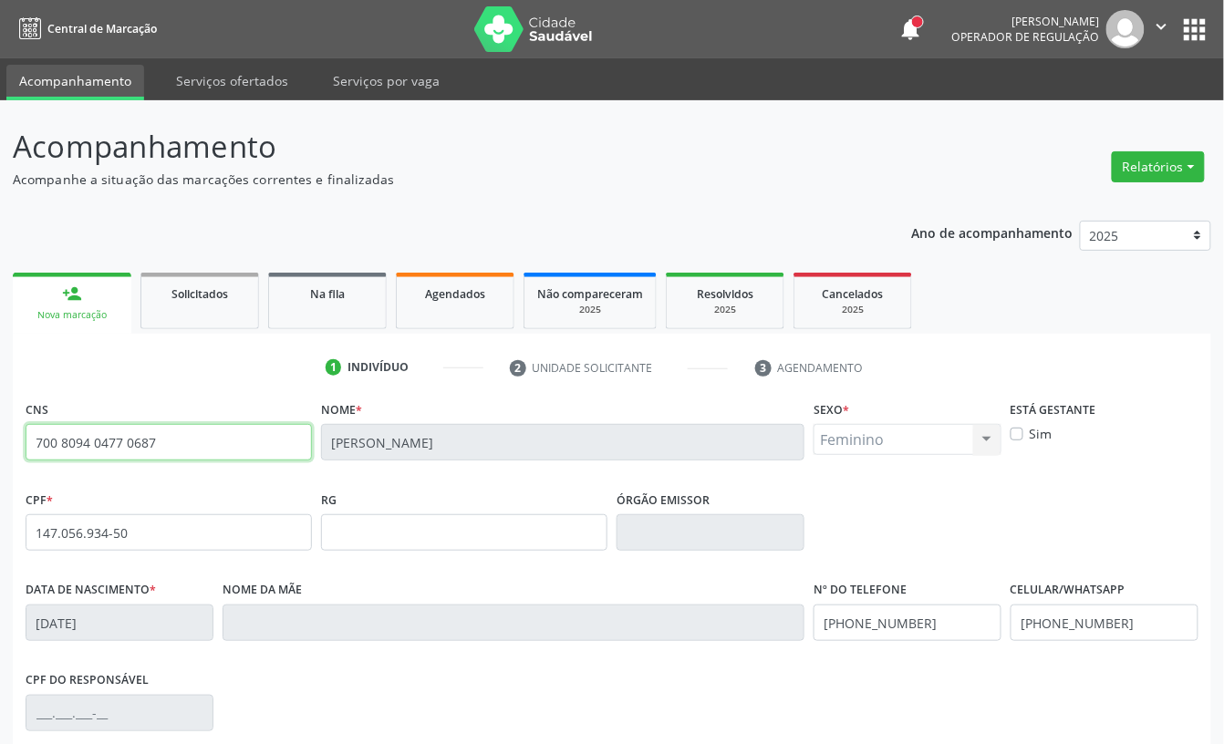
click at [62, 453] on input "700 8094 0477 0687" at bounding box center [169, 442] width 286 height 36
click at [369, 435] on input "Diana de Sousa Mariano" at bounding box center [562, 442] width 483 height 36
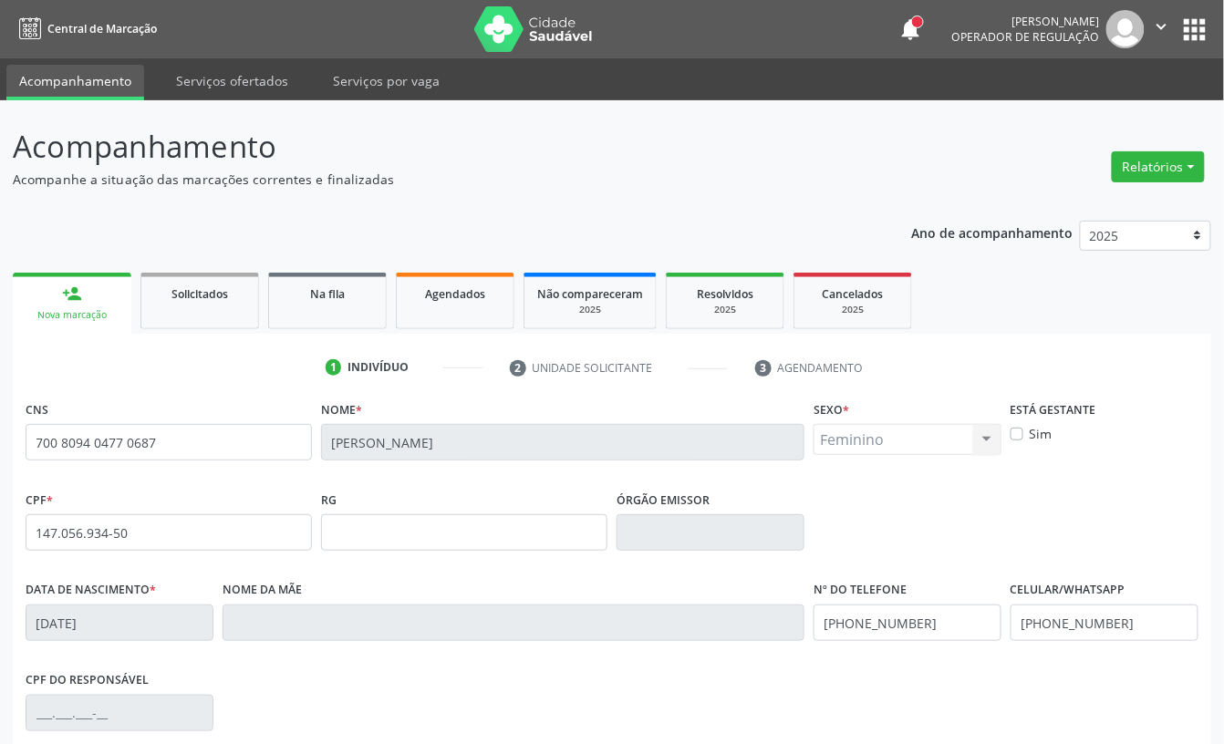
click at [369, 435] on input "Diana de Sousa Mariano" at bounding box center [562, 442] width 483 height 36
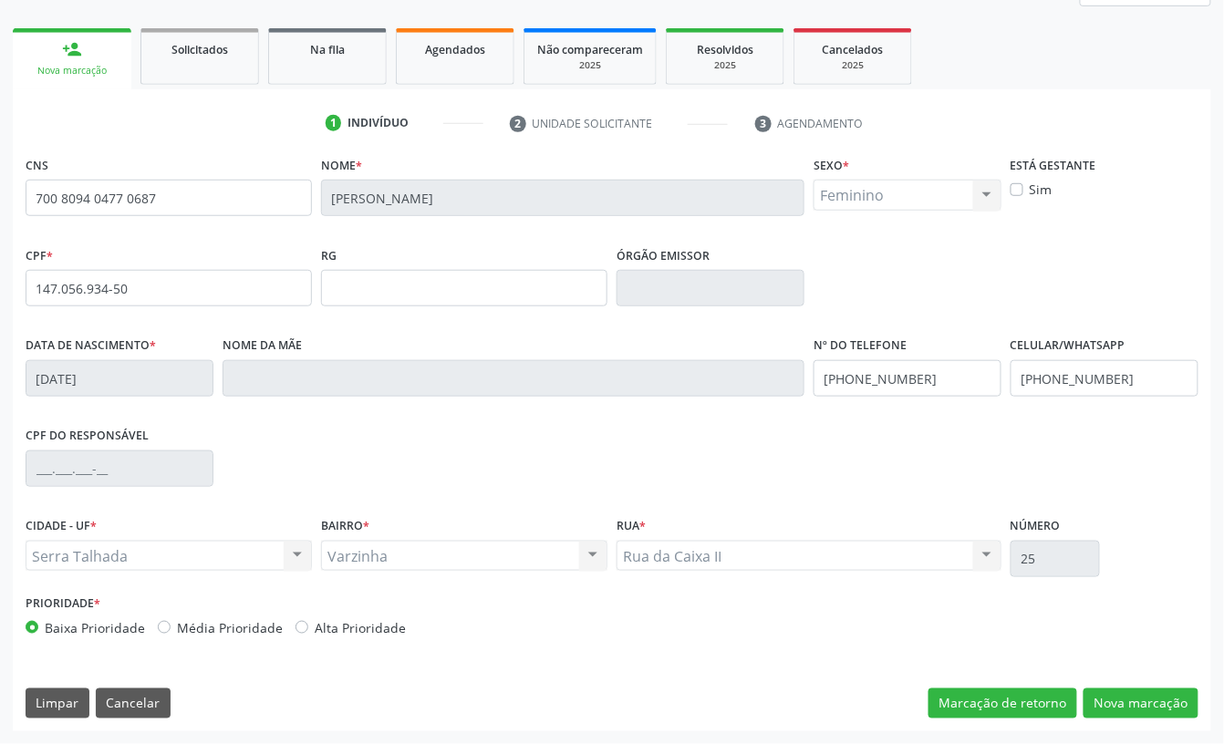
scroll to position [245, 0]
